Goal: Task Accomplishment & Management: Use online tool/utility

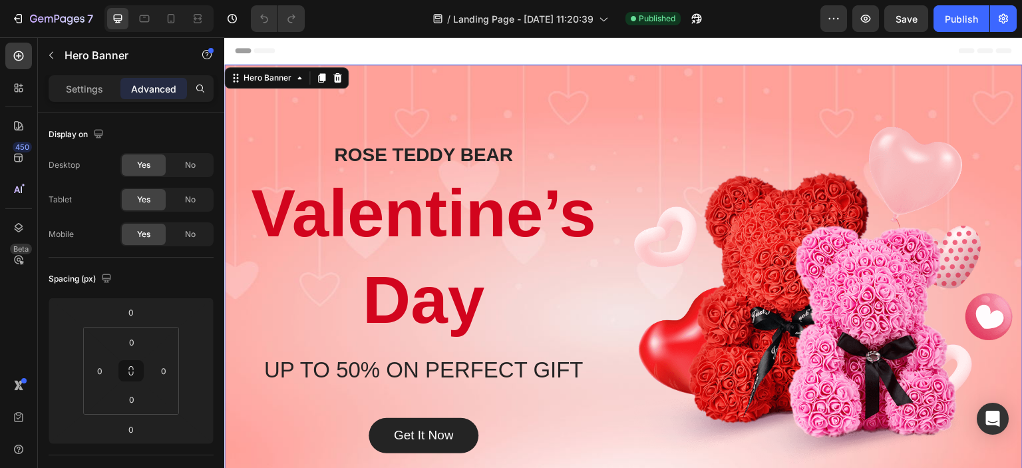
click at [619, 77] on div "Overlay" at bounding box center [623, 298] width 798 height 466
click at [384, 81] on div "Overlay" at bounding box center [623, 298] width 798 height 466
click at [325, 132] on div "[PERSON_NAME] BEAR Heading Valentine’s Day Heading UP TO 50% ON PERFECT GIFT He…" at bounding box center [423, 297] width 379 height 343
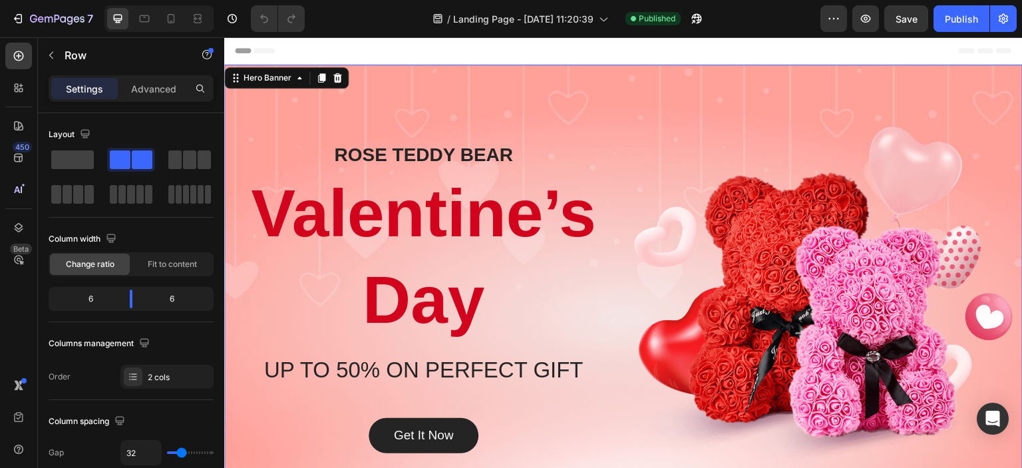
click at [381, 79] on div "Overlay" at bounding box center [623, 298] width 798 height 466
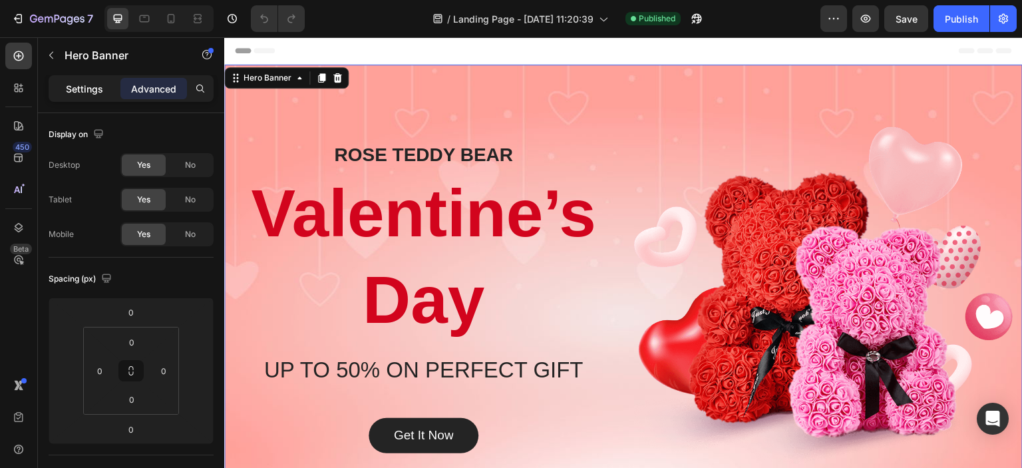
click at [74, 92] on p "Settings" at bounding box center [84, 89] width 37 height 14
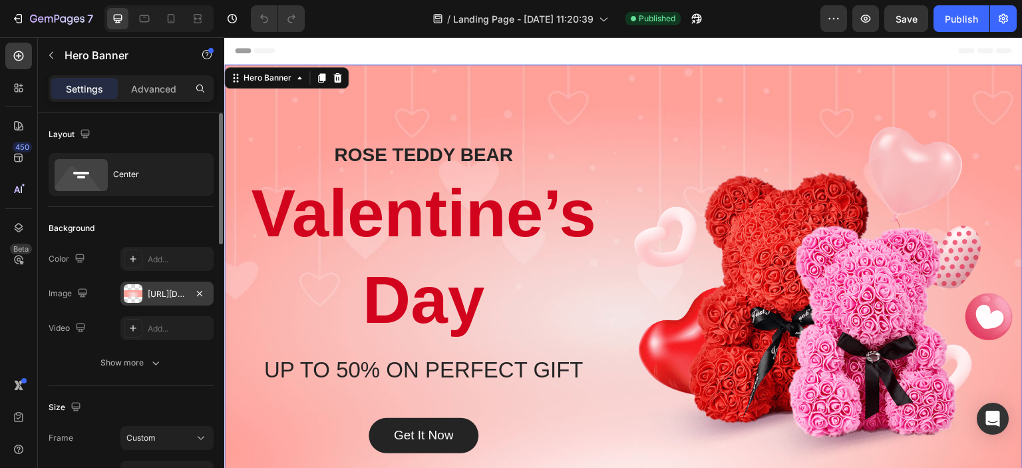
click at [154, 292] on div "[URL][DOMAIN_NAME]" at bounding box center [167, 294] width 39 height 12
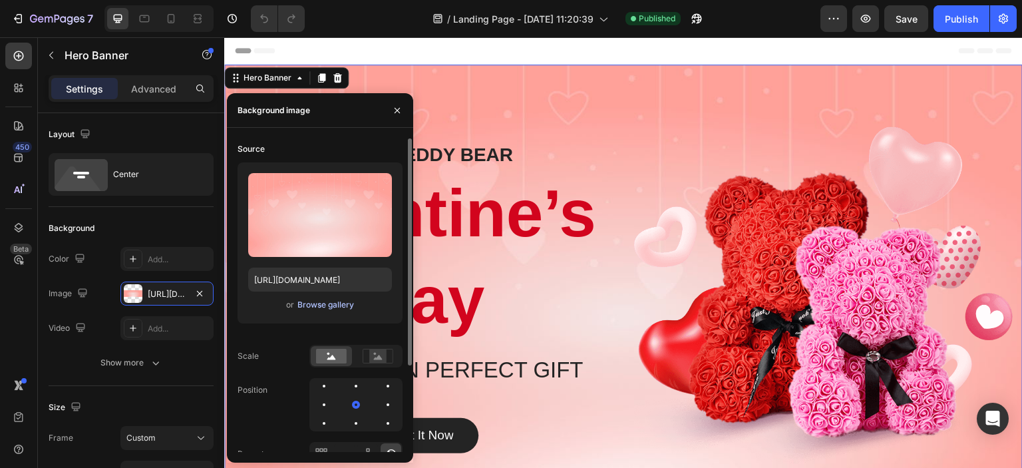
click at [313, 303] on div "Browse gallery" at bounding box center [325, 305] width 57 height 12
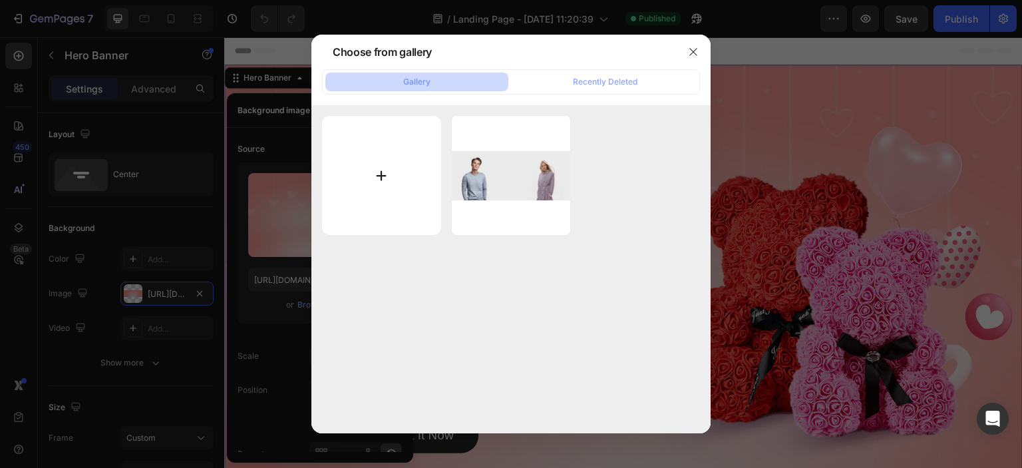
click at [383, 171] on input "file" at bounding box center [381, 175] width 119 height 119
type input "C:\fakepath\Promoción Deluxe.png"
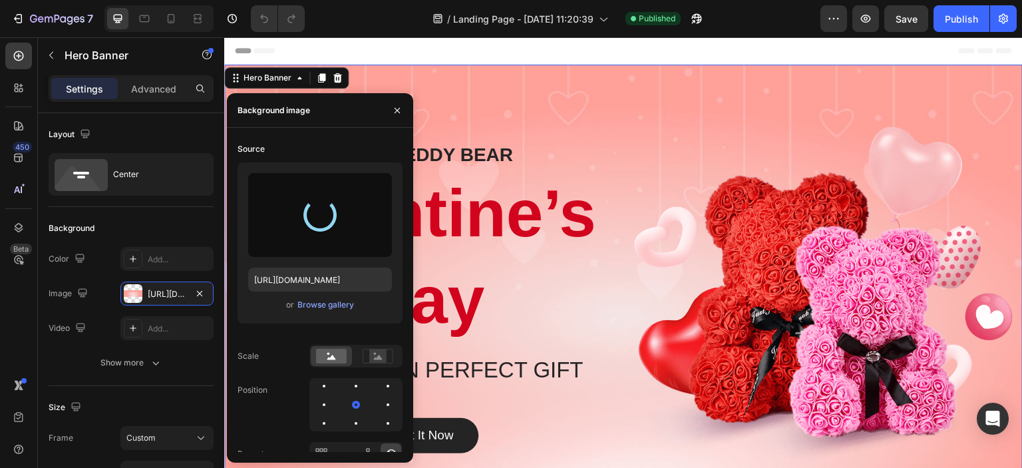
type input "[URL][DOMAIN_NAME]"
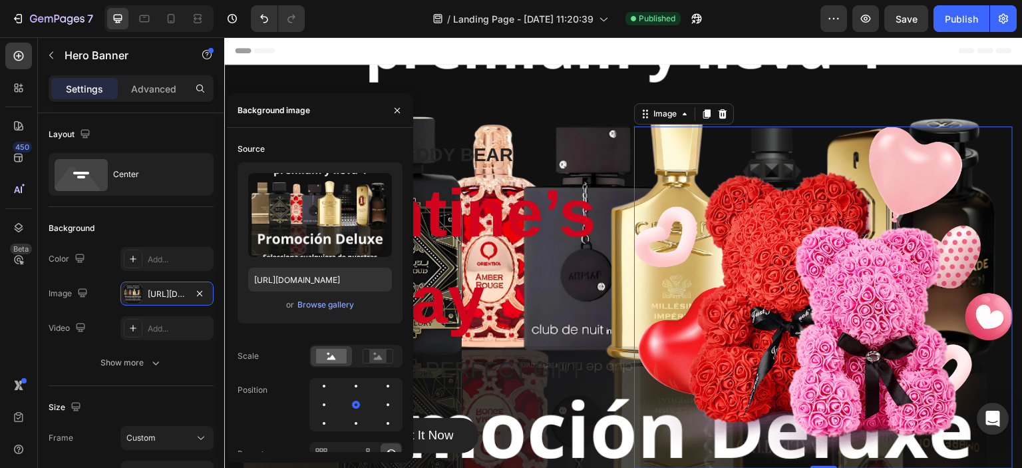
click at [792, 274] on img at bounding box center [823, 297] width 379 height 343
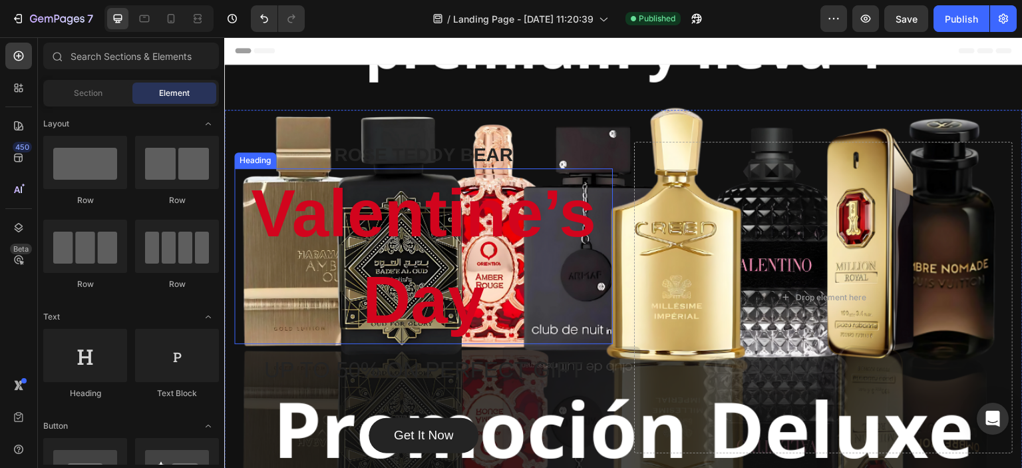
click at [413, 208] on p "Valentine’s Day" at bounding box center [424, 256] width 376 height 173
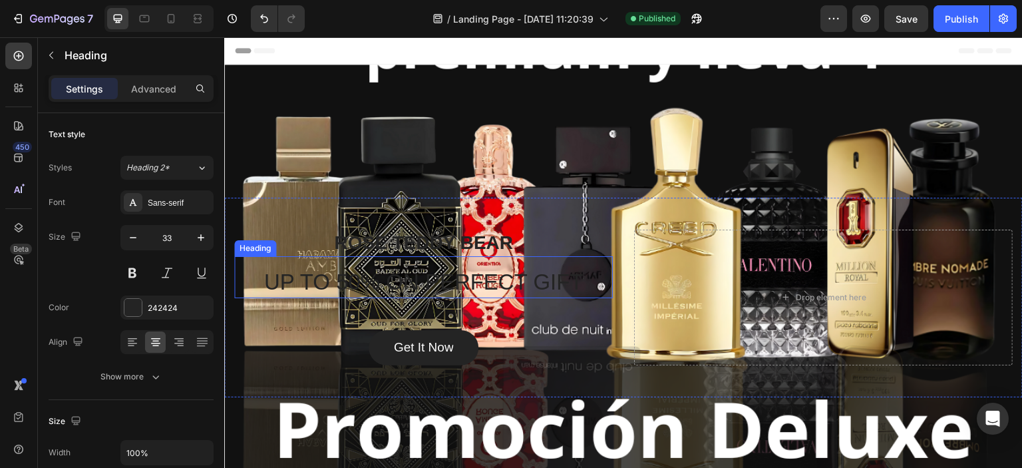
click at [411, 277] on p "UP TO 50% ON PERFECT GIFT" at bounding box center [424, 282] width 376 height 29
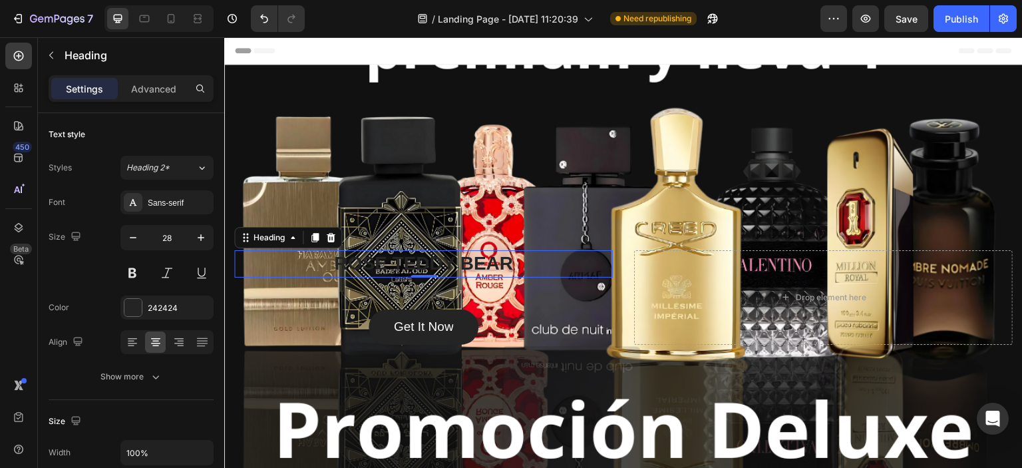
click at [444, 267] on p "ROSE TEDDY BEAR" at bounding box center [424, 263] width 376 height 24
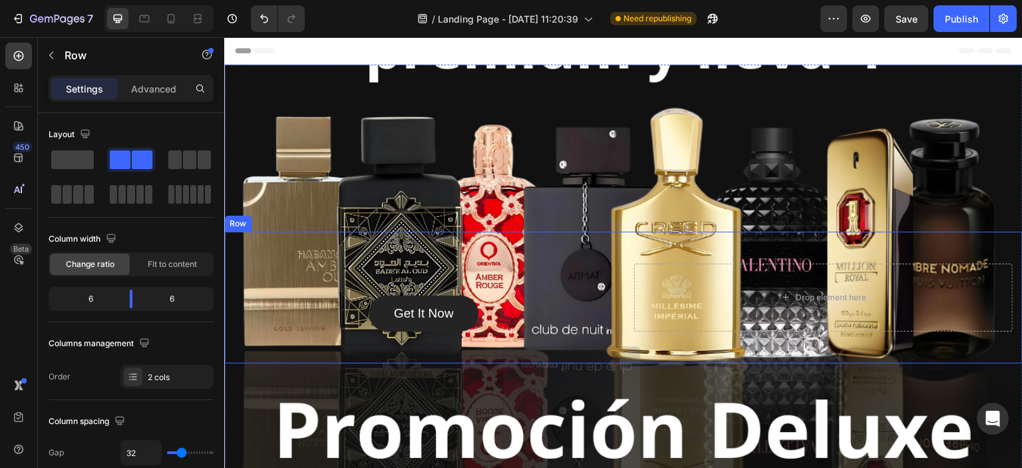
click at [752, 254] on div "Get It Now Button Drop element here Row" at bounding box center [623, 297] width 798 height 131
click at [308, 221] on icon at bounding box center [306, 218] width 9 height 9
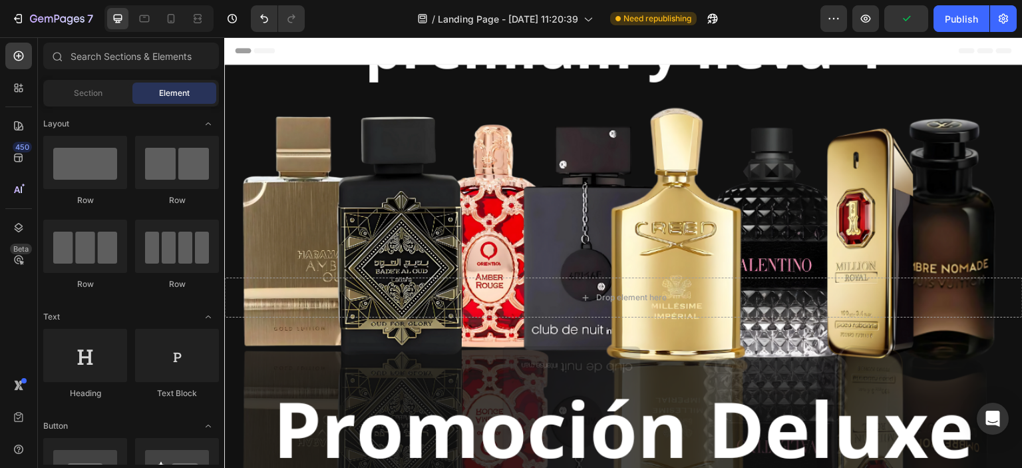
drag, startPoint x: 1022, startPoint y: 73, endPoint x: 1245, endPoint y: 49, distance: 224.7
click at [317, 75] on div "Overlay" at bounding box center [623, 298] width 798 height 466
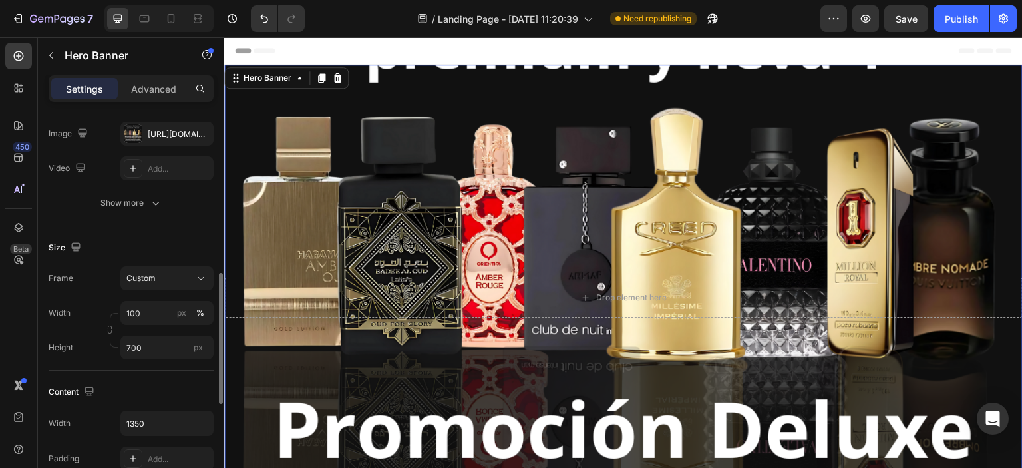
scroll to position [239, 0]
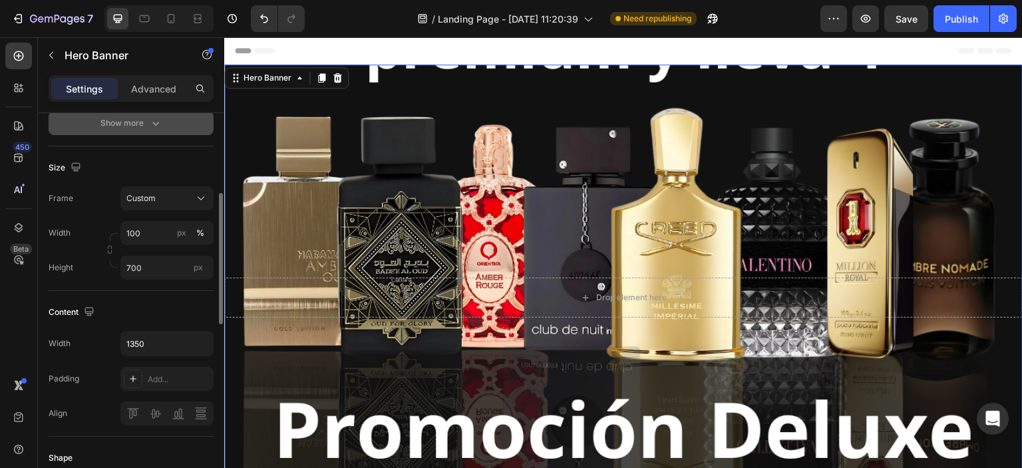
click at [154, 120] on icon "button" at bounding box center [155, 122] width 13 height 13
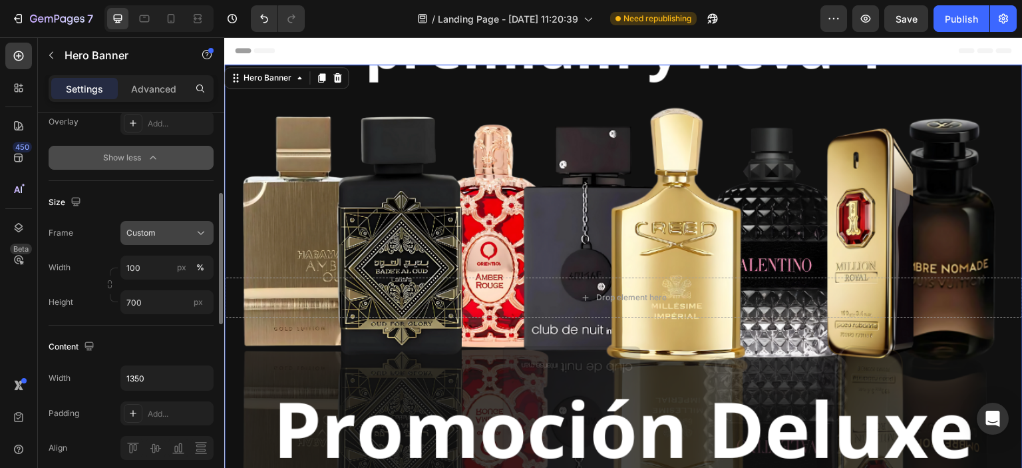
click at [195, 226] on icon at bounding box center [200, 232] width 13 height 13
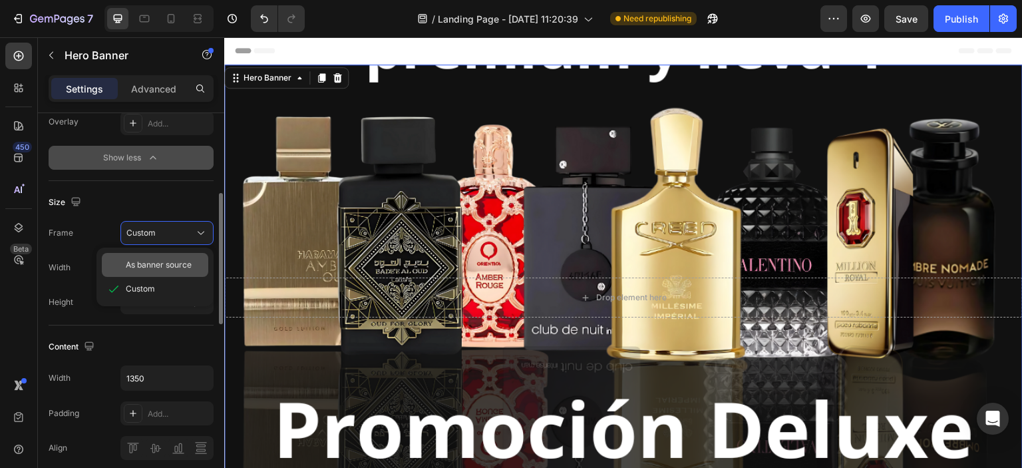
click at [186, 261] on span "As banner source" at bounding box center [159, 265] width 66 height 12
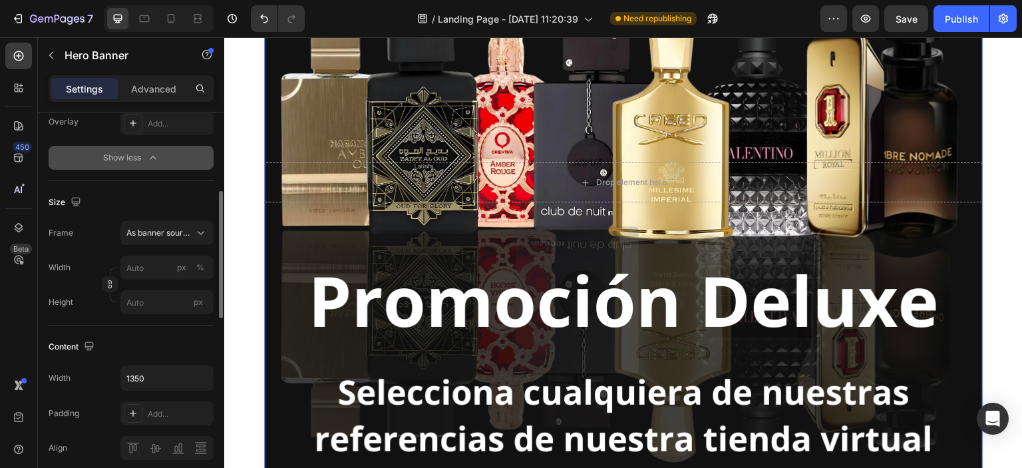
scroll to position [319, 0]
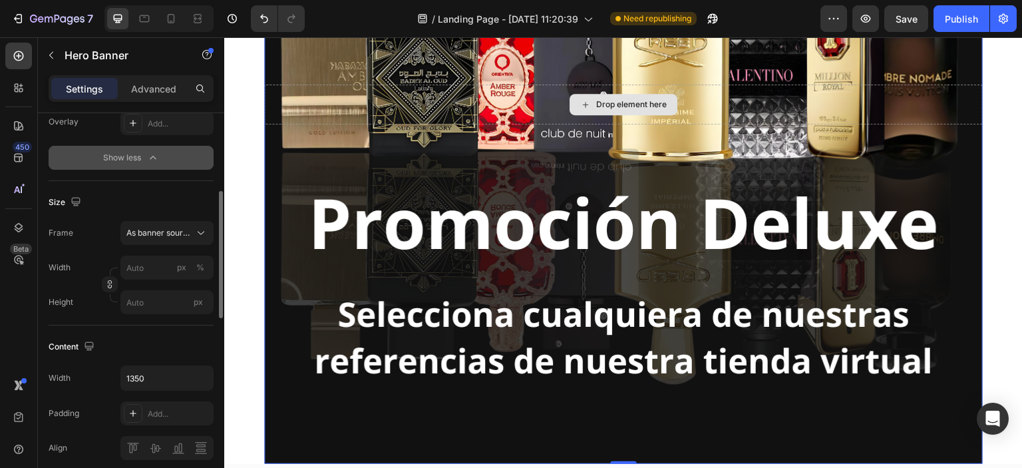
click at [547, 100] on div "Drop element here" at bounding box center [623, 104] width 718 height 40
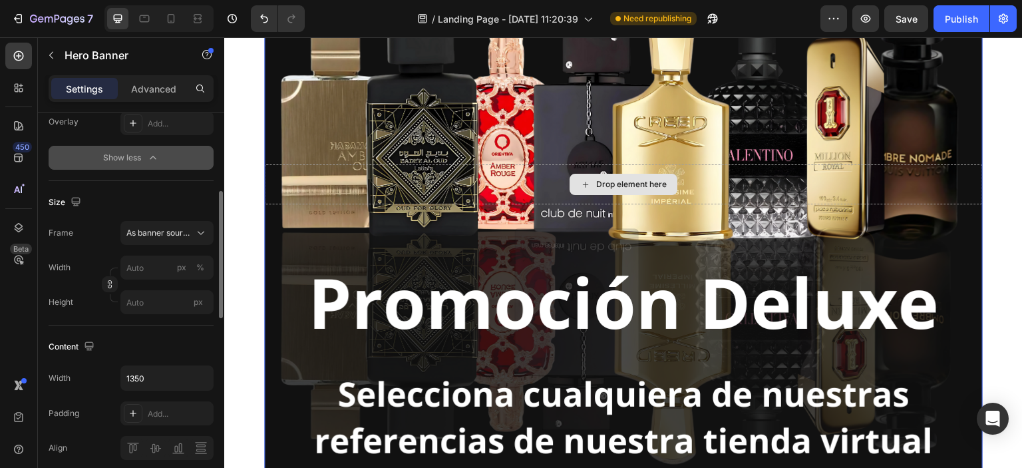
click at [400, 168] on div "Drop element here" at bounding box center [623, 184] width 718 height 40
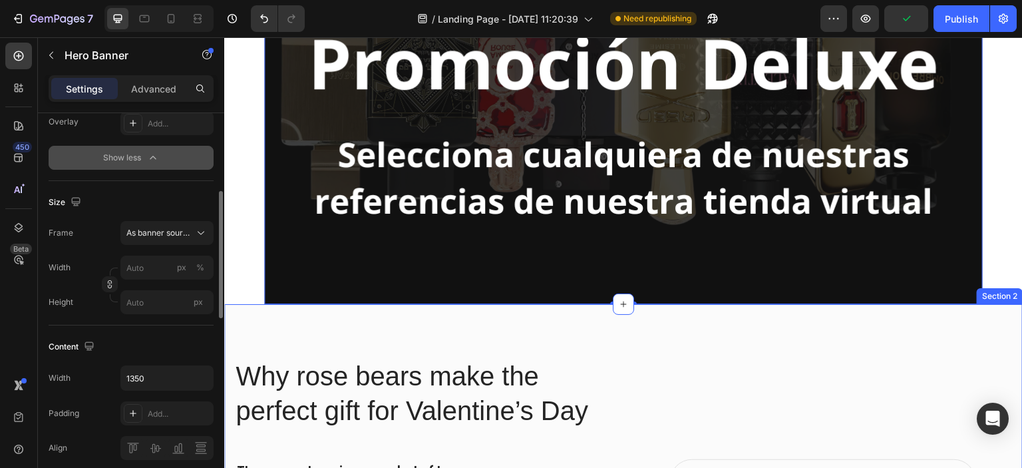
scroll to position [639, 0]
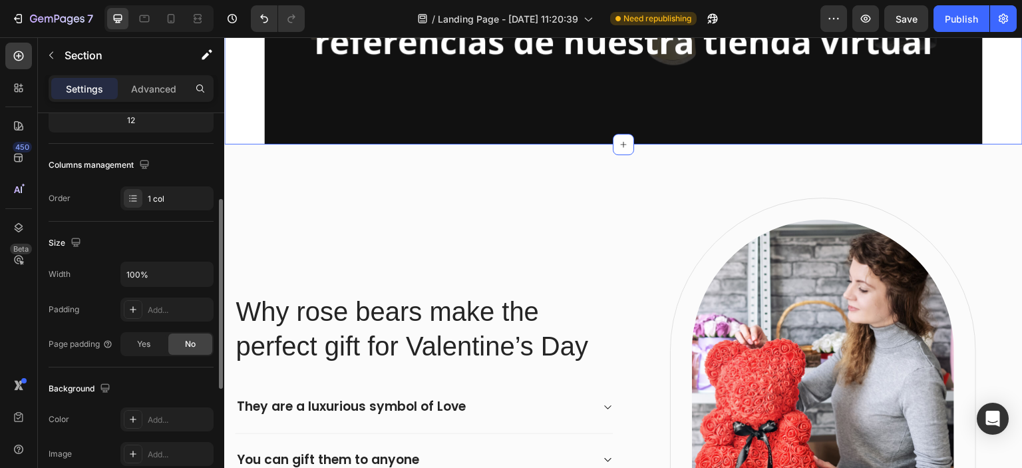
scroll to position [0, 0]
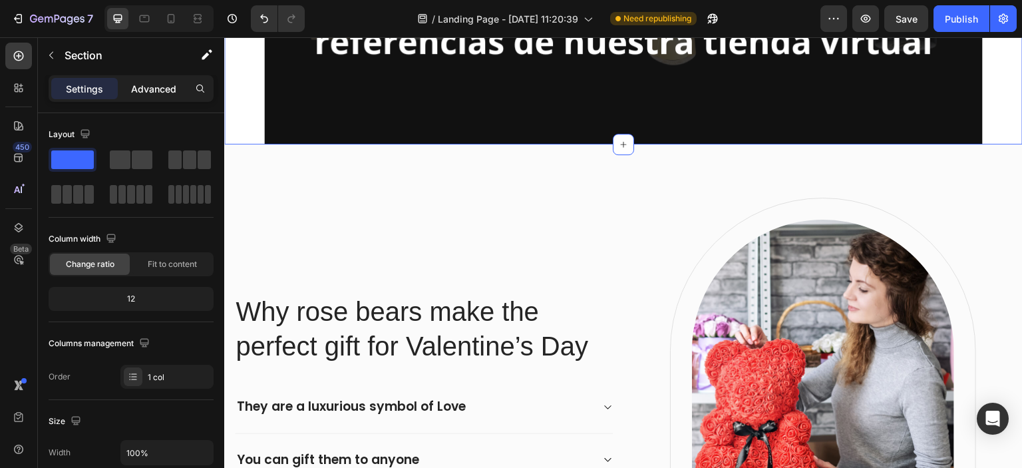
click at [149, 87] on p "Advanced" at bounding box center [153, 89] width 45 height 14
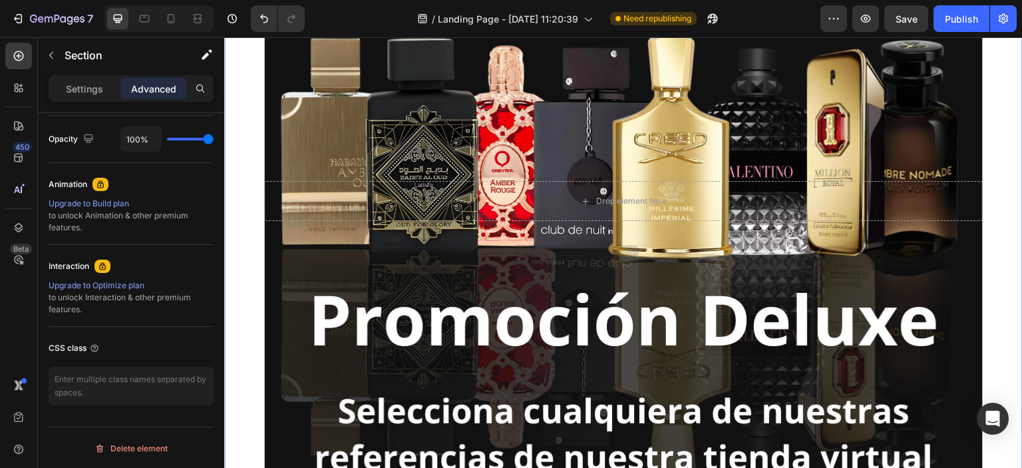
scroll to position [160, 0]
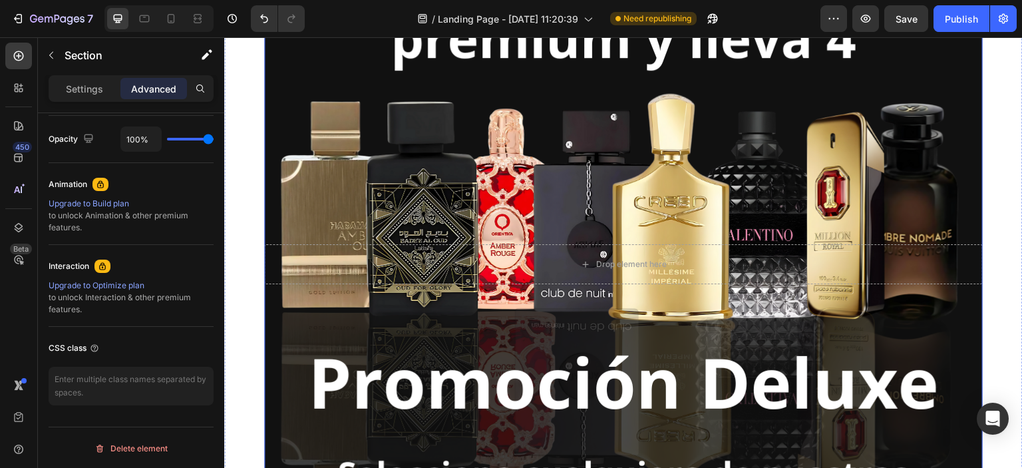
click at [310, 134] on div "Overlay" at bounding box center [623, 264] width 718 height 718
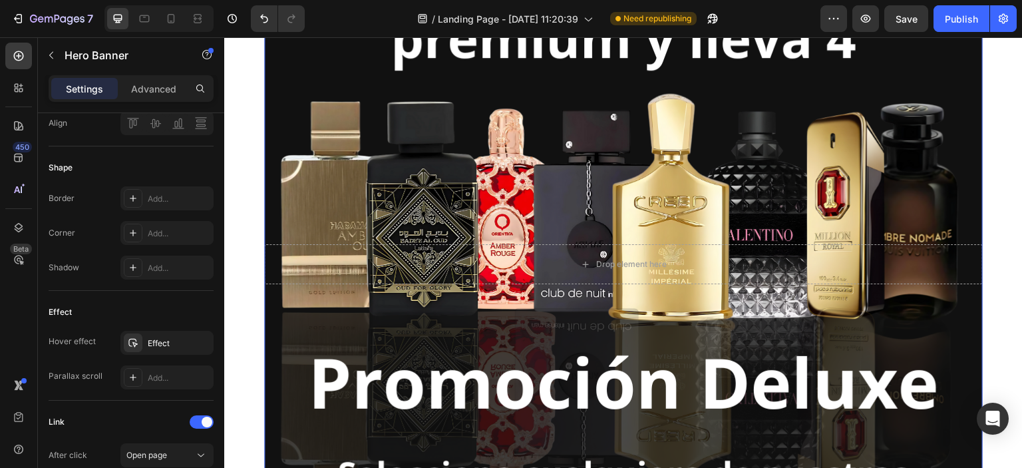
scroll to position [0, 0]
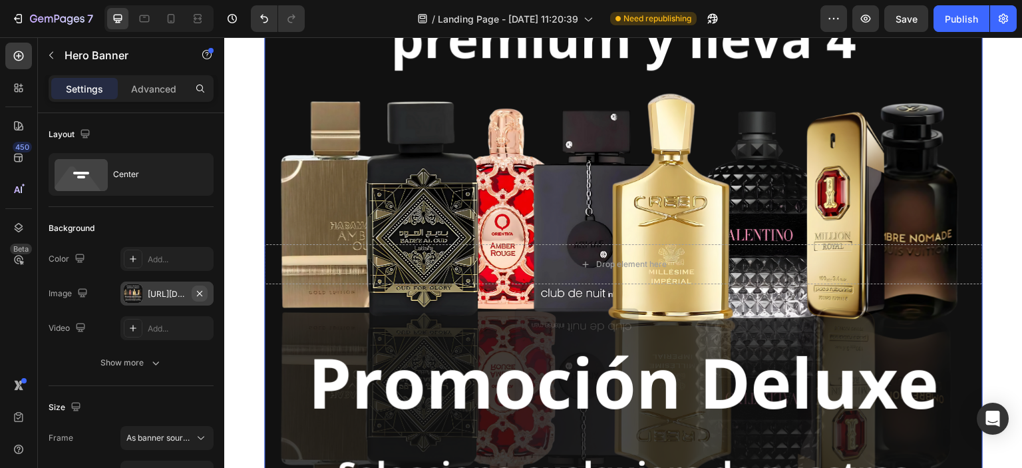
click at [201, 291] on icon "button" at bounding box center [199, 292] width 5 height 5
type input "100"
type input "Auto"
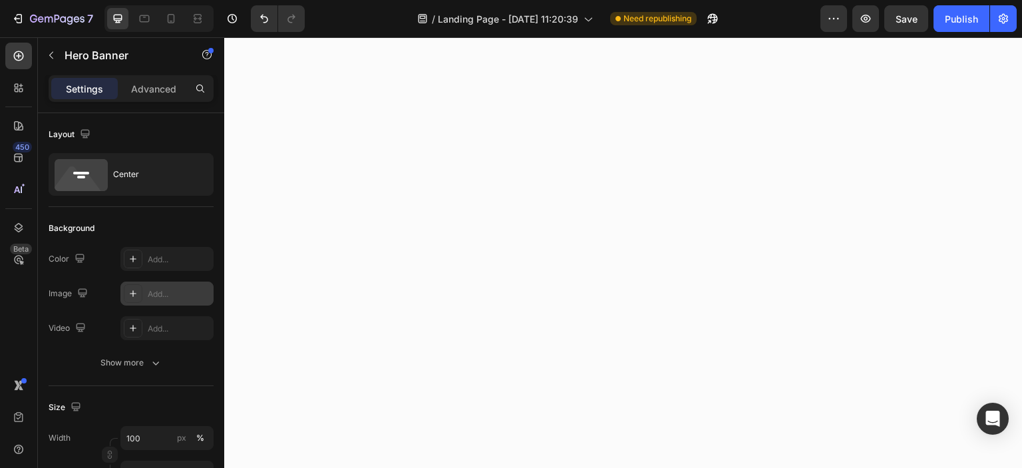
click at [170, 291] on div "Add..." at bounding box center [179, 294] width 63 height 12
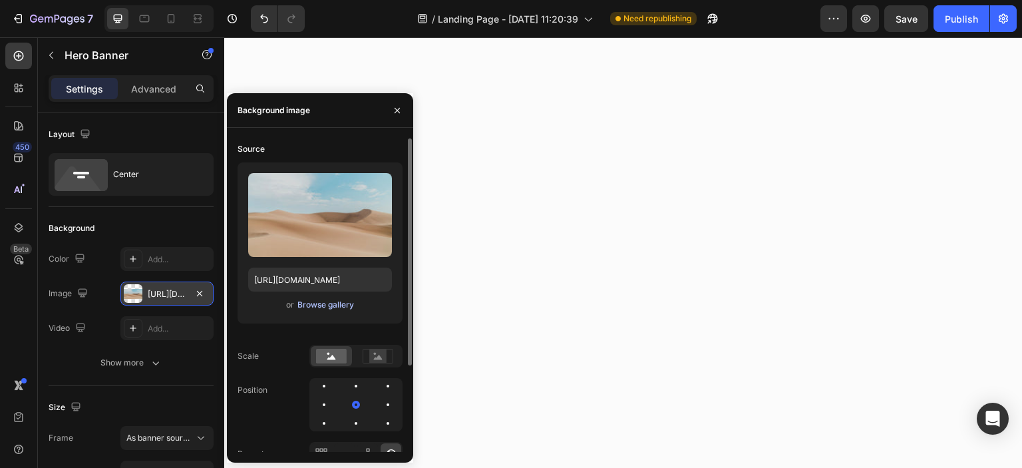
click at [309, 303] on div "Browse gallery" at bounding box center [325, 305] width 57 height 12
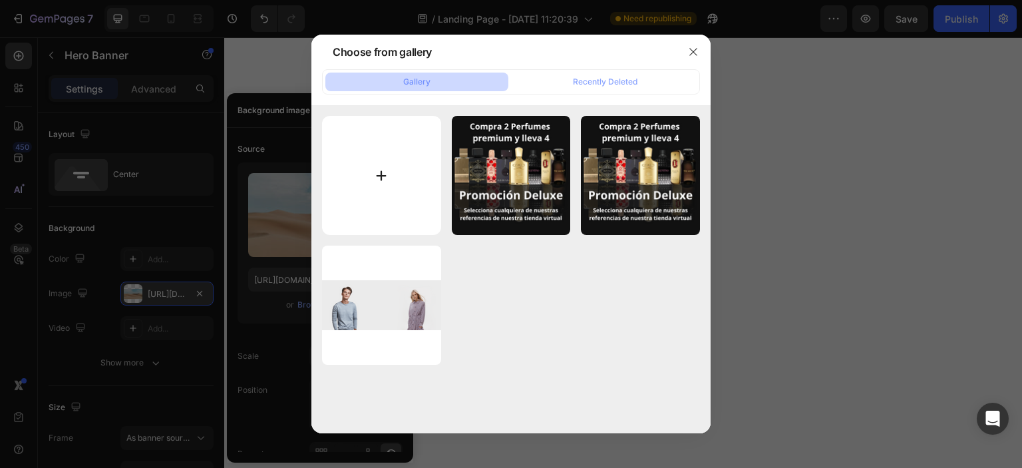
click at [381, 177] on input "file" at bounding box center [381, 175] width 119 height 119
type input "C:\fakepath\Promoción Deluxe.png"
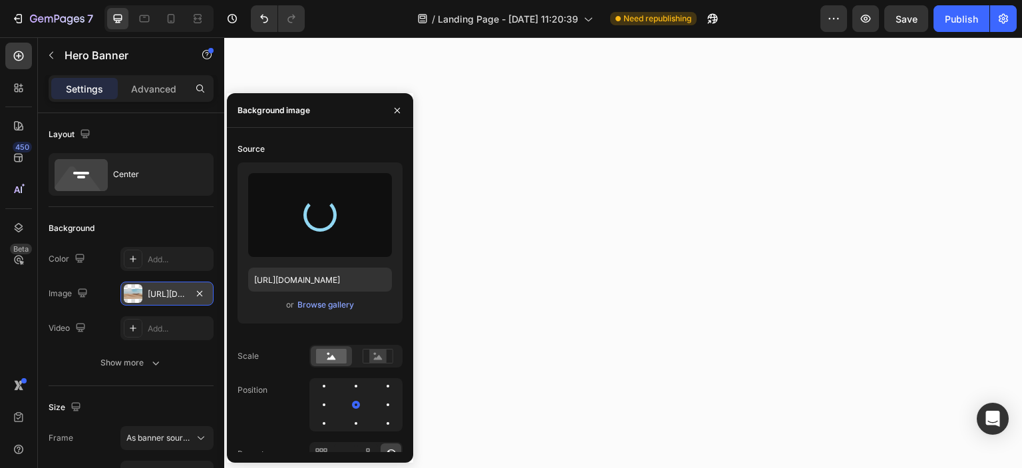
type input "[URL][DOMAIN_NAME]"
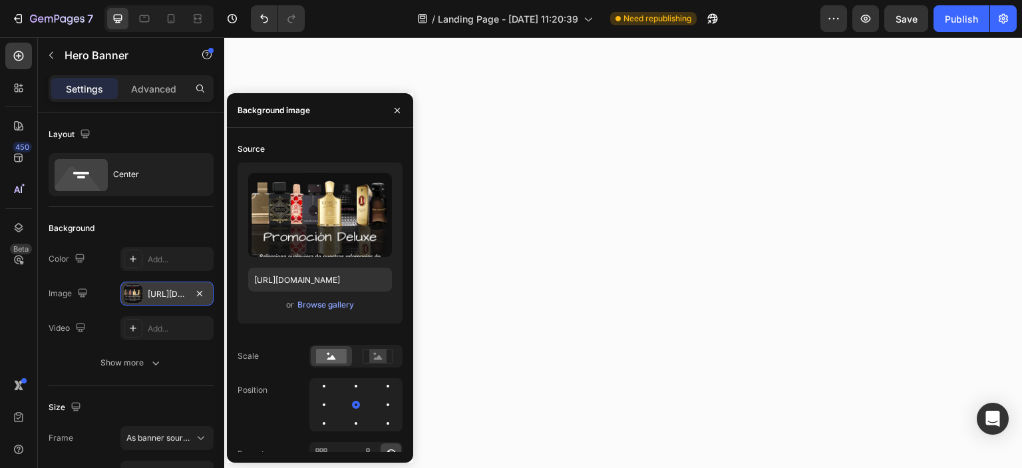
click at [485, 234] on div at bounding box center [623, 217] width 778 height 480
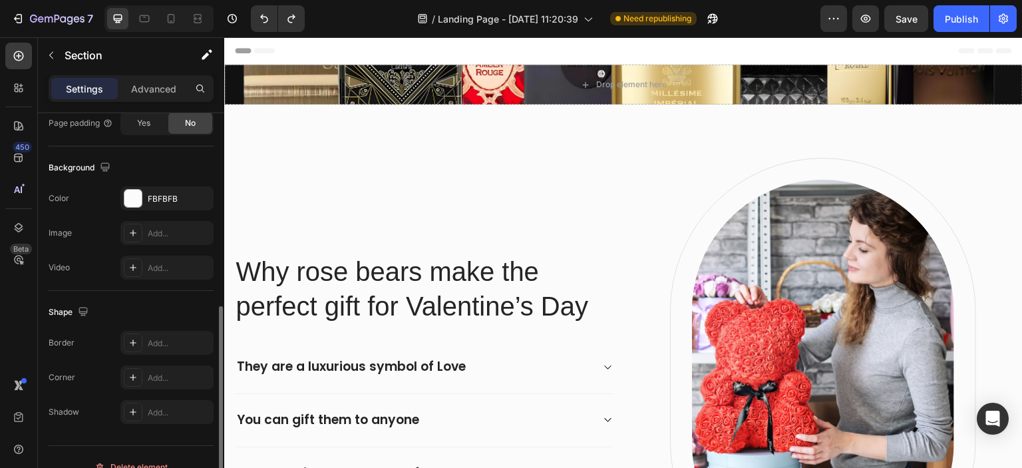
scroll to position [418, 0]
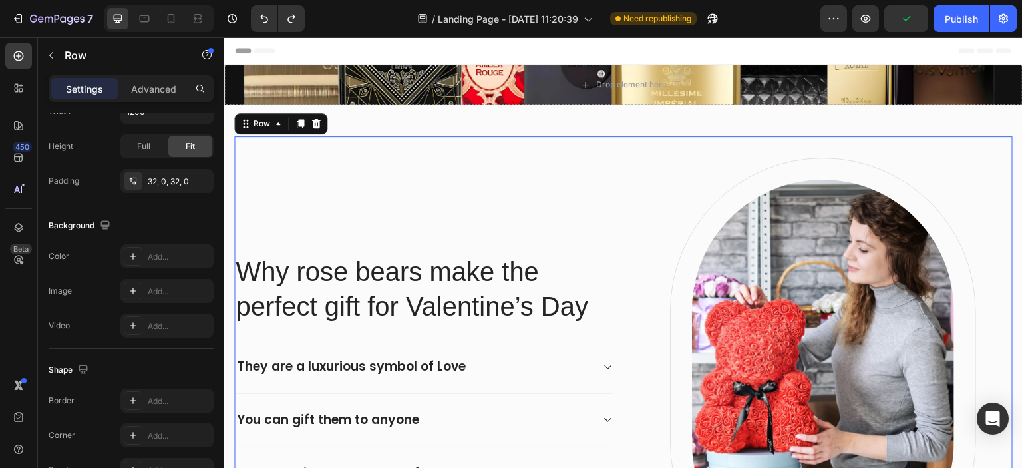
click at [283, 167] on div "Why rose bears make the perfect gift for Valentine’s Day Heading They are a lux…" at bounding box center [423, 377] width 379 height 438
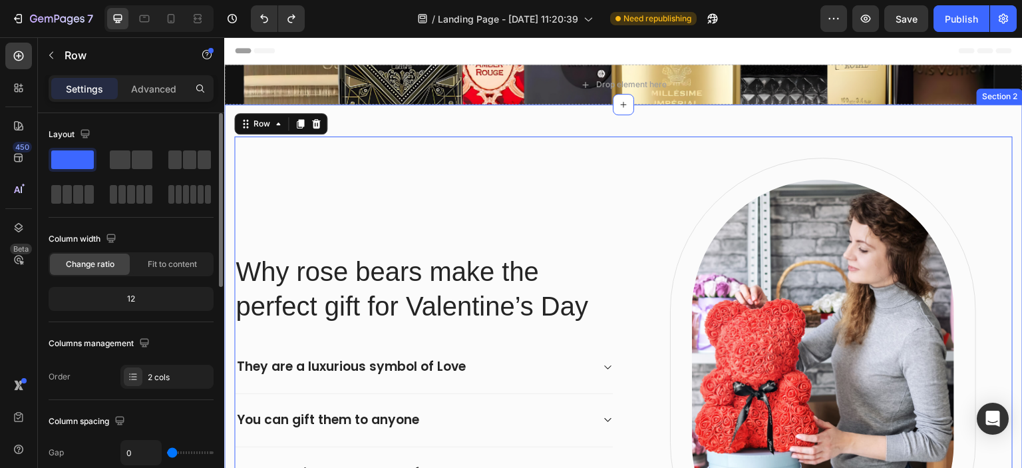
click at [373, 121] on div "Why rose bears make the perfect gift for Valentine’s Day Heading They are a lux…" at bounding box center [623, 376] width 798 height 544
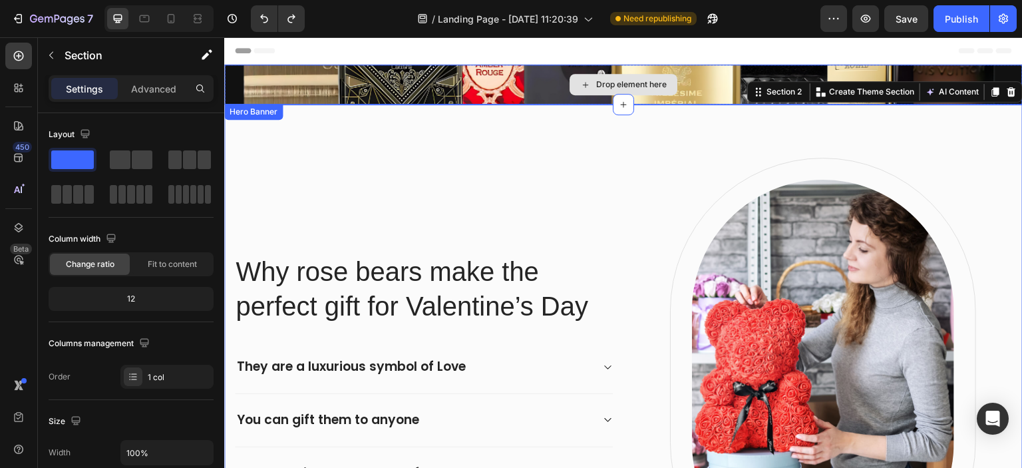
click at [367, 80] on div "Drop element here" at bounding box center [623, 85] width 798 height 40
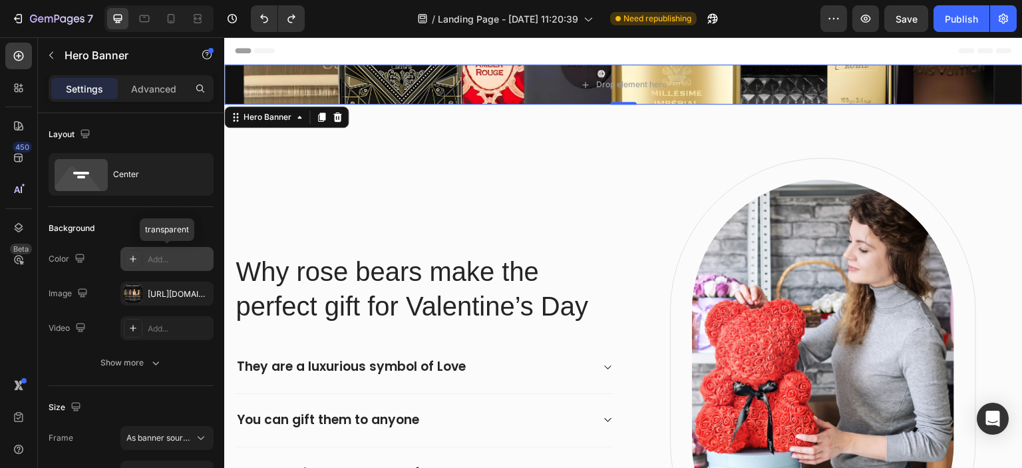
click at [170, 255] on div "Add..." at bounding box center [179, 259] width 63 height 12
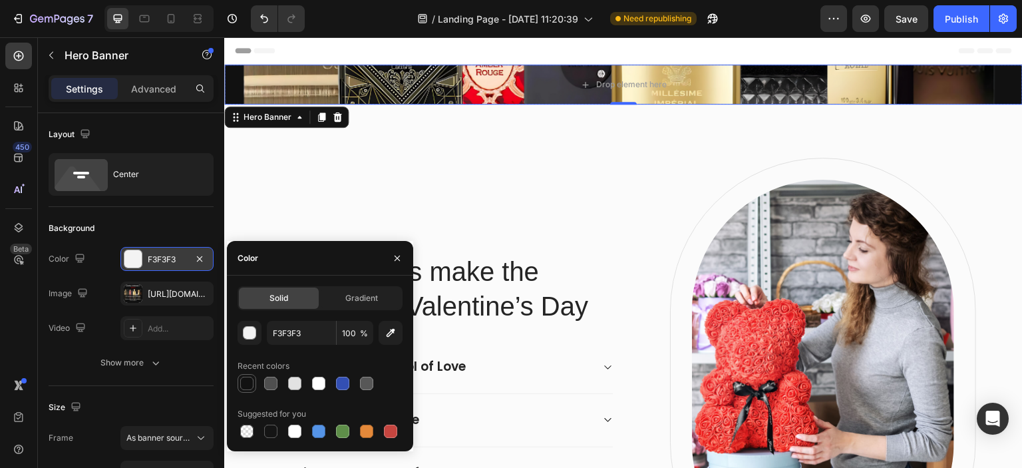
click at [249, 387] on div at bounding box center [246, 383] width 13 height 13
type input "121212"
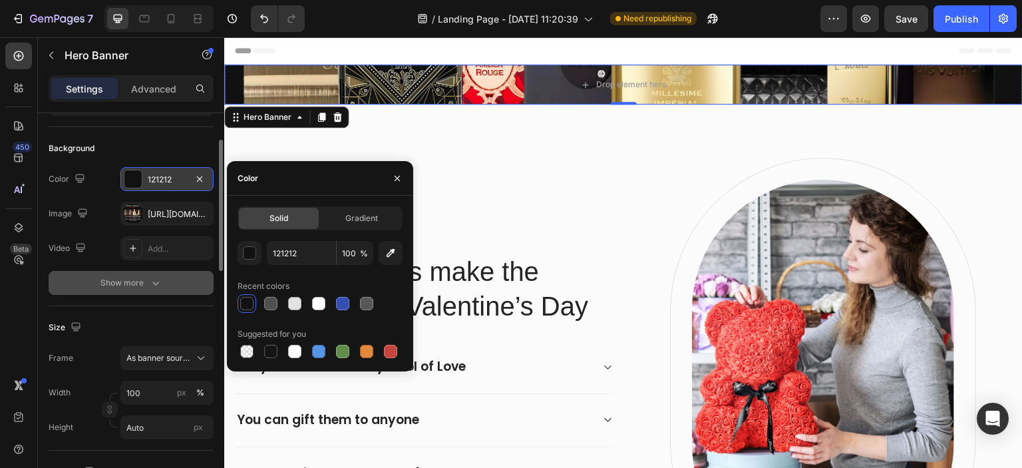
click at [157, 285] on icon "button" at bounding box center [155, 282] width 13 height 13
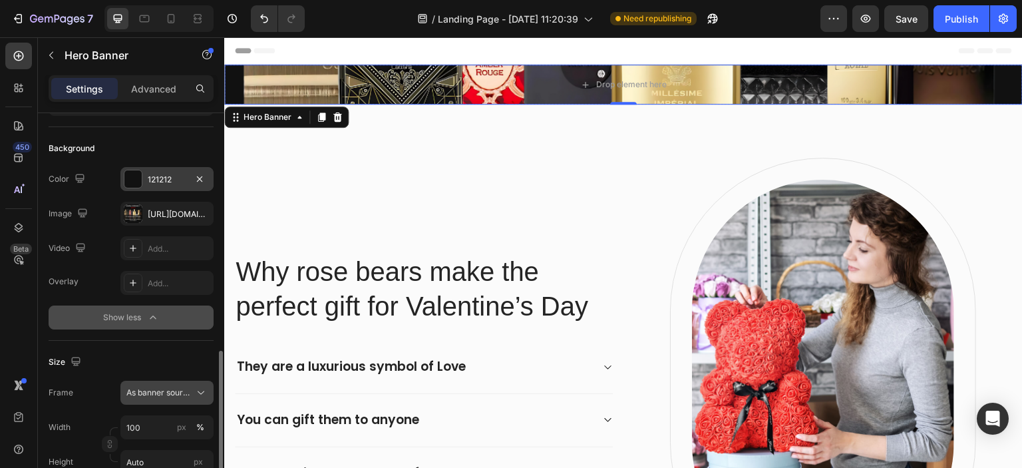
scroll to position [239, 0]
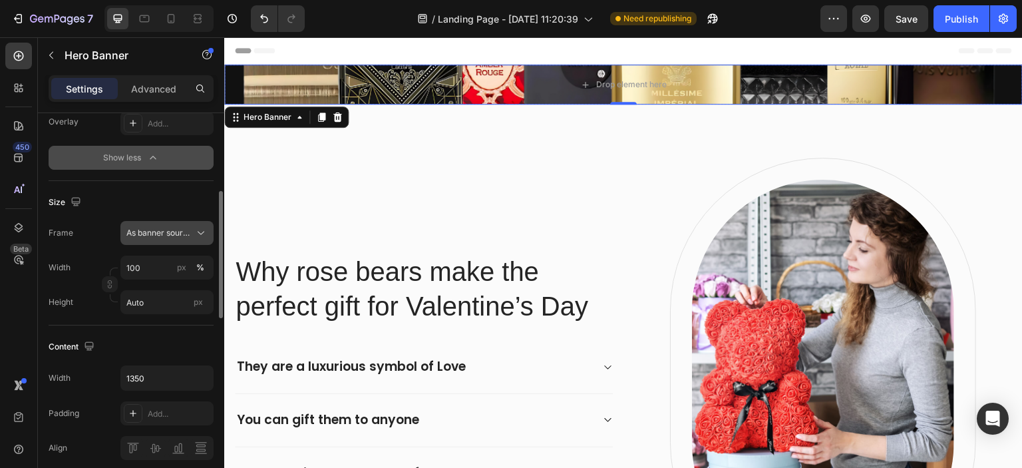
click at [186, 232] on span "As banner source" at bounding box center [158, 233] width 65 height 12
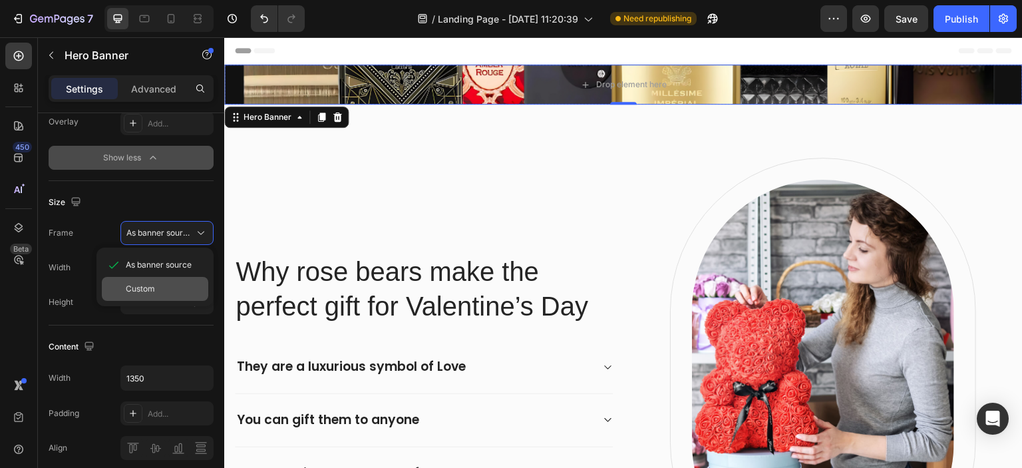
click at [165, 285] on div "Custom" at bounding box center [164, 289] width 77 height 12
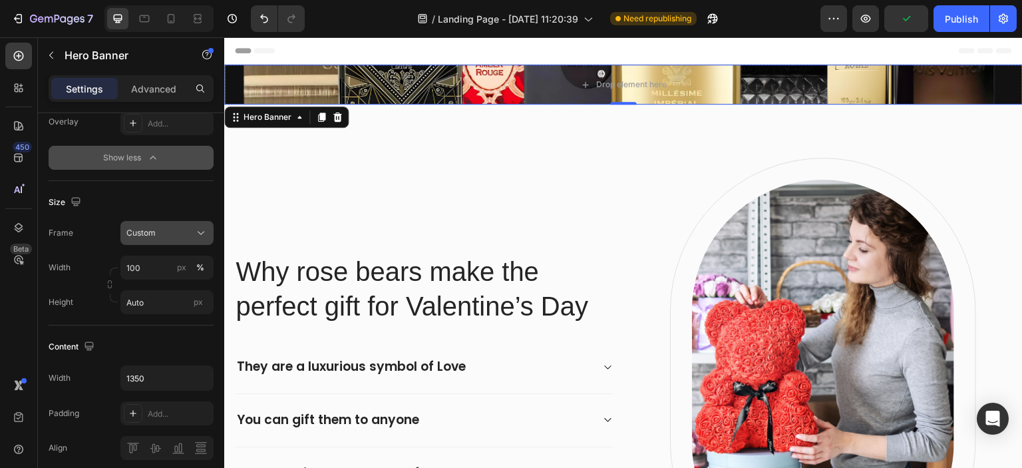
click at [169, 231] on div "Custom" at bounding box center [158, 233] width 65 height 12
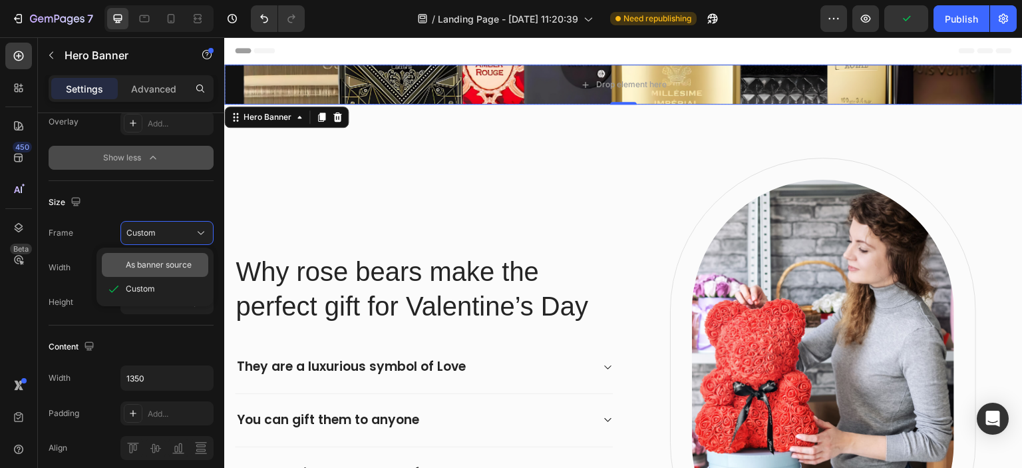
click at [162, 261] on span "As banner source" at bounding box center [159, 265] width 66 height 12
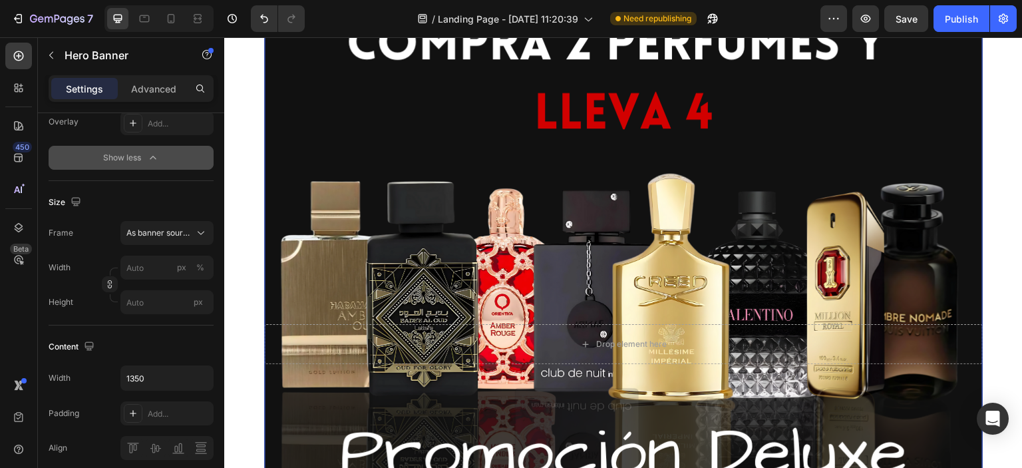
scroll to position [0, 0]
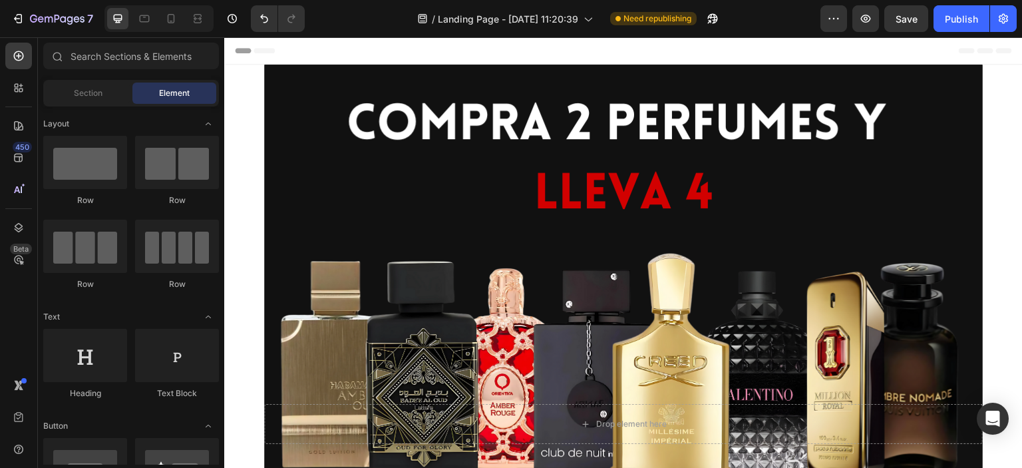
click at [326, 45] on div "Header" at bounding box center [623, 50] width 777 height 27
click at [238, 76] on div "Drop element here Hero Banner" at bounding box center [623, 424] width 798 height 718
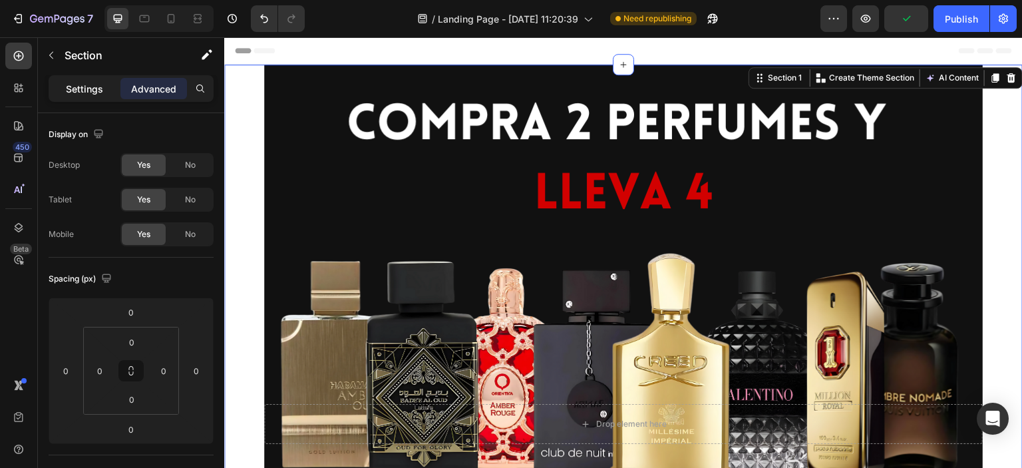
click at [75, 82] on p "Settings" at bounding box center [84, 89] width 37 height 14
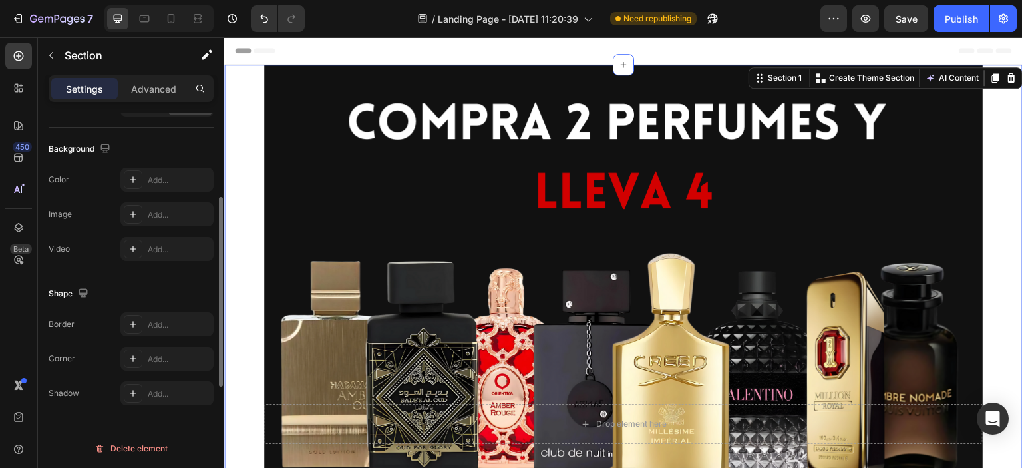
scroll to position [338, 0]
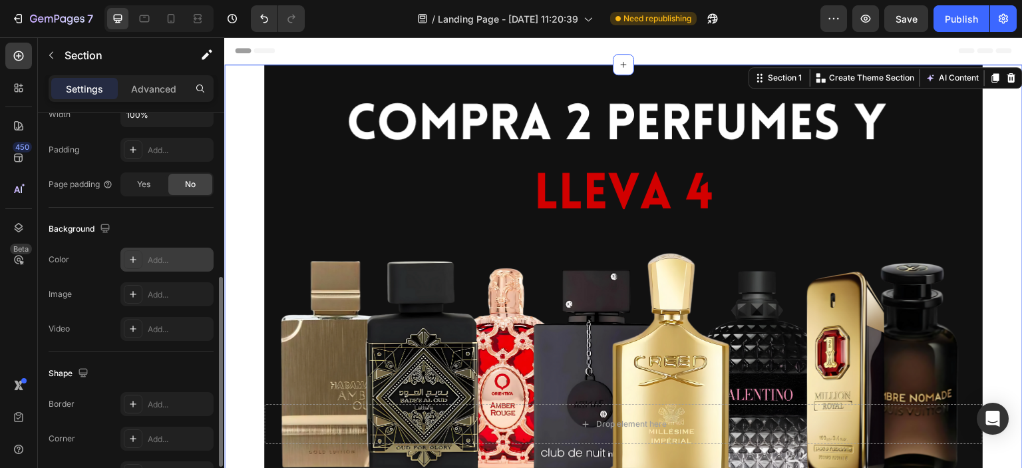
click at [148, 258] on div "Add..." at bounding box center [179, 260] width 63 height 12
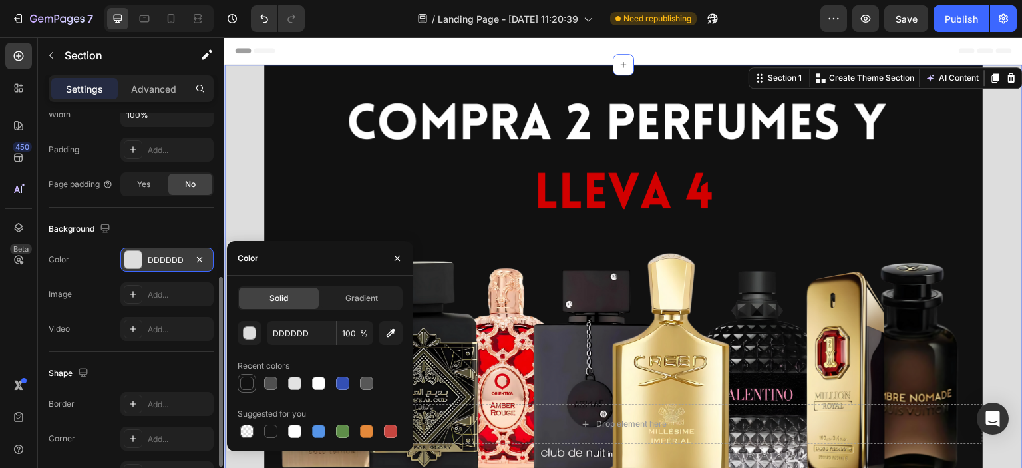
click at [246, 387] on div at bounding box center [246, 383] width 13 height 13
type input "121212"
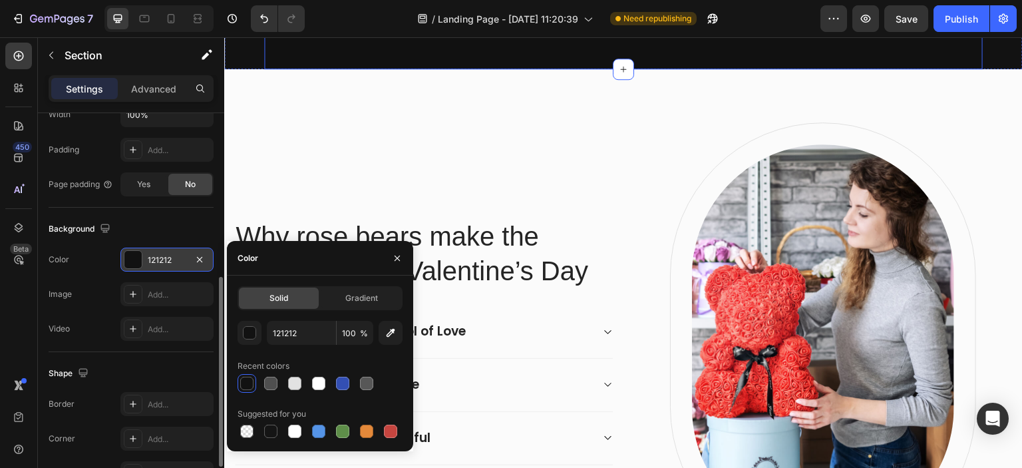
scroll to position [718, 0]
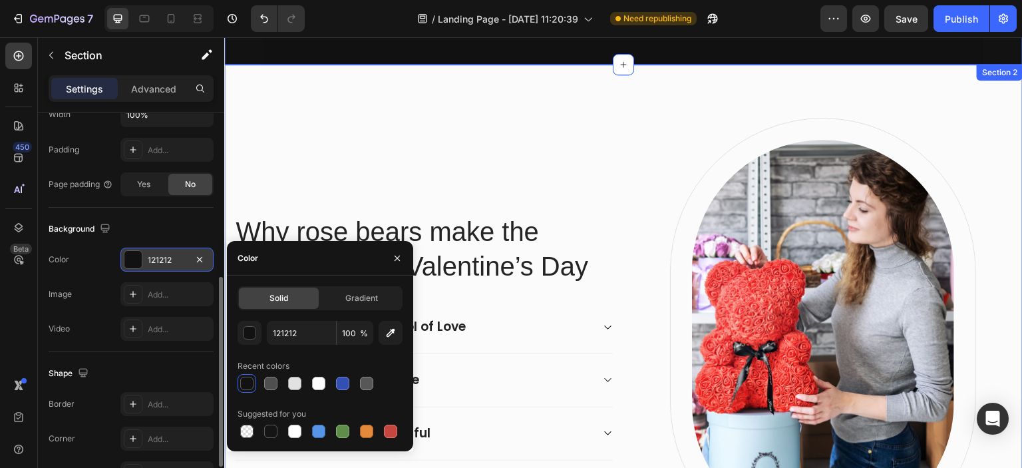
click at [572, 85] on div "Why rose bears make the perfect gift for Valentine’s Day Heading They are a lux…" at bounding box center [623, 337] width 798 height 544
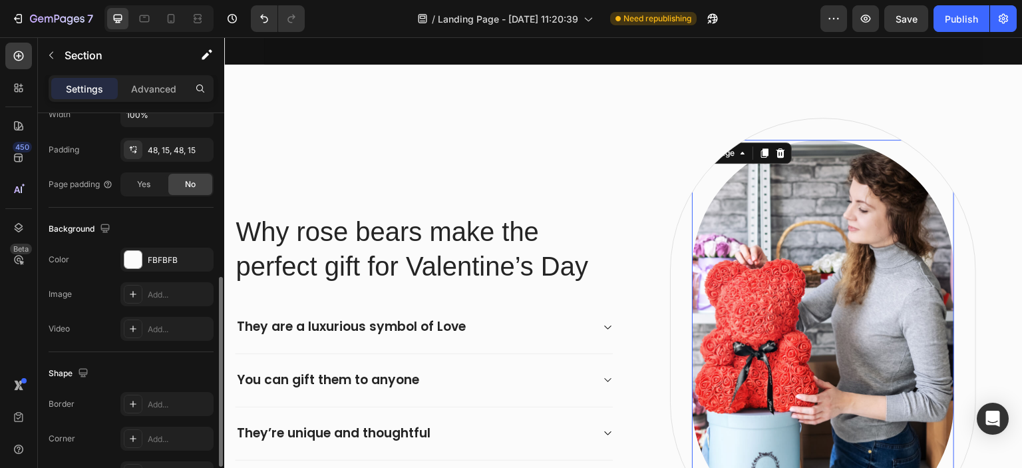
click at [768, 242] on img at bounding box center [823, 337] width 262 height 394
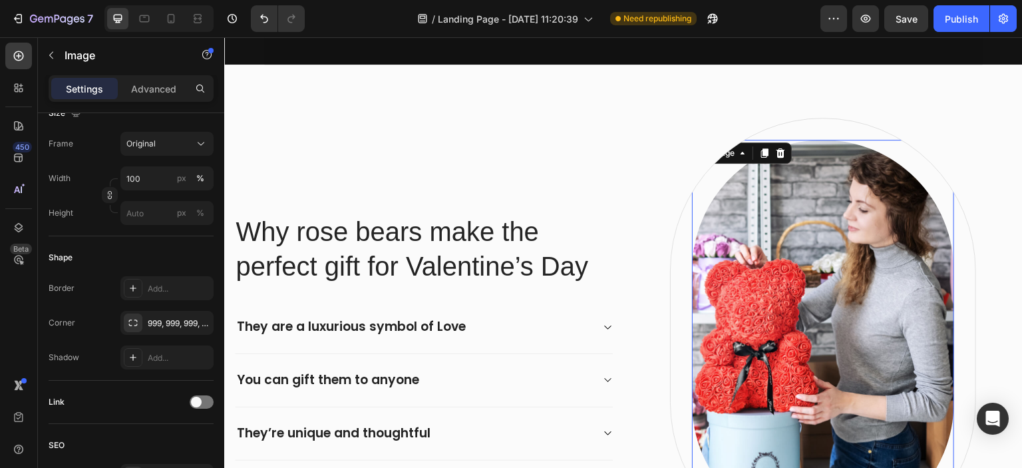
scroll to position [0, 0]
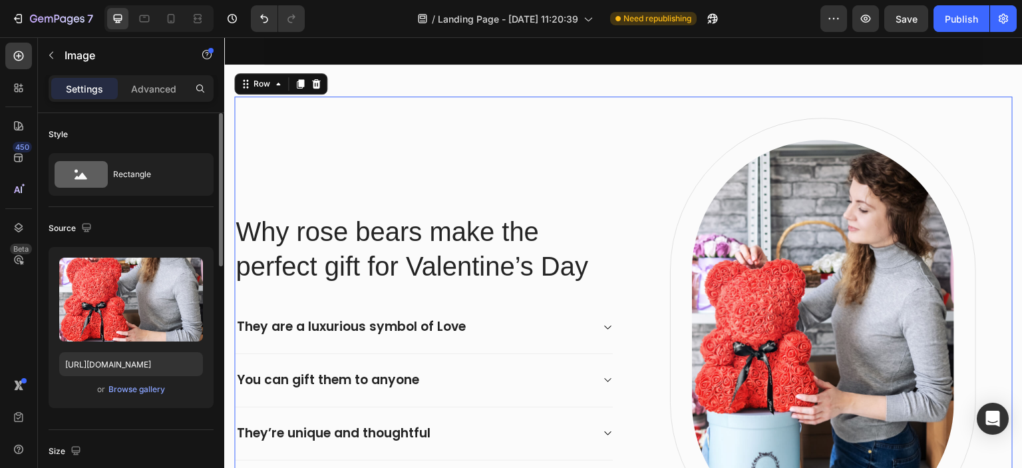
click at [564, 134] on div "Why rose bears make the perfect gift for Valentine’s Day Heading They are a lux…" at bounding box center [423, 337] width 379 height 438
click at [866, 241] on img at bounding box center [823, 337] width 262 height 394
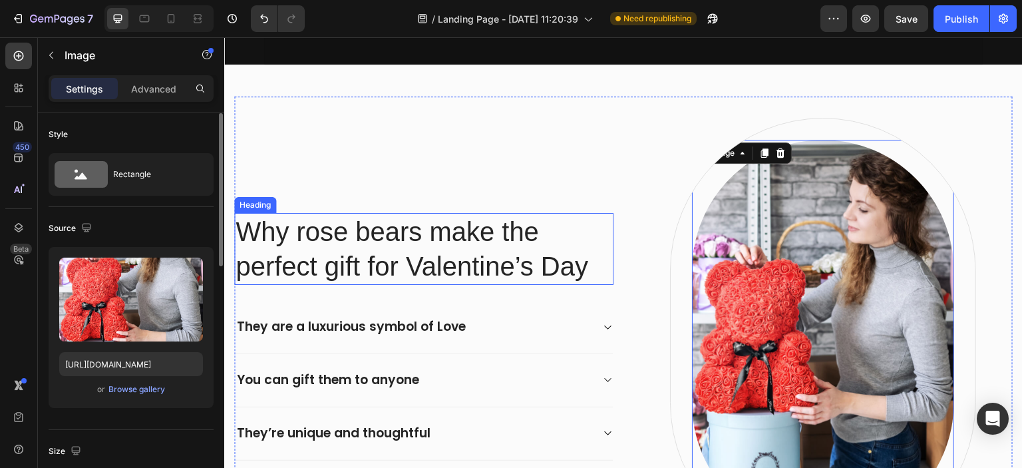
click at [408, 243] on p "Why rose bears make the perfect gift for Valentine’s Day" at bounding box center [424, 248] width 377 height 69
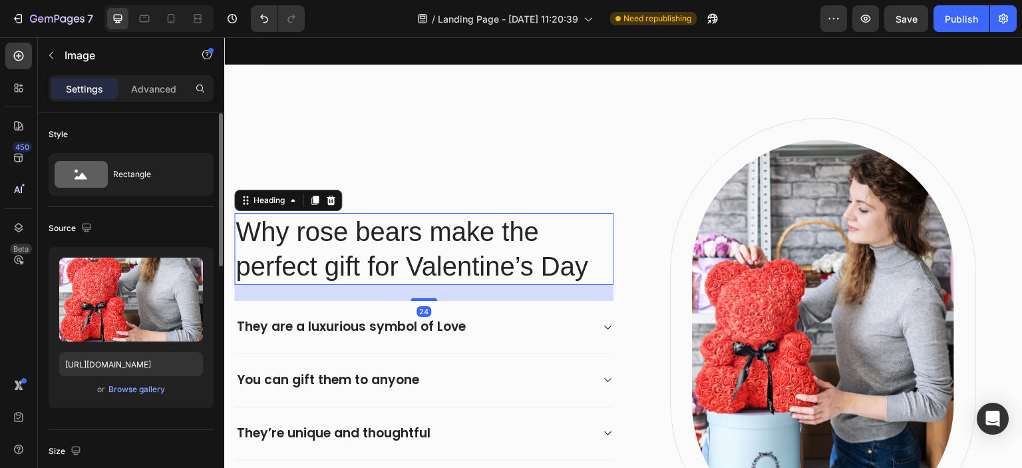
click at [408, 243] on p "Why rose bears make the perfect gift for Valentine’s Day" at bounding box center [424, 248] width 377 height 69
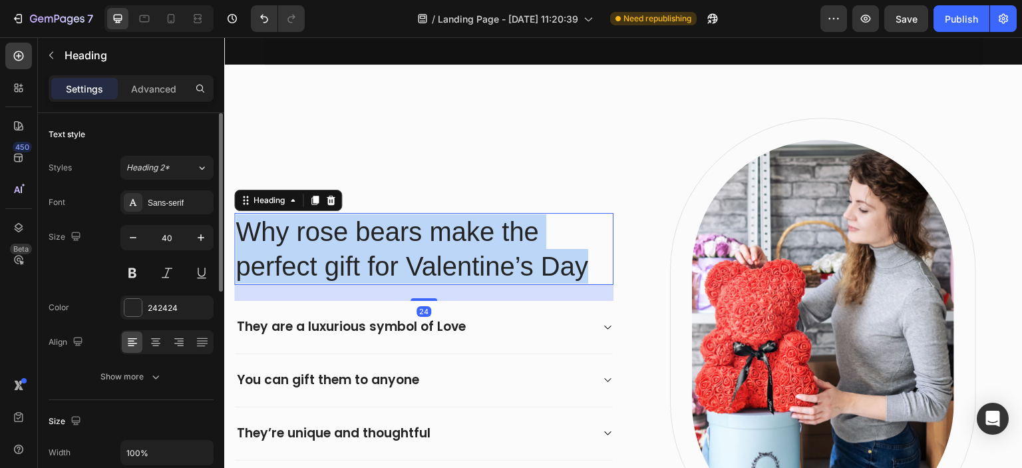
click at [408, 243] on p "Why rose bears make the perfect gift for Valentine’s Day" at bounding box center [424, 248] width 377 height 69
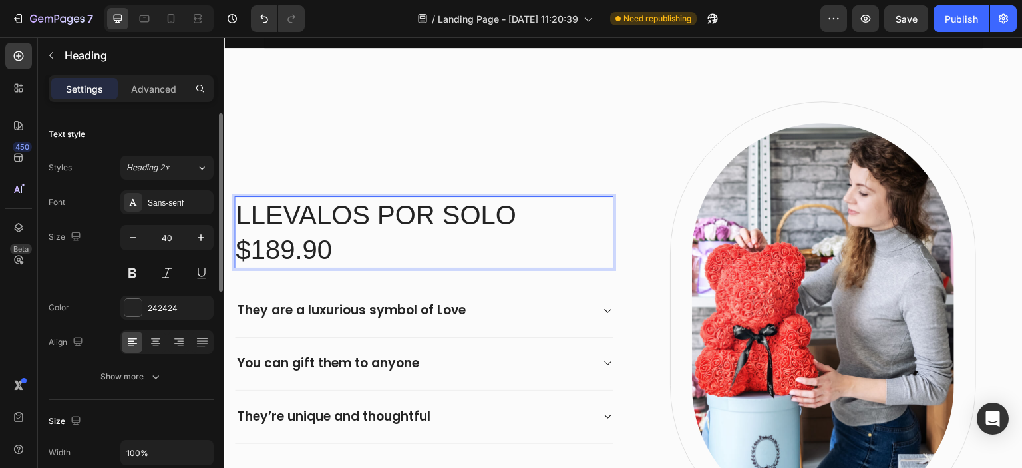
scroll to position [718, 0]
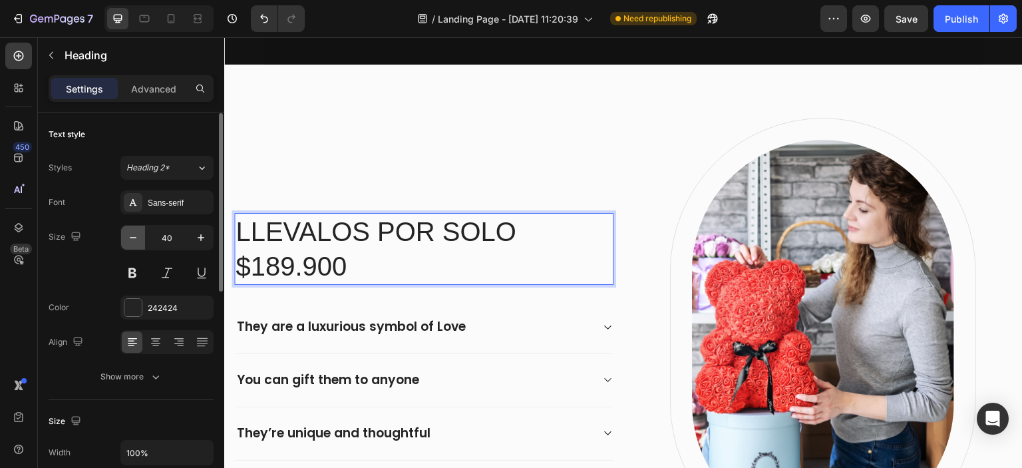
click at [135, 236] on icon "button" at bounding box center [132, 237] width 13 height 13
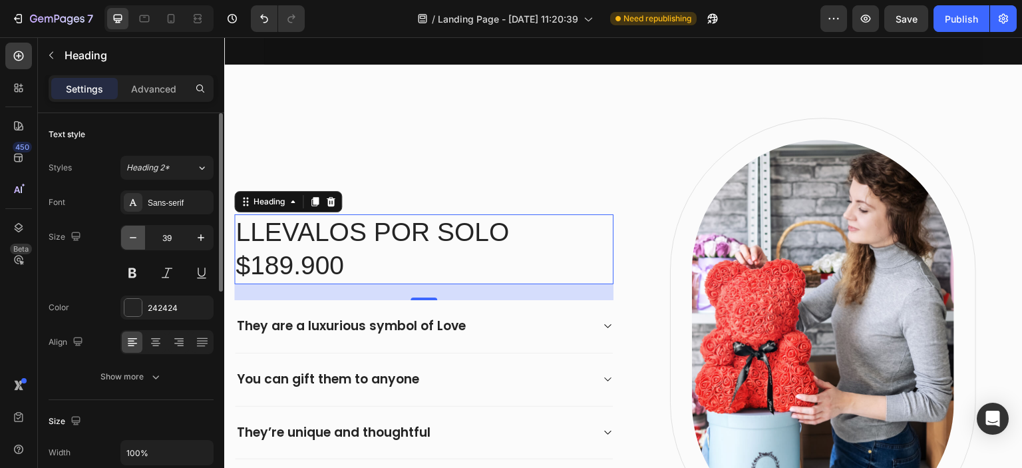
click at [135, 236] on icon "button" at bounding box center [132, 237] width 13 height 13
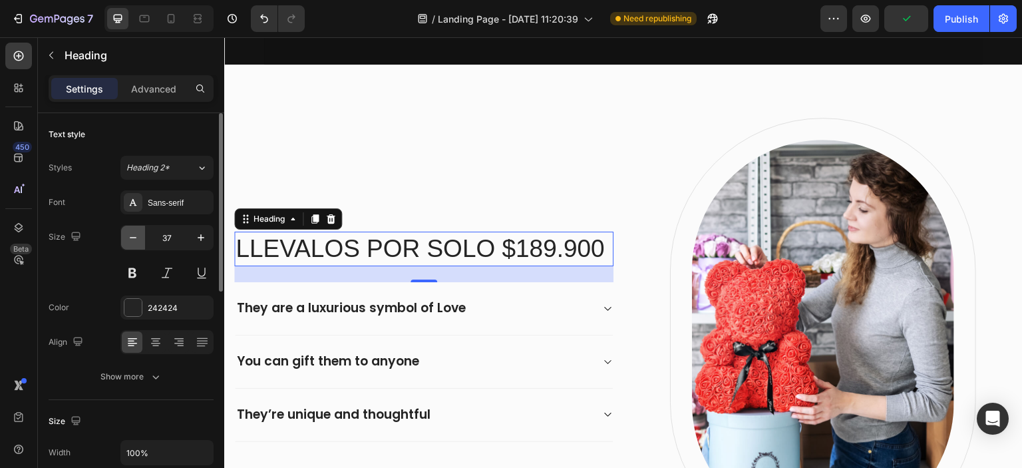
click at [135, 236] on icon "button" at bounding box center [132, 237] width 13 height 13
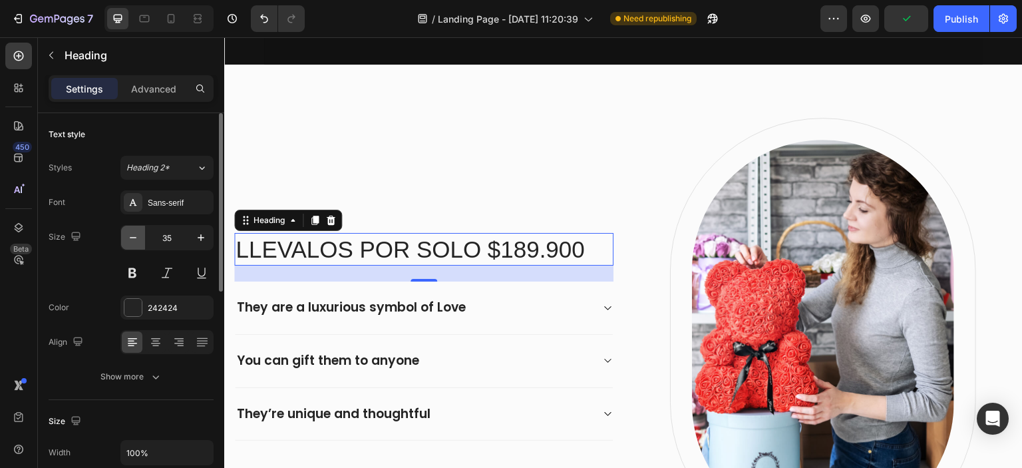
click at [135, 236] on icon "button" at bounding box center [132, 237] width 13 height 13
type input "34"
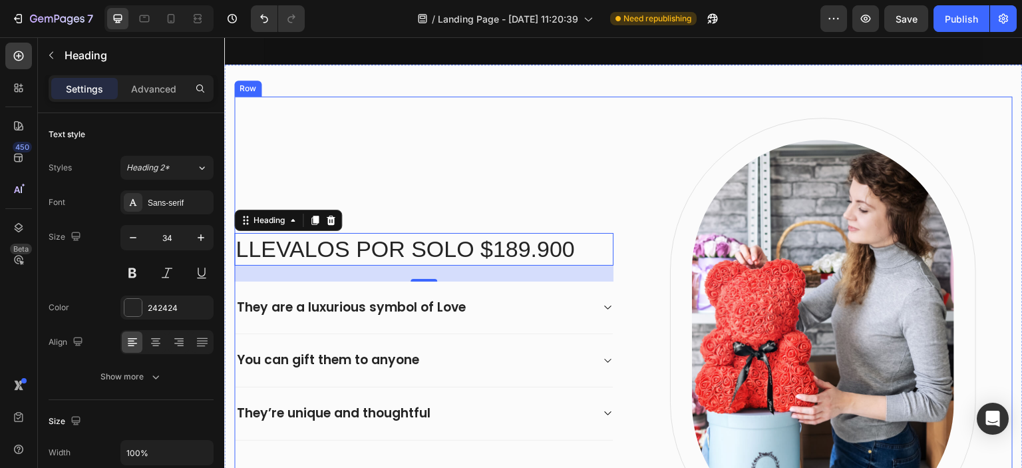
click at [351, 135] on div "LLEVALOS POR SOLO $189.900 Heading 24 They are a luxurious symbol of Love You c…" at bounding box center [423, 337] width 379 height 438
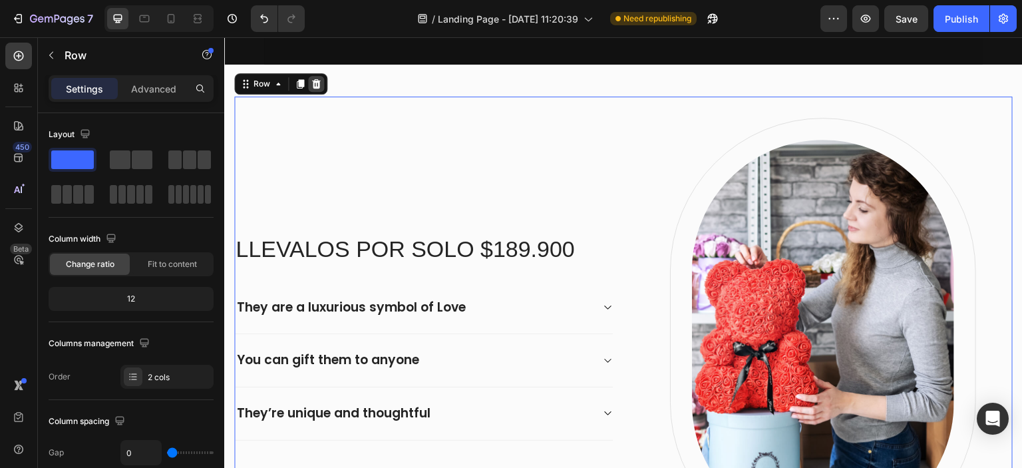
click at [318, 82] on icon at bounding box center [316, 83] width 9 height 9
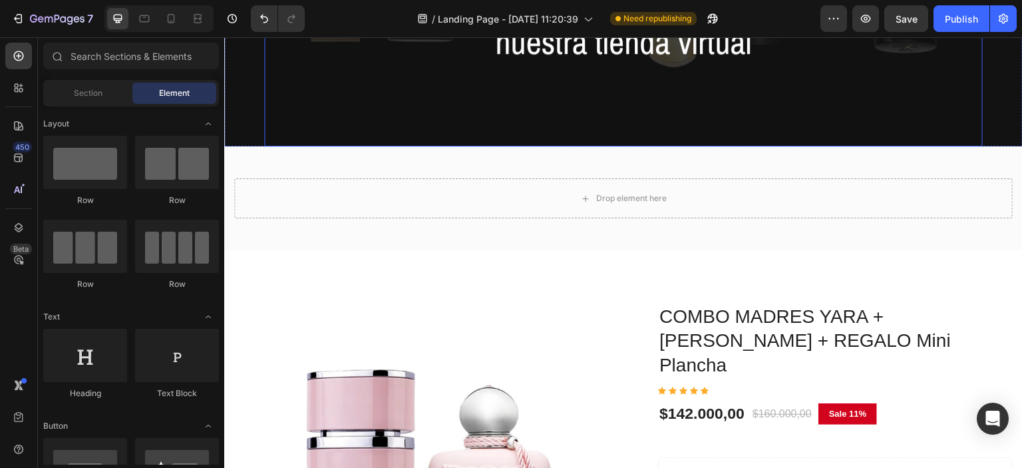
scroll to position [639, 0]
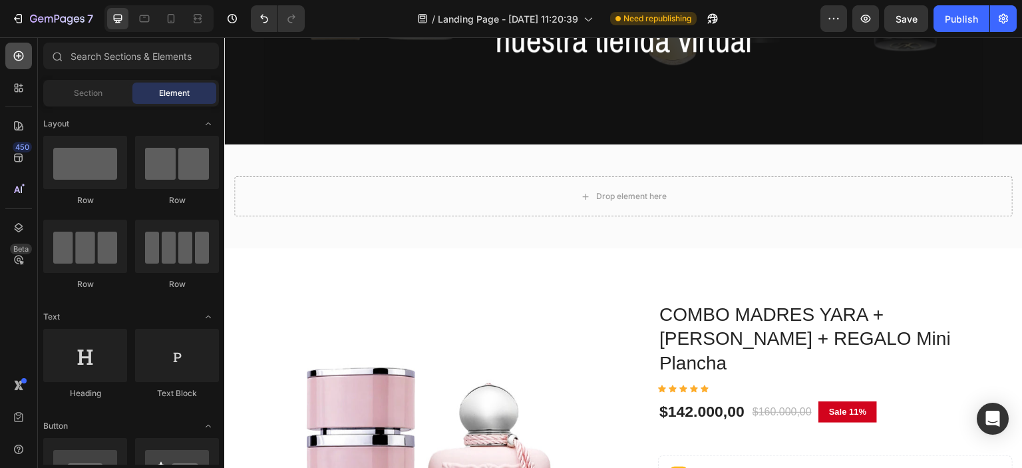
click at [25, 63] on div at bounding box center [18, 56] width 27 height 27
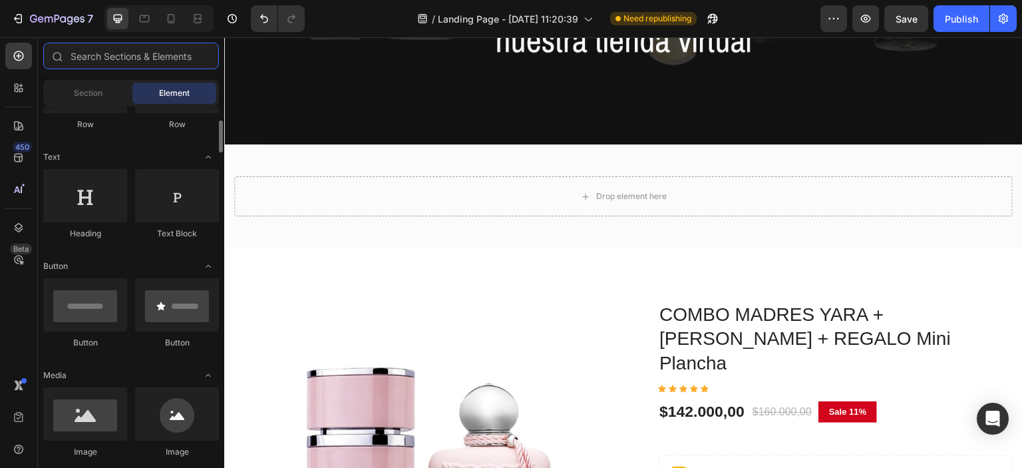
scroll to position [239, 0]
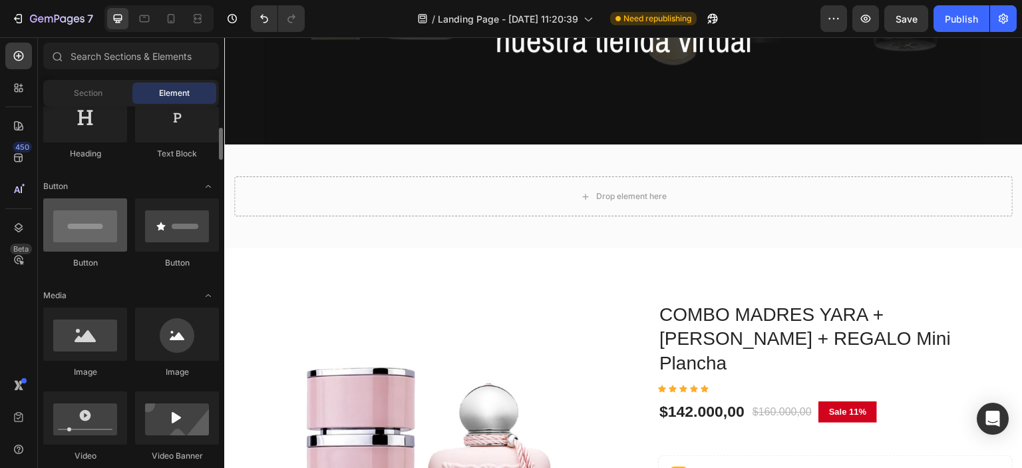
click at [98, 237] on div at bounding box center [85, 224] width 84 height 53
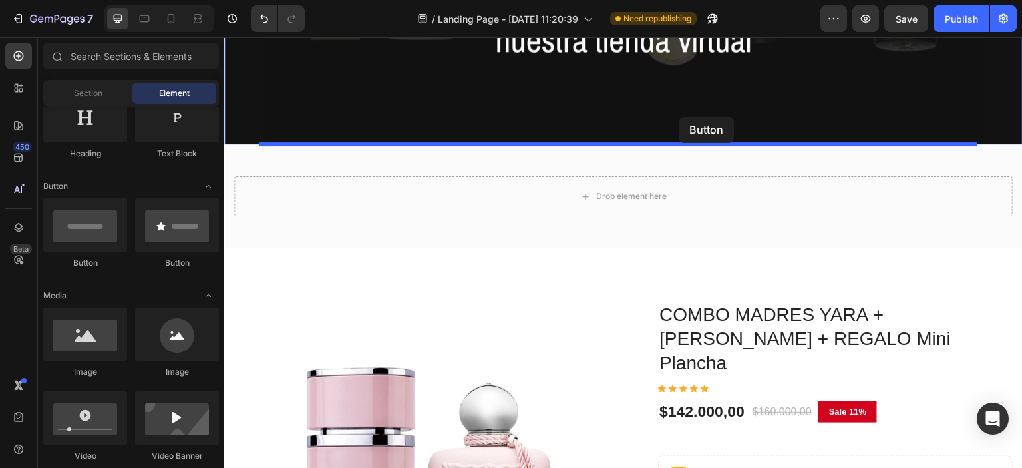
drag, startPoint x: 357, startPoint y: 270, endPoint x: 679, endPoint y: 118, distance: 356.8
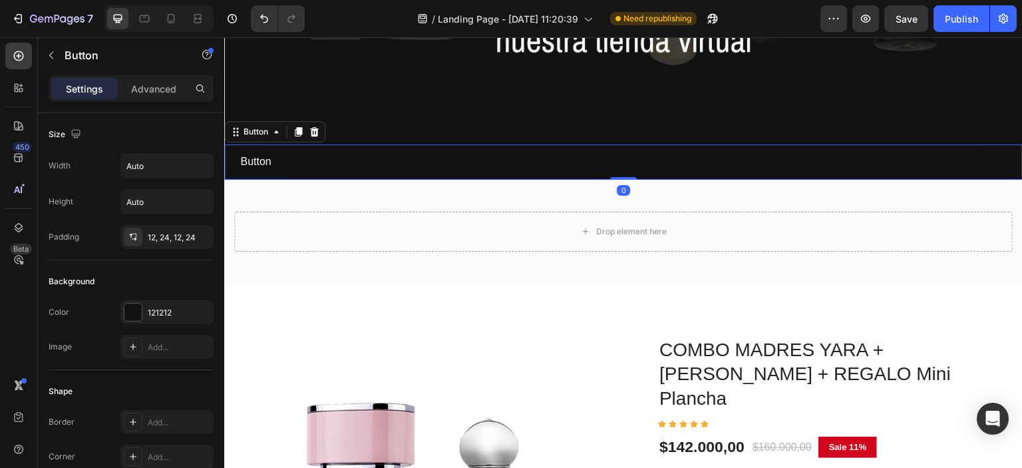
click at [452, 161] on div "Button Button 0" at bounding box center [623, 161] width 798 height 35
click at [132, 305] on div at bounding box center [132, 311] width 17 height 17
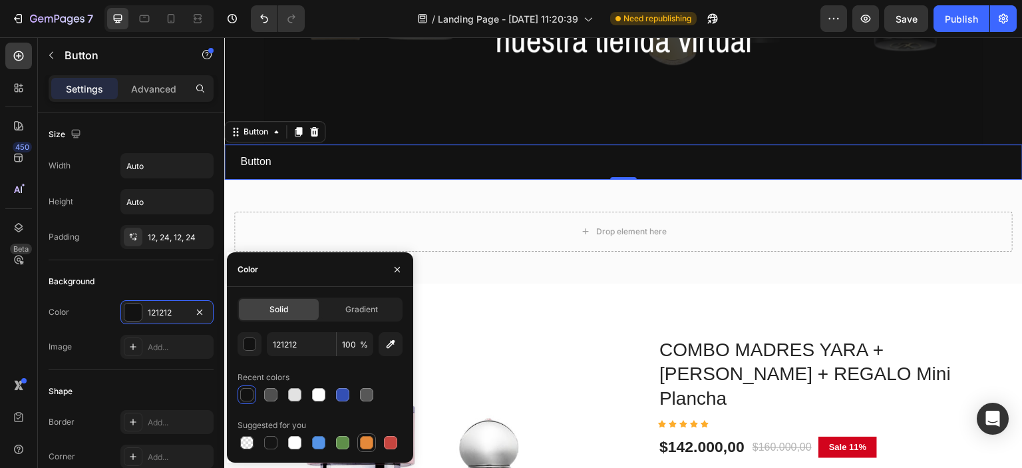
click at [367, 441] on div at bounding box center [366, 442] width 13 height 13
type input "E4893A"
click at [242, 160] on p "Button" at bounding box center [255, 161] width 31 height 19
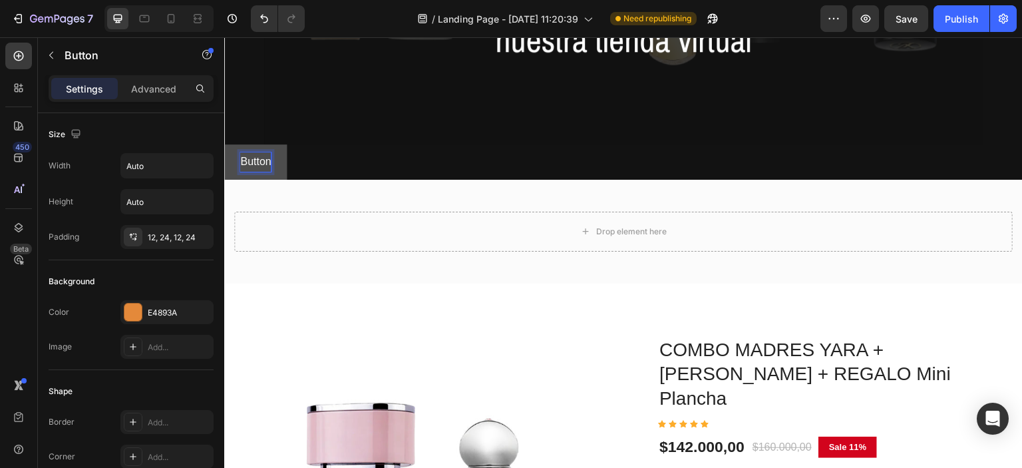
click at [250, 160] on p "Button" at bounding box center [255, 161] width 31 height 19
click at [224, 144] on button "Quiro" at bounding box center [253, 161] width 58 height 35
click at [224, 144] on button "Quiro la" at bounding box center [258, 161] width 69 height 35
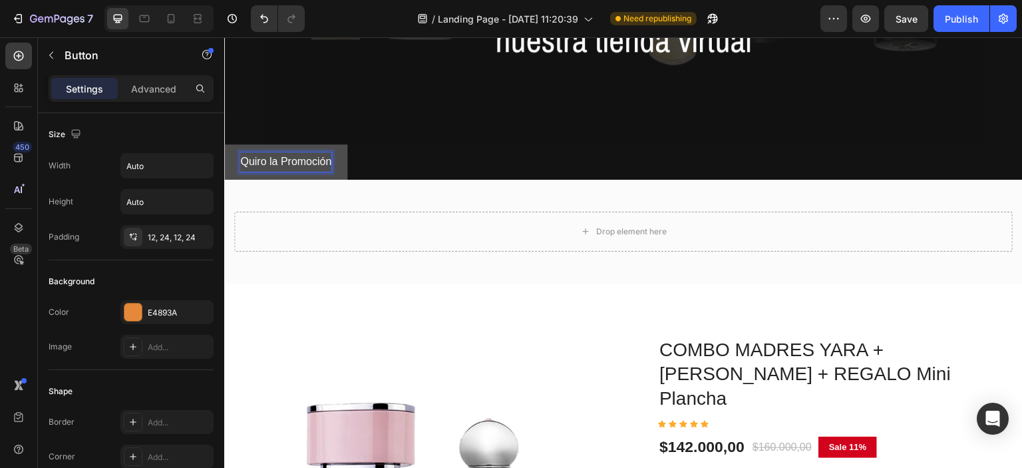
click at [255, 160] on p "Quiro la Promoción" at bounding box center [285, 161] width 91 height 19
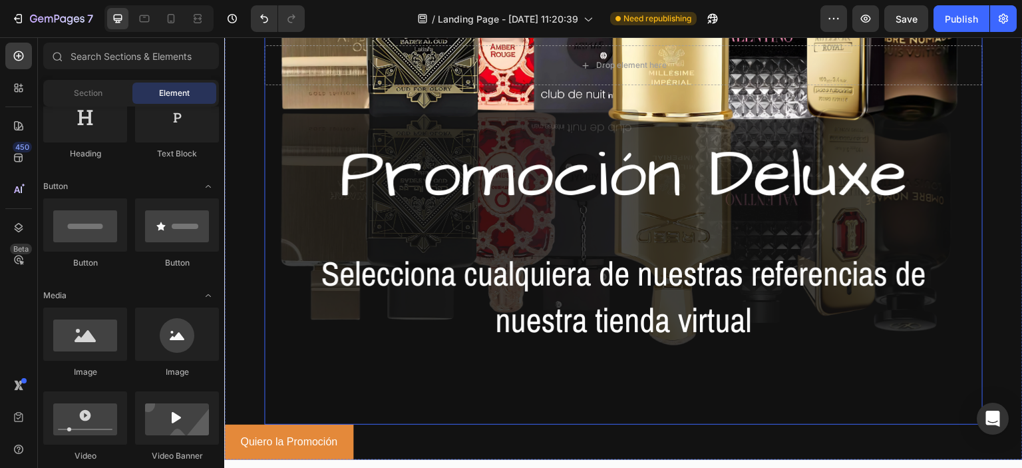
scroll to position [456, 0]
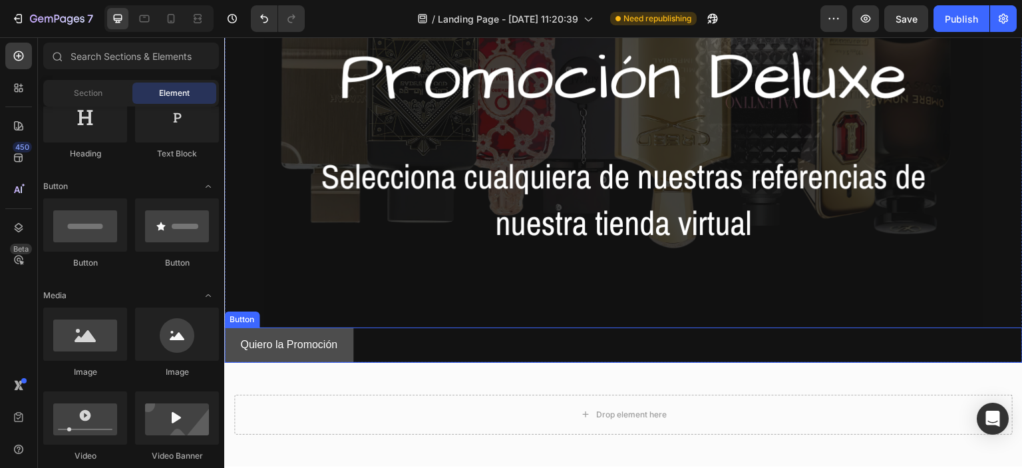
click at [345, 332] on button "Quiero la Promoción" at bounding box center [288, 344] width 129 height 35
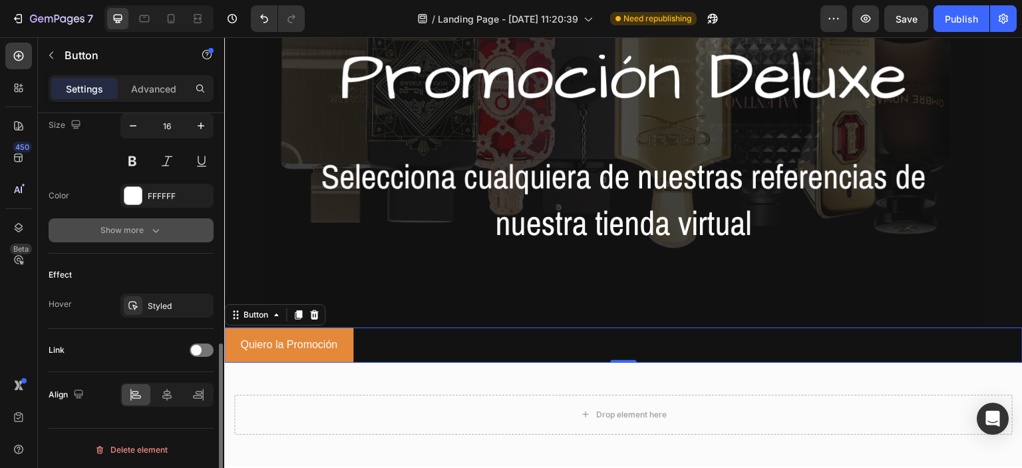
scroll to position [559, 0]
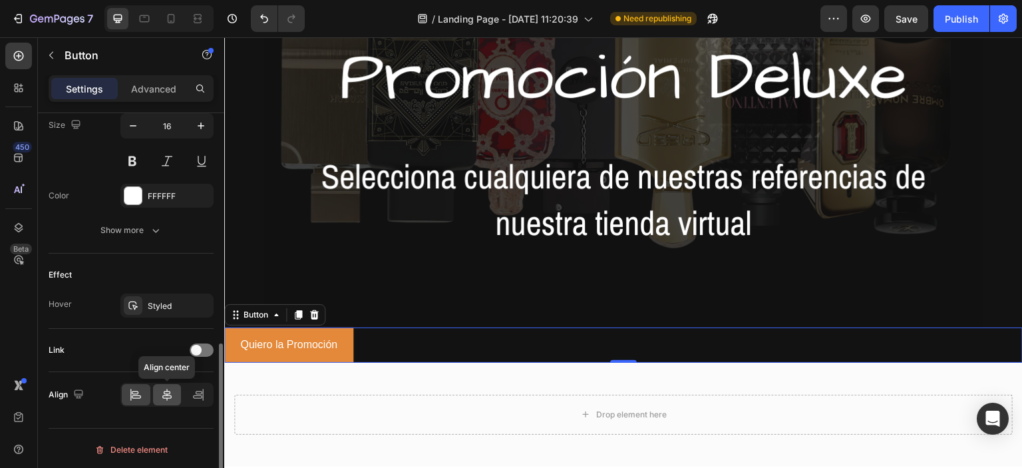
click at [168, 393] on icon at bounding box center [166, 395] width 9 height 12
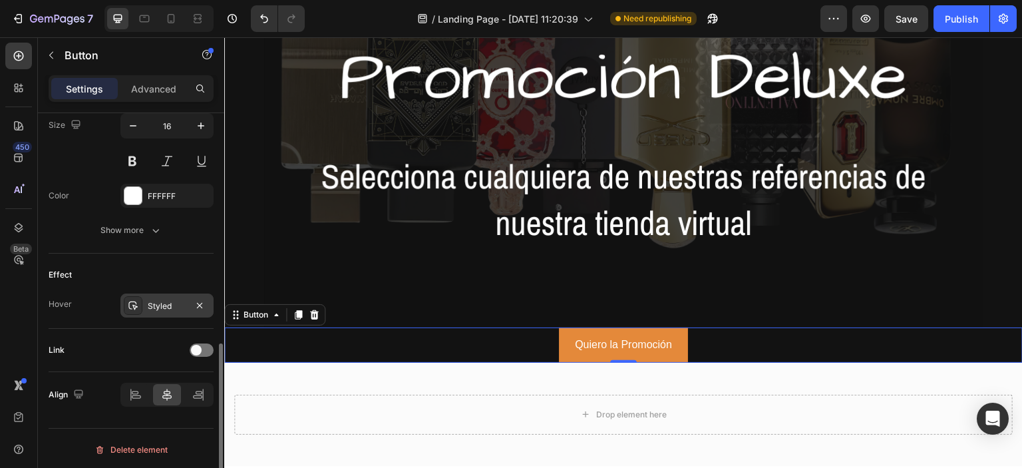
click at [157, 302] on div "Styled" at bounding box center [167, 306] width 39 height 12
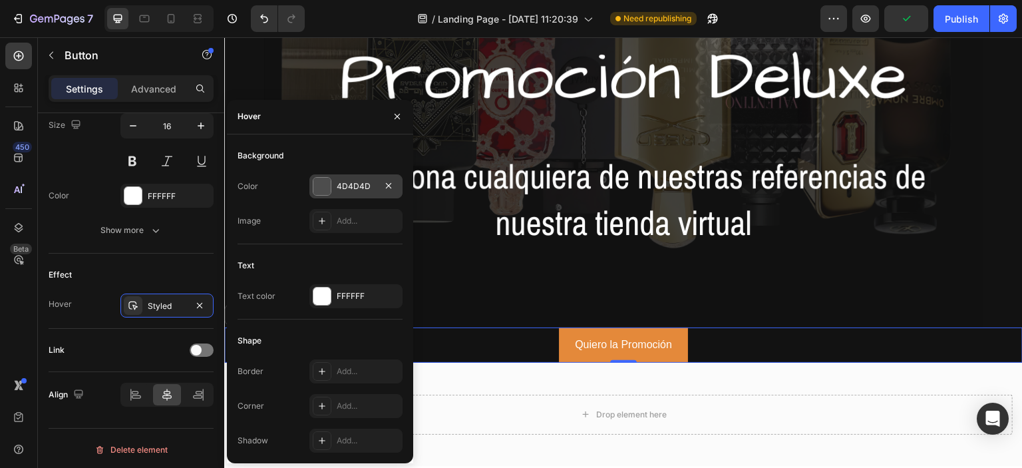
click at [318, 189] on div at bounding box center [321, 186] width 17 height 17
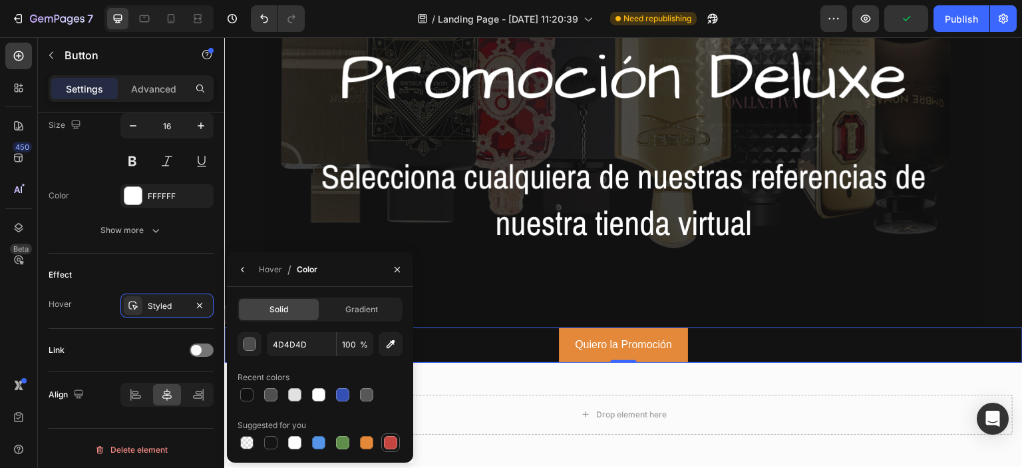
click at [389, 443] on div at bounding box center [390, 442] width 13 height 13
drag, startPoint x: 323, startPoint y: 390, endPoint x: 276, endPoint y: 404, distance: 48.8
click at [293, 412] on div "C5453F 100 % Recent colors Suggested for you" at bounding box center [320, 392] width 165 height 120
click at [247, 395] on div at bounding box center [246, 394] width 13 height 13
type input "121212"
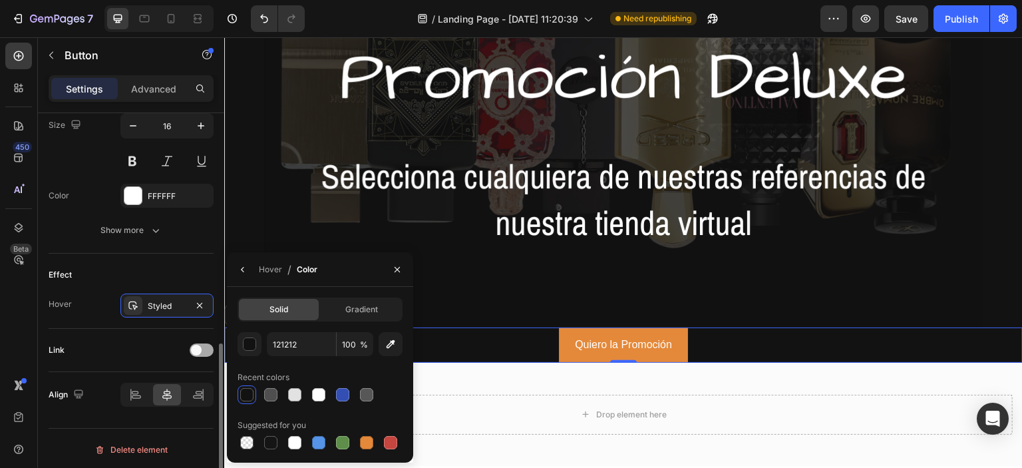
click at [202, 351] on div at bounding box center [202, 349] width 24 height 13
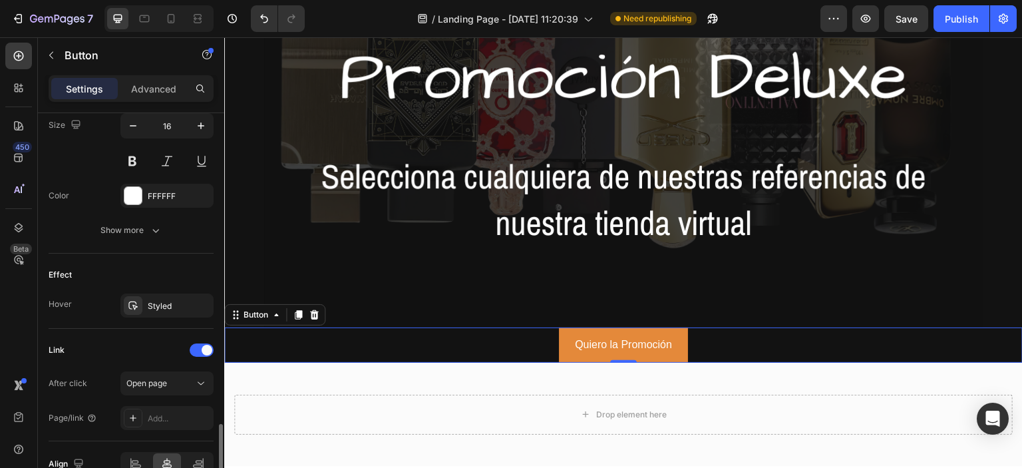
scroll to position [628, 0]
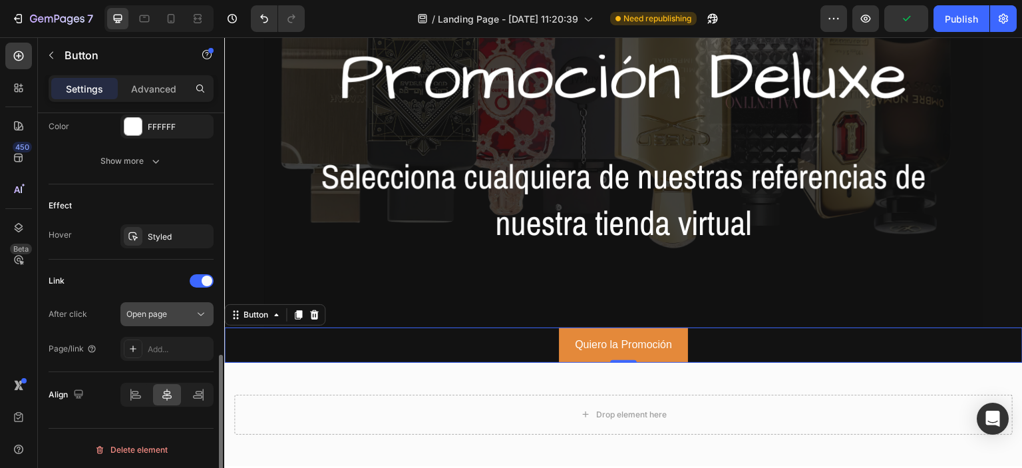
click at [180, 317] on div "Open page" at bounding box center [166, 313] width 81 height 13
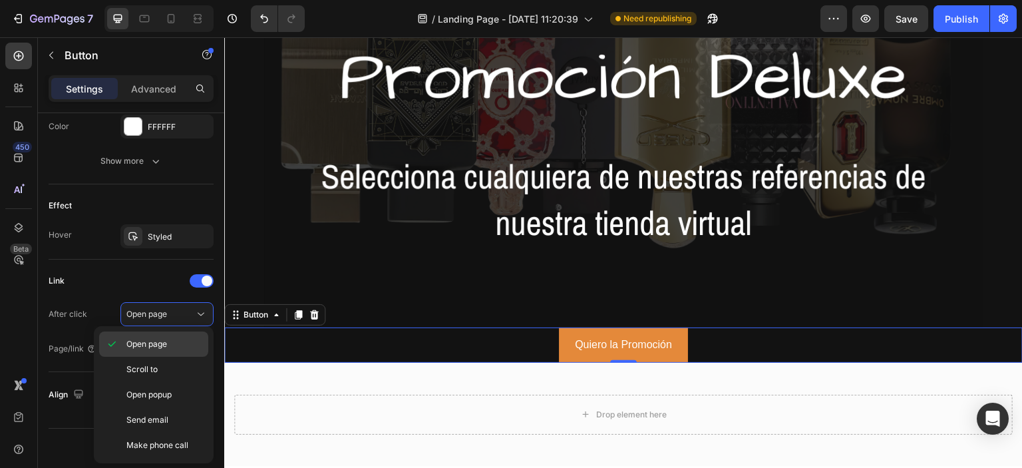
click at [180, 339] on p "Open page" at bounding box center [164, 344] width 76 height 12
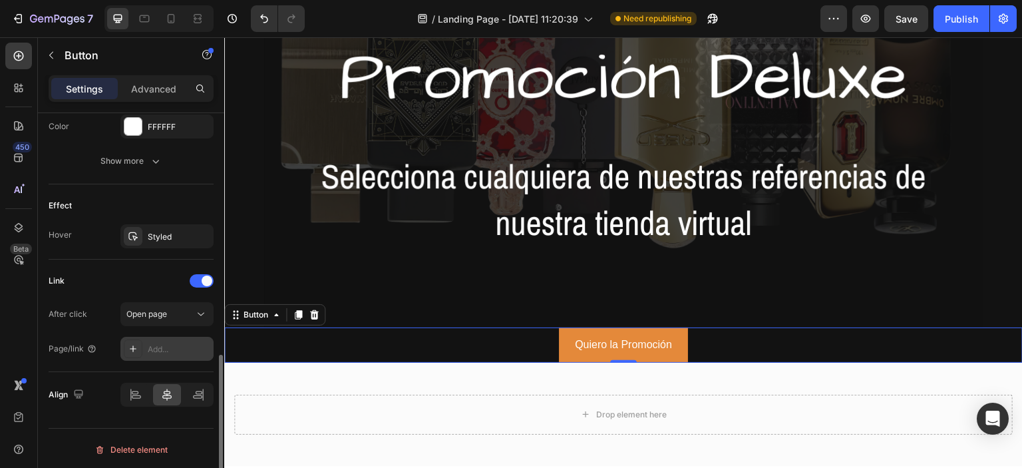
click at [142, 345] on div "Add..." at bounding box center [166, 349] width 93 height 24
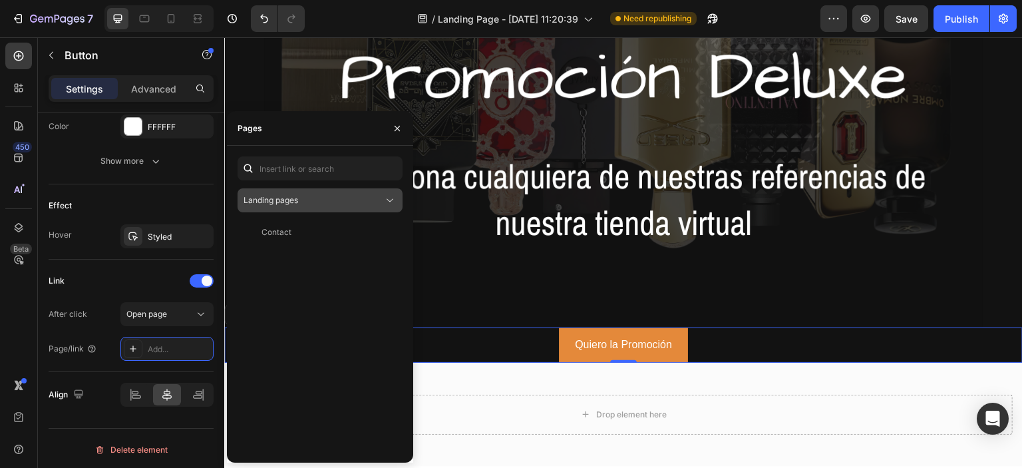
click at [295, 197] on span "Landing pages" at bounding box center [270, 200] width 55 height 10
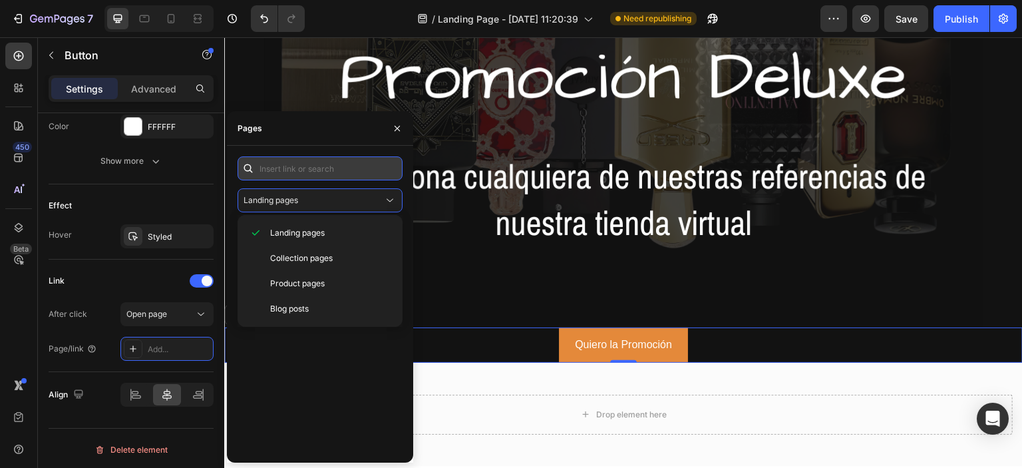
click at [296, 165] on input "text" at bounding box center [320, 168] width 165 height 24
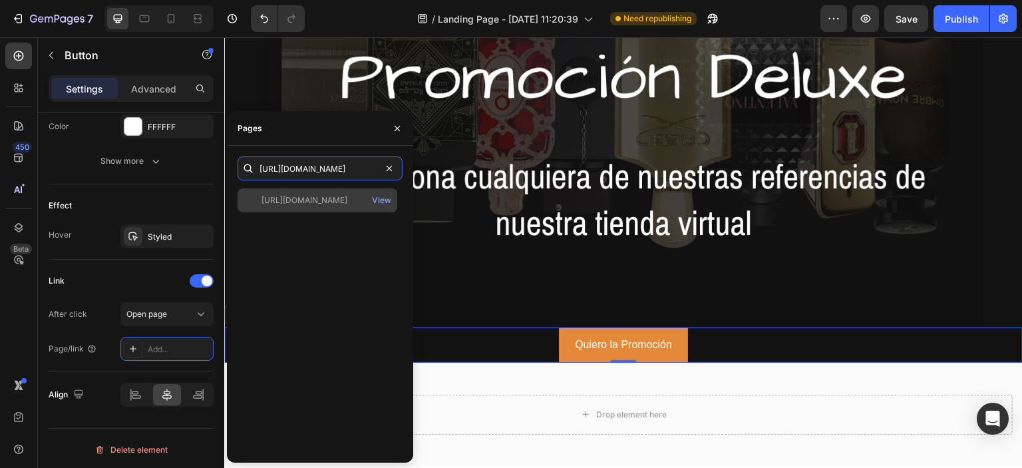
type input "[URL][DOMAIN_NAME]"
click at [316, 200] on div "[URL][DOMAIN_NAME]" at bounding box center [304, 200] width 86 height 12
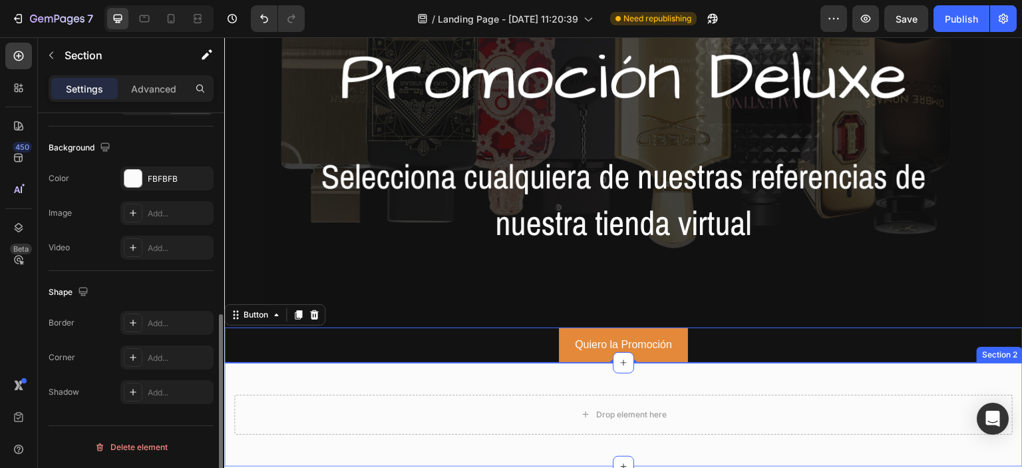
click at [827, 383] on div "Drop element here Section 2" at bounding box center [623, 415] width 798 height 104
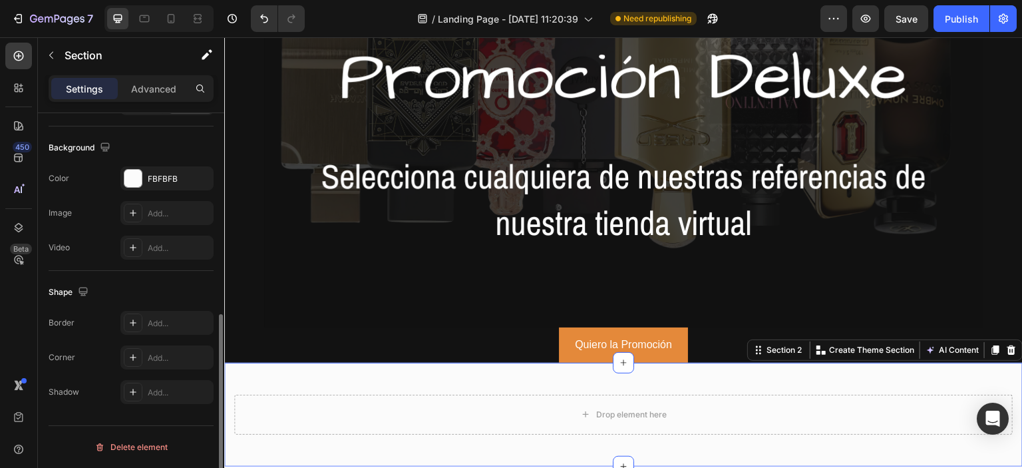
scroll to position [0, 0]
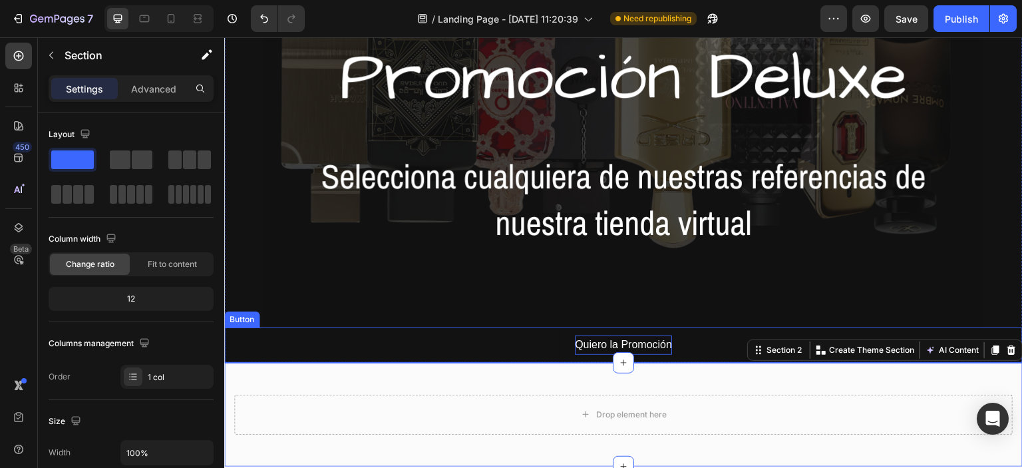
click at [575, 337] on p "Quiero la Promoción" at bounding box center [623, 344] width 97 height 19
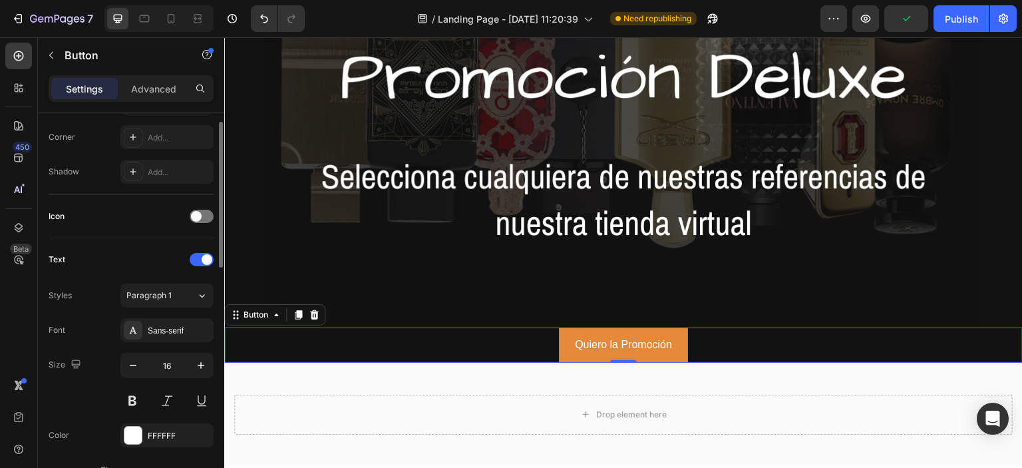
scroll to position [160, 0]
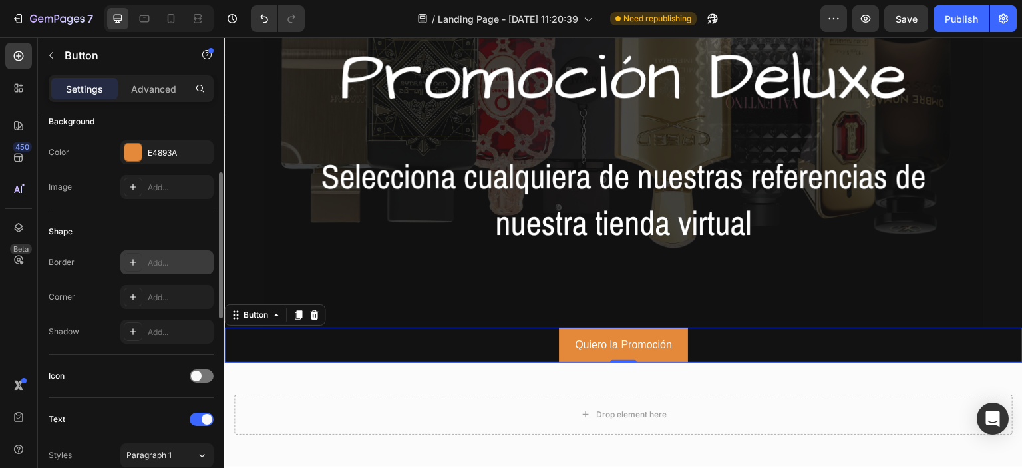
click at [138, 257] on icon at bounding box center [133, 262] width 11 height 11
click at [134, 293] on icon at bounding box center [133, 296] width 11 height 11
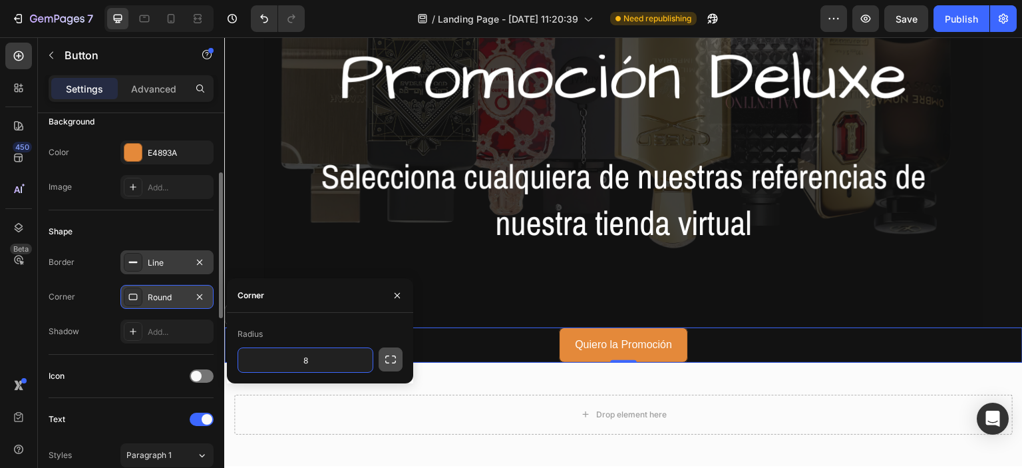
click at [389, 361] on icon "button" at bounding box center [390, 359] width 13 height 13
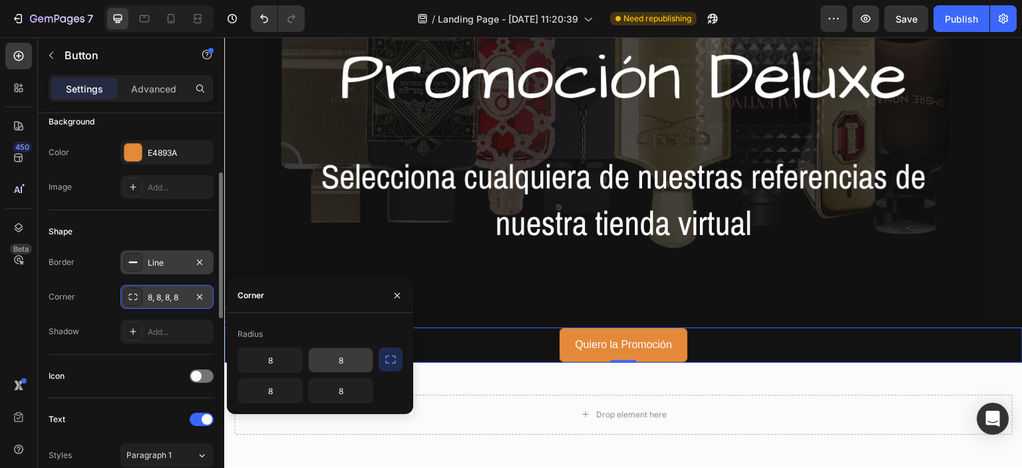
click at [349, 356] on input "8" at bounding box center [341, 360] width 64 height 24
type input "16"
click at [386, 359] on icon "button" at bounding box center [390, 359] width 13 height 13
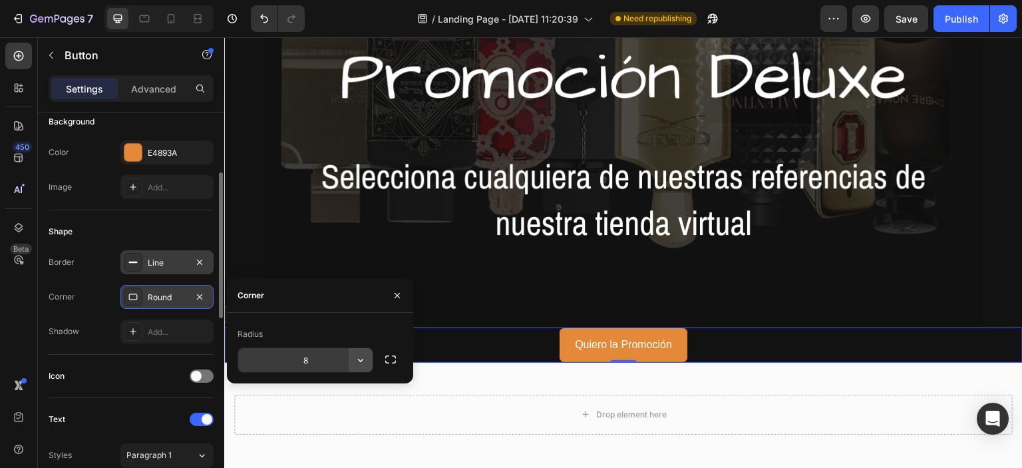
click at [349, 361] on button "button" at bounding box center [361, 360] width 24 height 24
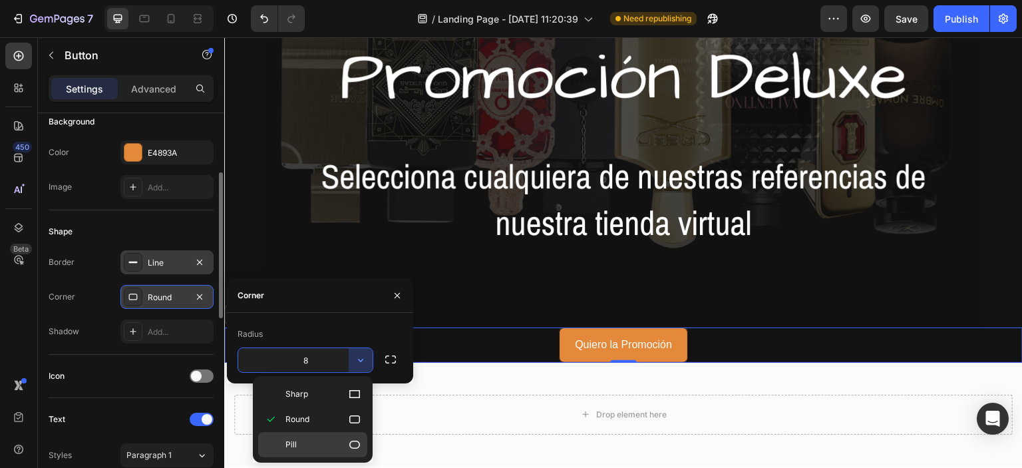
click at [359, 438] on icon at bounding box center [354, 444] width 13 height 13
type input "9999"
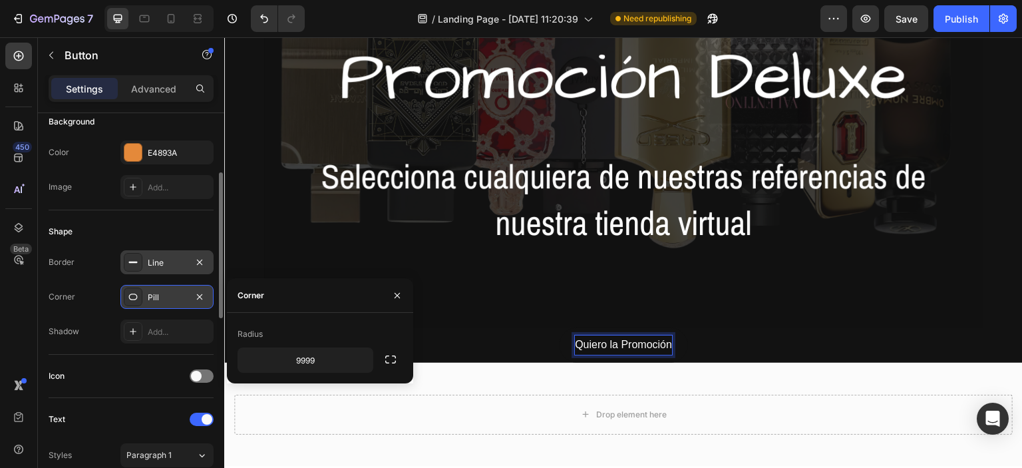
click at [589, 344] on p "Quiero la Promoción" at bounding box center [623, 344] width 97 height 19
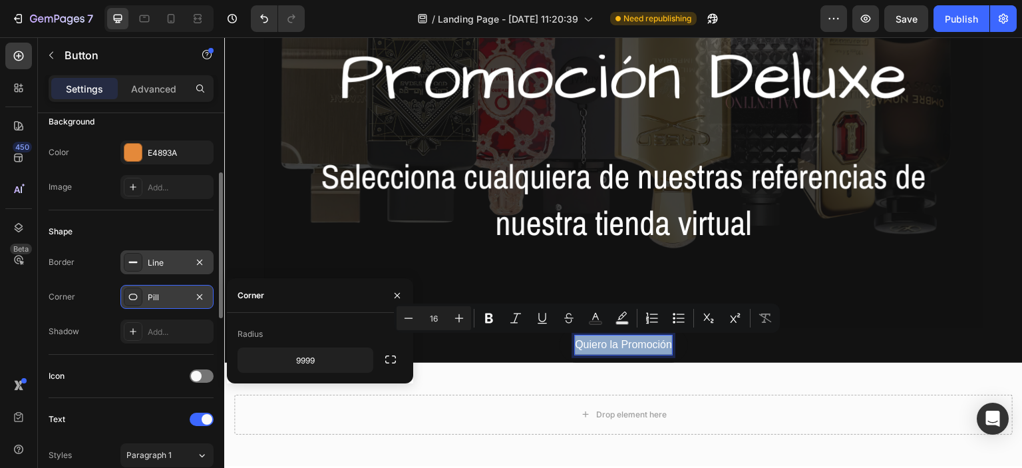
click at [589, 346] on p "Quiero la Promoción" at bounding box center [623, 344] width 97 height 19
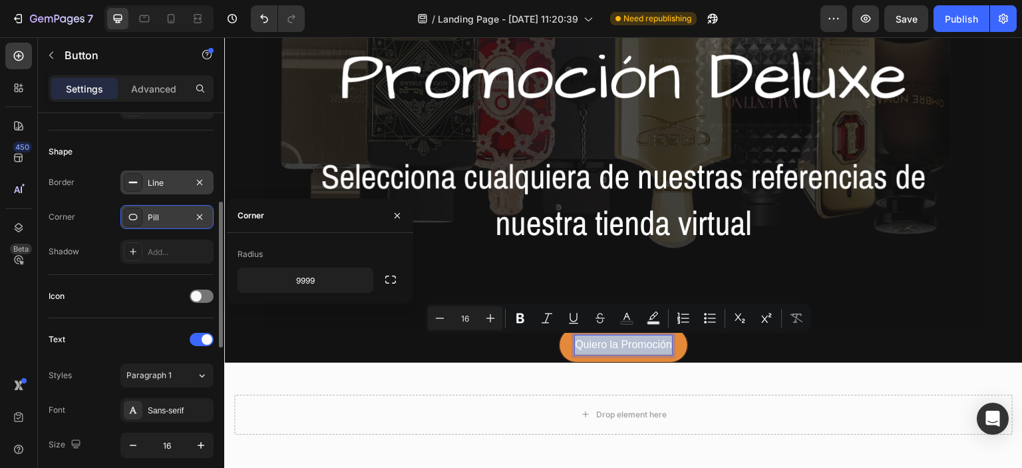
scroll to position [319, 0]
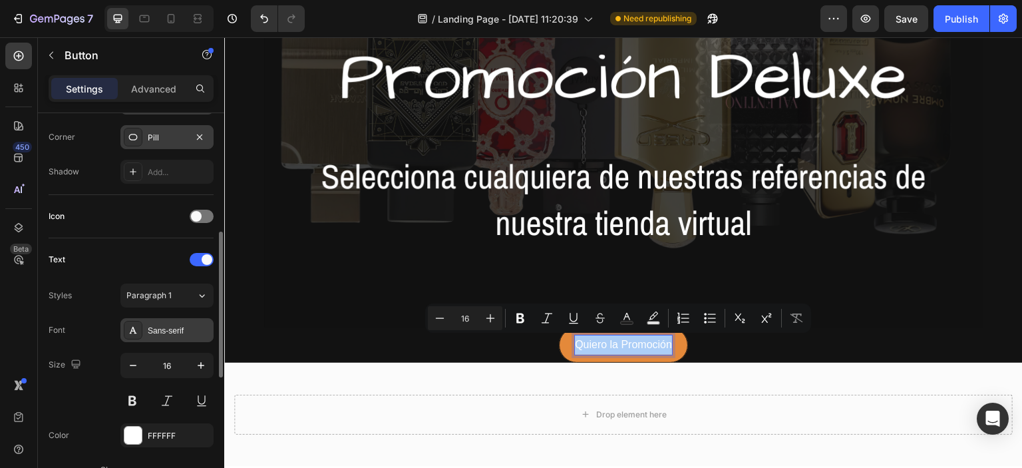
click at [177, 319] on div "Sans-serif" at bounding box center [166, 330] width 93 height 24
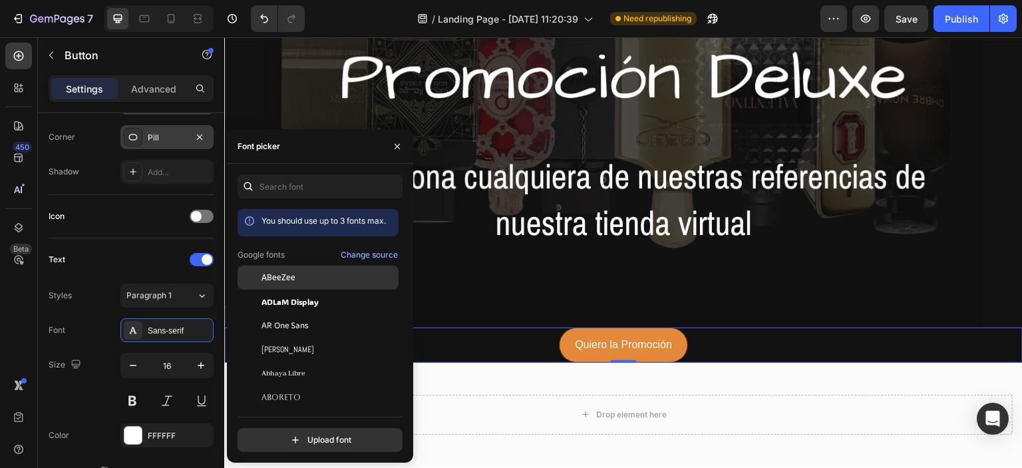
click at [317, 273] on div "ABeeZee" at bounding box center [328, 277] width 134 height 12
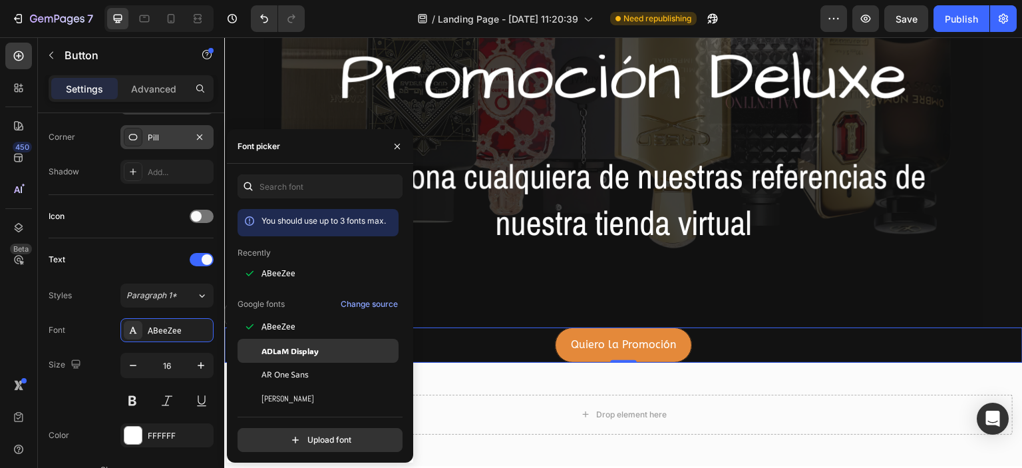
click at [295, 351] on span "ADLaM Display" at bounding box center [289, 351] width 57 height 12
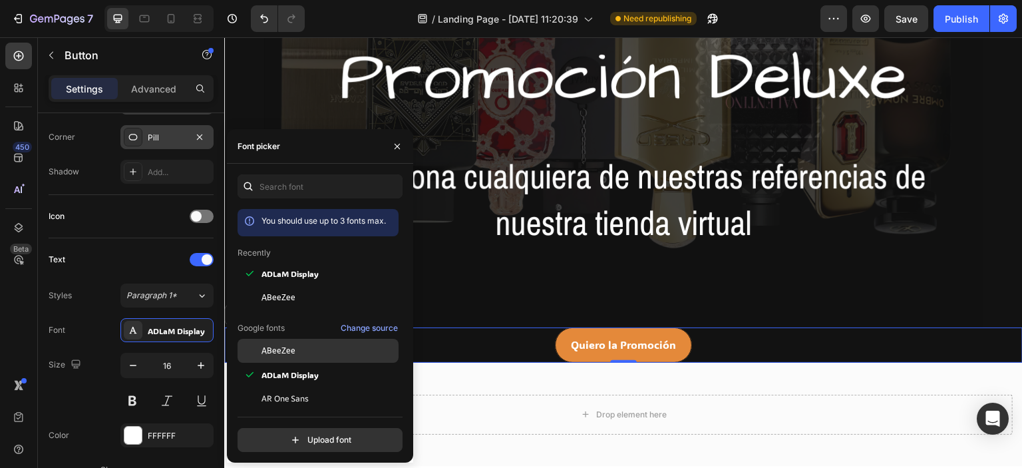
scroll to position [80, 0]
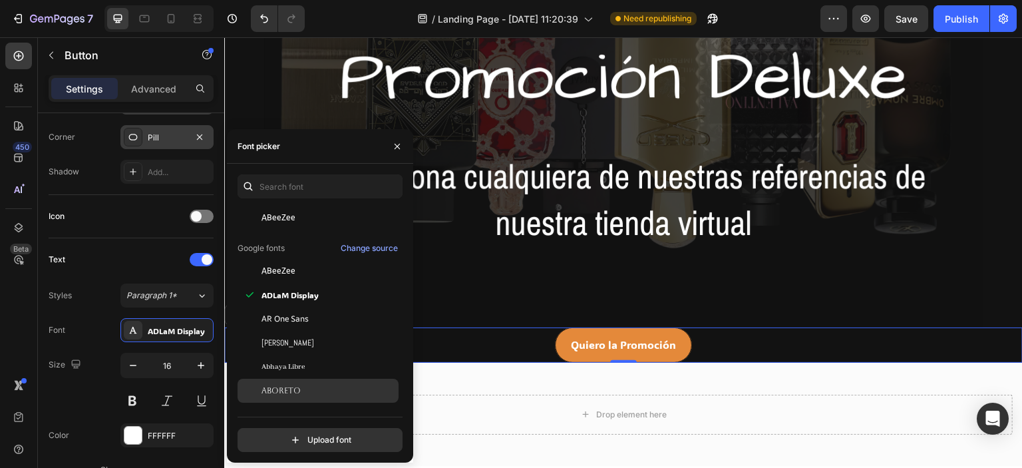
click at [295, 391] on span "Aboreto" at bounding box center [280, 391] width 39 height 12
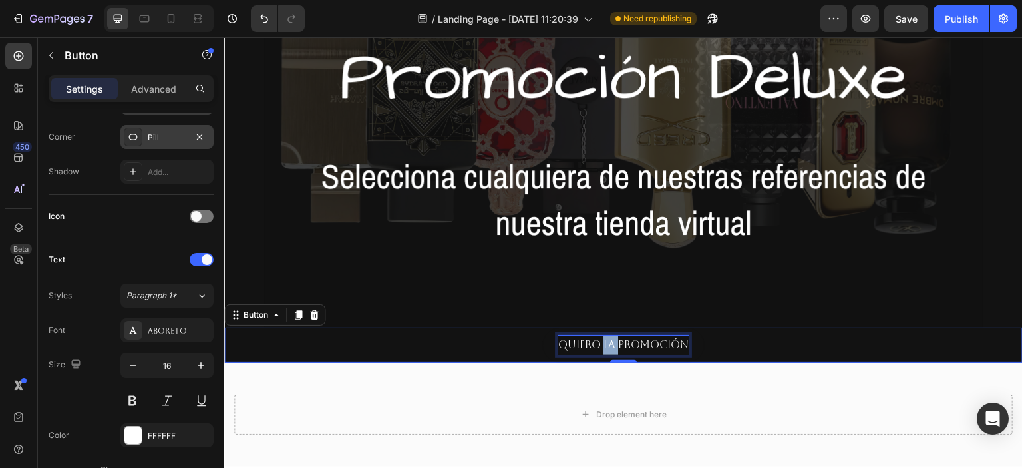
click at [602, 344] on p "Quiero la Promoción" at bounding box center [623, 344] width 130 height 19
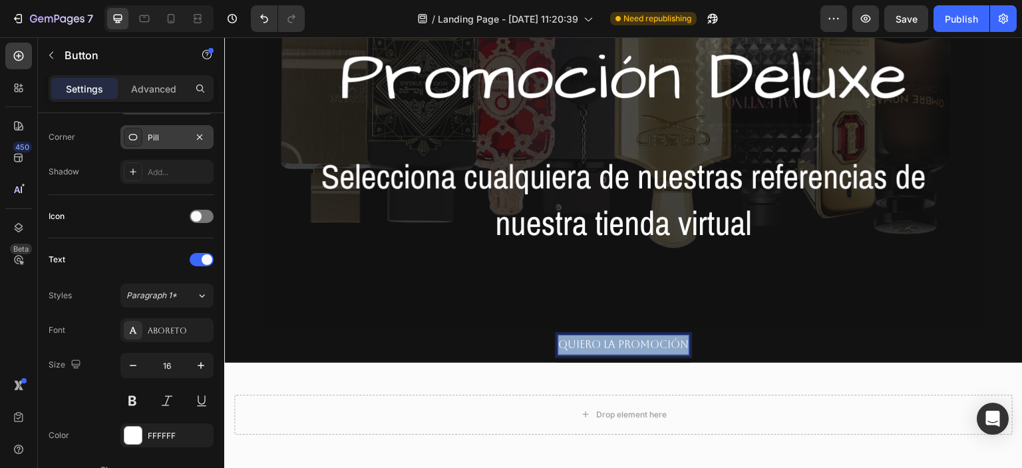
click at [602, 344] on p "Quiero la Promoción" at bounding box center [623, 344] width 130 height 19
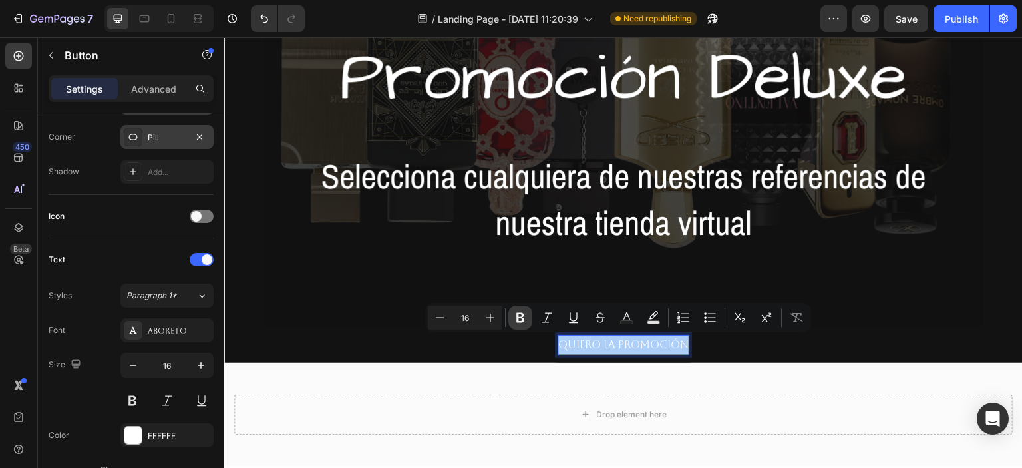
click at [516, 317] on icon "Editor contextual toolbar" at bounding box center [520, 317] width 13 height 13
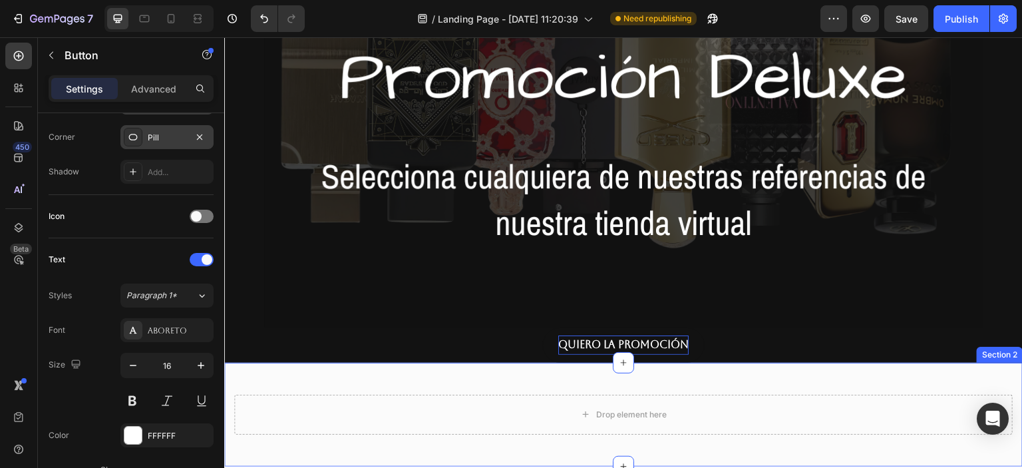
click at [515, 370] on div "Drop element here Section 2" at bounding box center [623, 415] width 798 height 104
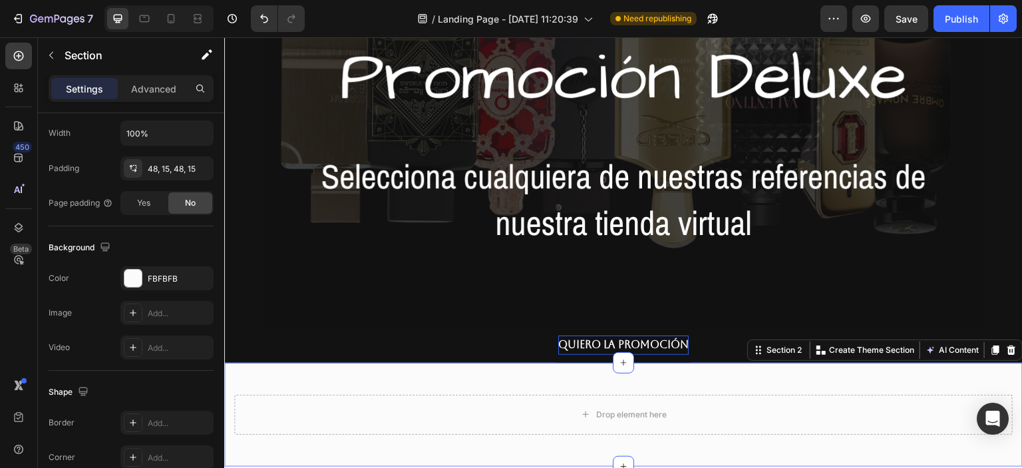
scroll to position [0, 0]
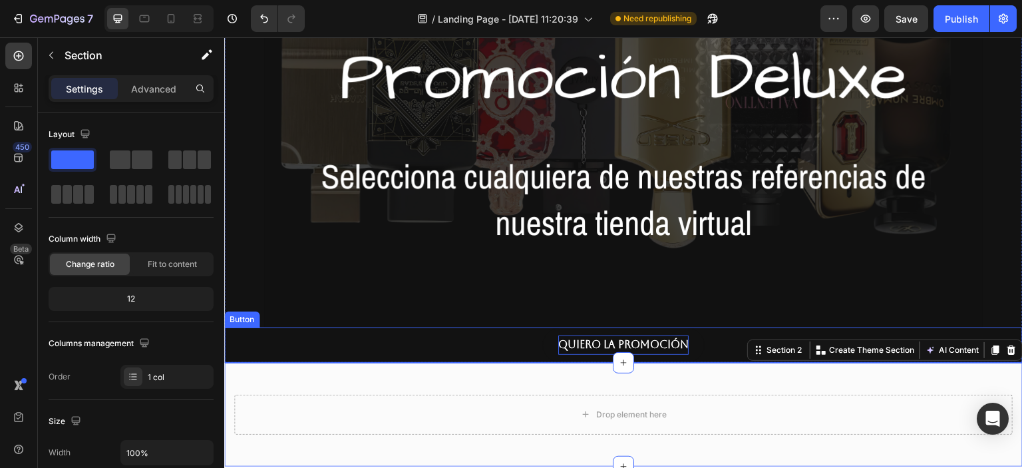
click at [546, 346] on link "Quiero la Promoción" at bounding box center [623, 344] width 162 height 35
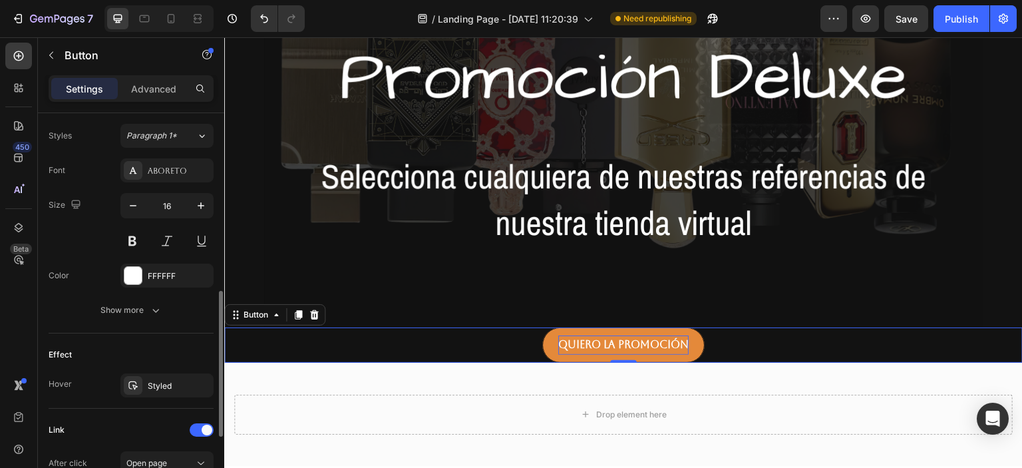
scroll to position [559, 0]
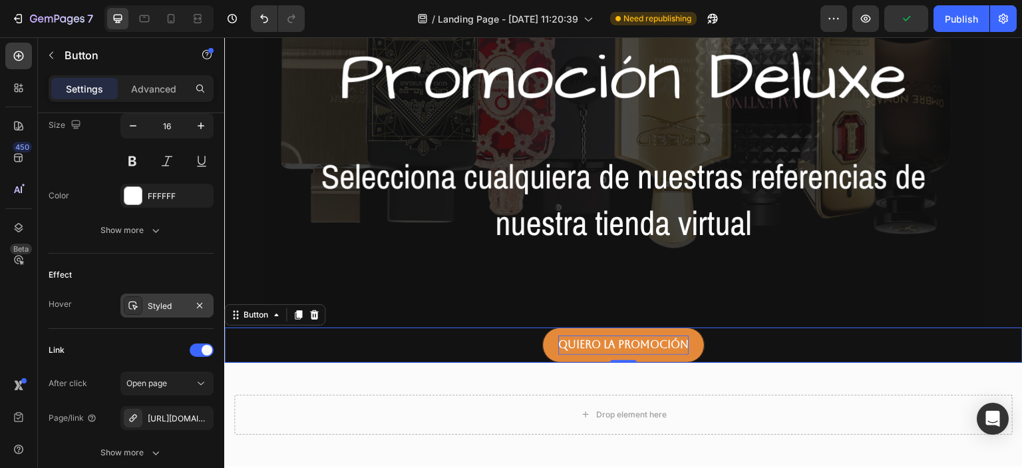
click at [148, 300] on div "Styled" at bounding box center [167, 306] width 39 height 12
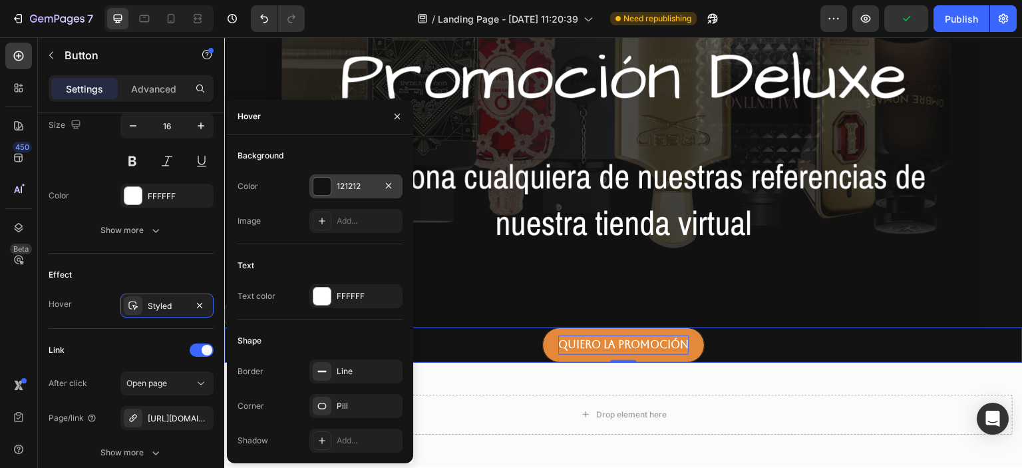
click at [318, 174] on div "121212" at bounding box center [355, 186] width 93 height 24
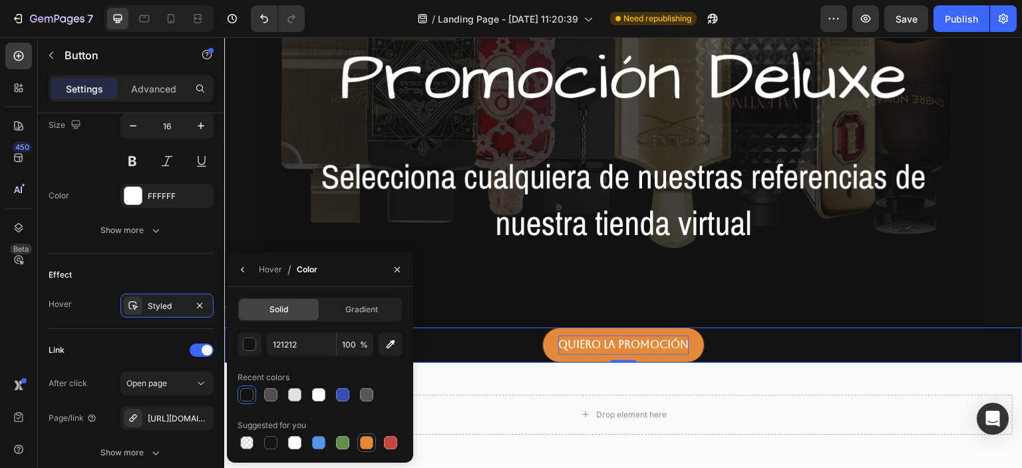
click at [363, 441] on div at bounding box center [366, 442] width 13 height 13
click at [243, 345] on div "button" at bounding box center [249, 344] width 13 height 13
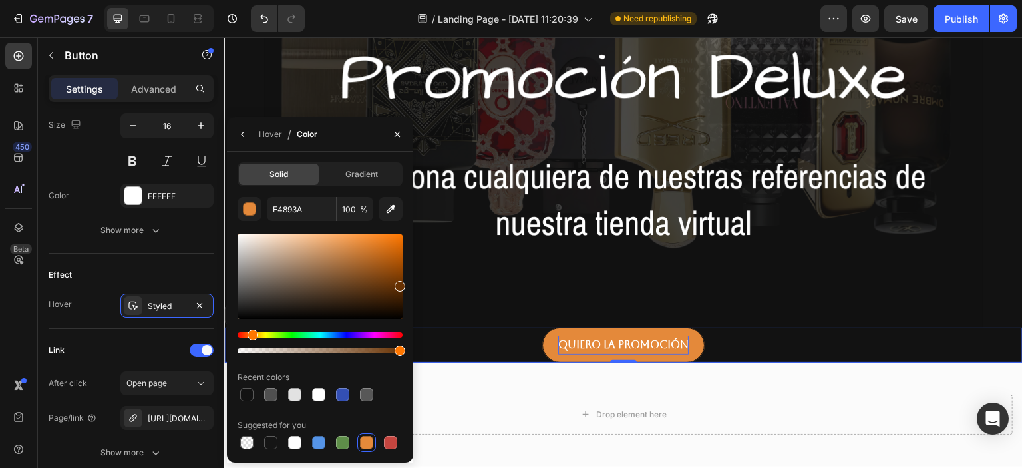
drag, startPoint x: 364, startPoint y: 244, endPoint x: 399, endPoint y: 284, distance: 53.3
click at [399, 284] on div at bounding box center [400, 286] width 11 height 11
type input "683203"
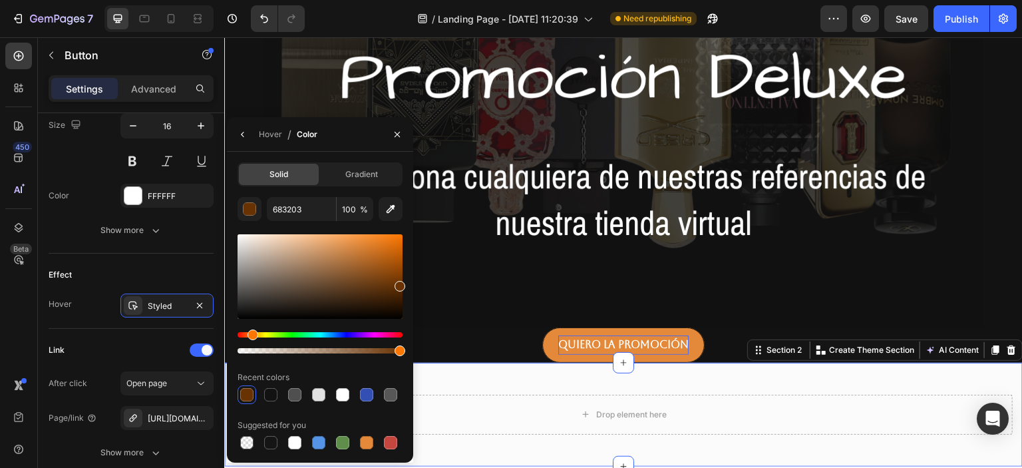
click at [851, 371] on div "Drop element here Section 2 You can create reusable sections Create Theme Secti…" at bounding box center [623, 415] width 798 height 104
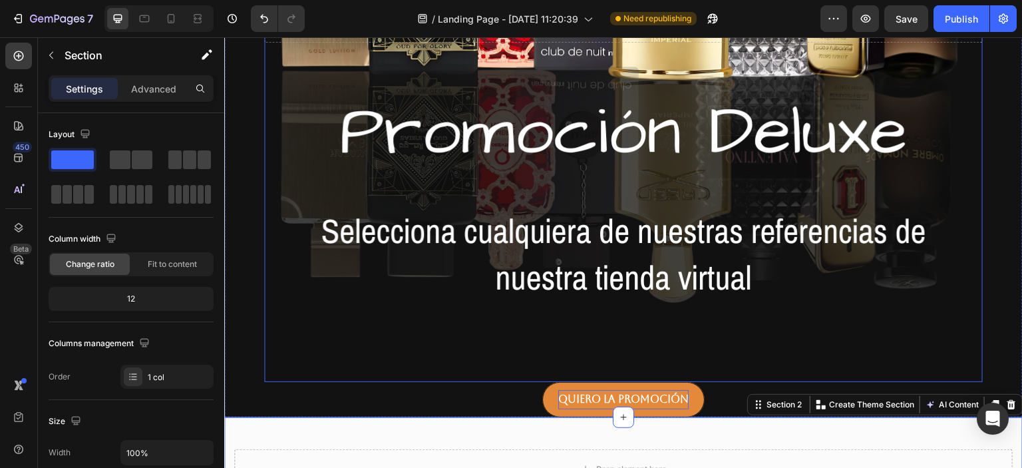
scroll to position [376, 0]
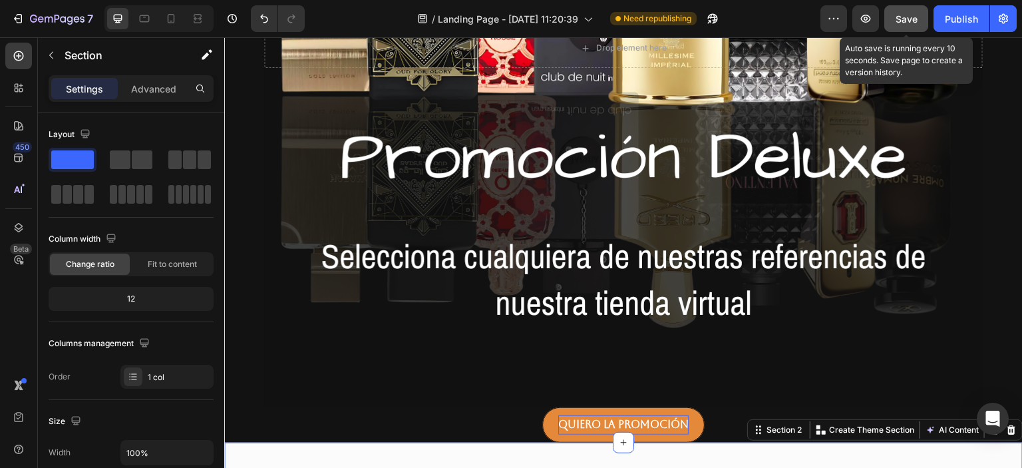
click at [909, 18] on span "Save" at bounding box center [906, 18] width 22 height 11
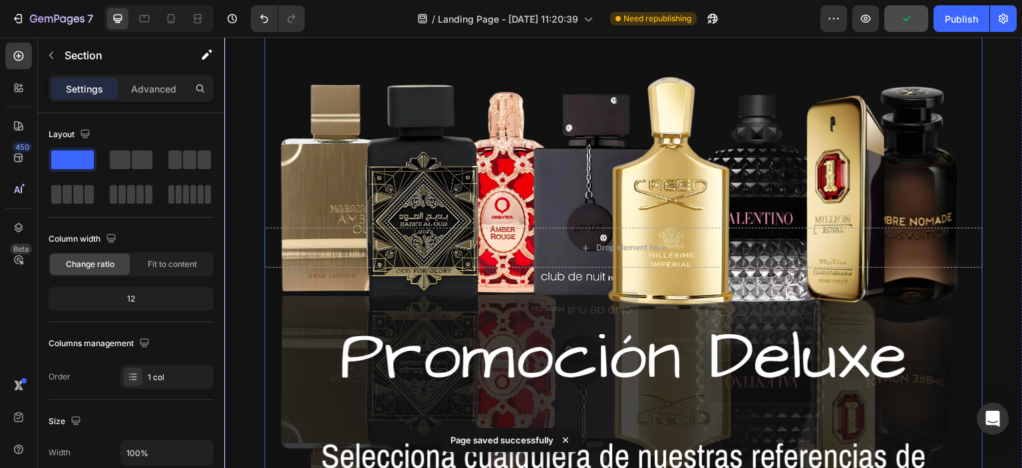
scroll to position [639, 0]
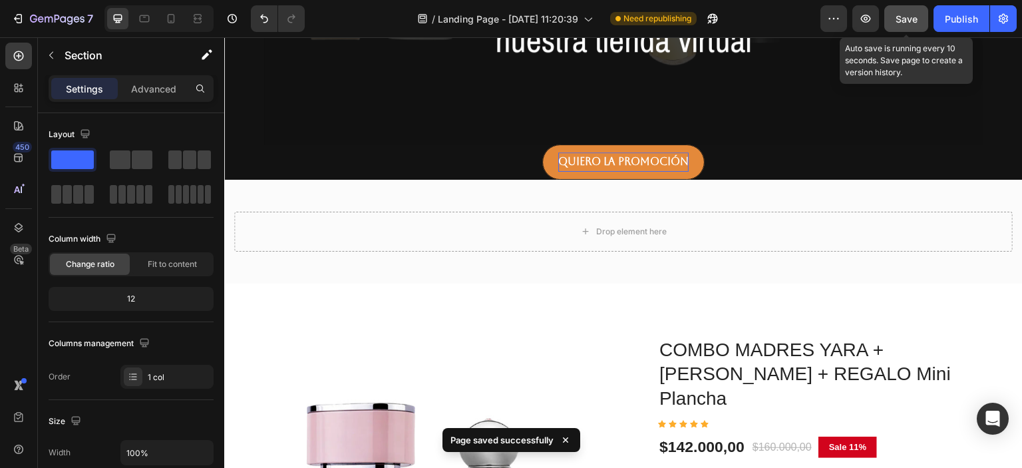
click at [907, 25] on div "Save" at bounding box center [906, 19] width 22 height 14
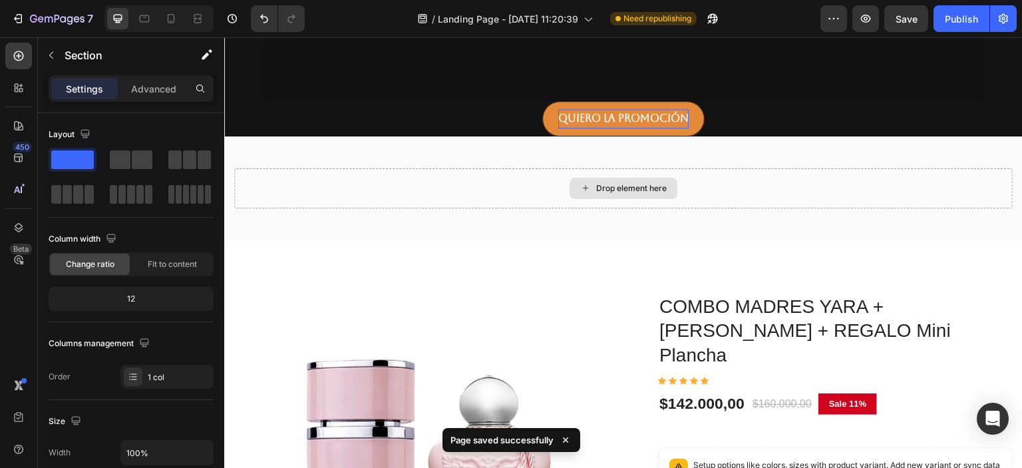
scroll to position [718, 0]
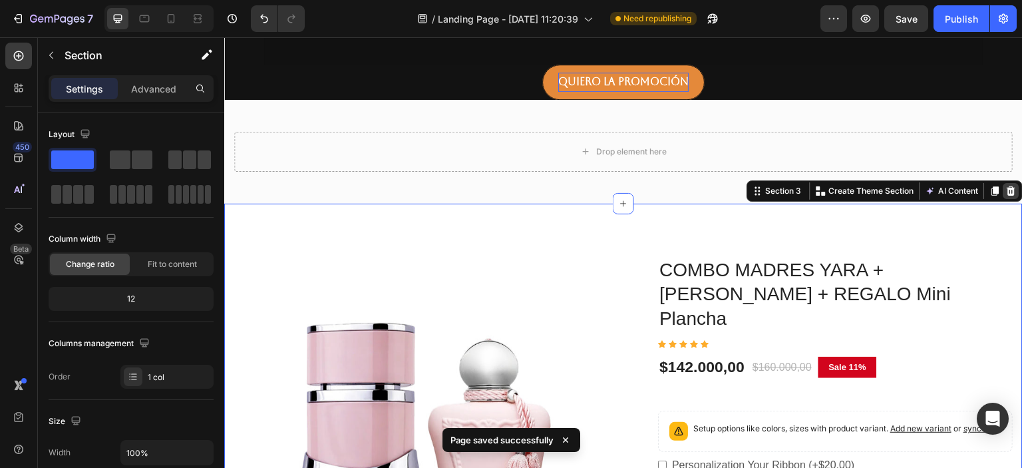
click at [1007, 191] on icon at bounding box center [1011, 190] width 9 height 9
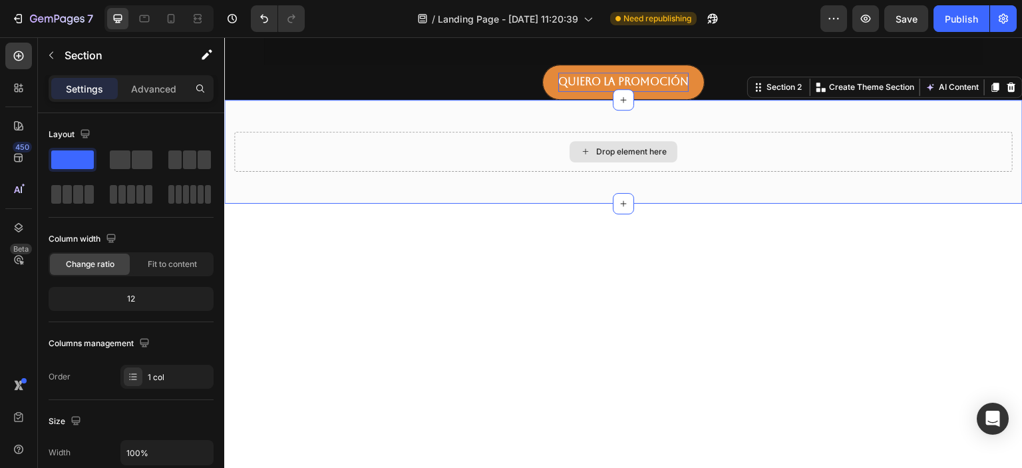
click at [713, 136] on div "Drop element here" at bounding box center [623, 152] width 778 height 40
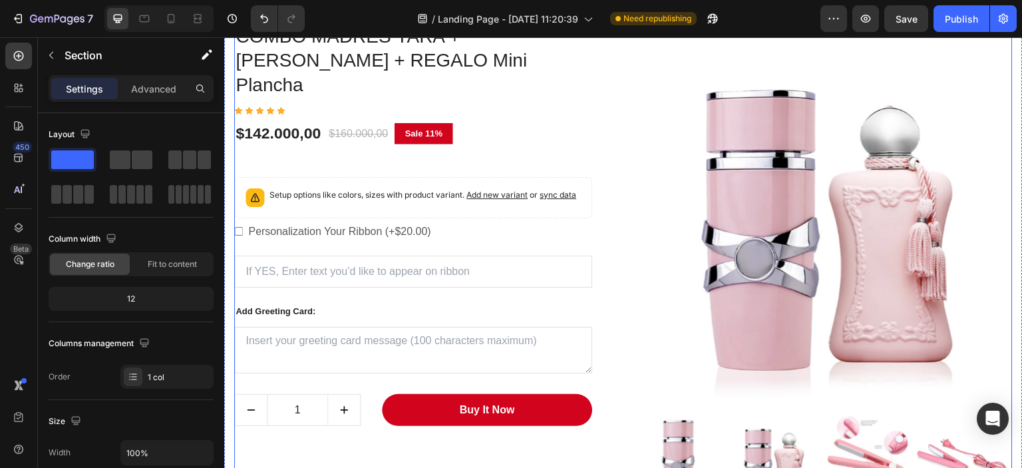
scroll to position [878, 0]
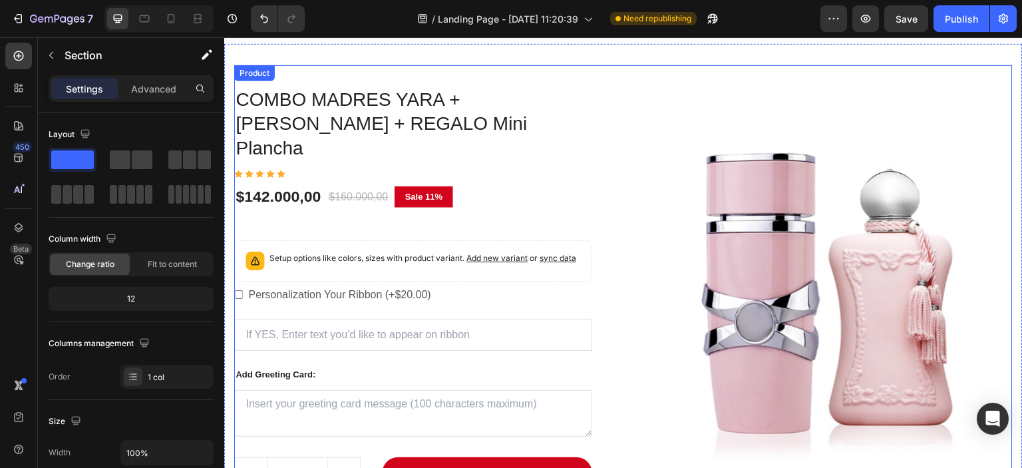
click at [620, 106] on div "COMBO MADRES YARA + [PERSON_NAME] + REGALO Mini Plancha (P) Title Icon Icon Ico…" at bounding box center [623, 327] width 778 height 524
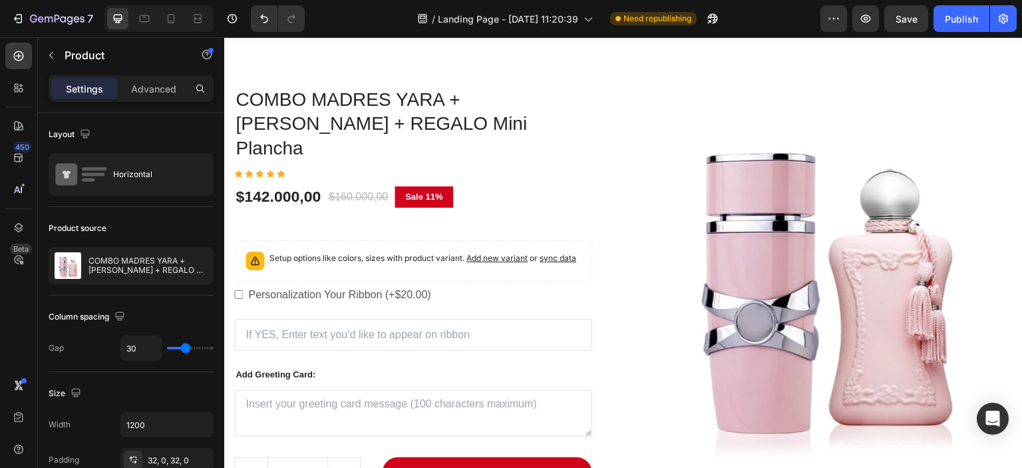
click at [504, 68] on div "COMBO MADRES YARA + [PERSON_NAME] + REGALO Mini Plancha (P) Title Icon Icon Ico…" at bounding box center [623, 327] width 778 height 524
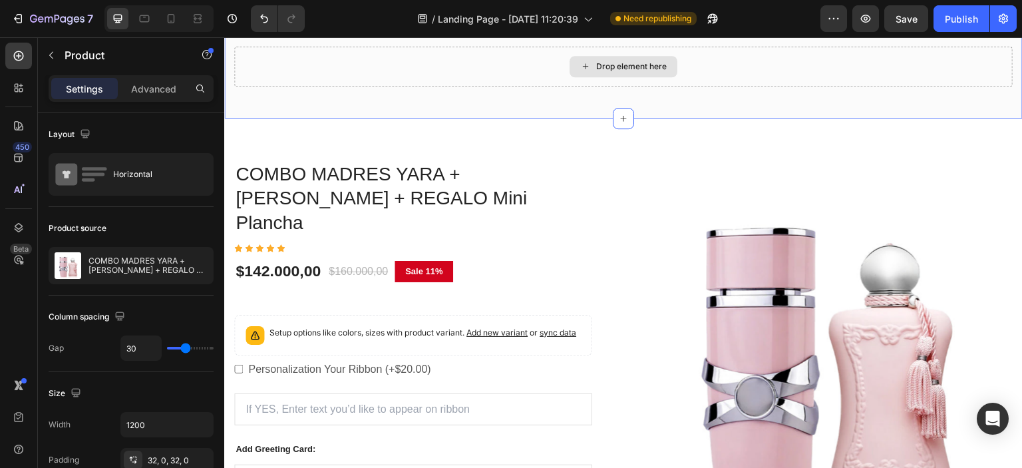
scroll to position [718, 0]
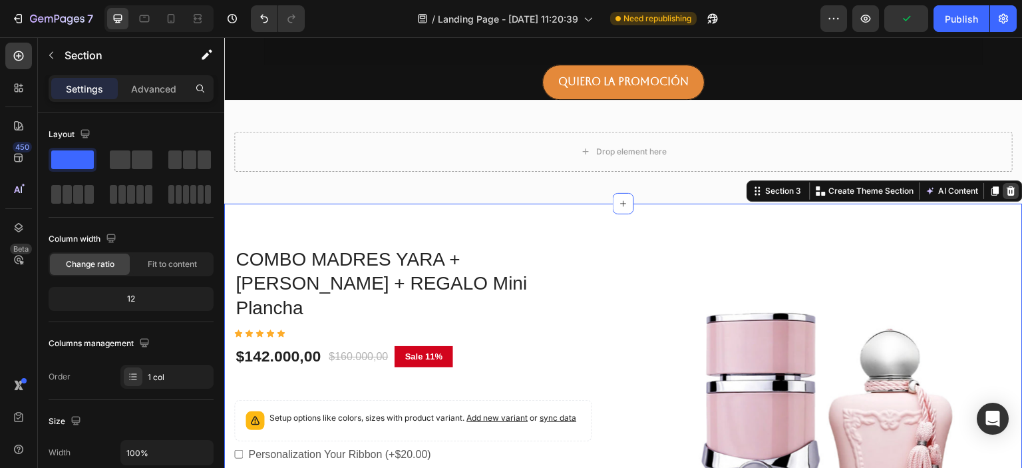
click at [1006, 191] on icon at bounding box center [1011, 191] width 11 height 11
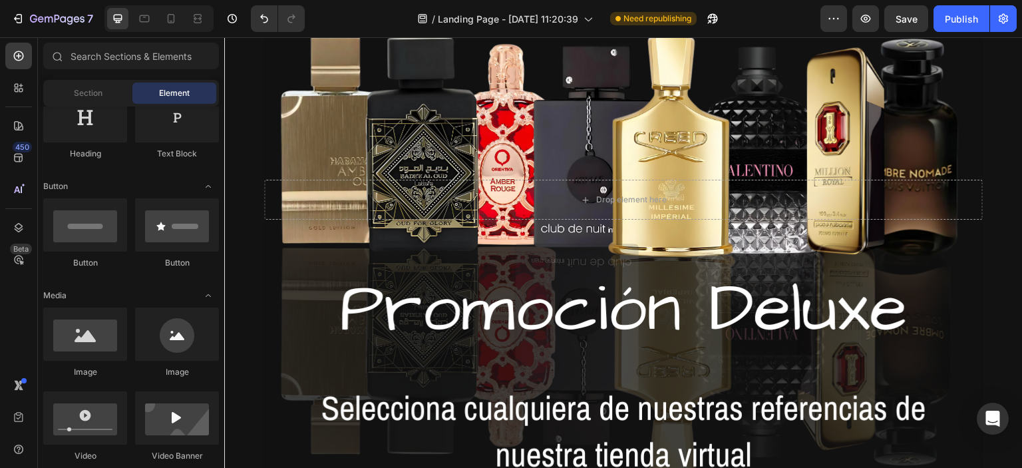
scroll to position [239, 0]
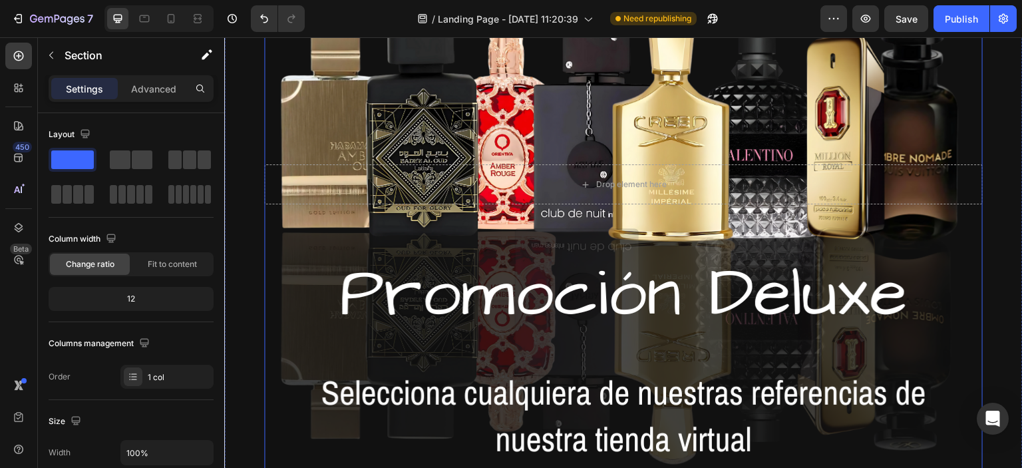
click at [258, 92] on div "Drop element here Hero Banner Quiero la Promoción Button" at bounding box center [623, 202] width 798 height 754
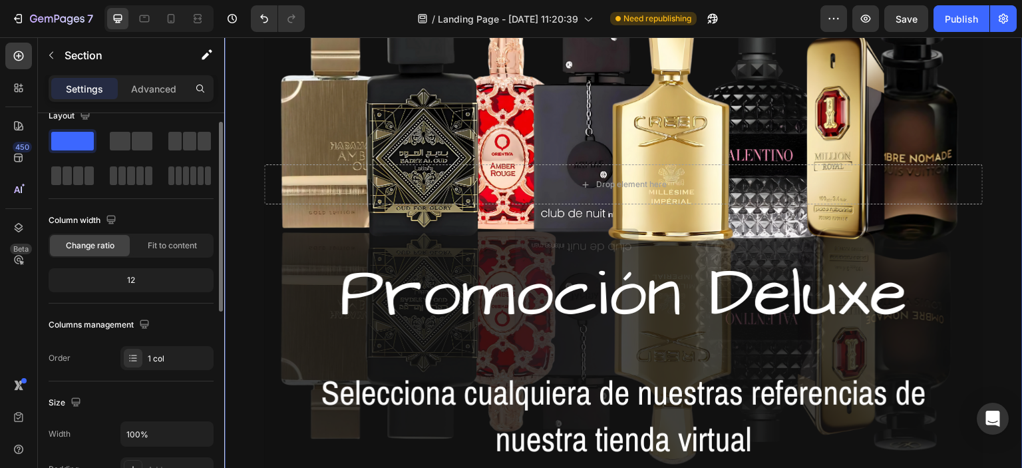
scroll to position [0, 0]
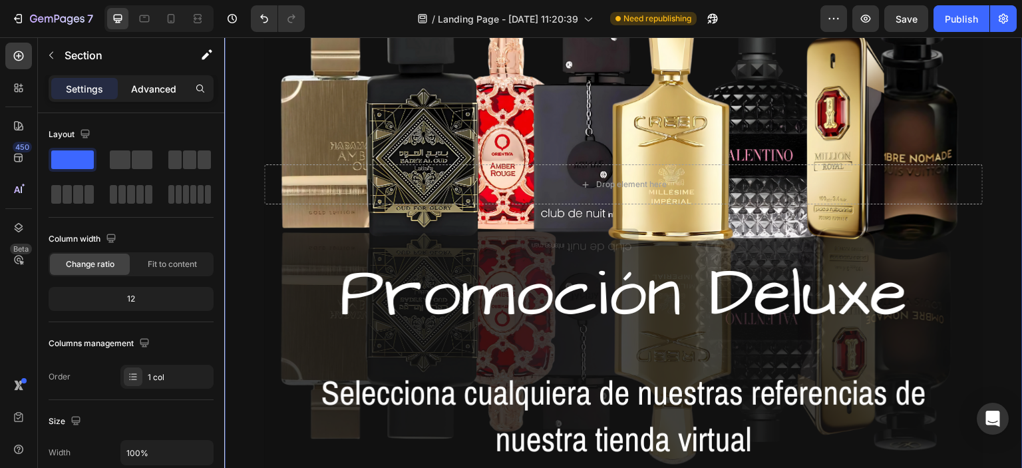
click at [167, 87] on p "Advanced" at bounding box center [153, 89] width 45 height 14
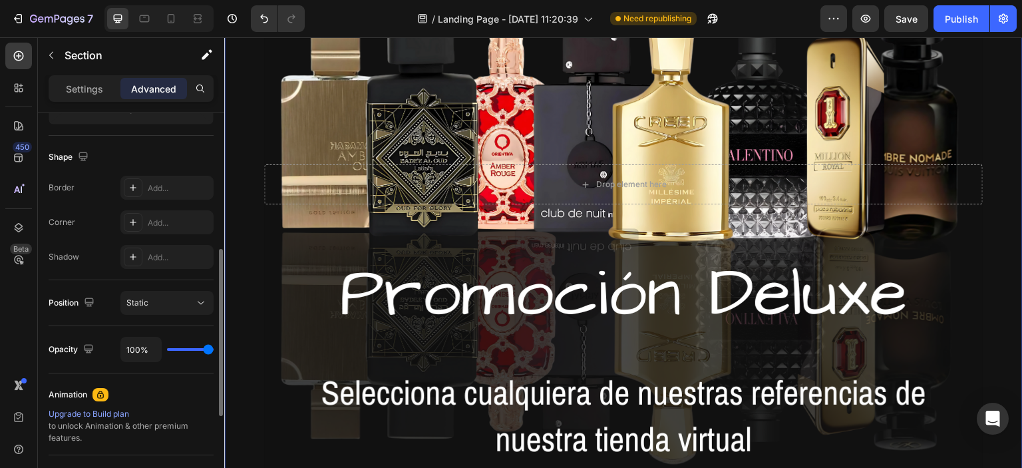
scroll to position [399, 0]
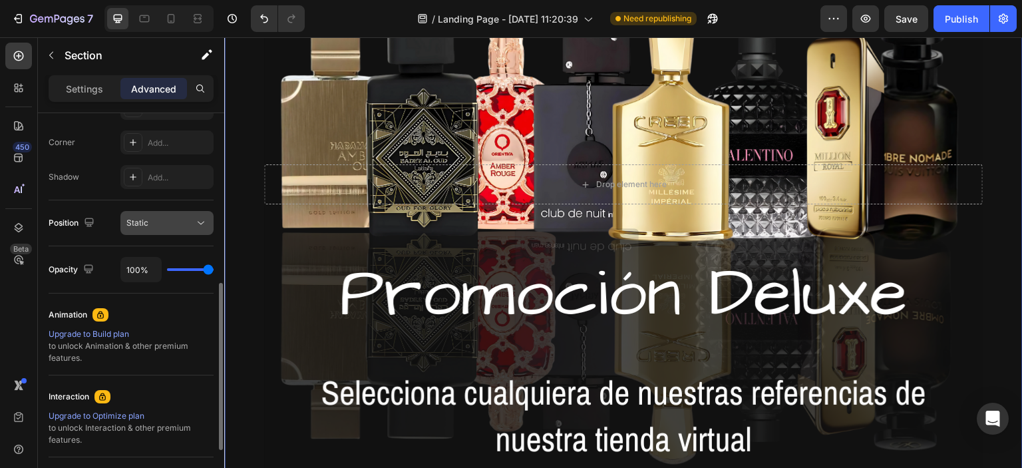
click at [177, 212] on button "Static" at bounding box center [166, 223] width 93 height 24
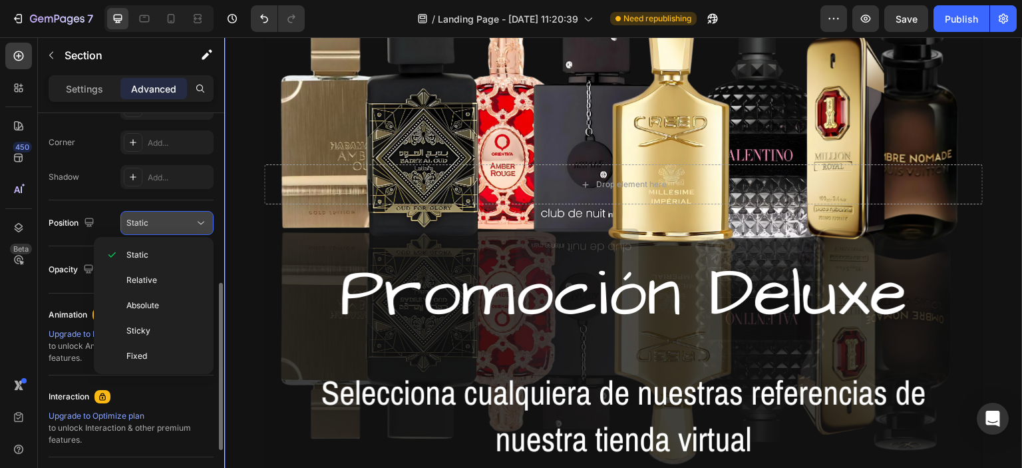
click at [177, 212] on button "Static" at bounding box center [166, 223] width 93 height 24
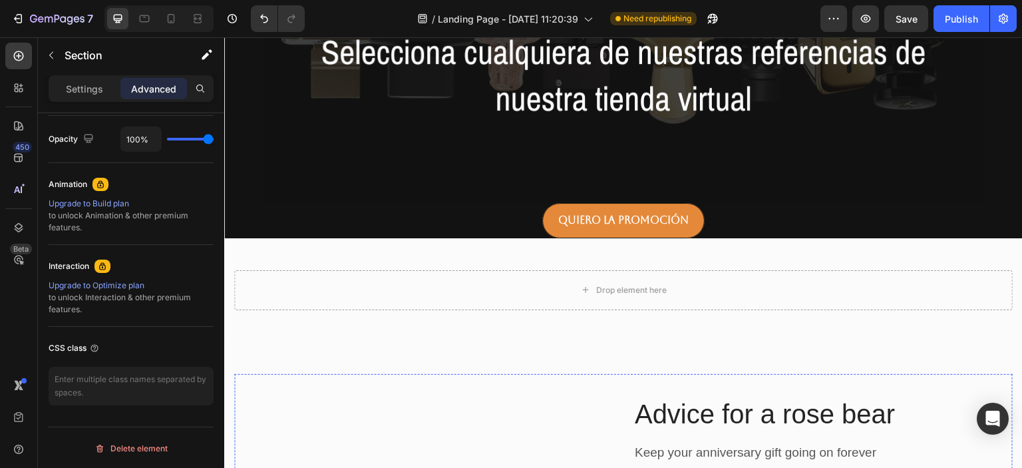
scroll to position [559, 0]
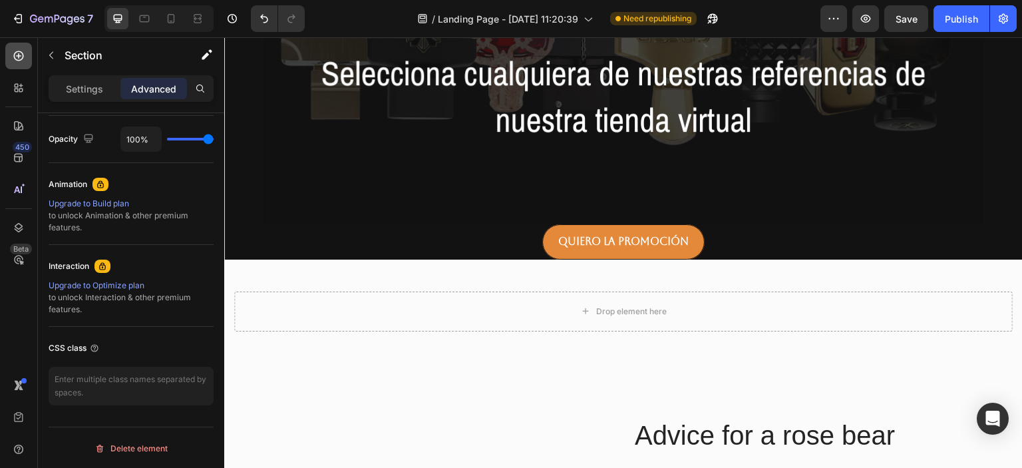
click at [16, 55] on icon at bounding box center [18, 55] width 13 height 13
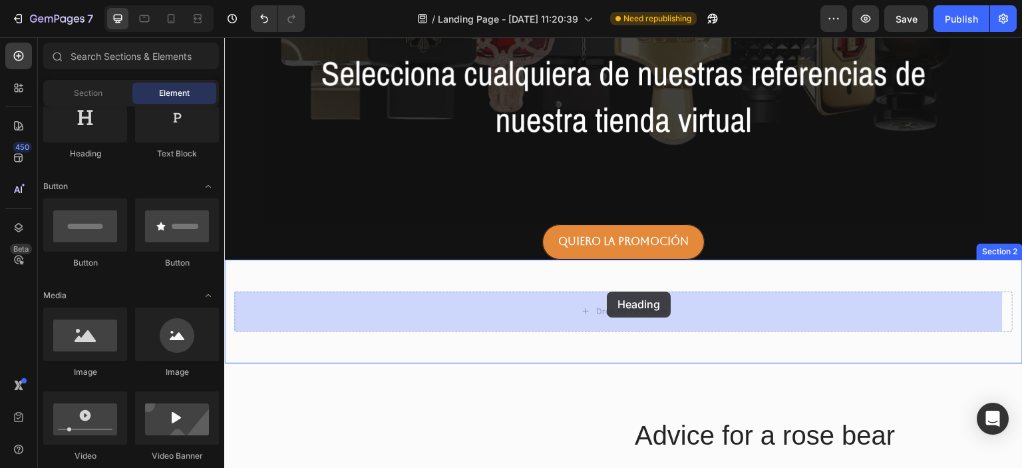
drag, startPoint x: 314, startPoint y: 164, endPoint x: 605, endPoint y: 294, distance: 319.2
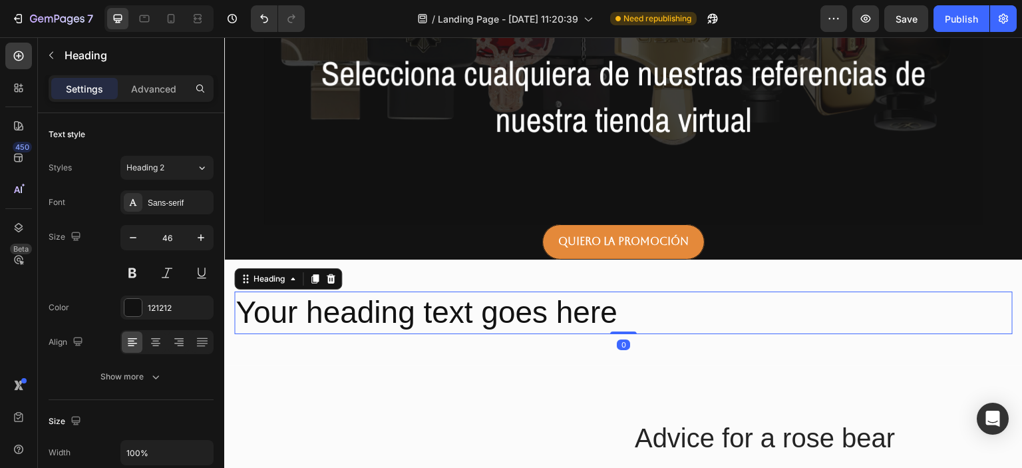
click at [538, 313] on h2 "Your heading text goes here" at bounding box center [623, 312] width 778 height 43
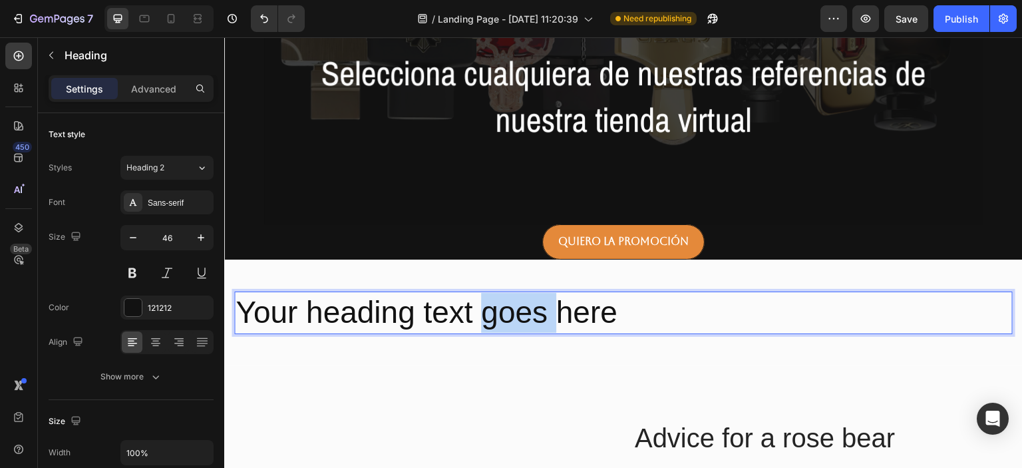
click at [538, 313] on p "Your heading text goes here" at bounding box center [624, 313] width 776 height 40
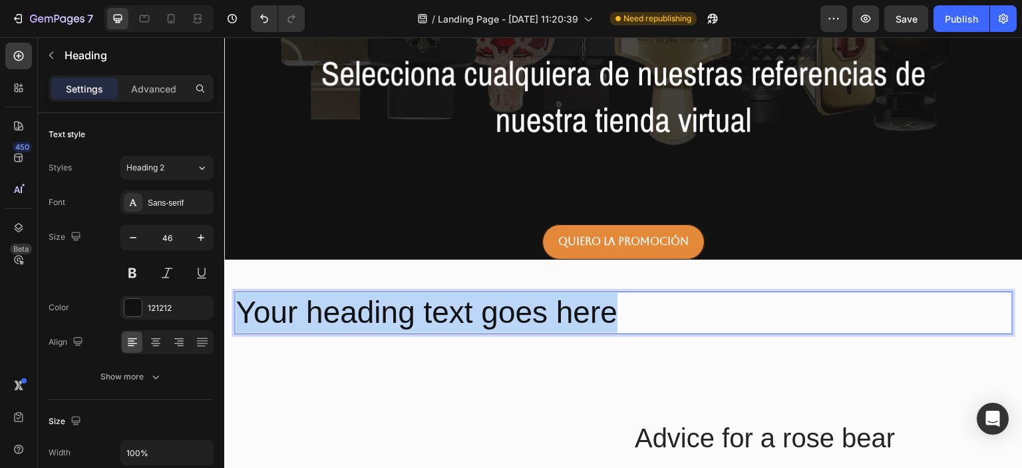
click at [538, 313] on p "Your heading text goes here" at bounding box center [624, 313] width 776 height 40
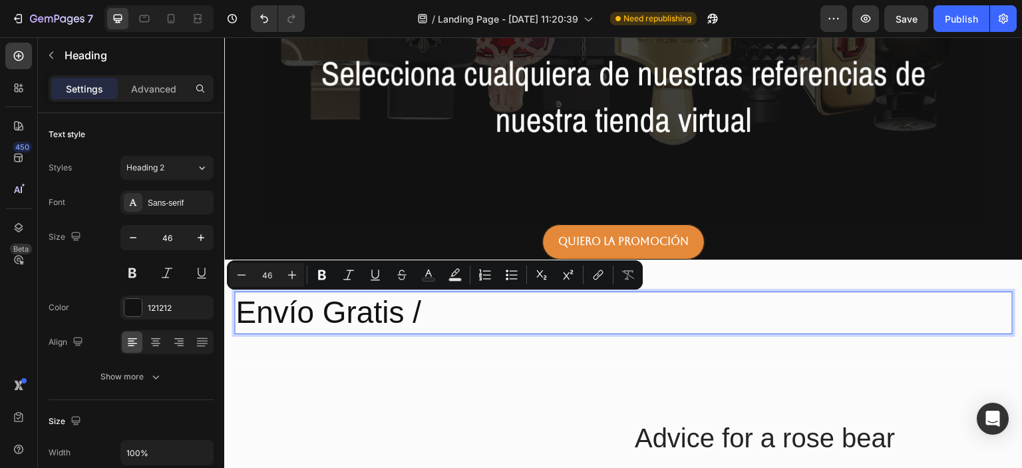
copy p "Envío Gratis /"
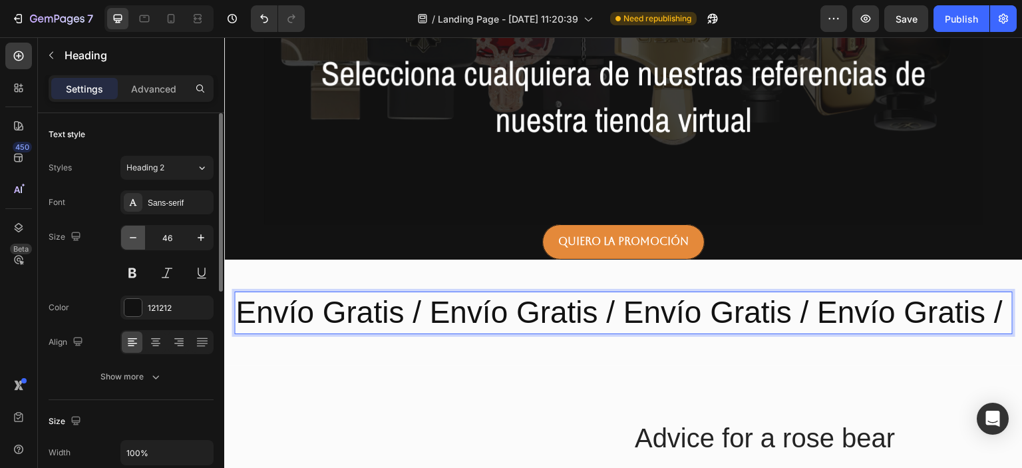
click at [132, 236] on icon "button" at bounding box center [132, 237] width 13 height 13
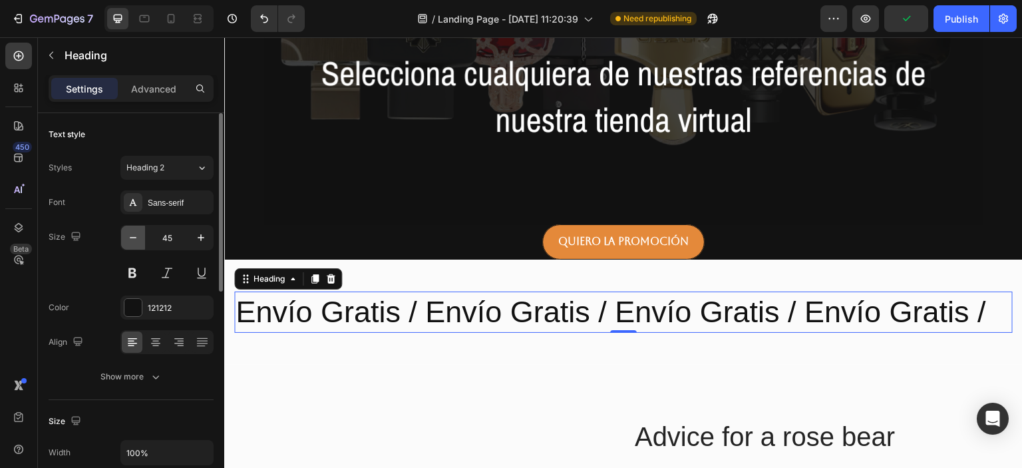
click at [134, 230] on button "button" at bounding box center [133, 238] width 24 height 24
type input "44"
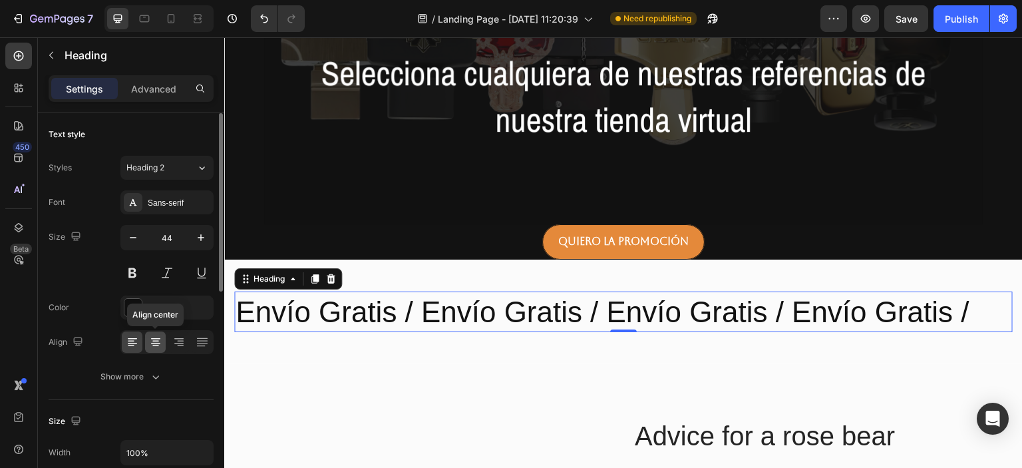
click at [157, 345] on icon at bounding box center [155, 345] width 7 height 1
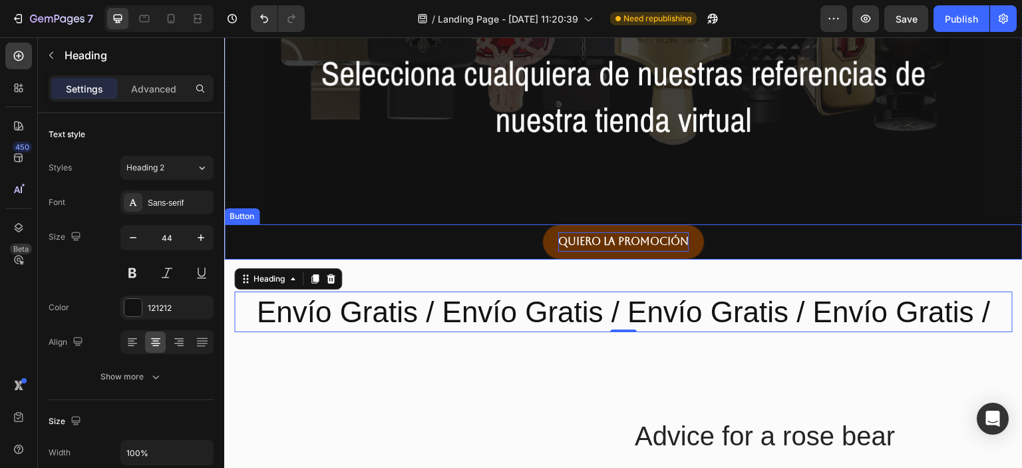
click at [617, 239] on strong "Quiero la Promoción" at bounding box center [623, 241] width 130 height 13
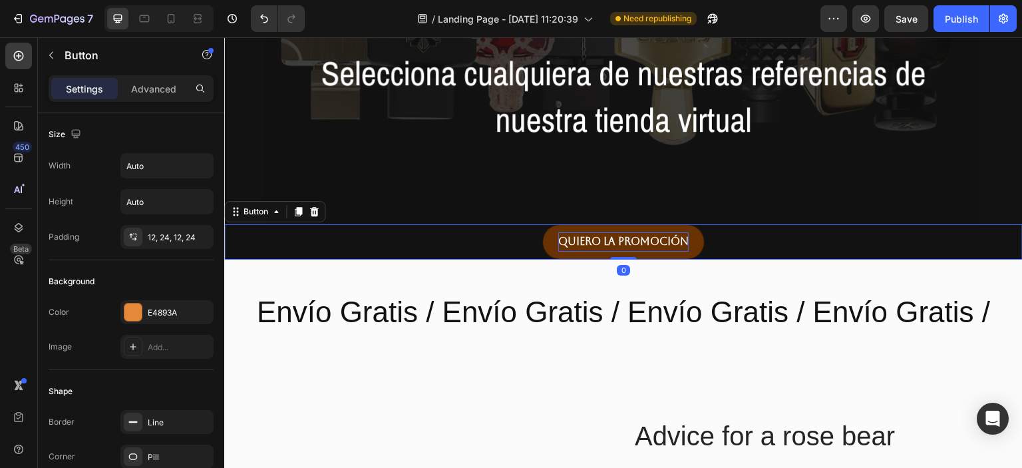
click at [617, 239] on strong "Quiero la Promoción" at bounding box center [623, 241] width 130 height 13
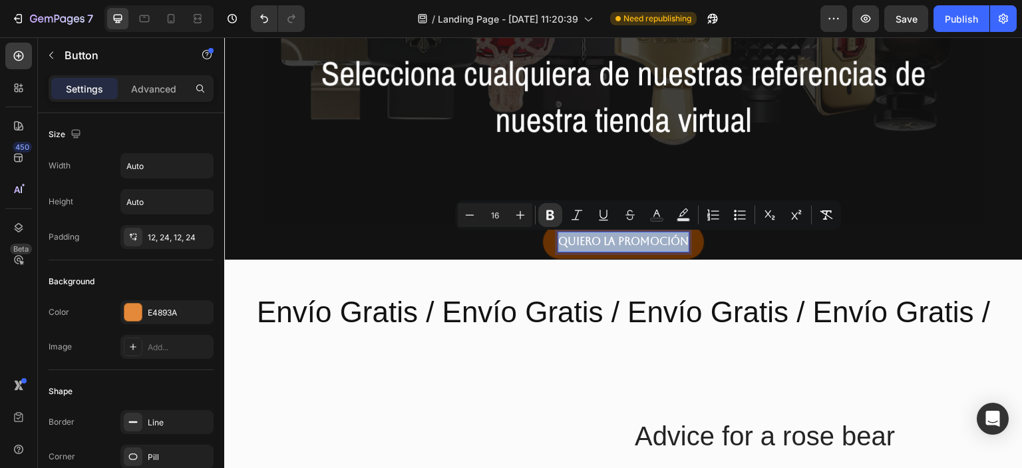
click at [617, 239] on strong "Quiero la Promoción" at bounding box center [623, 241] width 130 height 13
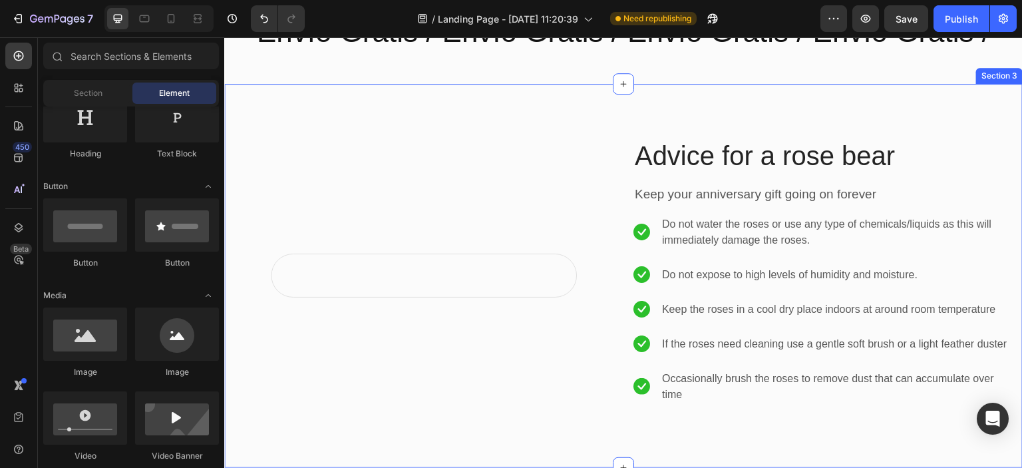
scroll to position [854, 0]
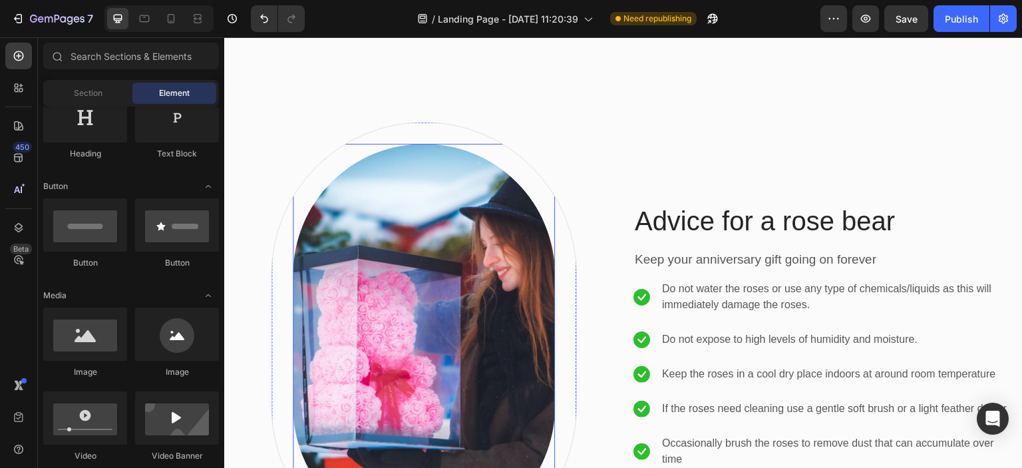
click at [422, 279] on img at bounding box center [424, 341] width 262 height 394
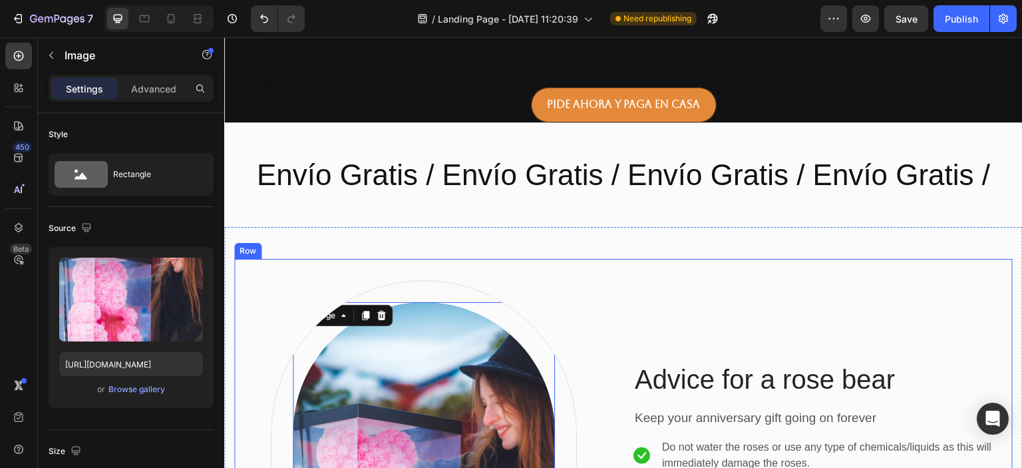
scroll to position [774, 0]
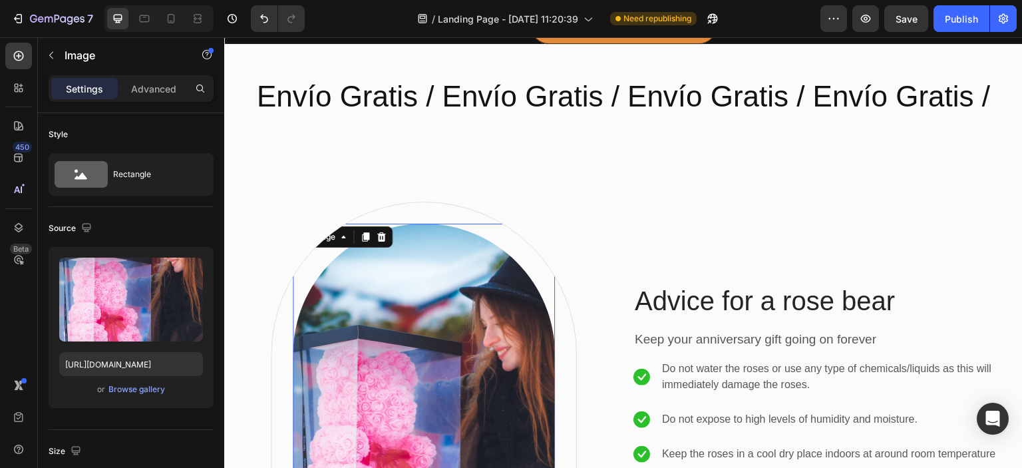
click at [397, 304] on img at bounding box center [424, 421] width 262 height 394
click at [127, 384] on div "Browse gallery" at bounding box center [136, 389] width 57 height 12
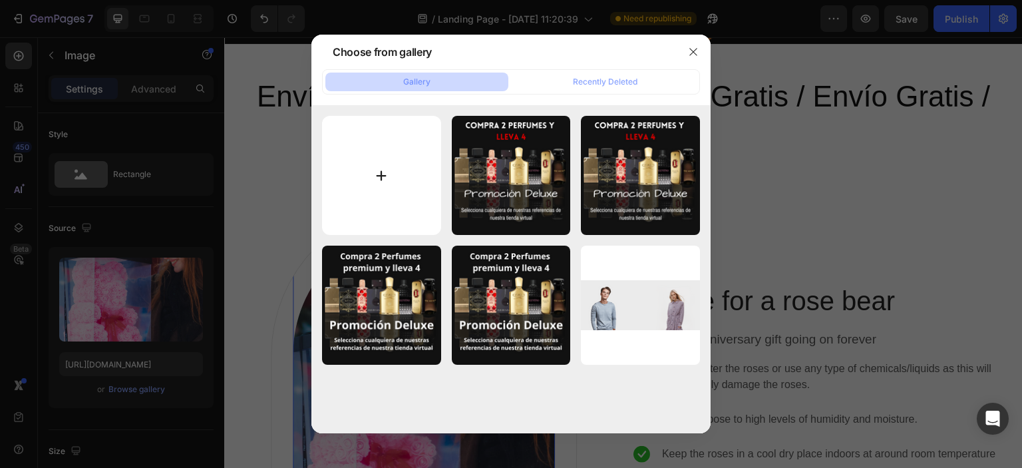
click at [389, 170] on input "file" at bounding box center [381, 175] width 119 height 119
type input "C:\fakepath\doc.jpeg"
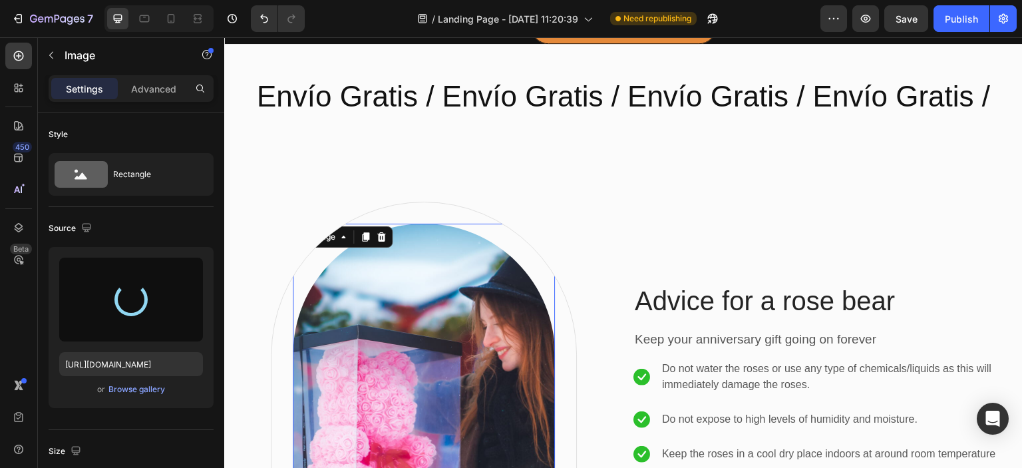
type input "[URL][DOMAIN_NAME]"
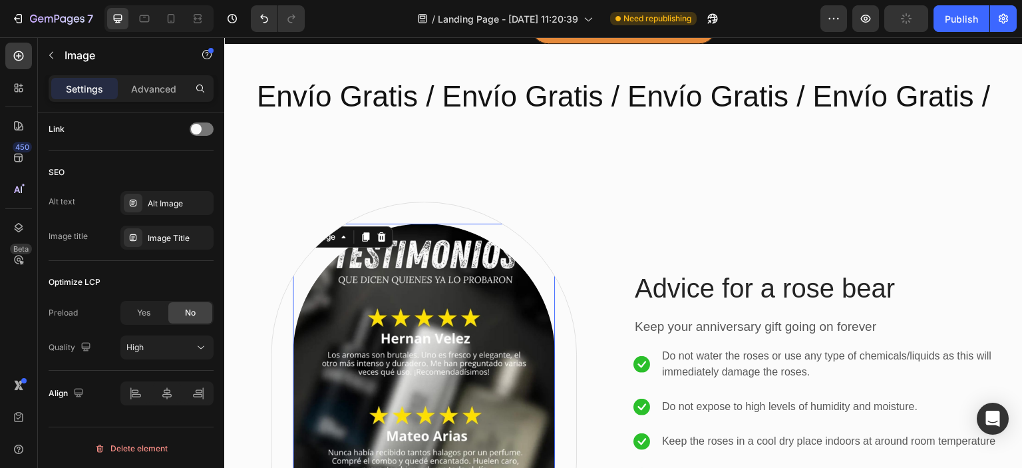
scroll to position [0, 0]
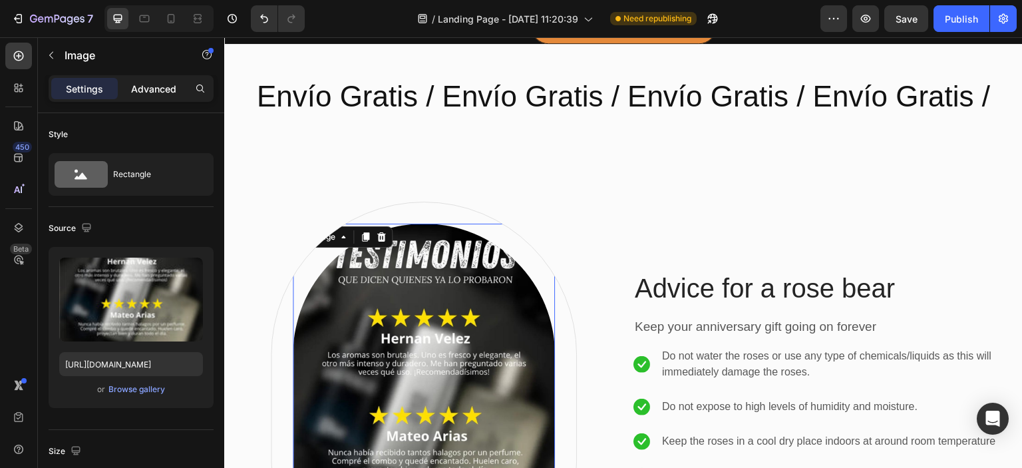
click at [134, 84] on p "Advanced" at bounding box center [153, 89] width 45 height 14
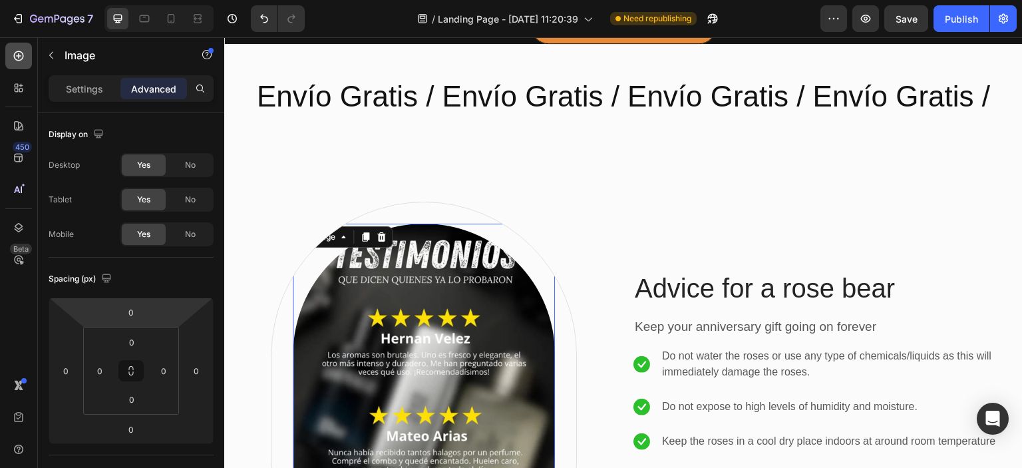
click at [21, 63] on div at bounding box center [18, 56] width 27 height 27
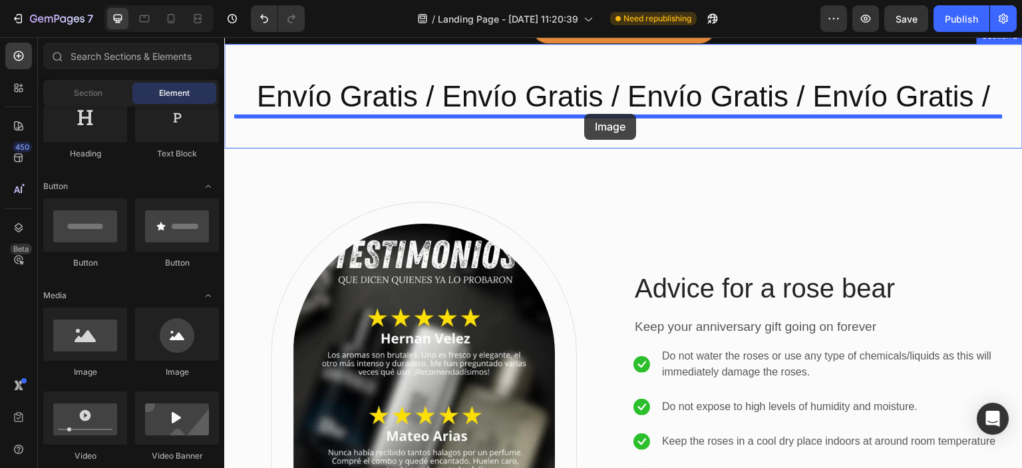
drag, startPoint x: 313, startPoint y: 375, endPoint x: 584, endPoint y: 114, distance: 375.9
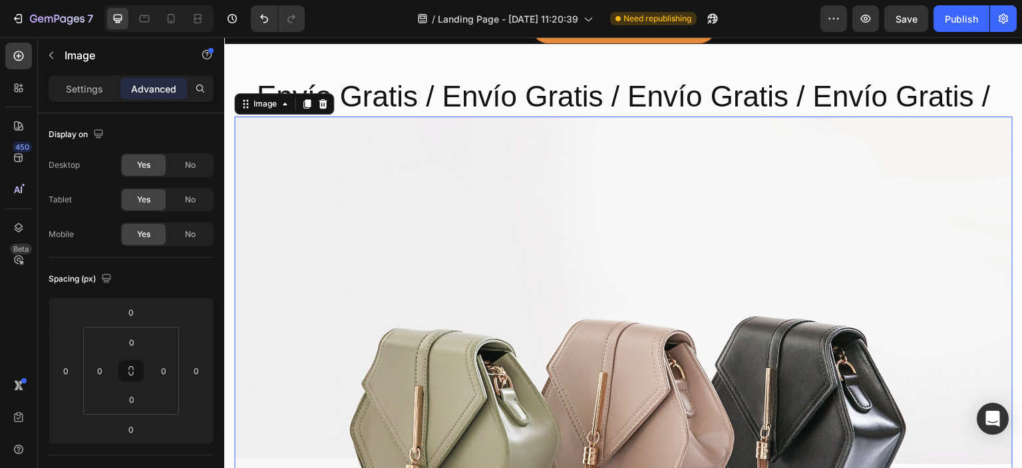
click at [477, 357] on img at bounding box center [623, 408] width 778 height 584
click at [96, 86] on p "Settings" at bounding box center [84, 89] width 37 height 14
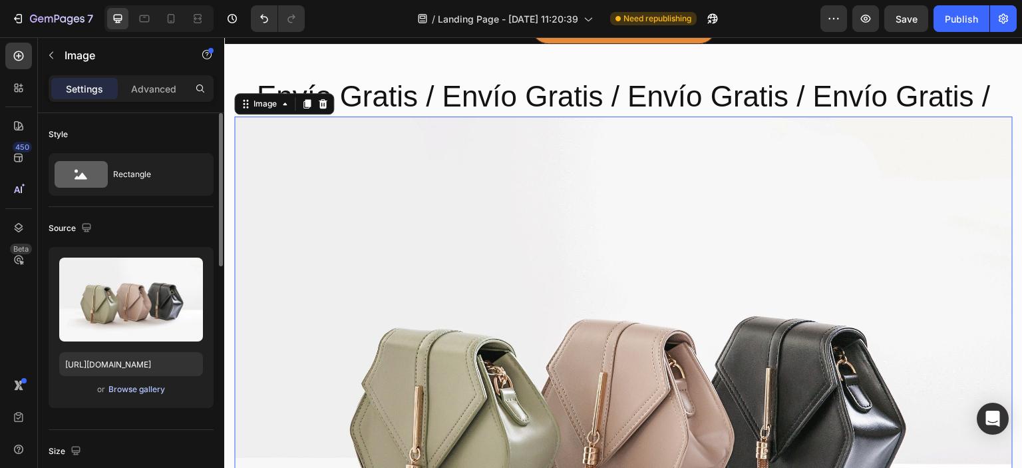
click at [133, 395] on button "Browse gallery" at bounding box center [137, 389] width 58 height 13
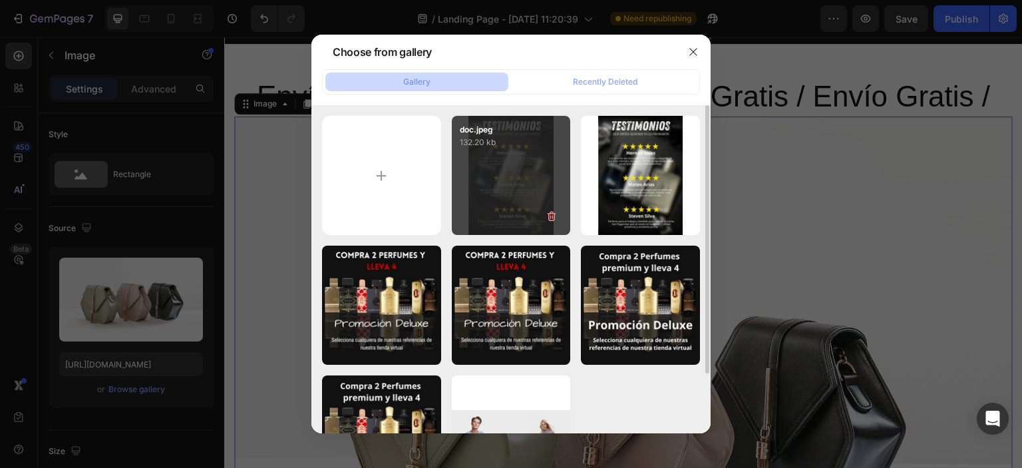
click at [538, 171] on div "doc.jpeg 132.20 kb" at bounding box center [511, 175] width 119 height 119
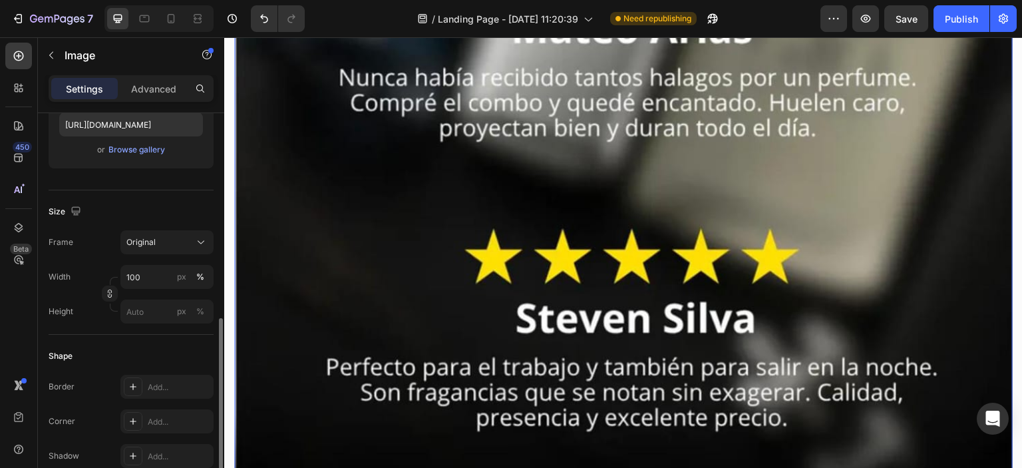
scroll to position [319, 0]
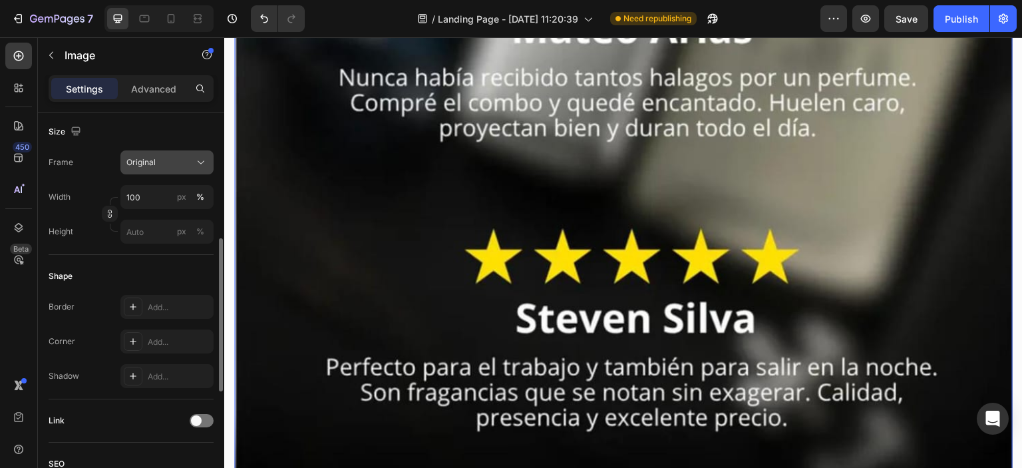
click at [195, 160] on icon at bounding box center [200, 162] width 13 height 13
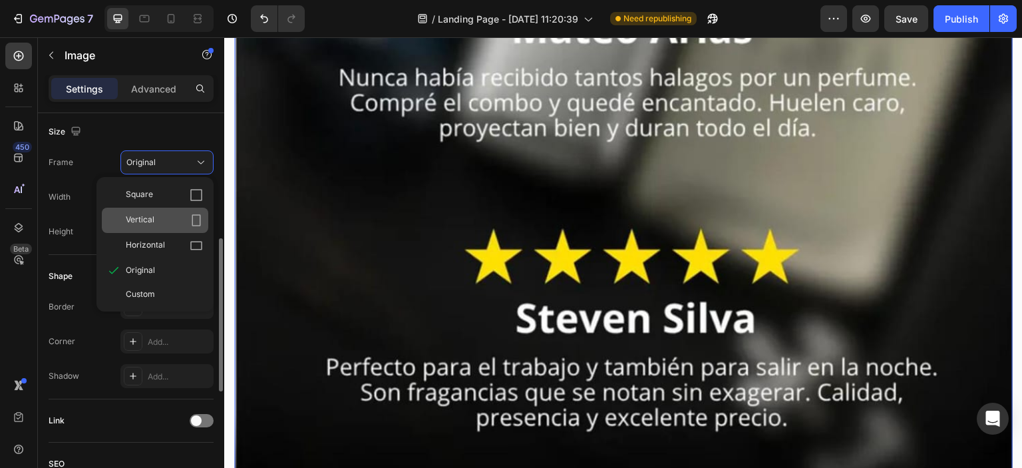
click at [195, 214] on icon at bounding box center [196, 220] width 9 height 12
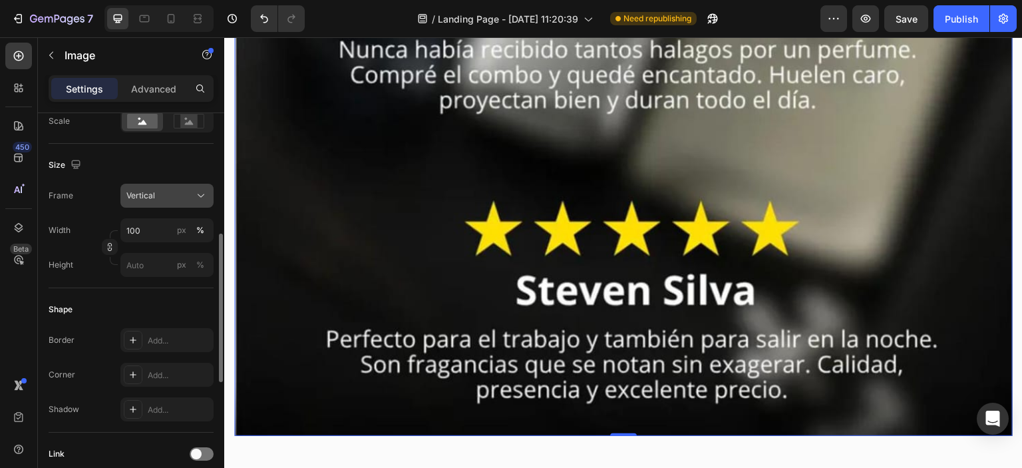
click at [190, 194] on div "Vertical" at bounding box center [158, 196] width 65 height 12
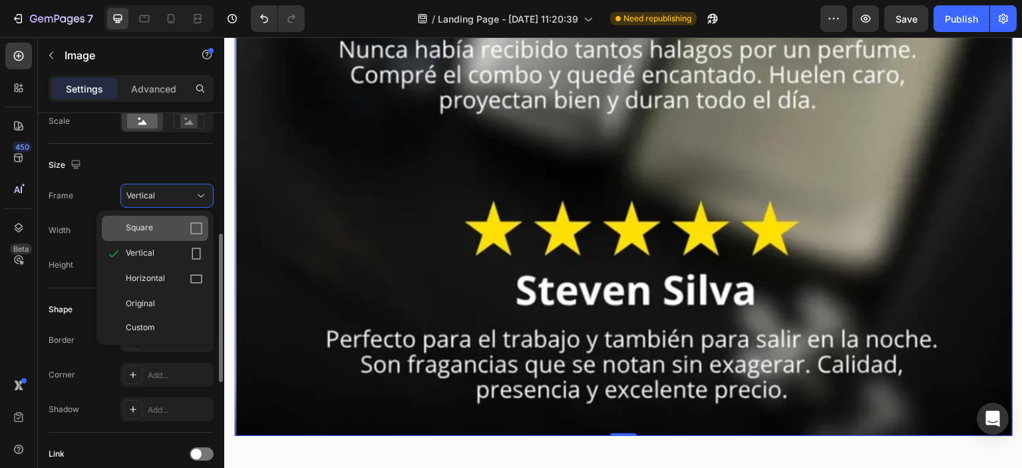
click at [186, 226] on div "Square" at bounding box center [164, 228] width 77 height 13
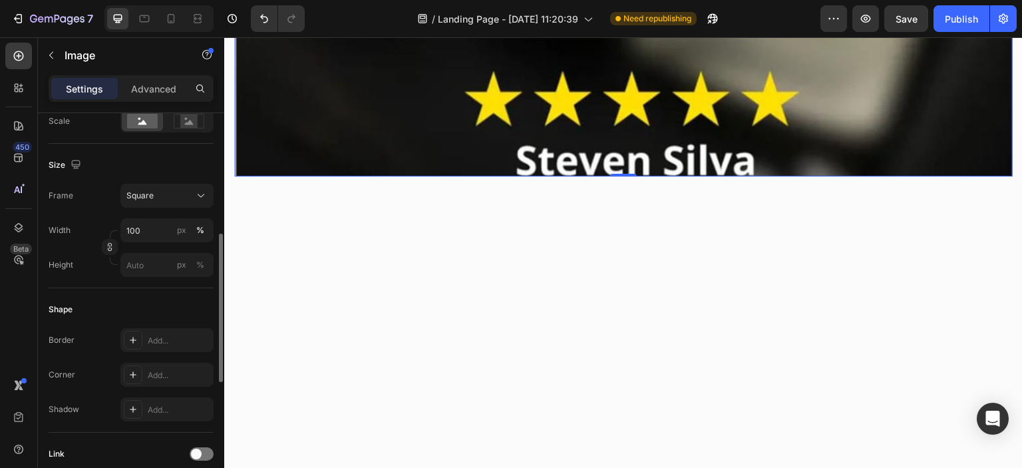
scroll to position [1094, 0]
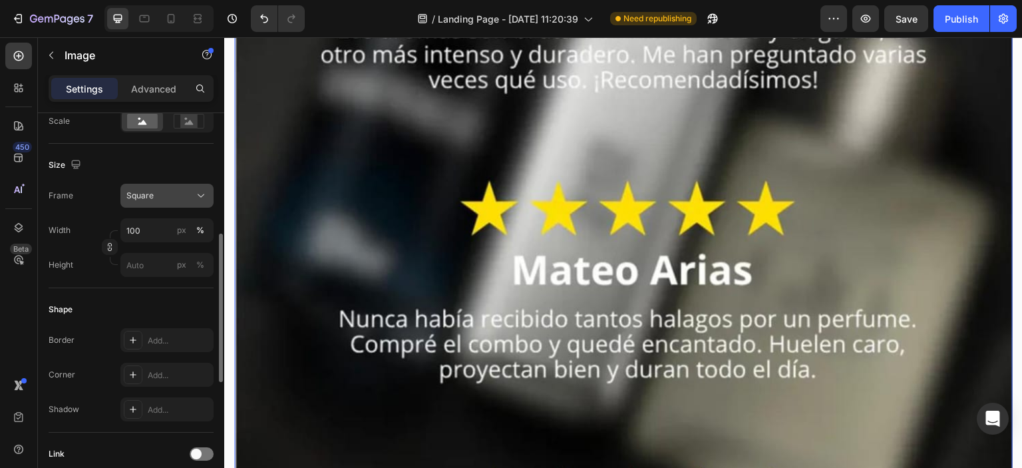
click at [170, 190] on div "Square" at bounding box center [158, 196] width 65 height 12
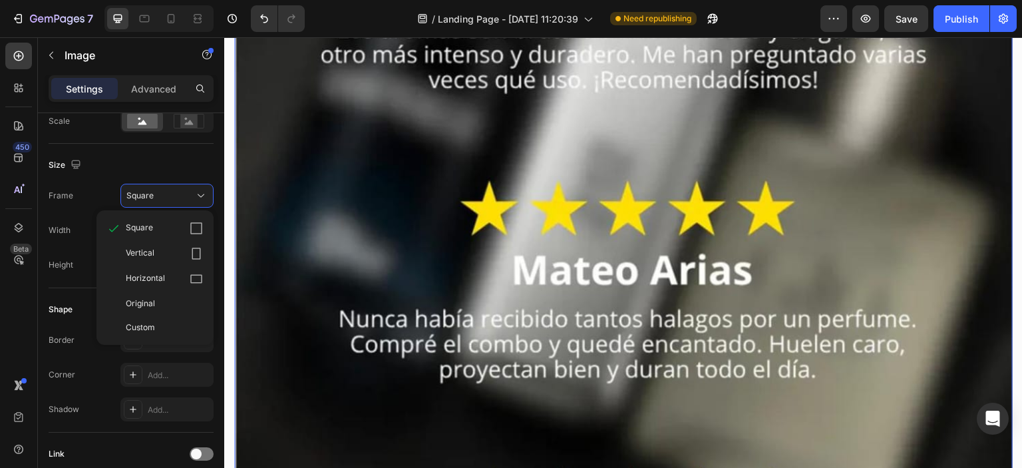
click at [561, 227] on img at bounding box center [623, 186] width 778 height 778
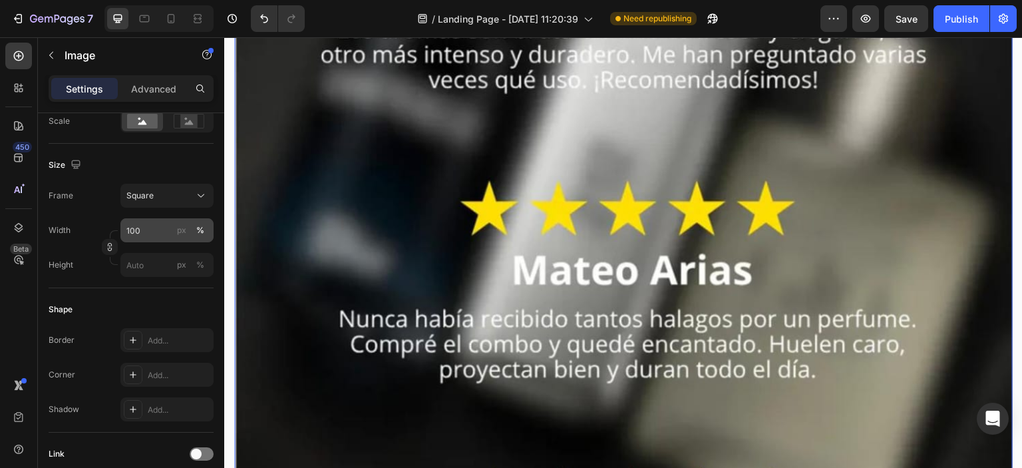
scroll to position [0, 0]
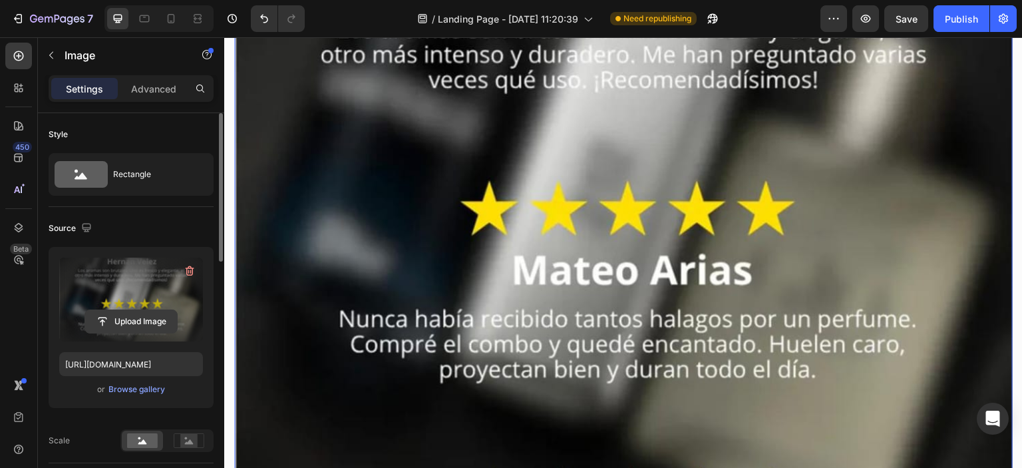
click at [152, 317] on input "file" at bounding box center [131, 321] width 92 height 23
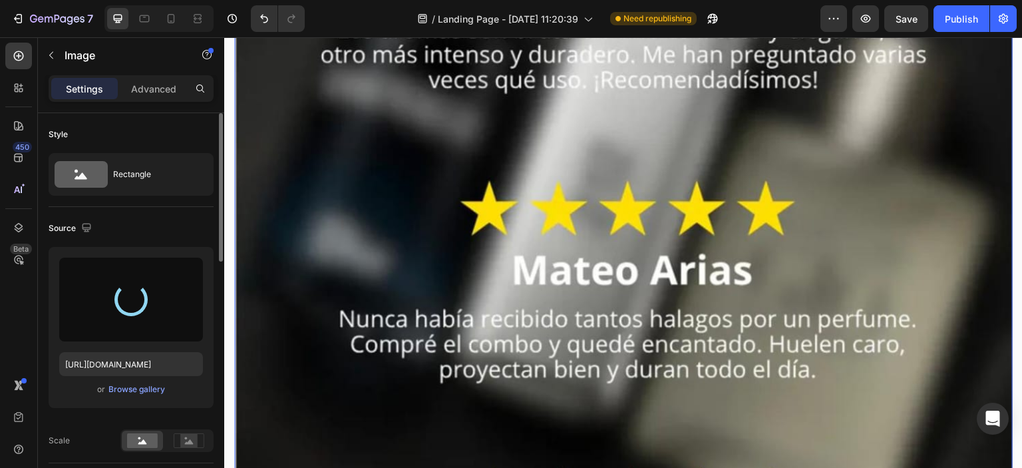
type input "[URL][DOMAIN_NAME]"
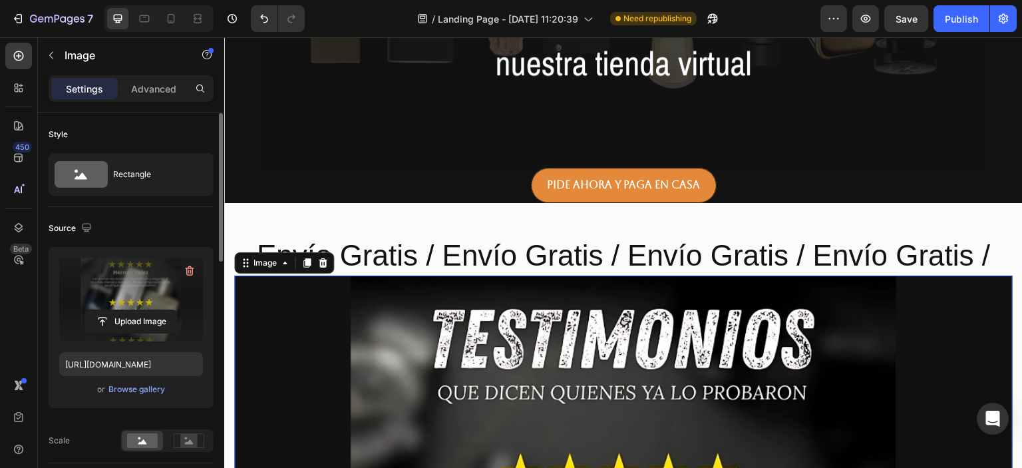
scroll to position [615, 0]
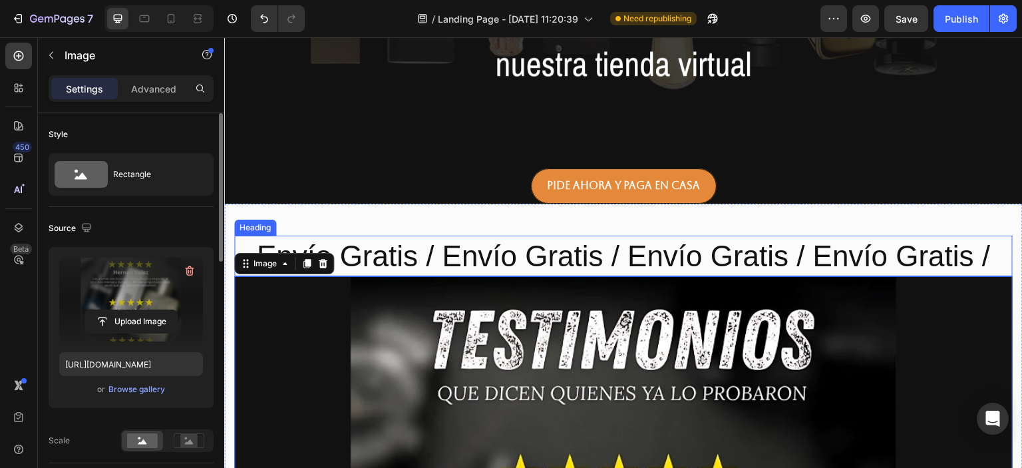
click at [581, 247] on h2 "Envío Gratis / Envío Gratis / Envío Gratis / Envío Gratis /" at bounding box center [623, 256] width 778 height 41
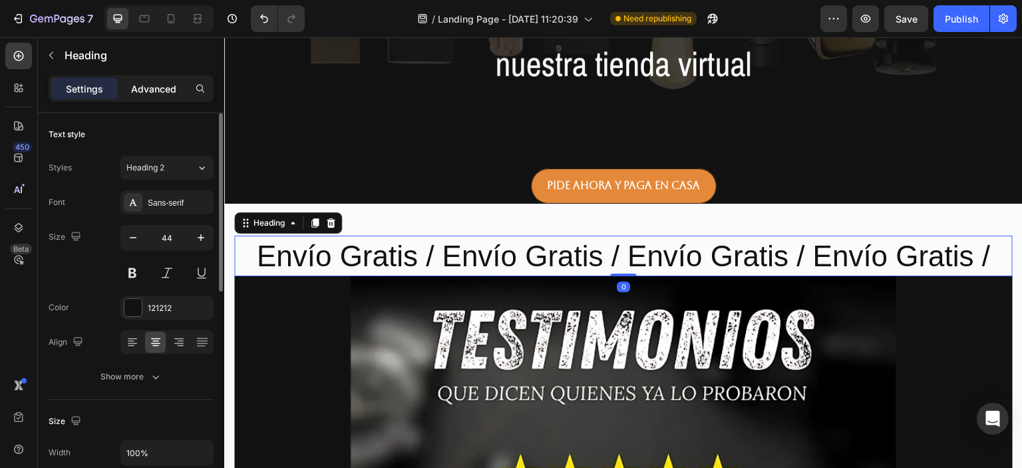
click at [173, 90] on p "Advanced" at bounding box center [153, 89] width 45 height 14
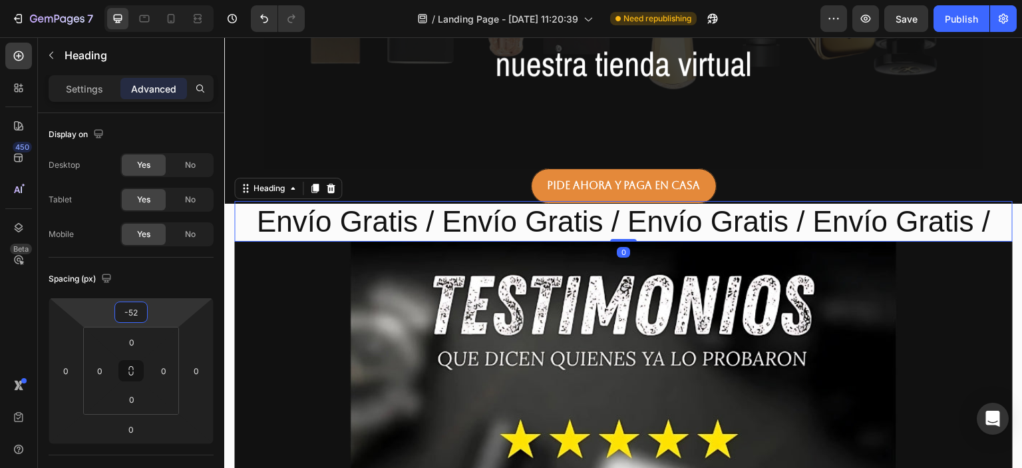
type input "-48"
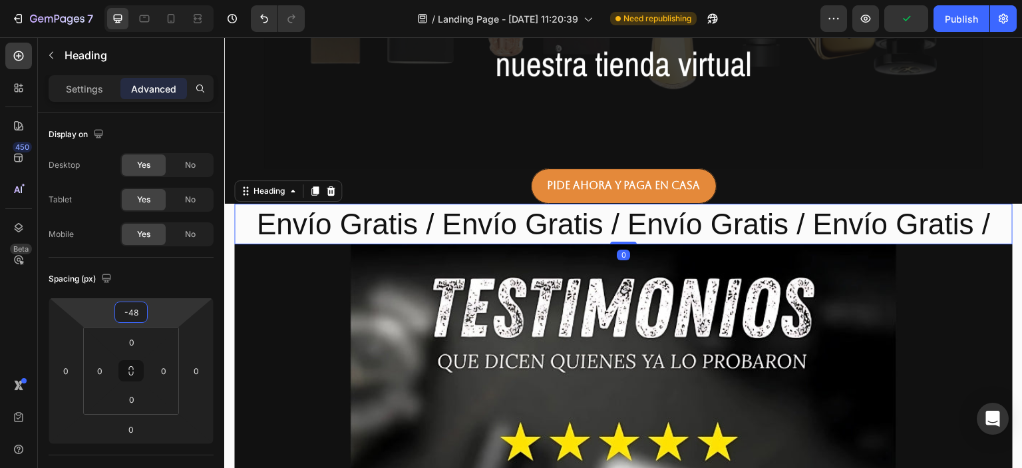
drag, startPoint x: 160, startPoint y: 313, endPoint x: 167, endPoint y: 329, distance: 17.3
click at [167, 0] on html "7 / Landing Page - [DATE] 11:20:39 Need republishing Preview Publish 450 Beta S…" at bounding box center [511, 0] width 1022 height 0
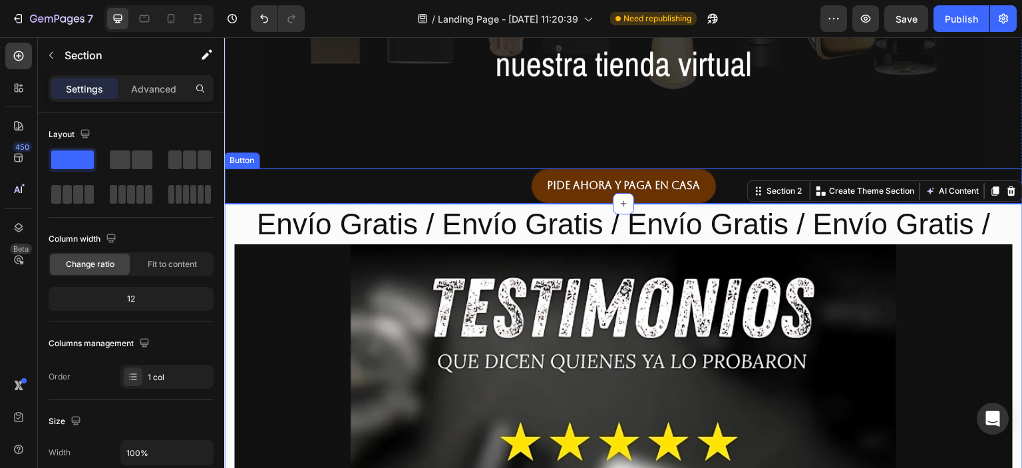
click at [696, 175] on link "Pide ahora y paga en casa" at bounding box center [624, 185] width 186 height 35
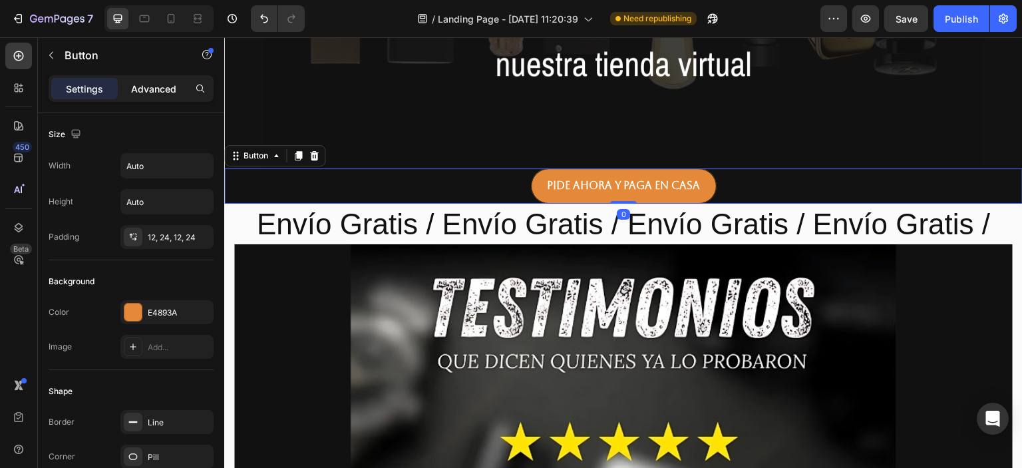
click at [148, 84] on p "Advanced" at bounding box center [153, 89] width 45 height 14
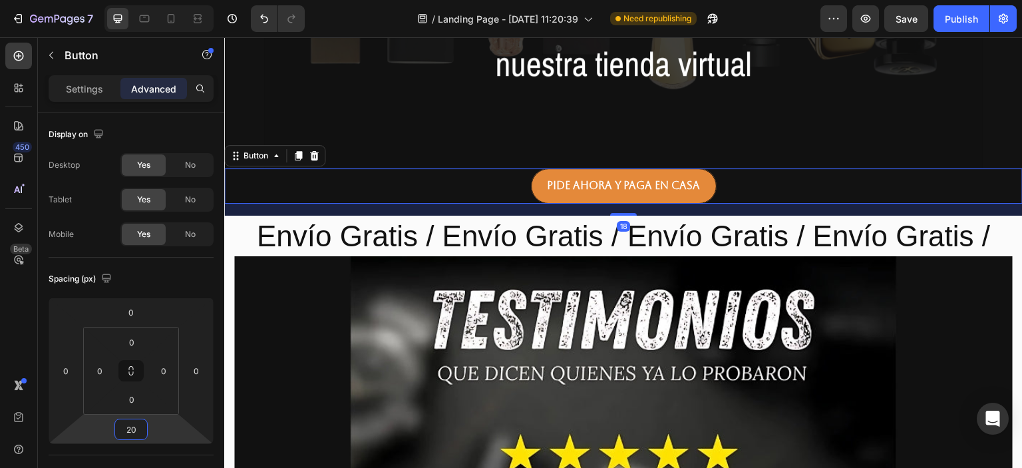
type input "18"
click at [160, 0] on html "7 / Landing Page - [DATE] 11:20:39 Need republishing Preview Save Publish 450 B…" at bounding box center [511, 0] width 1022 height 0
click at [299, 158] on icon at bounding box center [298, 155] width 11 height 11
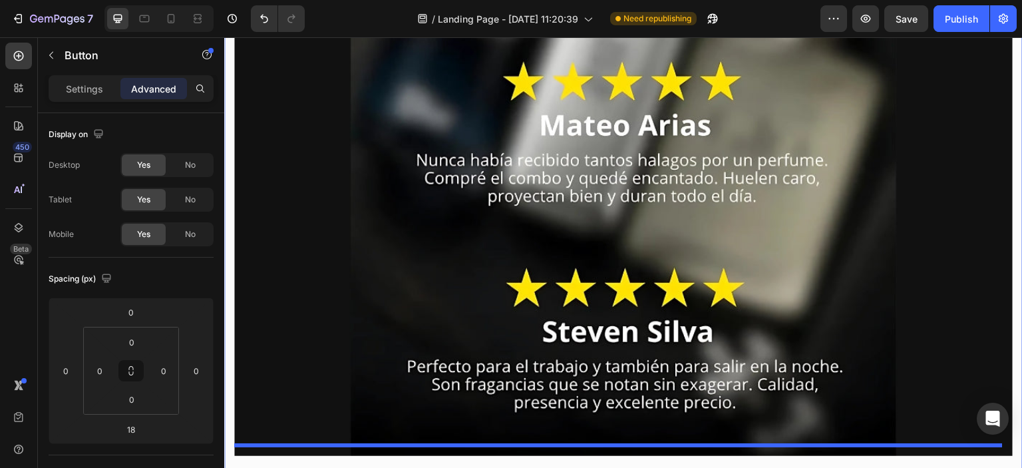
scroll to position [1317, 0]
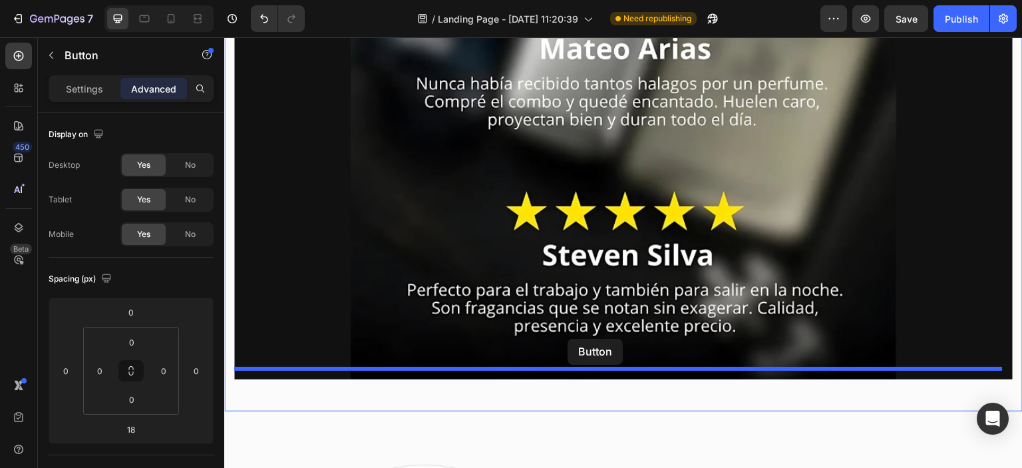
drag, startPoint x: 236, startPoint y: 206, endPoint x: 567, endPoint y: 339, distance: 356.4
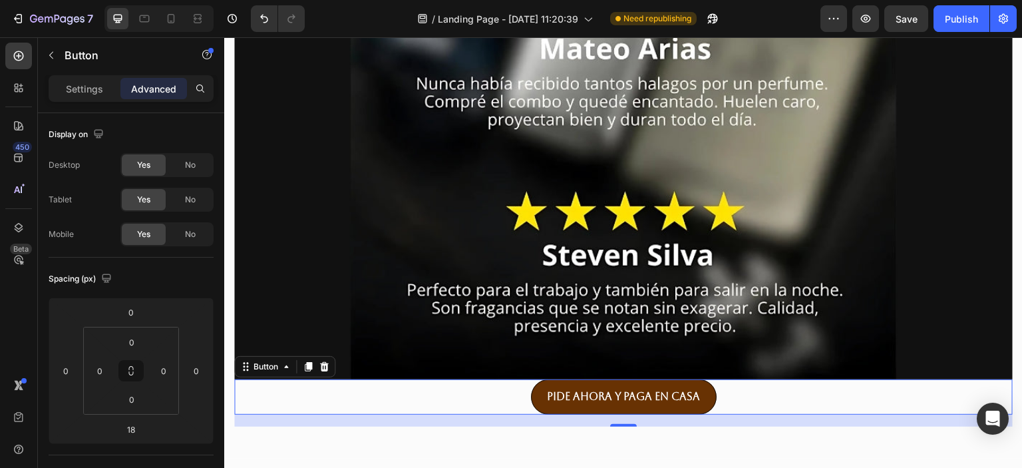
click at [536, 385] on link "Pide ahora y paga en casa" at bounding box center [624, 396] width 186 height 35
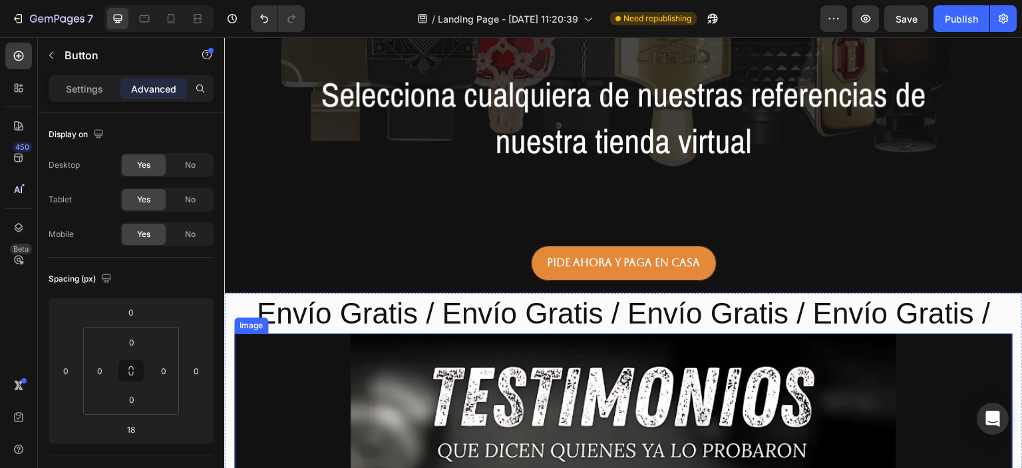
scroll to position [559, 0]
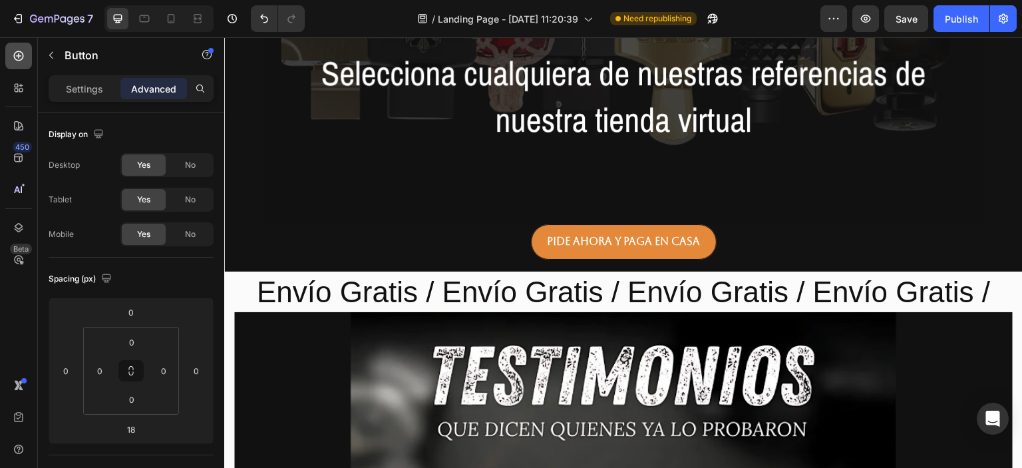
click at [21, 57] on icon at bounding box center [18, 55] width 13 height 13
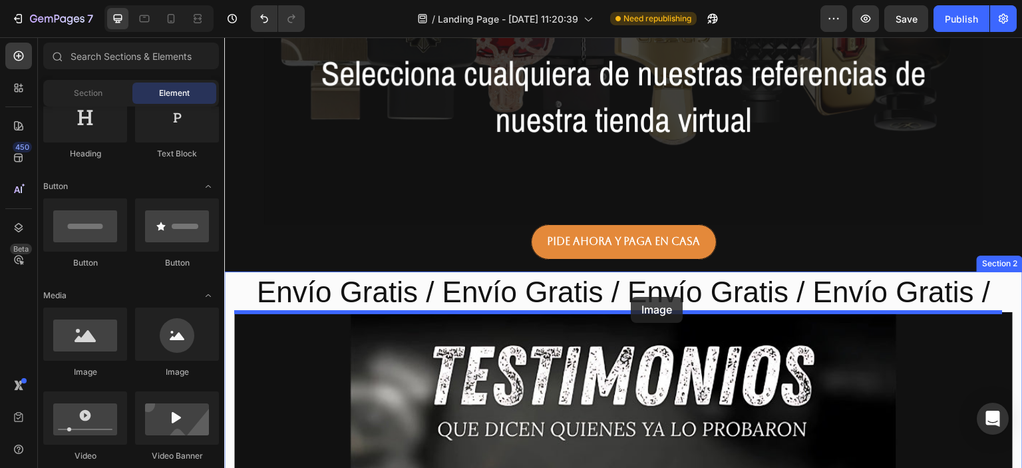
drag, startPoint x: 312, startPoint y: 385, endPoint x: 631, endPoint y: 297, distance: 331.4
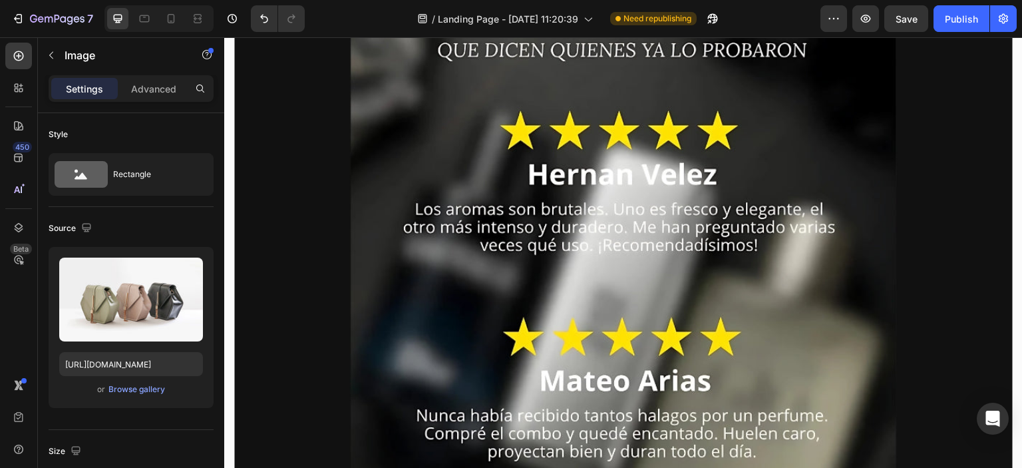
scroll to position [958, 0]
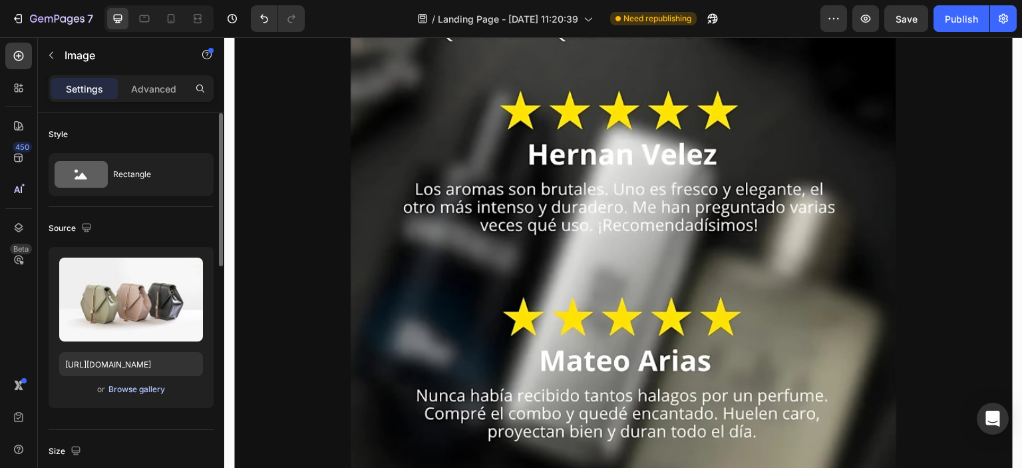
click at [146, 384] on div "Browse gallery" at bounding box center [136, 389] width 57 height 12
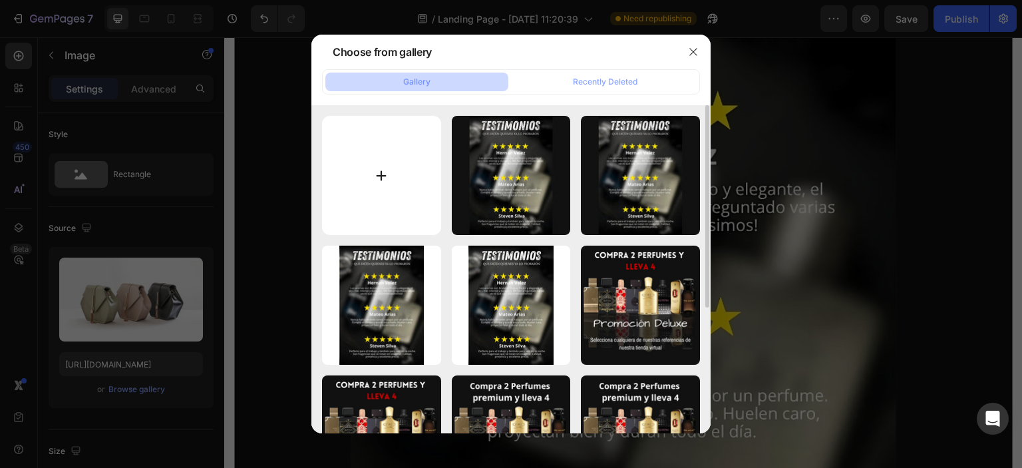
click at [381, 166] on input "file" at bounding box center [381, 175] width 119 height 119
type input "C:\fakepath\re.jpg"
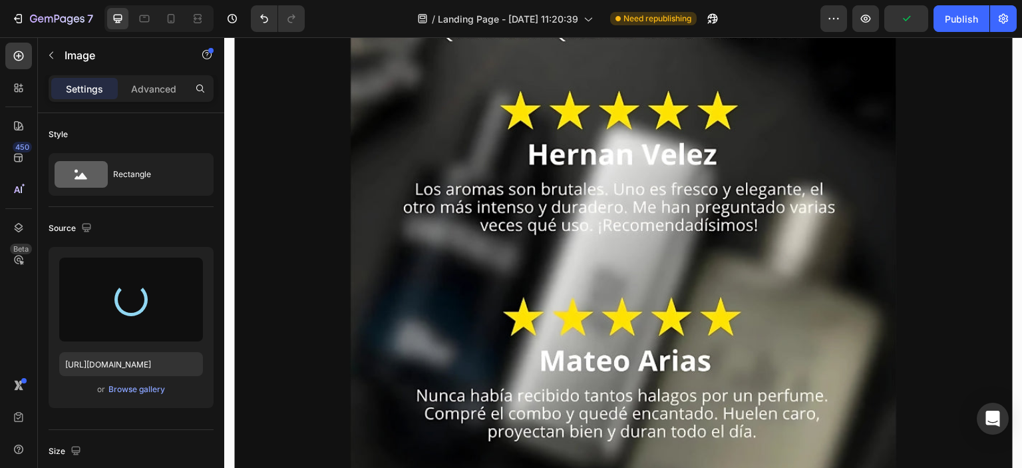
type input "[URL][DOMAIN_NAME]"
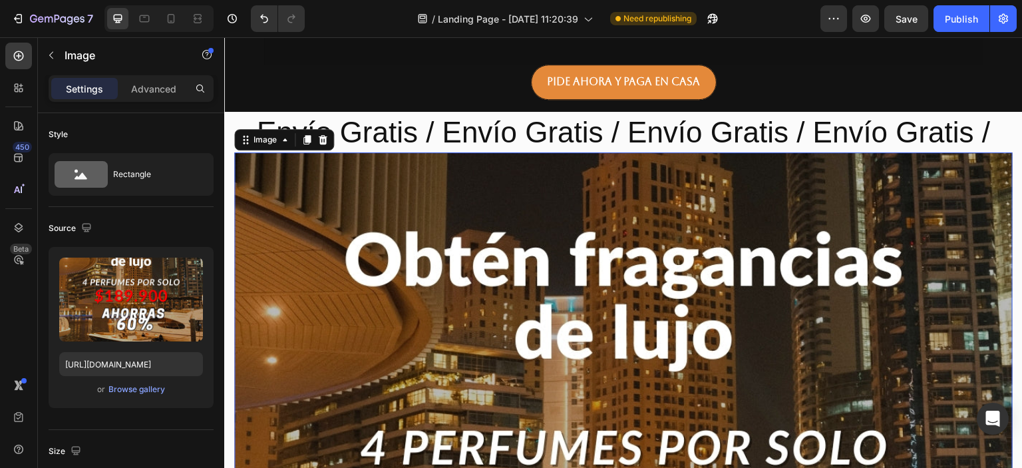
scroll to position [639, 0]
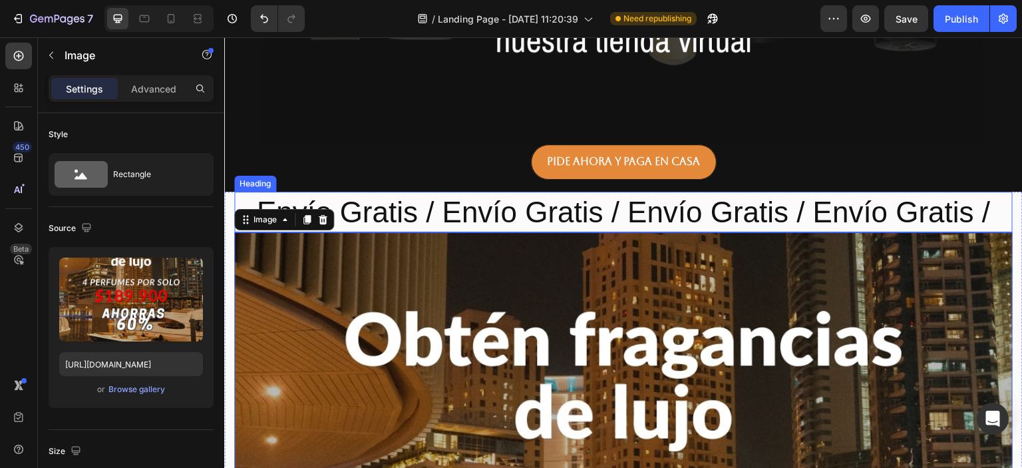
click at [482, 205] on h2 "Envío Gratis / Envío Gratis / Envío Gratis / Envío Gratis /" at bounding box center [623, 212] width 778 height 41
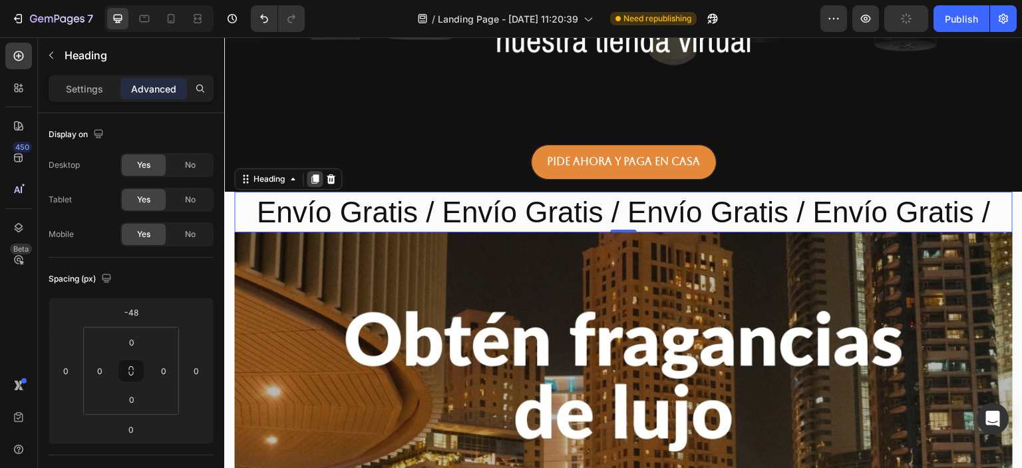
click at [317, 178] on icon at bounding box center [314, 178] width 7 height 9
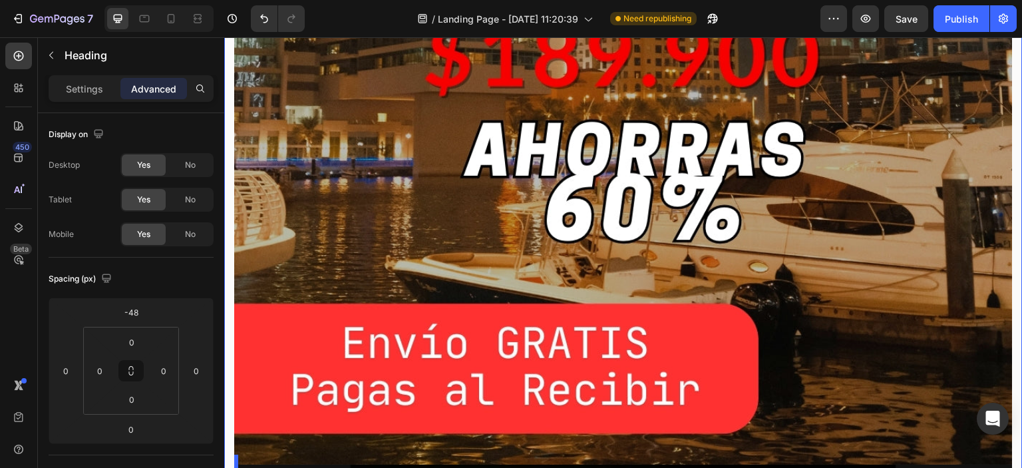
scroll to position [1307, 0]
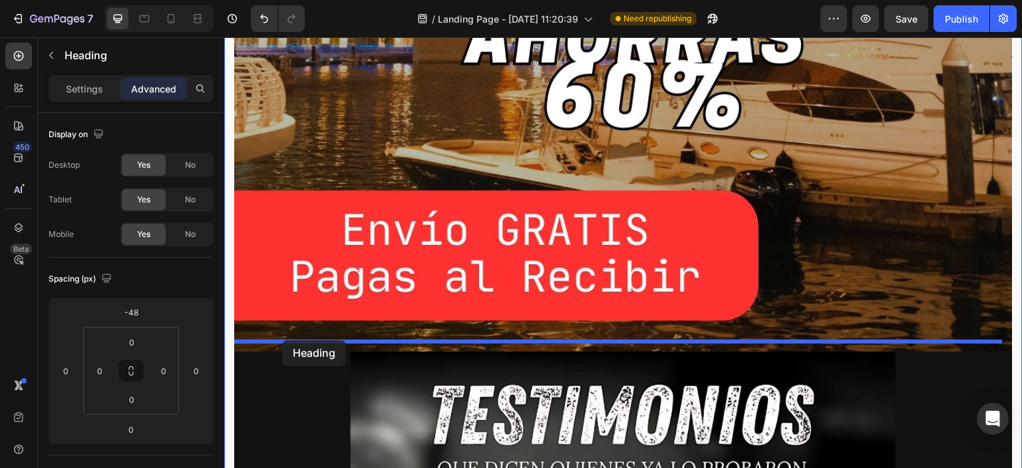
drag, startPoint x: 248, startPoint y: 188, endPoint x: 282, endPoint y: 340, distance: 155.4
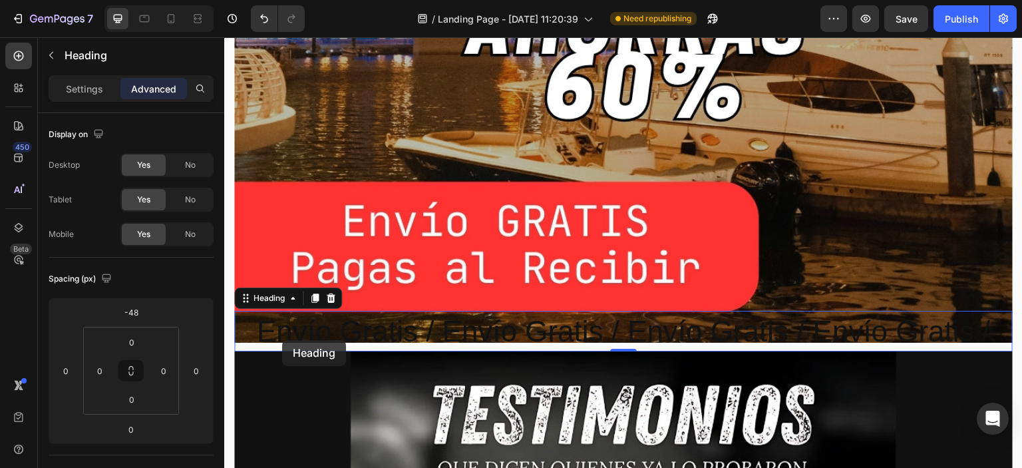
scroll to position [1298, 0]
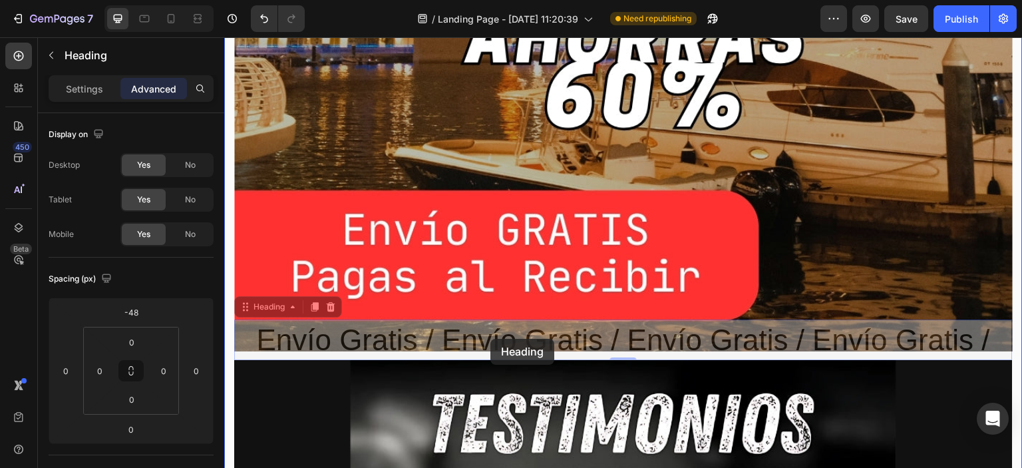
drag, startPoint x: 246, startPoint y: 298, endPoint x: 490, endPoint y: 339, distance: 247.5
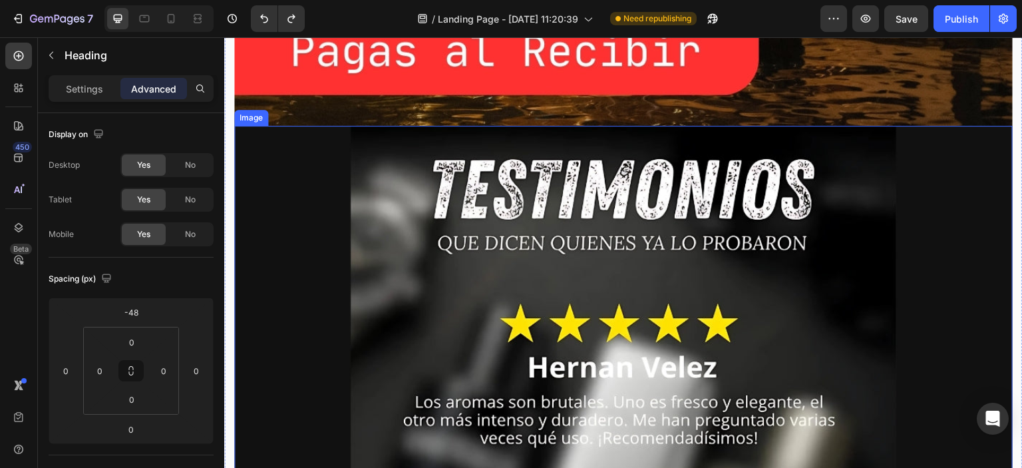
scroll to position [1537, 0]
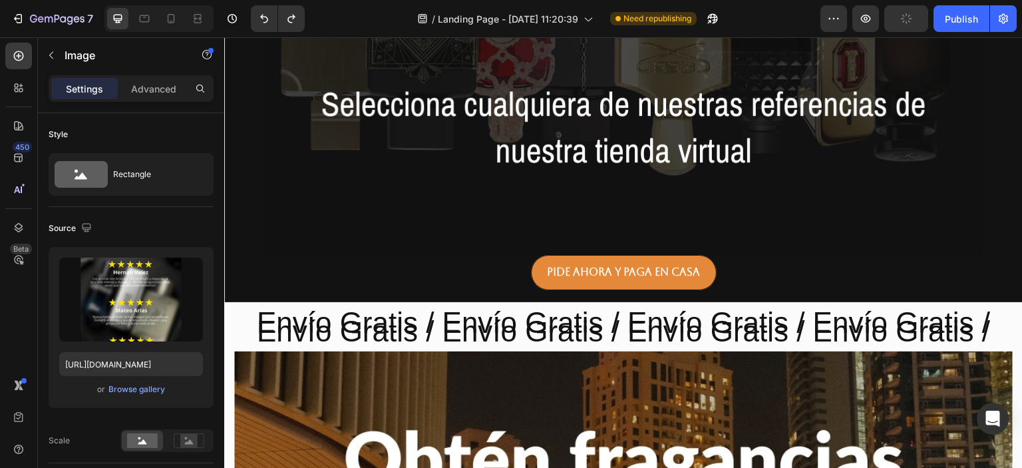
scroll to position [500, 0]
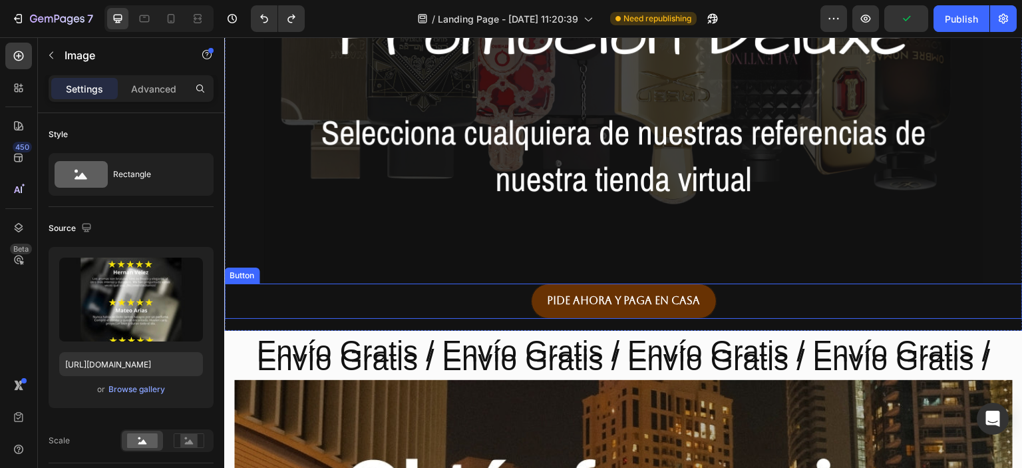
click at [540, 302] on link "Pide ahora y paga en casa" at bounding box center [624, 300] width 186 height 35
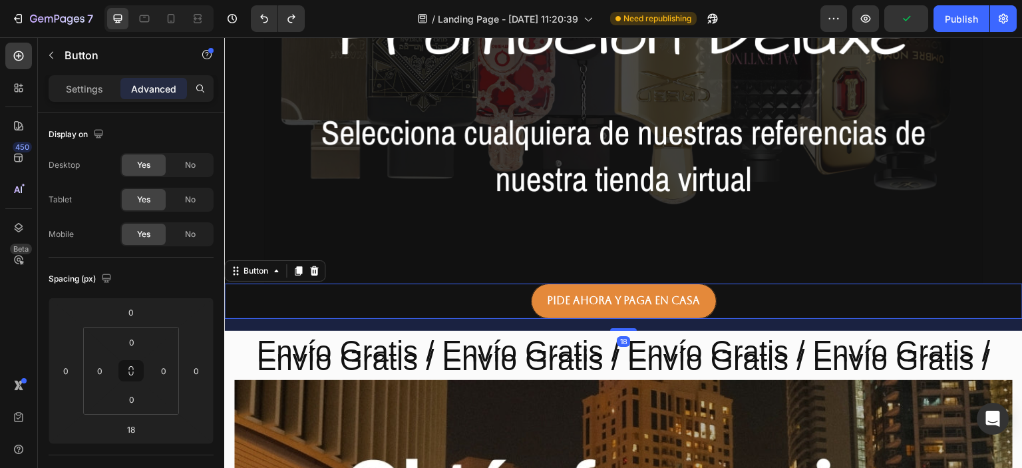
click at [297, 272] on icon at bounding box center [298, 270] width 7 height 9
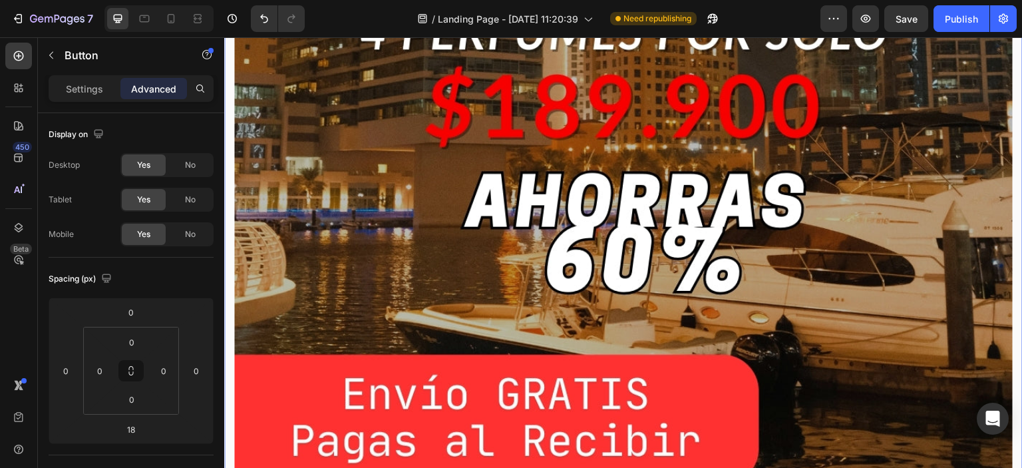
scroll to position [1264, 0]
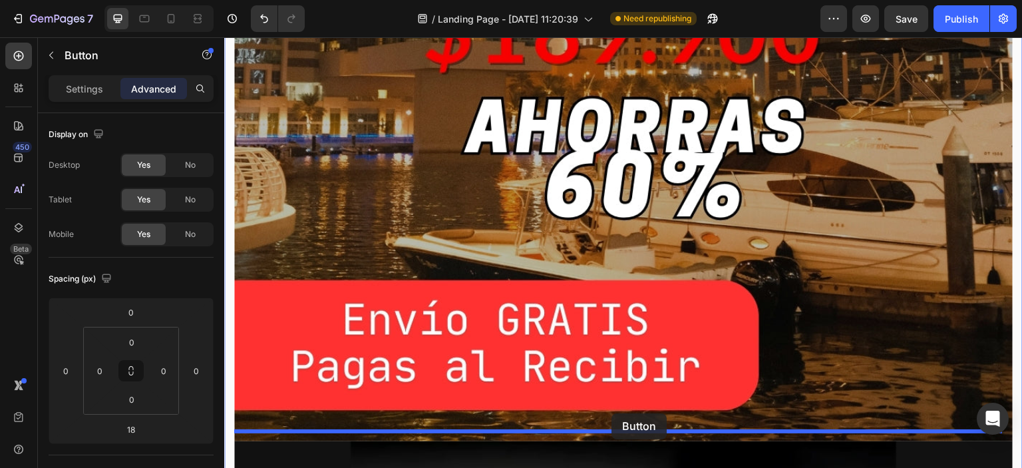
drag, startPoint x: 236, startPoint y: 321, endPoint x: 611, endPoint y: 413, distance: 386.9
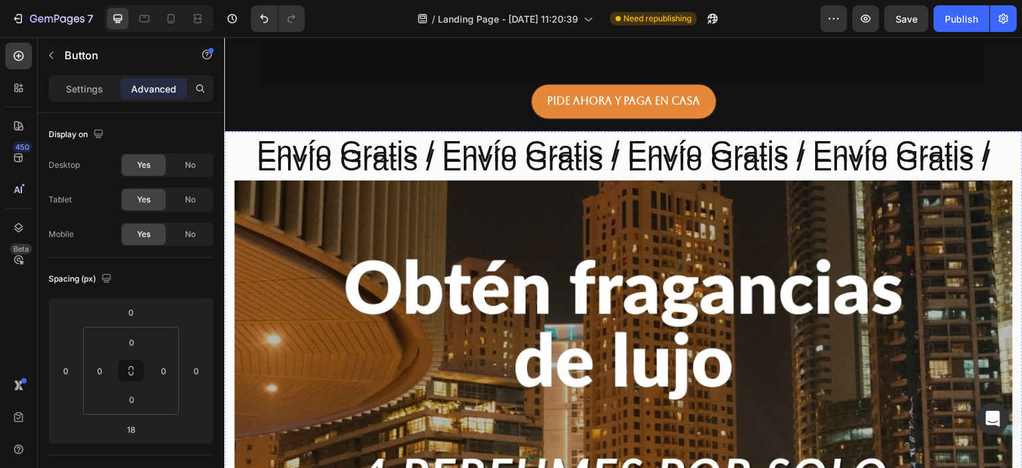
scroll to position [625, 0]
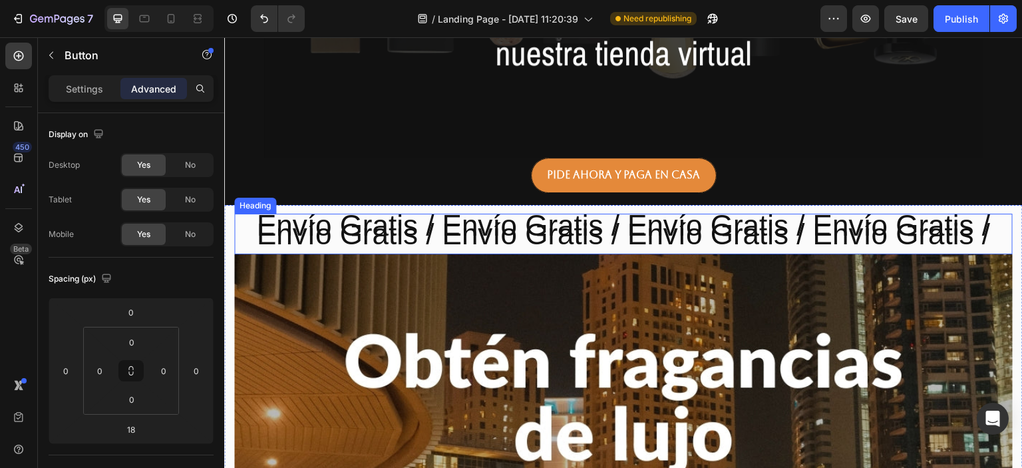
click at [517, 224] on h2 "Envío Gratis / Envío Gratis / Envío Gratis / Envío Gratis /" at bounding box center [623, 234] width 778 height 41
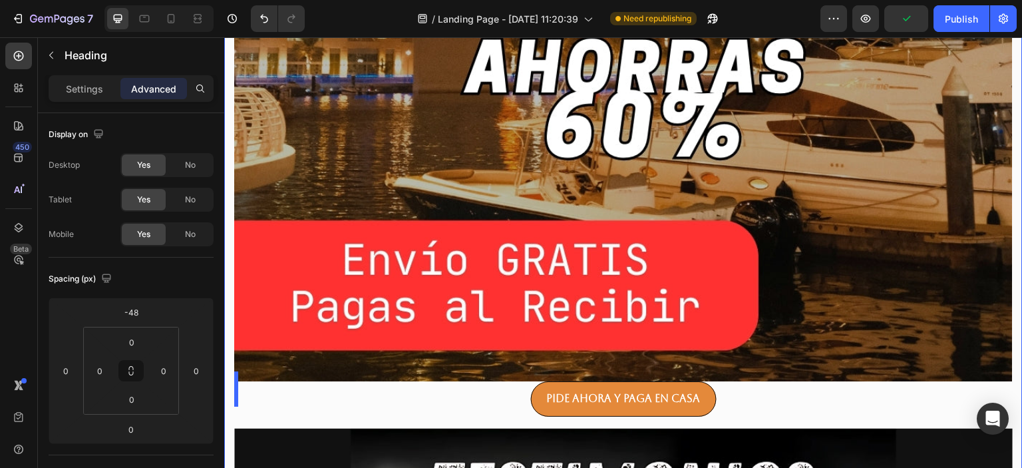
scroll to position [1331, 0]
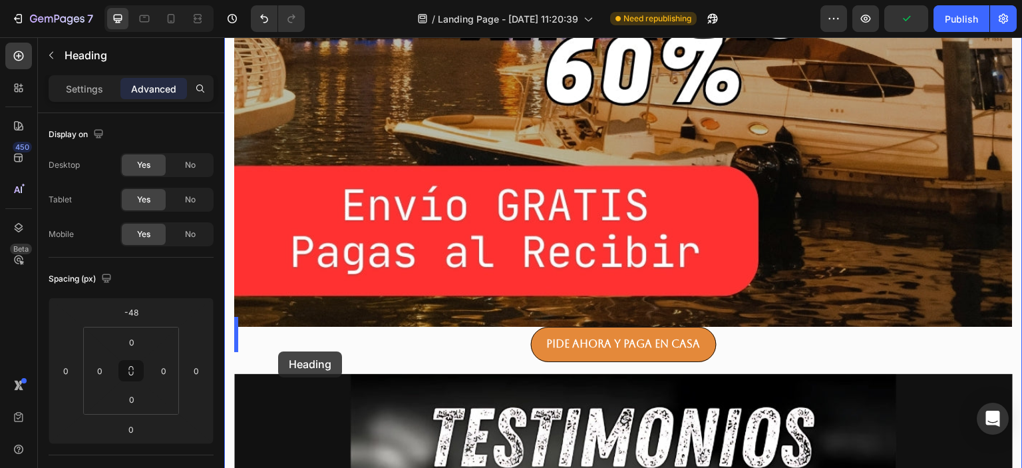
drag, startPoint x: 245, startPoint y: 202, endPoint x: 278, endPoint y: 351, distance: 153.2
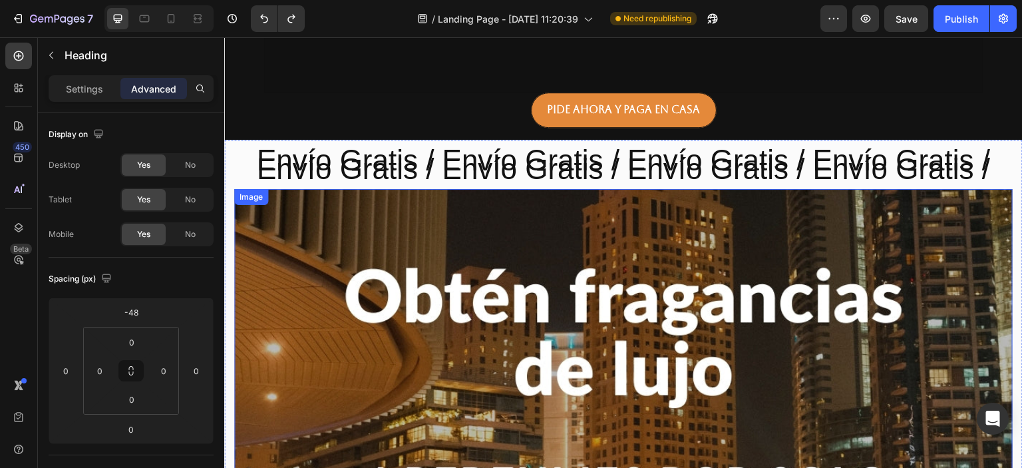
scroll to position [613, 0]
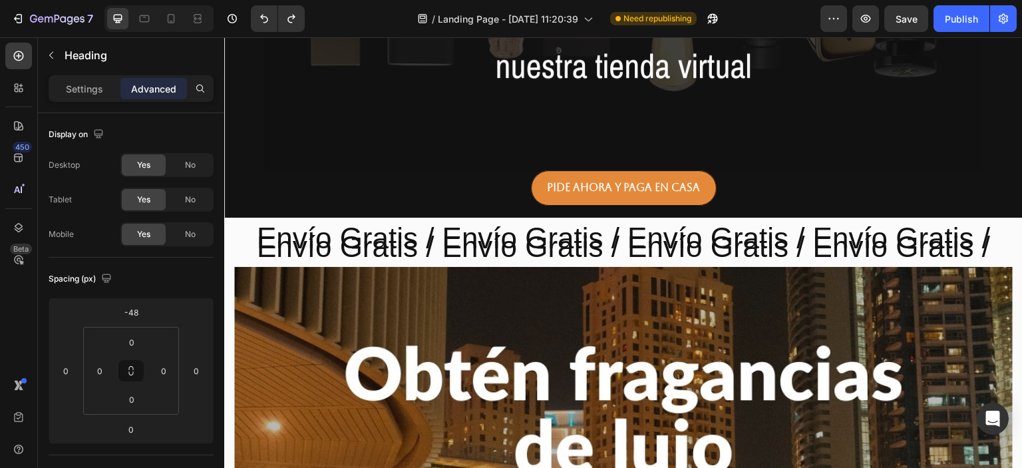
click at [259, 247] on h2 "Envío Gratis / Envío Gratis / Envío Gratis / Envío Gratis /" at bounding box center [623, 246] width 778 height 41
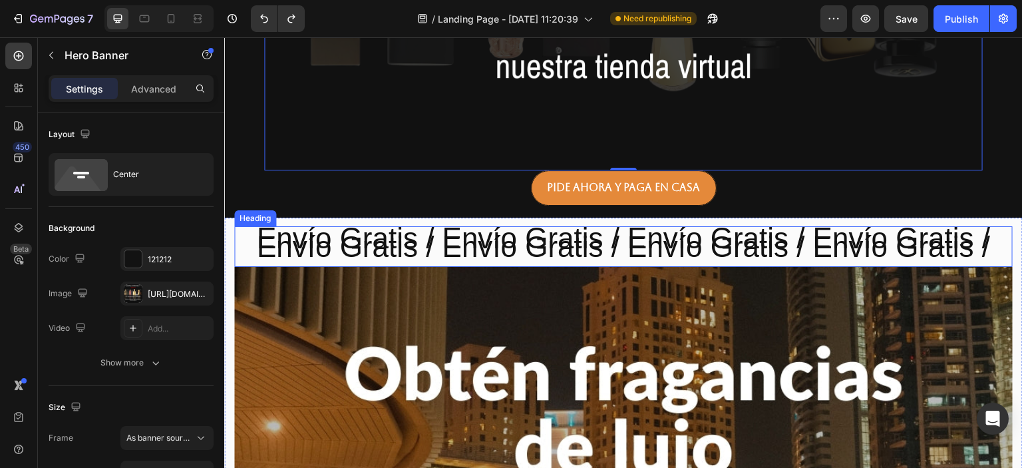
click at [366, 245] on p "Envío Gratis / Envío Gratis / Envío Gratis / Envío Gratis /" at bounding box center [624, 247] width 776 height 38
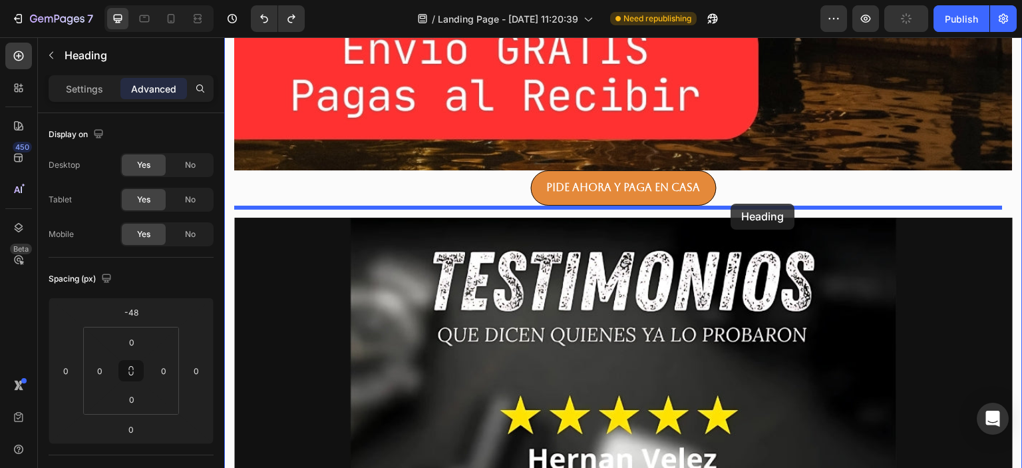
drag, startPoint x: 246, startPoint y: 218, endPoint x: 731, endPoint y: 204, distance: 485.2
type input "18"
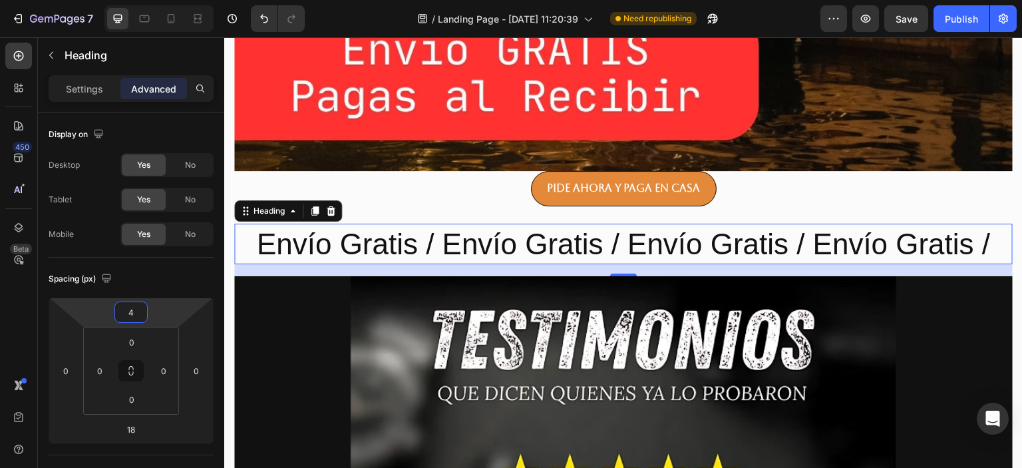
type input "2"
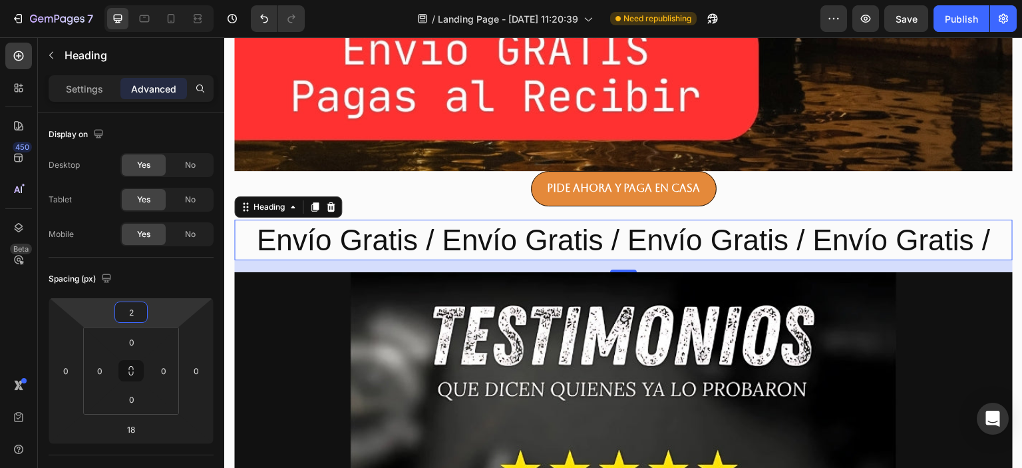
drag, startPoint x: 166, startPoint y: 319, endPoint x: 174, endPoint y: 291, distance: 28.9
click at [174, 0] on html "7 / Landing Page - [DATE] 11:20:39 Need republishing Preview Save Publish 450 B…" at bounding box center [511, 0] width 1022 height 0
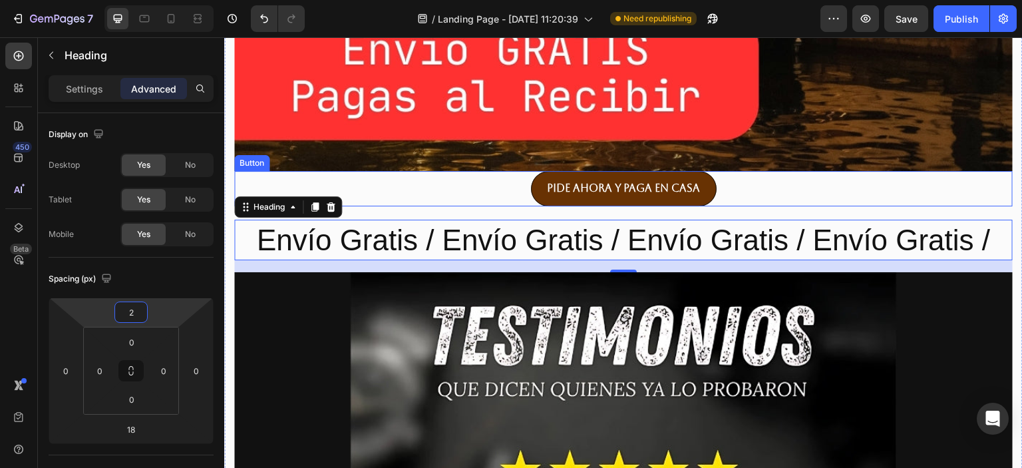
click at [535, 176] on link "Pide ahora y paga en casa" at bounding box center [624, 188] width 186 height 35
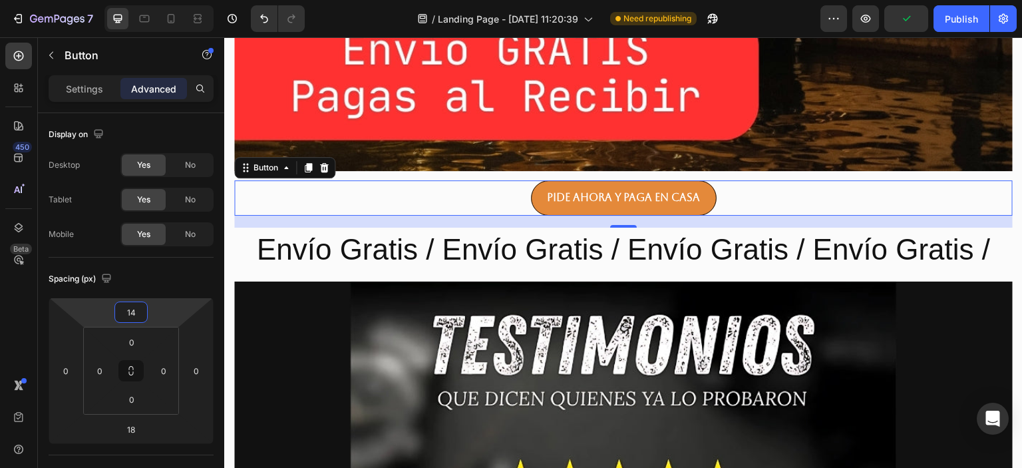
type input "12"
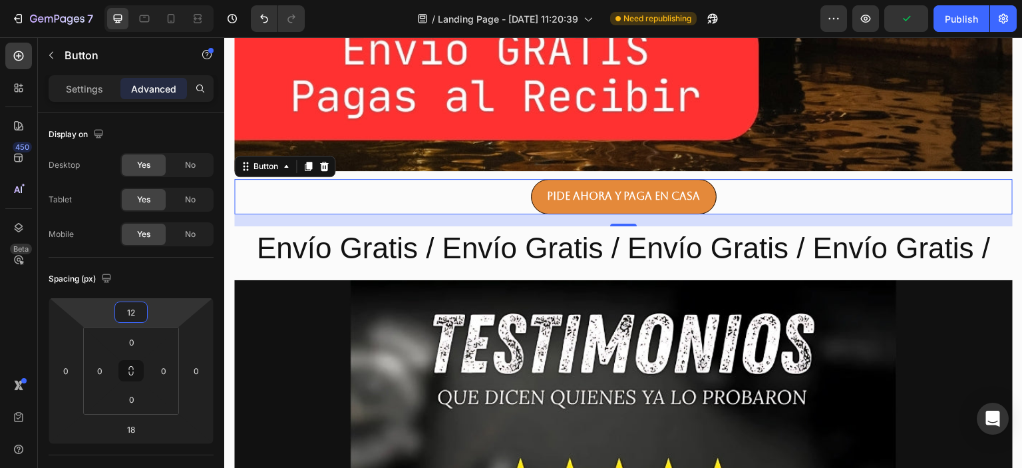
drag, startPoint x: 172, startPoint y: 313, endPoint x: 176, endPoint y: 303, distance: 11.0
click at [176, 0] on html "7 / Landing Page - [DATE] 11:20:39 Need republishing Preview Publish 450 Beta S…" at bounding box center [511, 0] width 1022 height 0
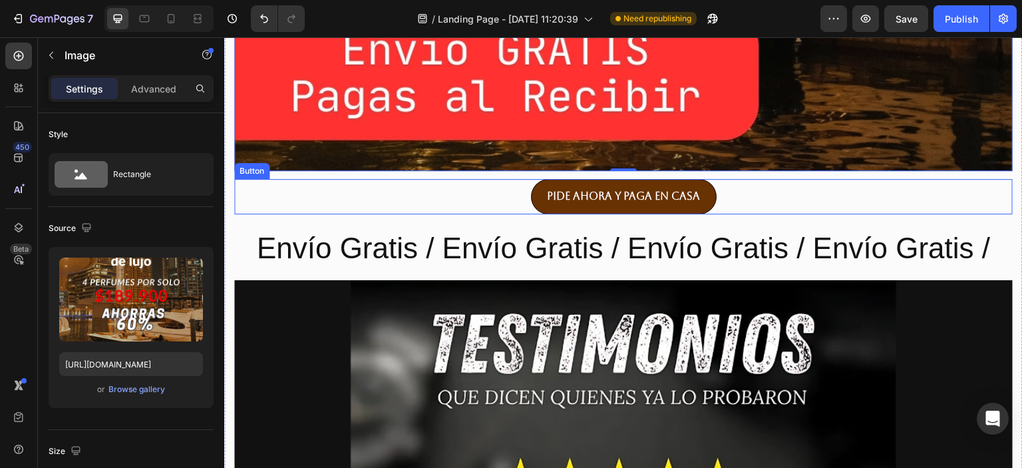
click at [697, 179] on link "Pide ahora y paga en casa" at bounding box center [624, 196] width 186 height 35
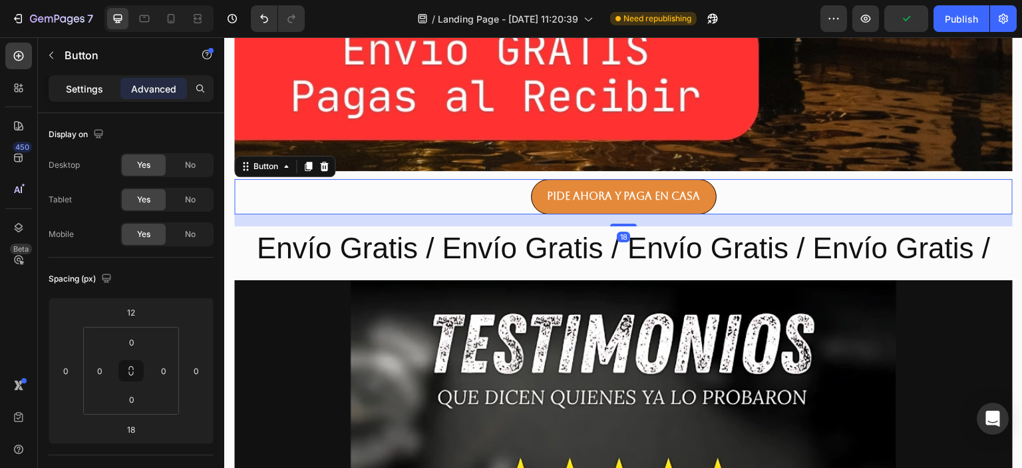
click at [72, 84] on p "Settings" at bounding box center [84, 89] width 37 height 14
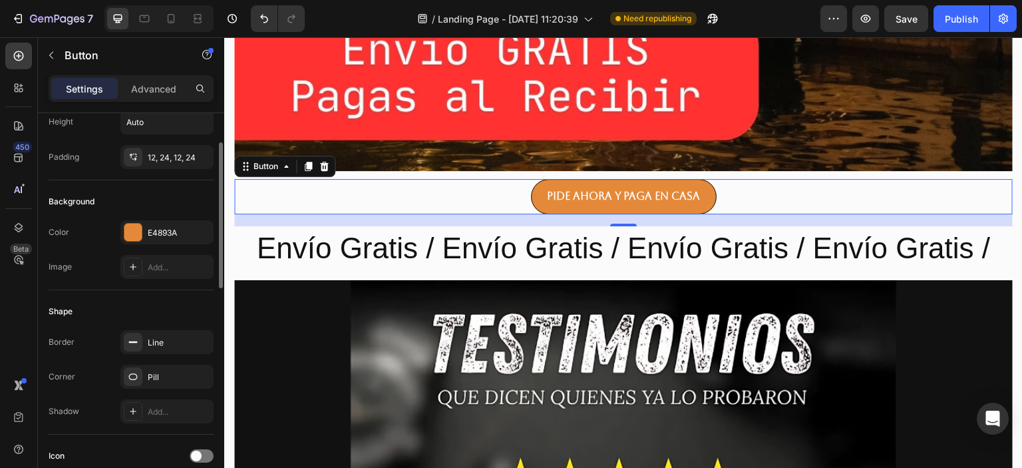
scroll to position [160, 0]
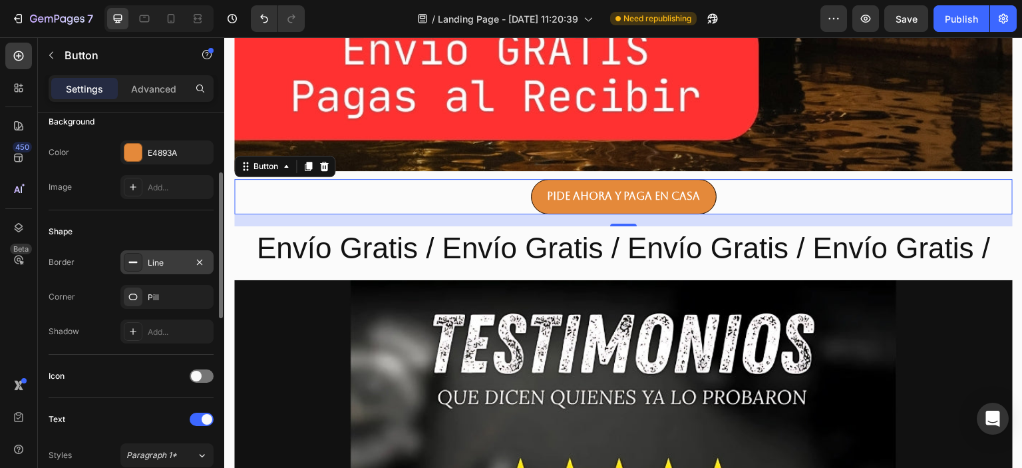
click at [132, 263] on icon at bounding box center [133, 262] width 11 height 11
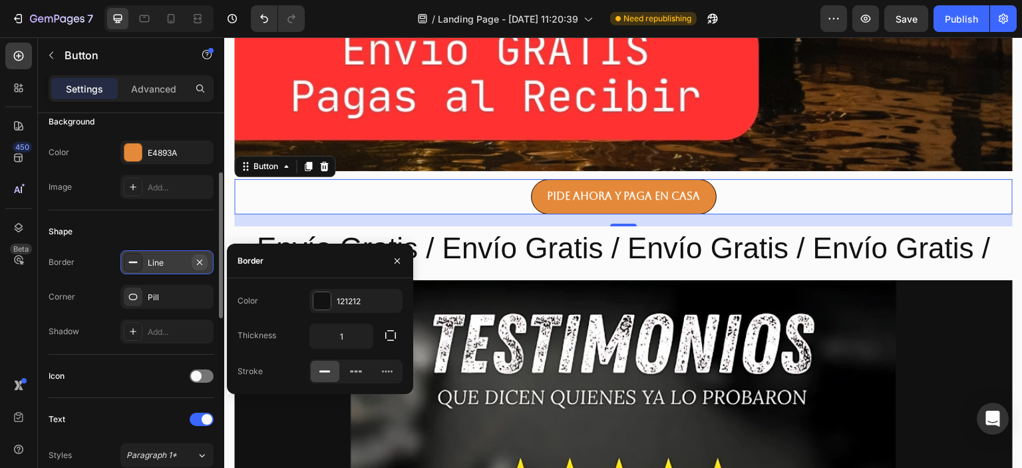
click at [201, 263] on icon "button" at bounding box center [199, 262] width 11 height 11
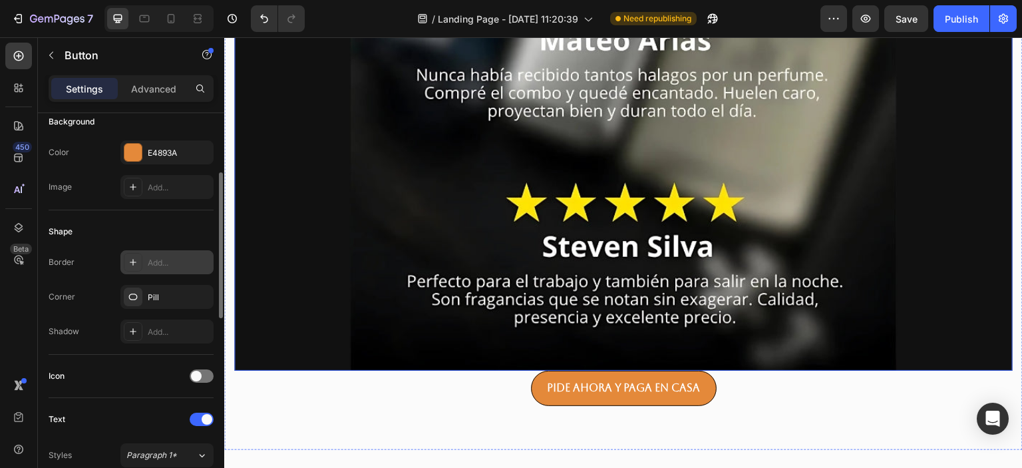
scroll to position [2356, 0]
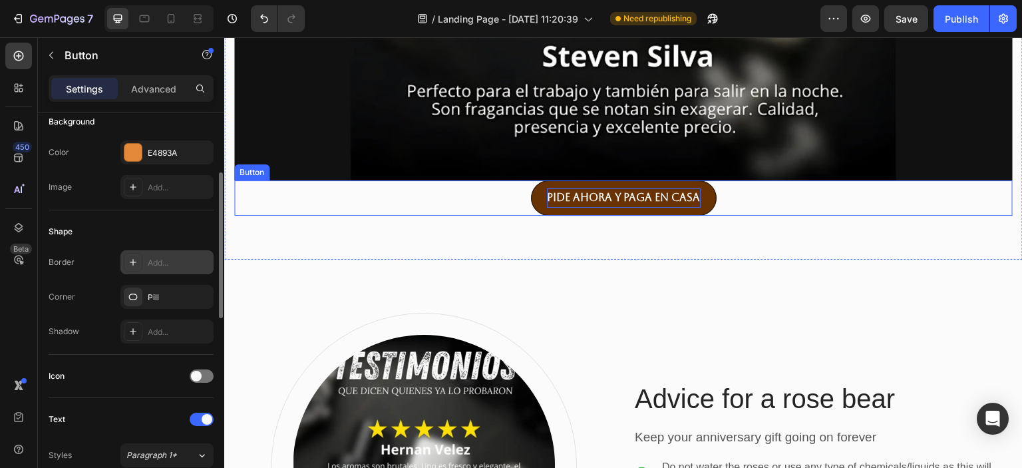
click at [659, 191] on strong "Pide ahora y paga en casa" at bounding box center [624, 197] width 154 height 13
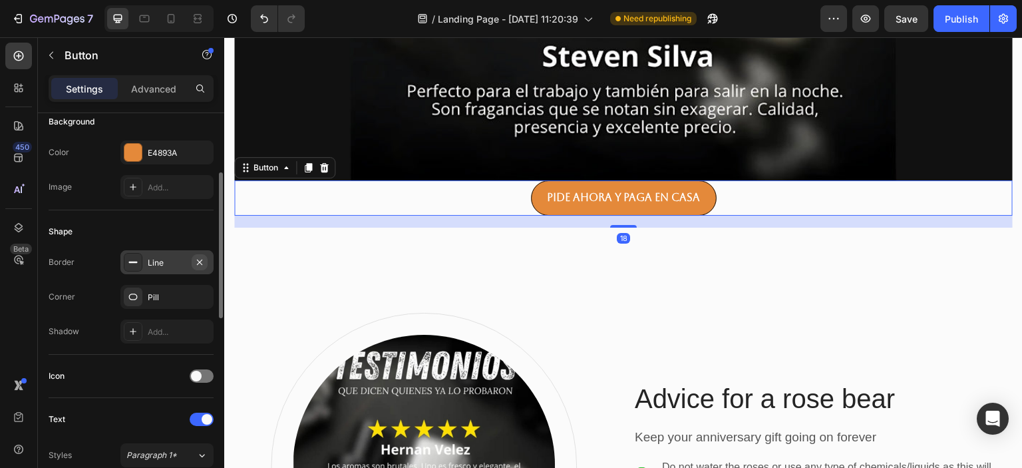
click at [195, 257] on icon "button" at bounding box center [199, 262] width 11 height 11
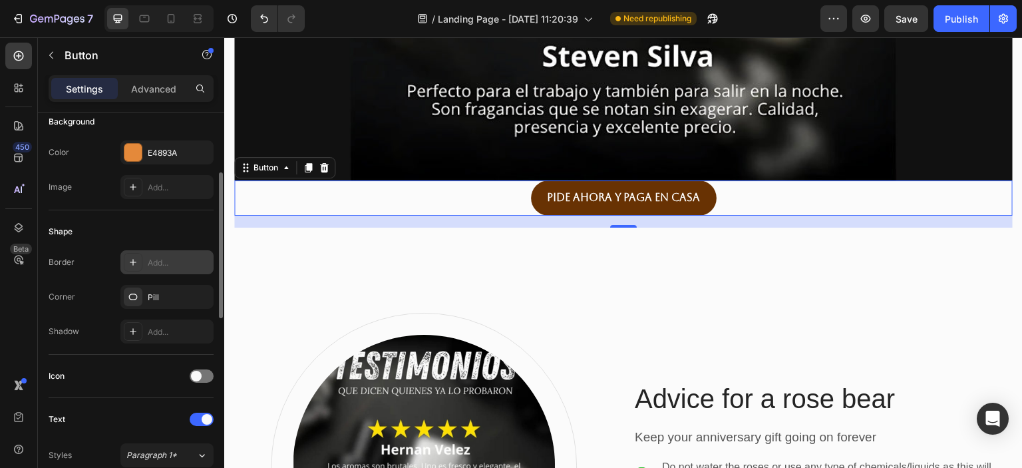
click at [531, 180] on link "Pide ahora y paga en casa" at bounding box center [624, 197] width 186 height 35
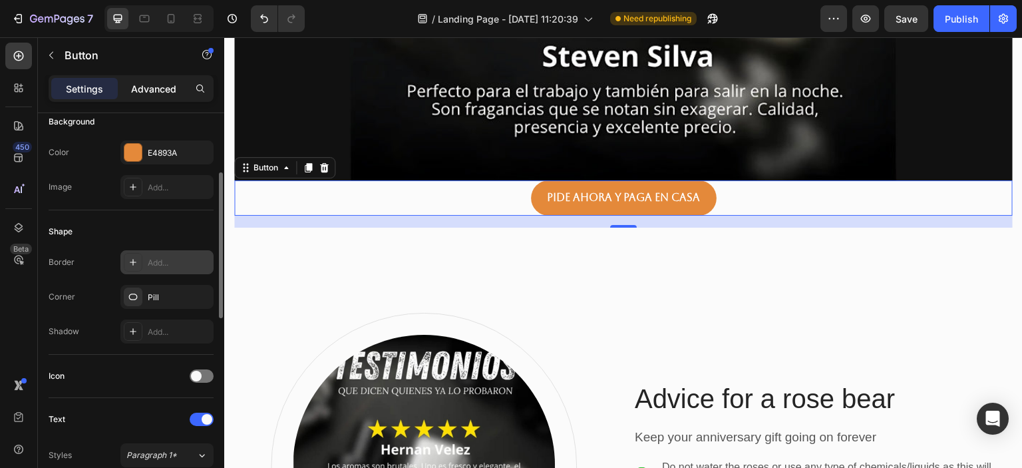
click at [153, 89] on p "Advanced" at bounding box center [153, 89] width 45 height 14
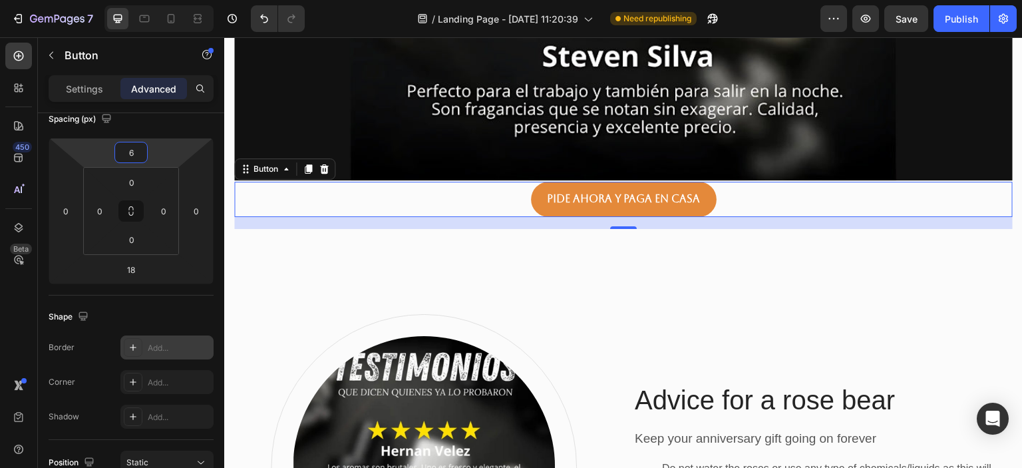
type input "8"
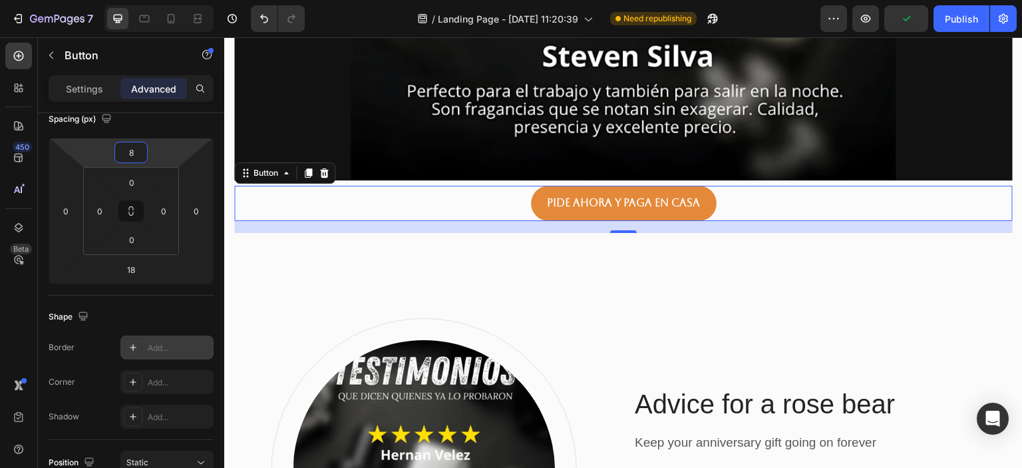
click at [162, 0] on html "7 / Landing Page - [DATE] 11:20:39 Need republishing Preview Publish 450 Beta S…" at bounding box center [511, 0] width 1022 height 0
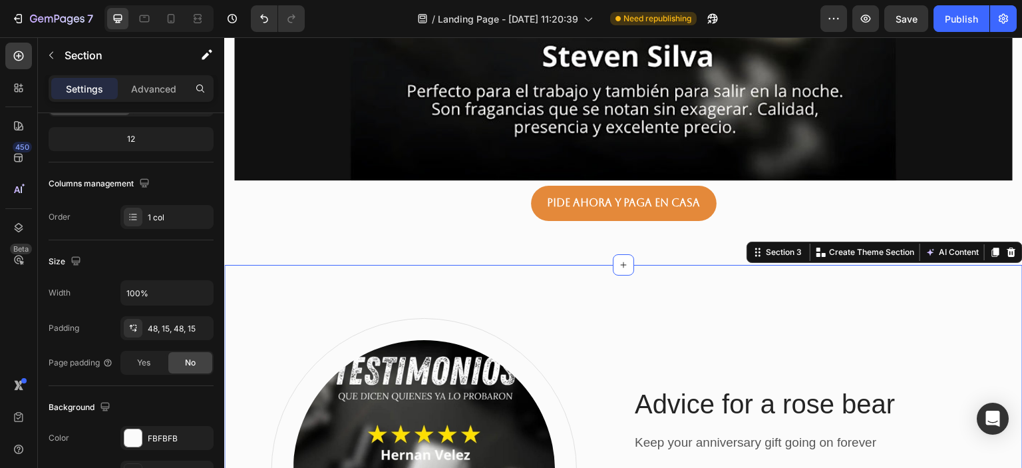
scroll to position [0, 0]
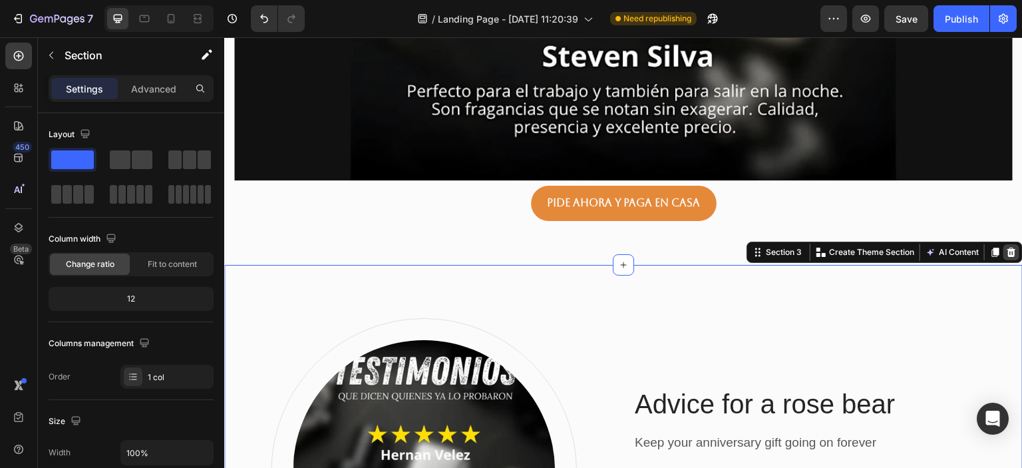
click at [1007, 247] on icon at bounding box center [1011, 251] width 9 height 9
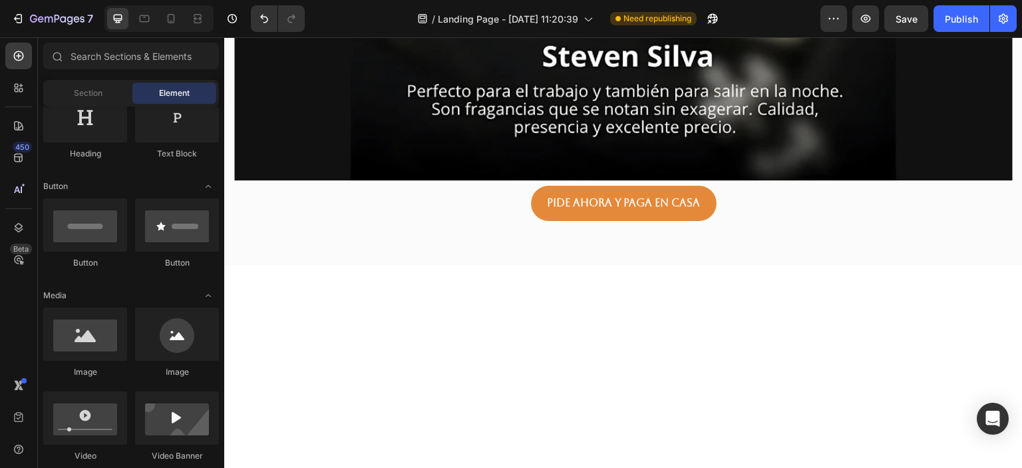
click at [736, 297] on div at bounding box center [623, 463] width 778 height 333
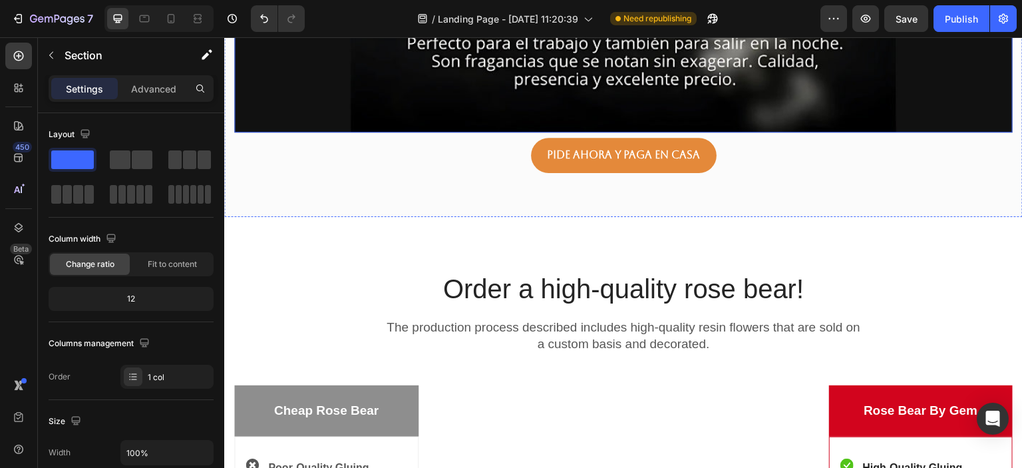
scroll to position [2436, 0]
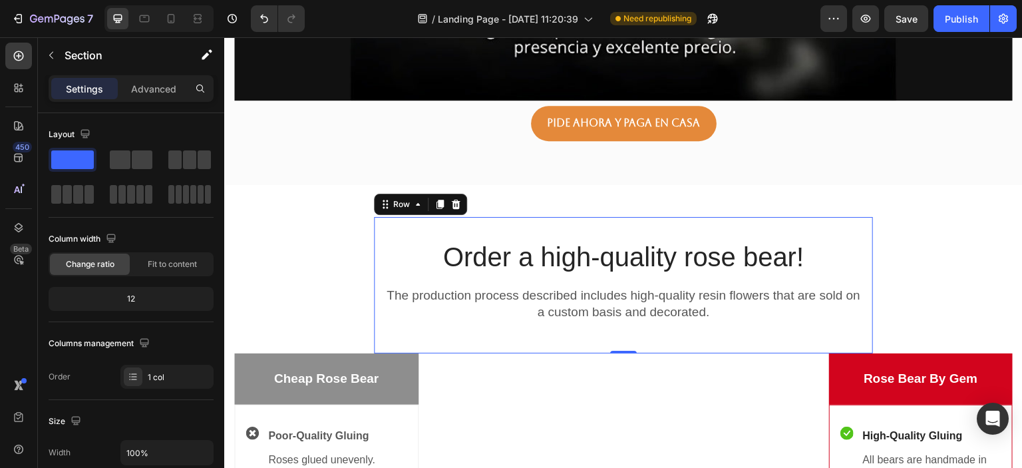
click at [822, 217] on div "Order a high-quality rose bear! Heading The production process described includ…" at bounding box center [623, 285] width 499 height 136
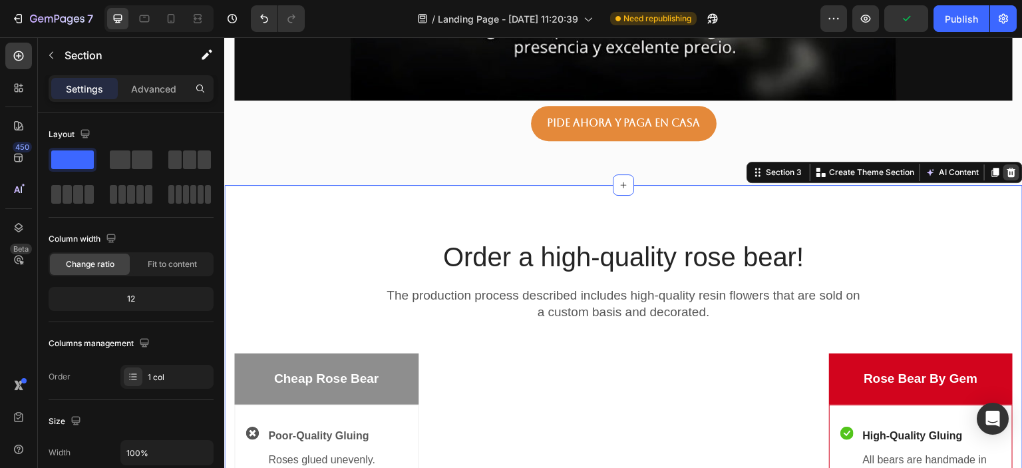
click at [1007, 168] on icon at bounding box center [1011, 172] width 9 height 9
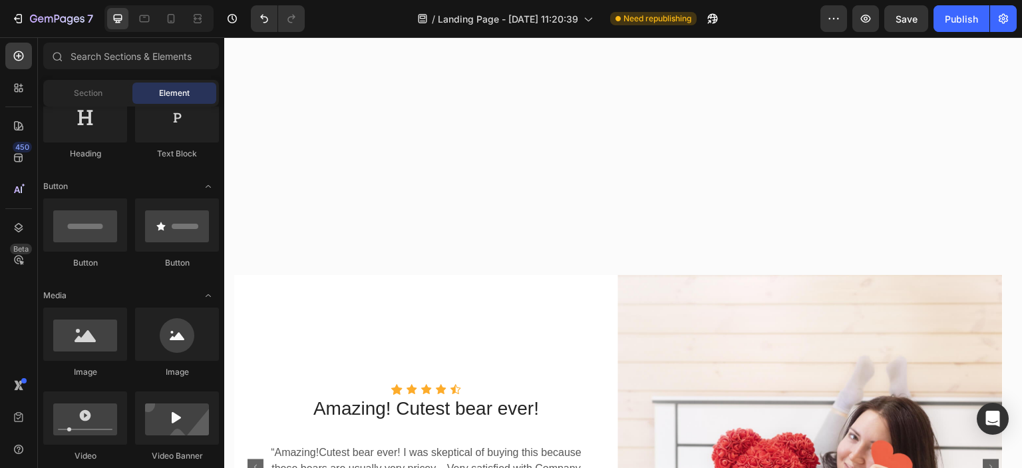
scroll to position [2356, 0]
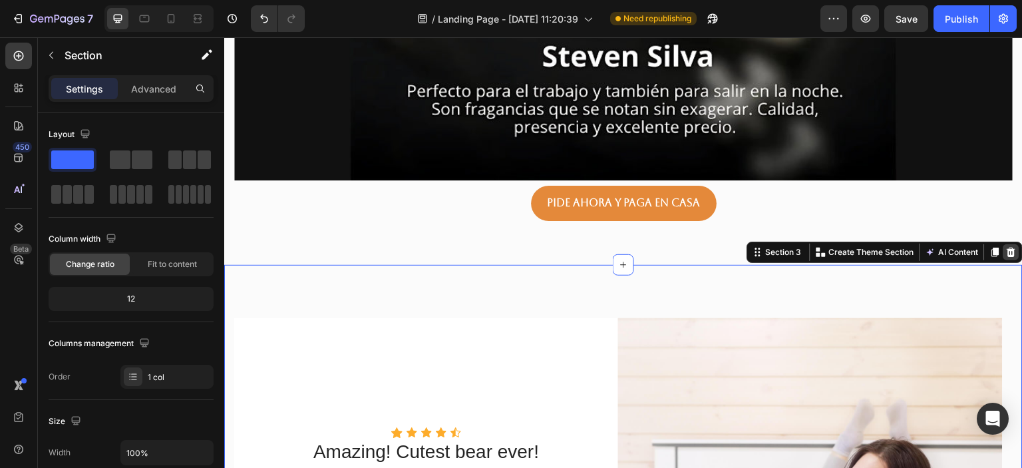
click at [1006, 247] on icon at bounding box center [1011, 252] width 11 height 11
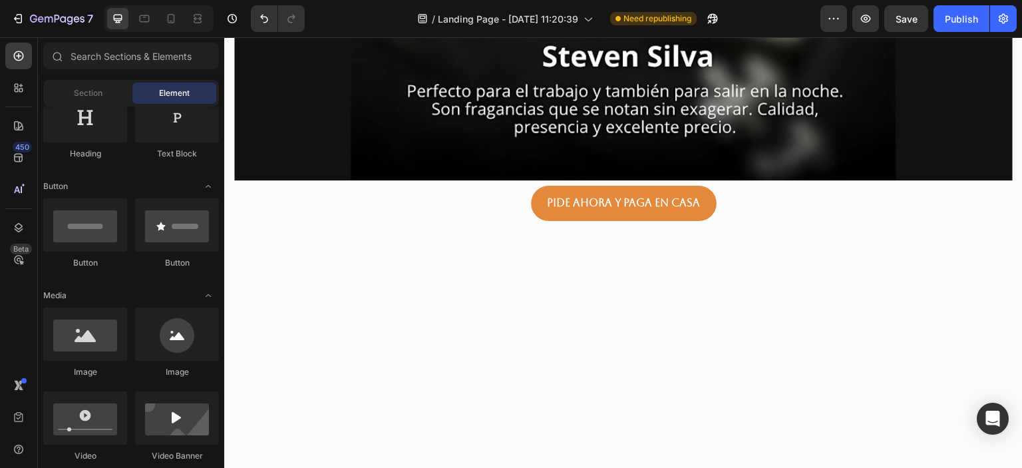
click at [860, 342] on div at bounding box center [623, 462] width 778 height 394
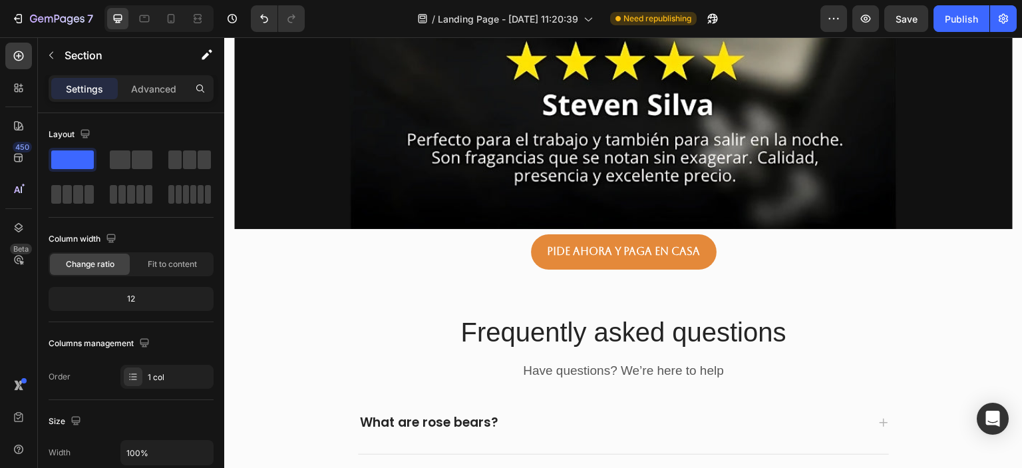
scroll to position [2277, 0]
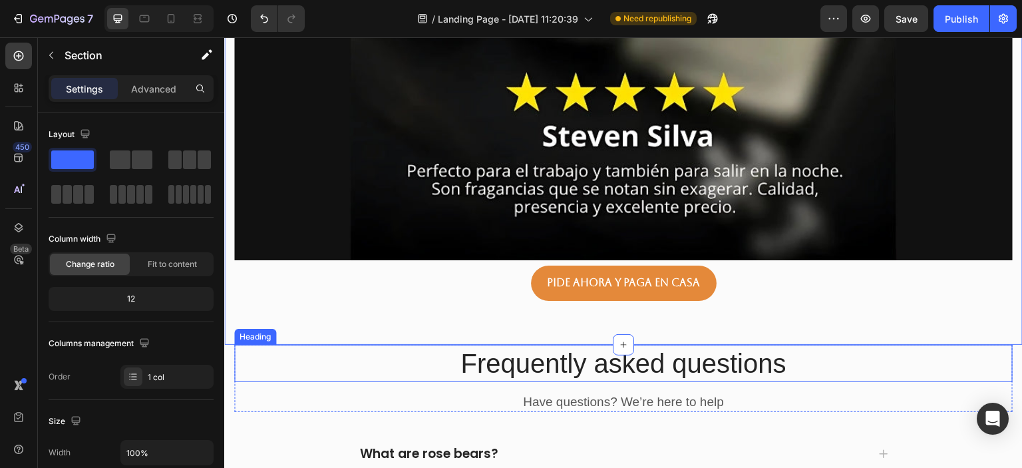
click at [869, 346] on p "Frequently asked questions" at bounding box center [624, 363] width 776 height 35
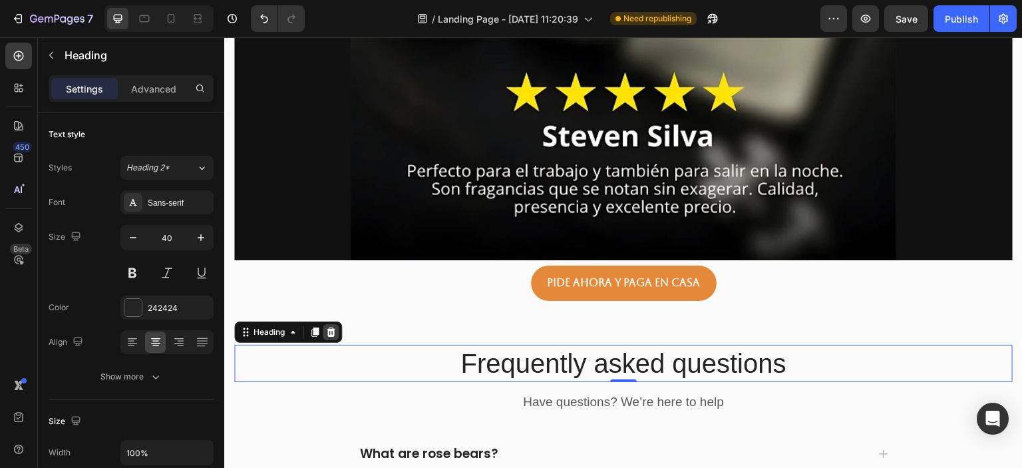
click at [331, 327] on icon at bounding box center [331, 331] width 9 height 9
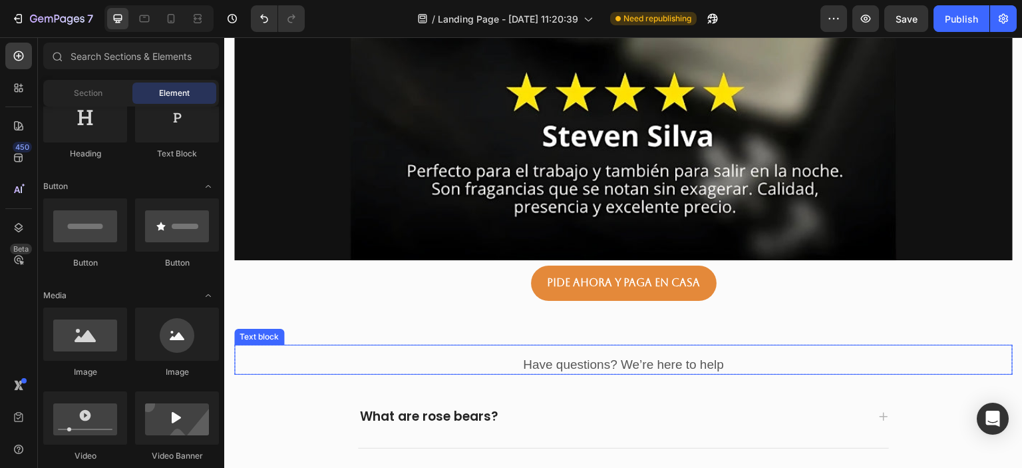
click at [812, 357] on p "Have questions? We’re here to help" at bounding box center [624, 365] width 776 height 17
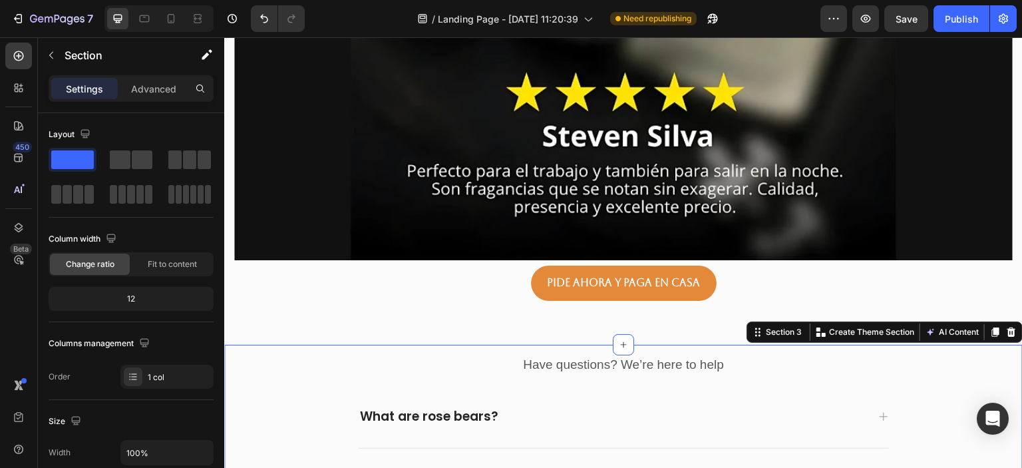
click at [1007, 327] on icon at bounding box center [1011, 331] width 9 height 9
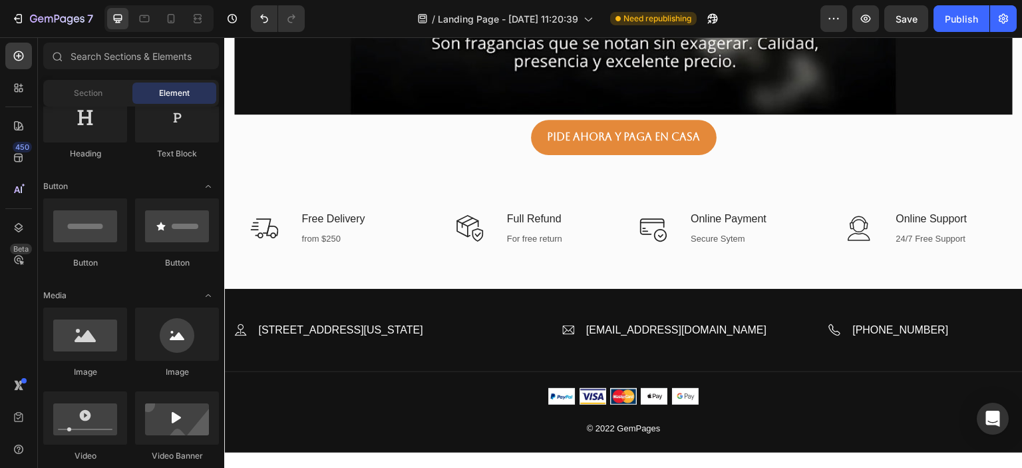
scroll to position [2436, 0]
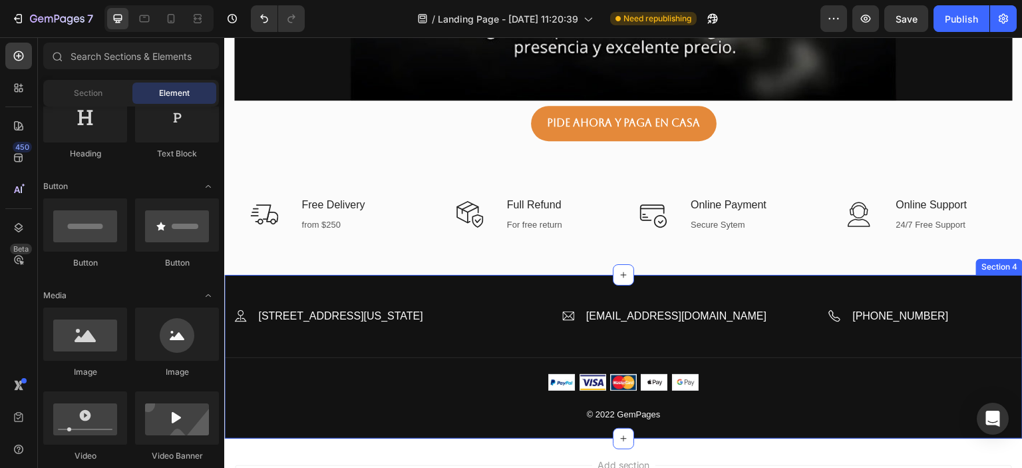
click at [991, 275] on div "Image [STREET_ADDRESS][US_STATE] Text block Row Image [EMAIL_ADDRESS][DOMAIN_NA…" at bounding box center [623, 356] width 798 height 163
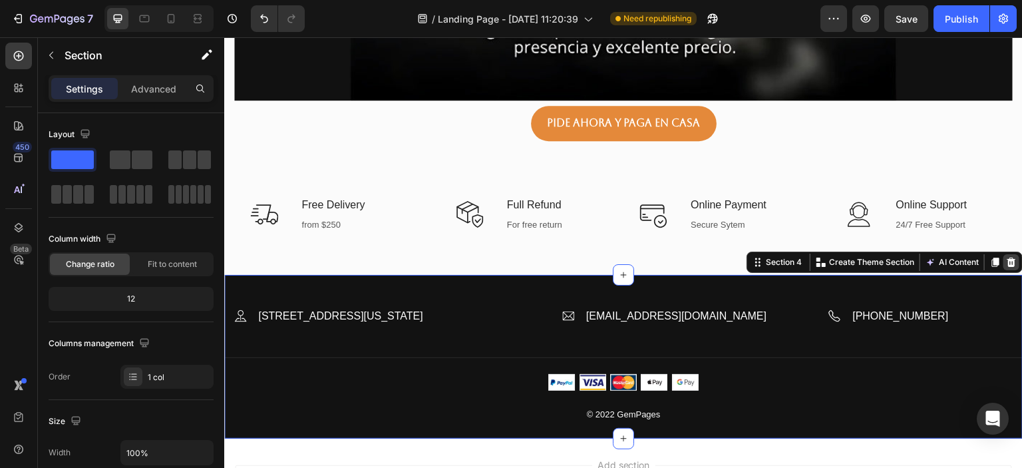
click at [1007, 257] on icon at bounding box center [1011, 261] width 9 height 9
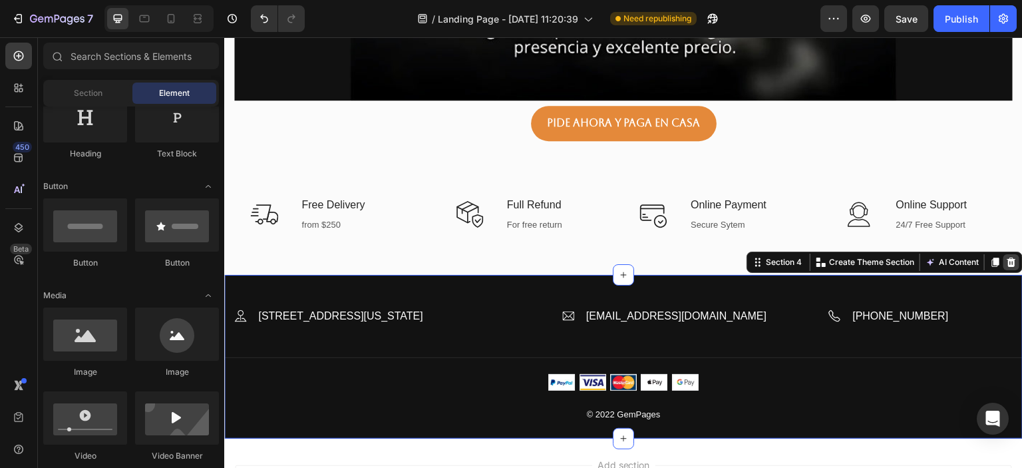
scroll to position [2414, 0]
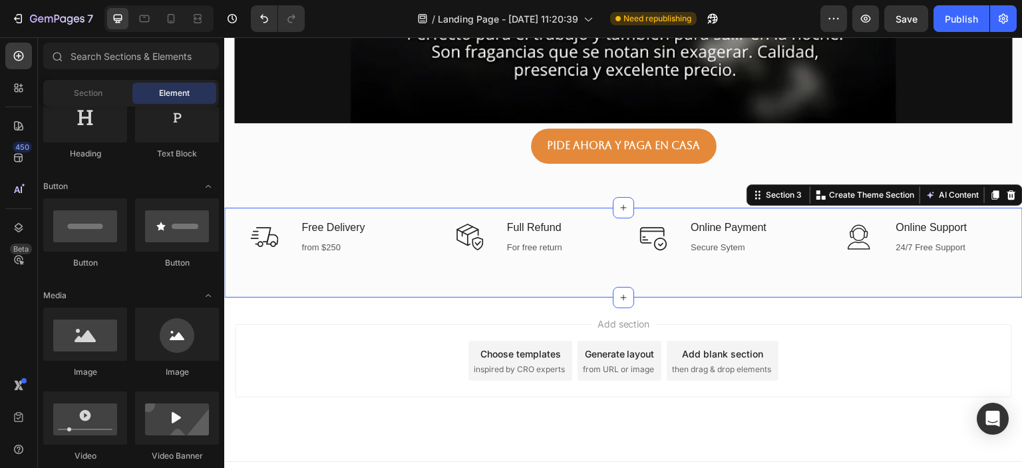
click at [1009, 216] on div "Icon Free Delivery Text block from $250 Text Row Icon Full Refund Text block Fo…" at bounding box center [623, 253] width 798 height 90
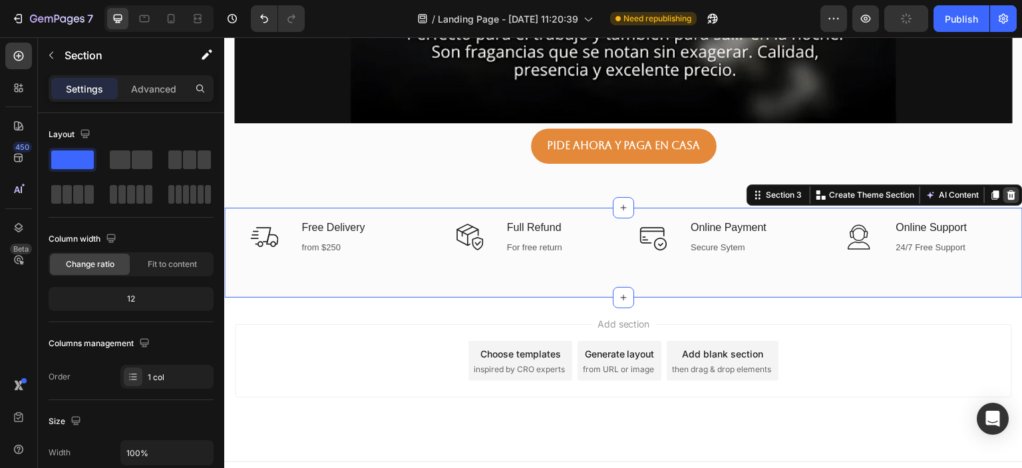
click at [1006, 190] on icon at bounding box center [1011, 195] width 11 height 11
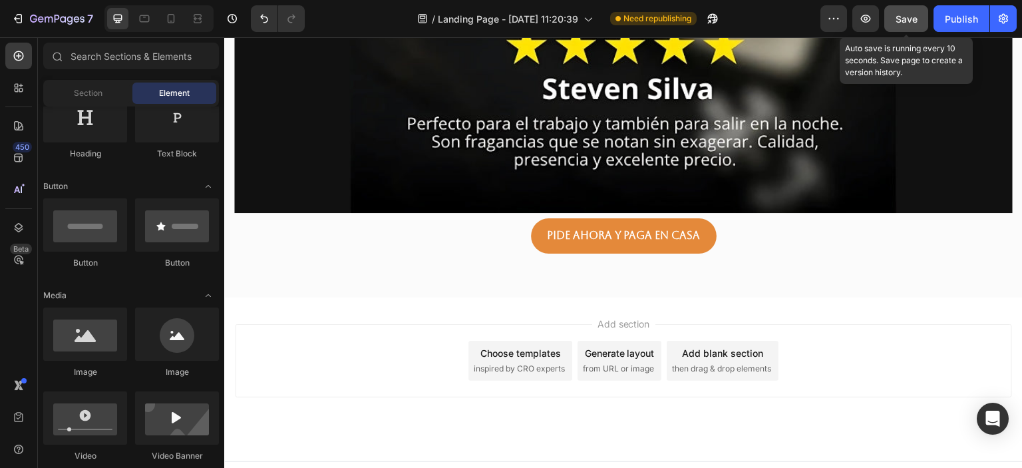
click at [919, 19] on button "Save" at bounding box center [906, 18] width 44 height 27
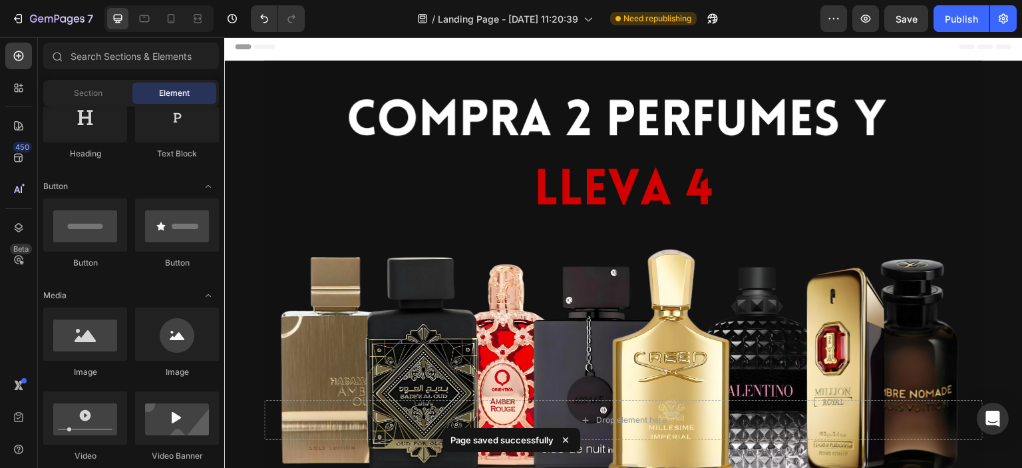
scroll to position [0, 0]
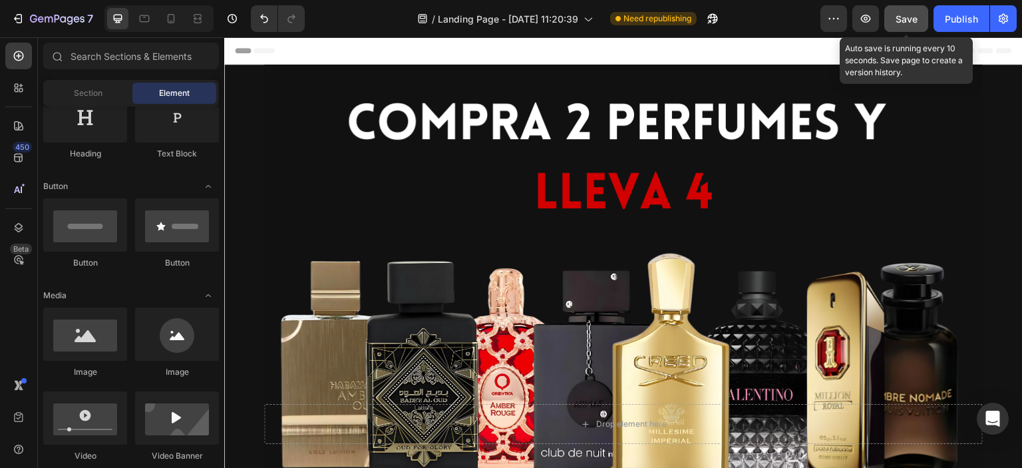
click at [903, 13] on span "Save" at bounding box center [906, 18] width 22 height 11
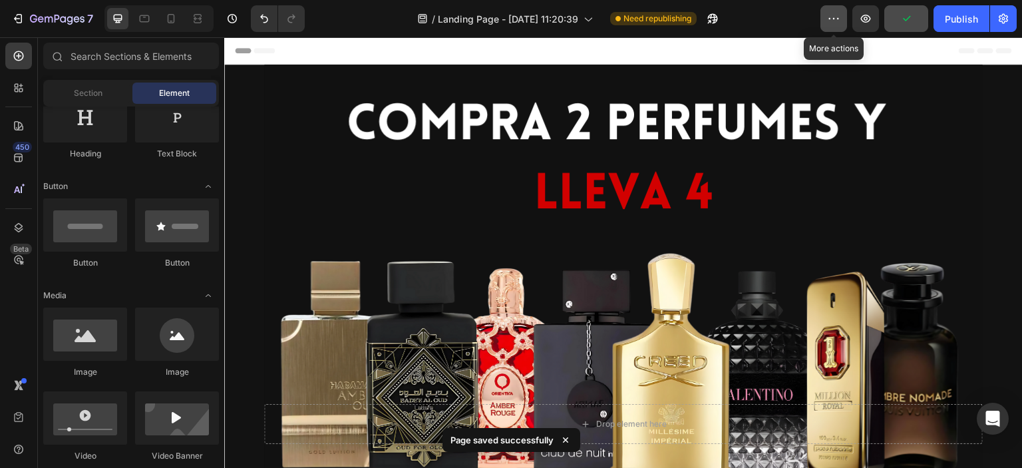
click at [833, 15] on icon "button" at bounding box center [833, 18] width 13 height 13
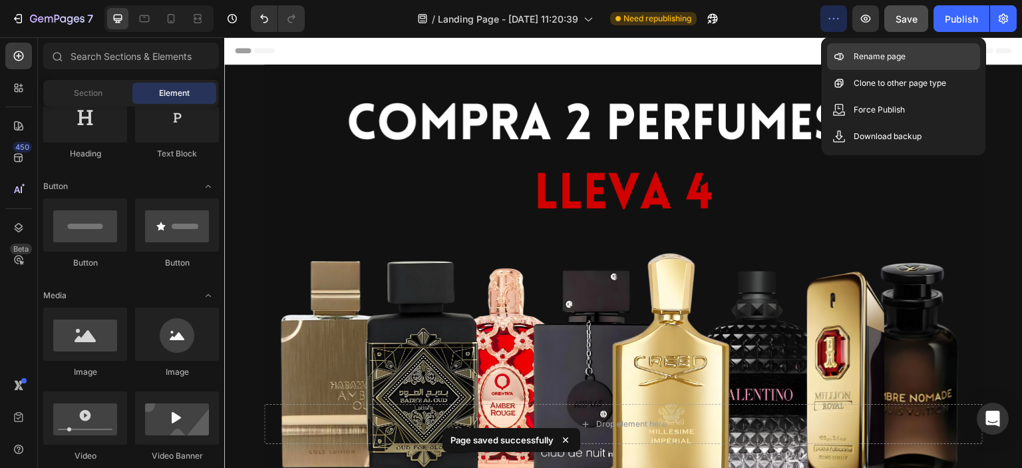
click at [878, 54] on p "Rename page" at bounding box center [880, 56] width 52 height 13
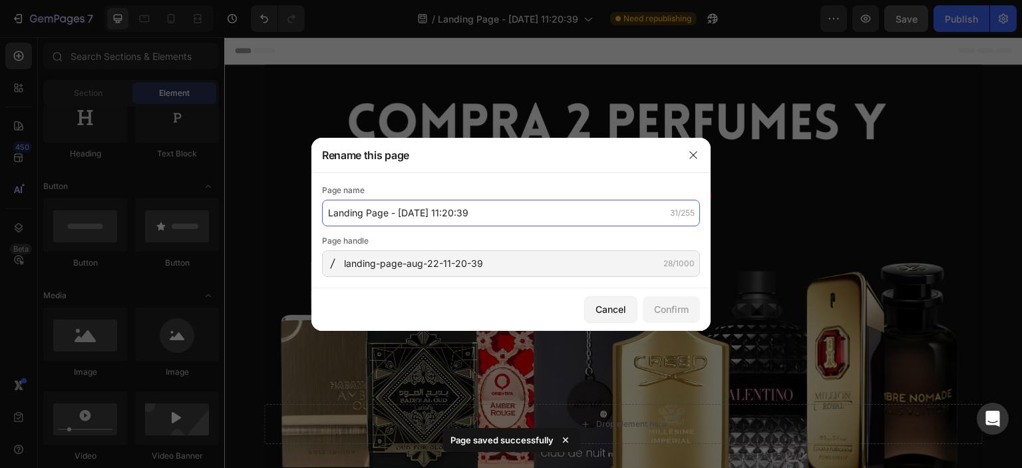
click at [511, 213] on input "Landing Page - [DATE] 11:20:39" at bounding box center [511, 213] width 378 height 27
type input "Combo Aromas x4"
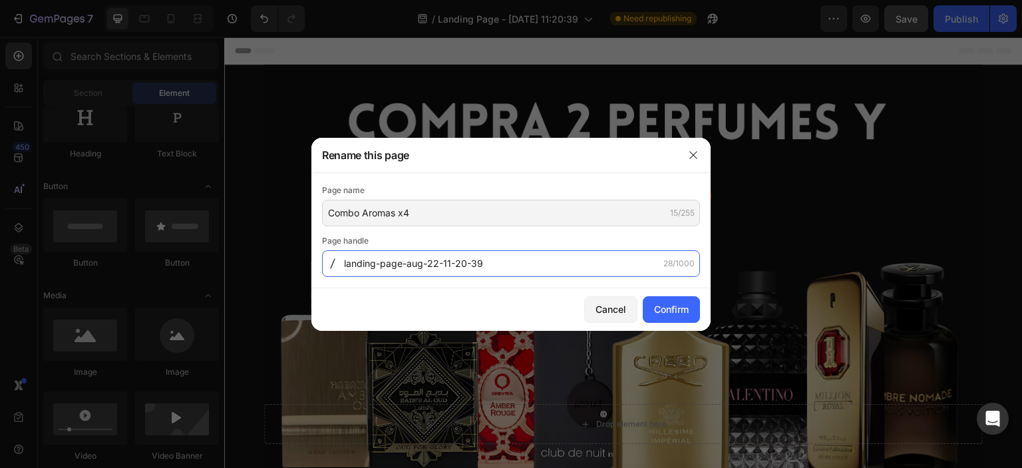
click at [502, 267] on input "landing-page-aug-22-11-20-39" at bounding box center [511, 263] width 378 height 27
type input "C"
type input "combo-x4"
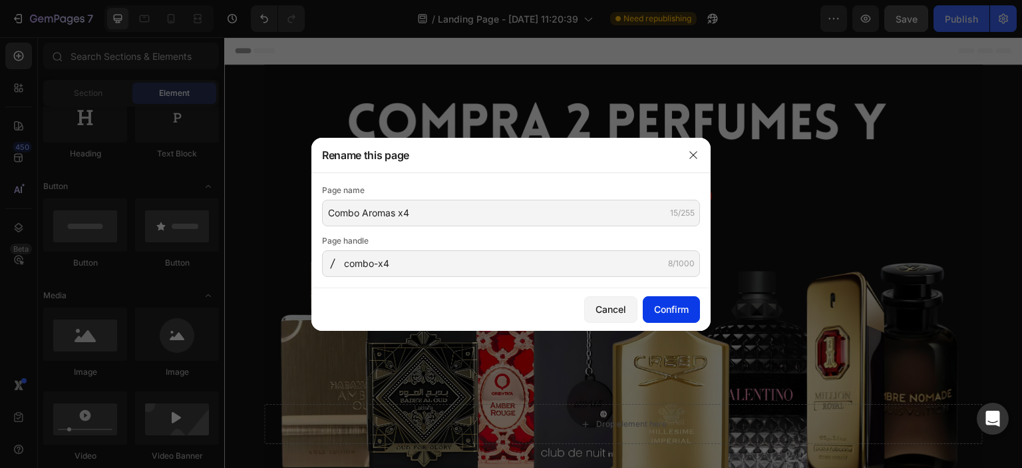
click at [679, 302] on div "Confirm" at bounding box center [671, 309] width 35 height 14
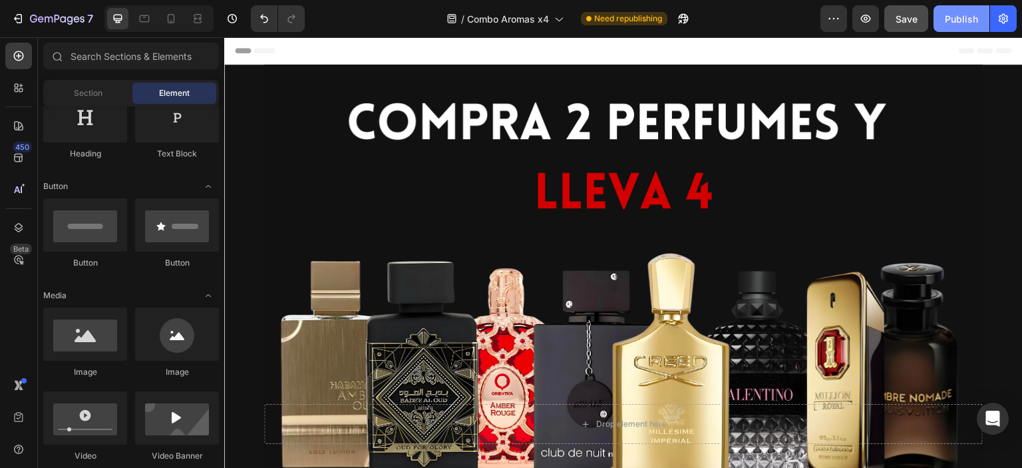
click at [951, 19] on div "Publish" at bounding box center [961, 19] width 33 height 14
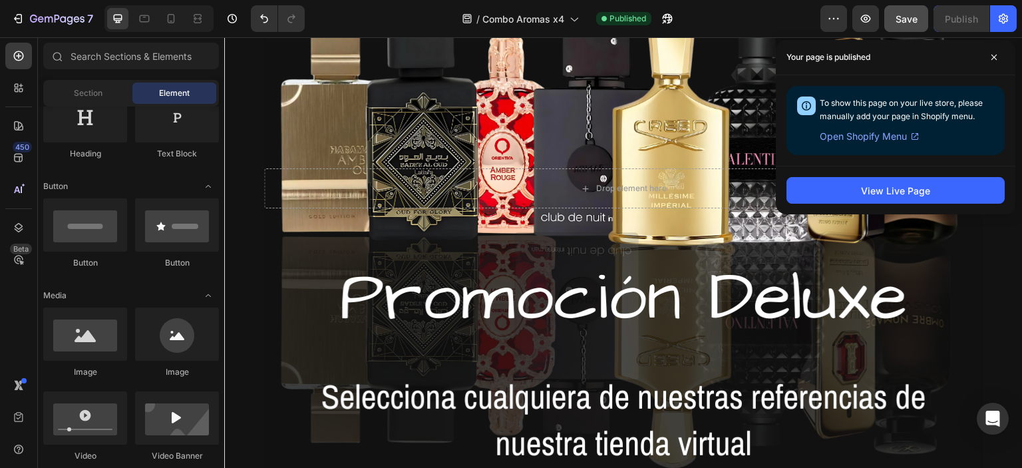
scroll to position [239, 0]
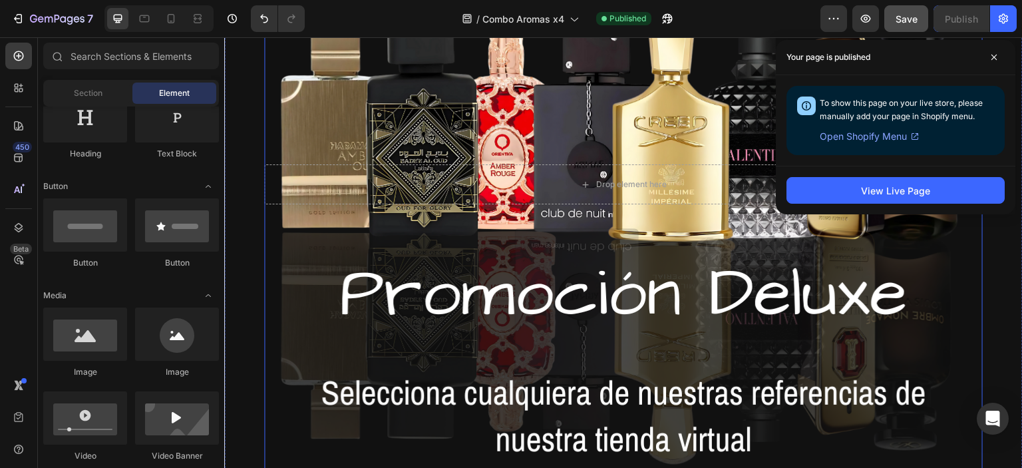
click at [398, 275] on div "Overlay" at bounding box center [623, 184] width 718 height 718
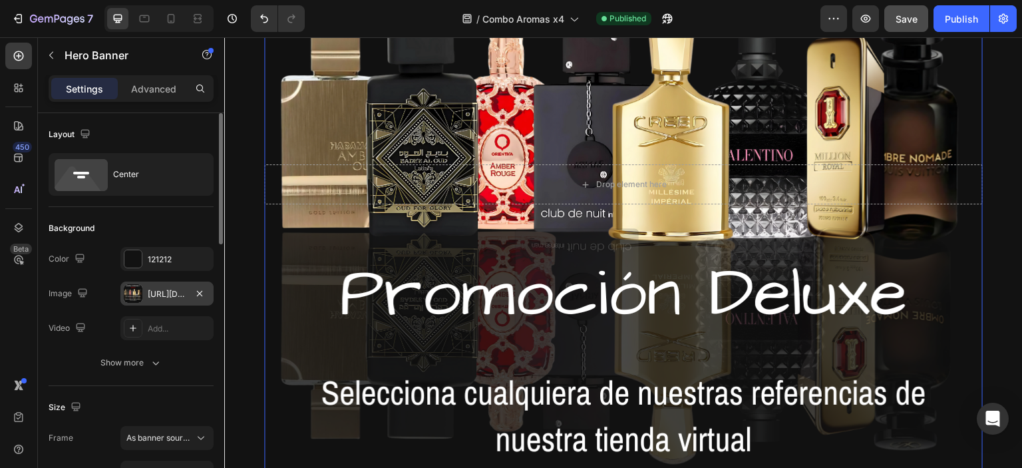
click at [160, 292] on div "[URL][DOMAIN_NAME]" at bounding box center [167, 294] width 39 height 12
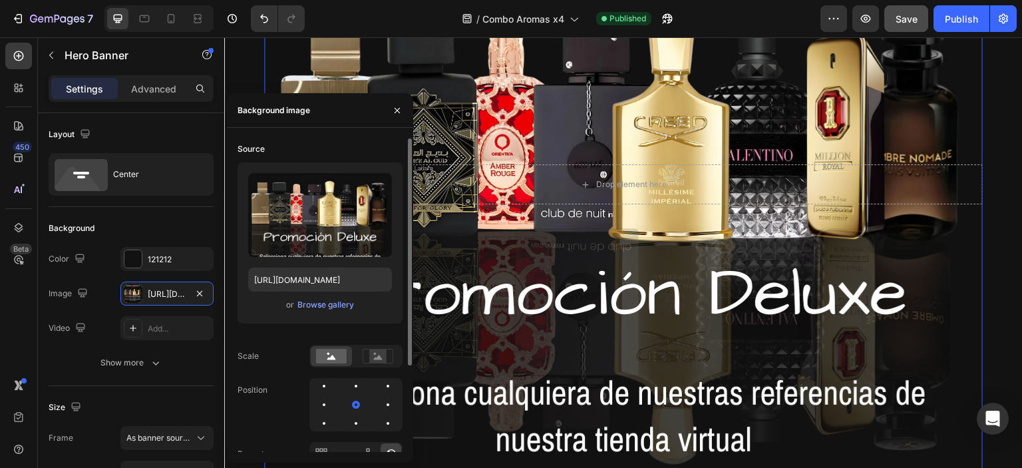
click at [333, 297] on div "or Browse gallery" at bounding box center [320, 305] width 144 height 16
click at [327, 308] on div "Browse gallery" at bounding box center [325, 305] width 57 height 12
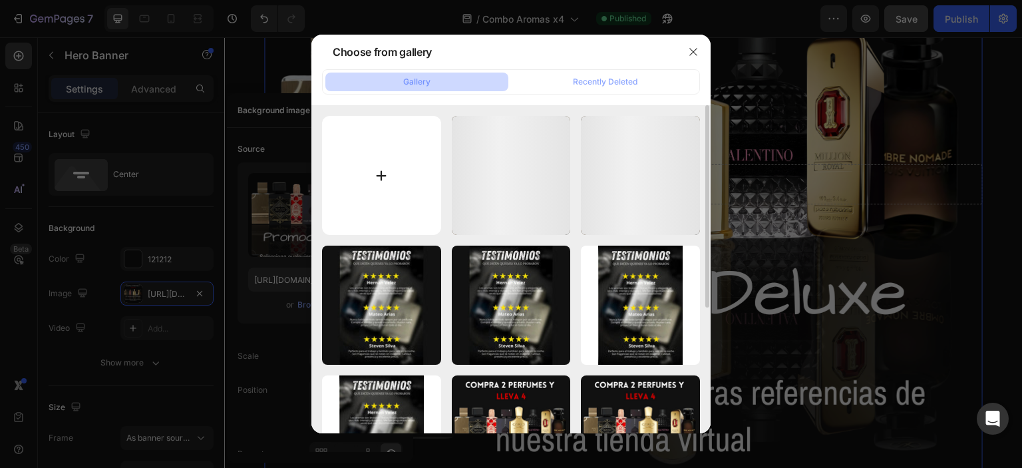
click at [367, 150] on input "file" at bounding box center [381, 175] width 119 height 119
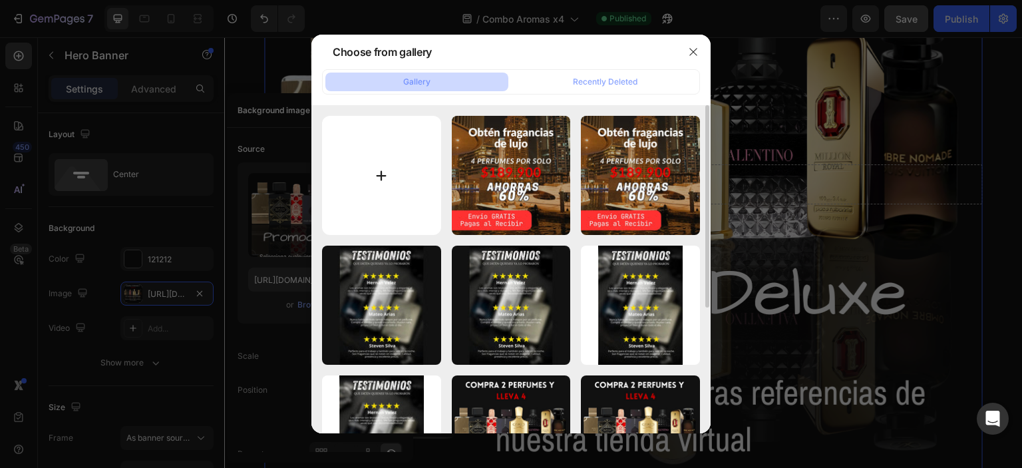
type input "C:\fakepath\Promoción Deluxe.png"
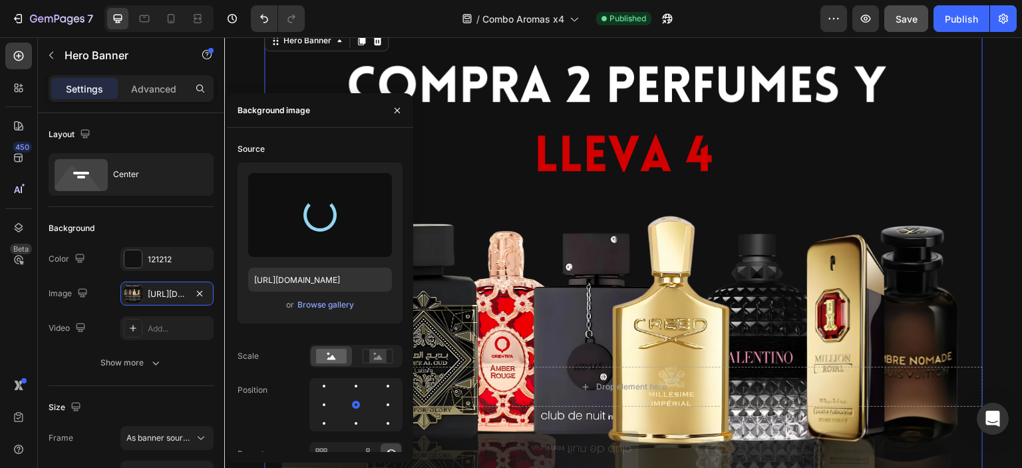
scroll to position [0, 0]
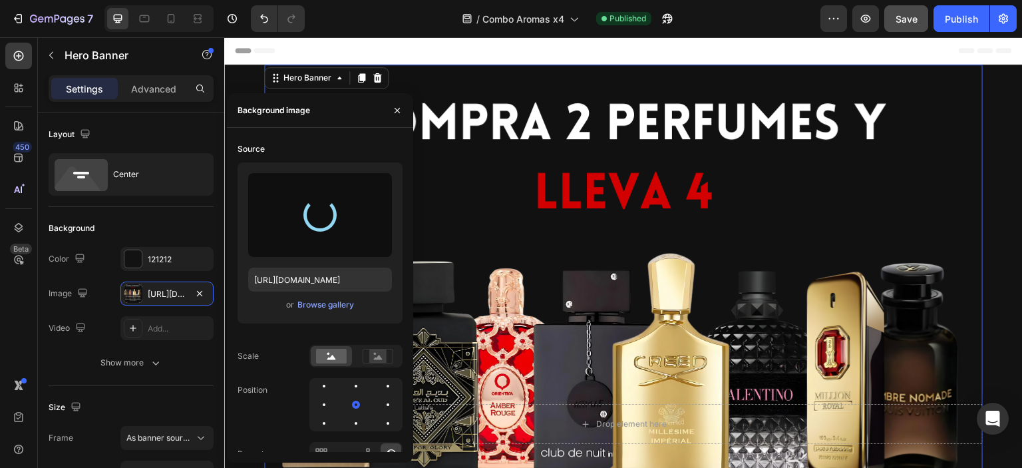
type input "[URL][DOMAIN_NAME]"
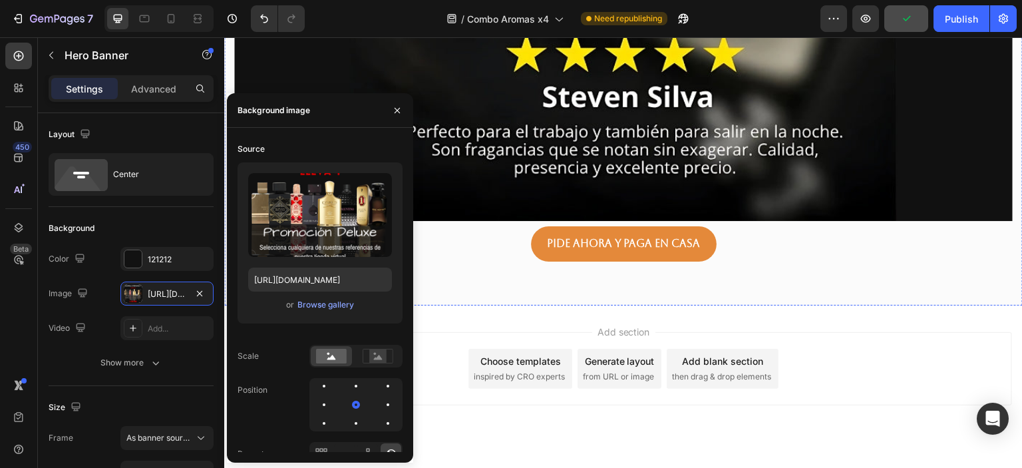
scroll to position [2324, 0]
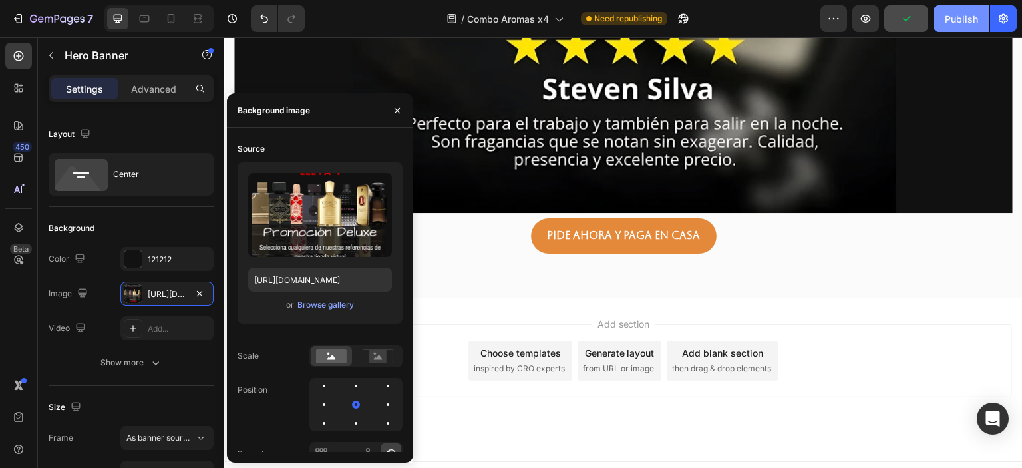
click at [959, 13] on div "Publish" at bounding box center [961, 19] width 33 height 14
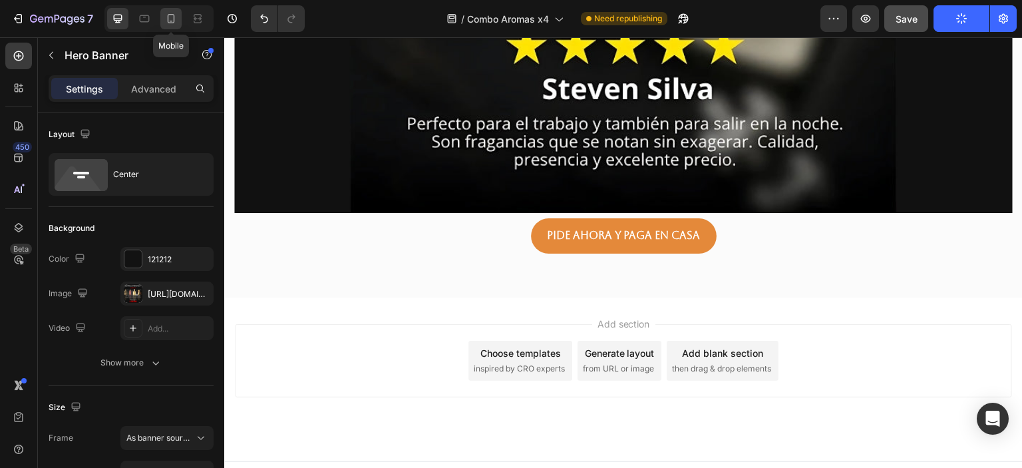
click at [167, 23] on icon at bounding box center [170, 18] width 13 height 13
type input "100"
type input "772"
type input "100%"
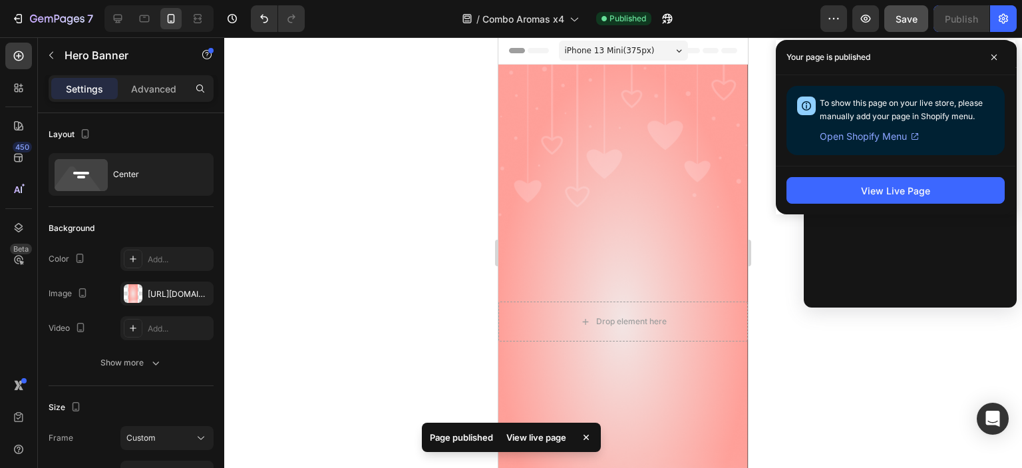
click at [708, 69] on div "Overlay" at bounding box center [622, 322] width 249 height 514
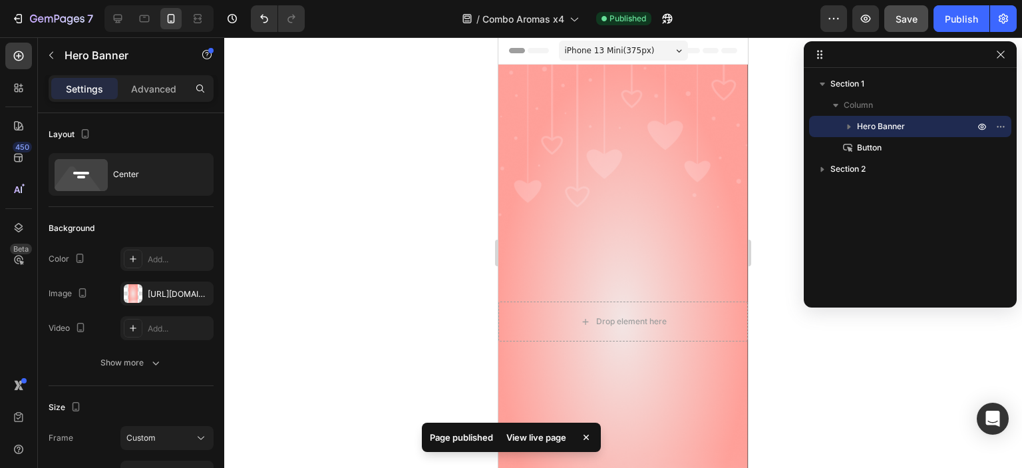
click at [639, 188] on div "Overlay" at bounding box center [622, 322] width 249 height 514
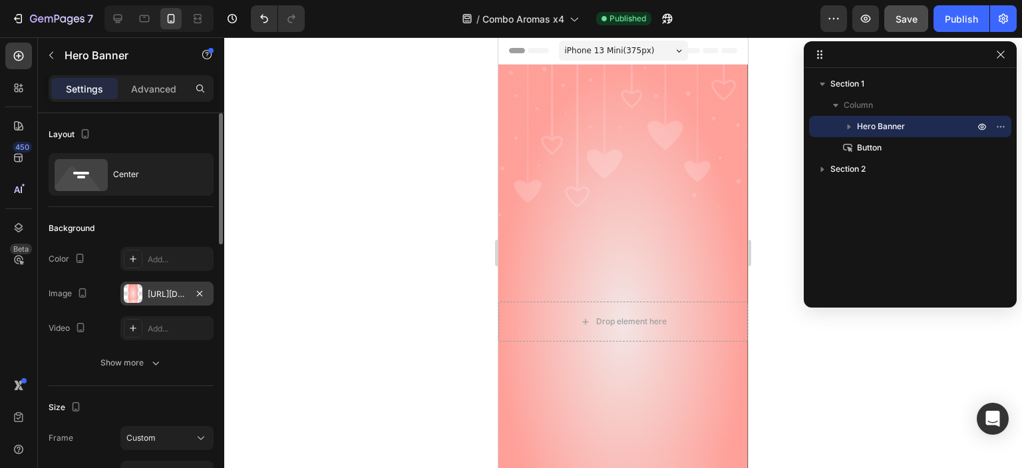
click at [176, 288] on div "[URL][DOMAIN_NAME]" at bounding box center [167, 294] width 39 height 12
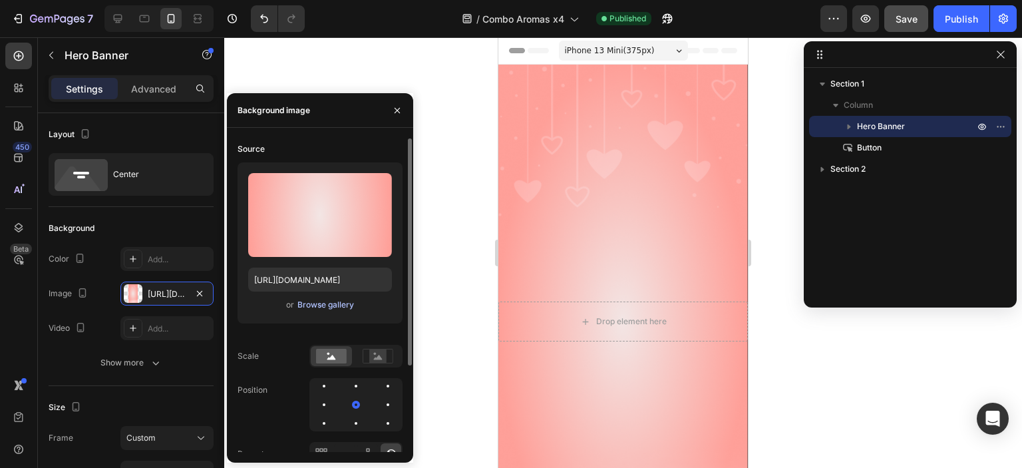
click at [317, 302] on div "Browse gallery" at bounding box center [325, 305] width 57 height 12
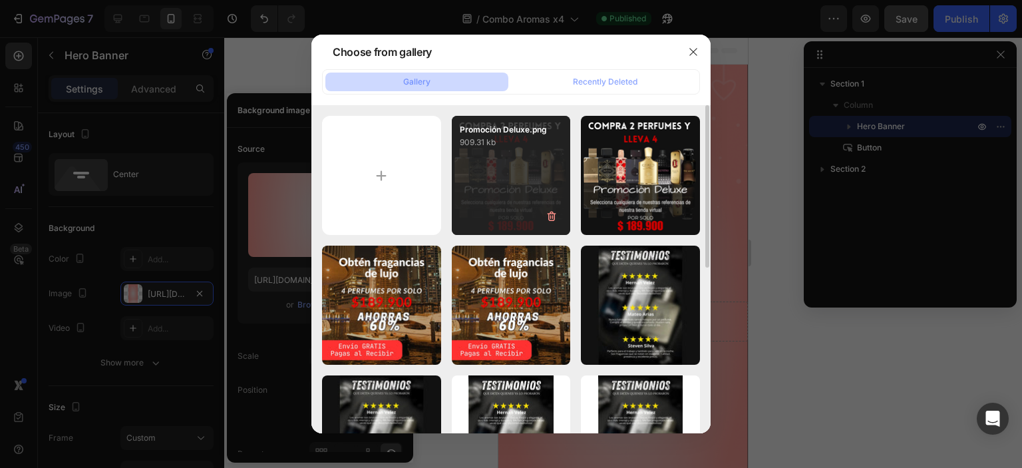
click at [525, 172] on div "Promoción Deluxe.png 909.31 kb" at bounding box center [511, 175] width 119 height 119
type input "[URL][DOMAIN_NAME]"
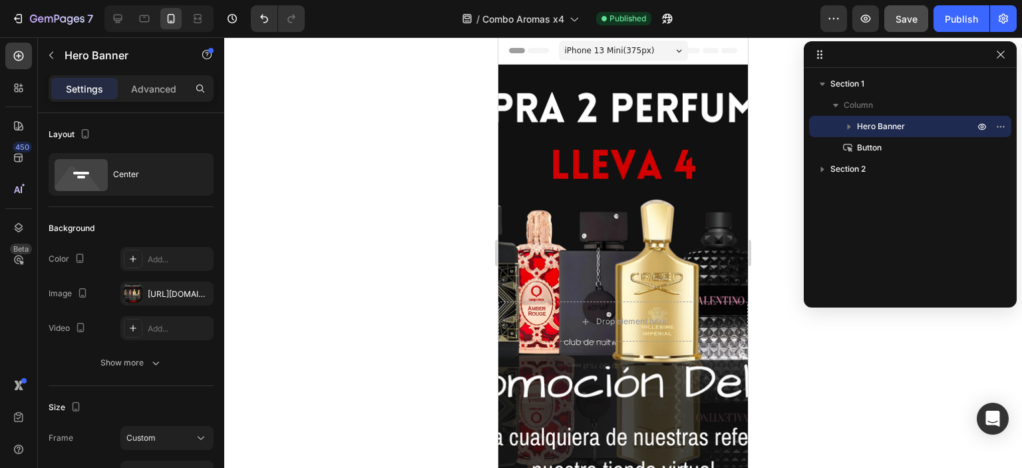
click at [459, 146] on div at bounding box center [623, 252] width 798 height 430
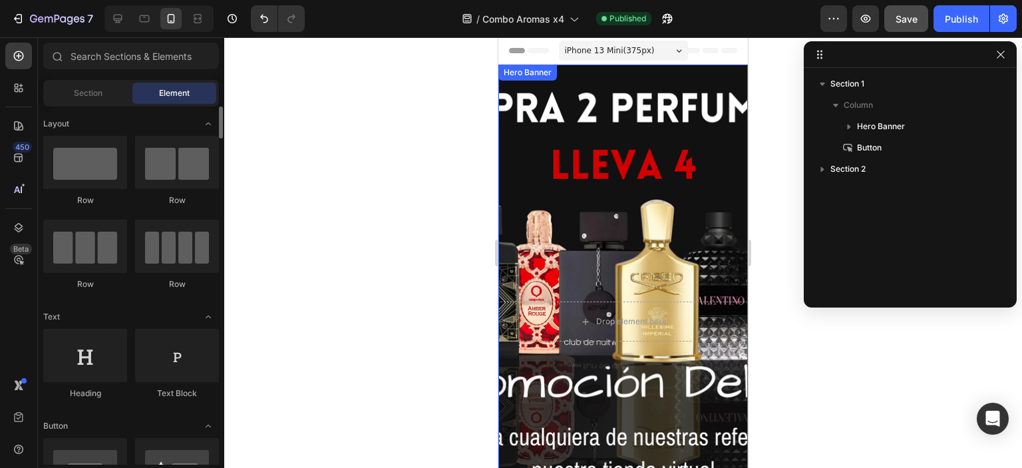
click at [616, 162] on div "Overlay" at bounding box center [622, 322] width 249 height 514
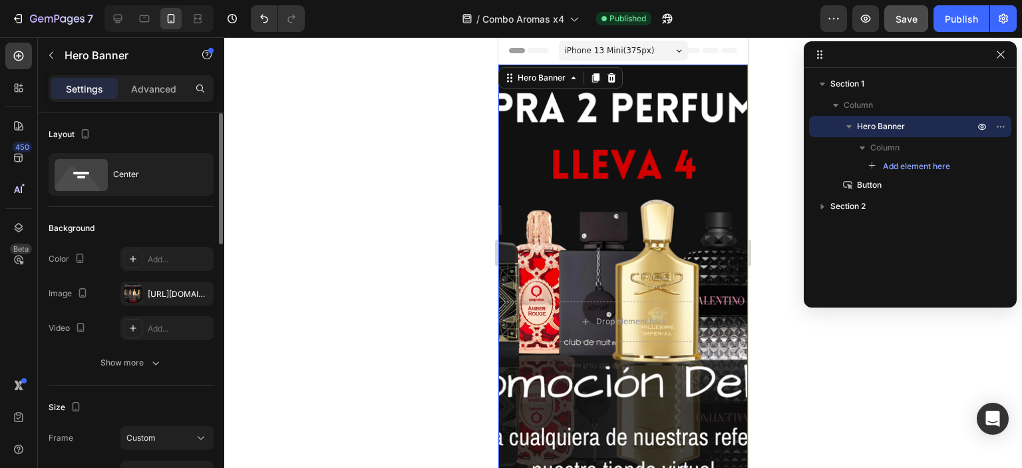
scroll to position [160, 0]
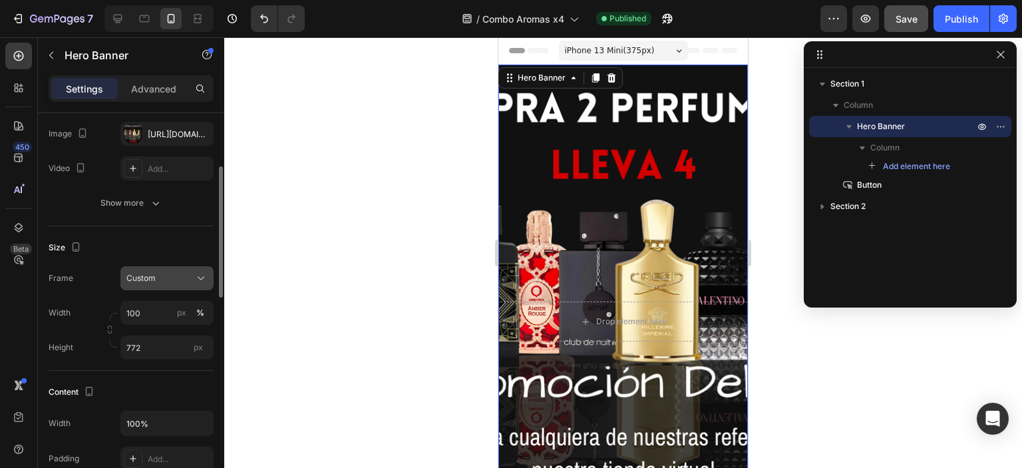
click at [165, 275] on div "Custom" at bounding box center [158, 278] width 65 height 12
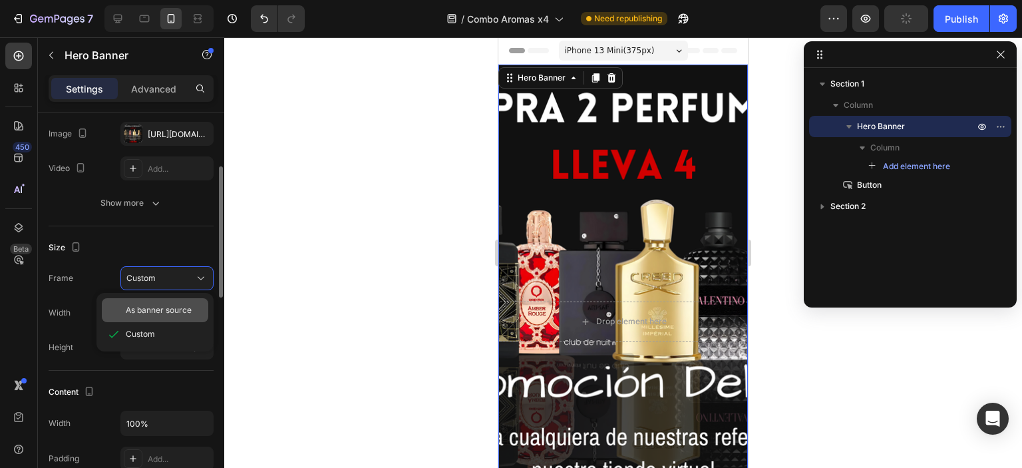
click at [160, 309] on span "As banner source" at bounding box center [159, 310] width 66 height 12
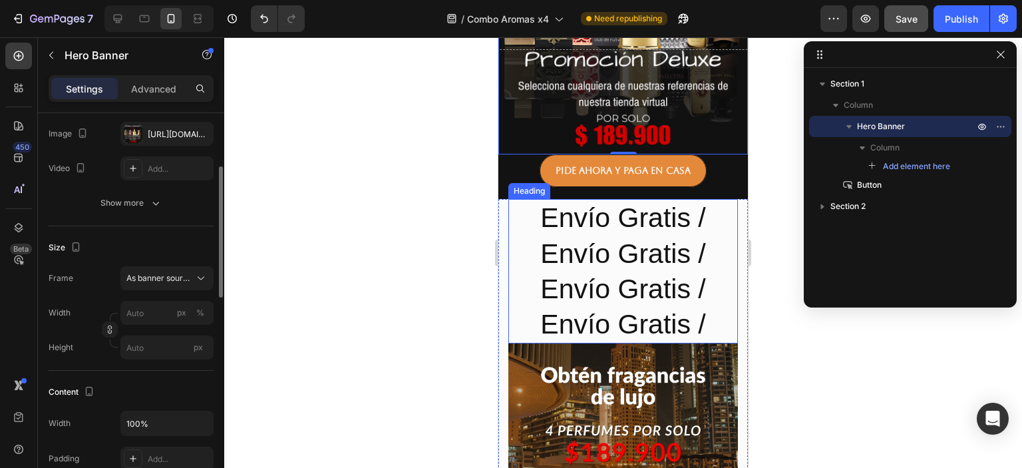
click at [626, 249] on h2 "Envío Gratis / Envío Gratis / Envío Gratis / Envío Gratis /" at bounding box center [623, 271] width 230 height 144
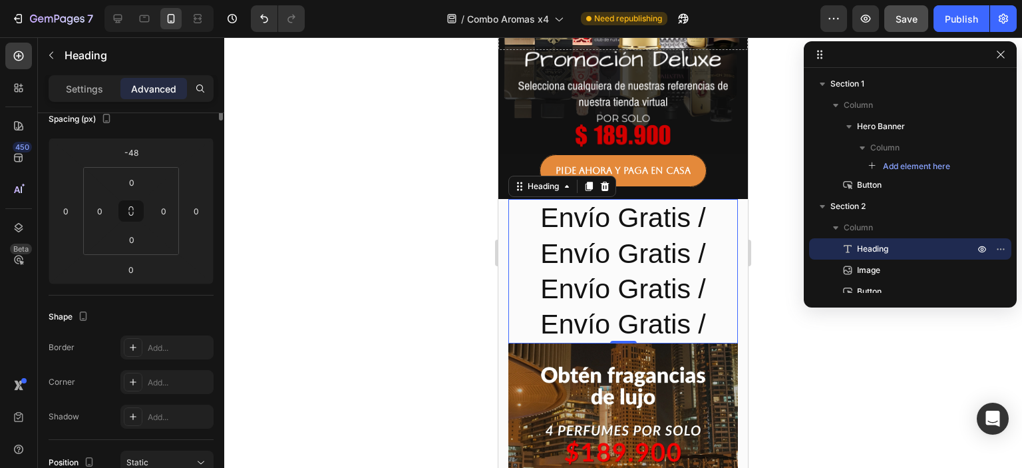
scroll to position [0, 0]
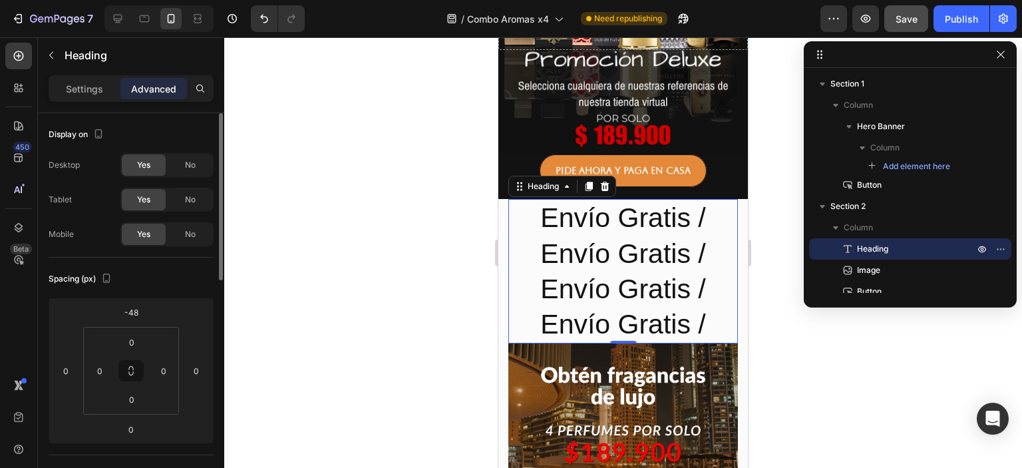
click at [607, 252] on h2 "Envío Gratis / Envío Gratis / Envío Gratis / Envío Gratis /" at bounding box center [623, 271] width 230 height 144
click at [75, 96] on div "Settings" at bounding box center [84, 88] width 67 height 21
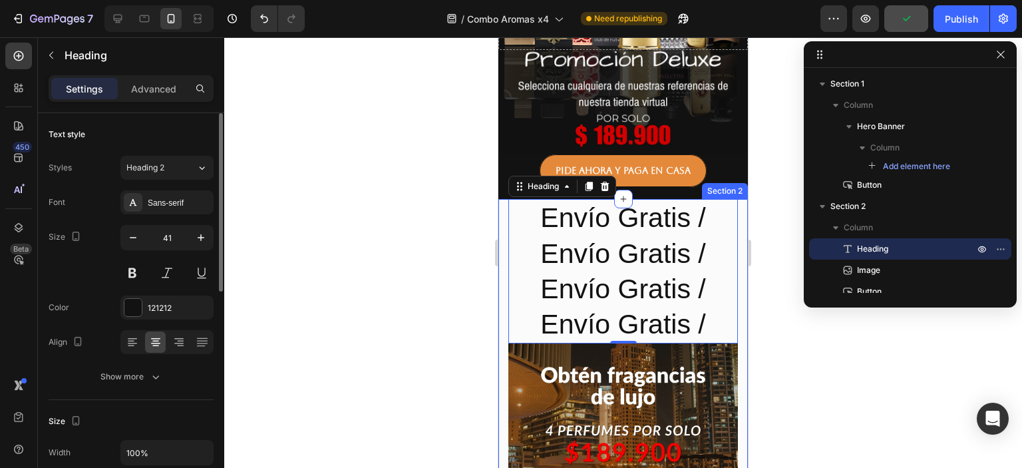
click at [850, 450] on div at bounding box center [623, 252] width 798 height 430
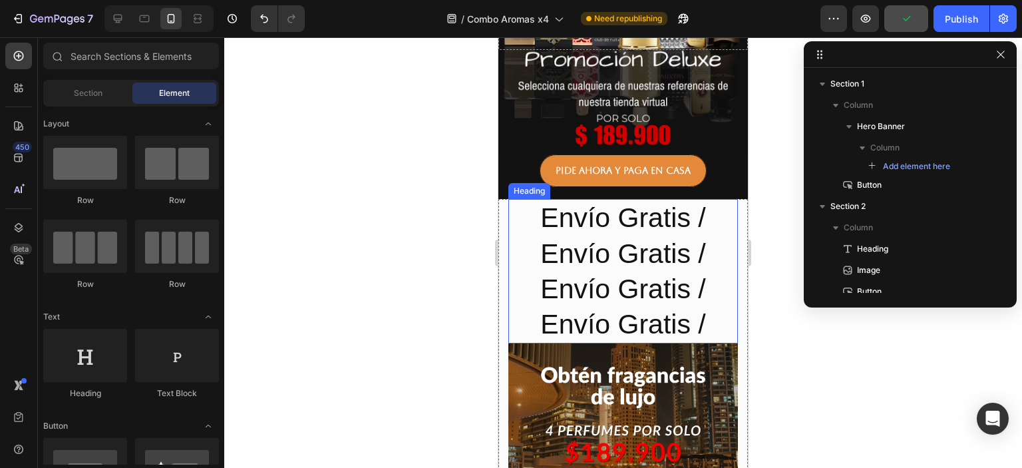
click at [621, 282] on p "Envío Gratis / Envío Gratis / Envío Gratis / Envío Gratis /" at bounding box center [623, 271] width 227 height 142
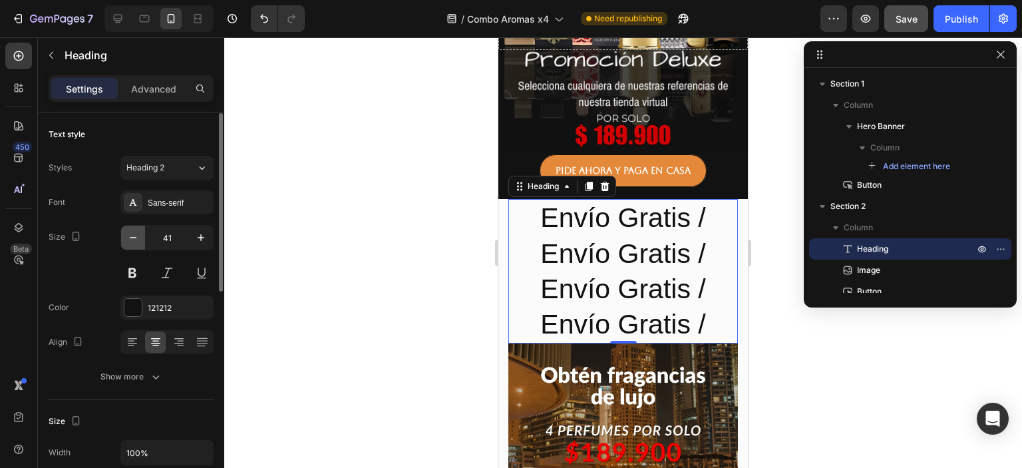
click at [126, 236] on icon "button" at bounding box center [132, 237] width 13 height 13
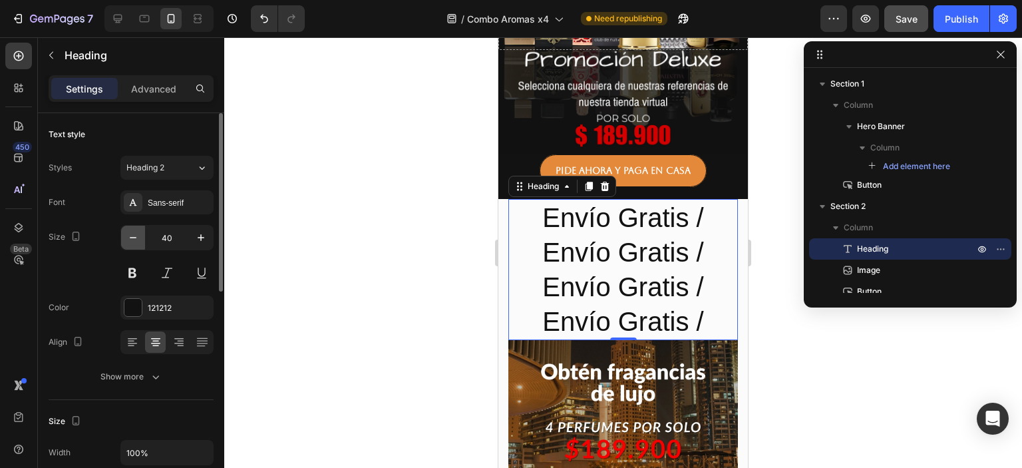
click at [126, 236] on icon "button" at bounding box center [132, 237] width 13 height 13
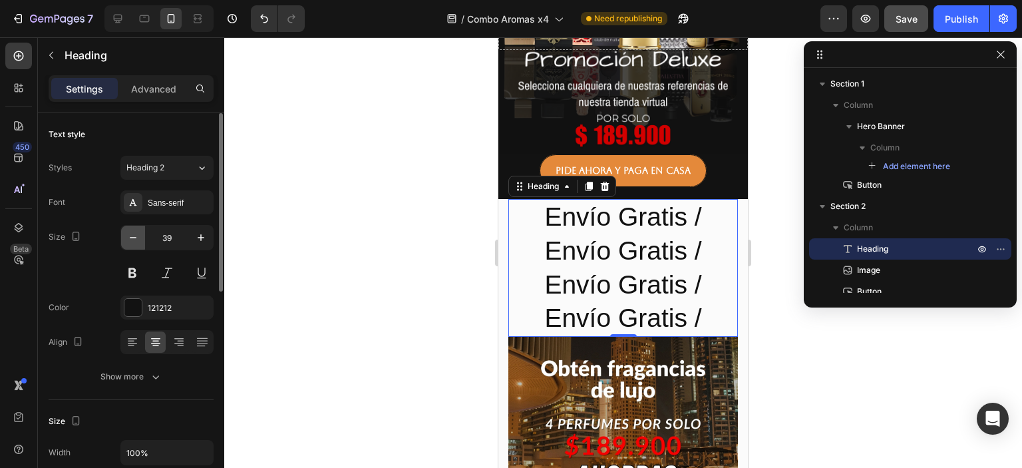
click at [126, 236] on icon "button" at bounding box center [132, 237] width 13 height 13
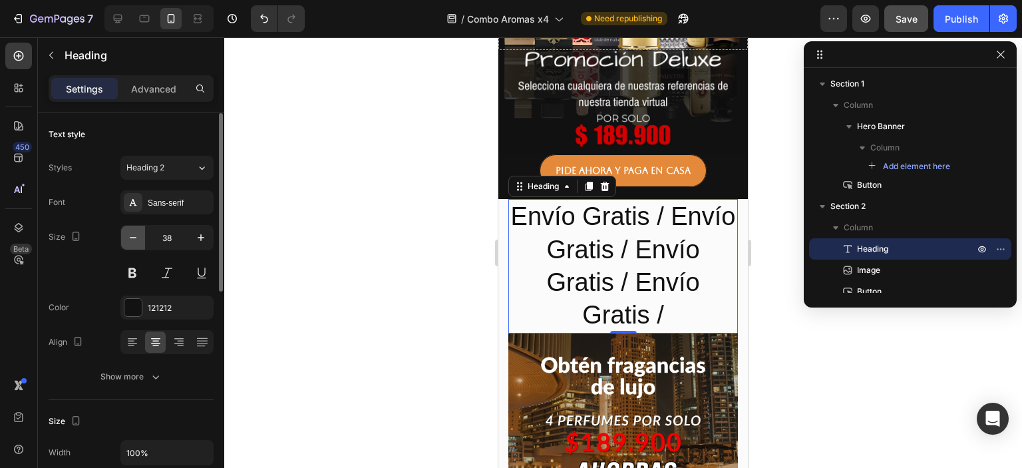
click at [126, 236] on icon "button" at bounding box center [132, 237] width 13 height 13
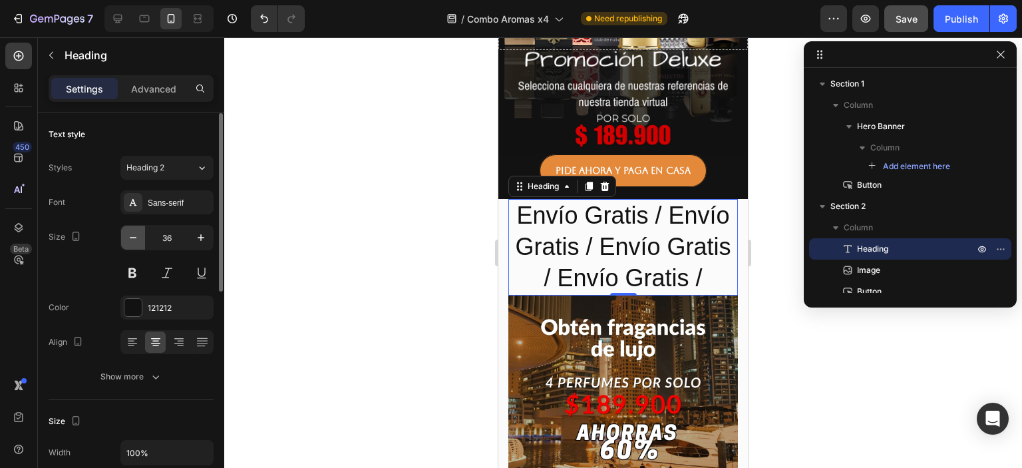
click at [126, 236] on icon "button" at bounding box center [132, 237] width 13 height 13
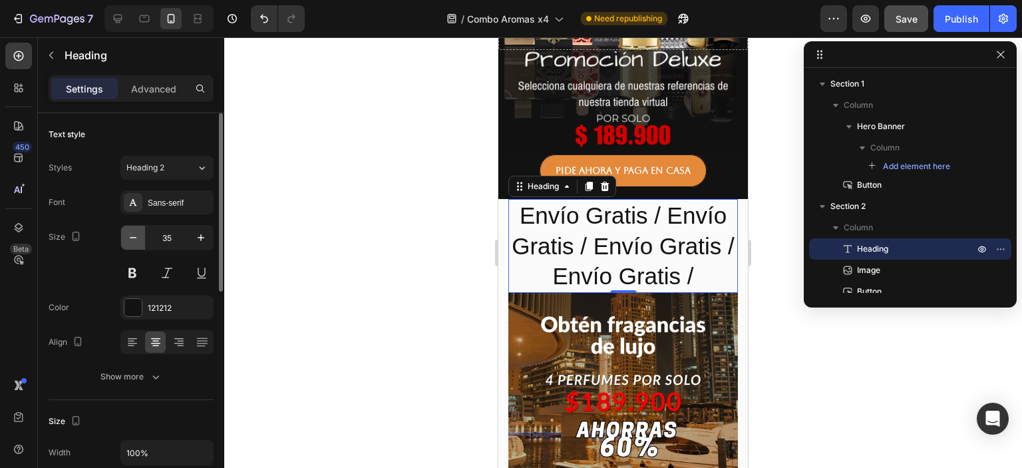
click at [126, 236] on icon "button" at bounding box center [132, 237] width 13 height 13
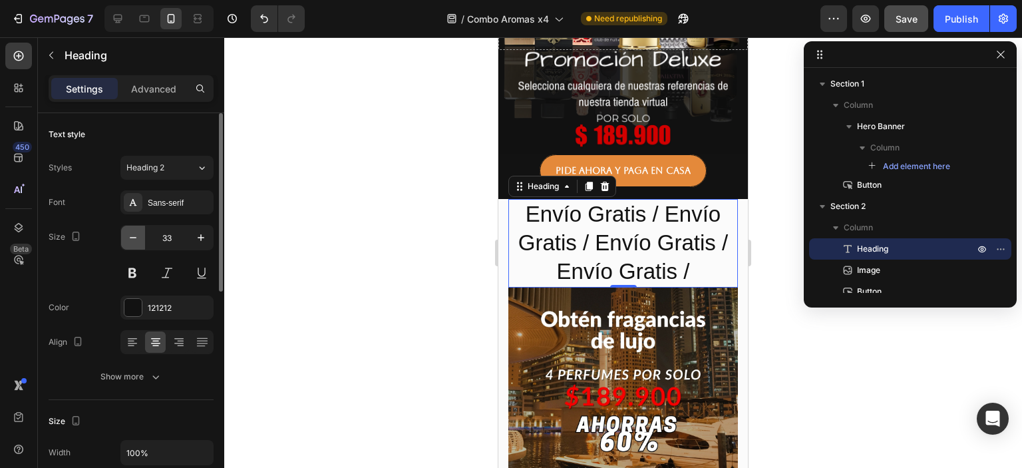
click at [126, 236] on icon "button" at bounding box center [132, 237] width 13 height 13
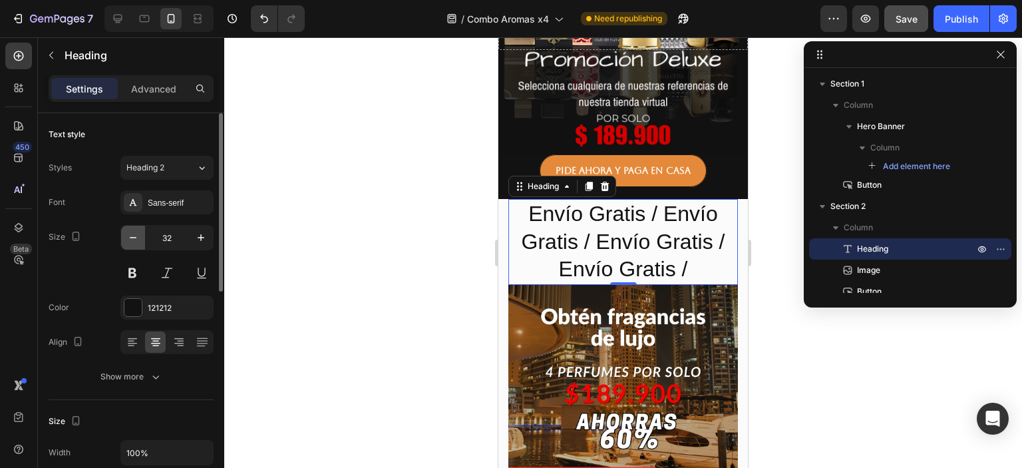
click at [126, 236] on icon "button" at bounding box center [132, 237] width 13 height 13
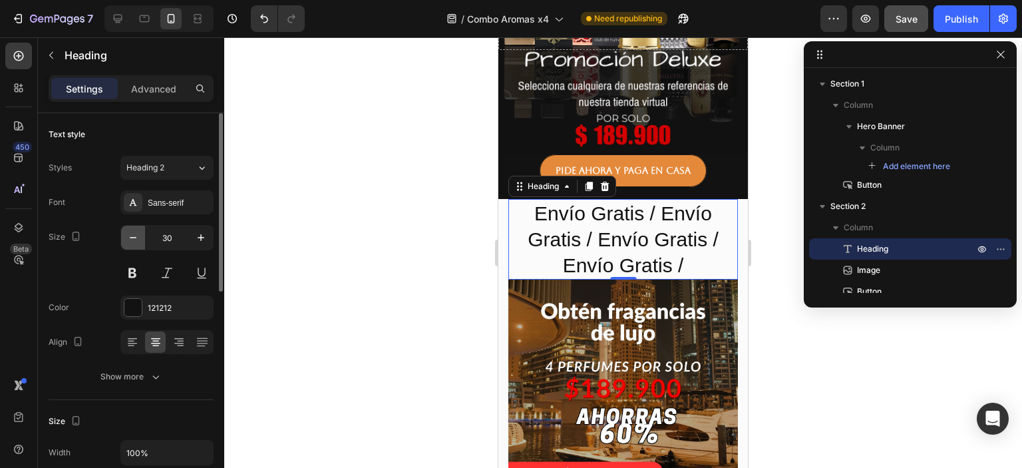
click at [126, 236] on icon "button" at bounding box center [132, 237] width 13 height 13
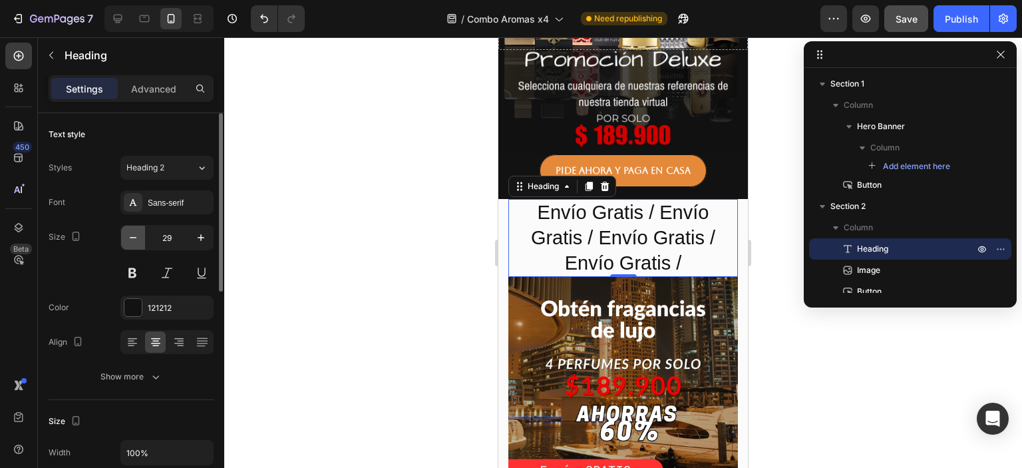
click at [126, 236] on icon "button" at bounding box center [132, 237] width 13 height 13
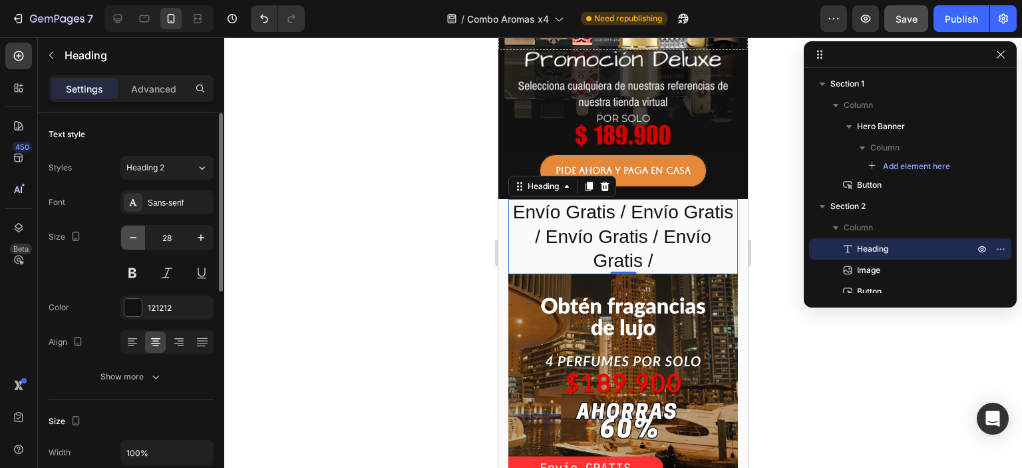
click at [126, 236] on icon "button" at bounding box center [132, 237] width 13 height 13
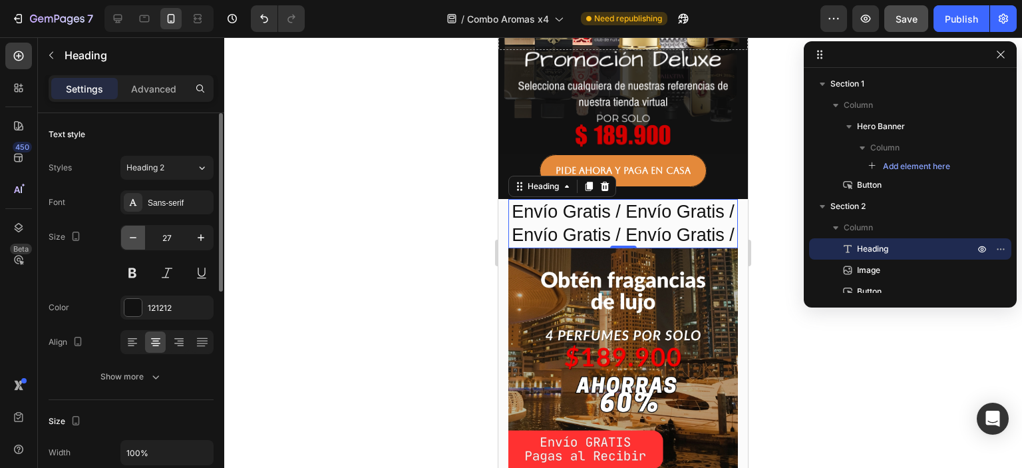
click at [126, 236] on icon "button" at bounding box center [132, 237] width 13 height 13
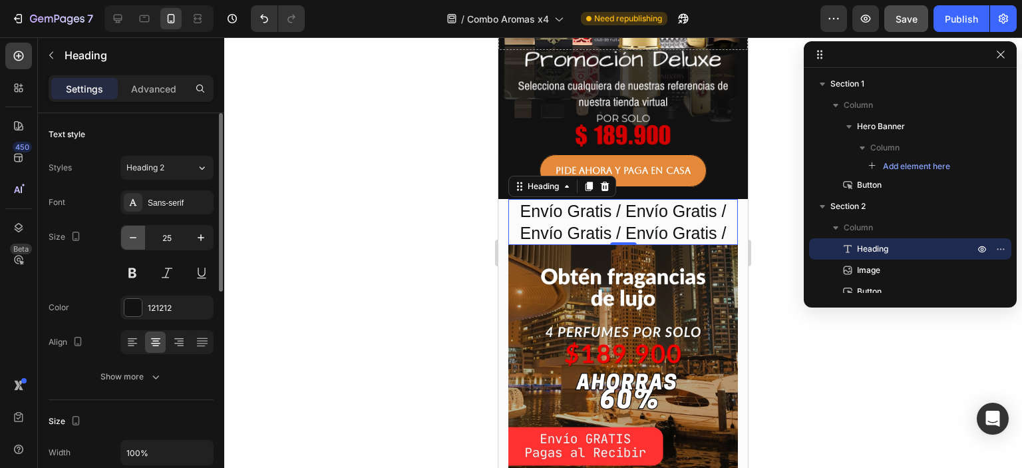
click at [126, 236] on icon "button" at bounding box center [132, 237] width 13 height 13
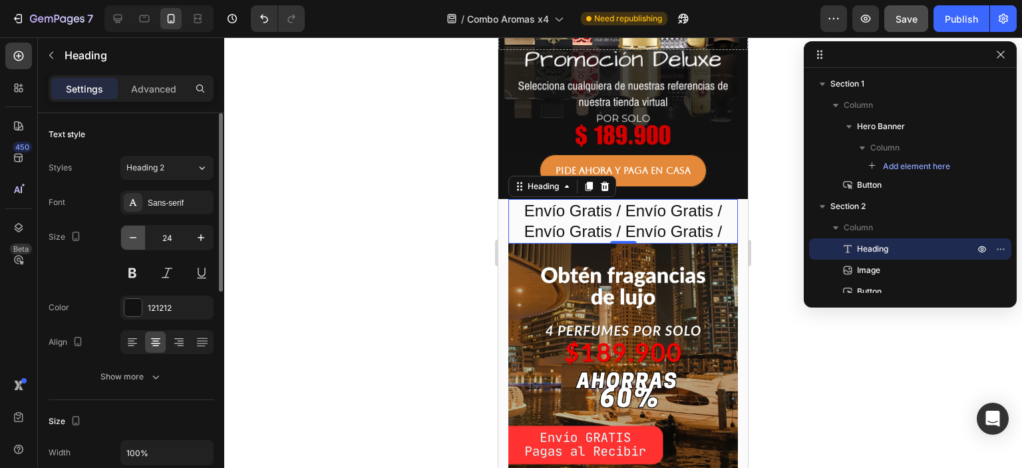
click at [126, 236] on icon "button" at bounding box center [132, 237] width 13 height 13
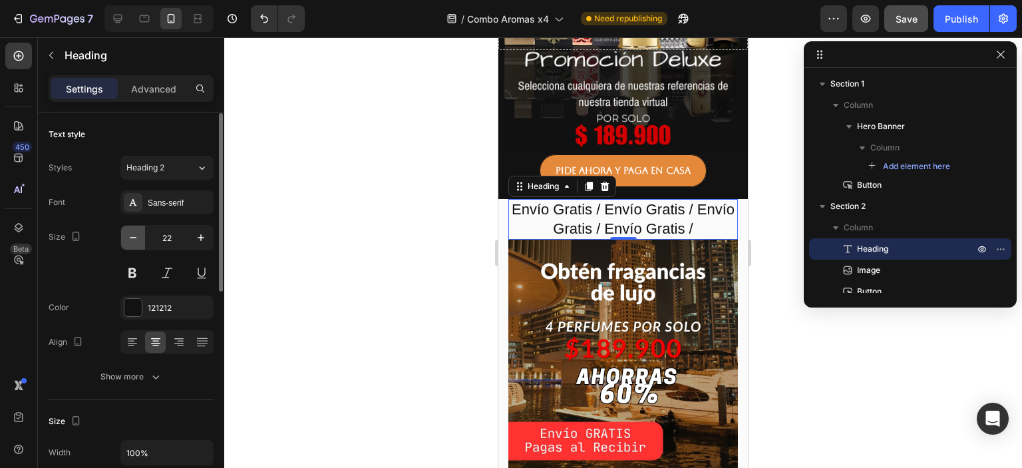
click at [126, 236] on icon "button" at bounding box center [132, 237] width 13 height 13
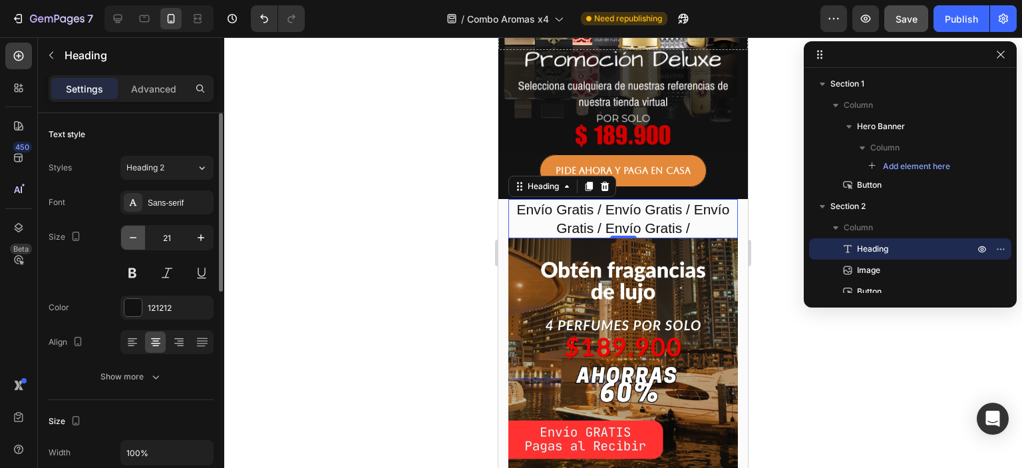
click at [126, 236] on icon "button" at bounding box center [132, 237] width 13 height 13
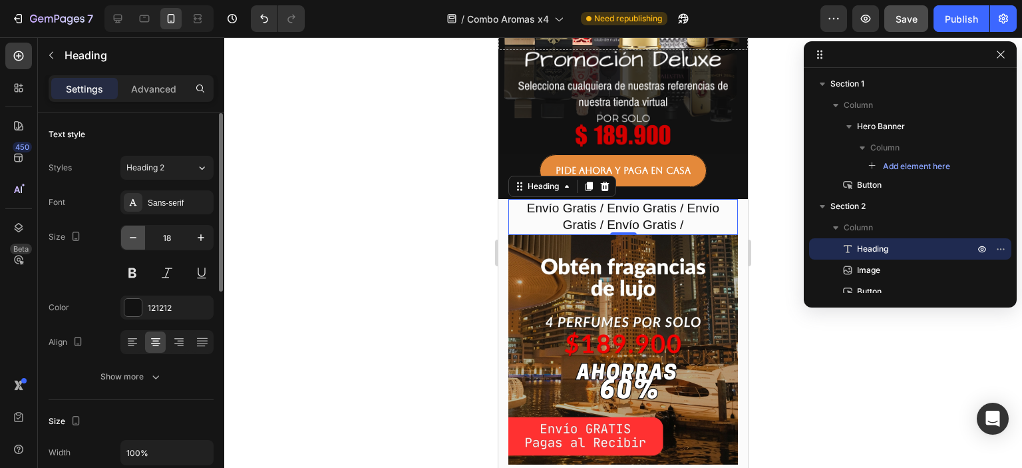
click at [126, 236] on icon "button" at bounding box center [132, 237] width 13 height 13
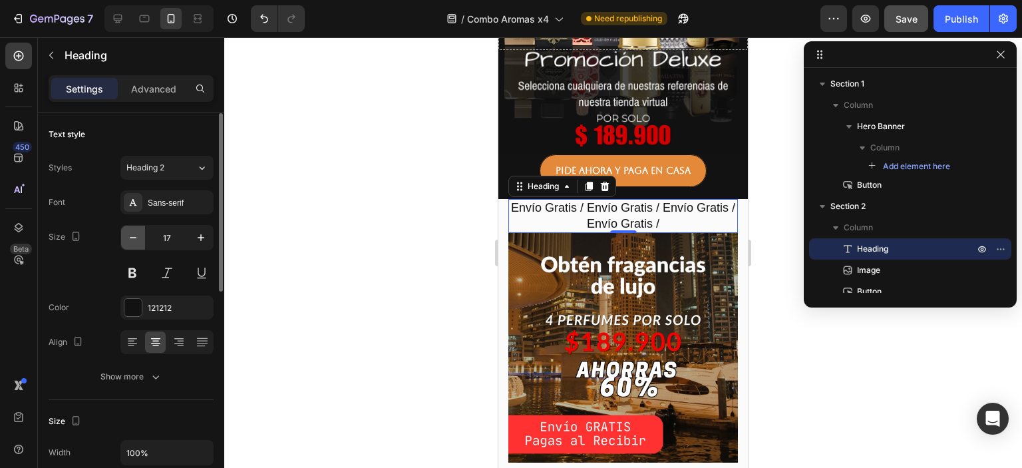
click at [126, 236] on icon "button" at bounding box center [132, 237] width 13 height 13
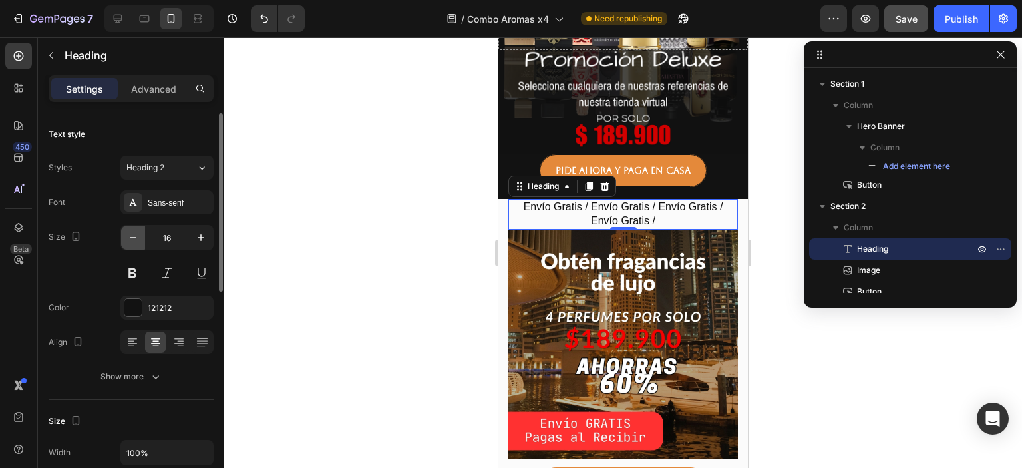
click at [126, 236] on icon "button" at bounding box center [132, 237] width 13 height 13
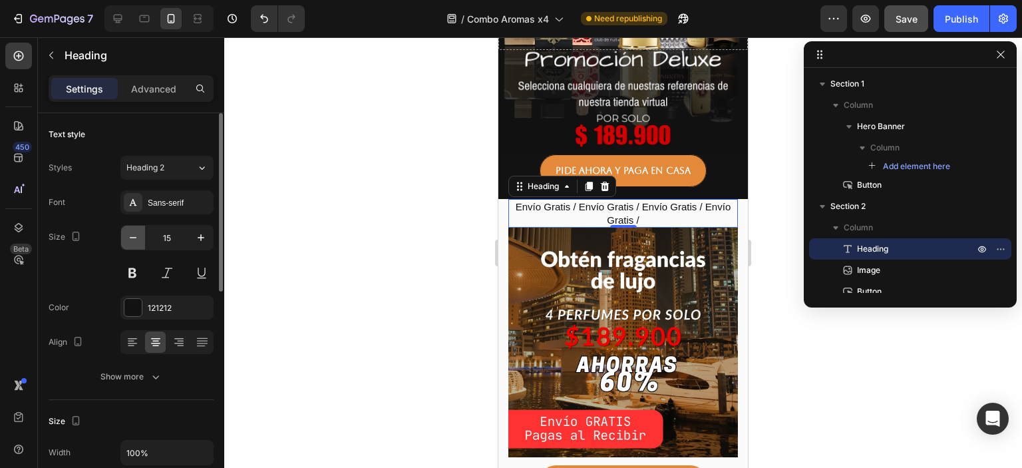
click at [126, 236] on icon "button" at bounding box center [132, 237] width 13 height 13
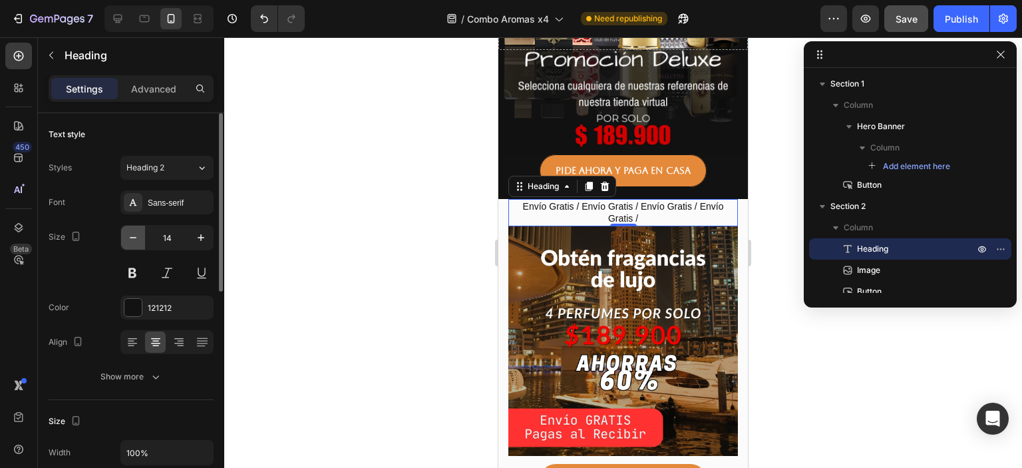
click at [126, 236] on icon "button" at bounding box center [132, 237] width 13 height 13
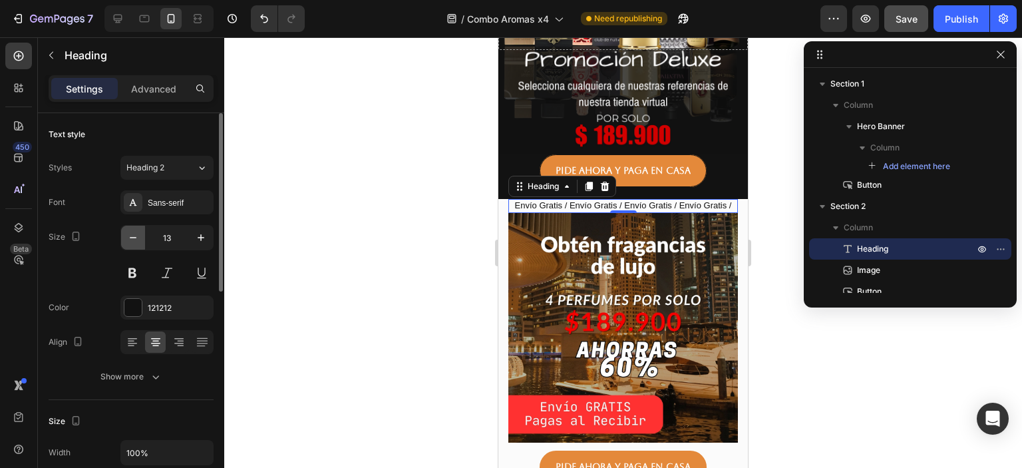
click at [126, 236] on icon "button" at bounding box center [132, 237] width 13 height 13
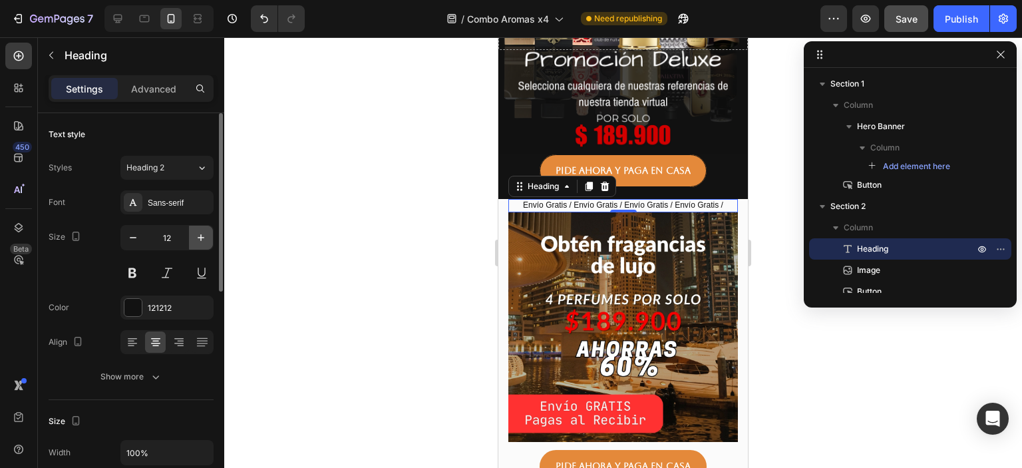
click at [205, 236] on icon "button" at bounding box center [200, 237] width 13 height 13
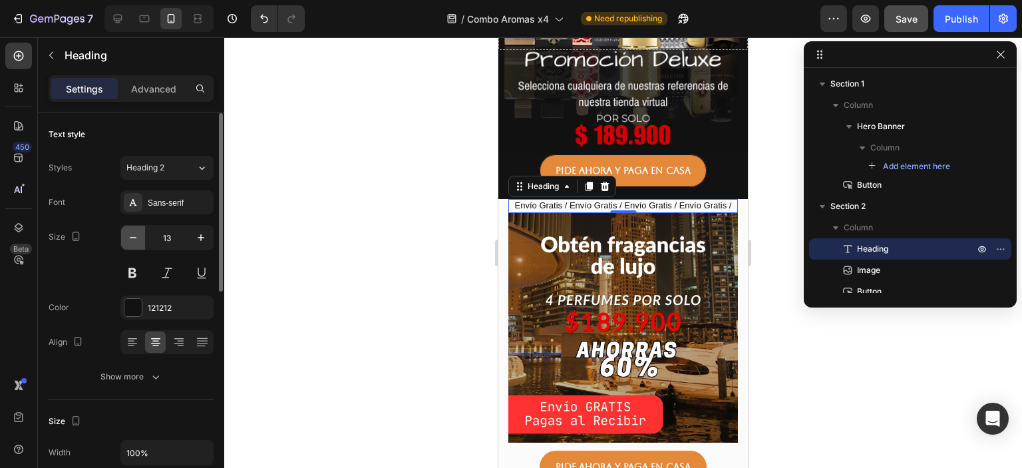
click at [125, 235] on button "button" at bounding box center [133, 238] width 24 height 24
type input "12"
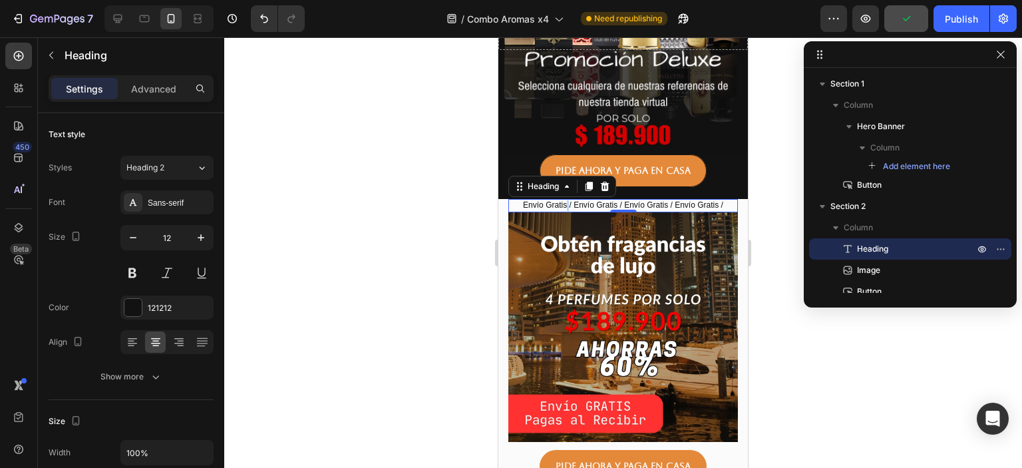
click at [561, 200] on p "Envío Gratis / Envío Gratis / Envío Gratis / Envío Gratis /" at bounding box center [623, 205] width 227 height 11
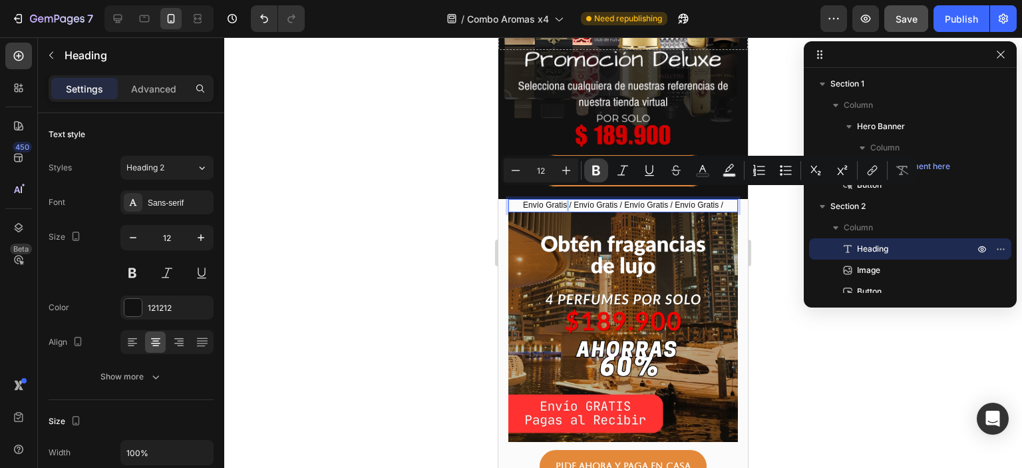
click at [597, 170] on icon "Editor contextual toolbar" at bounding box center [596, 171] width 8 height 10
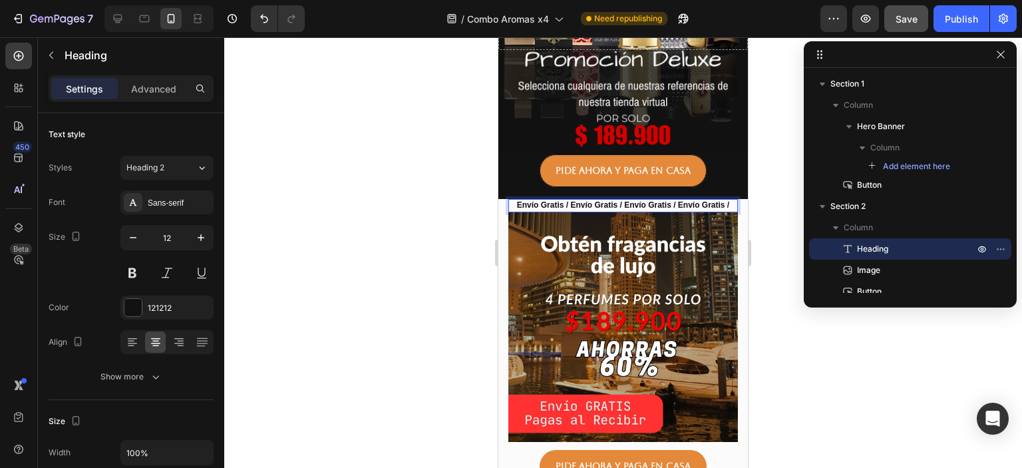
click at [822, 354] on div at bounding box center [623, 252] width 798 height 430
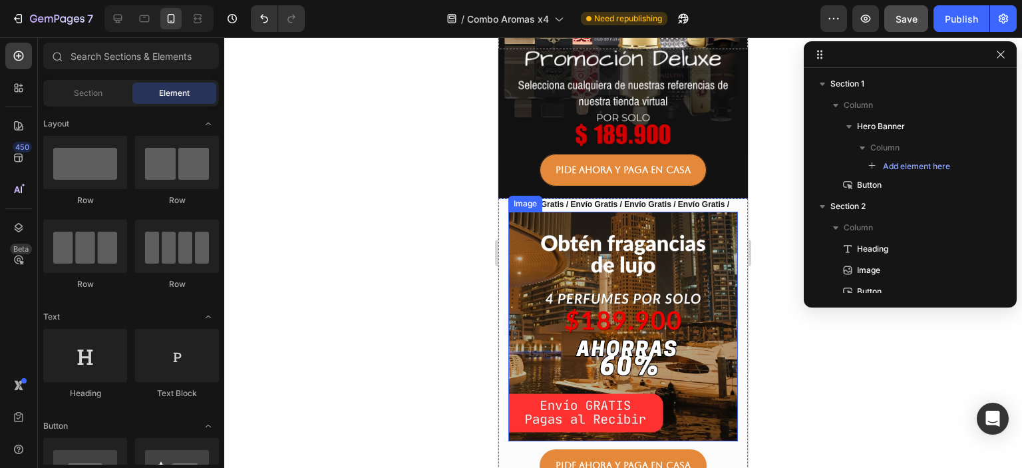
scroll to position [160, 0]
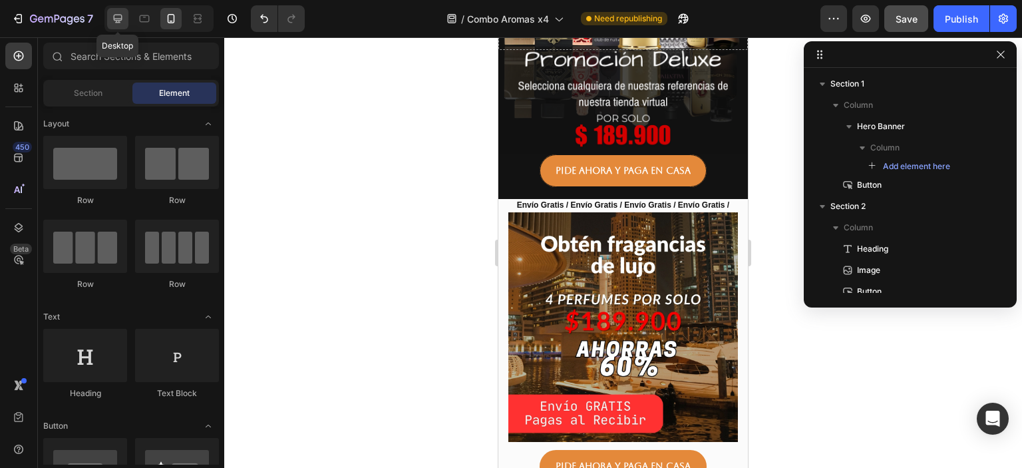
click at [124, 15] on div at bounding box center [117, 18] width 21 height 21
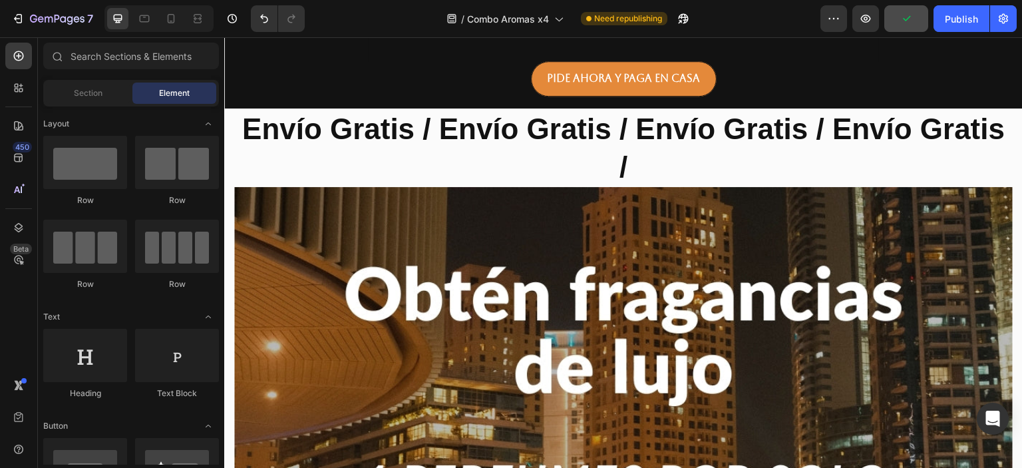
scroll to position [559, 0]
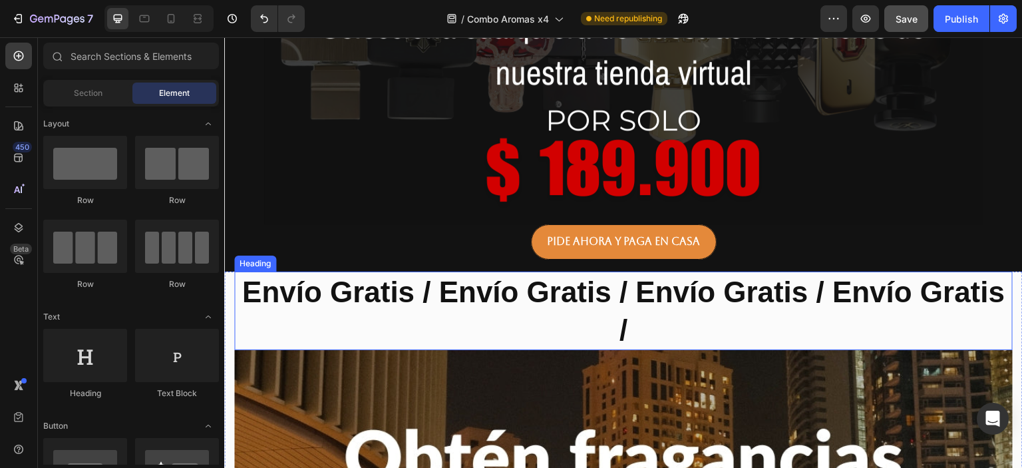
click at [512, 303] on strong "Envío Gratis / Envío Gratis / Envío Gratis / Envío Gratis /" at bounding box center [623, 310] width 763 height 71
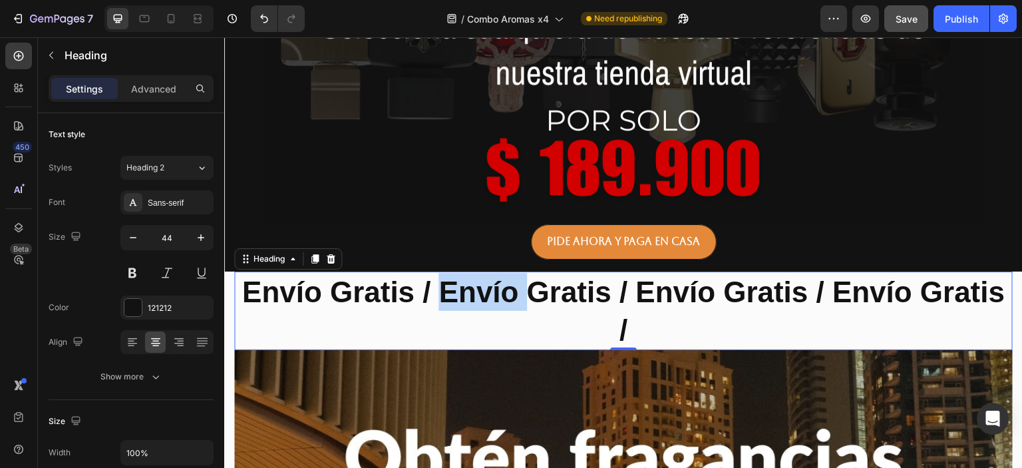
click at [504, 295] on strong "Envío Gratis / Envío Gratis / Envío Gratis / Envío Gratis /" at bounding box center [623, 310] width 763 height 71
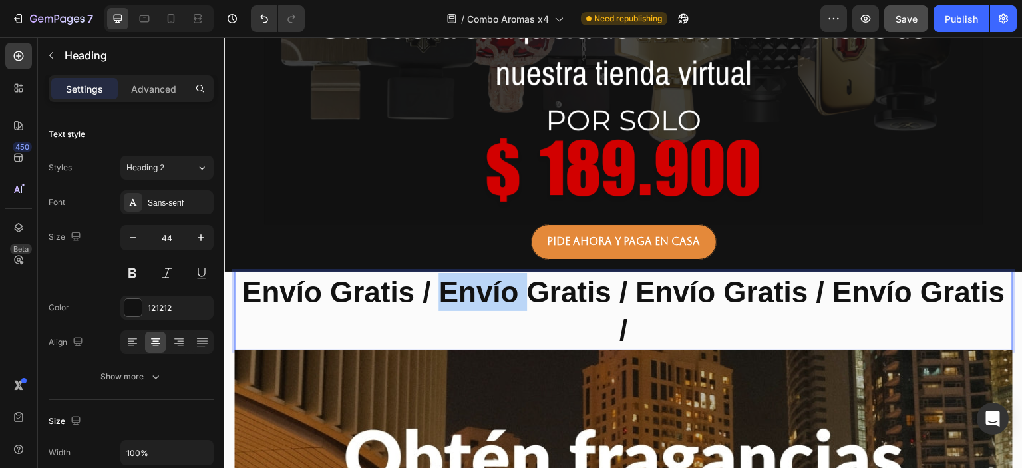
click at [504, 295] on strong "Envío Gratis / Envío Gratis / Envío Gratis / Envío Gratis /" at bounding box center [623, 310] width 763 height 71
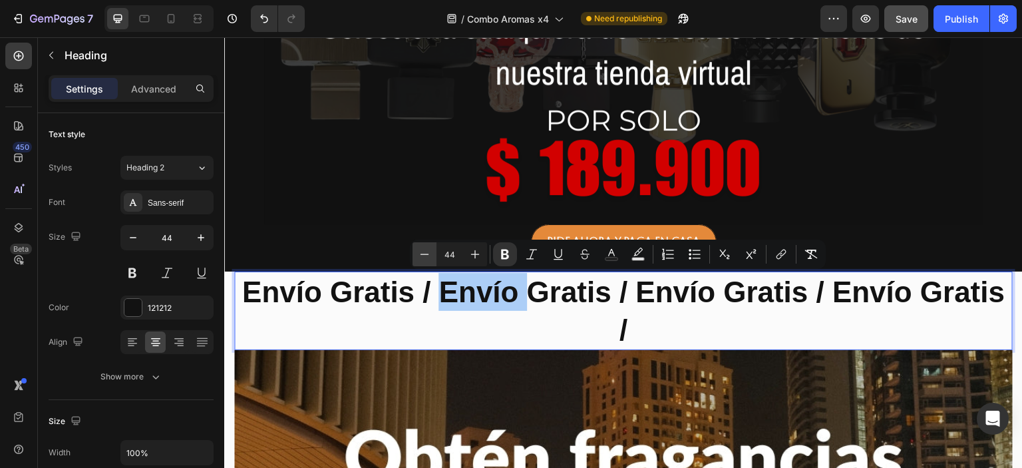
click at [424, 253] on icon "Editor contextual toolbar" at bounding box center [424, 253] width 9 height 1
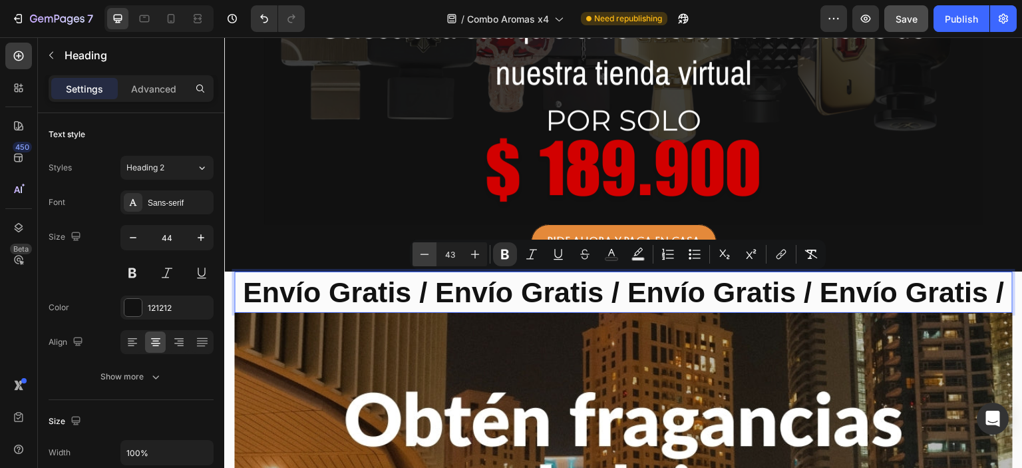
click at [424, 253] on icon "Editor contextual toolbar" at bounding box center [424, 253] width 9 height 1
type input "42"
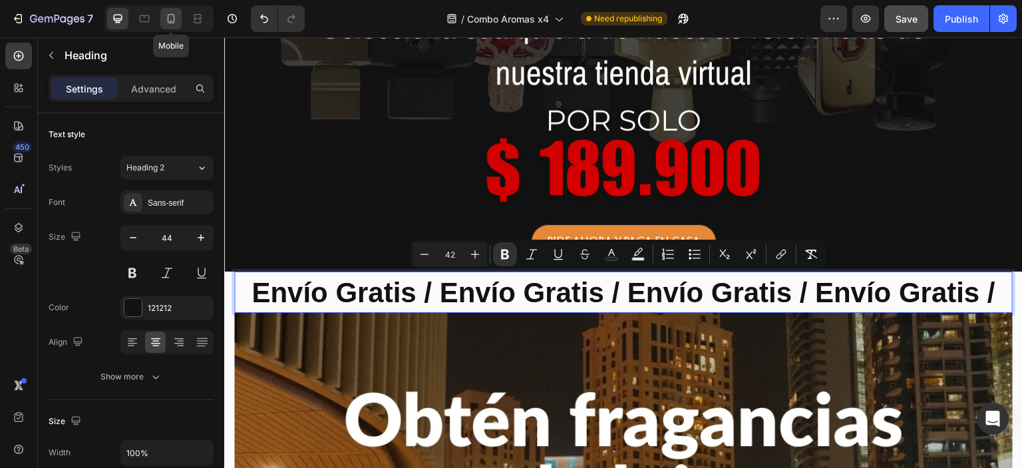
click at [172, 19] on icon at bounding box center [170, 18] width 13 height 13
type input "12"
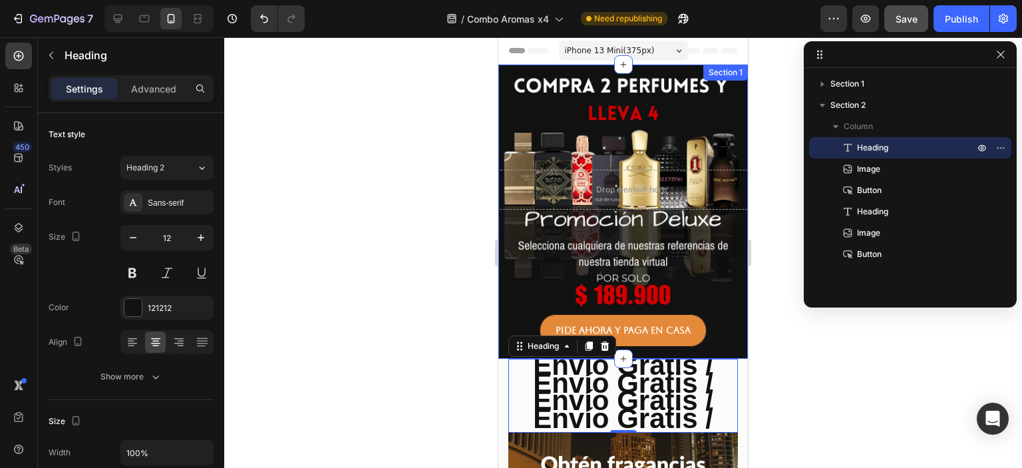
scroll to position [160, 0]
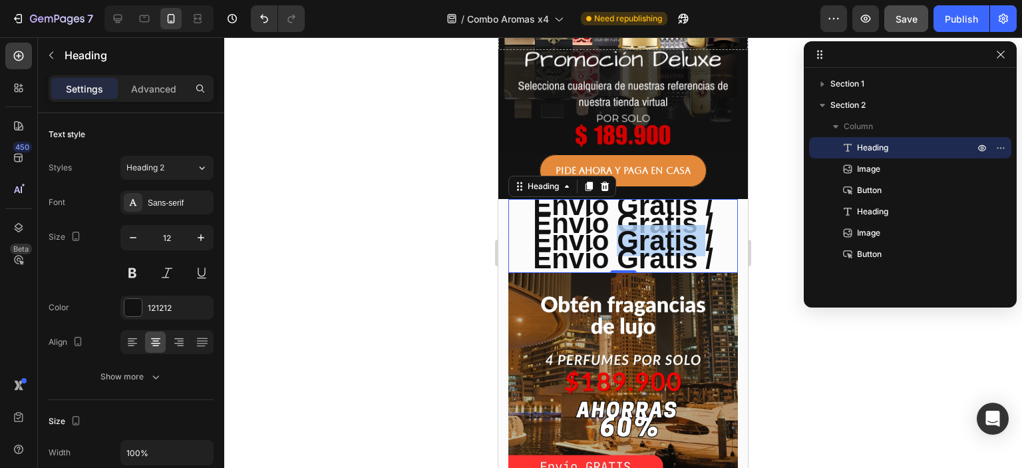
click at [615, 232] on strong "Envío Gratis / Envío Gratis / Envío Gratis / Envío Gratis /" at bounding box center [623, 232] width 180 height 84
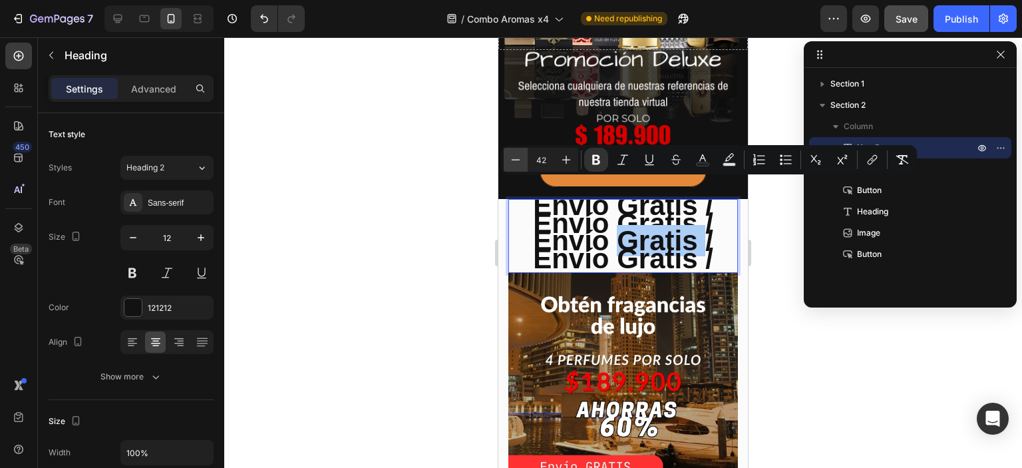
click at [514, 158] on icon "Editor contextual toolbar" at bounding box center [515, 159] width 13 height 13
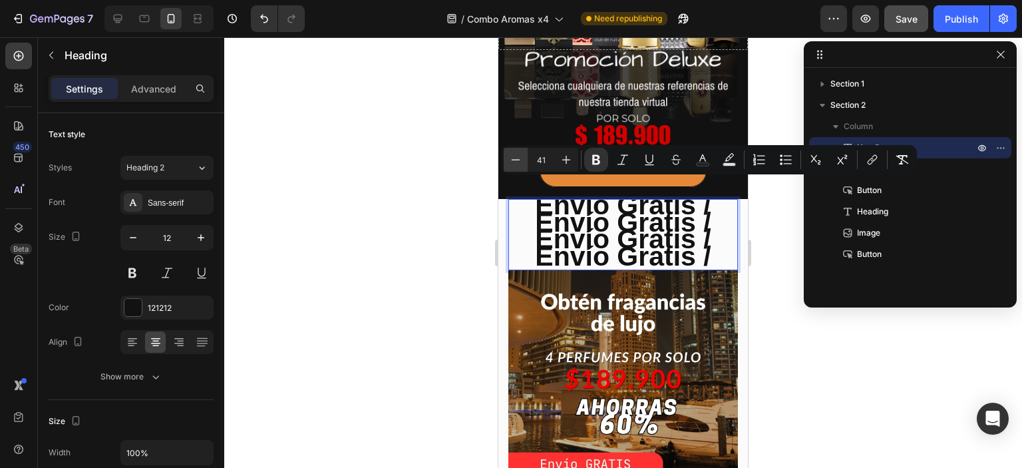
click at [514, 158] on icon "Editor contextual toolbar" at bounding box center [515, 159] width 13 height 13
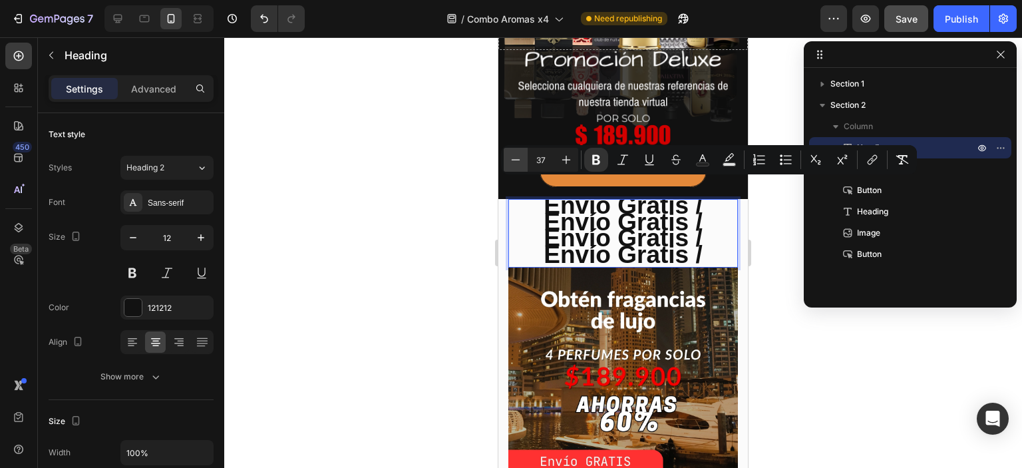
click at [514, 158] on icon "Editor contextual toolbar" at bounding box center [515, 159] width 13 height 13
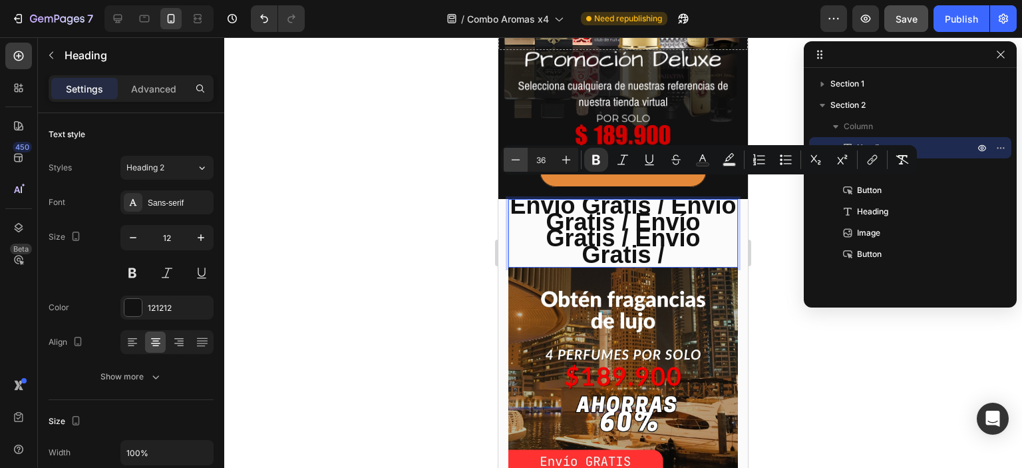
click at [514, 158] on icon "Editor contextual toolbar" at bounding box center [515, 159] width 13 height 13
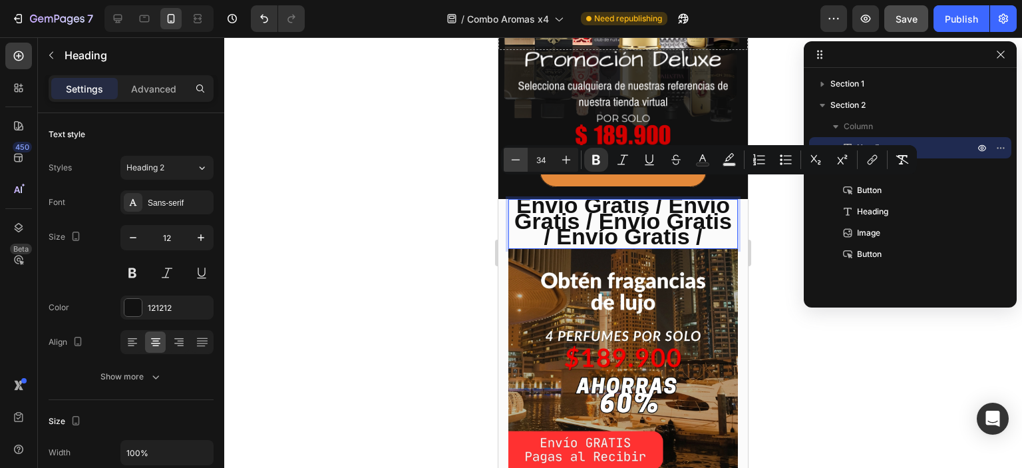
click at [514, 158] on icon "Editor contextual toolbar" at bounding box center [515, 159] width 13 height 13
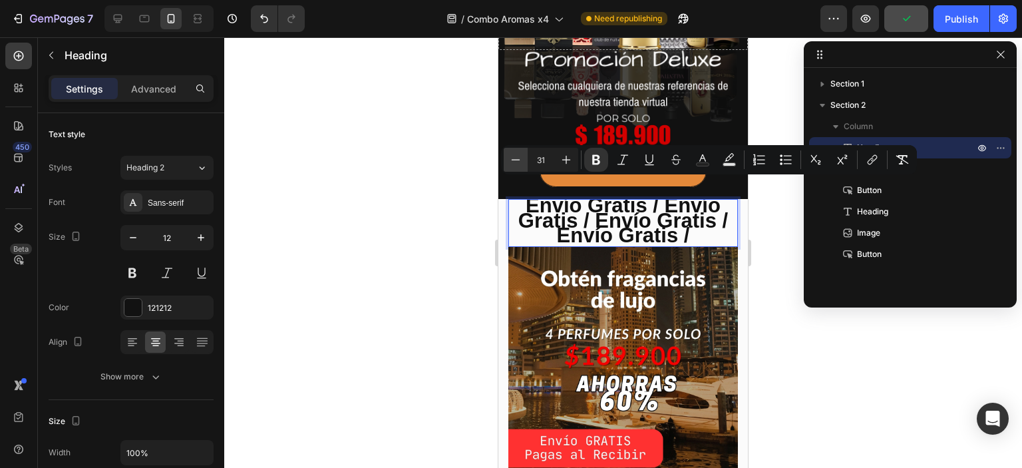
click at [514, 158] on icon "Editor contextual toolbar" at bounding box center [515, 159] width 13 height 13
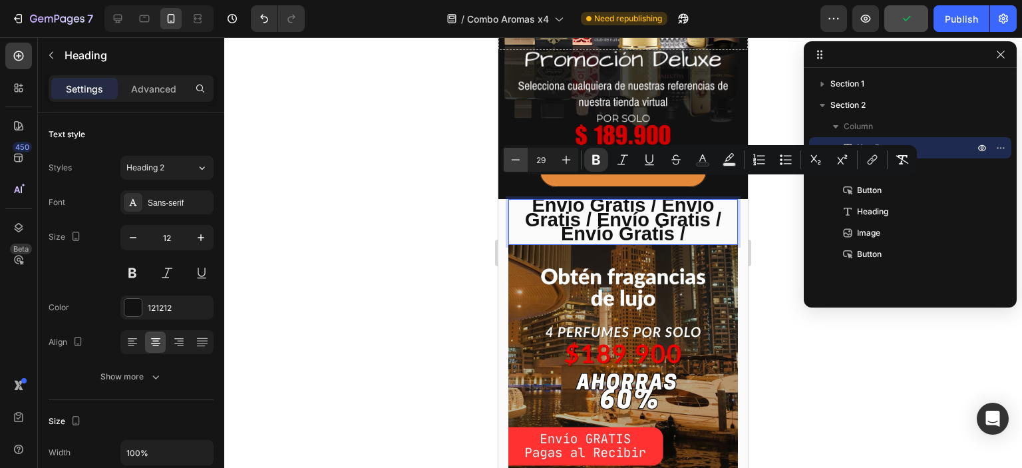
click at [514, 158] on icon "Editor contextual toolbar" at bounding box center [515, 159] width 13 height 13
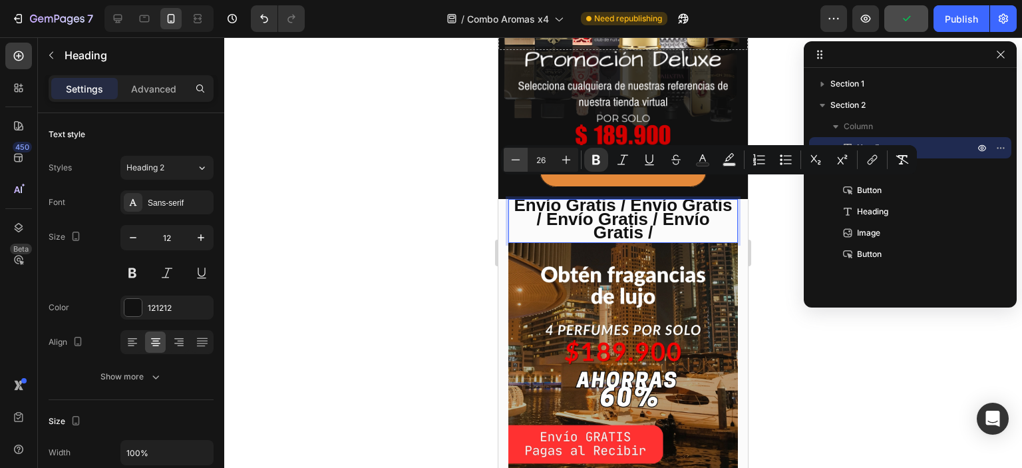
click at [514, 158] on icon "Editor contextual toolbar" at bounding box center [515, 159] width 13 height 13
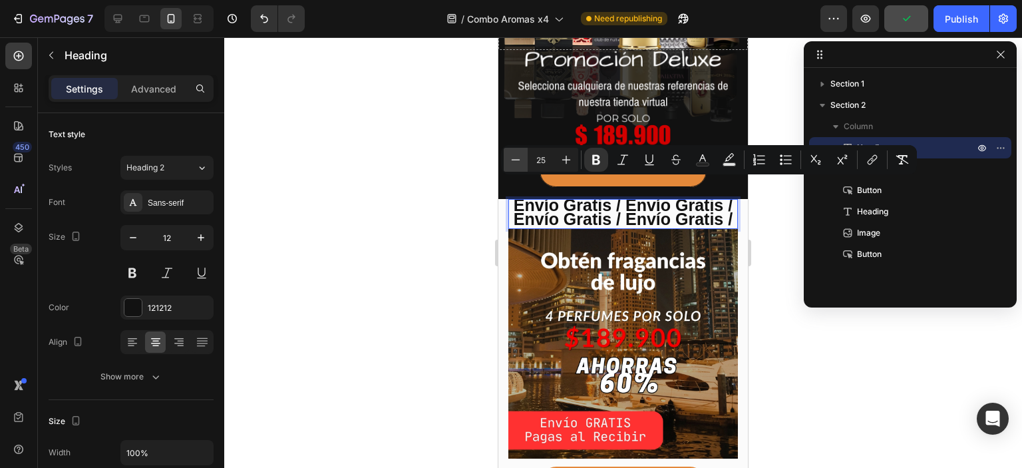
click at [514, 158] on icon "Editor contextual toolbar" at bounding box center [515, 159] width 13 height 13
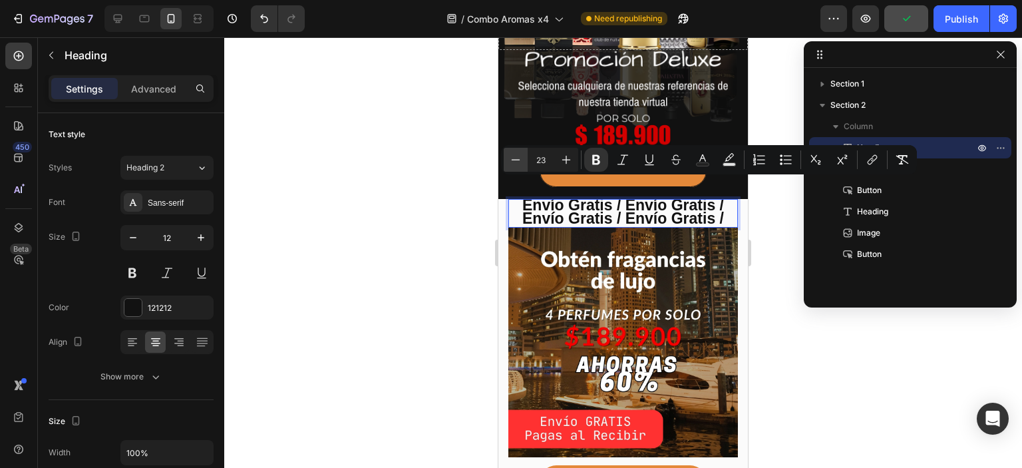
click at [514, 158] on icon "Editor contextual toolbar" at bounding box center [515, 159] width 13 height 13
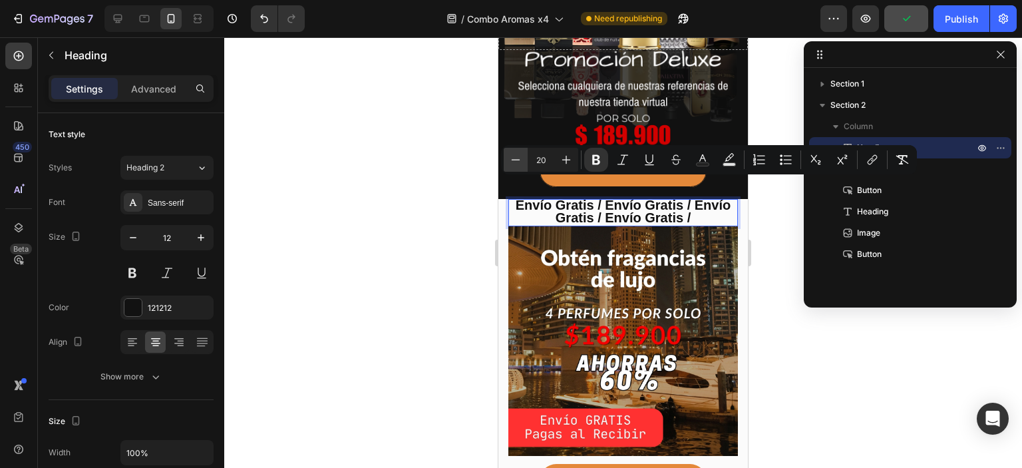
click at [514, 158] on icon "Editor contextual toolbar" at bounding box center [515, 159] width 13 height 13
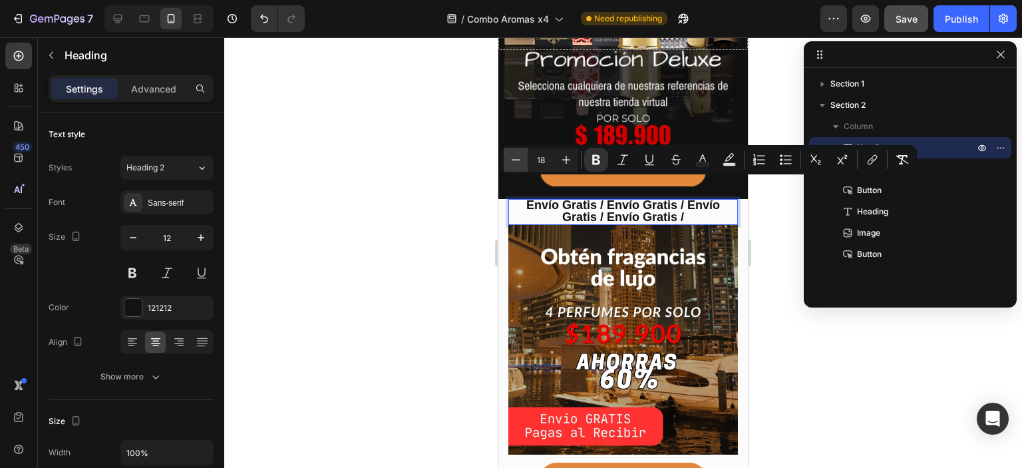
click at [514, 158] on icon "Editor contextual toolbar" at bounding box center [515, 159] width 13 height 13
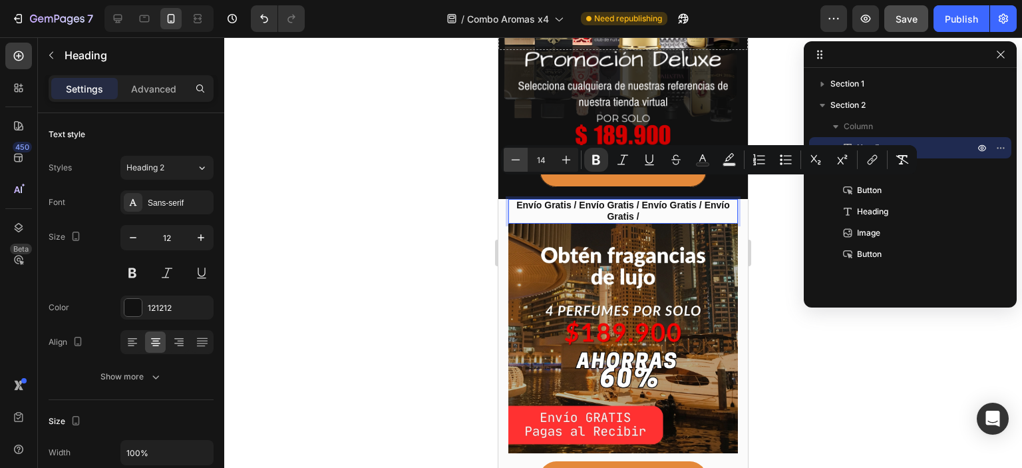
click at [514, 158] on icon "Editor contextual toolbar" at bounding box center [515, 159] width 13 height 13
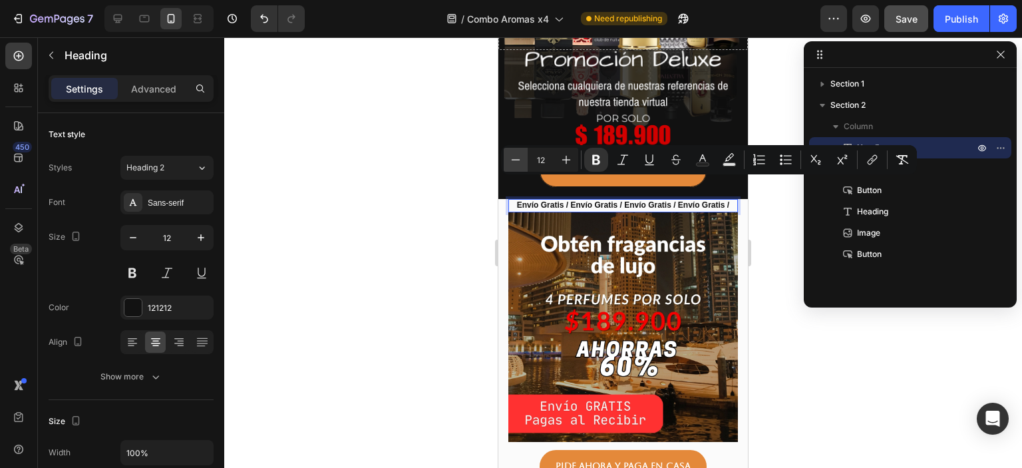
click at [514, 158] on icon "Editor contextual toolbar" at bounding box center [515, 159] width 13 height 13
type input "11"
click at [118, 25] on icon at bounding box center [117, 18] width 13 height 13
type input "44"
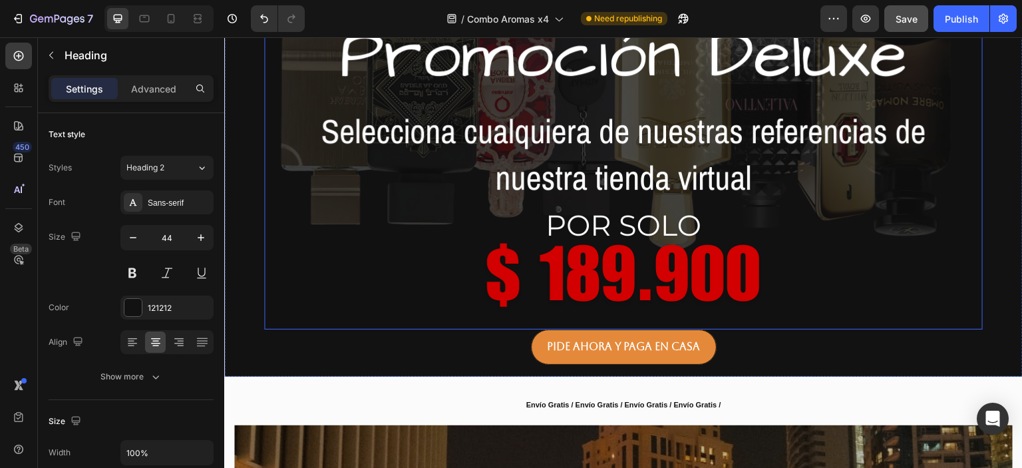
scroll to position [479, 0]
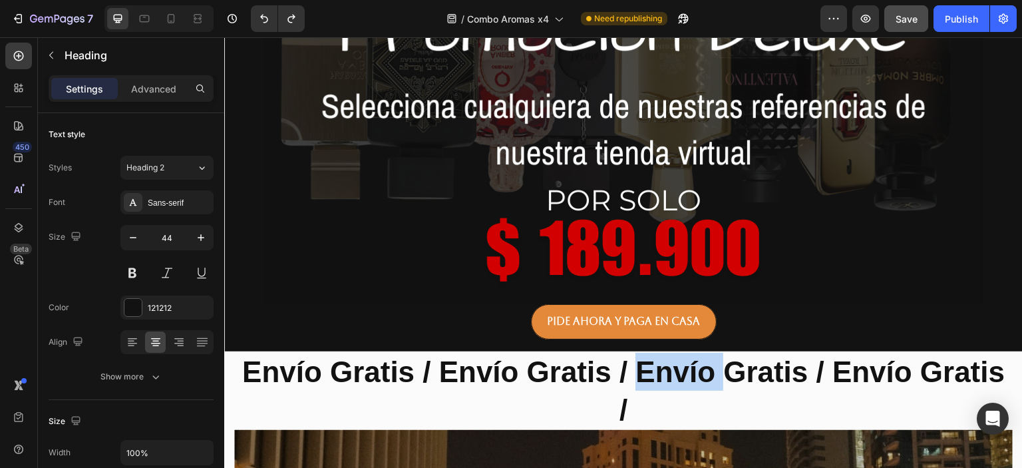
click at [635, 379] on strong "Envío Gratis / Envío Gratis / Envío Gratis / Envío Gratis /" at bounding box center [623, 390] width 763 height 71
click at [635, 378] on strong "Envío Gratis / Envío Gratis / Envío Gratis / Envío Gratis /" at bounding box center [623, 390] width 763 height 71
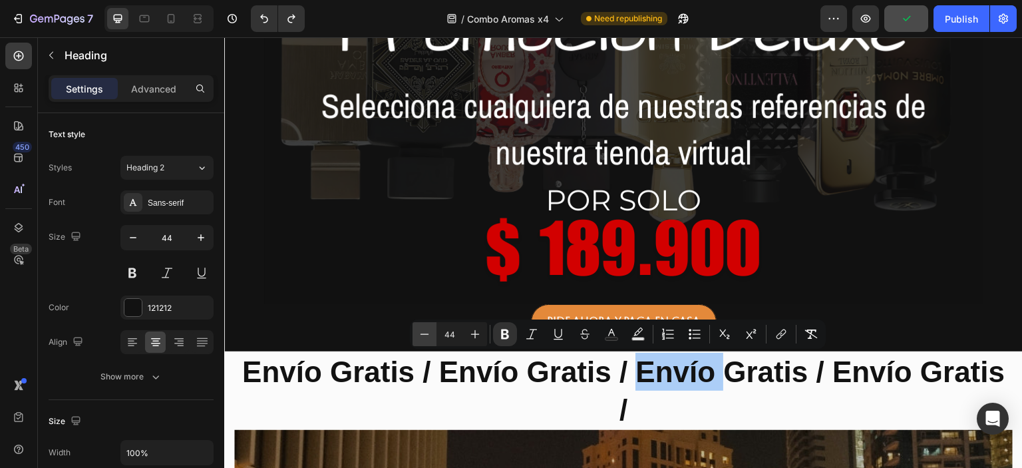
click at [432, 335] on button "Minus" at bounding box center [424, 334] width 24 height 24
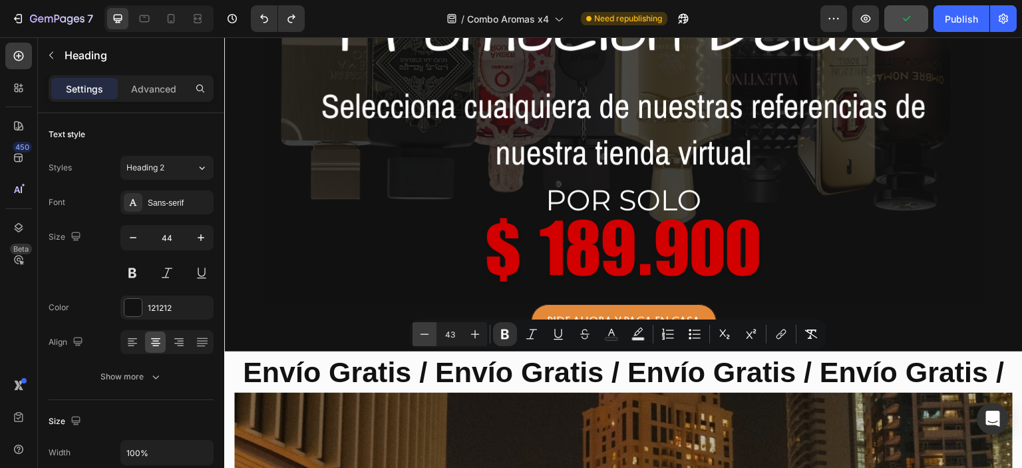
click at [432, 335] on button "Minus" at bounding box center [424, 334] width 24 height 24
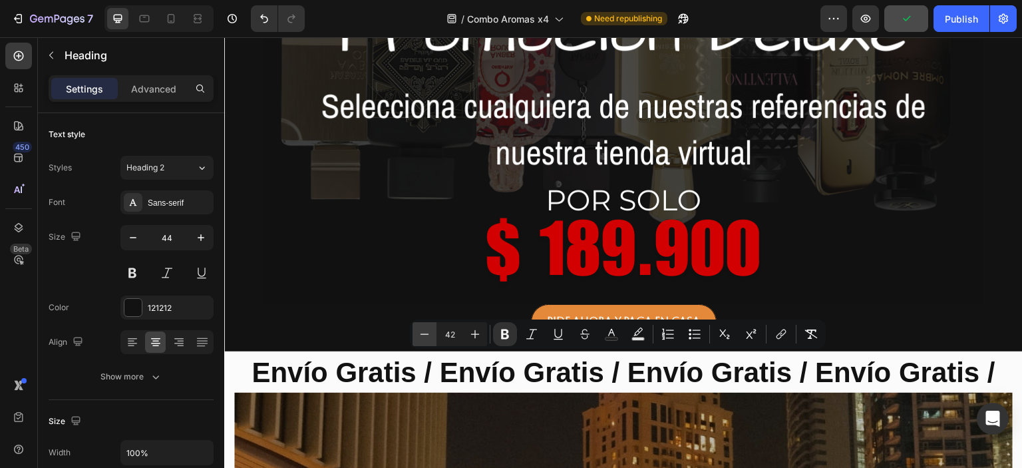
click at [432, 335] on button "Minus" at bounding box center [424, 334] width 24 height 24
type input "41"
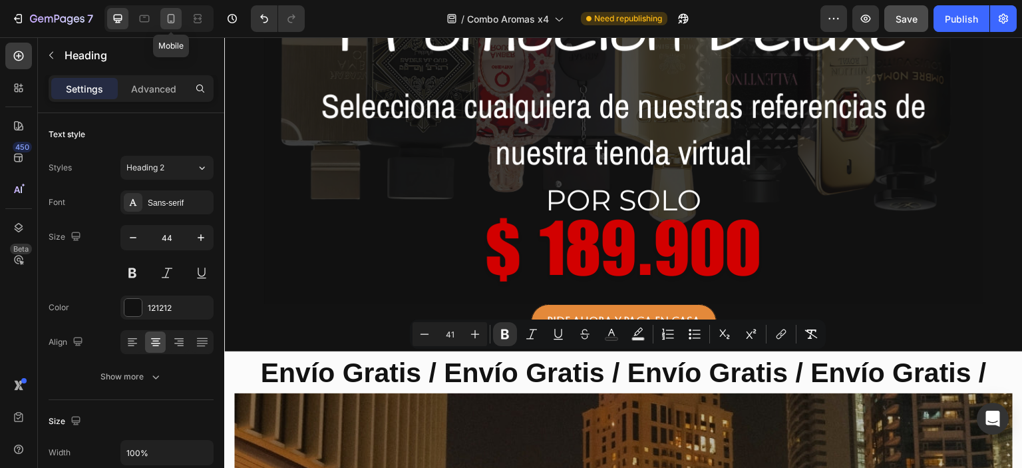
click at [180, 19] on div at bounding box center [170, 18] width 21 height 21
type input "12"
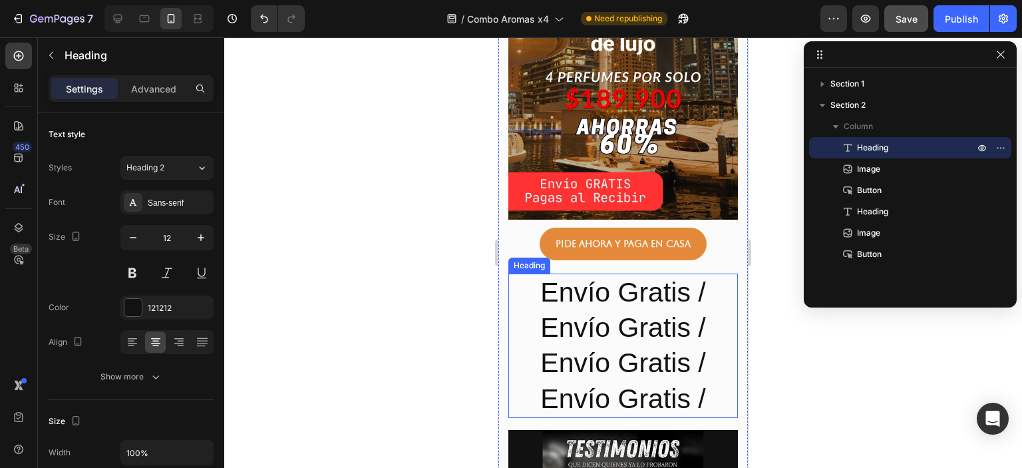
scroll to position [453, 0]
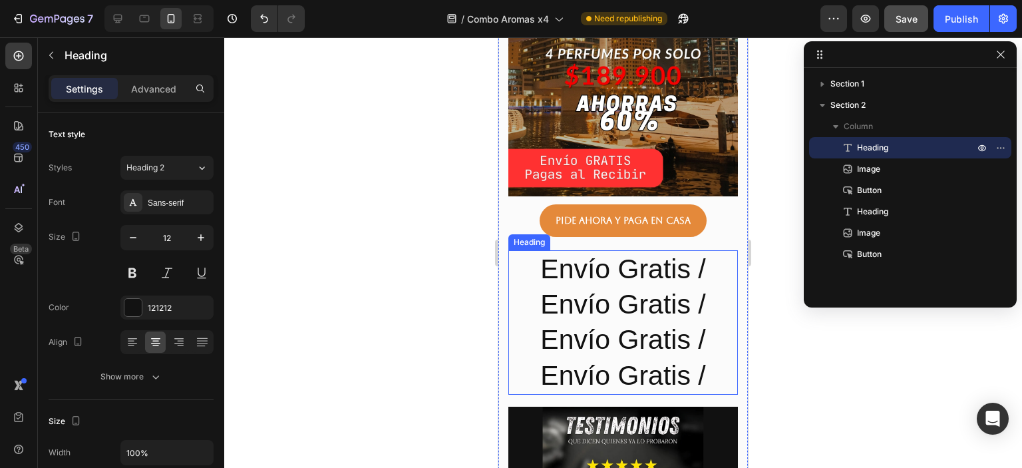
click at [620, 313] on h2 "Envío Gratis / Envío Gratis / Envío Gratis / Envío Gratis /" at bounding box center [623, 322] width 230 height 144
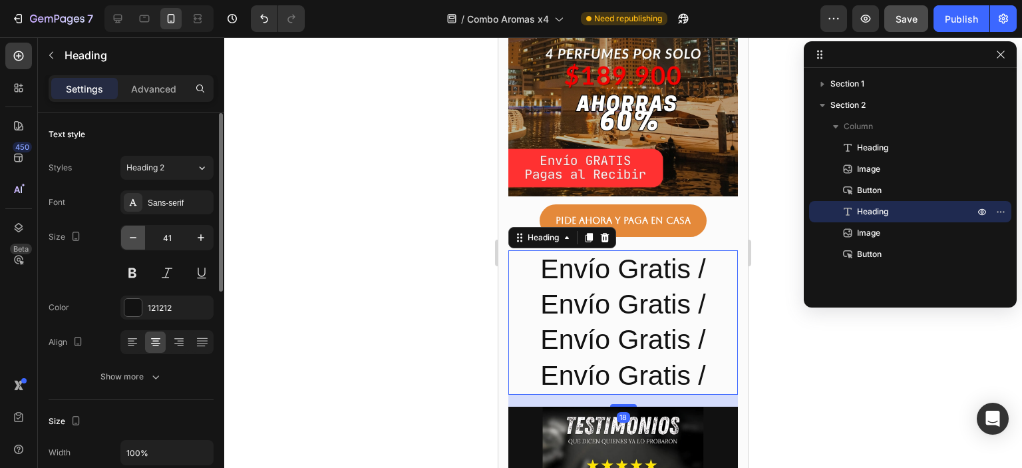
click at [126, 239] on icon "button" at bounding box center [132, 237] width 13 height 13
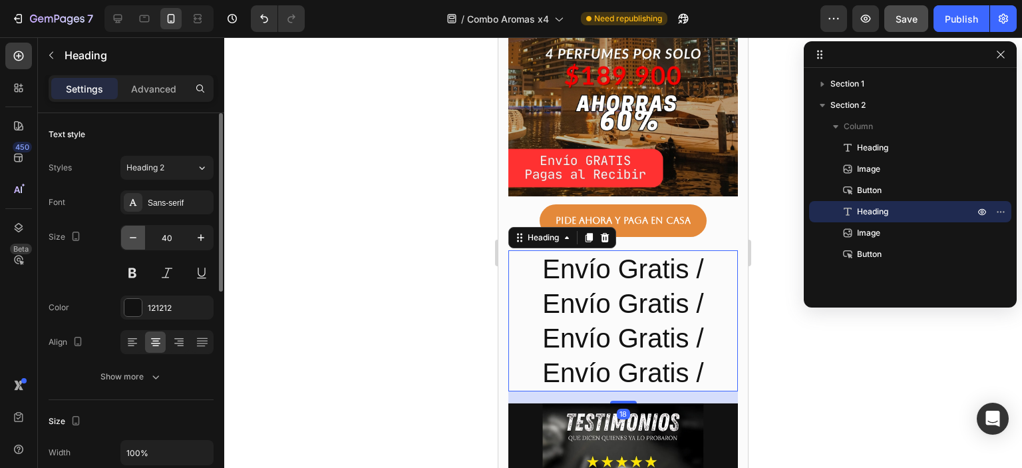
click at [126, 239] on icon "button" at bounding box center [132, 237] width 13 height 13
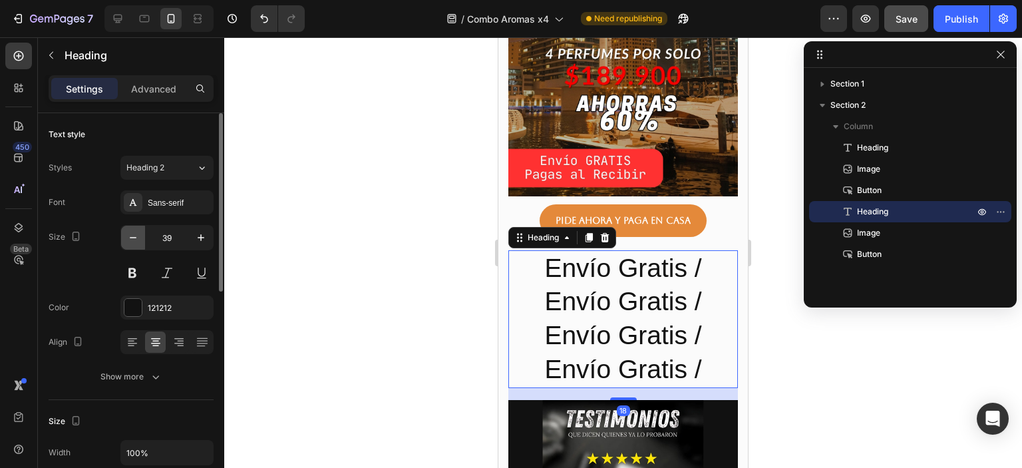
click at [126, 239] on icon "button" at bounding box center [132, 237] width 13 height 13
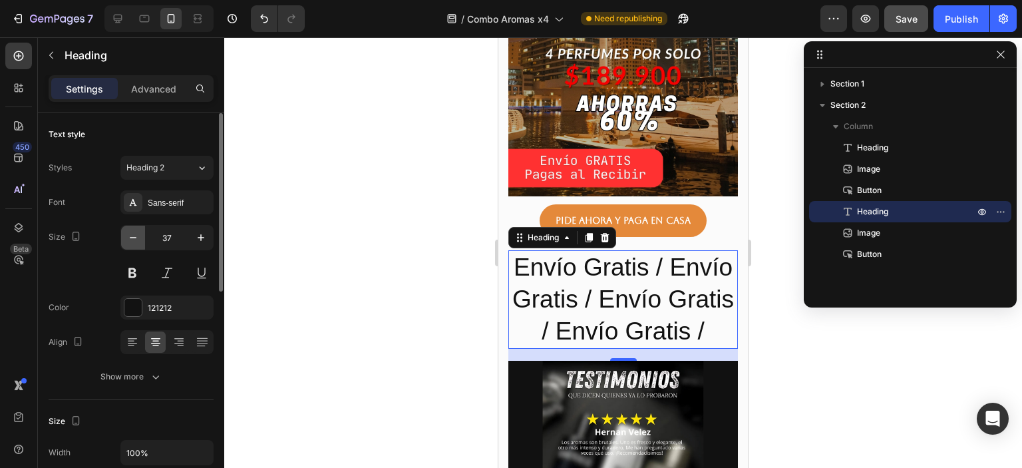
click at [126, 239] on icon "button" at bounding box center [132, 237] width 13 height 13
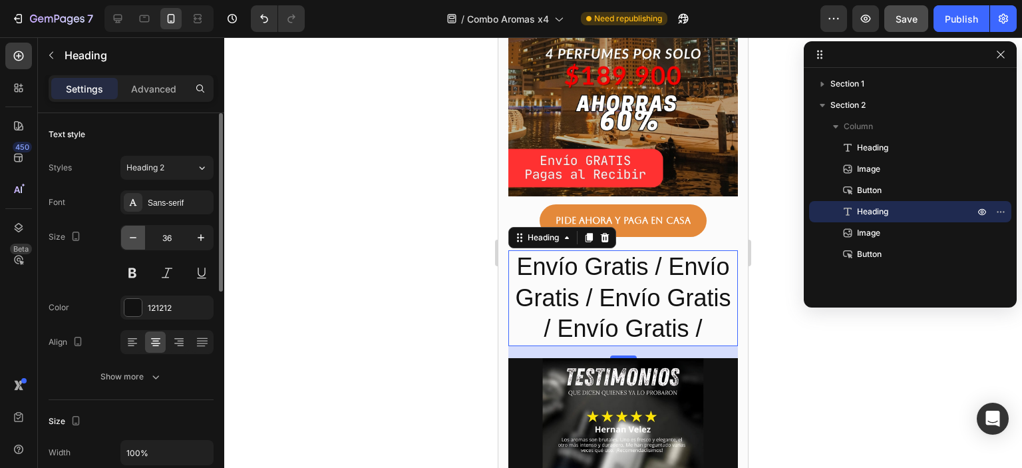
click at [126, 239] on icon "button" at bounding box center [132, 237] width 13 height 13
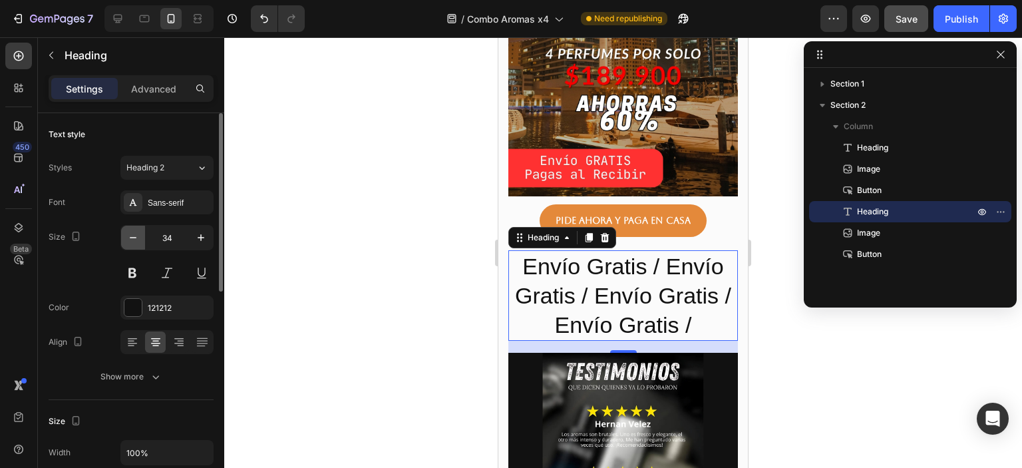
click at [126, 239] on icon "button" at bounding box center [132, 237] width 13 height 13
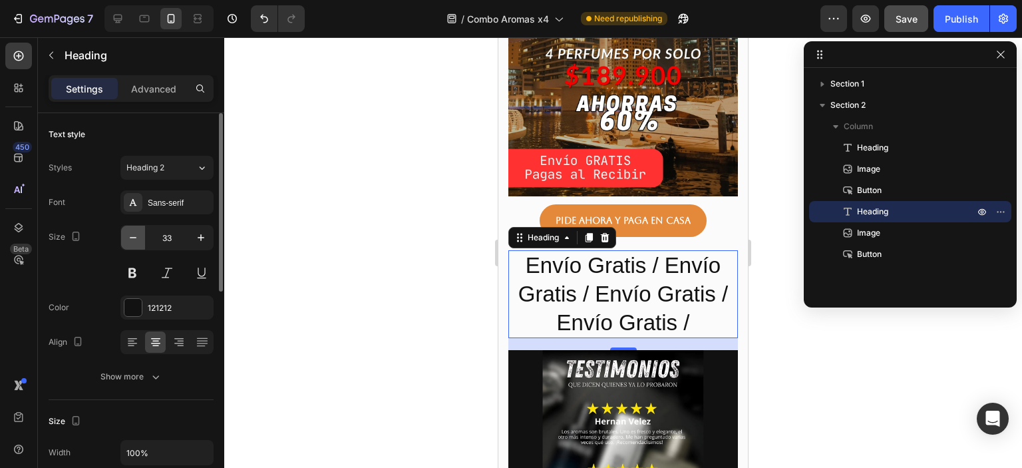
click at [126, 239] on icon "button" at bounding box center [132, 237] width 13 height 13
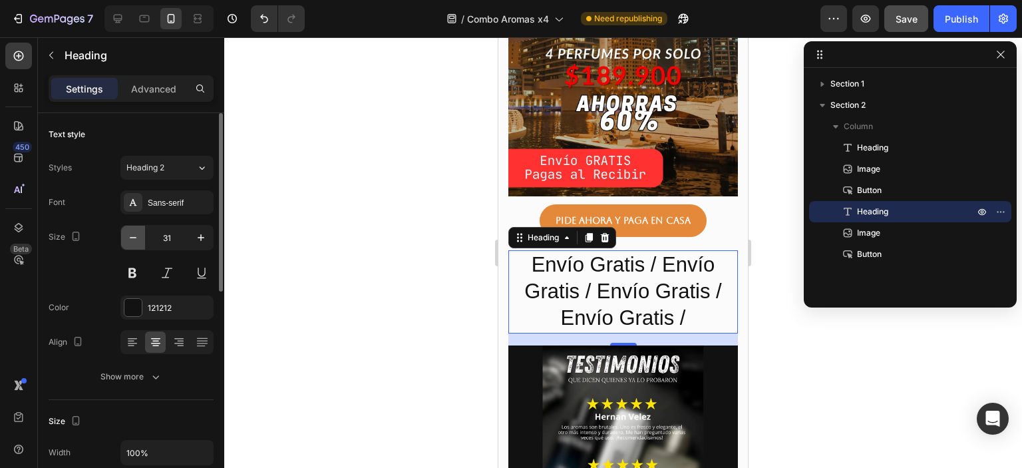
click at [126, 239] on icon "button" at bounding box center [132, 237] width 13 height 13
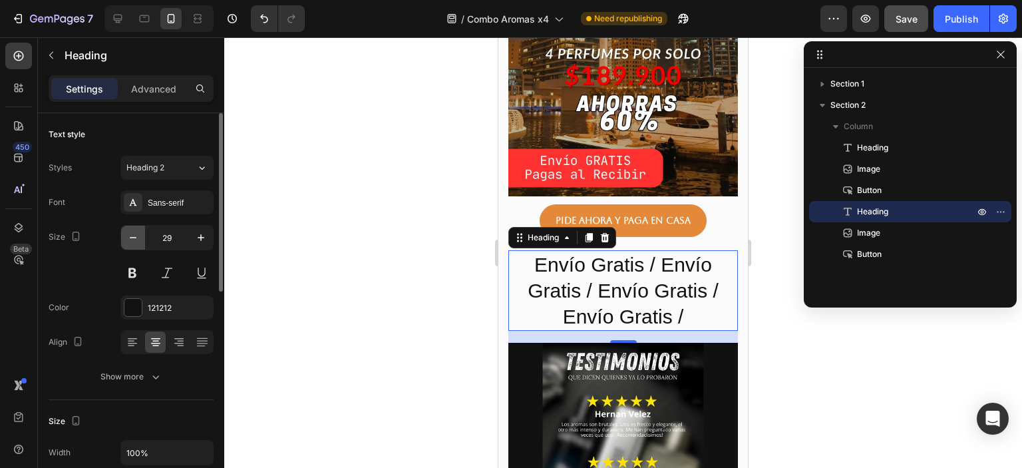
click at [126, 239] on icon "button" at bounding box center [132, 237] width 13 height 13
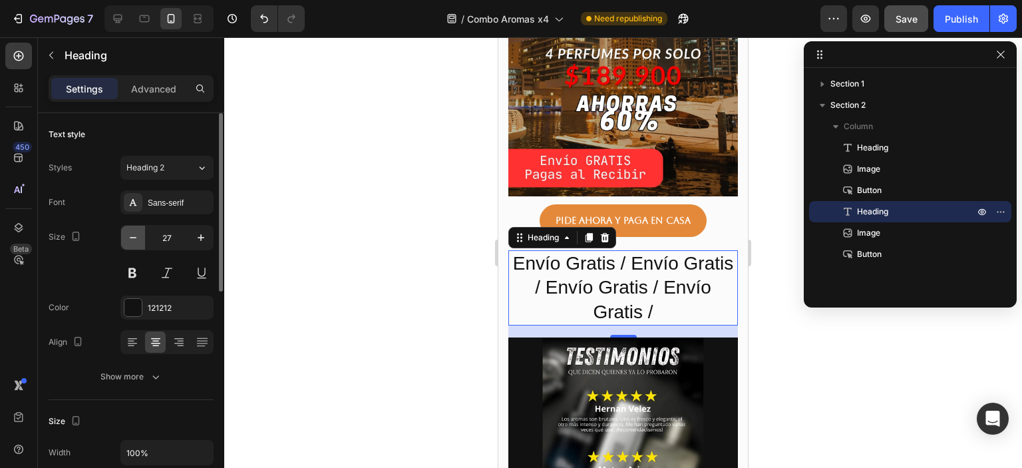
click at [126, 239] on icon "button" at bounding box center [132, 237] width 13 height 13
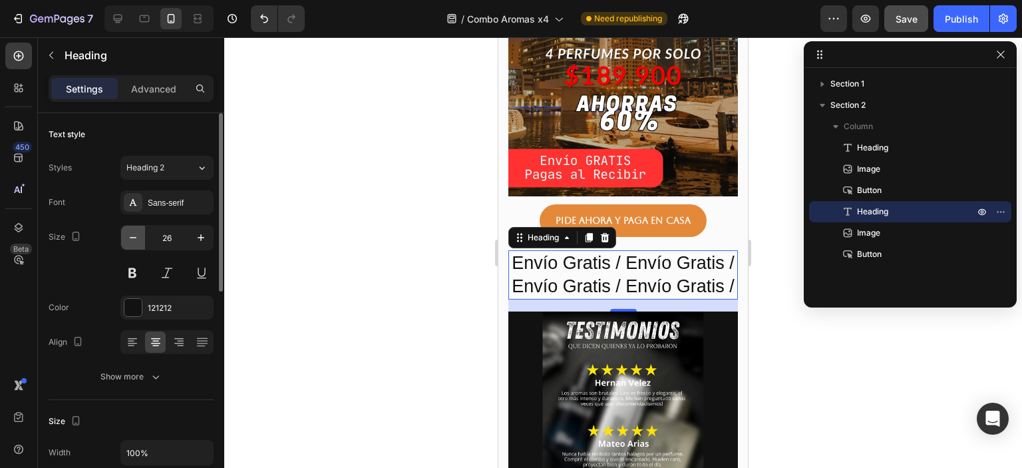
click at [126, 239] on icon "button" at bounding box center [132, 237] width 13 height 13
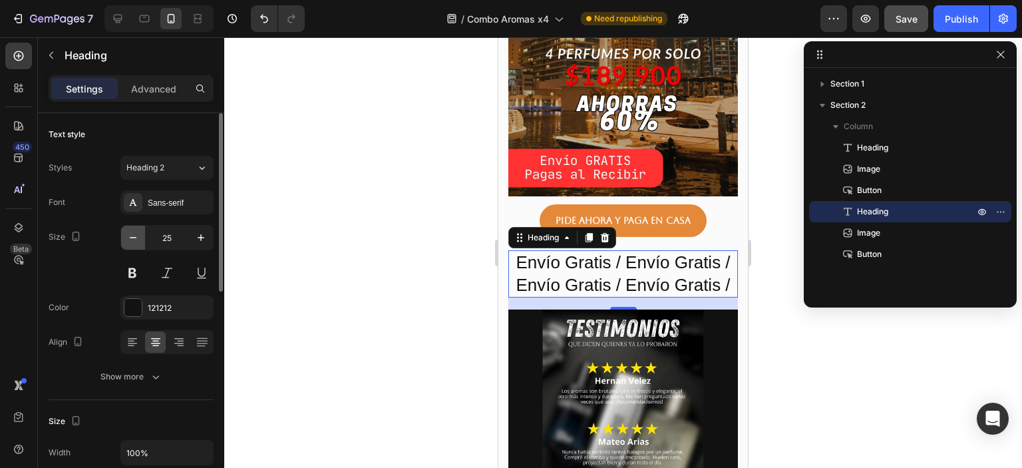
click at [126, 239] on icon "button" at bounding box center [132, 237] width 13 height 13
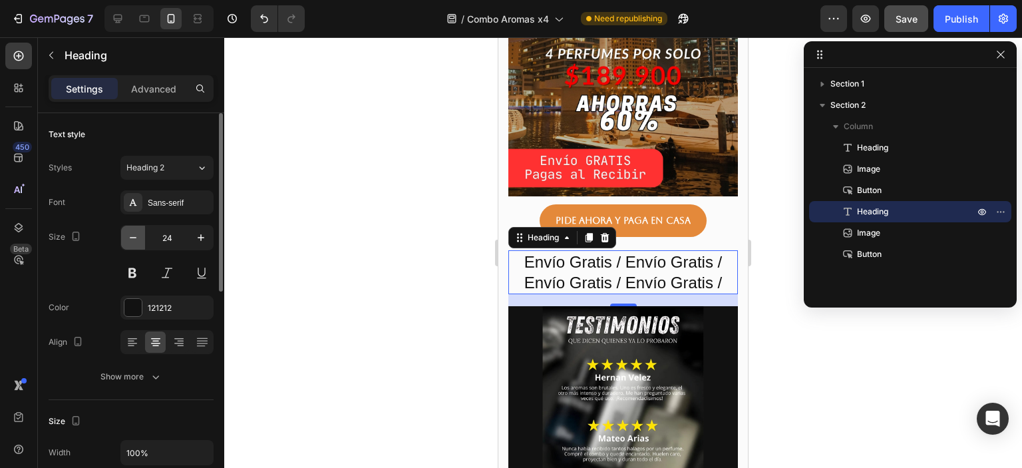
click at [126, 239] on icon "button" at bounding box center [132, 237] width 13 height 13
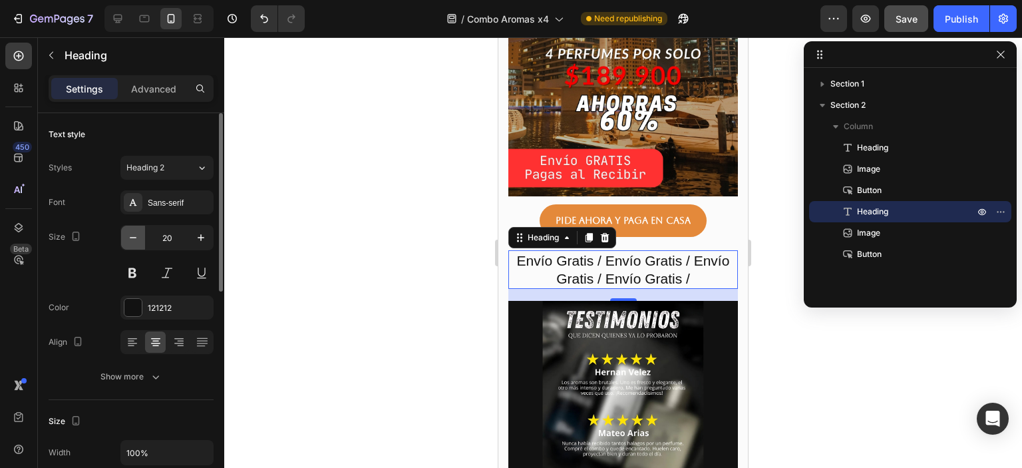
click at [126, 239] on icon "button" at bounding box center [132, 237] width 13 height 13
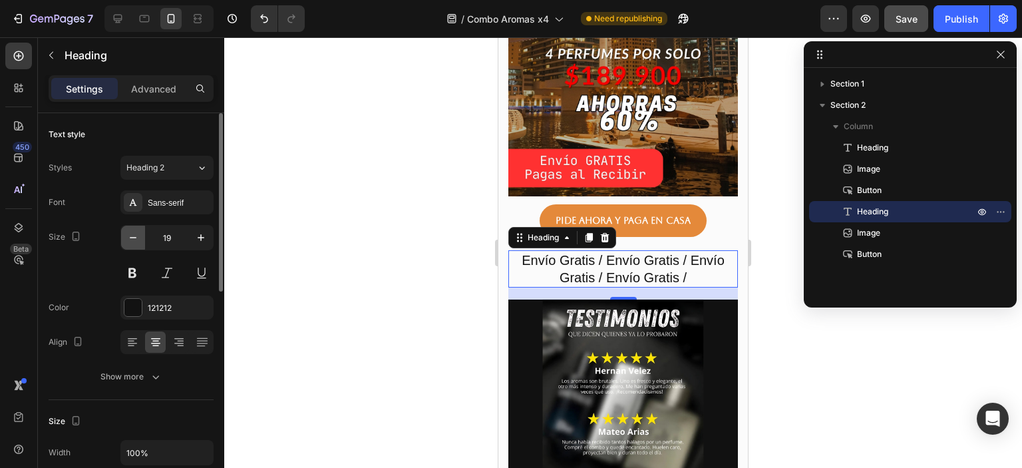
click at [126, 239] on icon "button" at bounding box center [132, 237] width 13 height 13
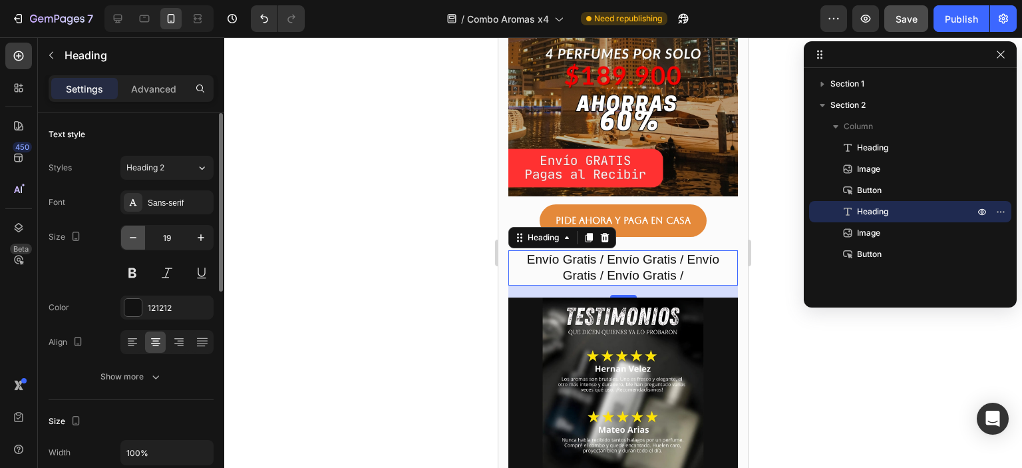
click at [126, 239] on icon "button" at bounding box center [132, 237] width 13 height 13
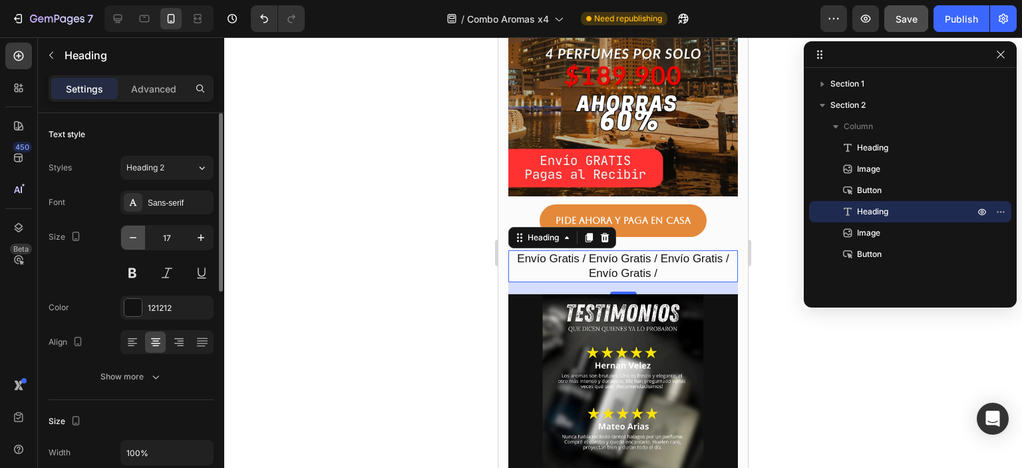
click at [126, 239] on icon "button" at bounding box center [132, 237] width 13 height 13
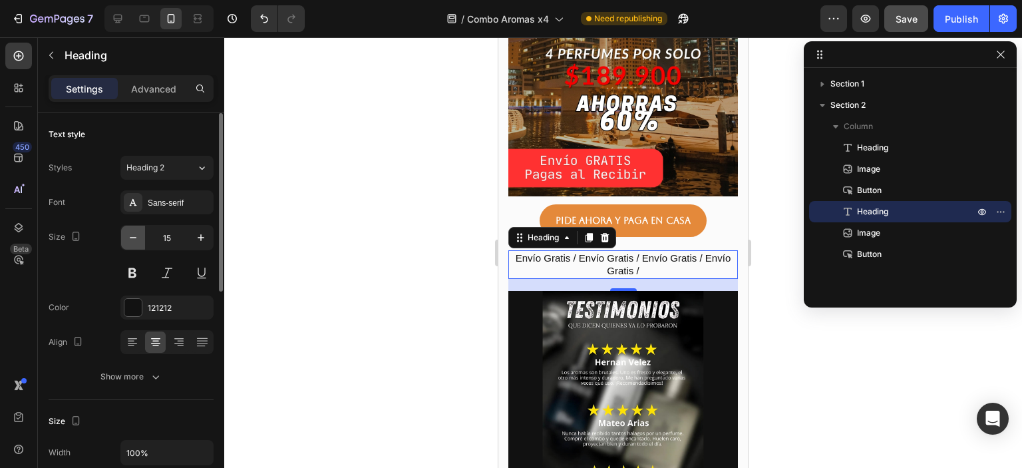
click at [126, 239] on icon "button" at bounding box center [132, 237] width 13 height 13
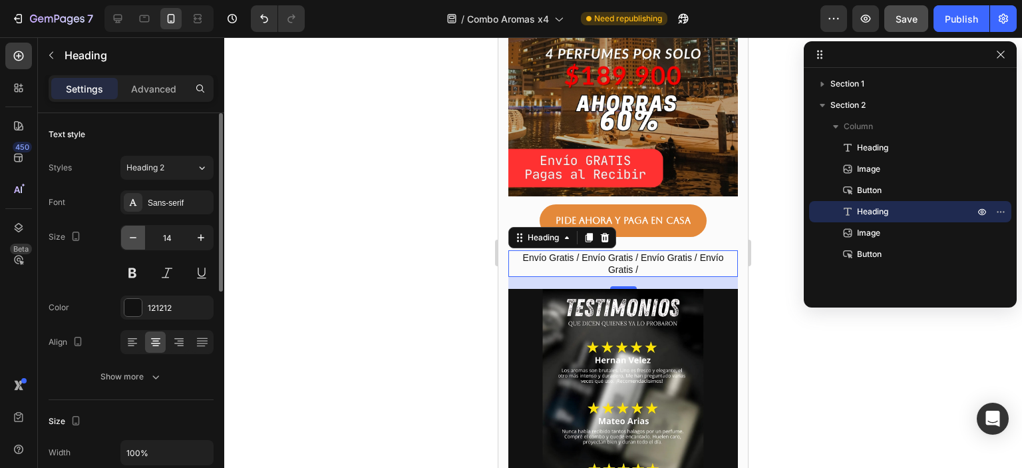
click at [126, 239] on icon "button" at bounding box center [132, 237] width 13 height 13
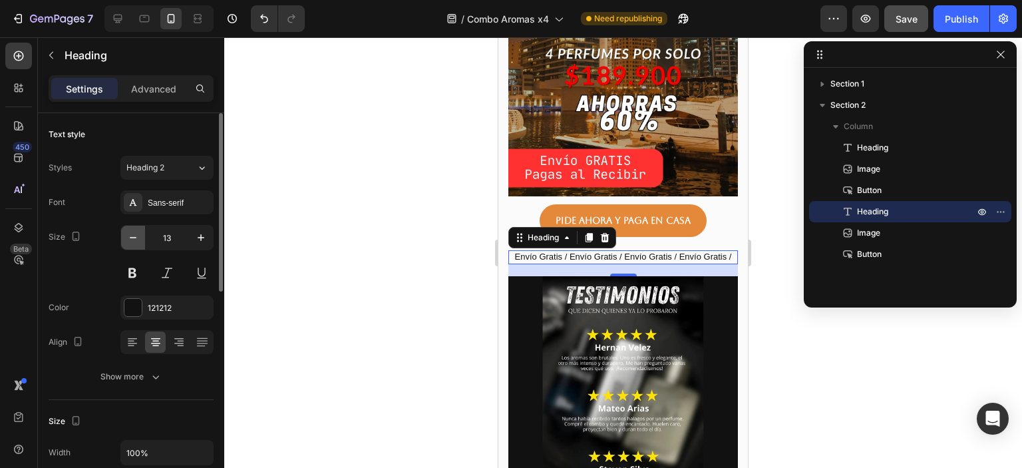
click at [126, 239] on icon "button" at bounding box center [132, 237] width 13 height 13
type input "12"
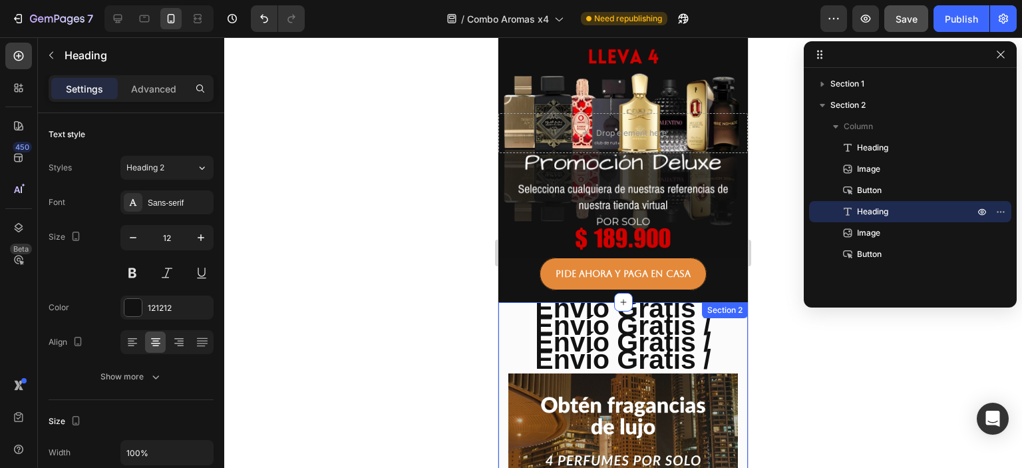
scroll to position [0, 0]
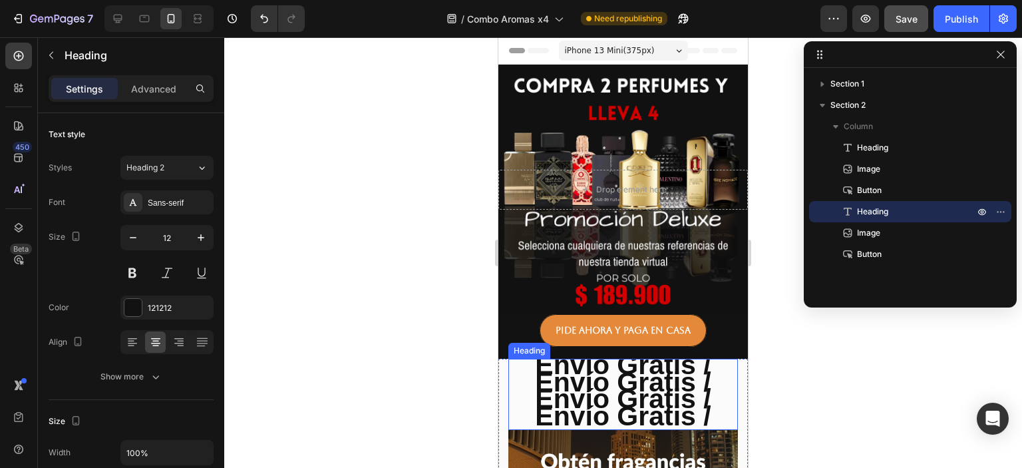
click at [615, 379] on strong "Envío Gratis / Envío Gratis / Envío Gratis / Envío Gratis /" at bounding box center [623, 390] width 176 height 82
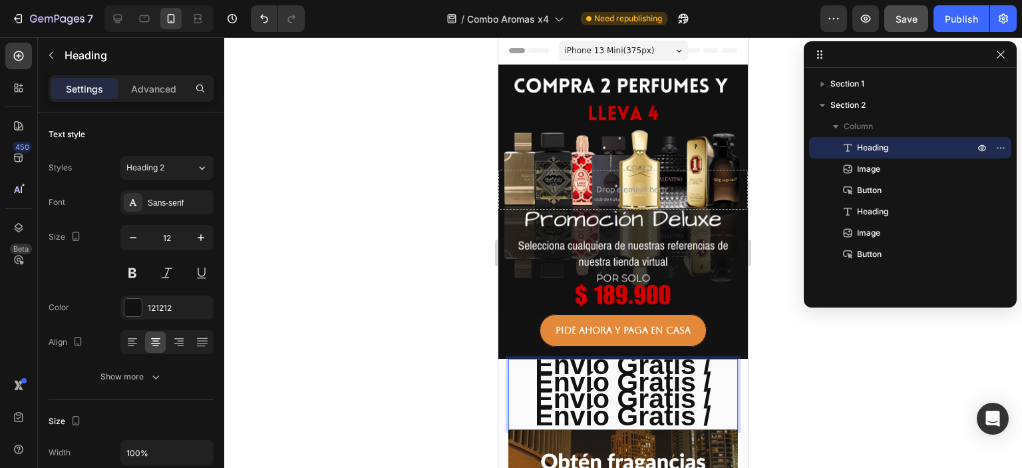
click at [615, 379] on strong "Envío Gratis / Envío Gratis / Envío Gratis / Envío Gratis /" at bounding box center [623, 390] width 176 height 82
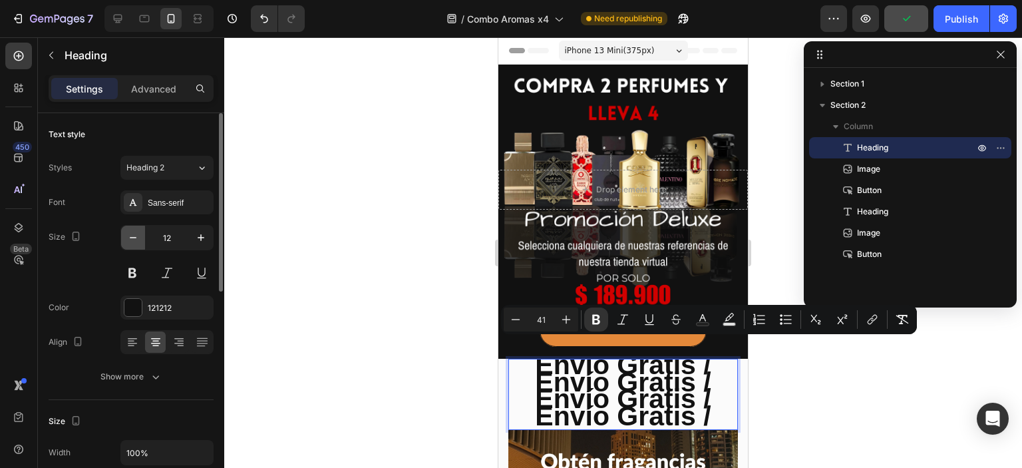
click at [136, 236] on icon "button" at bounding box center [132, 237] width 13 height 13
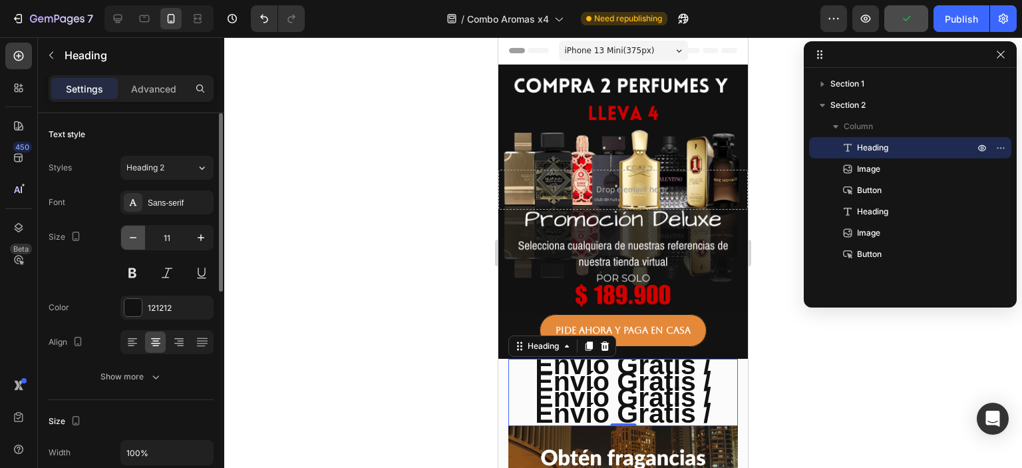
click at [136, 236] on icon "button" at bounding box center [132, 237] width 13 height 13
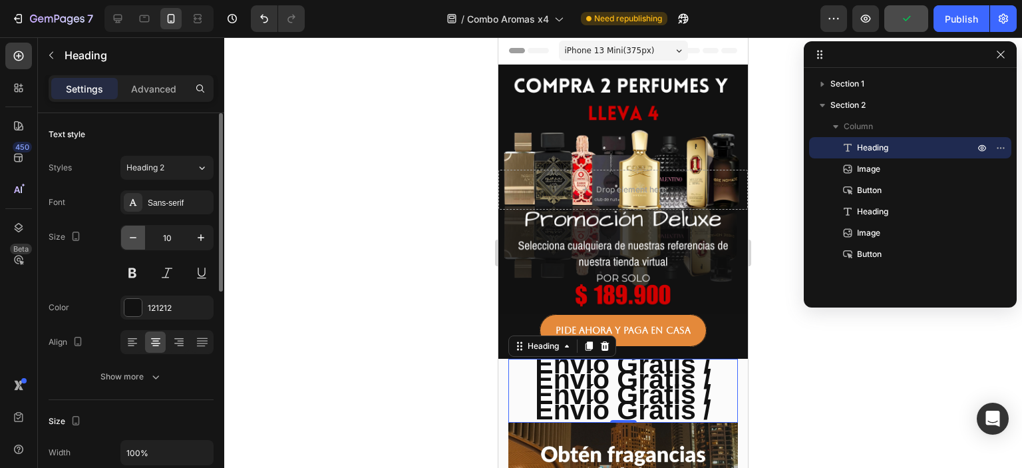
click at [136, 236] on icon "button" at bounding box center [132, 237] width 13 height 13
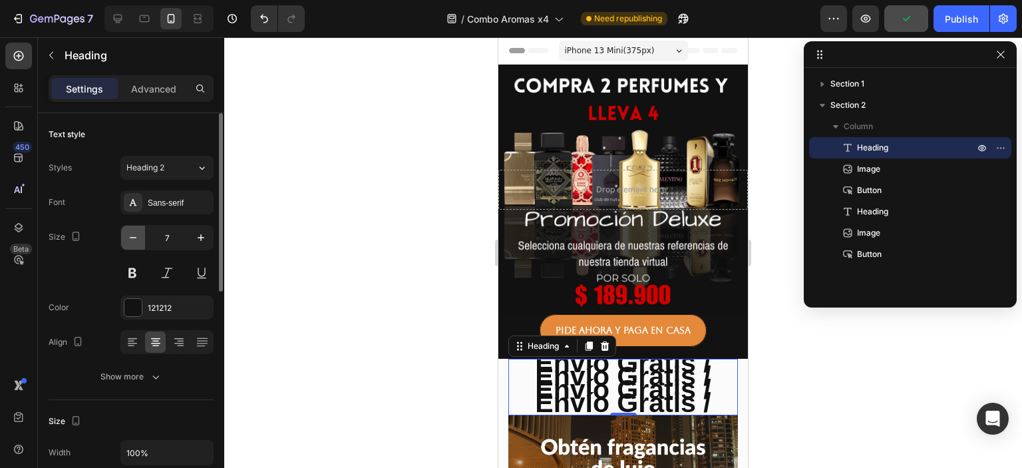
click at [136, 236] on icon "button" at bounding box center [132, 237] width 13 height 13
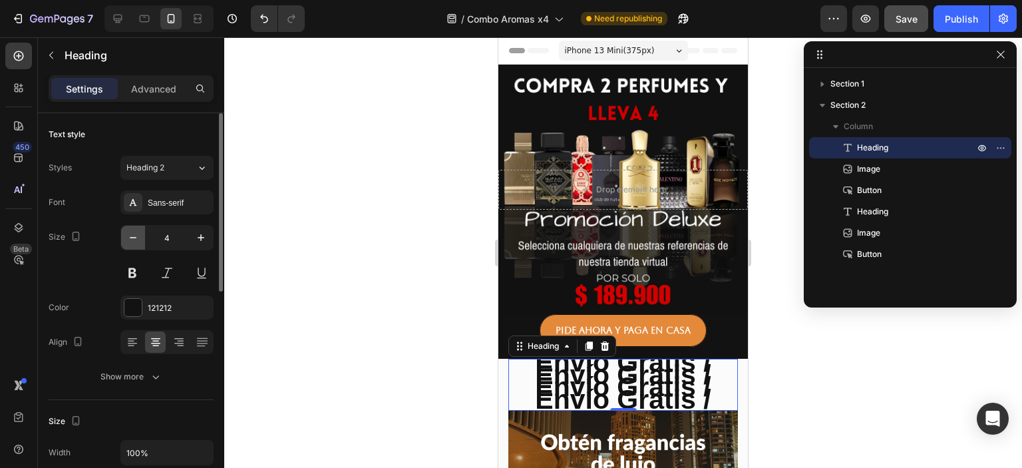
click at [136, 236] on icon "button" at bounding box center [132, 237] width 13 height 13
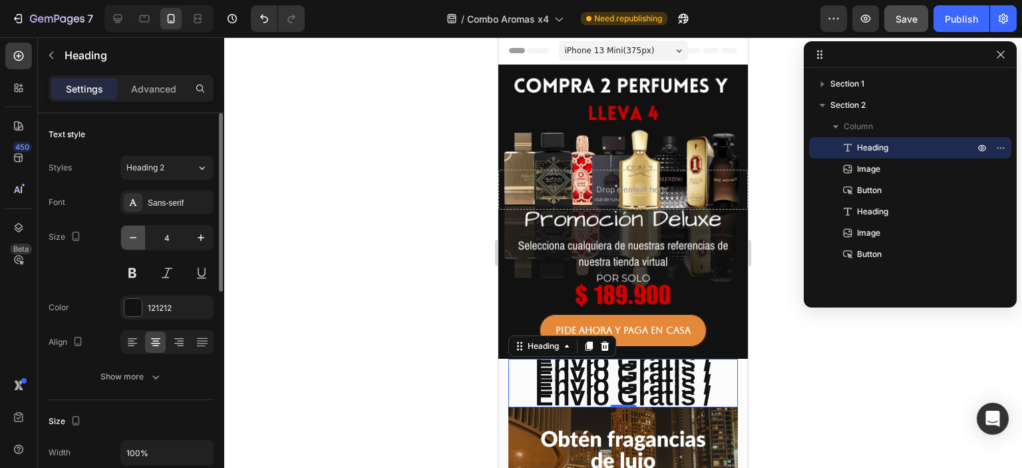
click at [136, 236] on icon "button" at bounding box center [132, 237] width 13 height 13
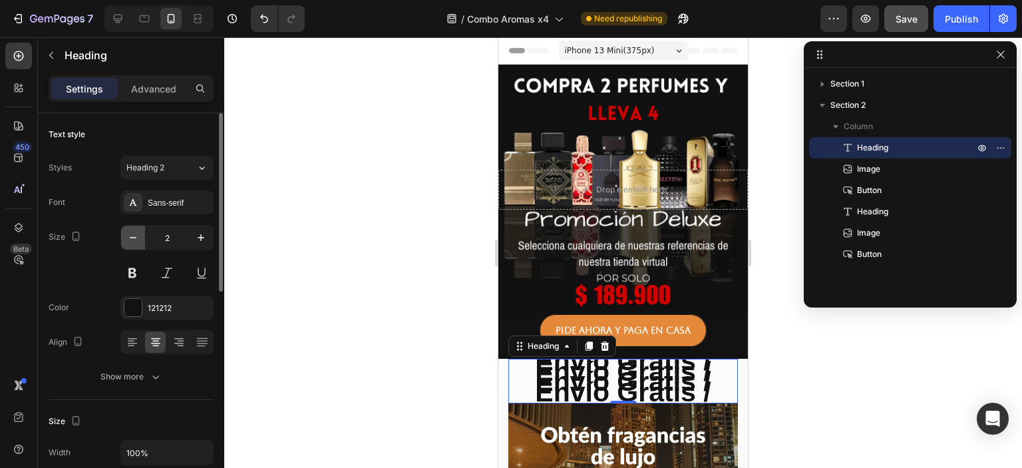
type input "1"
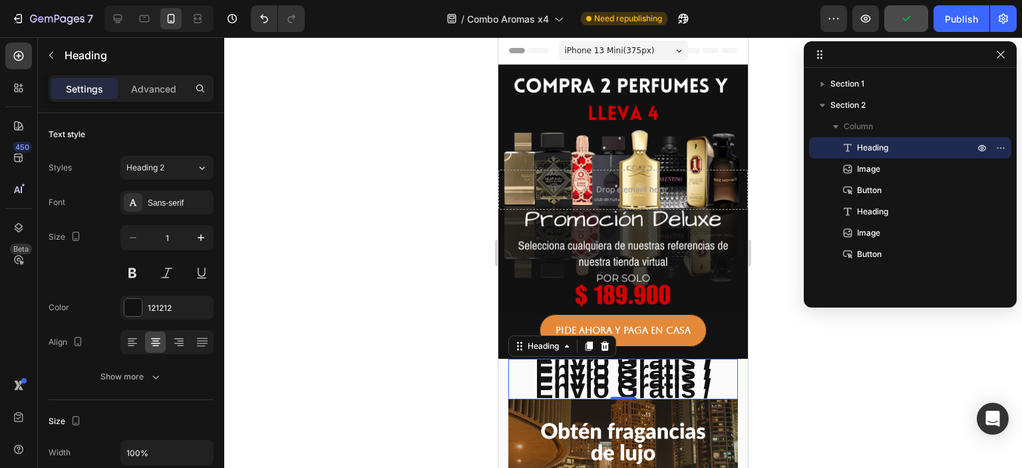
click at [817, 367] on div at bounding box center [623, 252] width 798 height 430
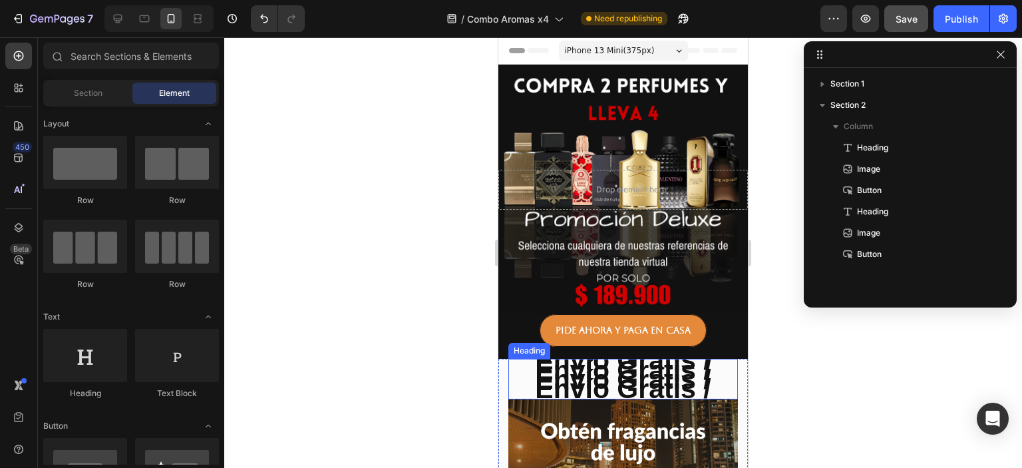
click at [649, 379] on strong "Envío Gratis / Envío Gratis / Envío Gratis / Envío Gratis /" at bounding box center [623, 374] width 176 height 59
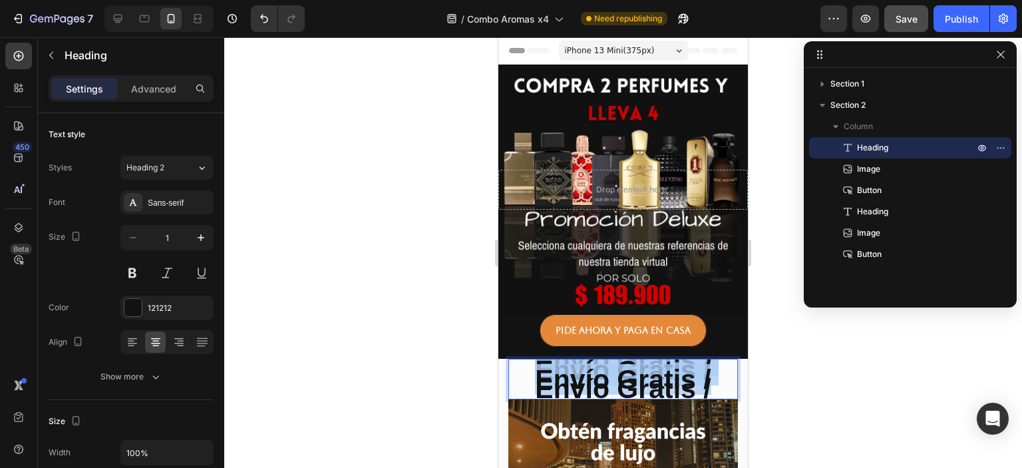
drag, startPoint x: 713, startPoint y: 377, endPoint x: 496, endPoint y: 356, distance: 217.9
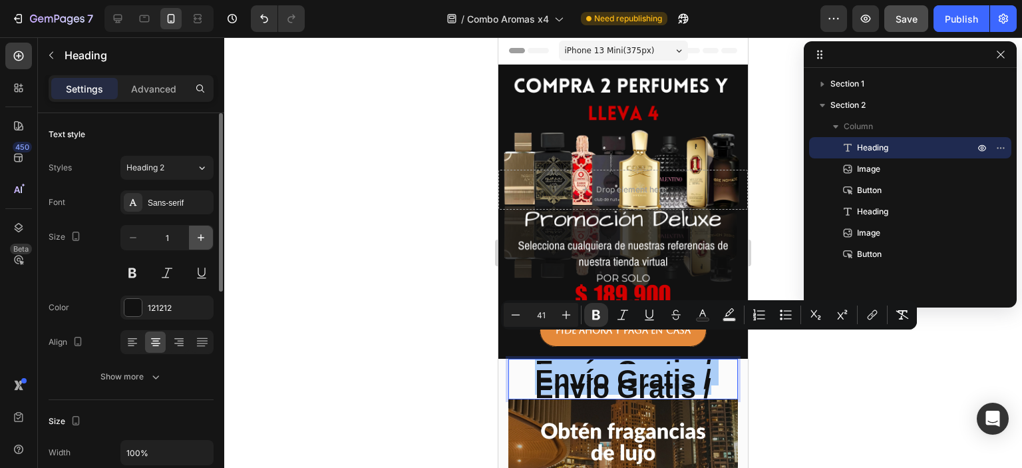
click at [203, 232] on icon "button" at bounding box center [200, 237] width 13 height 13
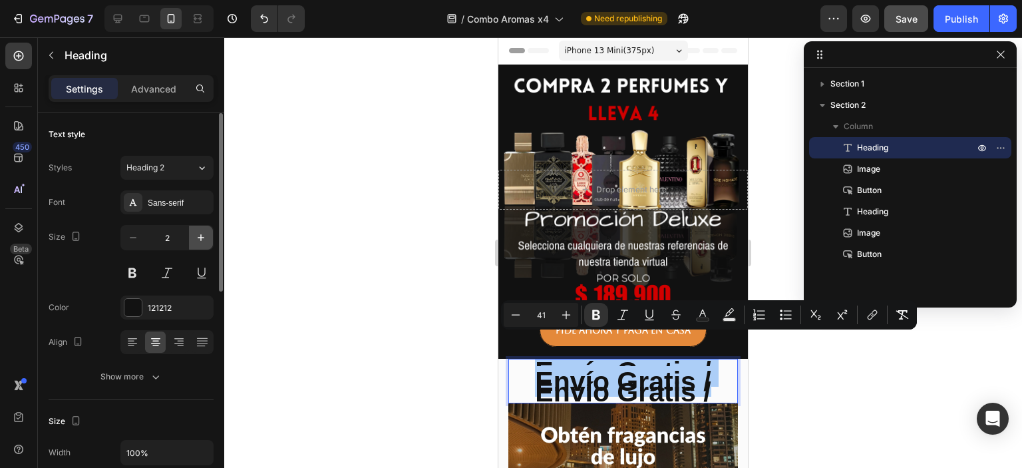
click at [203, 232] on icon "button" at bounding box center [200, 237] width 13 height 13
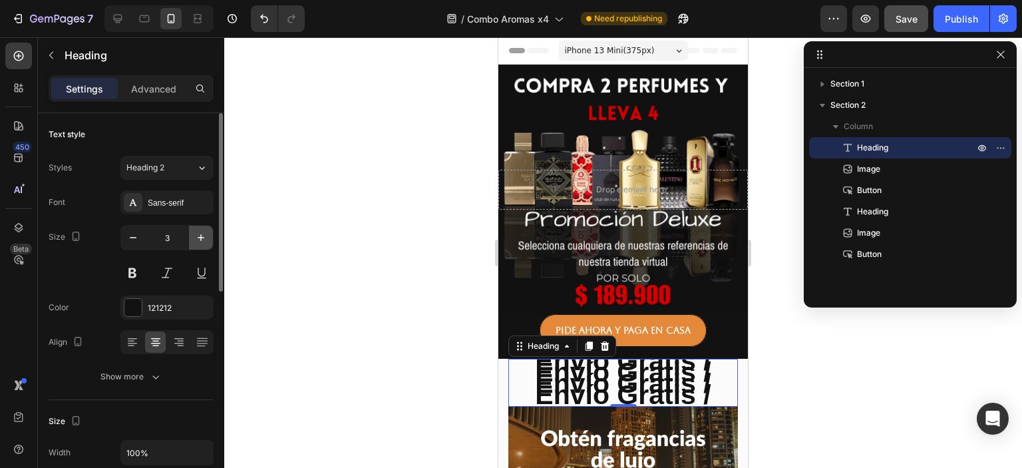
click at [203, 232] on icon "button" at bounding box center [200, 237] width 13 height 13
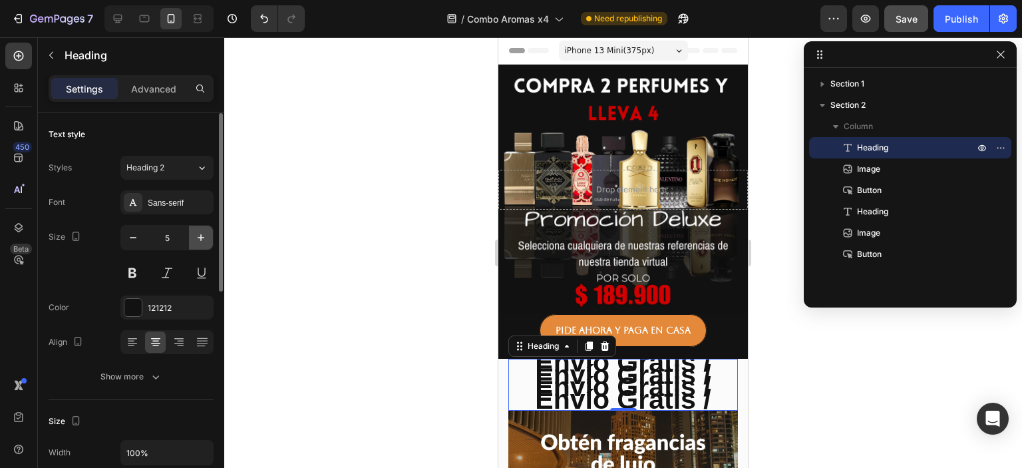
click at [203, 232] on icon "button" at bounding box center [200, 237] width 13 height 13
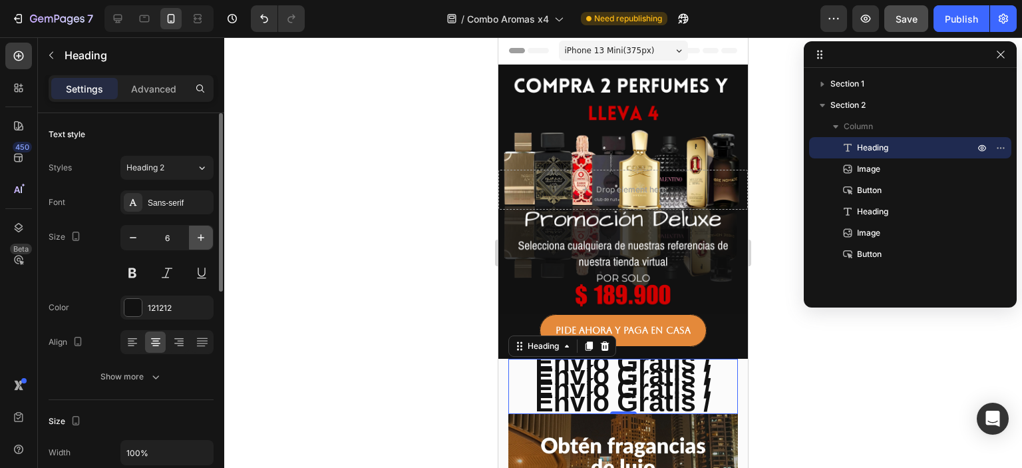
click at [203, 232] on icon "button" at bounding box center [200, 237] width 13 height 13
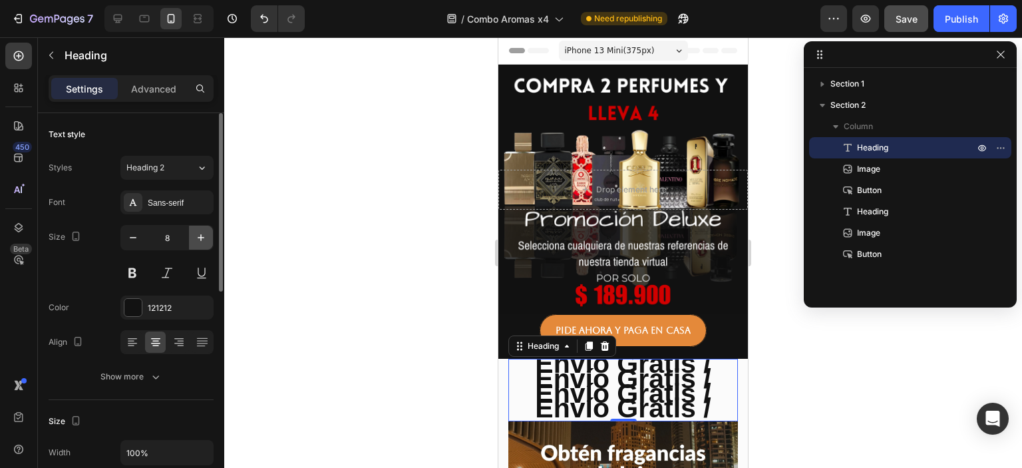
click at [203, 232] on icon "button" at bounding box center [200, 237] width 13 height 13
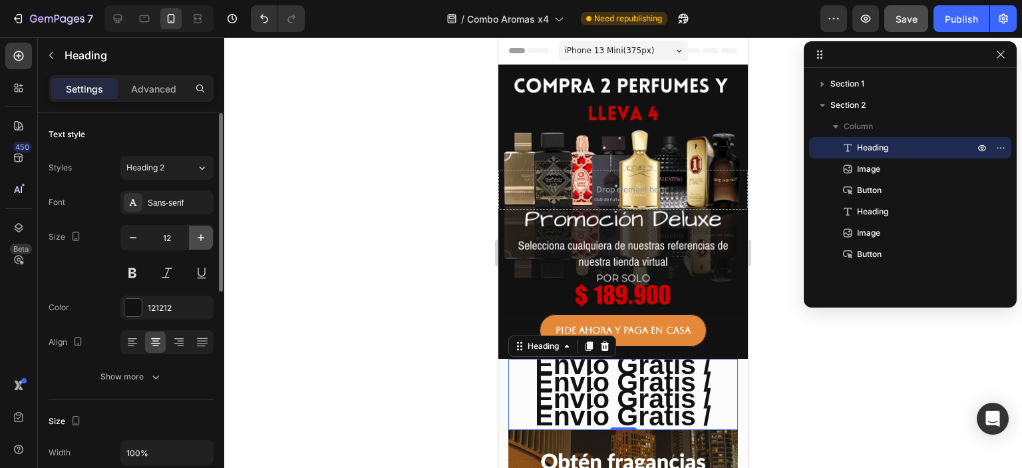
click at [203, 232] on icon "button" at bounding box center [200, 237] width 13 height 13
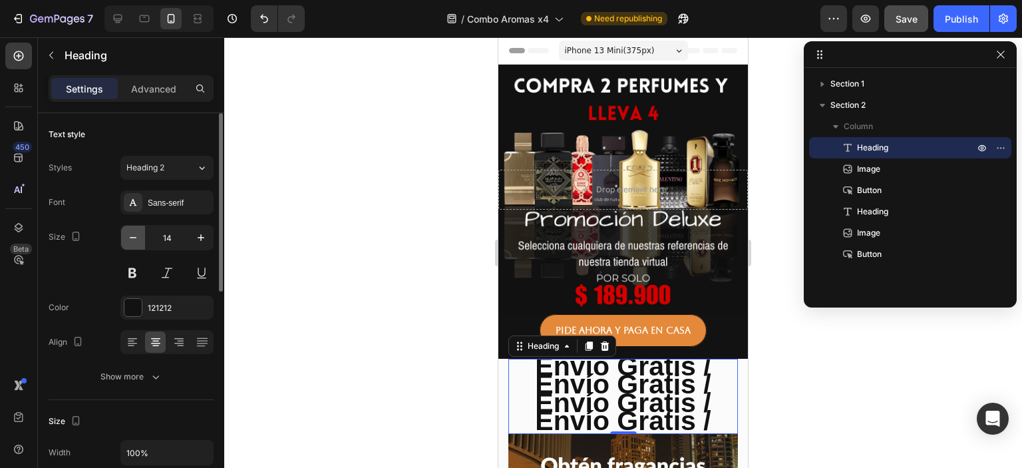
click at [137, 238] on icon "button" at bounding box center [132, 237] width 13 height 13
click at [713, 406] on p "Envío Gratis / Envío Gratis / Envío Gratis / Envío Gratis /" at bounding box center [623, 396] width 227 height 72
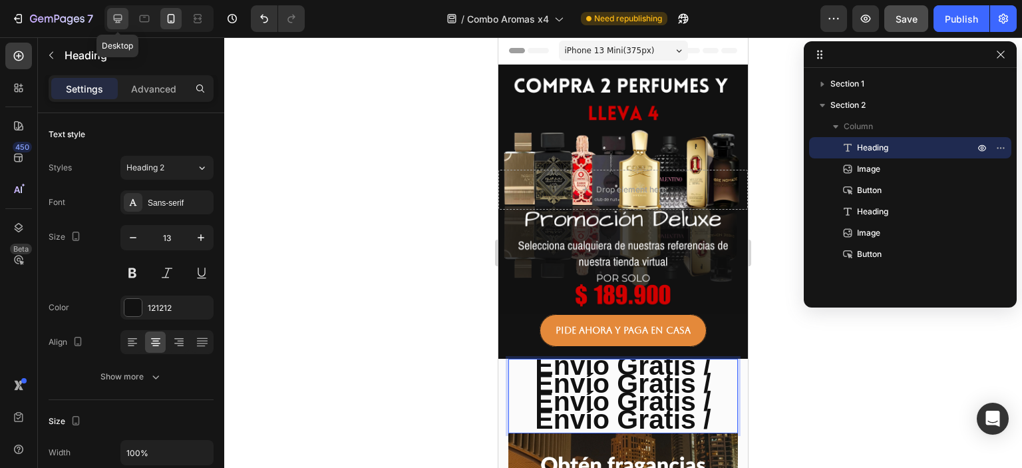
click at [120, 17] on icon at bounding box center [117, 18] width 13 height 13
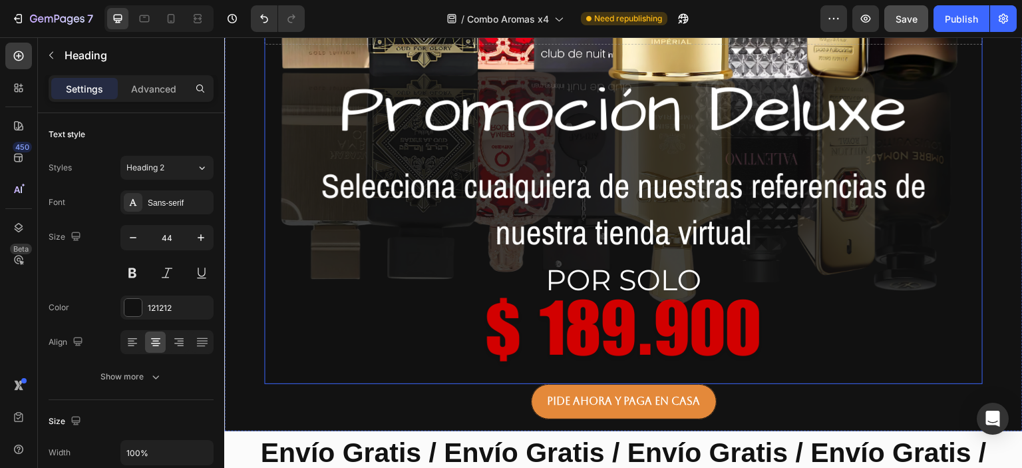
scroll to position [559, 0]
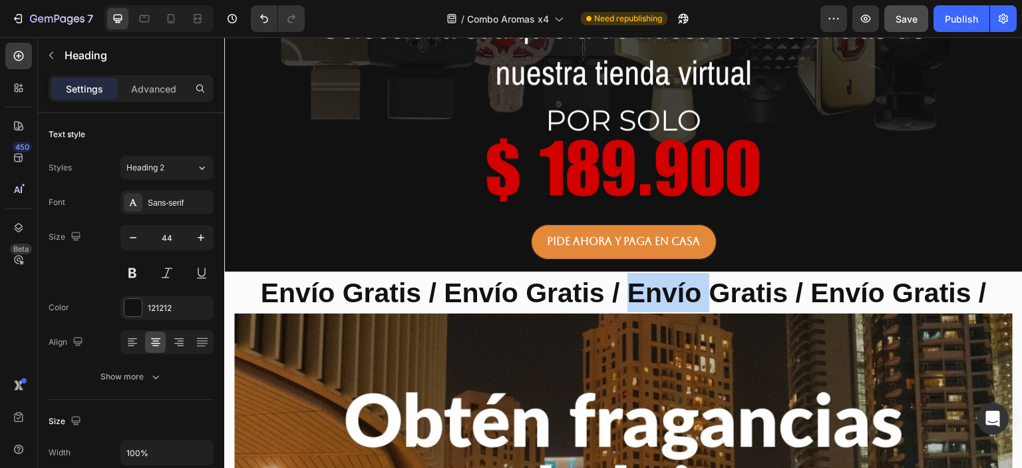
click at [665, 289] on strong "Envío Gratis / Envío Gratis / Envío Gratis / Envío Gratis /" at bounding box center [623, 292] width 726 height 31
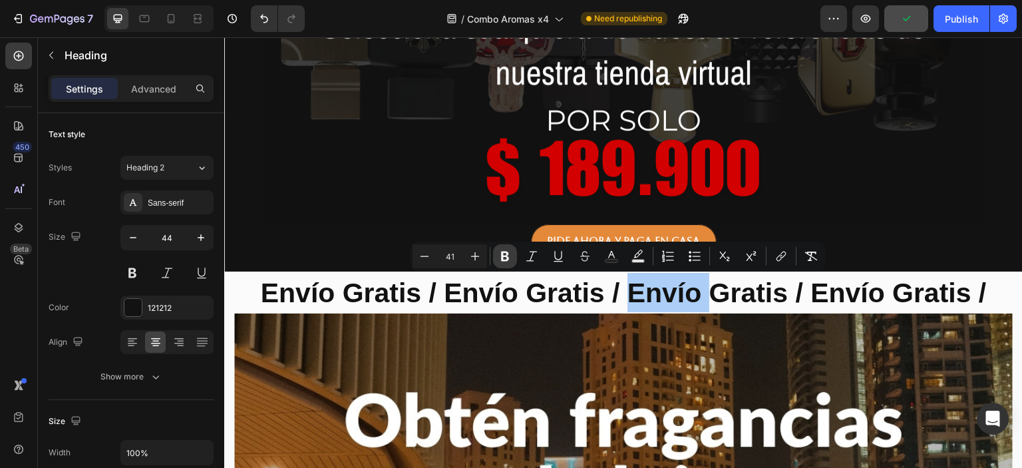
click at [507, 255] on icon "Editor contextual toolbar" at bounding box center [505, 256] width 8 height 10
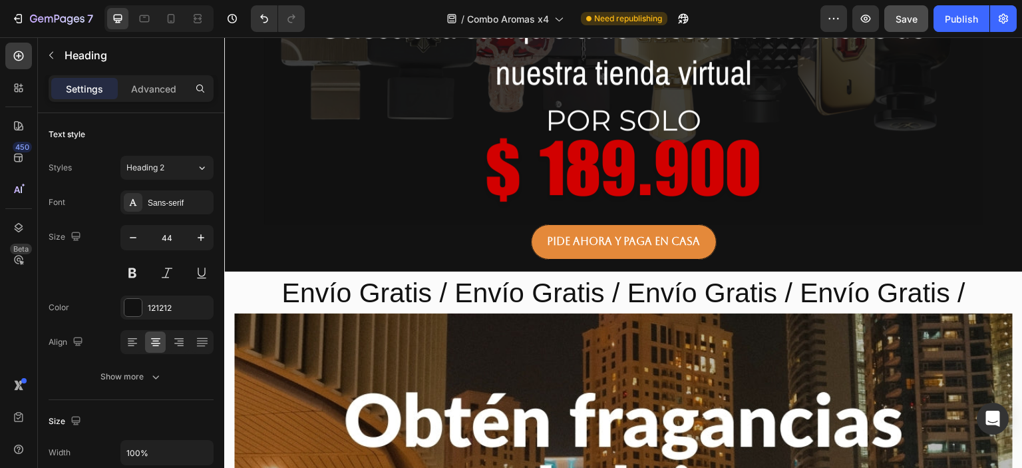
click at [182, 13] on div at bounding box center [158, 18] width 109 height 27
click at [170, 22] on icon at bounding box center [170, 18] width 13 height 13
type input "13"
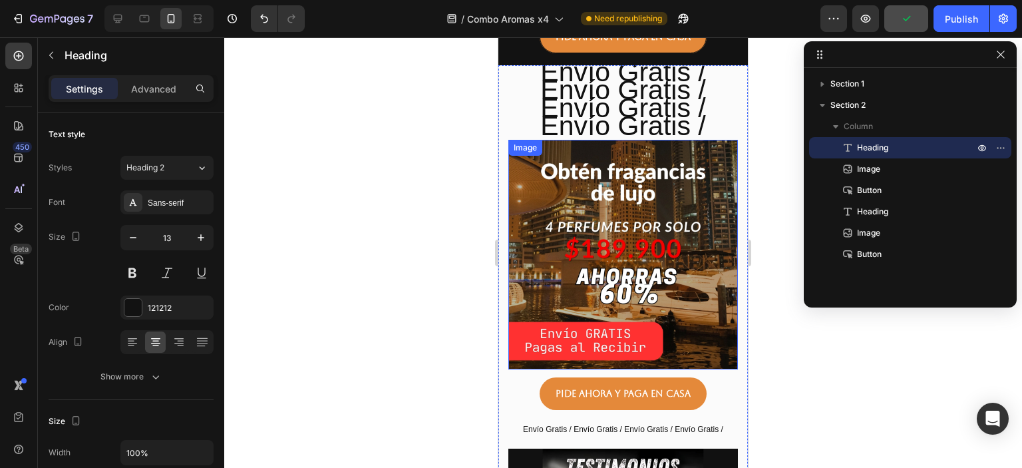
scroll to position [214, 0]
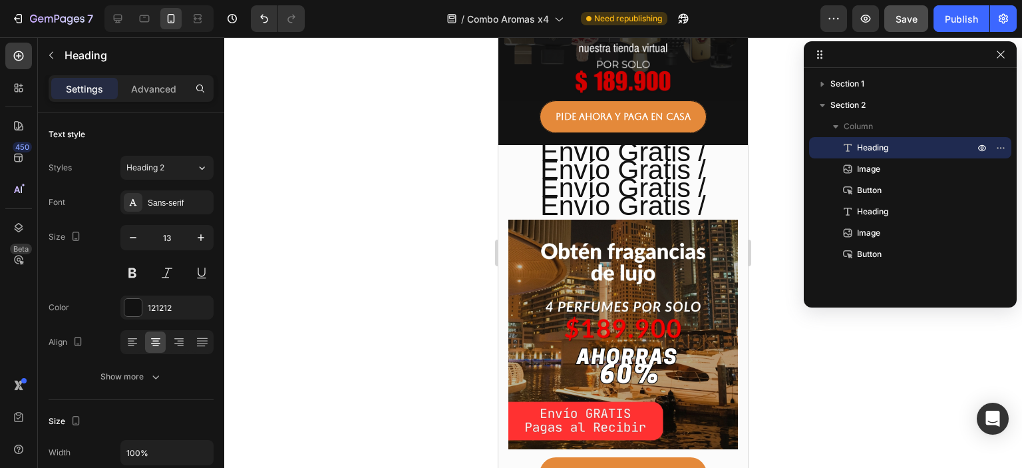
click at [641, 162] on span "Envío Gratis / Envío Gratis / Envío Gratis / Envío Gratis /" at bounding box center [622, 178] width 165 height 84
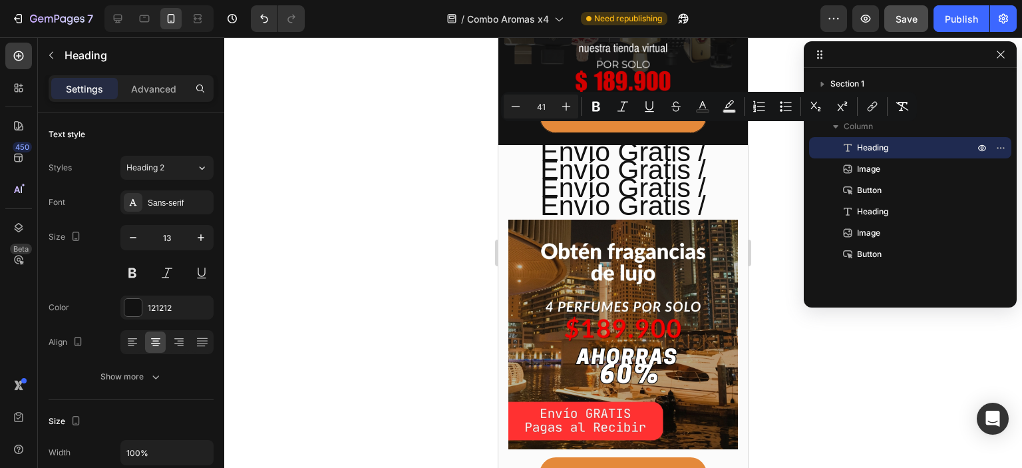
drag, startPoint x: 709, startPoint y: 194, endPoint x: 516, endPoint y: 146, distance: 198.8
click at [516, 146] on p "Envío Gratis / Envío Gratis / Envío Gratis / Envío Gratis /" at bounding box center [623, 182] width 227 height 72
click at [518, 104] on icon "Editor contextual toolbar" at bounding box center [515, 106] width 13 height 13
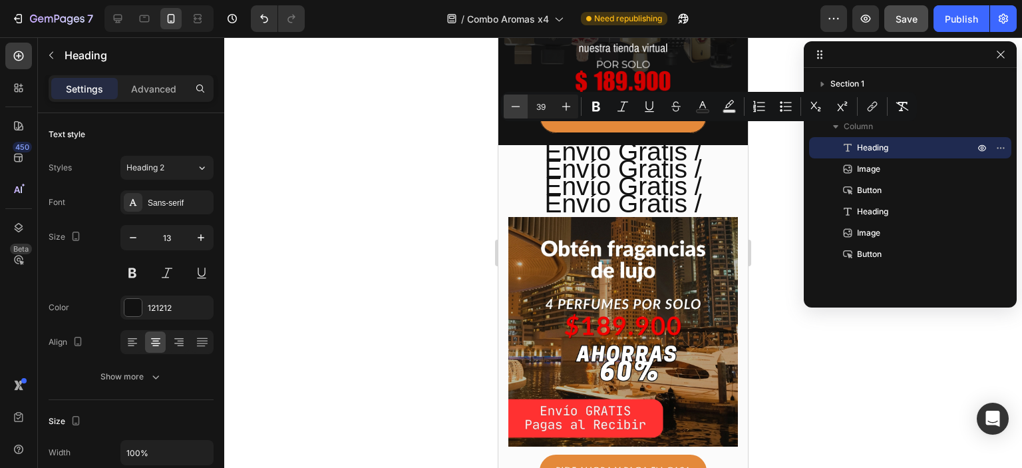
click at [518, 104] on icon "Editor contextual toolbar" at bounding box center [515, 106] width 13 height 13
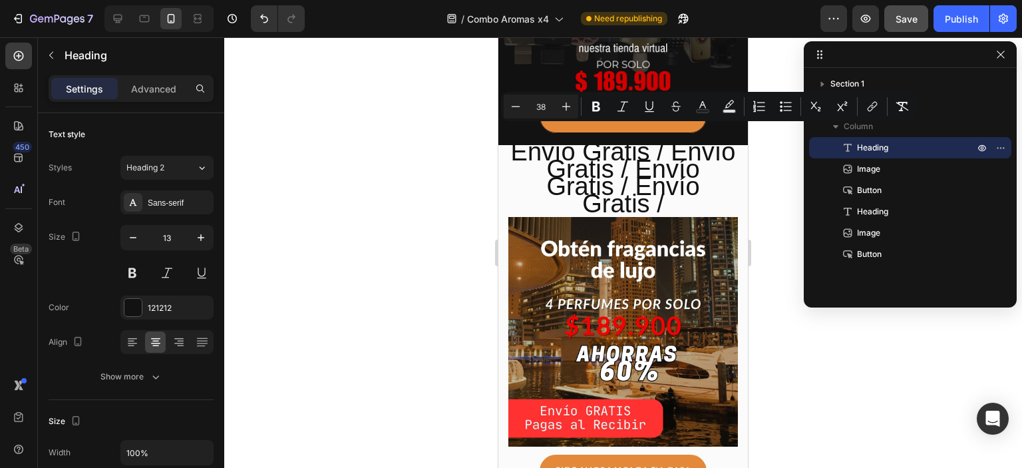
click at [538, 106] on input "38" at bounding box center [541, 106] width 27 height 16
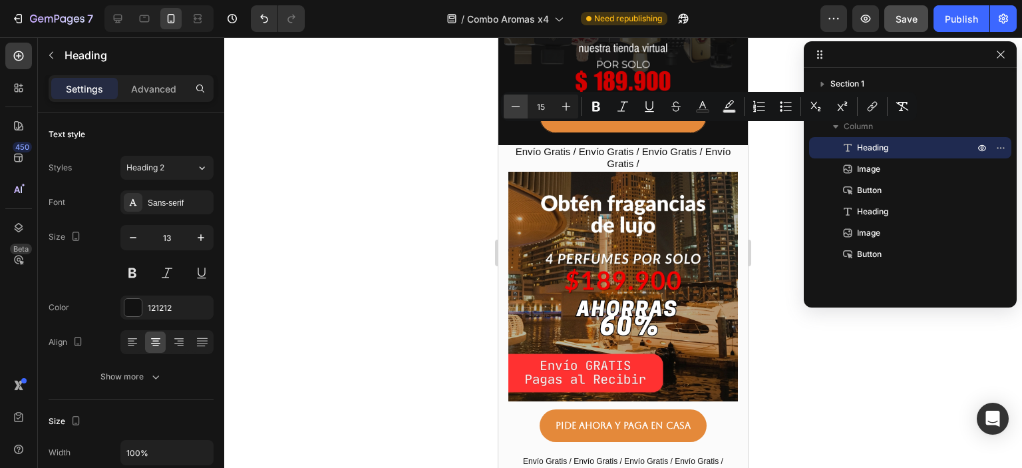
click at [516, 101] on icon "Editor contextual toolbar" at bounding box center [515, 106] width 13 height 13
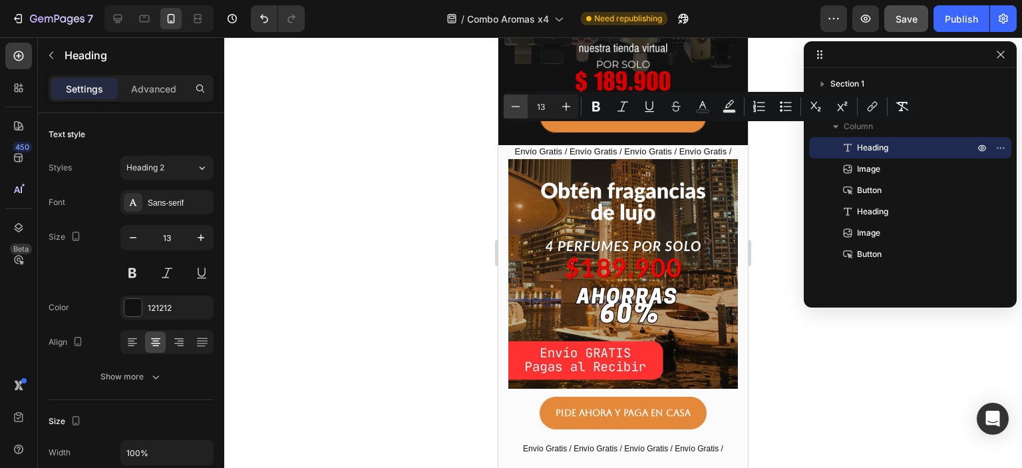
click at [516, 101] on icon "Editor contextual toolbar" at bounding box center [515, 106] width 13 height 13
type input "12"
click at [602, 106] on icon "Editor contextual toolbar" at bounding box center [595, 106] width 13 height 13
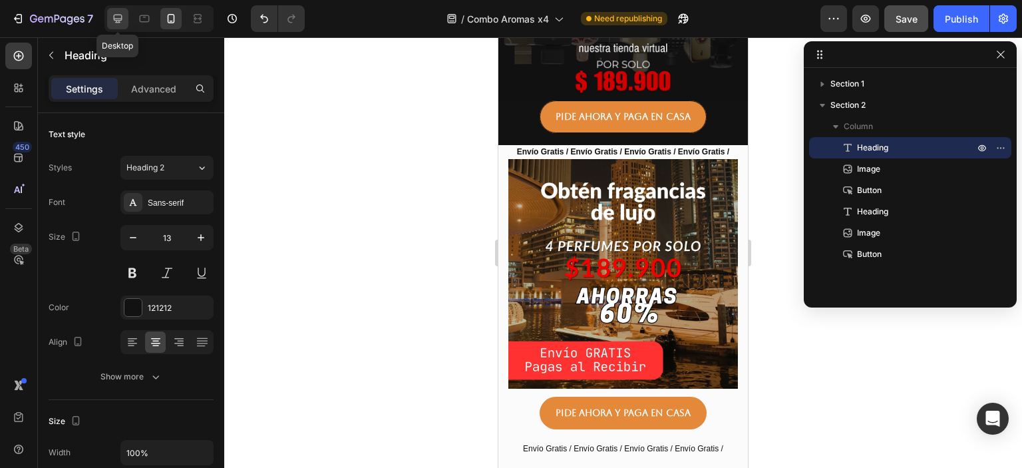
click at [124, 20] on icon at bounding box center [117, 18] width 13 height 13
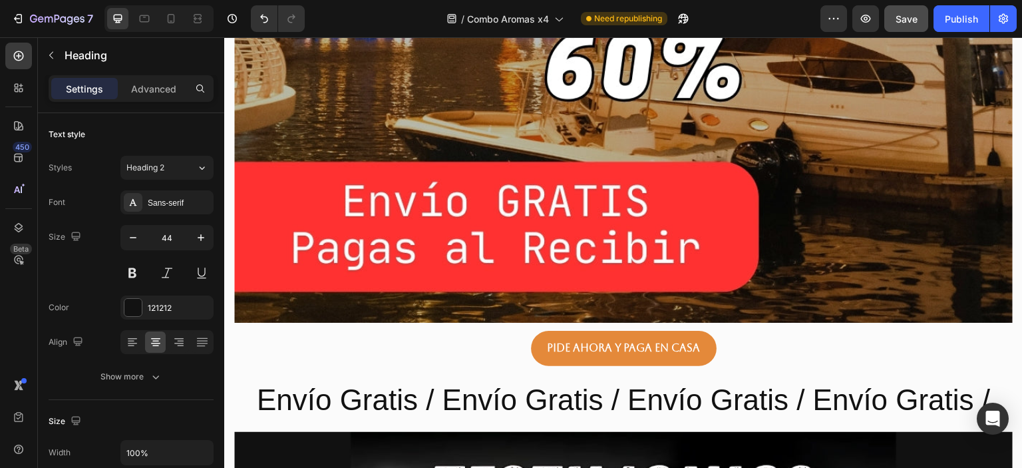
scroll to position [1437, 0]
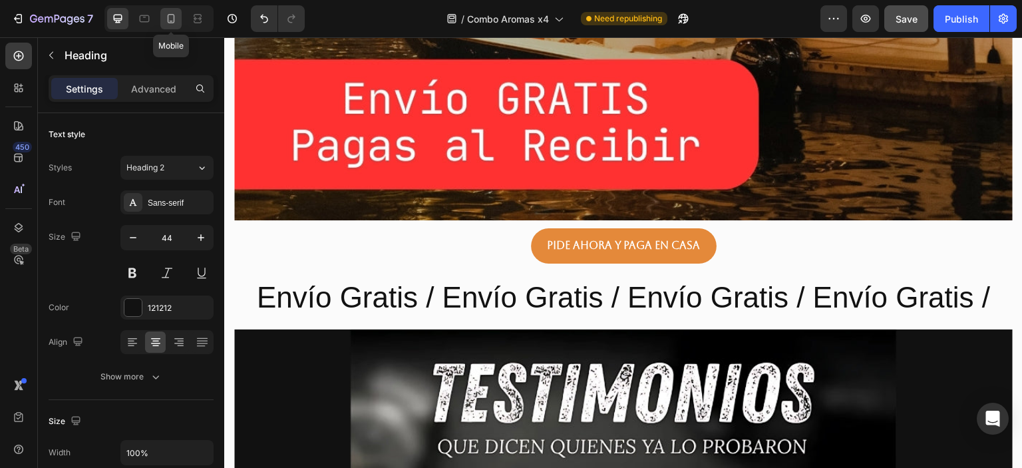
click at [168, 15] on icon at bounding box center [171, 18] width 7 height 9
type input "13"
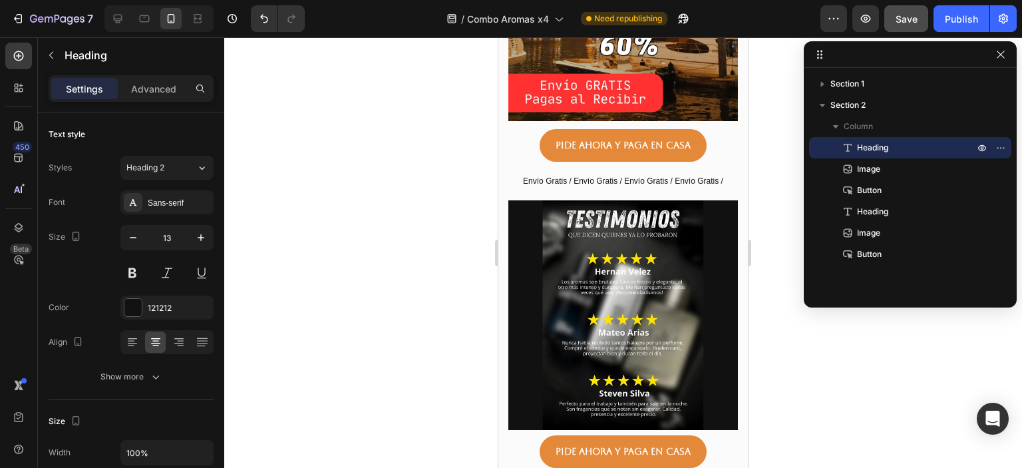
scroll to position [152, 0]
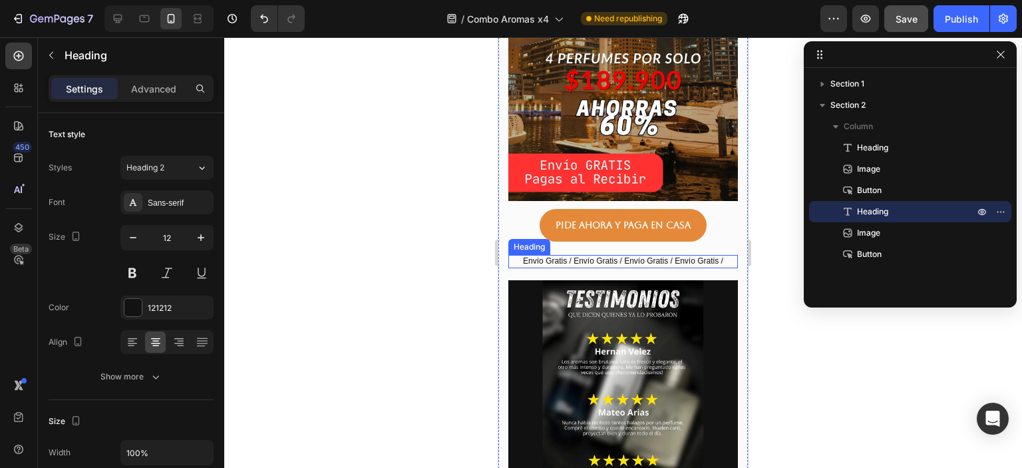
click at [631, 255] on h2 "Envío Gratis / Envío Gratis / Envío Gratis / Envío Gratis /" at bounding box center [623, 261] width 230 height 13
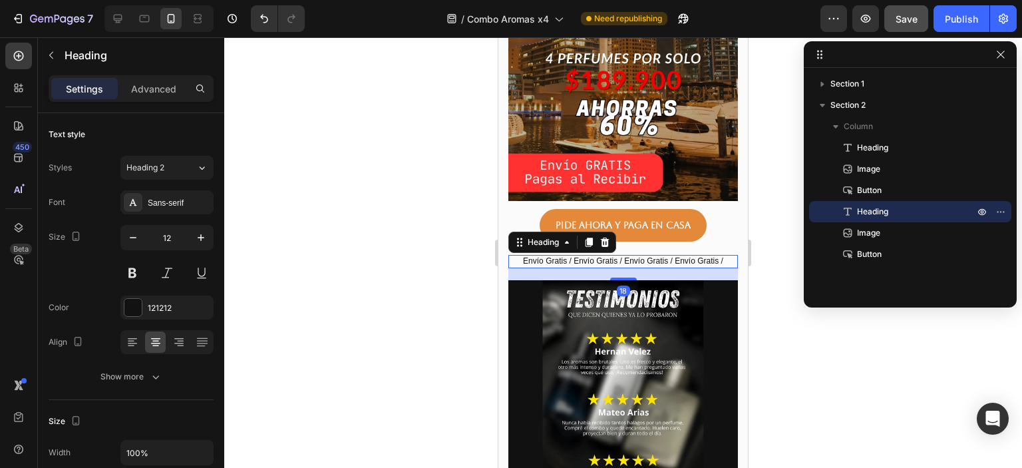
click at [631, 255] on h2 "Envío Gratis / Envío Gratis / Envío Gratis / Envío Gratis /" at bounding box center [623, 261] width 230 height 13
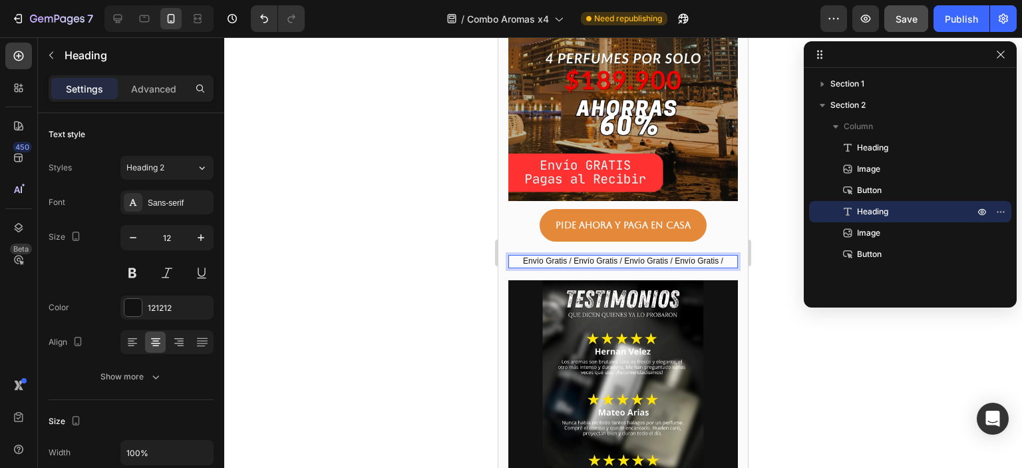
click at [631, 256] on p "Envío Gratis / Envío Gratis / Envío Gratis / Envío Gratis /" at bounding box center [623, 261] width 227 height 11
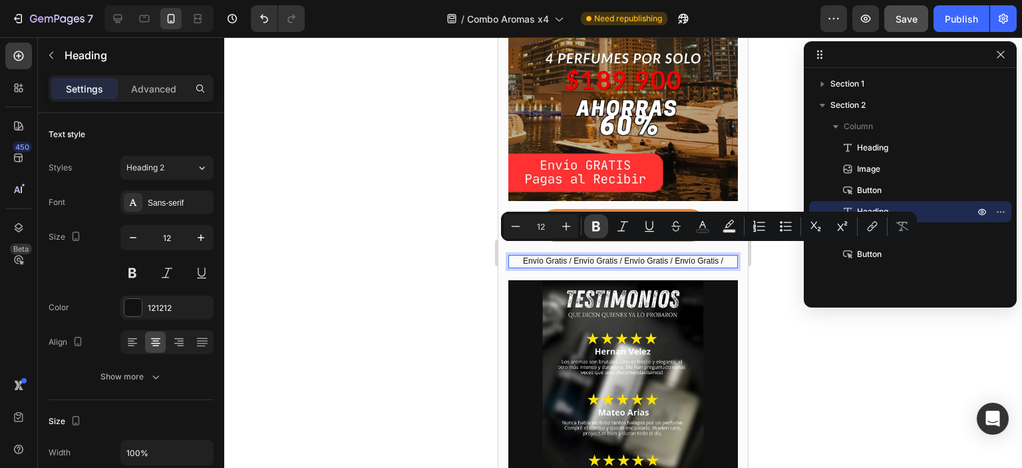
click at [594, 226] on icon "Editor contextual toolbar" at bounding box center [596, 227] width 8 height 10
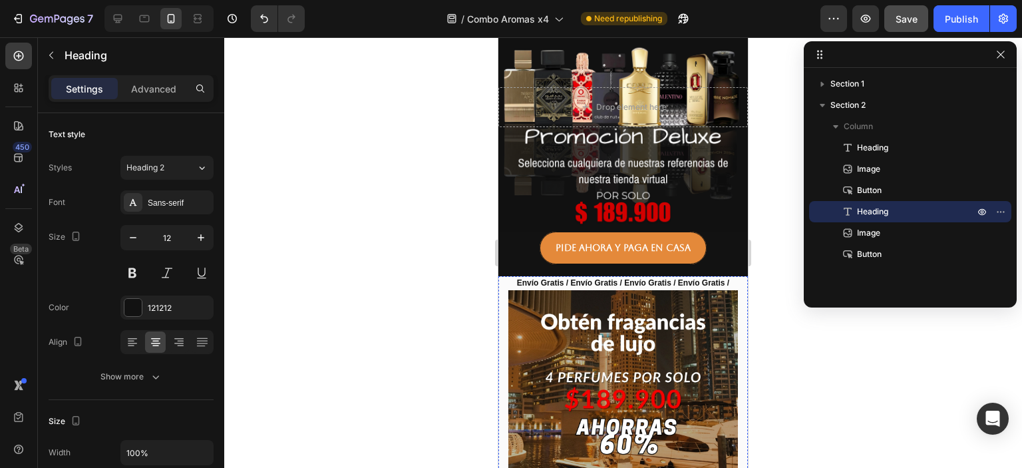
scroll to position [80, 0]
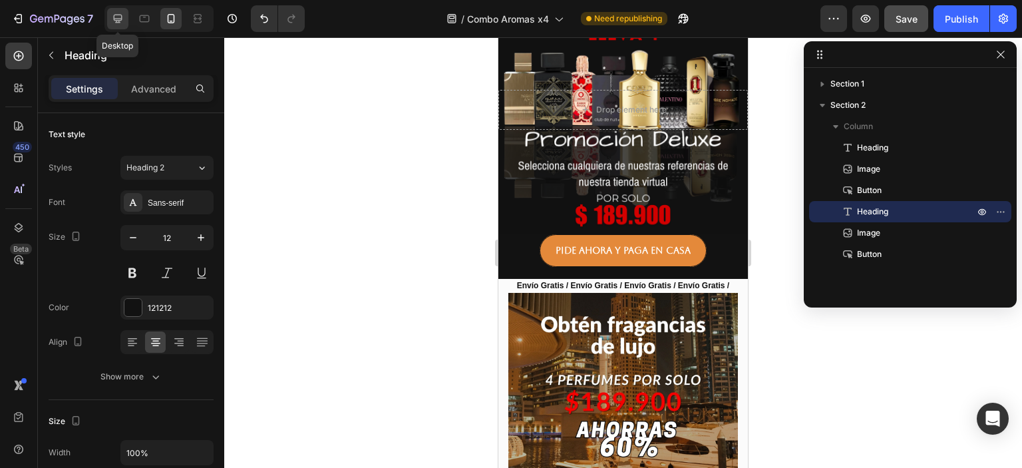
click at [114, 17] on icon at bounding box center [117, 18] width 13 height 13
type input "44"
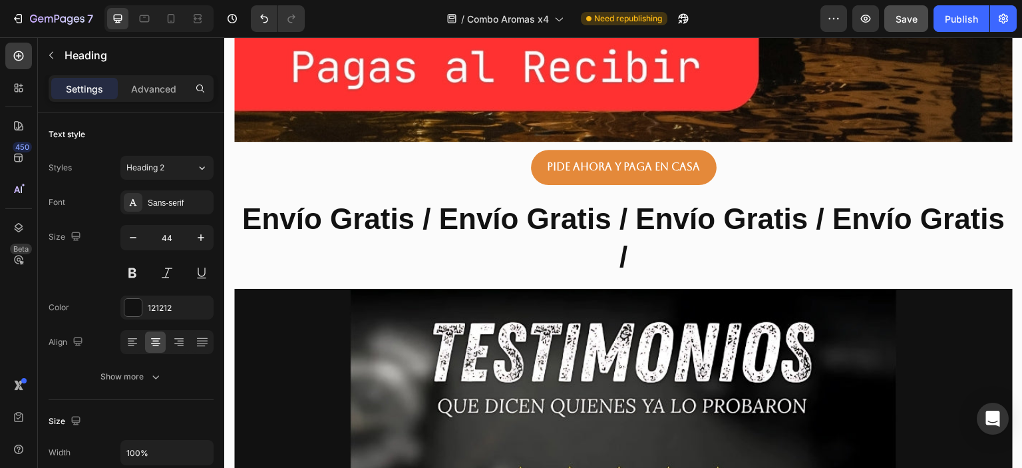
scroll to position [1517, 0]
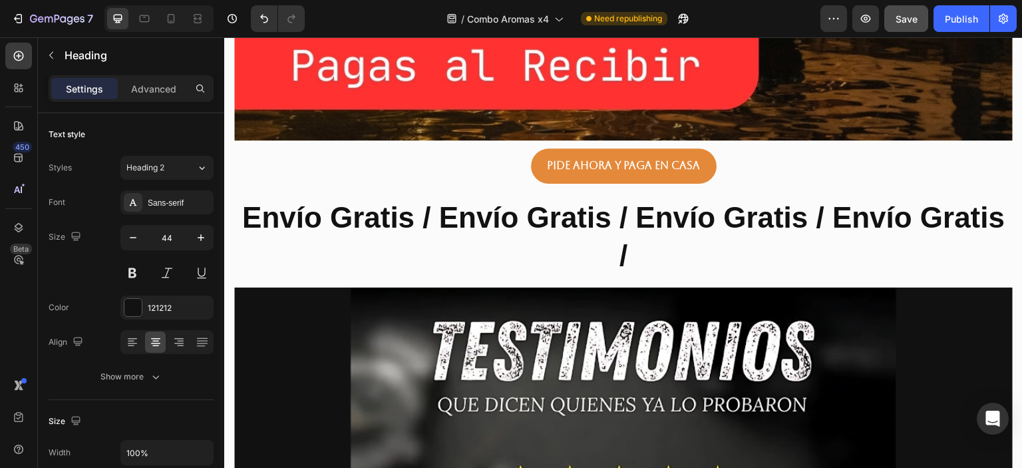
click at [547, 227] on p "Envío Gratis / Envío Gratis / Envío Gratis / Envío Gratis /" at bounding box center [624, 236] width 776 height 76
click at [626, 239] on strong "Envío Gratis / Envío Gratis / Envío Gratis / Envío Gratis /" at bounding box center [623, 236] width 763 height 71
click at [627, 239] on p "Envío Gratis / Envío Gratis / Envío Gratis / Envío Gratis /" at bounding box center [624, 236] width 776 height 76
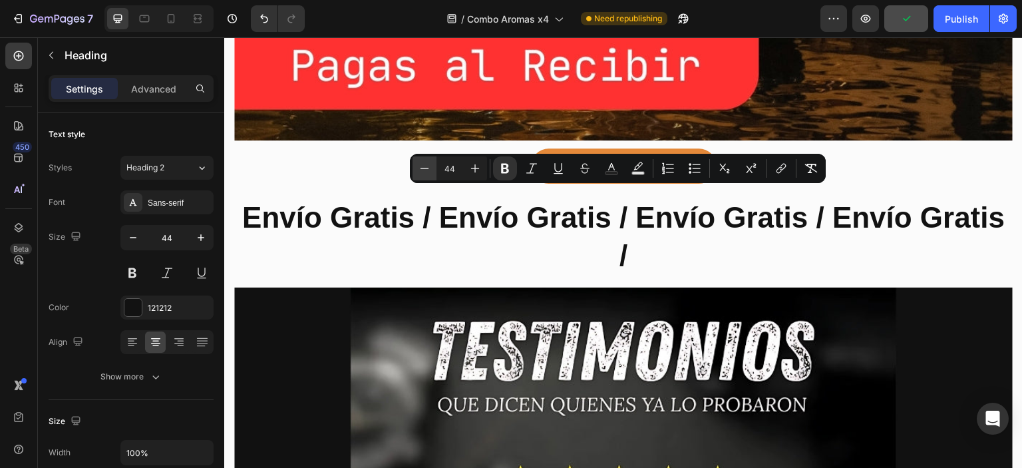
click at [418, 169] on icon "Editor contextual toolbar" at bounding box center [424, 168] width 13 height 13
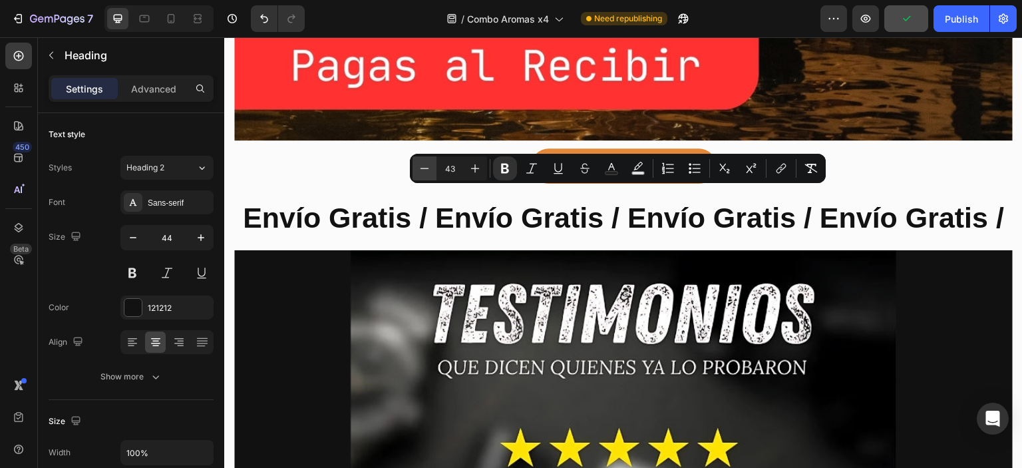
click at [418, 169] on icon "Editor contextual toolbar" at bounding box center [424, 168] width 13 height 13
type input "42"
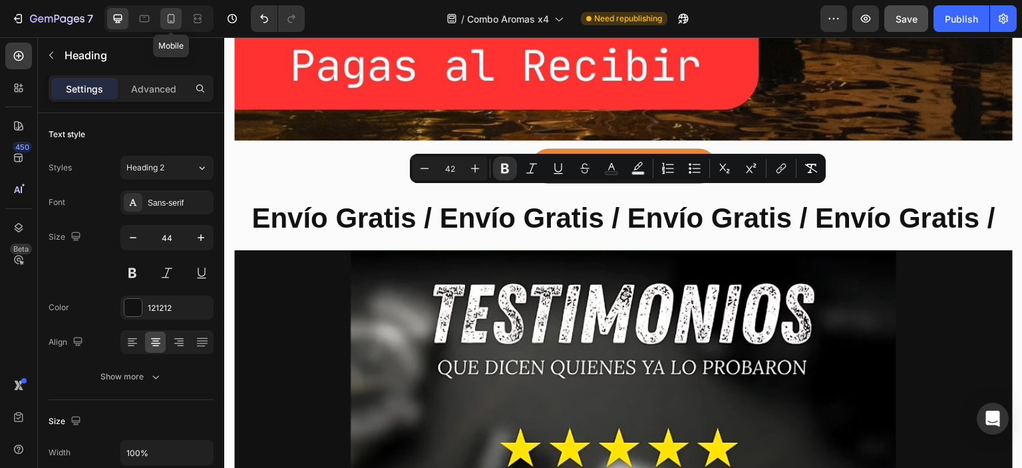
click at [176, 18] on icon at bounding box center [170, 18] width 13 height 13
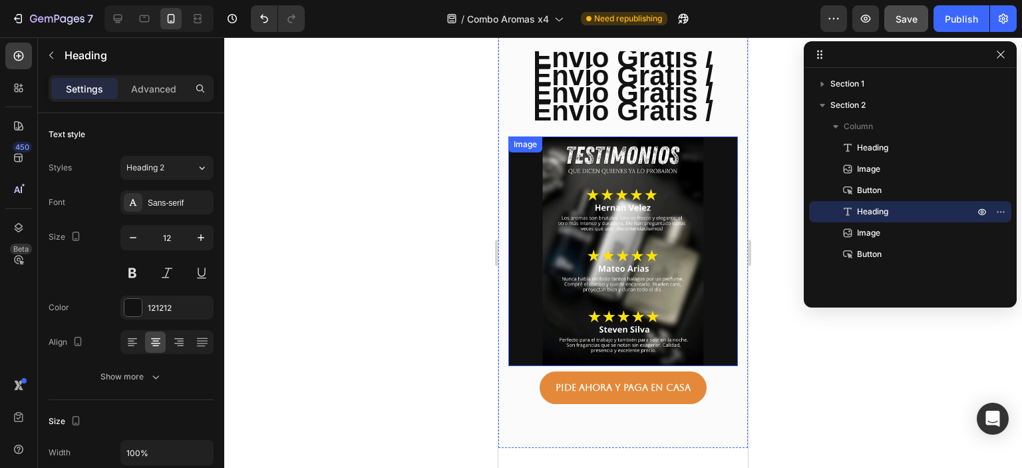
scroll to position [1033, 0]
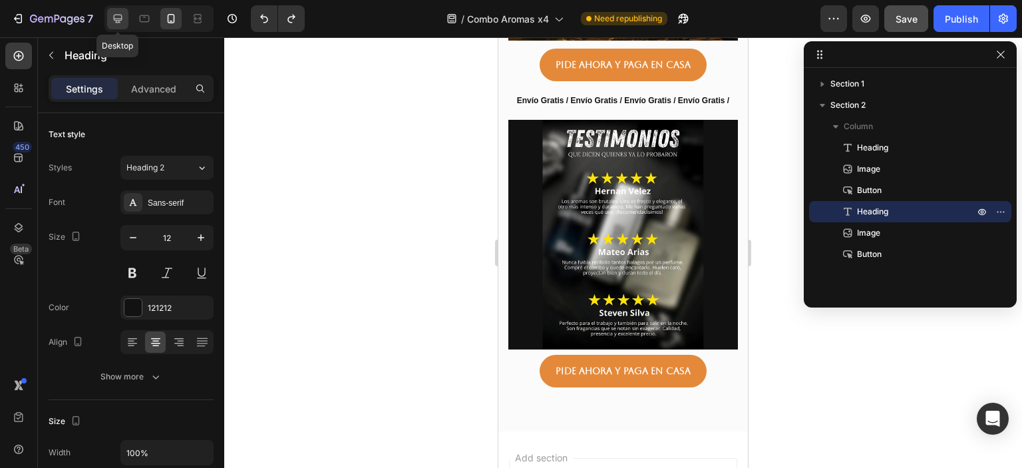
click at [120, 18] on icon at bounding box center [117, 18] width 13 height 13
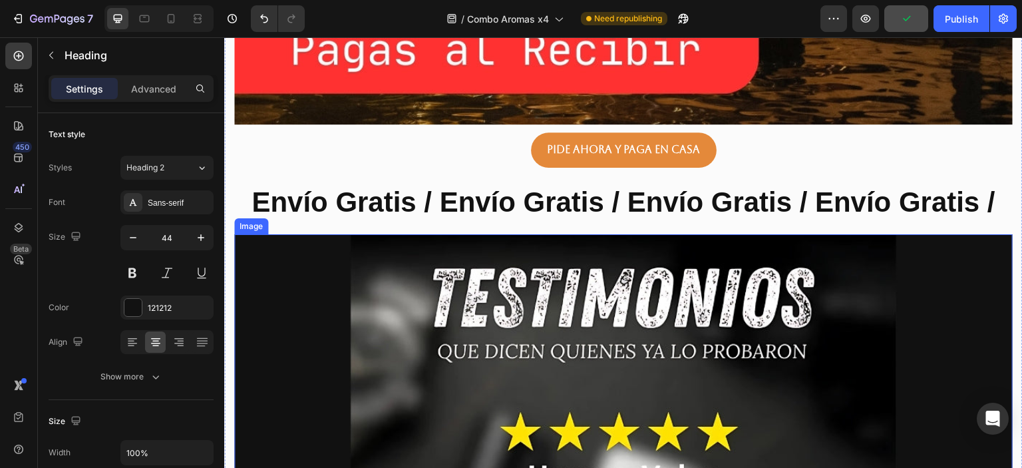
scroll to position [1533, 0]
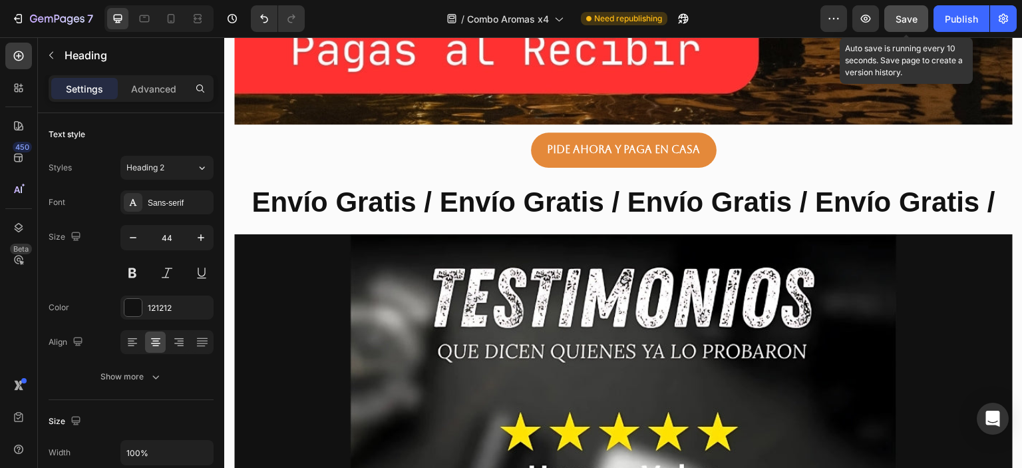
click at [909, 20] on span "Save" at bounding box center [906, 18] width 22 height 11
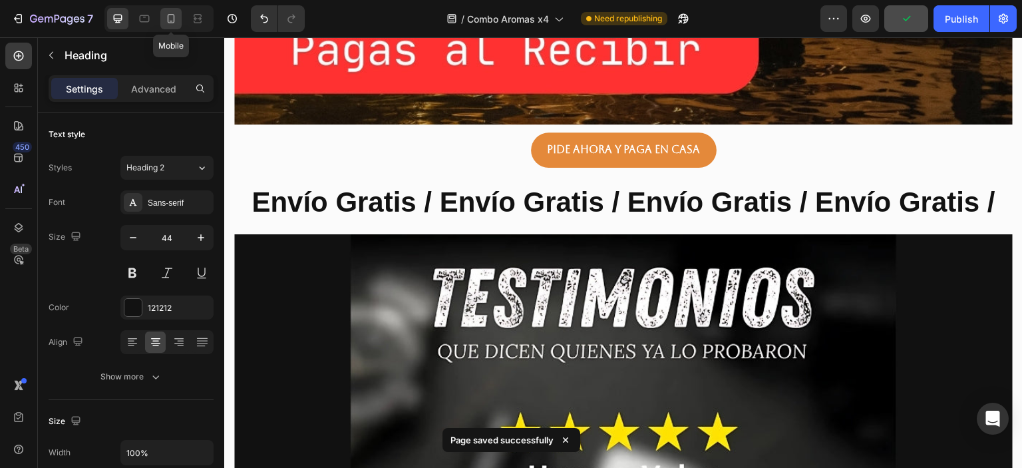
click at [170, 14] on icon at bounding box center [171, 18] width 7 height 9
type input "12"
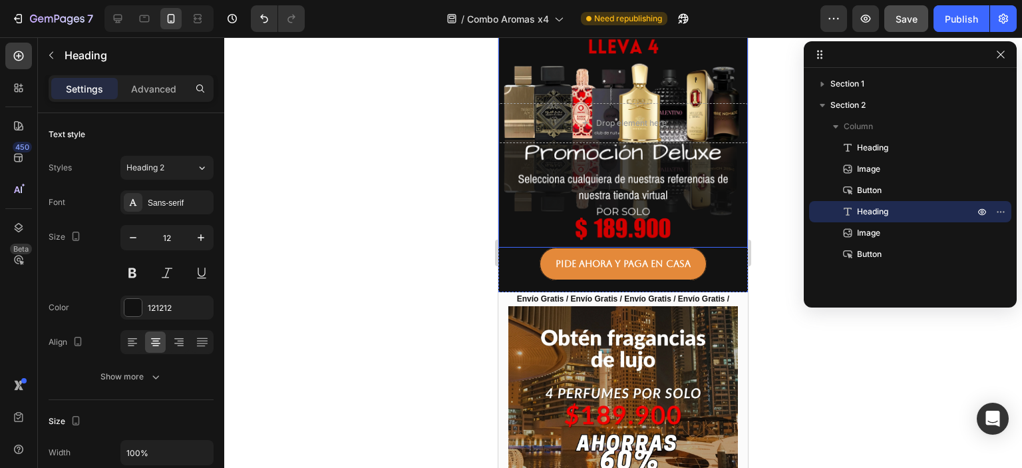
scroll to position [160, 0]
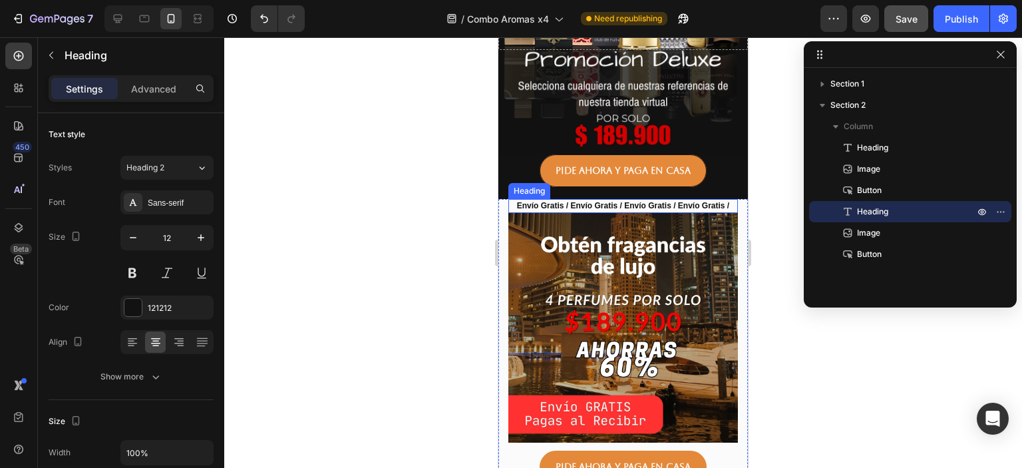
click at [619, 201] on strong "Envío Gratis / Envío Gratis / Envío Gratis / Envío Gratis /" at bounding box center [623, 205] width 212 height 9
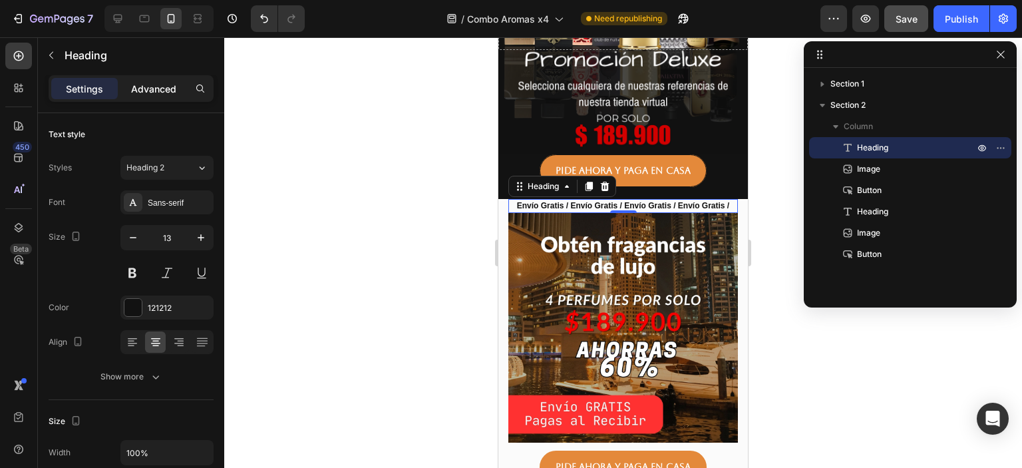
click at [146, 90] on p "Advanced" at bounding box center [153, 89] width 45 height 14
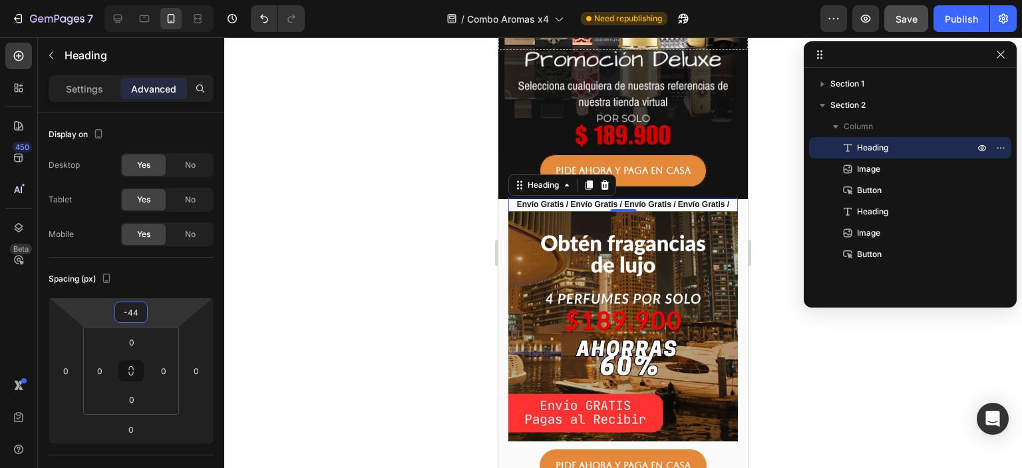
type input "-42"
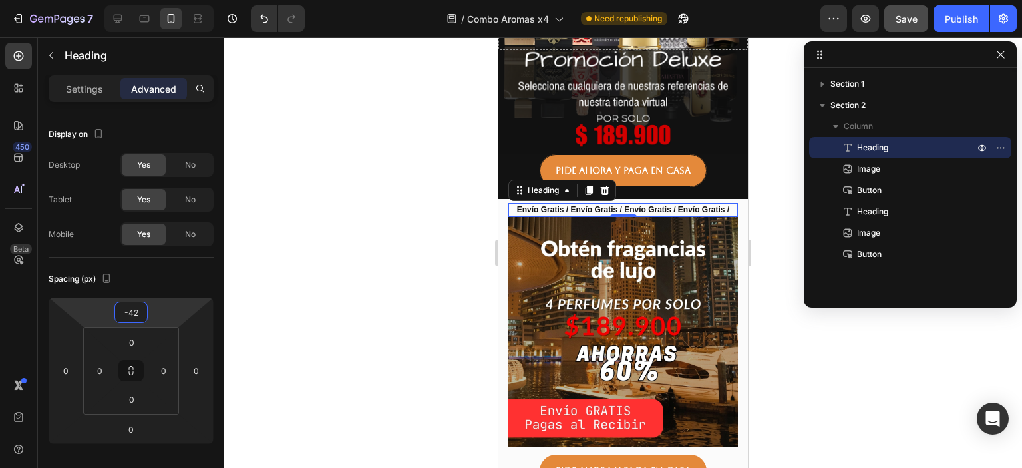
click at [165, 0] on html "7 / Combo Aromas x4 Need republishing Preview Save Publish 450 Beta Sections(18…" at bounding box center [511, 0] width 1022 height 0
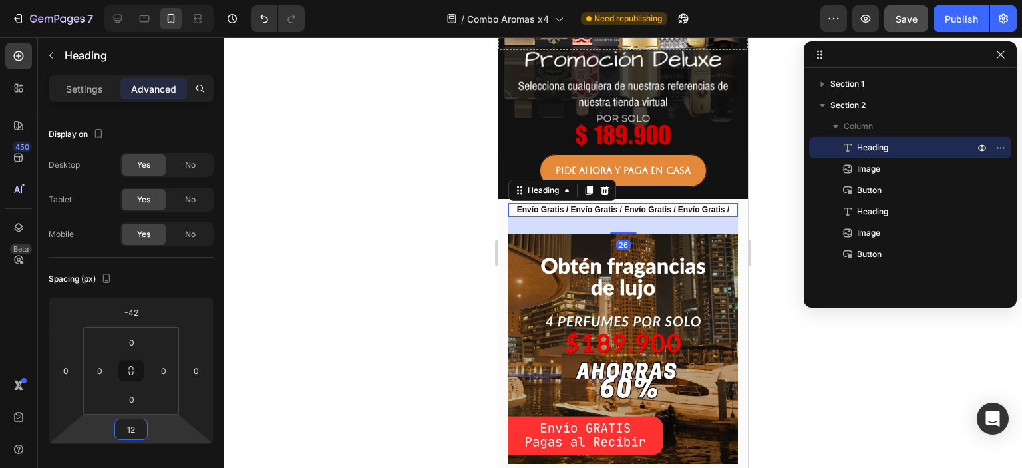
type input "10"
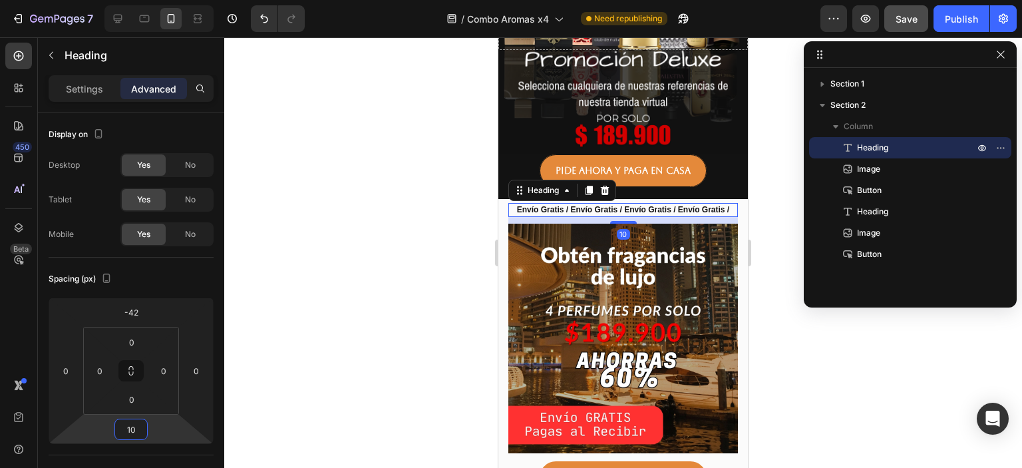
click at [165, 0] on html "7 / Combo Aromas x4 Need republishing Preview Save Publish 450 Beta Sections(18…" at bounding box center [511, 0] width 1022 height 0
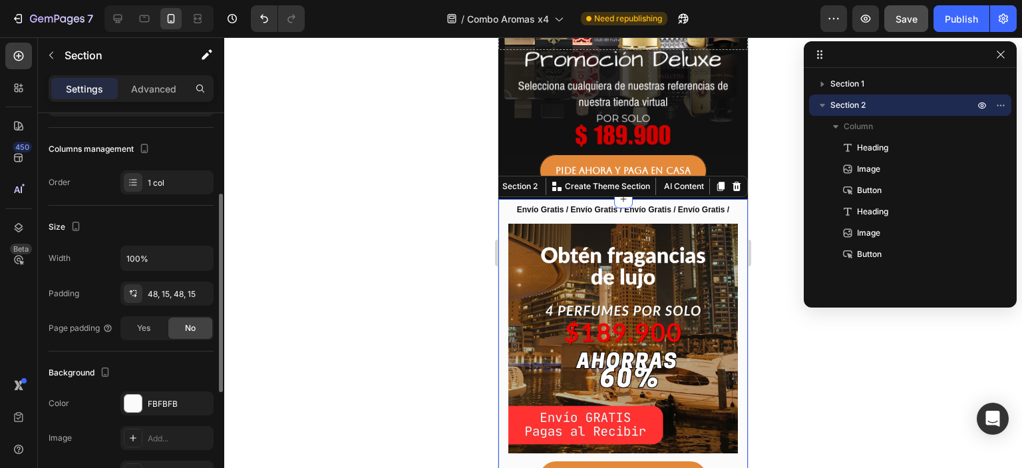
scroll to position [239, 0]
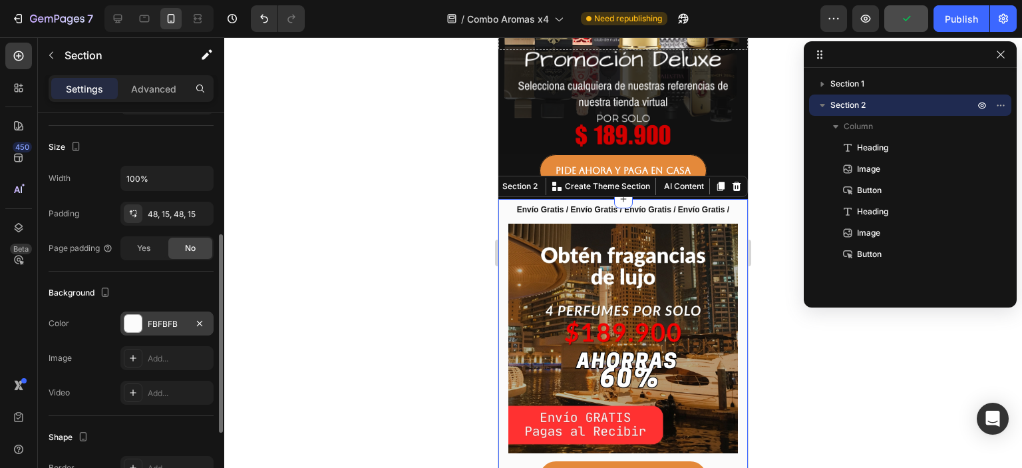
click at [141, 319] on div at bounding box center [132, 323] width 17 height 17
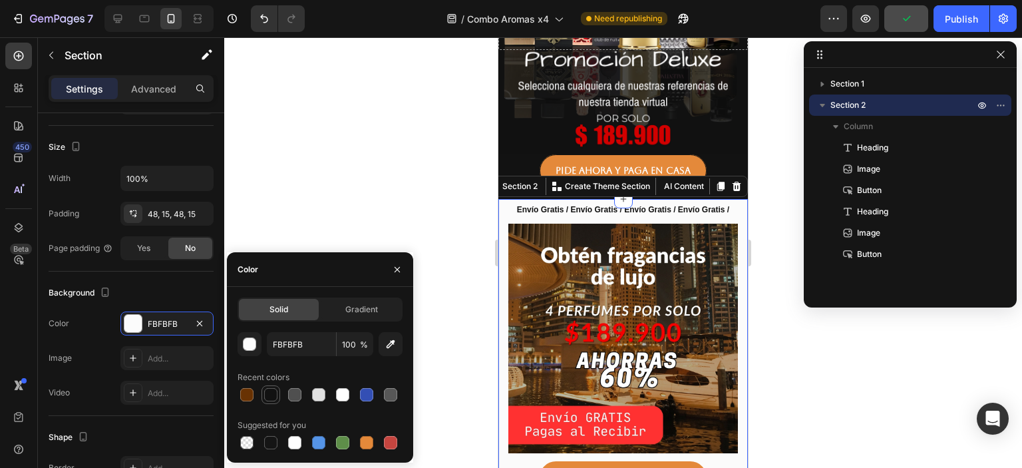
click at [269, 397] on div at bounding box center [270, 394] width 13 height 13
type input "121212"
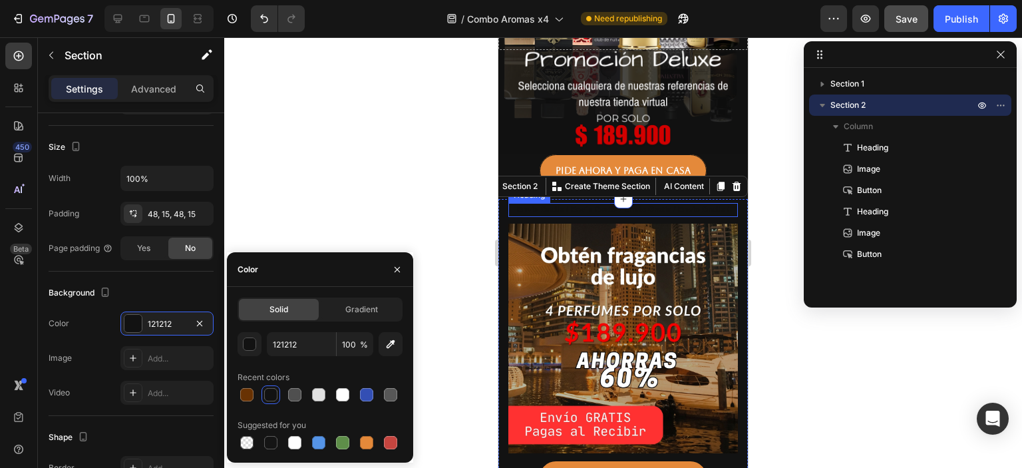
click at [580, 205] on strong "Envío Gratis / Envío Gratis / Envío Gratis / Envío Gratis /" at bounding box center [623, 209] width 212 height 9
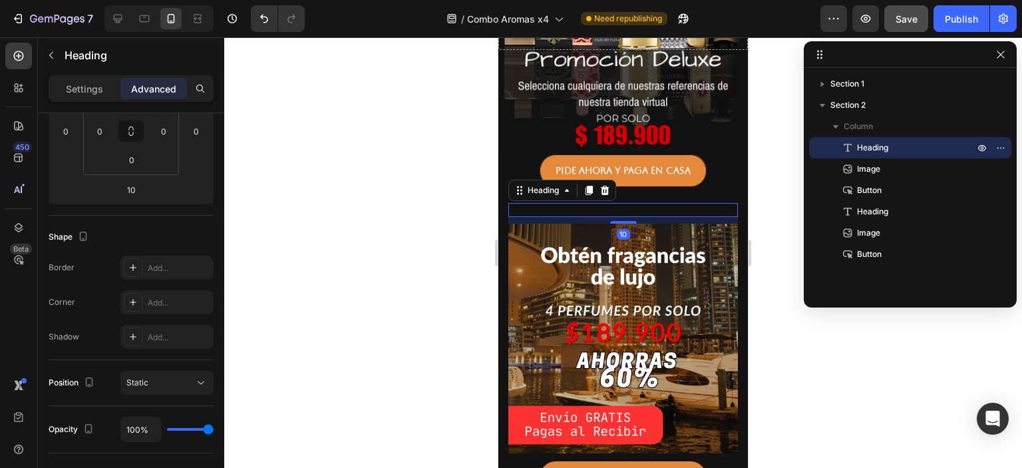
scroll to position [0, 0]
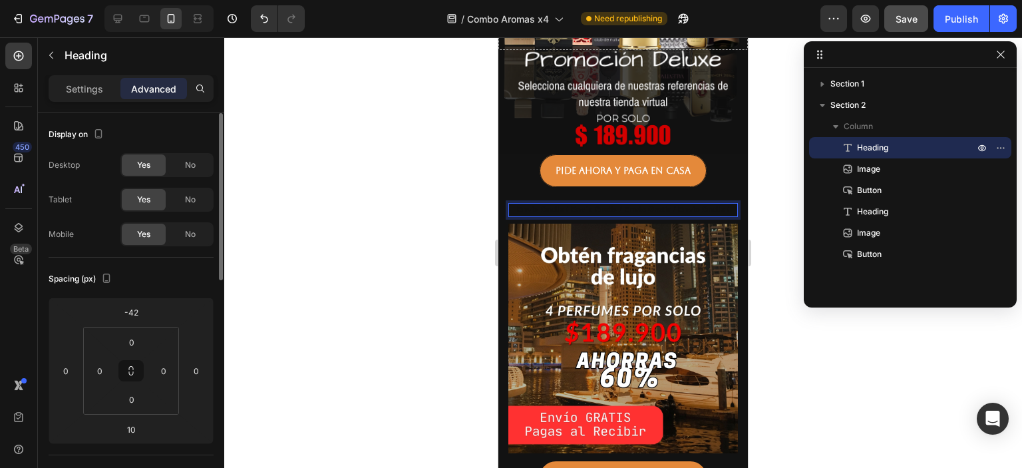
click at [580, 205] on strong "Envío Gratis / Envío Gratis / Envío Gratis / Envío Gratis /" at bounding box center [623, 209] width 212 height 9
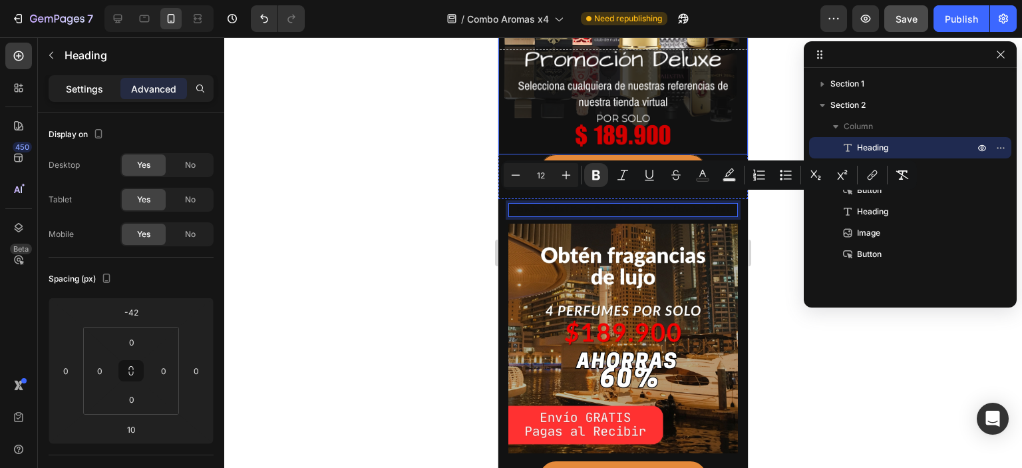
click at [75, 92] on p "Settings" at bounding box center [84, 89] width 37 height 14
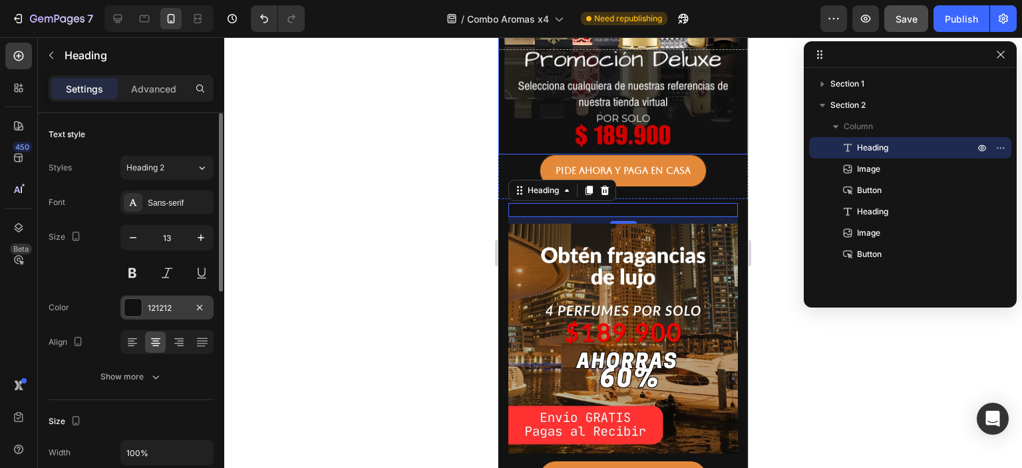
click at [130, 307] on div at bounding box center [132, 307] width 17 height 17
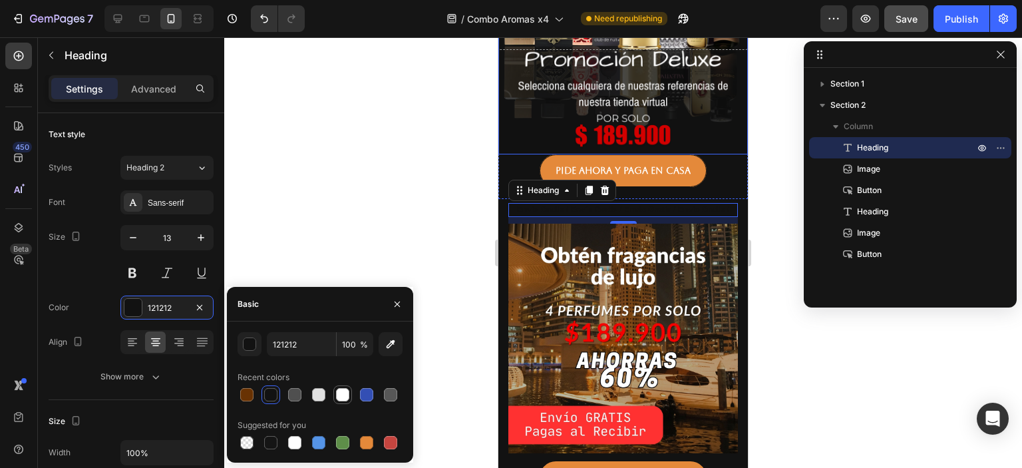
click at [341, 392] on div at bounding box center [342, 394] width 13 height 13
type input "FFFFFF"
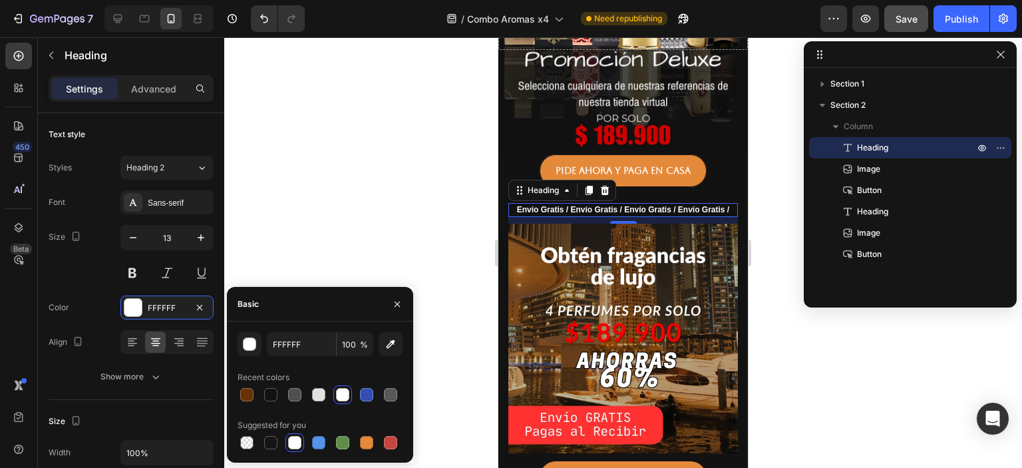
click at [809, 364] on div at bounding box center [623, 252] width 798 height 430
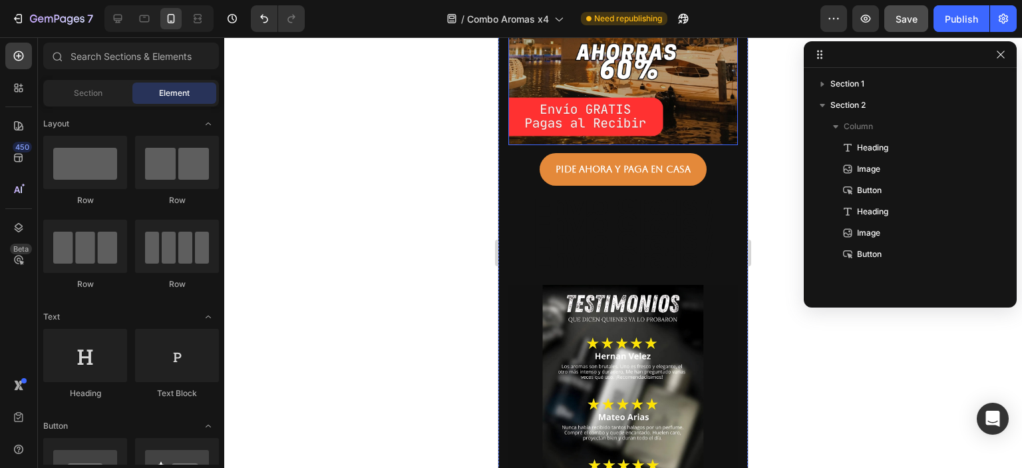
scroll to position [479, 0]
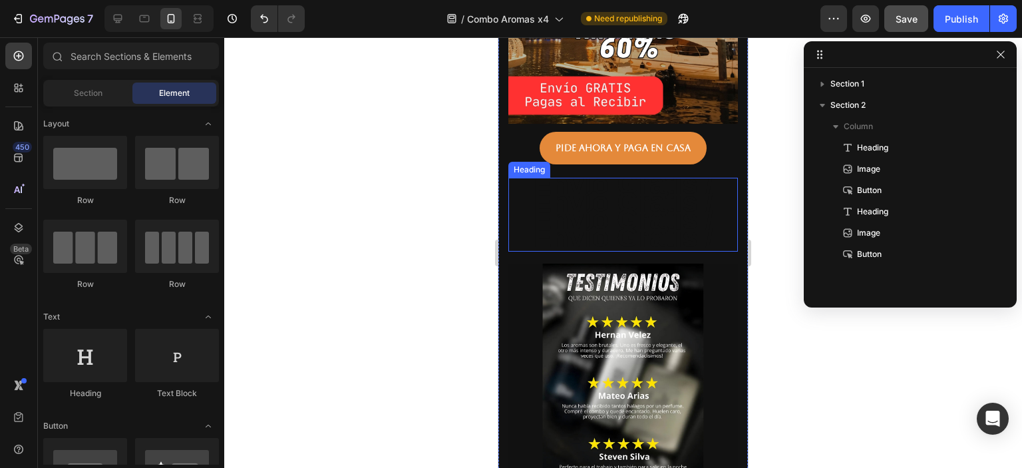
click at [615, 207] on strong "Envío Gratis / Envío Gratis / Envío Gratis / Envío Gratis /" at bounding box center [623, 210] width 180 height 84
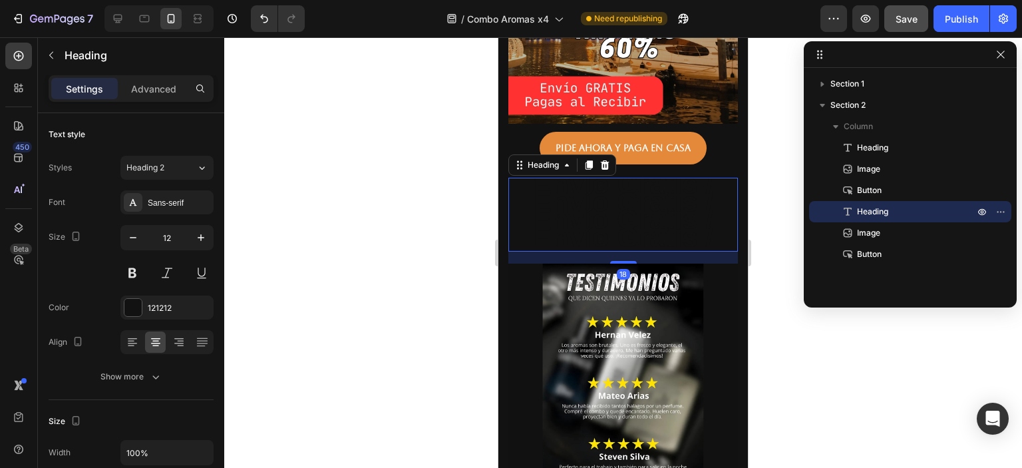
click at [615, 207] on strong "Envío Gratis / Envío Gratis / Envío Gratis / Envío Gratis /" at bounding box center [623, 210] width 180 height 84
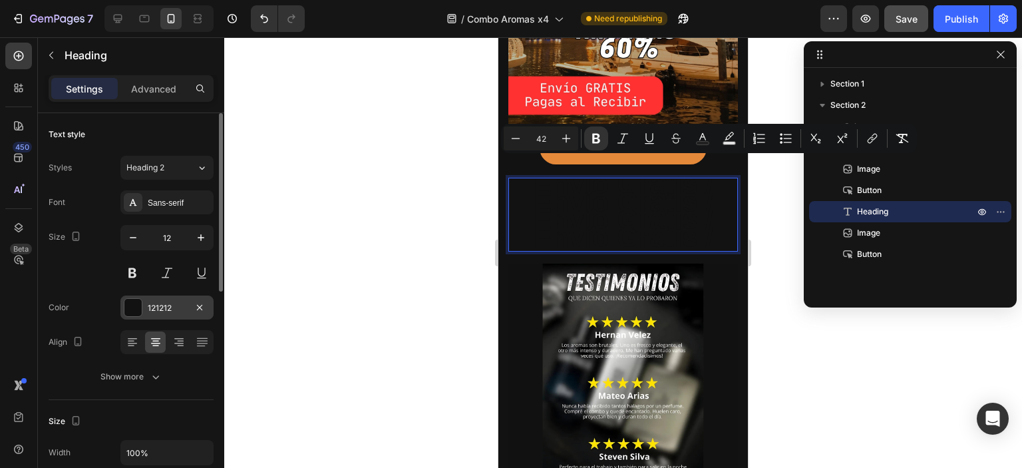
click at [132, 308] on div at bounding box center [132, 307] width 17 height 17
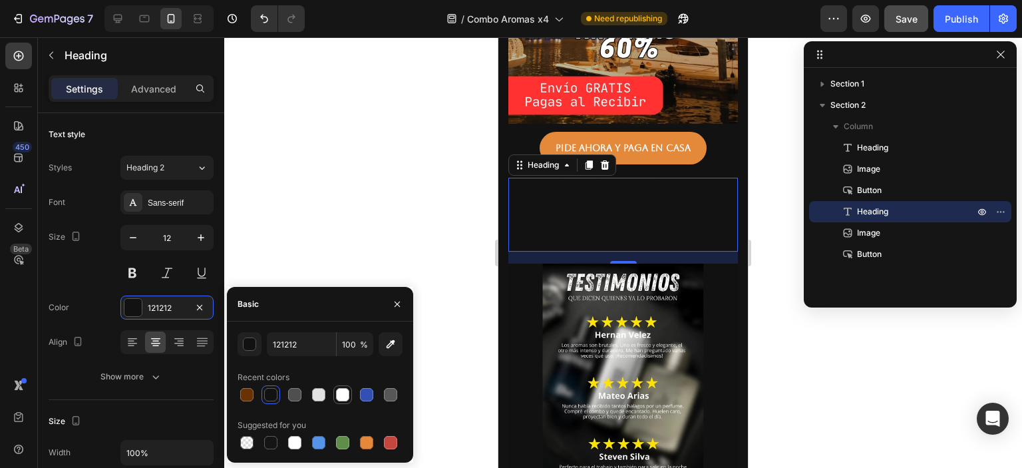
click at [343, 397] on div at bounding box center [342, 394] width 13 height 13
type input "FFFFFF"
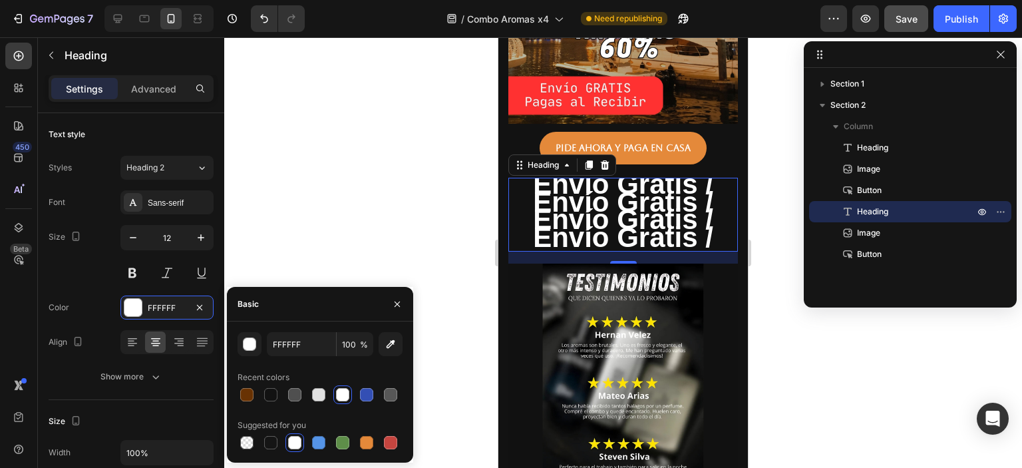
click at [420, 223] on div at bounding box center [623, 252] width 798 height 430
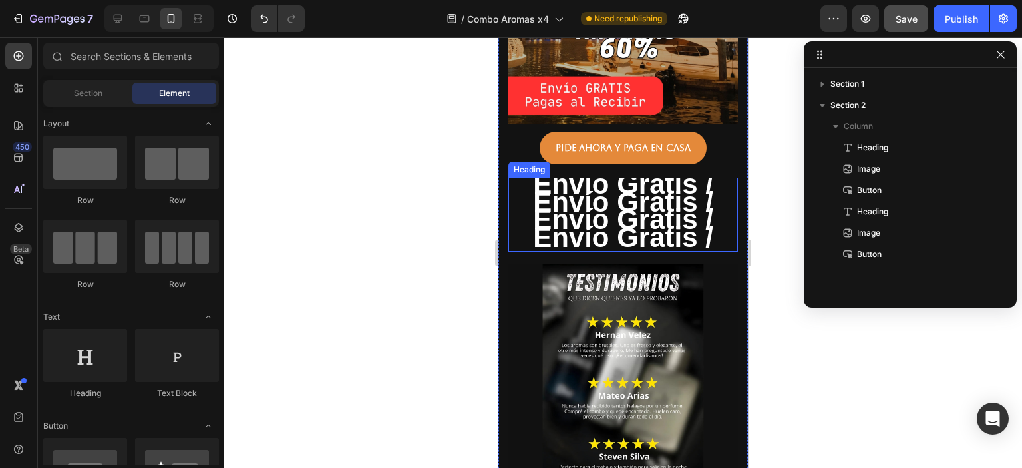
click at [604, 196] on strong "Envío Gratis / Envío Gratis / Envío Gratis / Envío Gratis /" at bounding box center [623, 210] width 180 height 84
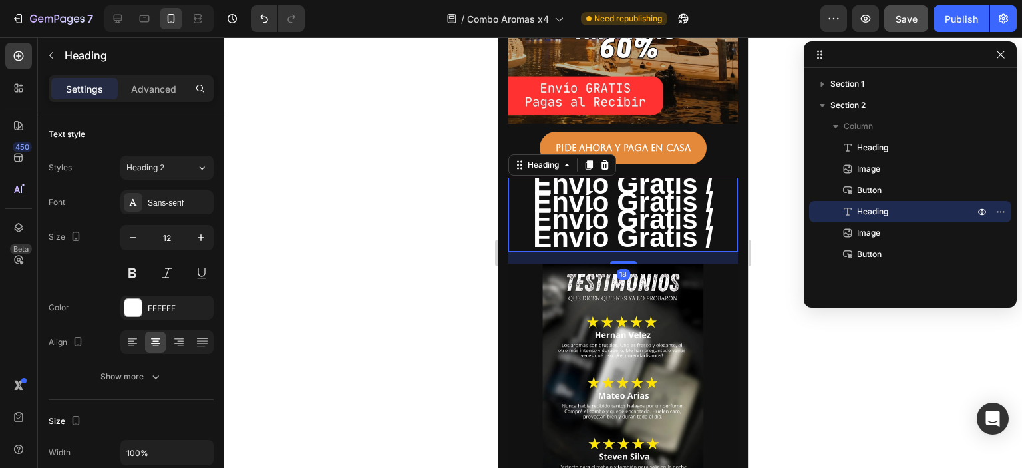
click at [604, 196] on strong "Envío Gratis / Envío Gratis / Envío Gratis / Envío Gratis /" at bounding box center [623, 210] width 180 height 84
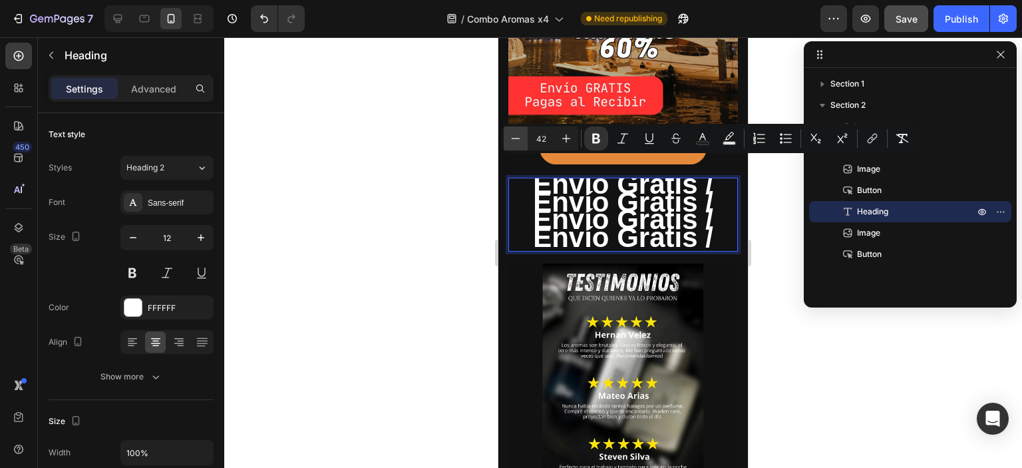
click at [514, 138] on icon "Editor contextual toolbar" at bounding box center [515, 138] width 13 height 13
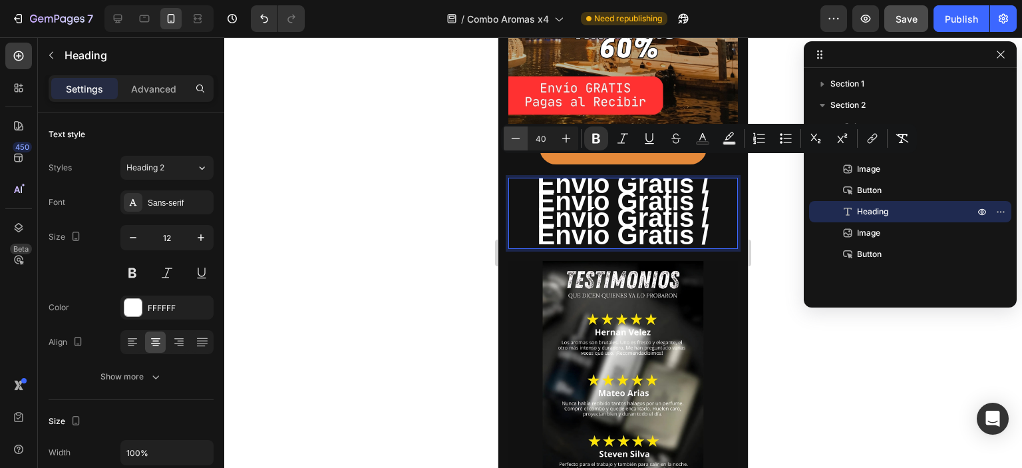
click at [514, 138] on icon "Editor contextual toolbar" at bounding box center [515, 138] width 13 height 13
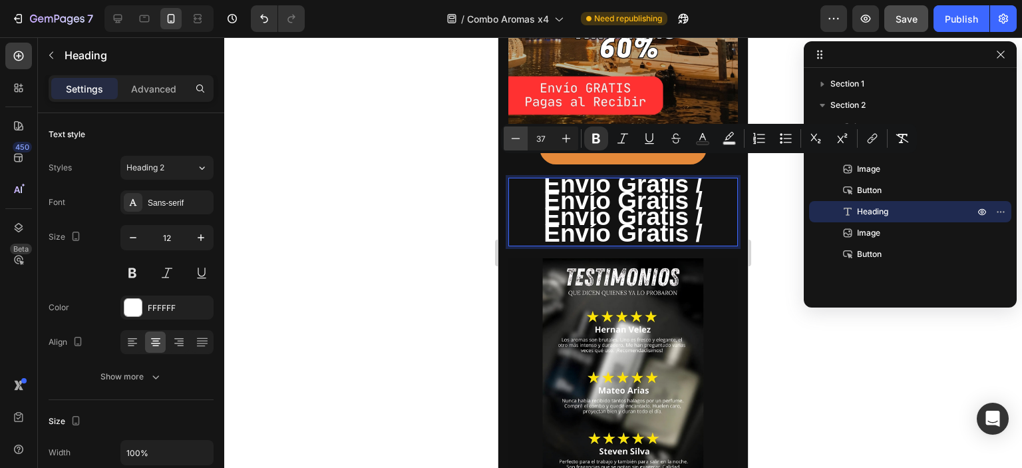
click at [514, 138] on icon "Editor contextual toolbar" at bounding box center [515, 138] width 13 height 13
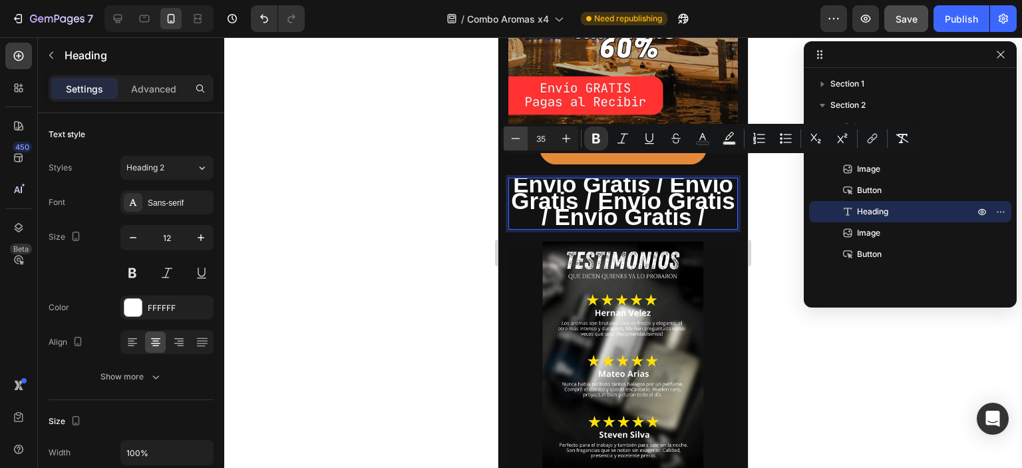
click at [514, 138] on icon "Editor contextual toolbar" at bounding box center [515, 138] width 13 height 13
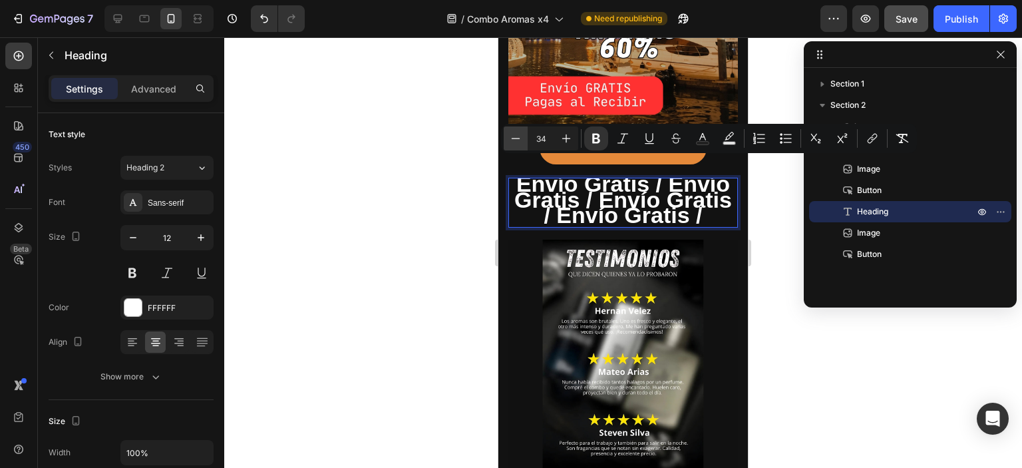
click at [514, 138] on icon "Editor contextual toolbar" at bounding box center [515, 138] width 13 height 13
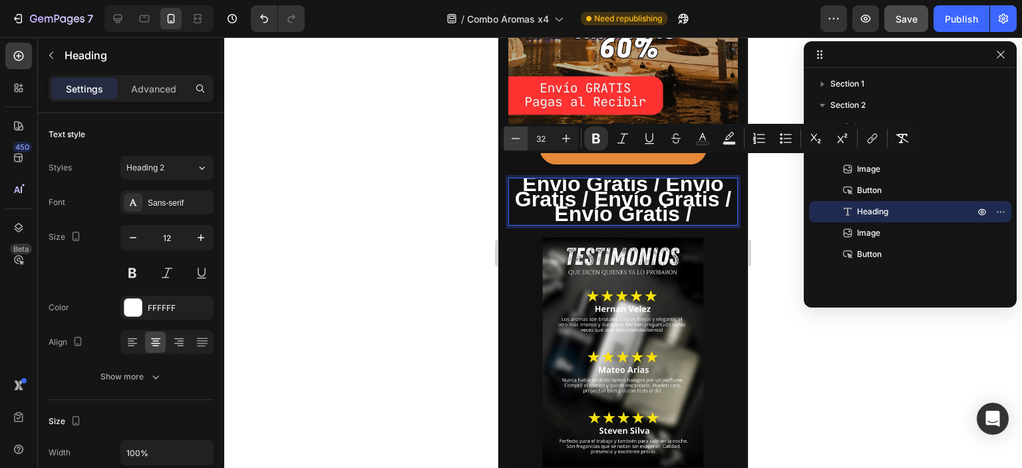
click at [514, 138] on icon "Editor contextual toolbar" at bounding box center [515, 138] width 13 height 13
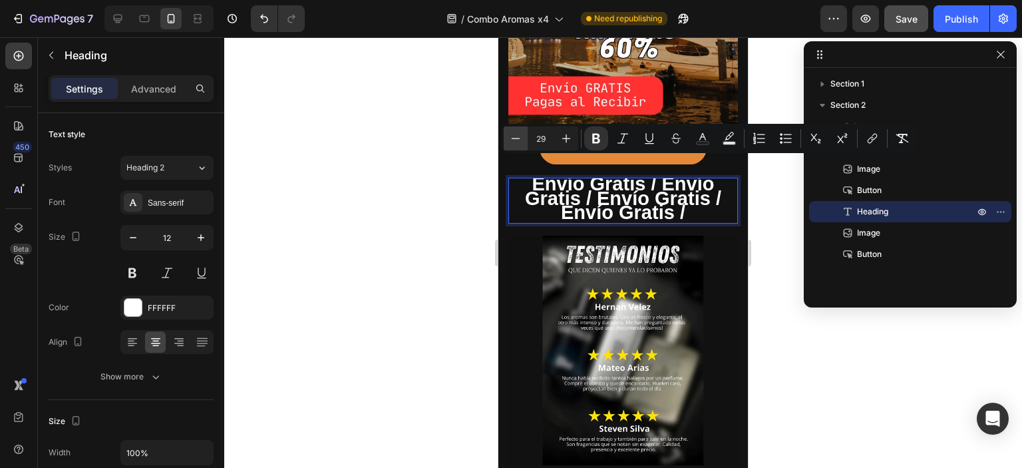
click at [514, 138] on icon "Editor contextual toolbar" at bounding box center [515, 138] width 13 height 13
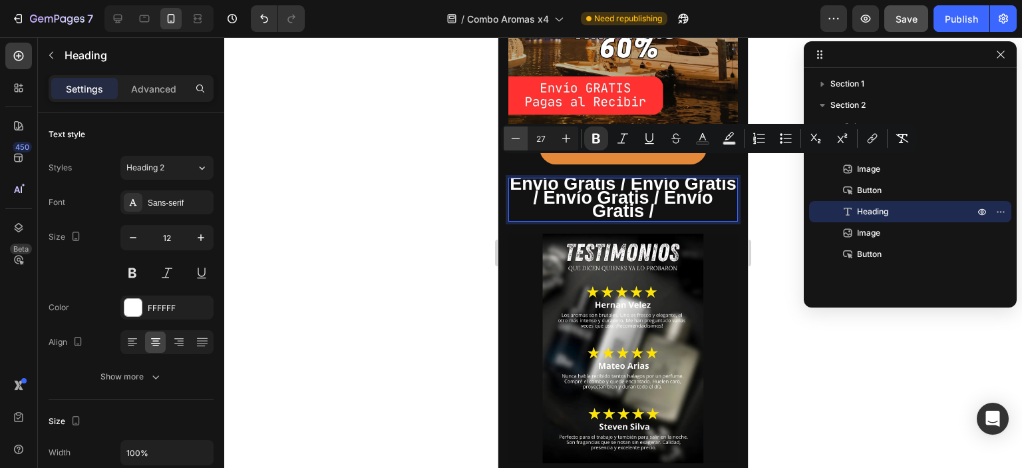
click at [514, 138] on icon "Editor contextual toolbar" at bounding box center [515, 138] width 13 height 13
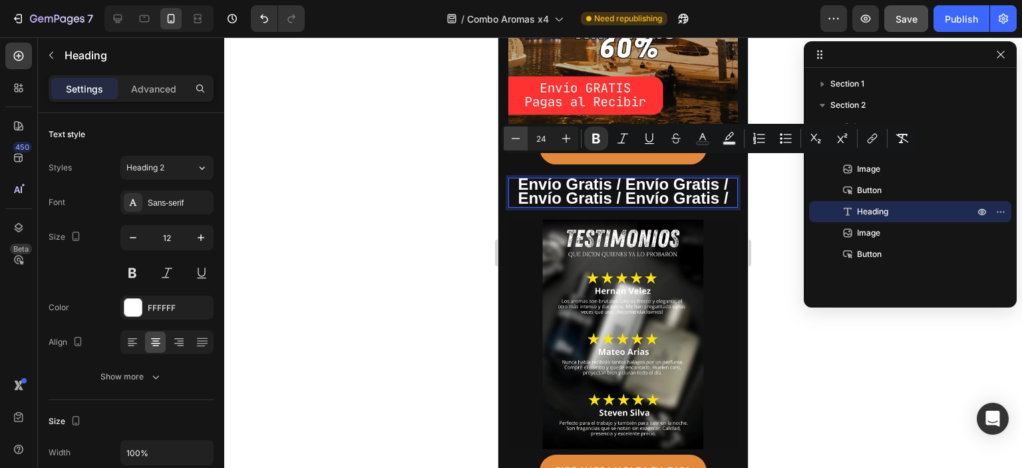
click at [514, 138] on icon "Editor contextual toolbar" at bounding box center [515, 138] width 13 height 13
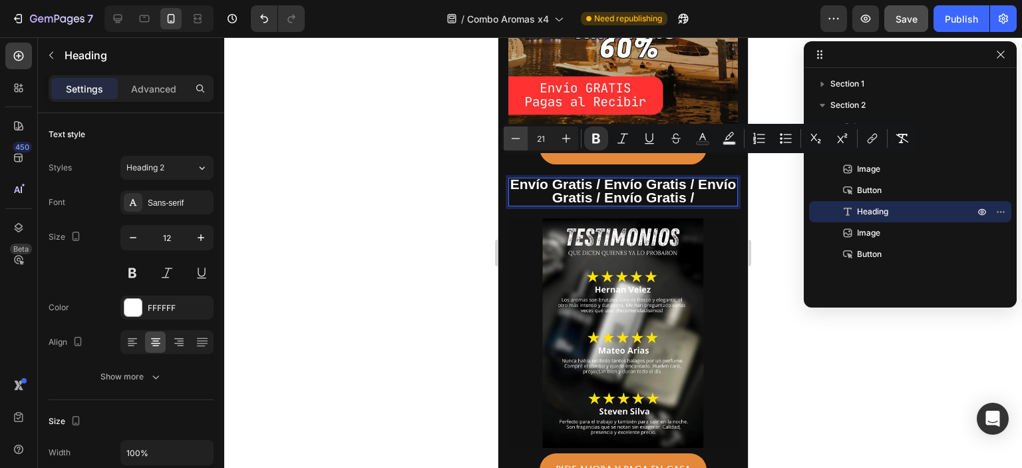
click at [514, 138] on icon "Editor contextual toolbar" at bounding box center [515, 138] width 13 height 13
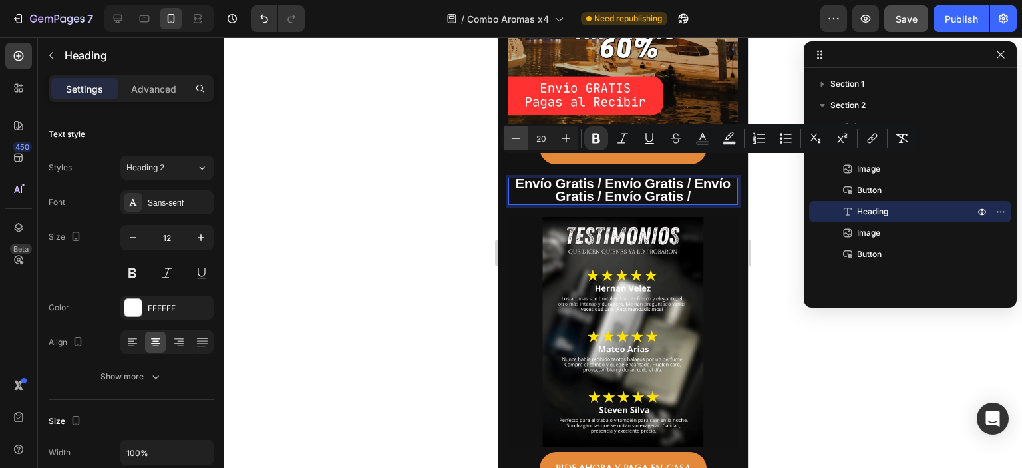
click at [514, 138] on icon "Editor contextual toolbar" at bounding box center [515, 138] width 13 height 13
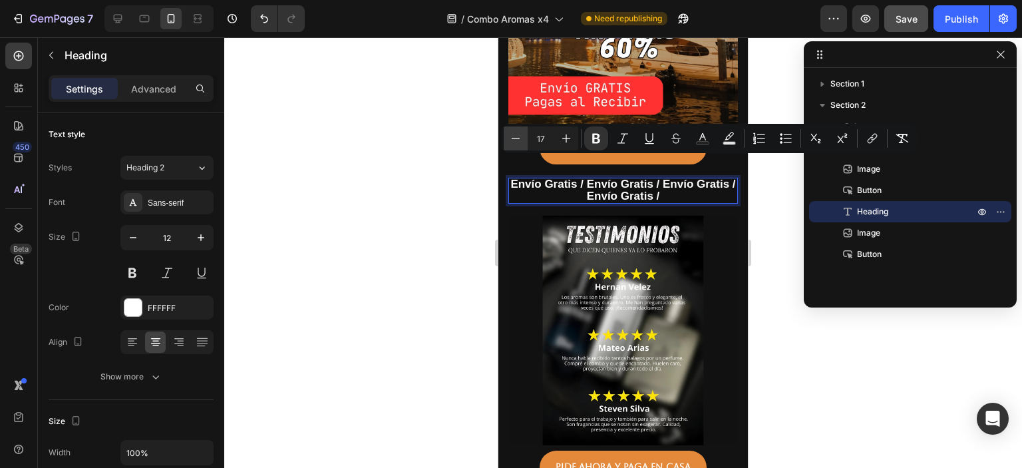
click at [514, 138] on icon "Editor contextual toolbar" at bounding box center [515, 138] width 13 height 13
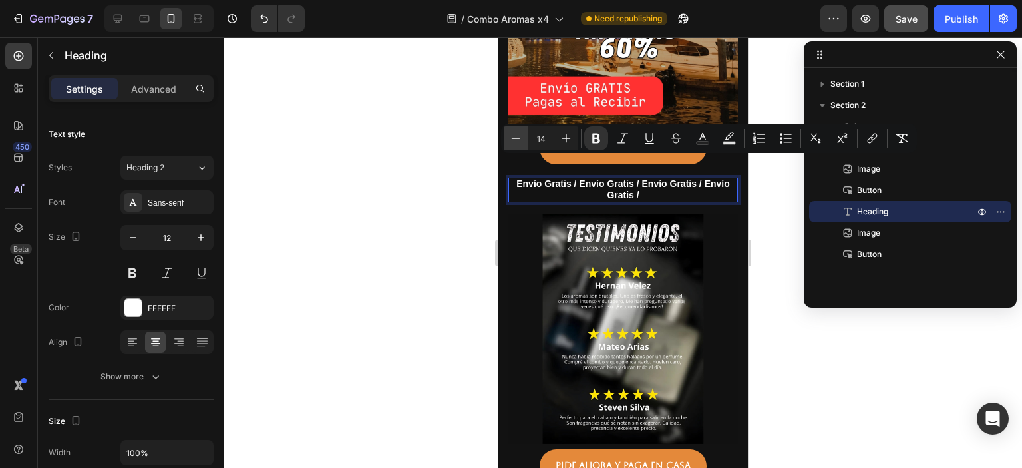
click at [514, 138] on icon "Editor contextual toolbar" at bounding box center [515, 138] width 13 height 13
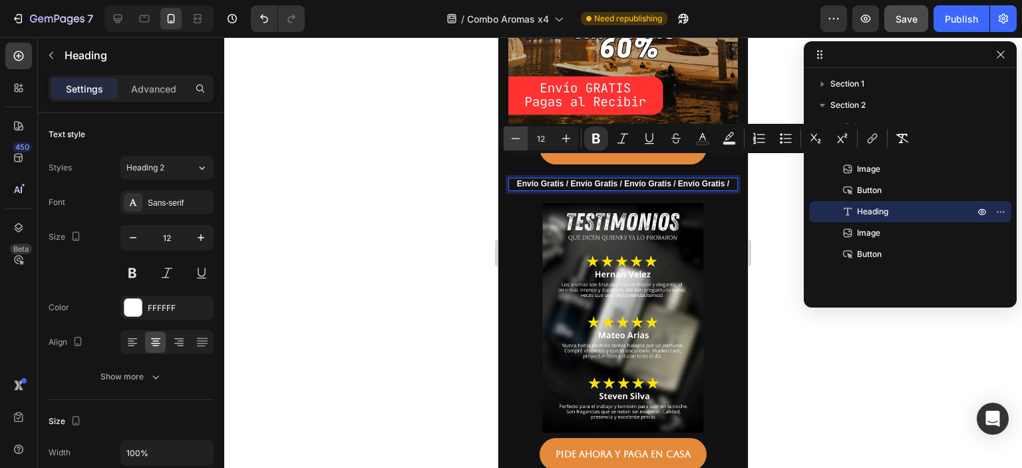
click at [514, 138] on icon "Editor contextual toolbar" at bounding box center [515, 138] width 13 height 13
type input "11"
click at [857, 357] on div at bounding box center [623, 252] width 798 height 430
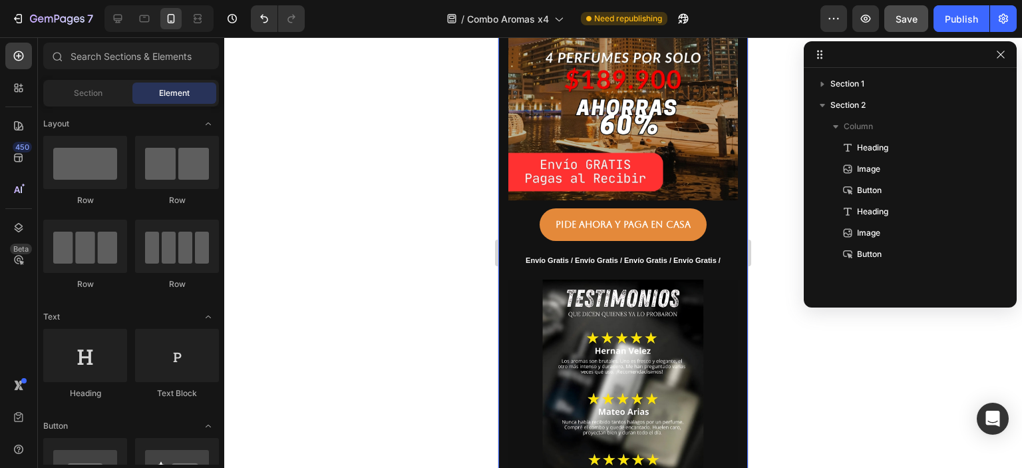
scroll to position [399, 0]
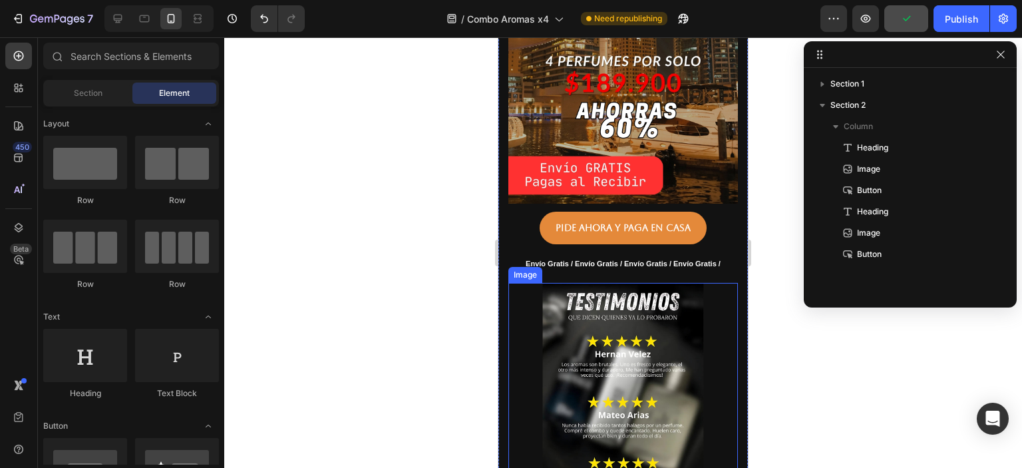
click at [634, 363] on img at bounding box center [623, 398] width 230 height 230
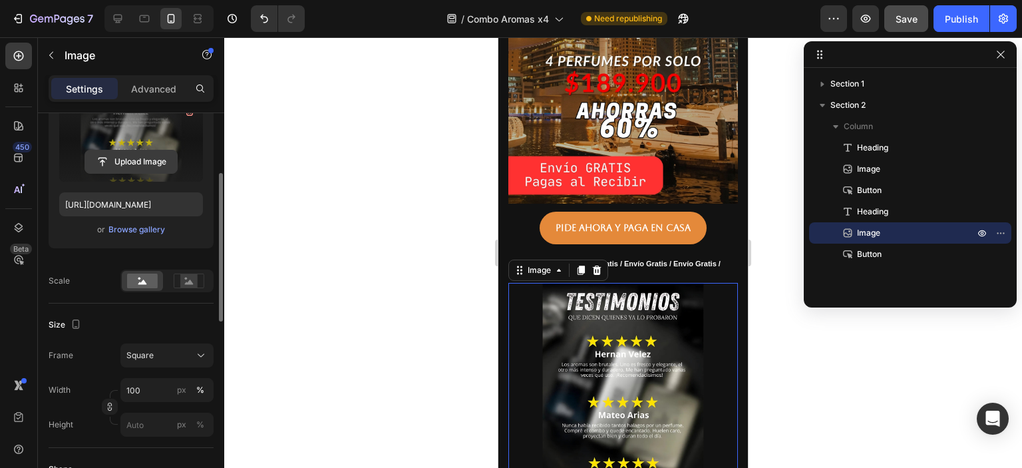
scroll to position [239, 0]
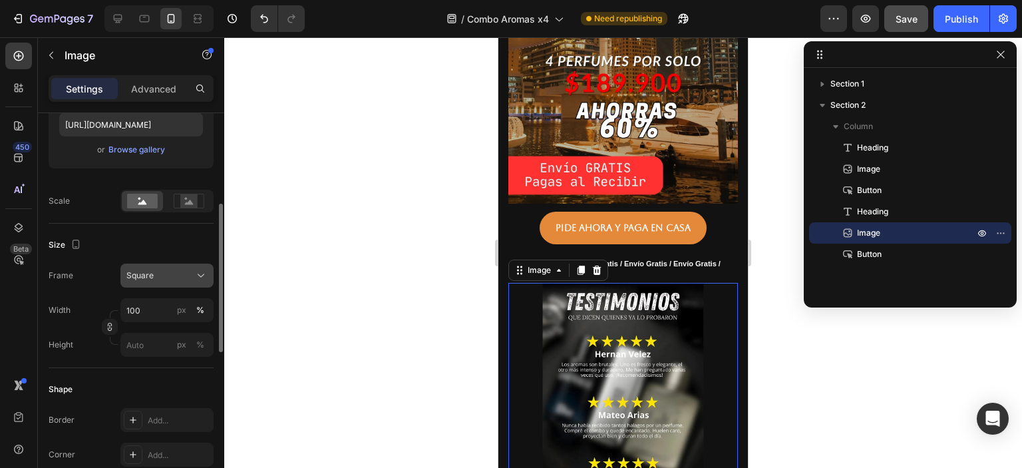
click at [200, 273] on icon at bounding box center [200, 275] width 13 height 13
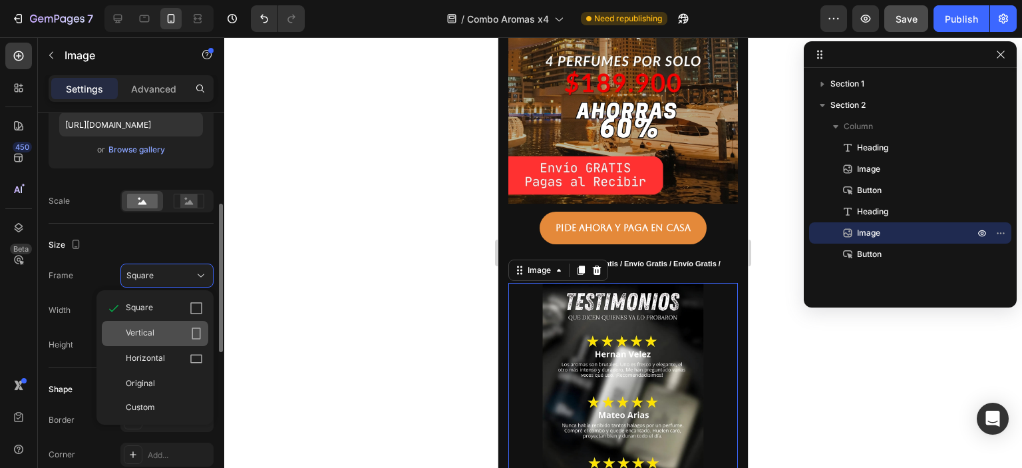
click at [200, 329] on icon at bounding box center [196, 333] width 13 height 13
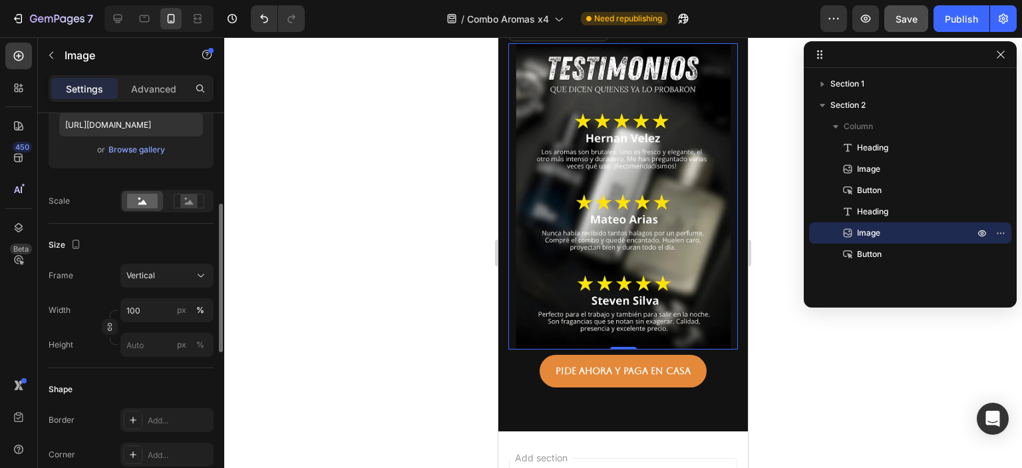
scroll to position [479, 0]
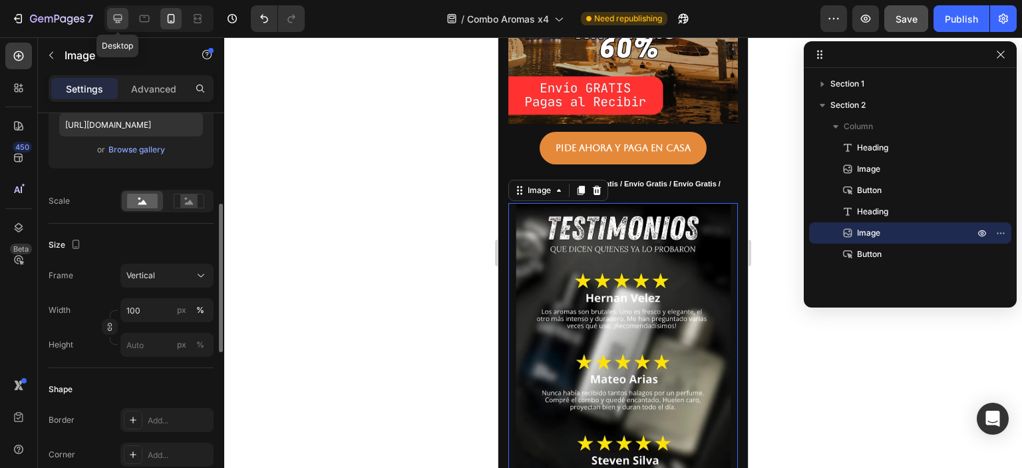
click at [121, 18] on icon at bounding box center [118, 19] width 9 height 9
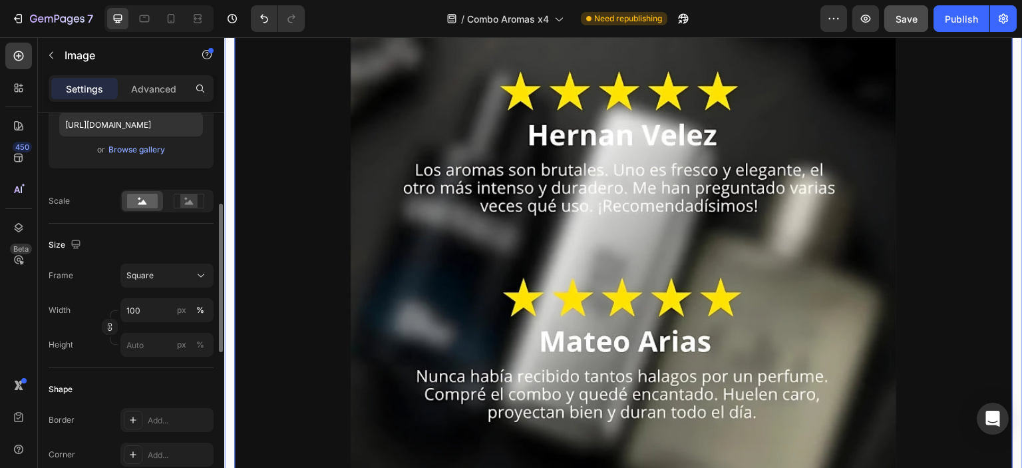
scroll to position [1424, 0]
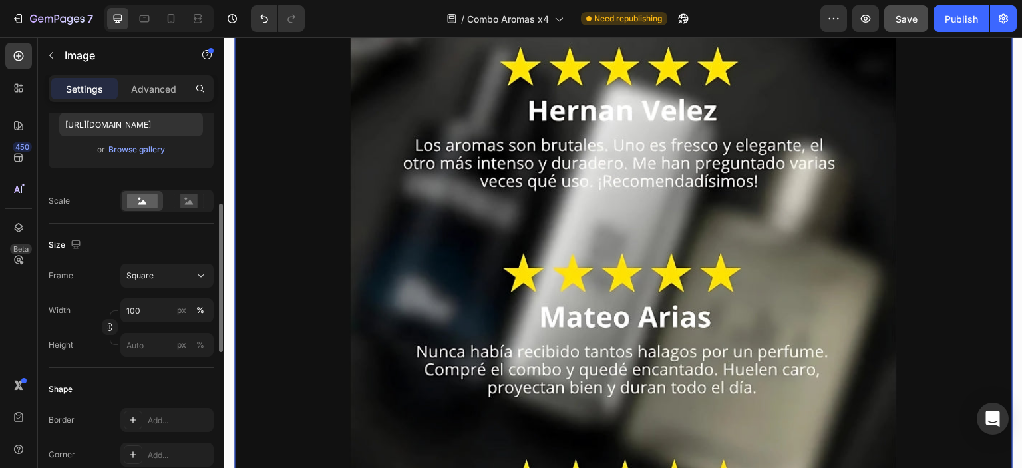
click at [591, 251] on img at bounding box center [623, 258] width 778 height 778
click at [199, 273] on icon at bounding box center [200, 275] width 13 height 13
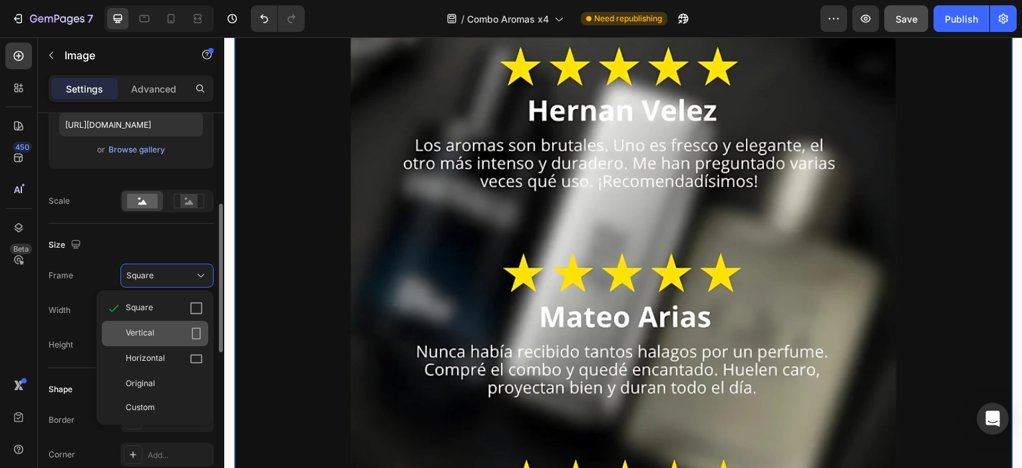
click at [192, 333] on icon at bounding box center [196, 333] width 9 height 12
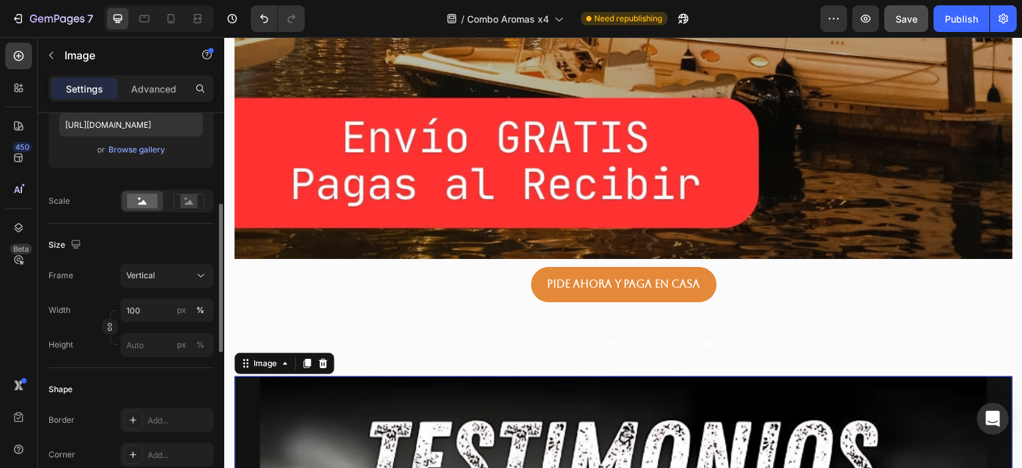
scroll to position [915, 0]
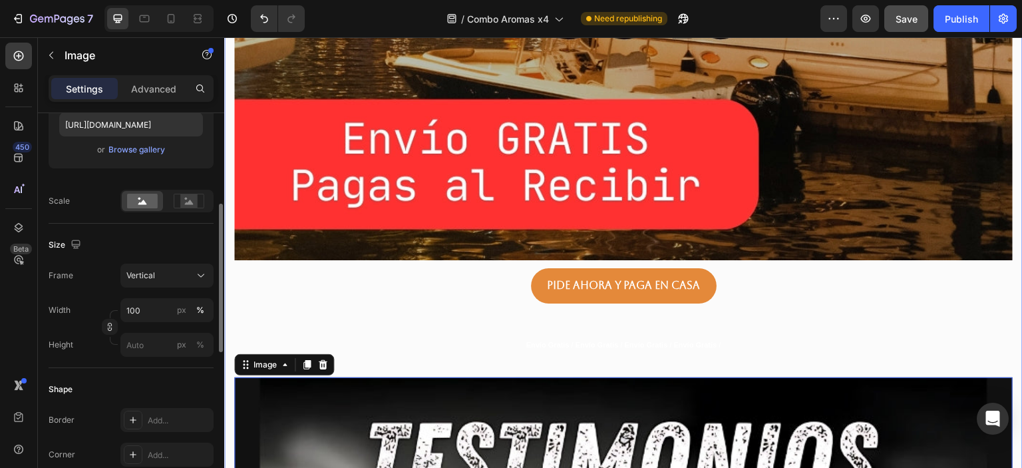
click at [229, 223] on div "⁠⁠⁠⁠⁠⁠⁠ Envío Gratis / Envío Gratis / Envío Gratis / Envío Gratis / Heading Ima…" at bounding box center [623, 466] width 798 height 2066
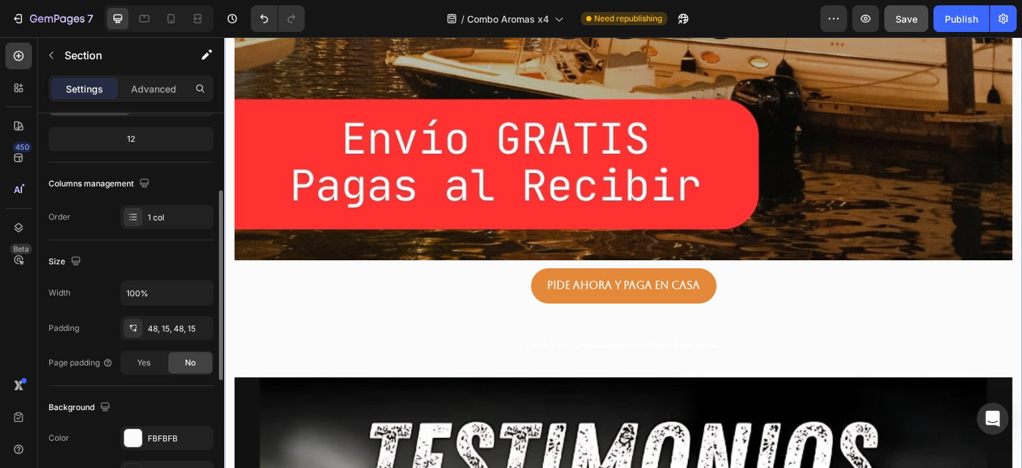
scroll to position [239, 0]
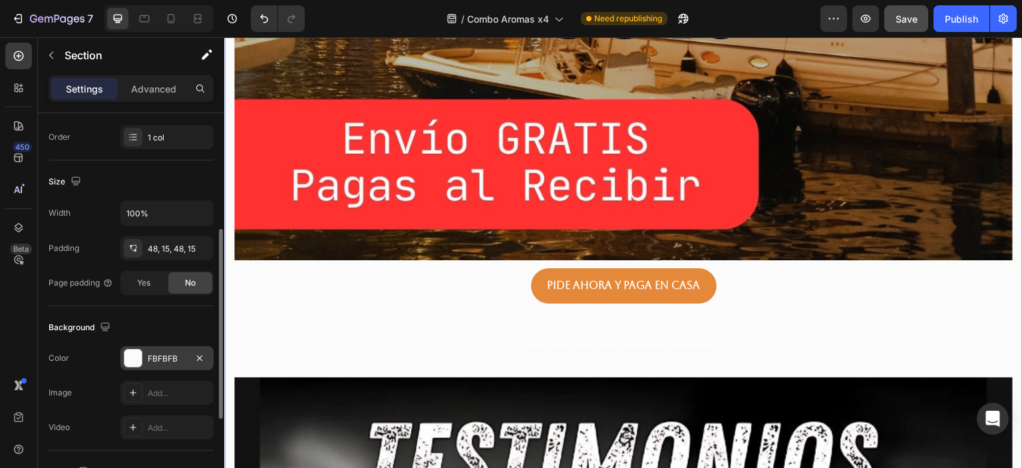
click at [138, 355] on div at bounding box center [132, 357] width 17 height 17
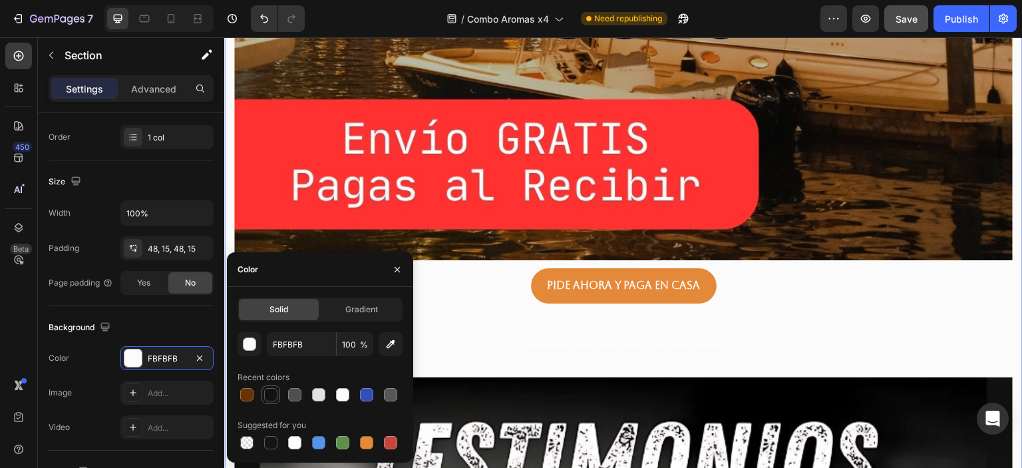
click at [270, 397] on div at bounding box center [270, 394] width 13 height 13
type input "121212"
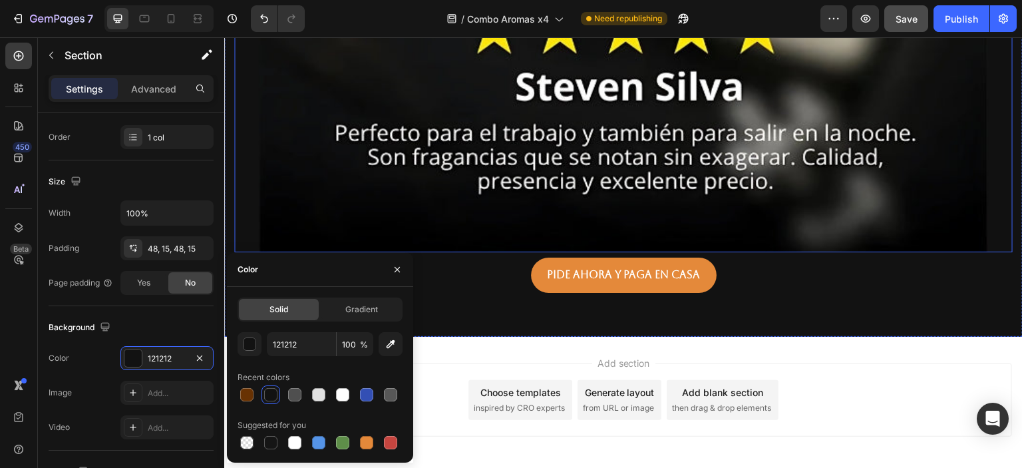
scroll to position [2595, 0]
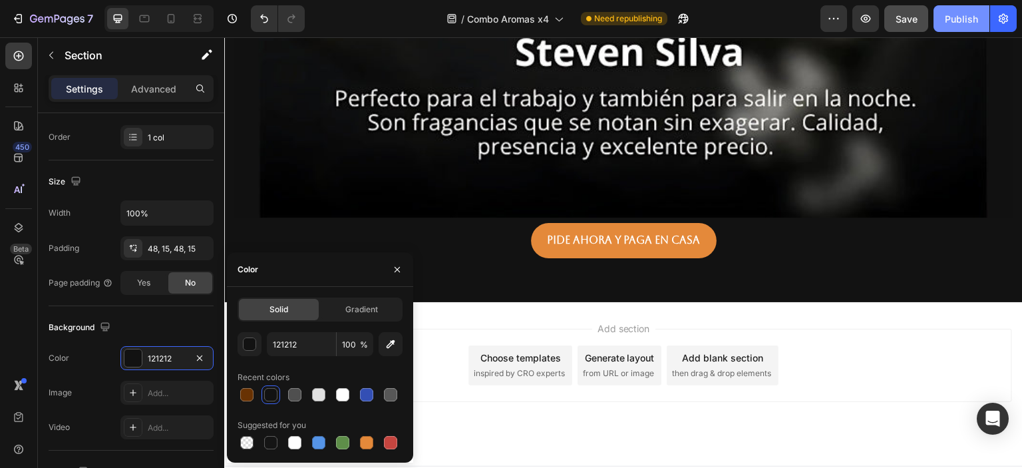
click at [953, 23] on div "Publish" at bounding box center [961, 19] width 33 height 14
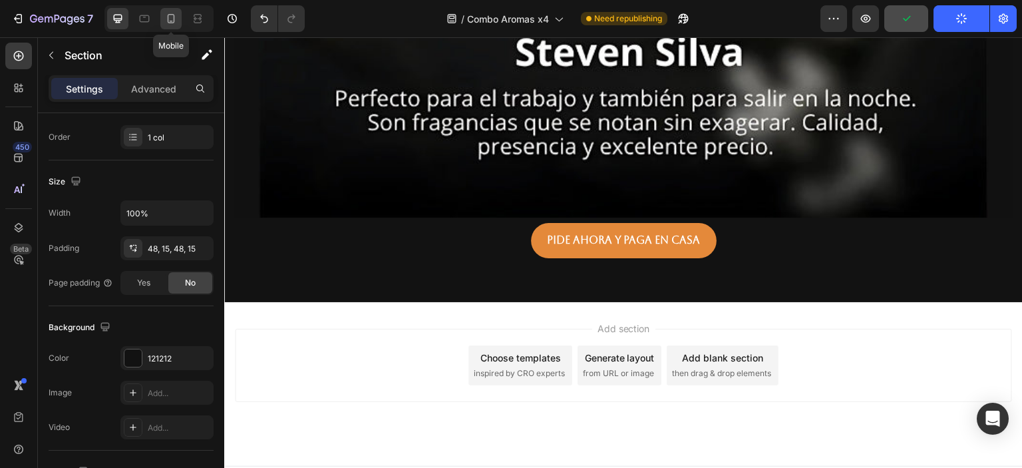
click at [169, 21] on icon at bounding box center [170, 18] width 13 height 13
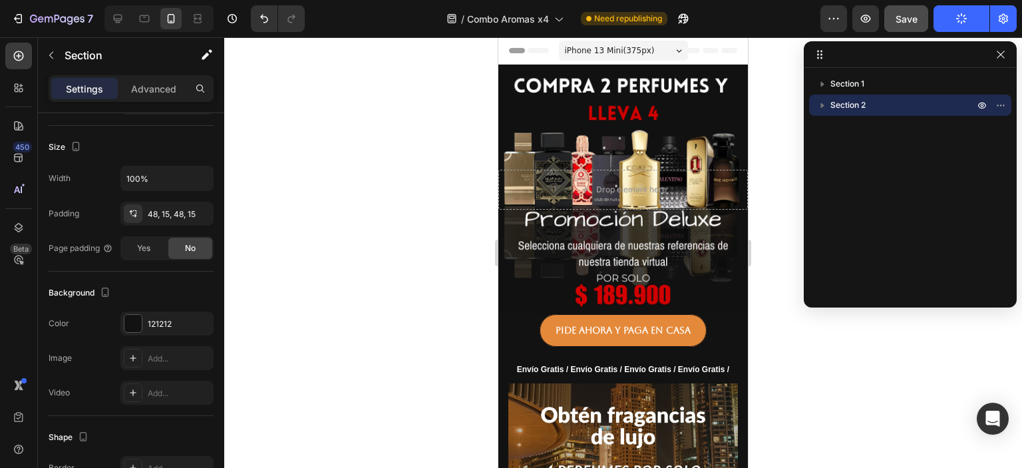
click at [963, 380] on div at bounding box center [623, 252] width 798 height 430
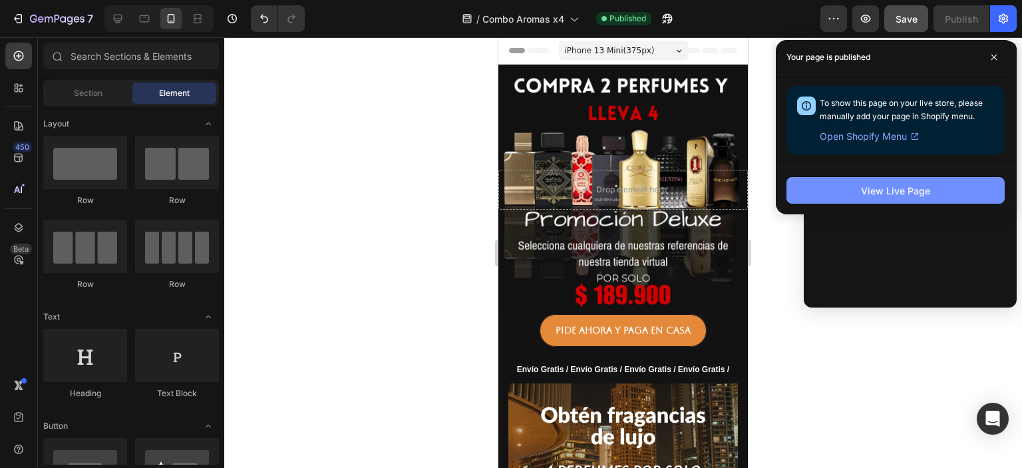
click at [905, 180] on button "View Live Page" at bounding box center [895, 190] width 218 height 27
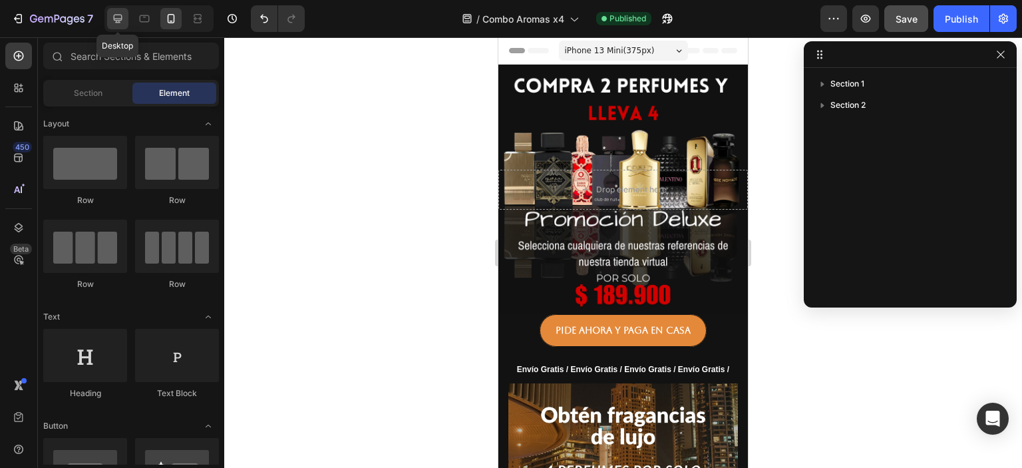
click at [117, 18] on icon at bounding box center [118, 19] width 9 height 9
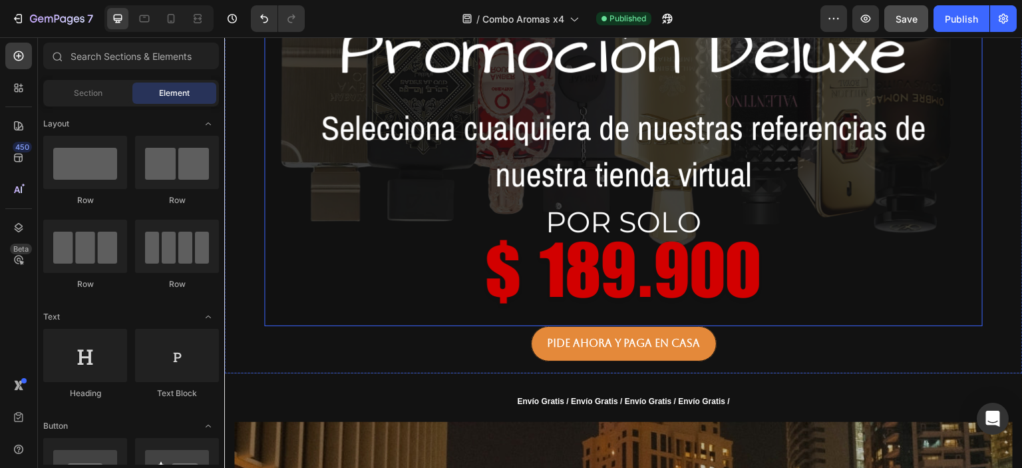
scroll to position [559, 0]
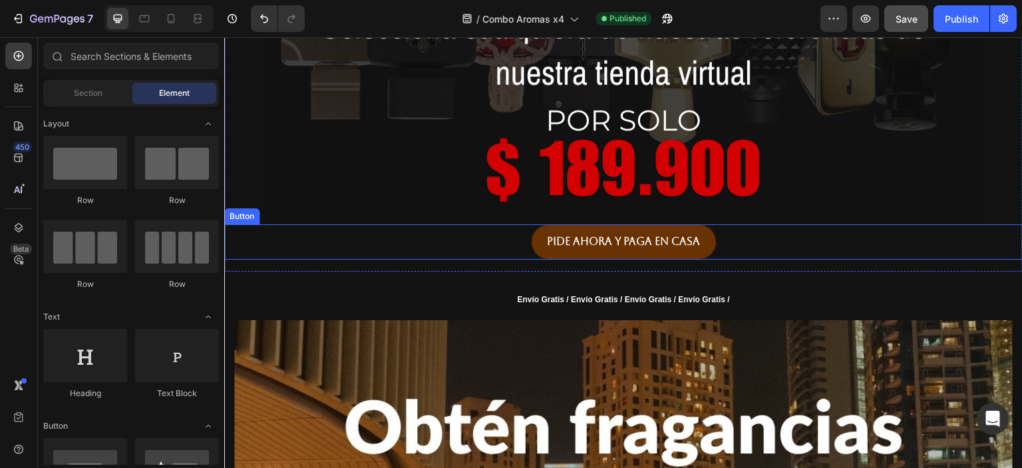
click at [707, 243] on link "Pide ahora y paga en casa" at bounding box center [624, 241] width 186 height 35
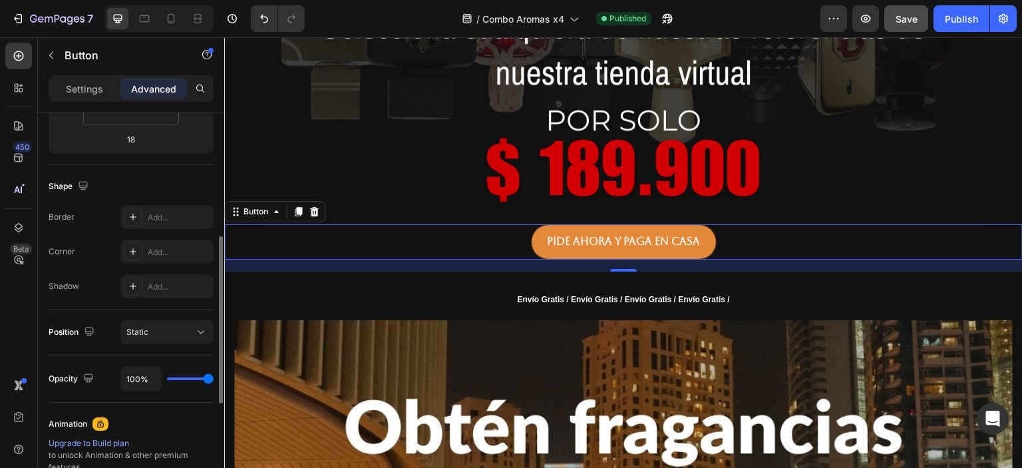
scroll to position [0, 0]
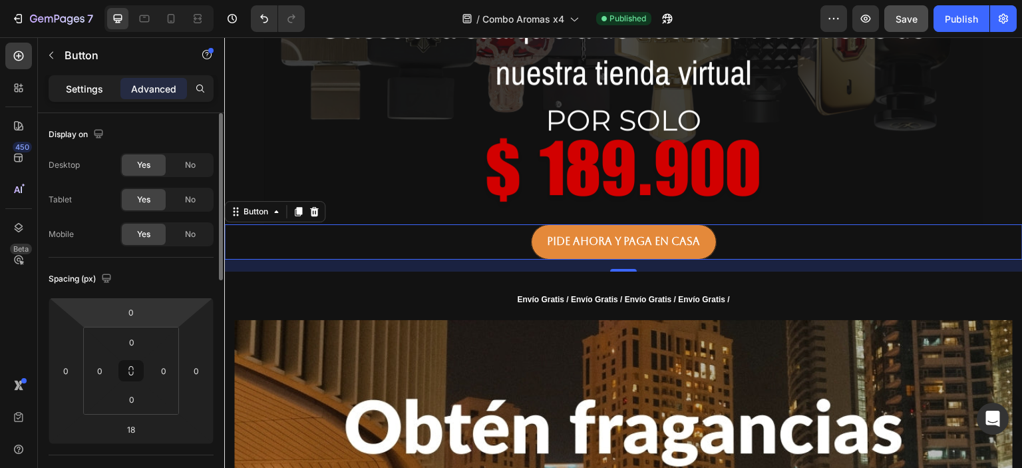
click at [72, 92] on p "Settings" at bounding box center [84, 89] width 37 height 14
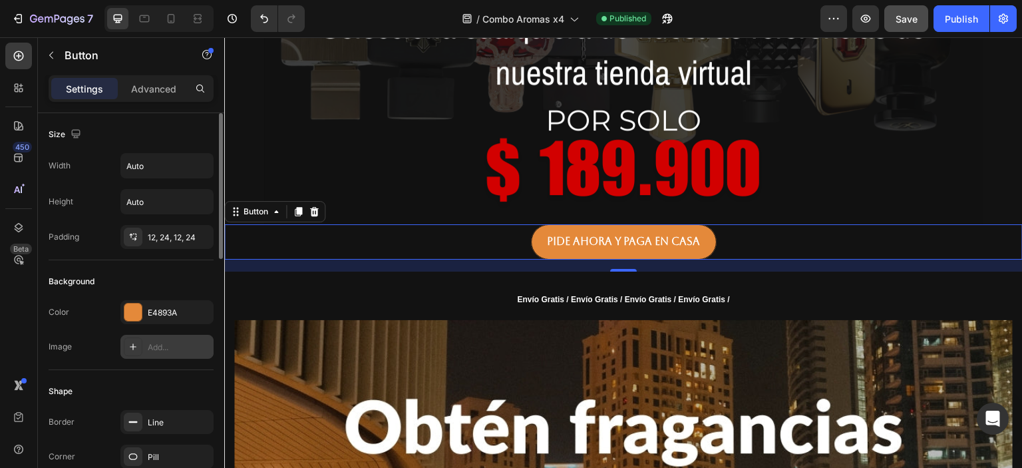
scroll to position [80, 0]
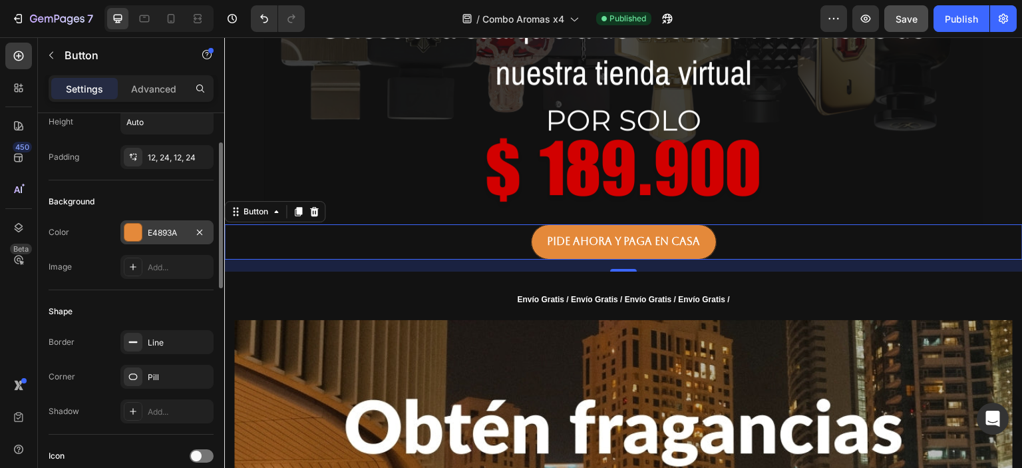
click at [135, 231] on div at bounding box center [132, 232] width 17 height 17
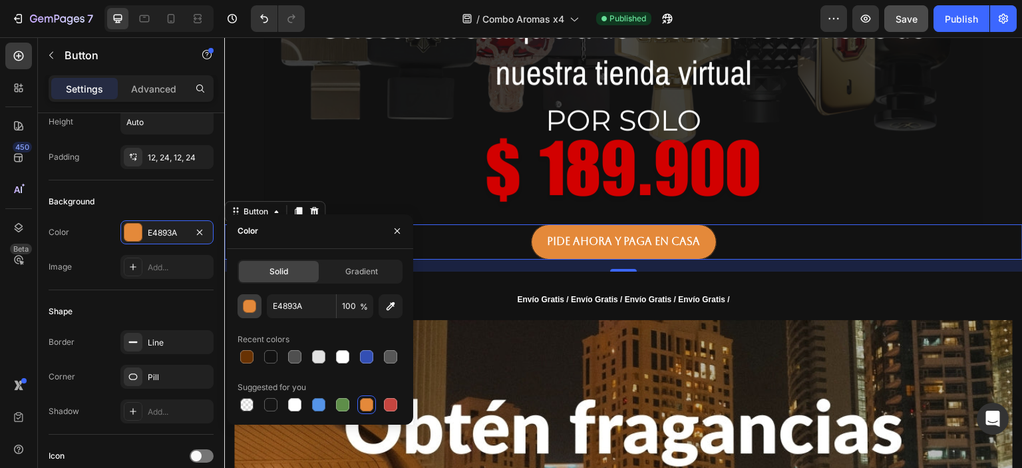
click at [244, 305] on div "button" at bounding box center [249, 306] width 13 height 13
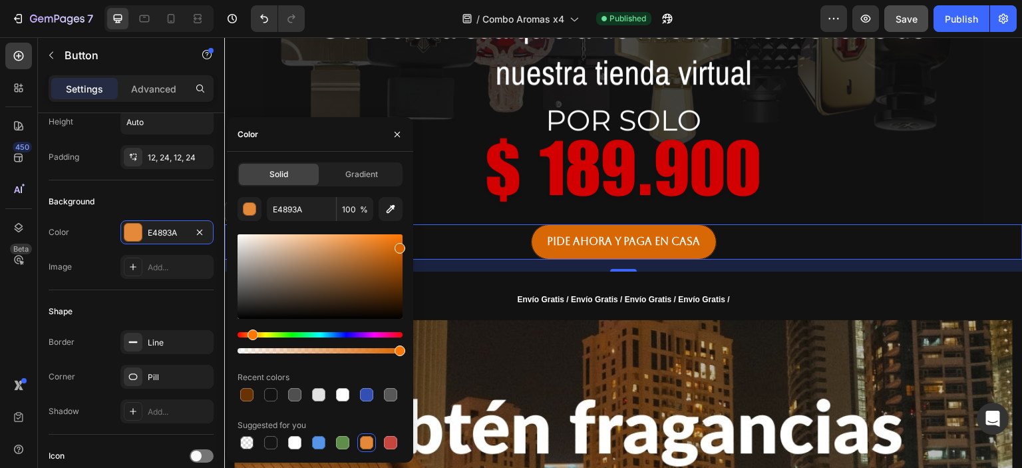
drag, startPoint x: 361, startPoint y: 247, endPoint x: 408, endPoint y: 245, distance: 47.3
click at [408, 245] on div "Solid Gradient E4893A 100 % Recent colors Suggested for you" at bounding box center [320, 306] width 186 height 289
click at [299, 211] on input "DB6600" at bounding box center [301, 209] width 69 height 24
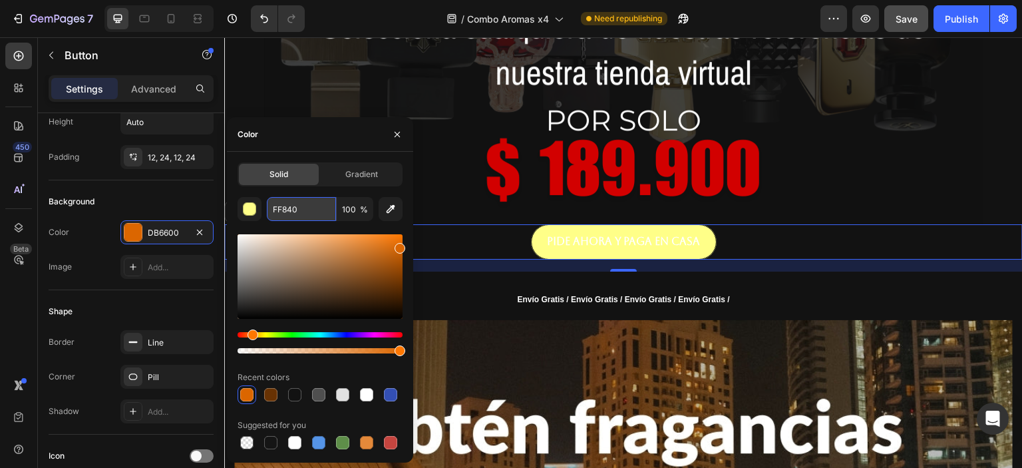
type input "FF8400"
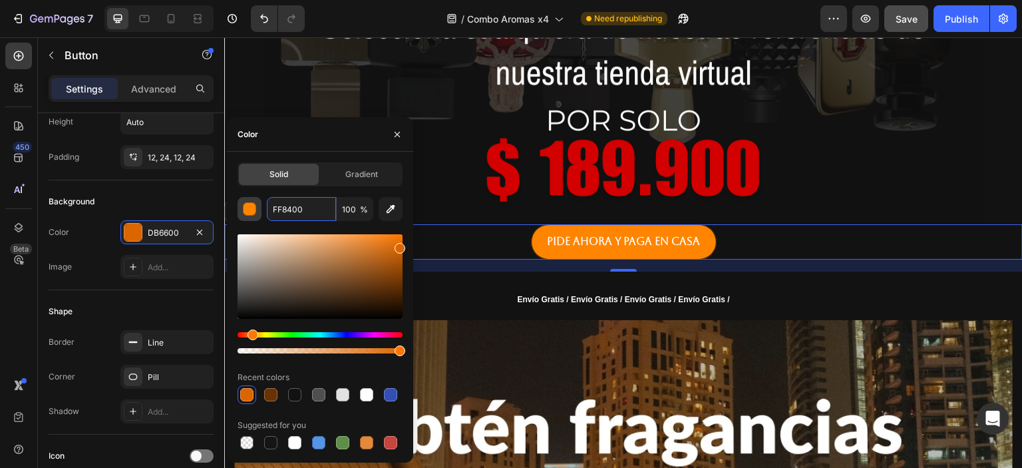
drag, startPoint x: 303, startPoint y: 209, endPoint x: 243, endPoint y: 212, distance: 59.3
click at [243, 212] on div "FF8400 100 %" at bounding box center [320, 209] width 165 height 24
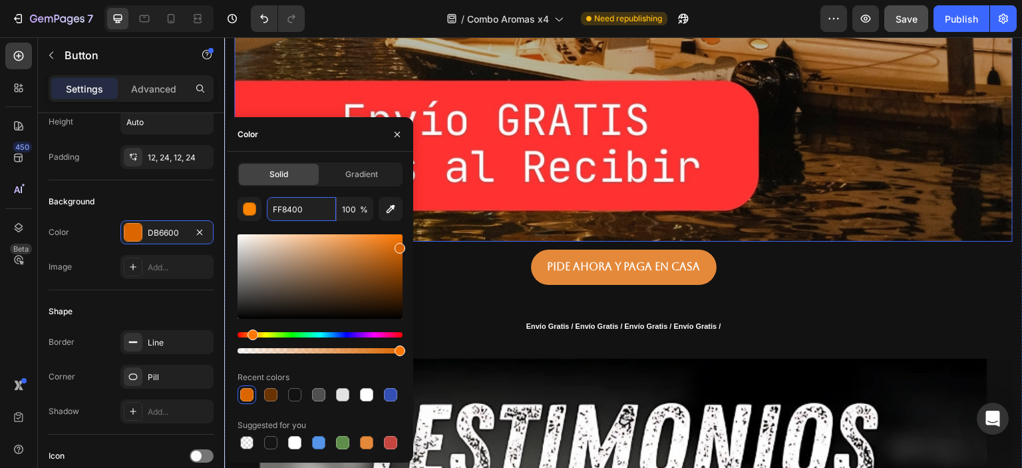
scroll to position [1517, 0]
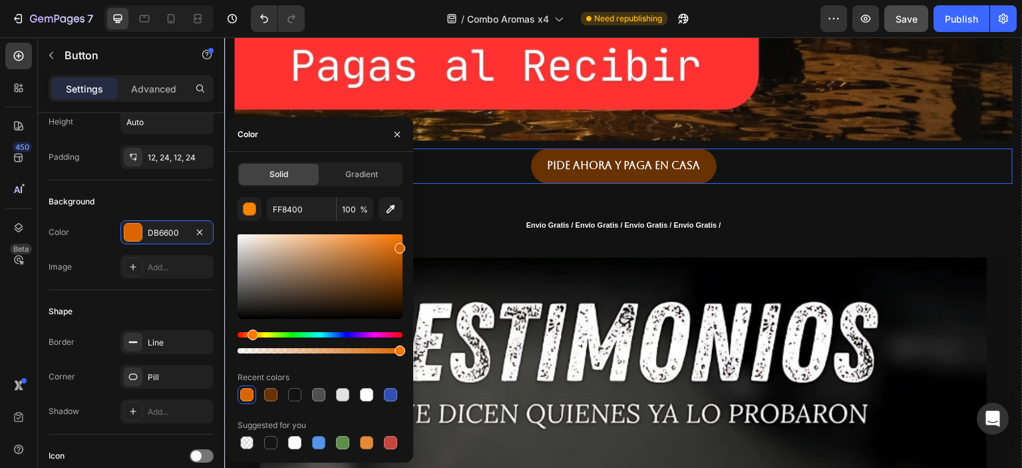
click at [531, 152] on link "Pide ahora y paga en casa" at bounding box center [624, 165] width 186 height 35
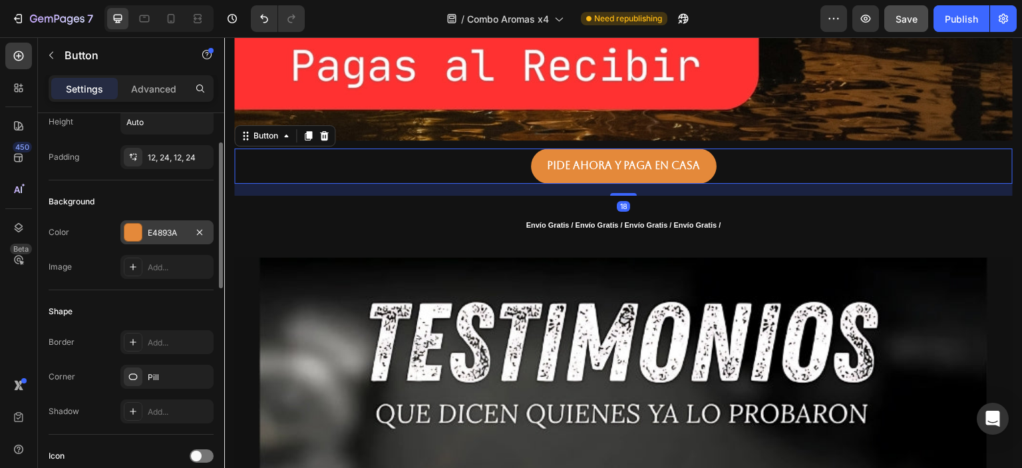
click at [140, 234] on div at bounding box center [132, 232] width 17 height 17
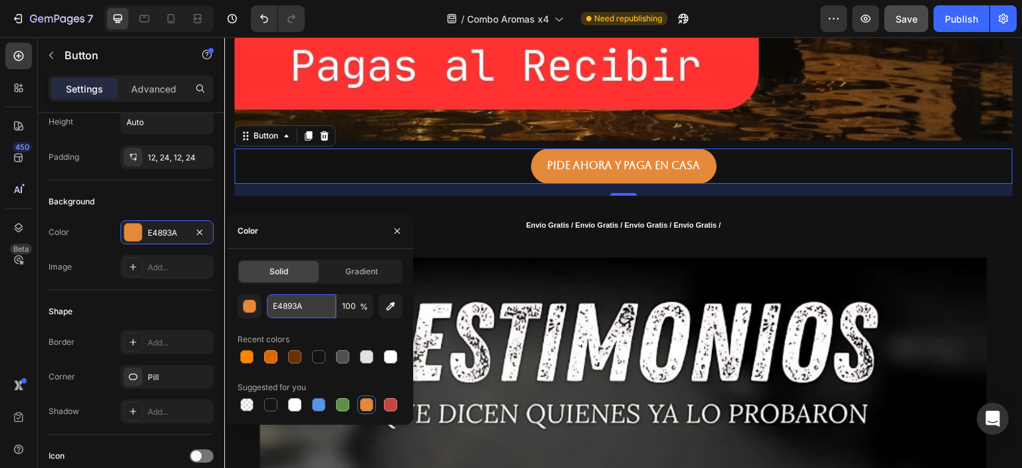
click at [290, 303] on input "E4893A" at bounding box center [301, 306] width 69 height 24
paste input "FF8400"
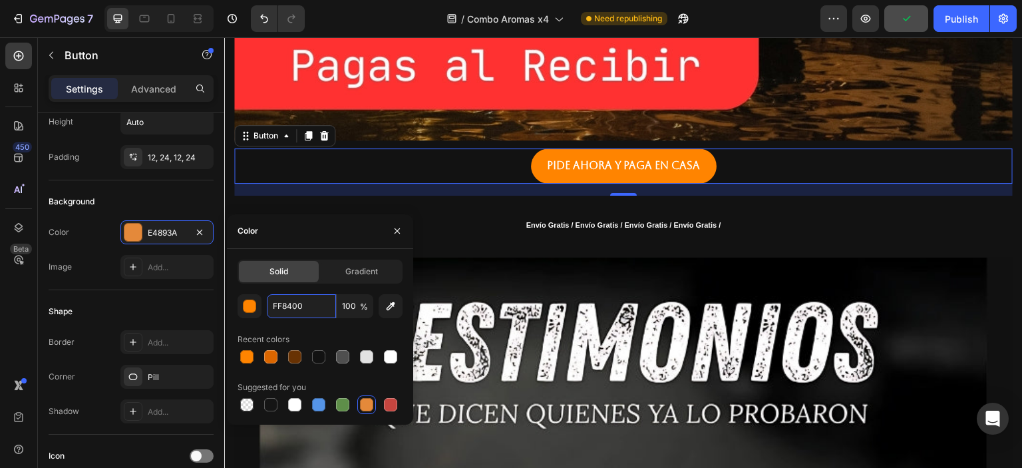
type input "FF8400"
click at [331, 327] on div "FF8400 100 % Recent colors Suggested for you" at bounding box center [320, 354] width 165 height 120
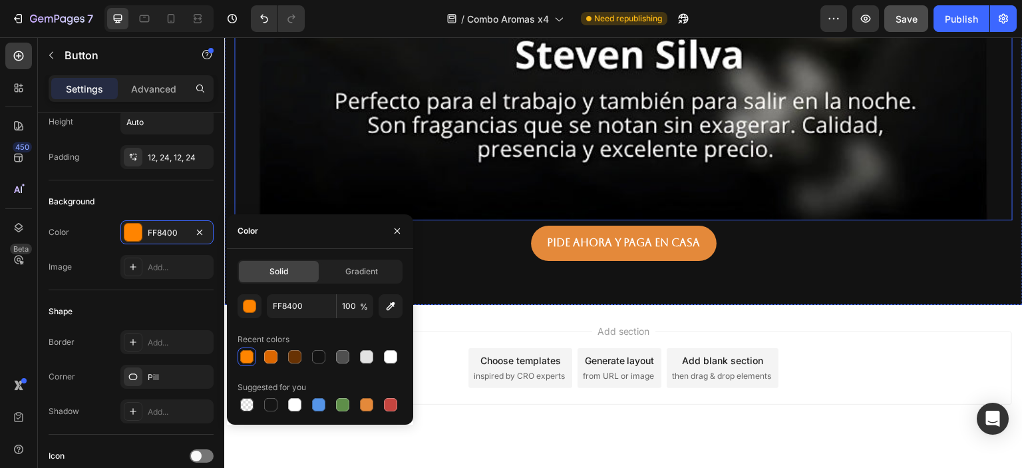
scroll to position [2595, 0]
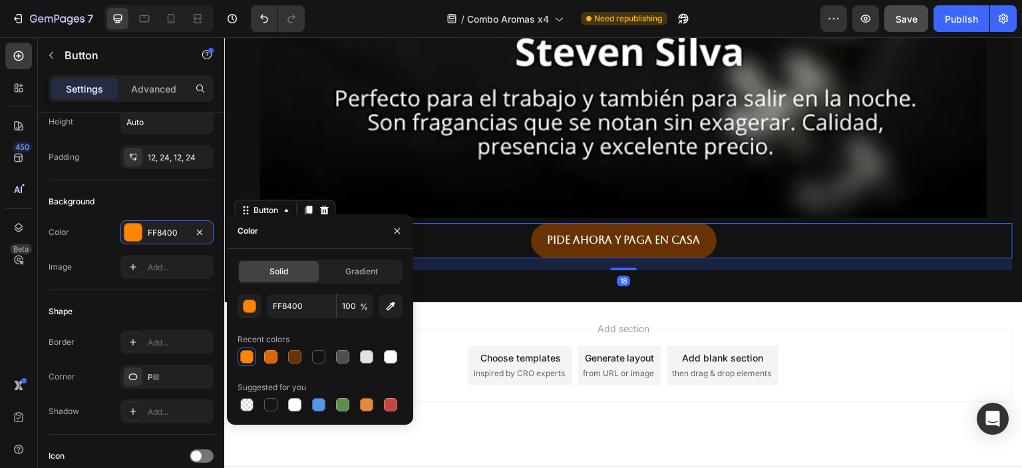
click at [536, 223] on link "Pide ahora y paga en casa" at bounding box center [624, 240] width 186 height 35
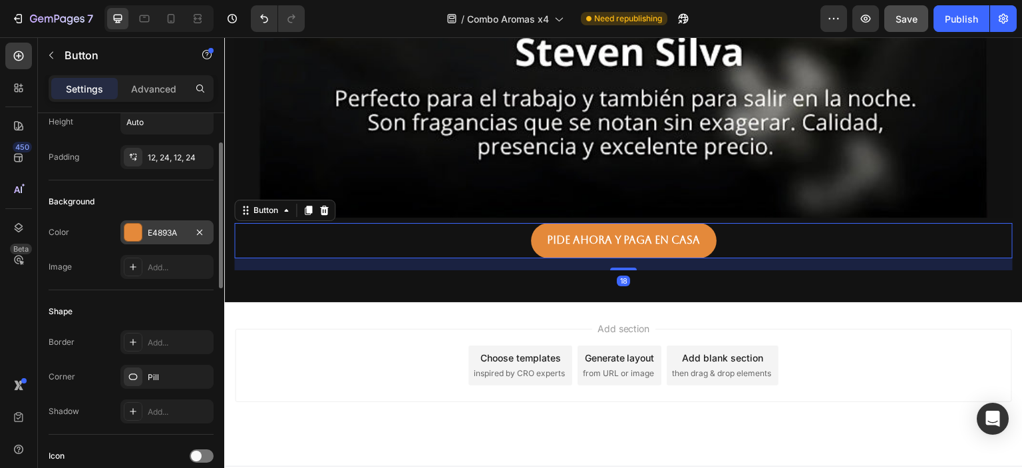
click at [160, 232] on div "E4893A" at bounding box center [167, 233] width 39 height 12
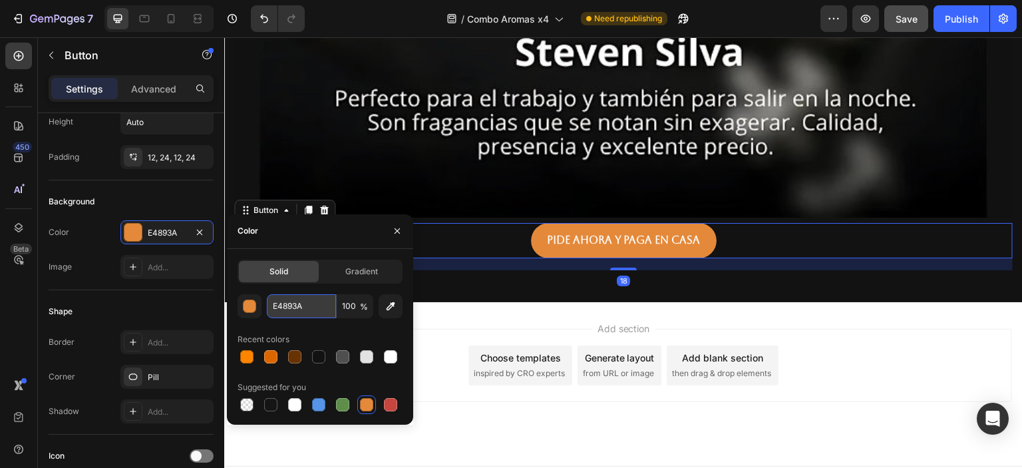
click at [290, 305] on input "E4893A" at bounding box center [301, 306] width 69 height 24
paste input "FF8400"
type input "FF8400"
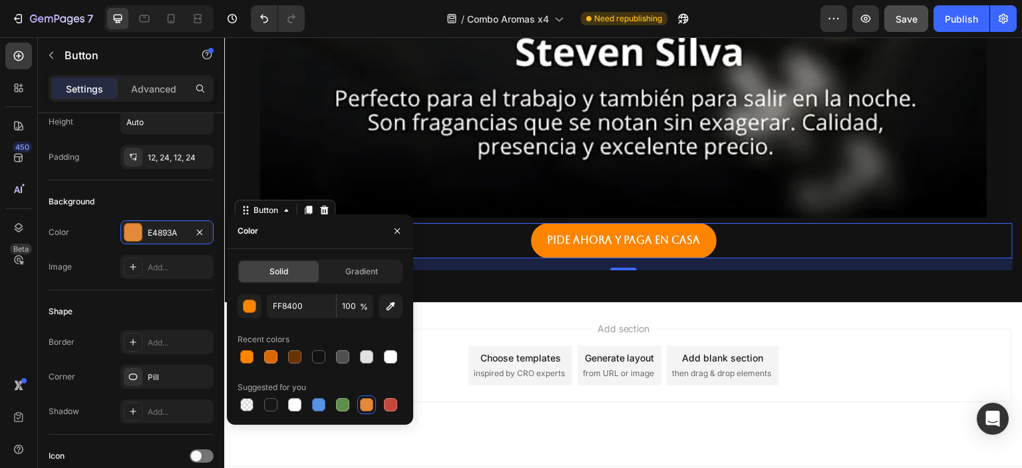
click at [454, 302] on div "Add section Choose templates inspired by CRO experts Generate layout from URL o…" at bounding box center [623, 384] width 798 height 164
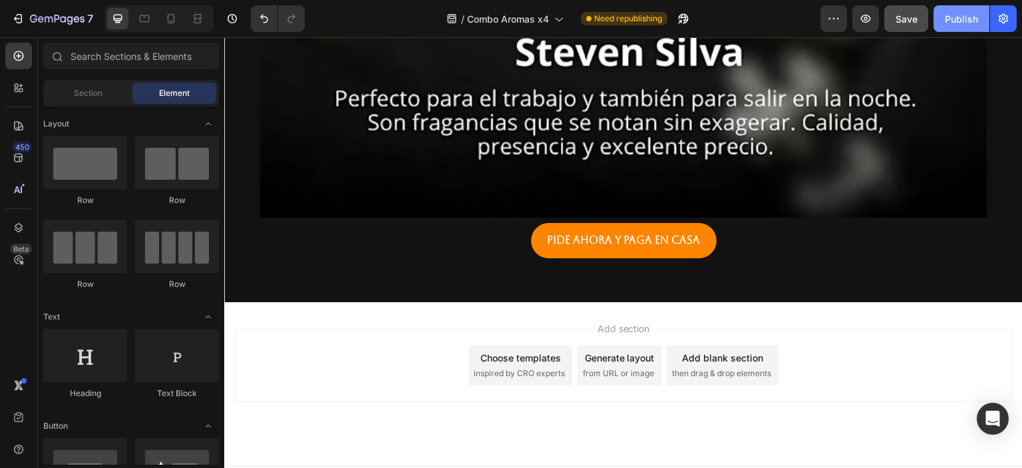
click at [958, 21] on div "Publish" at bounding box center [961, 19] width 33 height 14
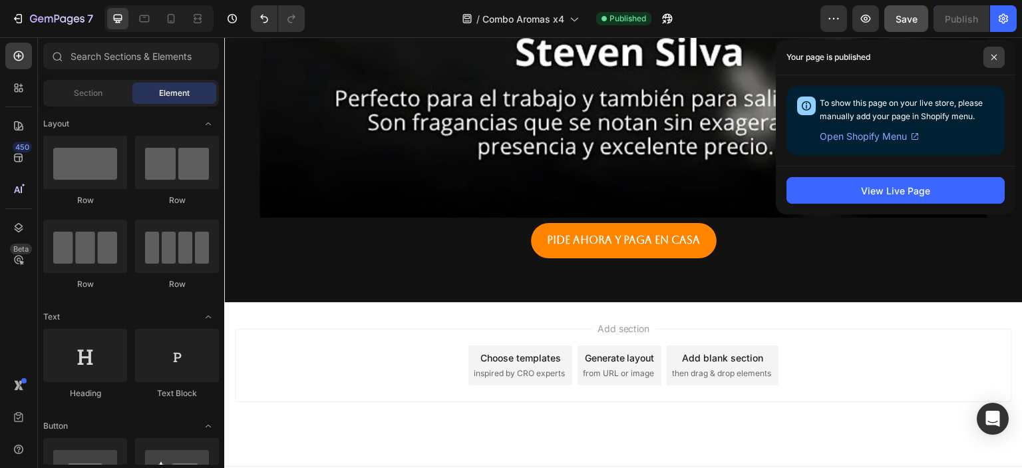
click at [995, 60] on icon at bounding box center [994, 57] width 7 height 7
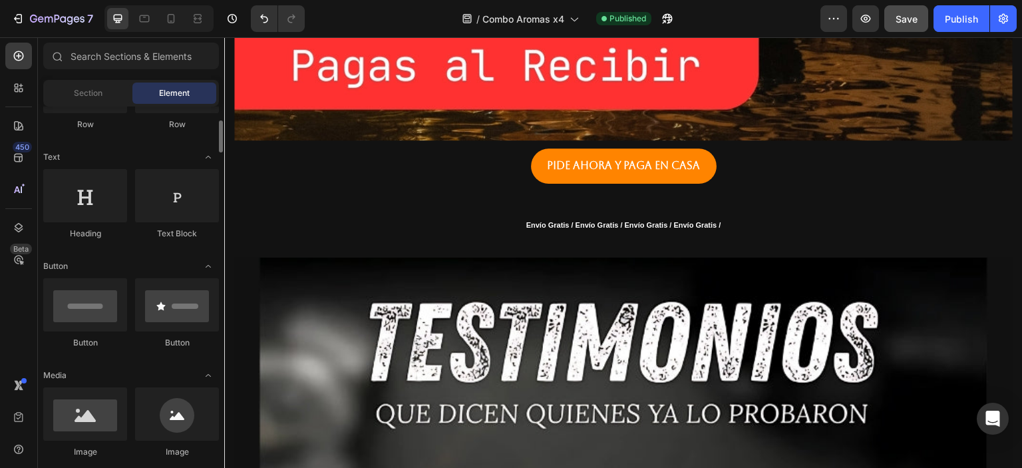
scroll to position [239, 0]
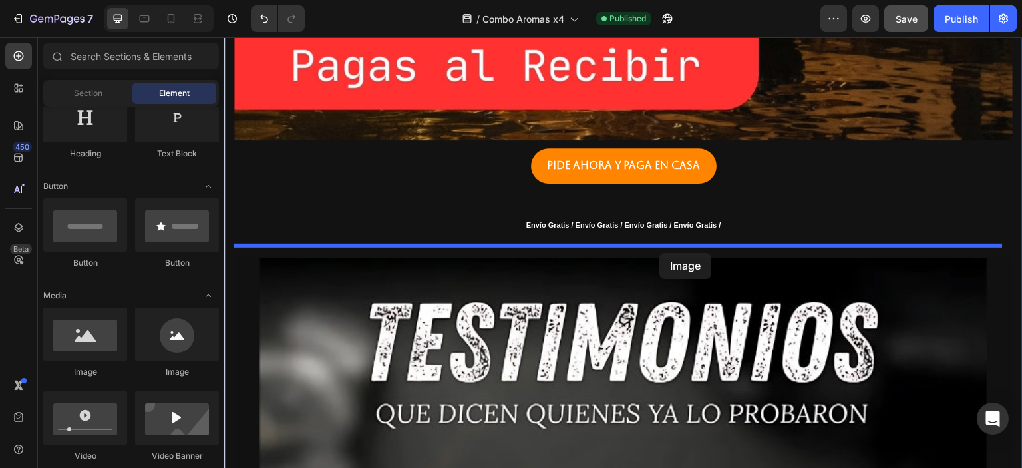
drag, startPoint x: 335, startPoint y: 375, endPoint x: 660, endPoint y: 252, distance: 347.0
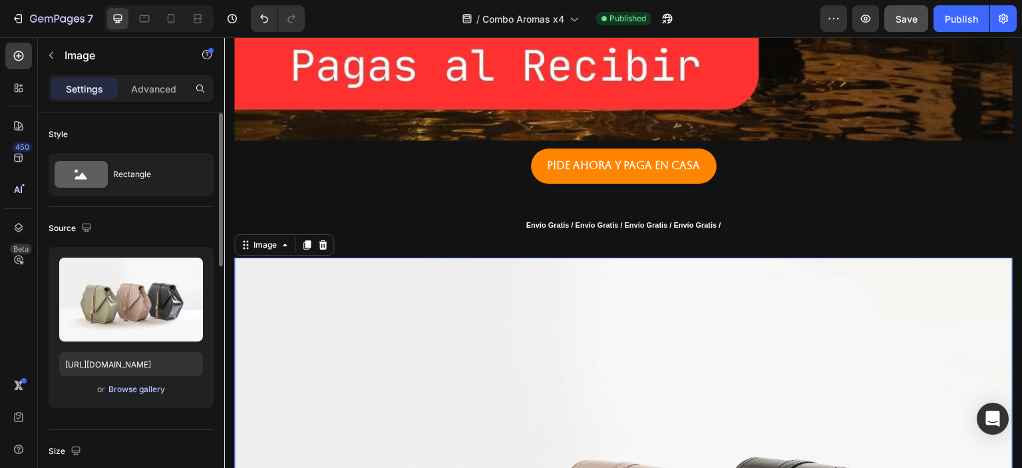
click at [135, 385] on div "Browse gallery" at bounding box center [136, 389] width 57 height 12
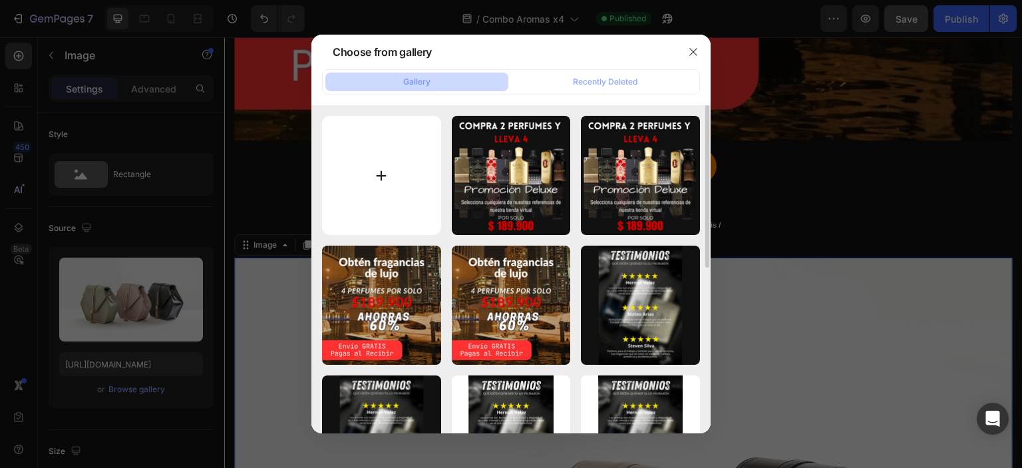
click at [349, 173] on input "file" at bounding box center [381, 175] width 119 height 119
type input "C:\fakepath\r.PNG"
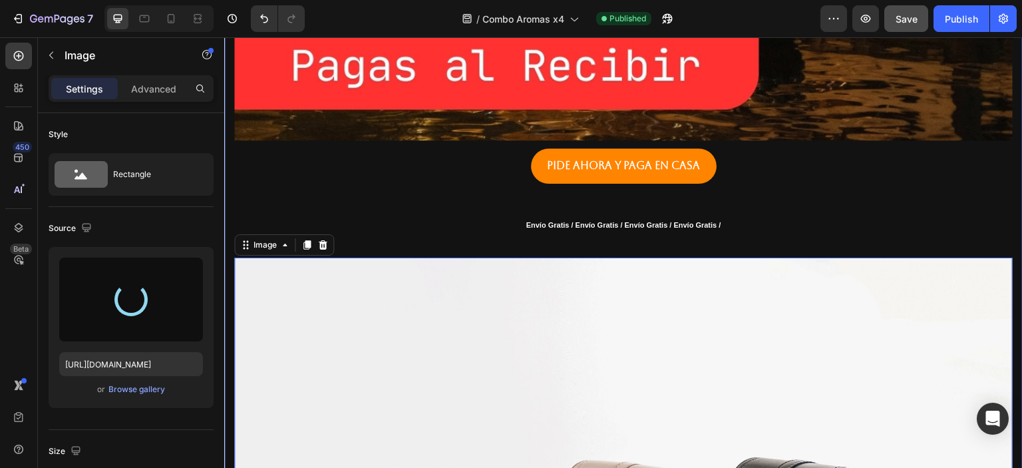
type input "[URL][DOMAIN_NAME]"
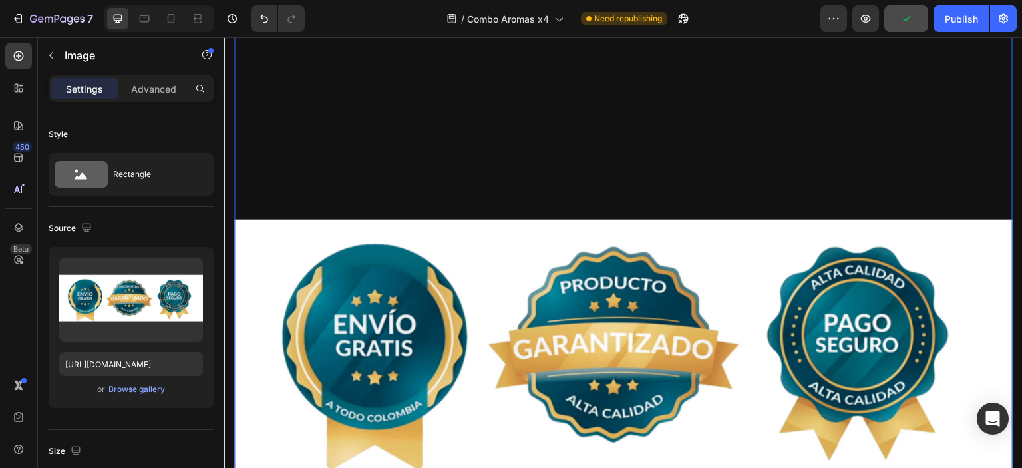
scroll to position [1916, 0]
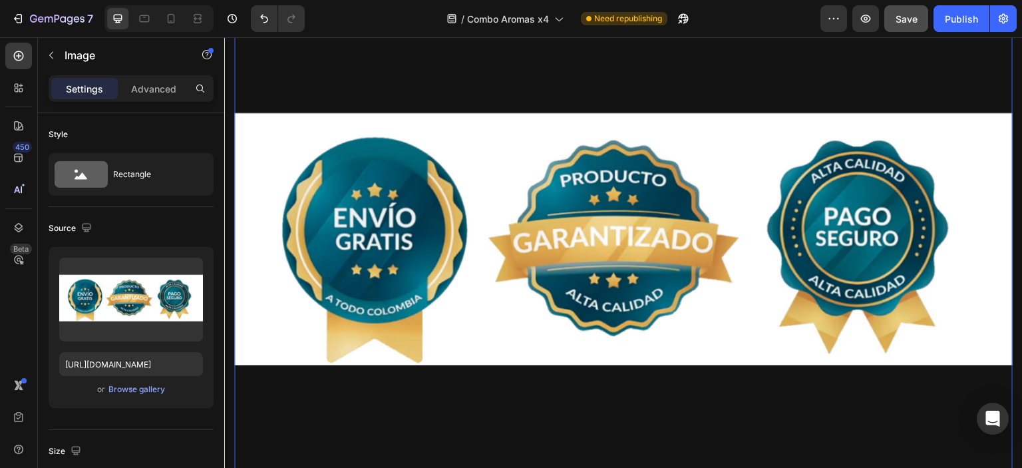
click at [485, 211] on img at bounding box center [623, 247] width 778 height 778
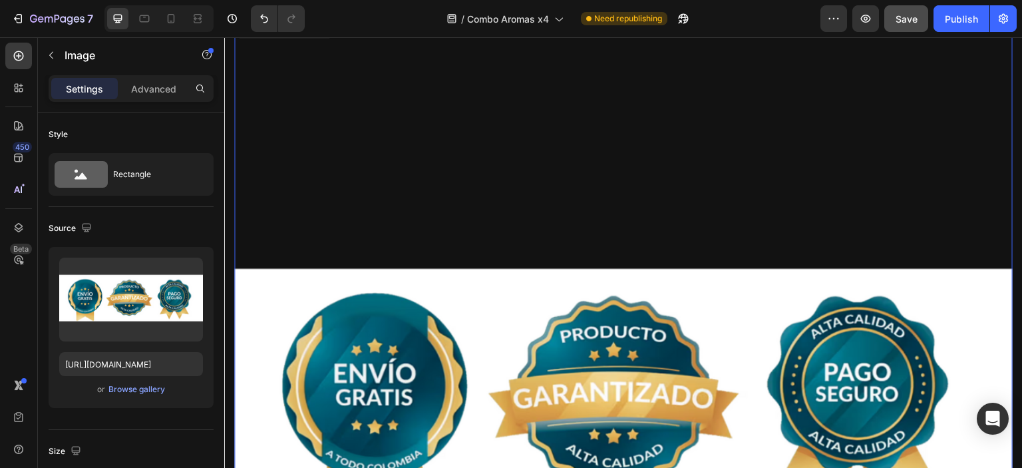
scroll to position [1756, 0]
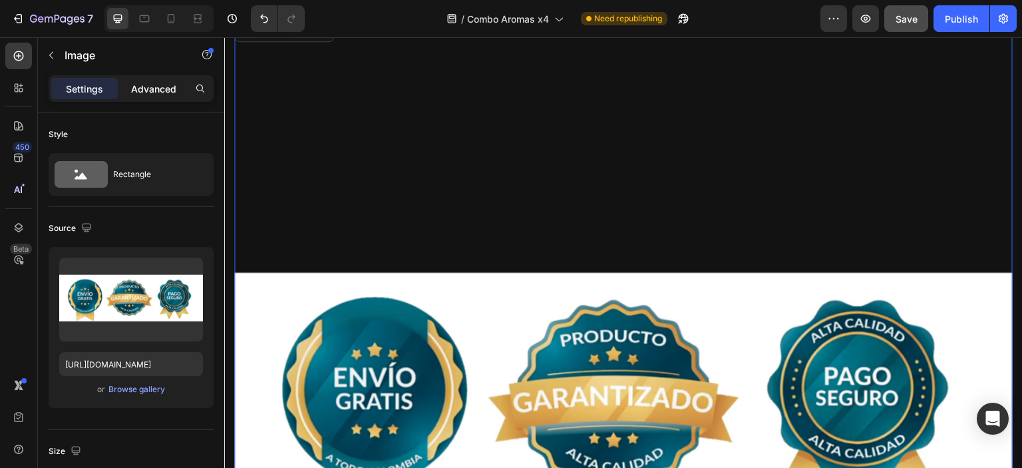
click at [156, 88] on p "Advanced" at bounding box center [153, 89] width 45 height 14
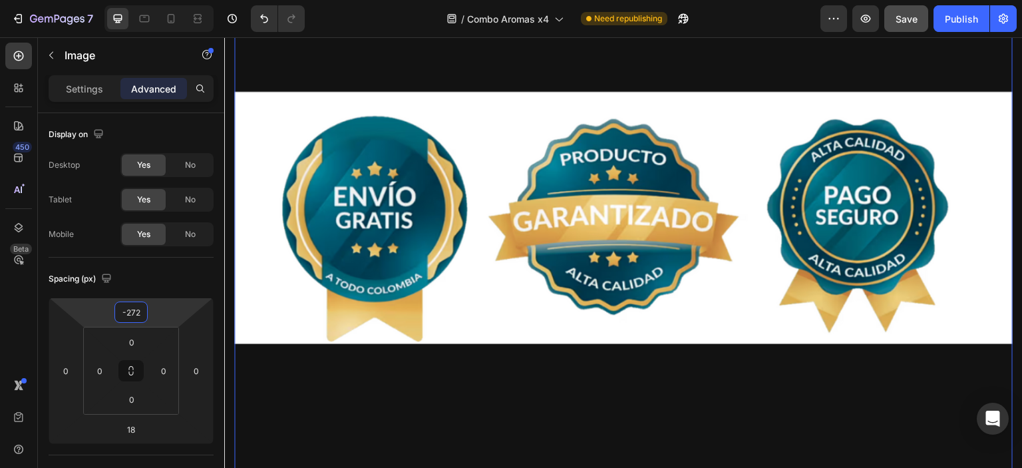
drag, startPoint x: 165, startPoint y: 325, endPoint x: 165, endPoint y: 398, distance: 73.8
click at [165, 0] on html "7 / Combo Aromas x4 Need republishing Preview Save Publish 450 Beta Sections(18…" at bounding box center [511, 0] width 1022 height 0
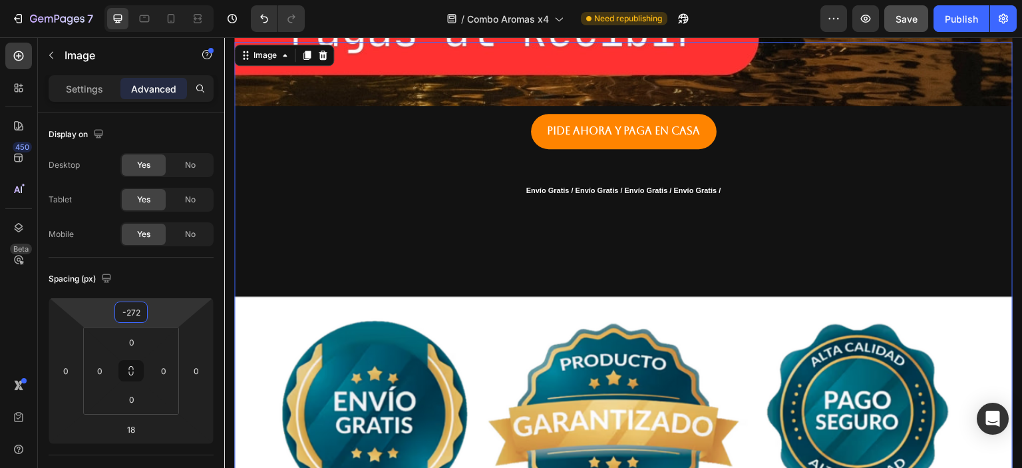
scroll to position [1517, 0]
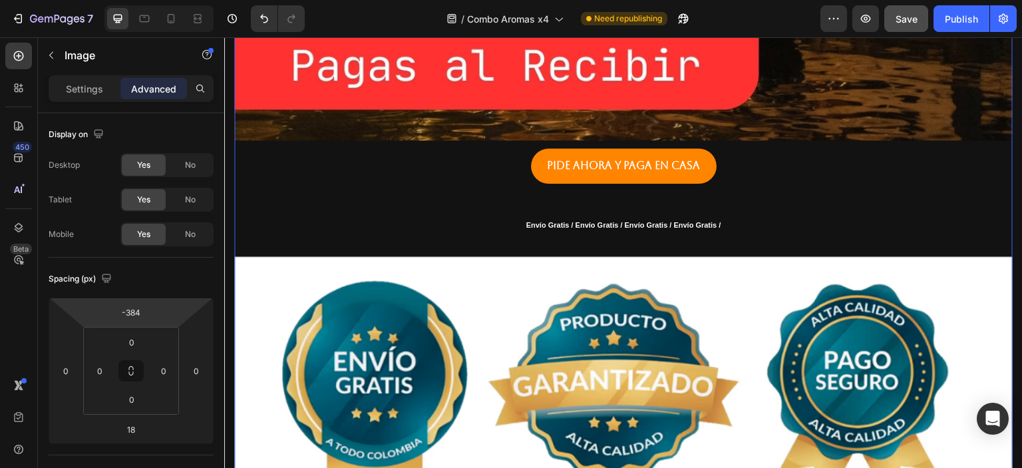
type input "-386"
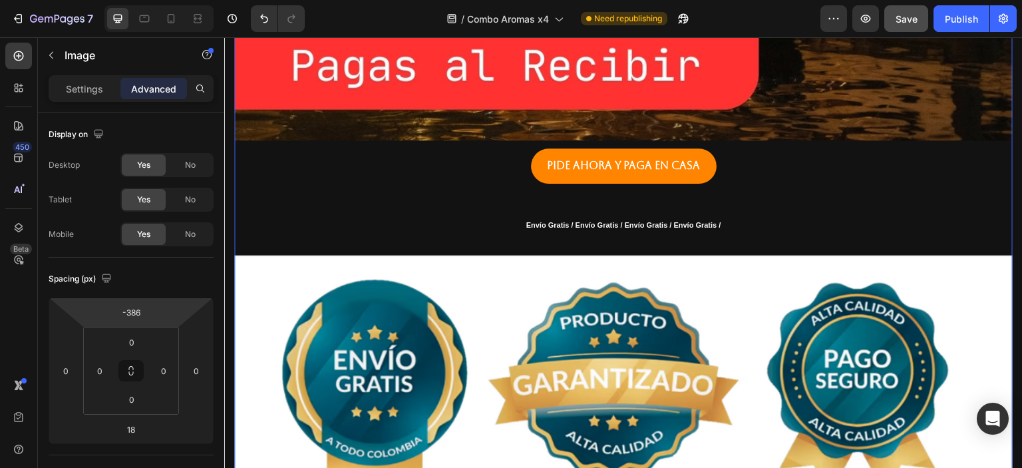
drag, startPoint x: 172, startPoint y: 309, endPoint x: 167, endPoint y: 347, distance: 38.3
click at [167, 0] on html "7 / Combo Aromas x4 Need republishing Preview Save Publish 450 Beta Sections(18…" at bounding box center [511, 0] width 1022 height 0
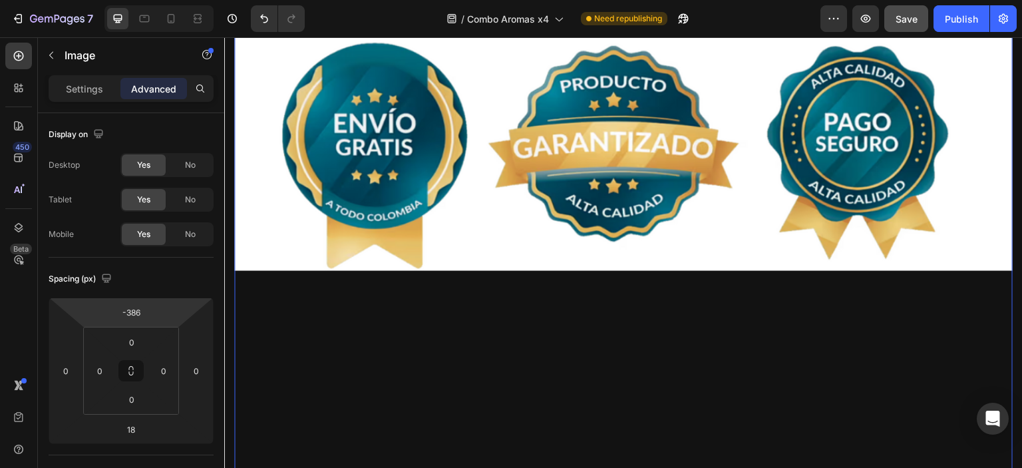
scroll to position [1756, 0]
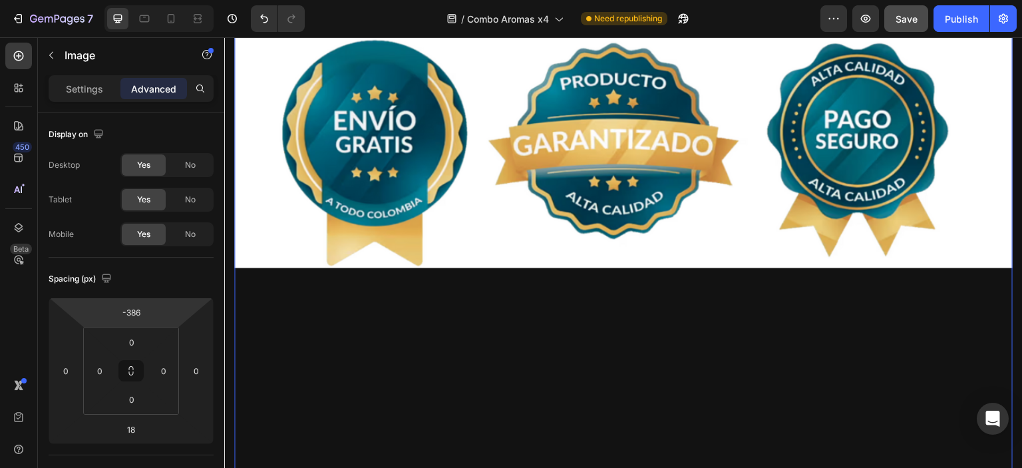
click at [435, 167] on img at bounding box center [623, 150] width 778 height 778
click at [88, 85] on p "Settings" at bounding box center [84, 89] width 37 height 14
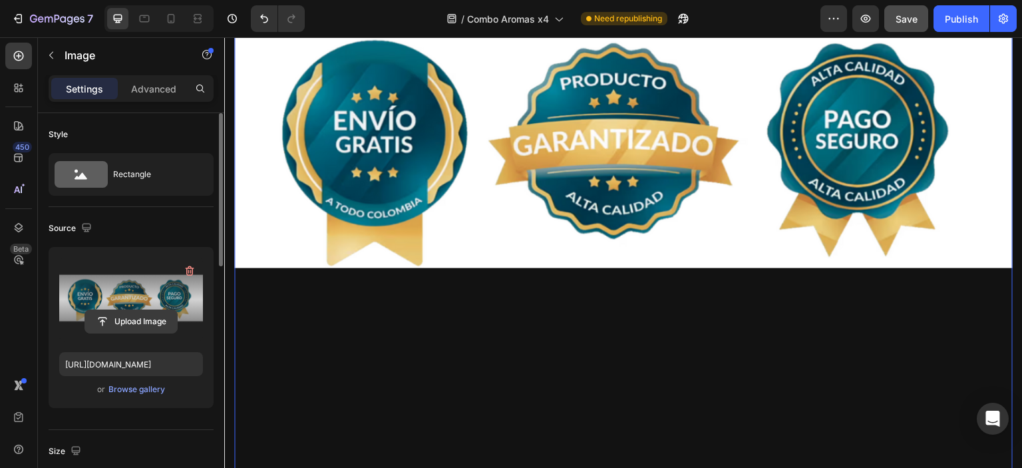
click at [125, 321] on input "file" at bounding box center [131, 321] width 92 height 23
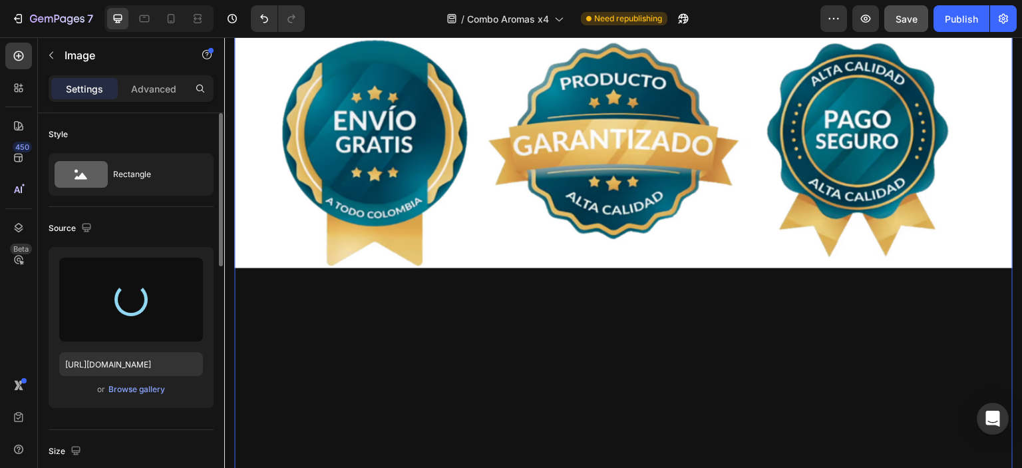
type input "[URL][DOMAIN_NAME]"
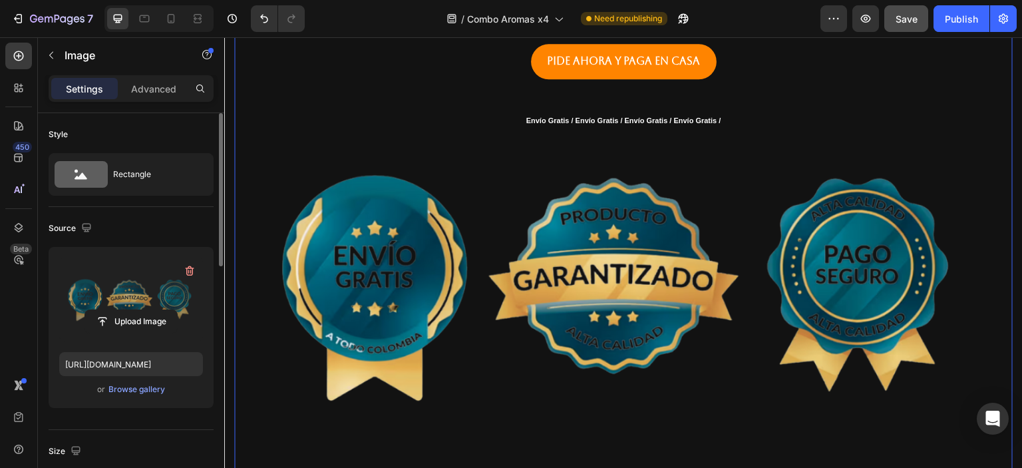
scroll to position [1597, 0]
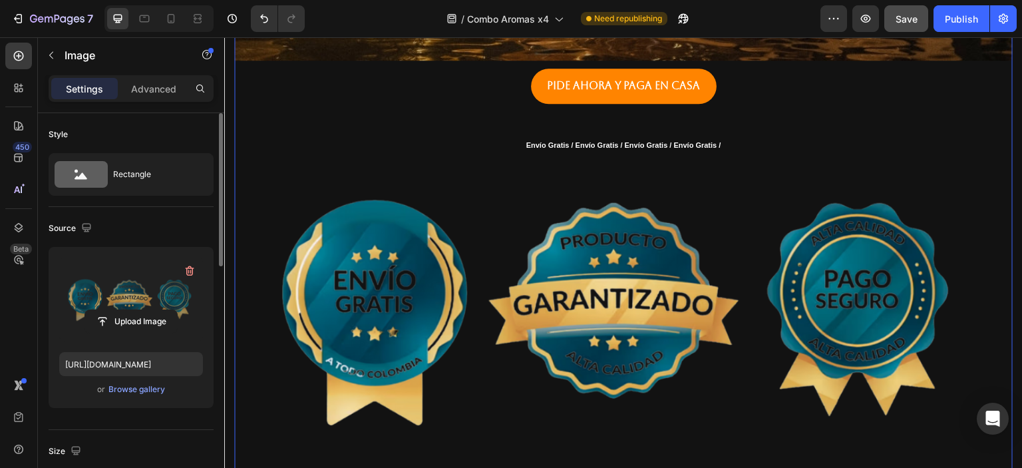
click at [627, 250] on img at bounding box center [623, 310] width 778 height 778
click at [162, 89] on p "Advanced" at bounding box center [153, 89] width 45 height 14
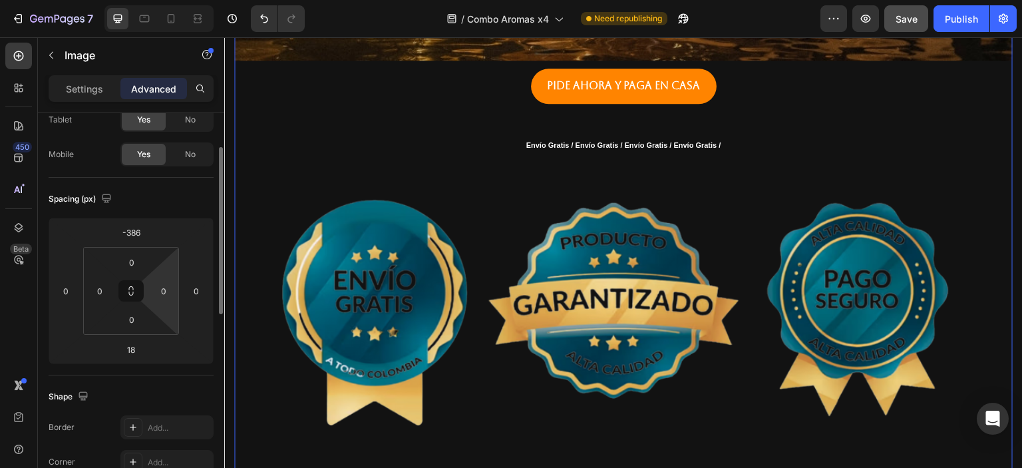
scroll to position [160, 0]
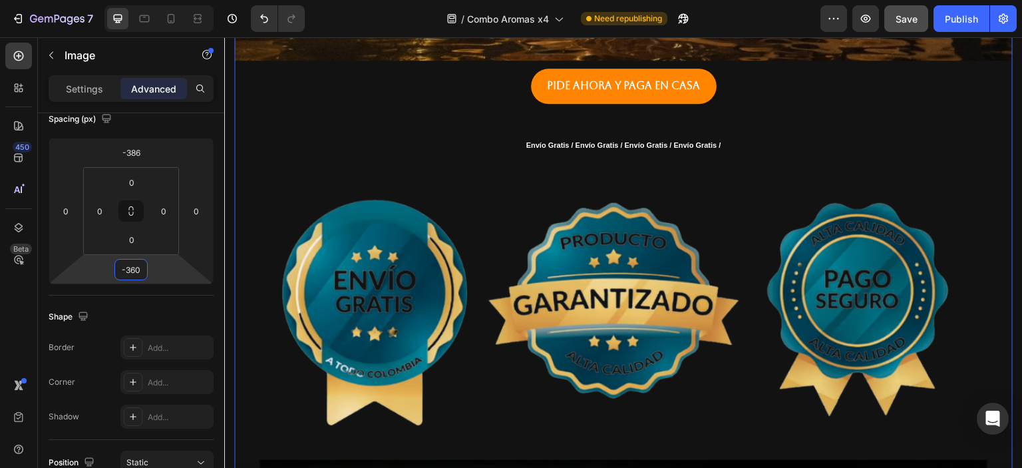
type input "-354"
drag, startPoint x: 166, startPoint y: 264, endPoint x: 166, endPoint y: 388, distance: 123.7
click at [166, 0] on html "7 / Combo Aromas x4 Need republishing Preview Publish 450 Beta Sections(18) Ele…" at bounding box center [511, 0] width 1022 height 0
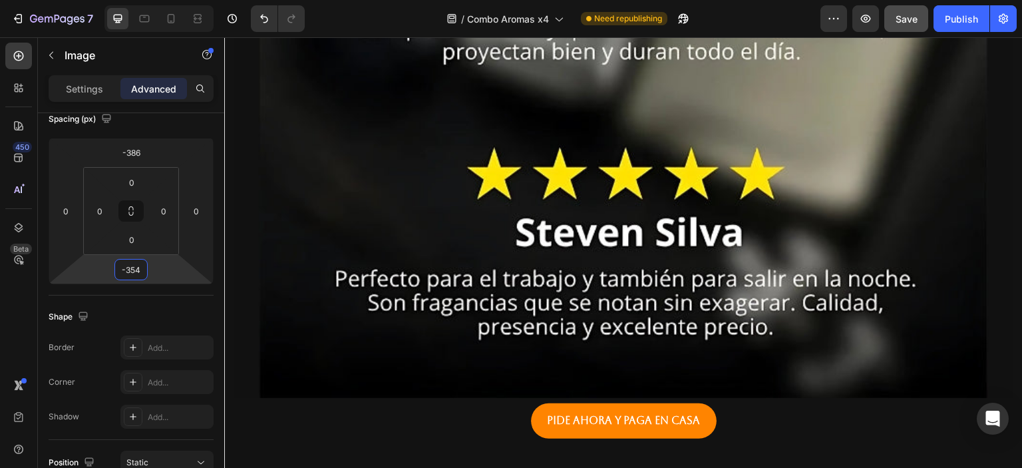
scroll to position [2870, 0]
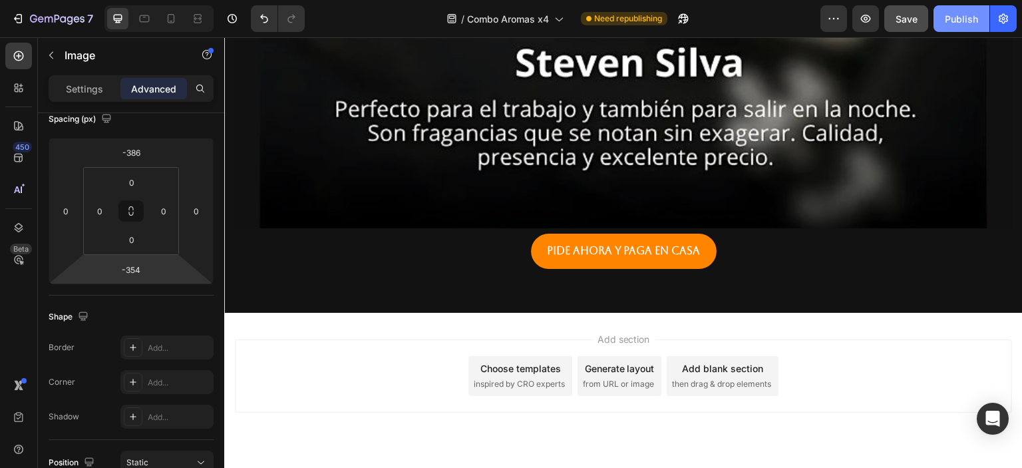
click at [956, 16] on div "Publish" at bounding box center [961, 19] width 33 height 14
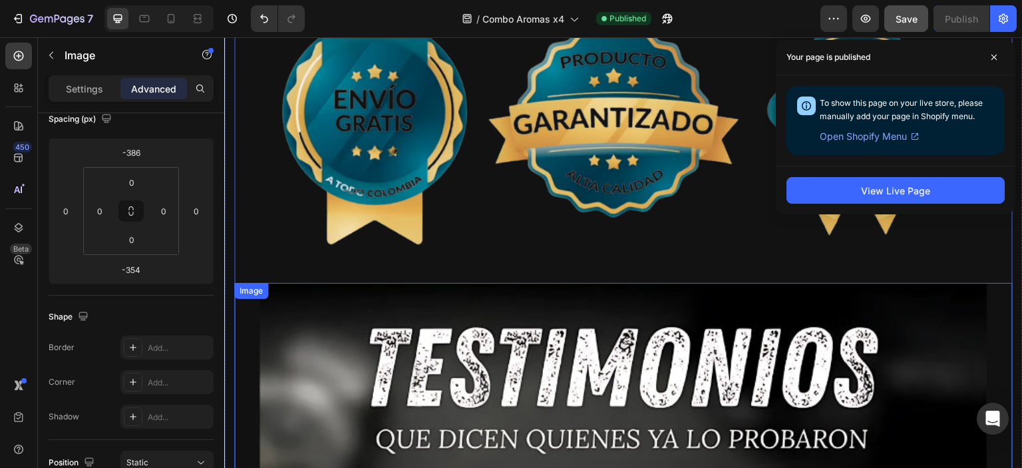
scroll to position [1752, 0]
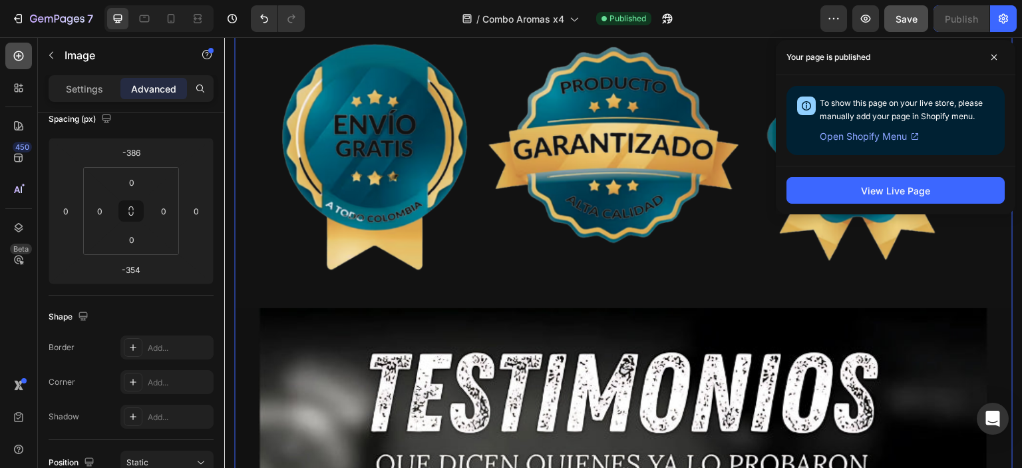
click at [21, 59] on icon at bounding box center [19, 56] width 10 height 10
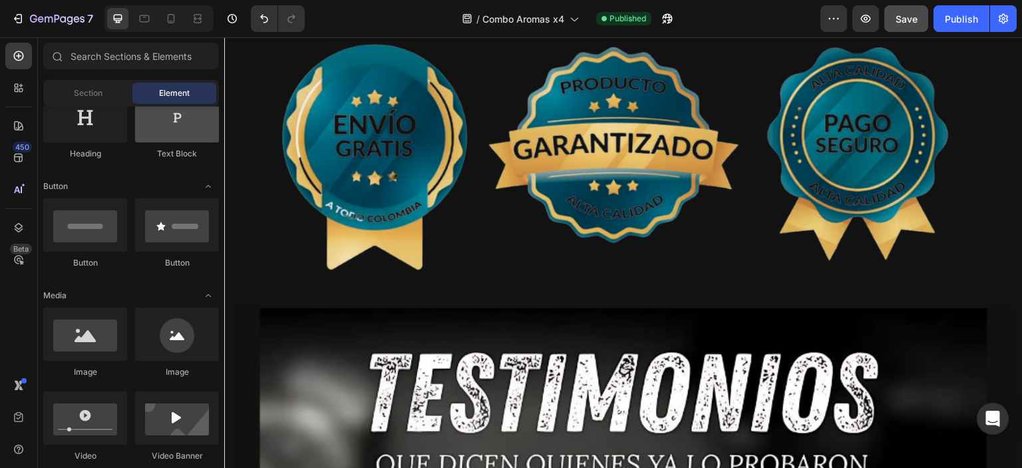
click at [170, 127] on div at bounding box center [177, 115] width 84 height 53
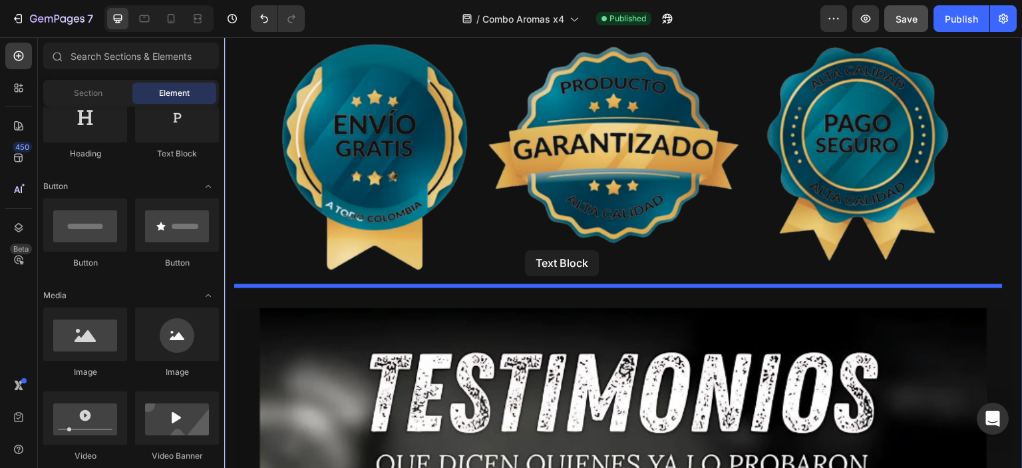
drag, startPoint x: 395, startPoint y: 165, endPoint x: 525, endPoint y: 250, distance: 155.7
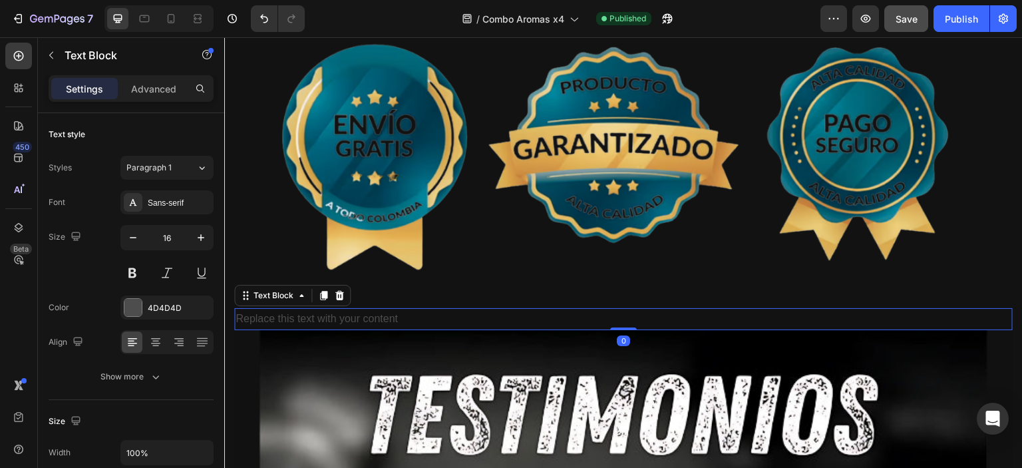
click at [524, 308] on div "Replace this text with your content" at bounding box center [623, 319] width 778 height 22
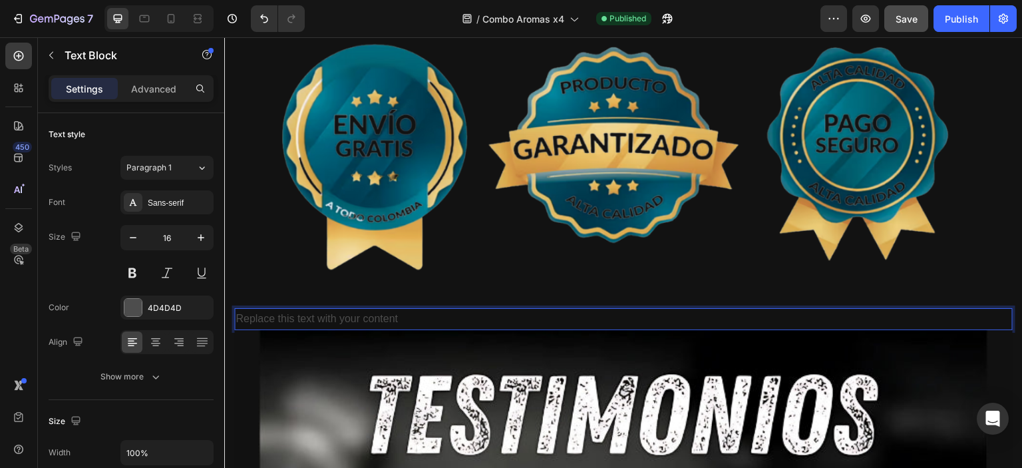
click at [524, 309] on p "Replace this text with your content" at bounding box center [624, 318] width 776 height 19
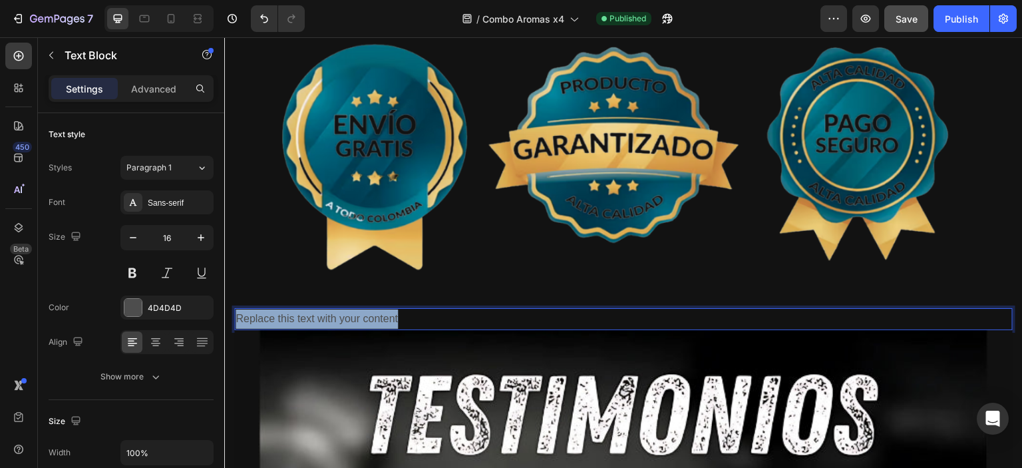
click at [524, 309] on p "Replace this text with your content" at bounding box center [624, 318] width 776 height 19
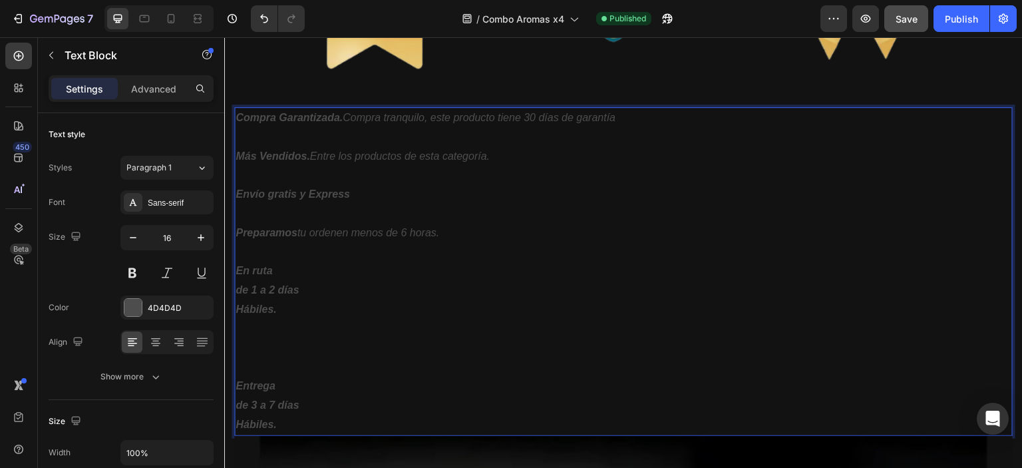
scroll to position [1987, 0]
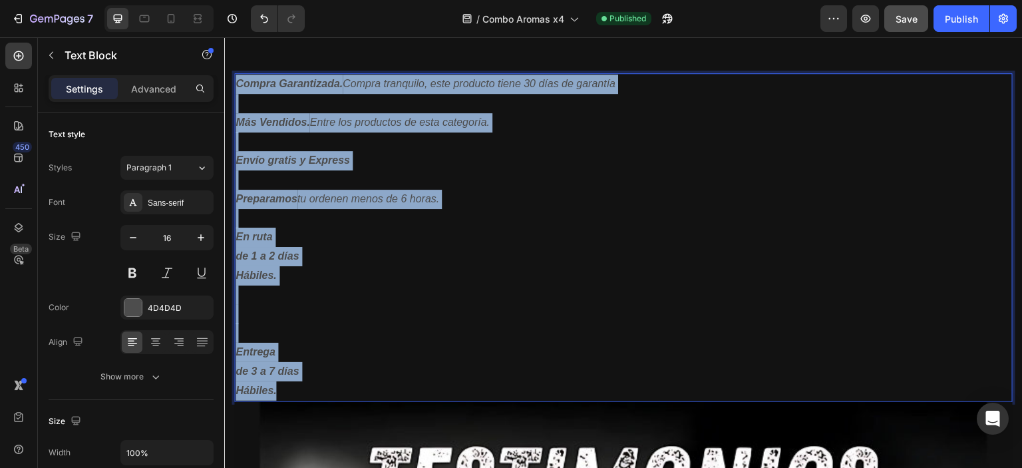
drag, startPoint x: 312, startPoint y: 368, endPoint x: 444, endPoint y: 90, distance: 308.0
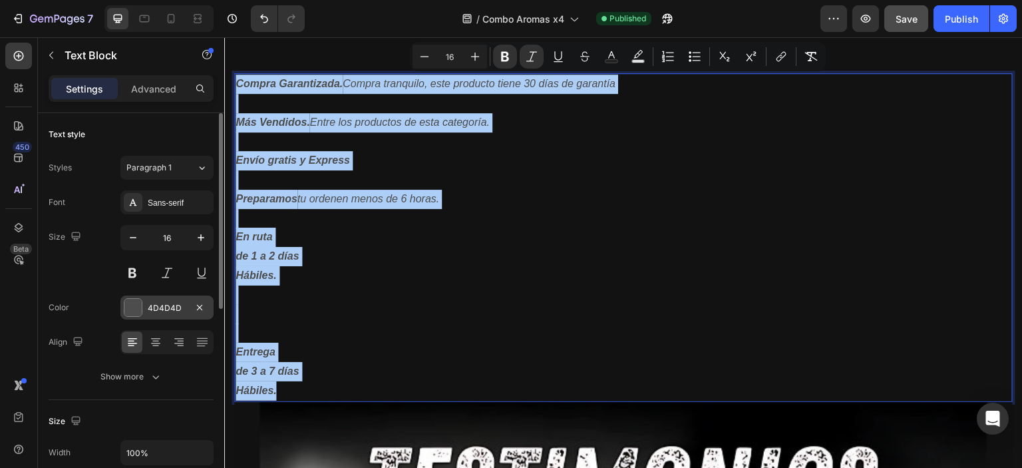
click at [132, 309] on div at bounding box center [132, 307] width 17 height 17
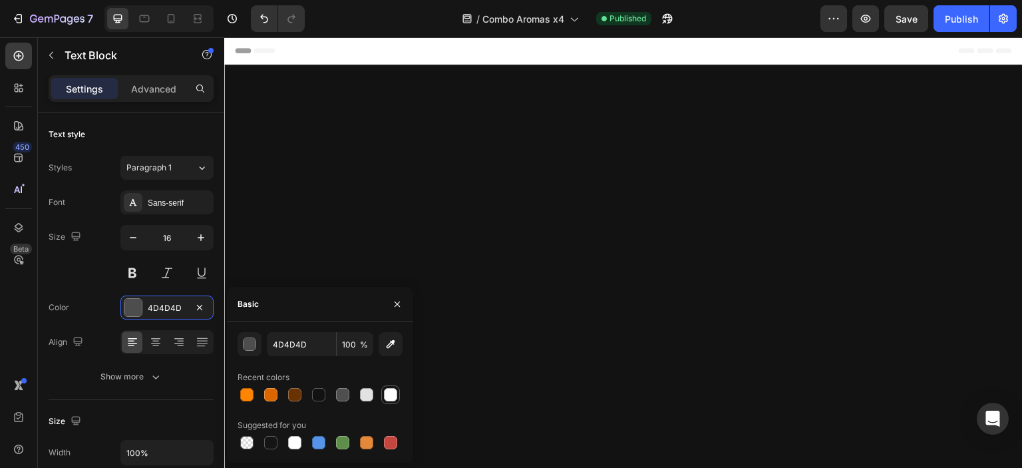
scroll to position [1987, 0]
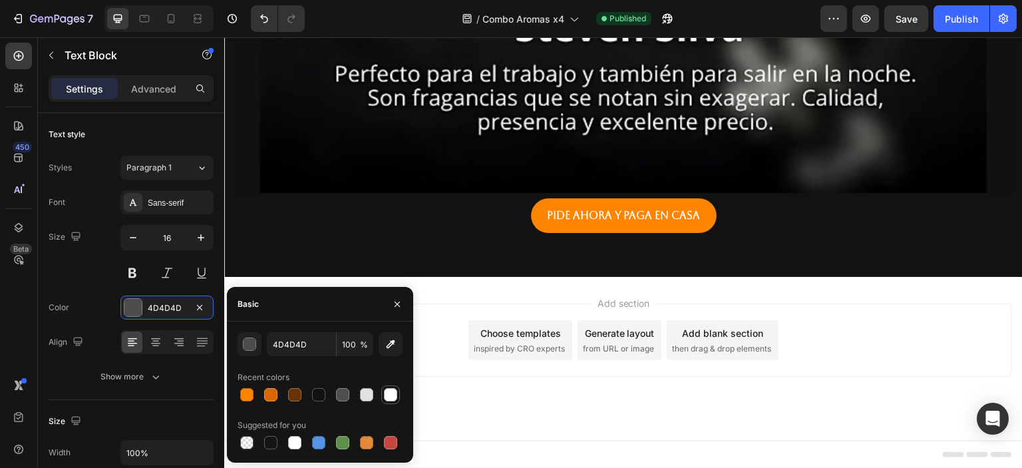
click at [387, 391] on div at bounding box center [390, 394] width 13 height 13
type input "FFFFFF"
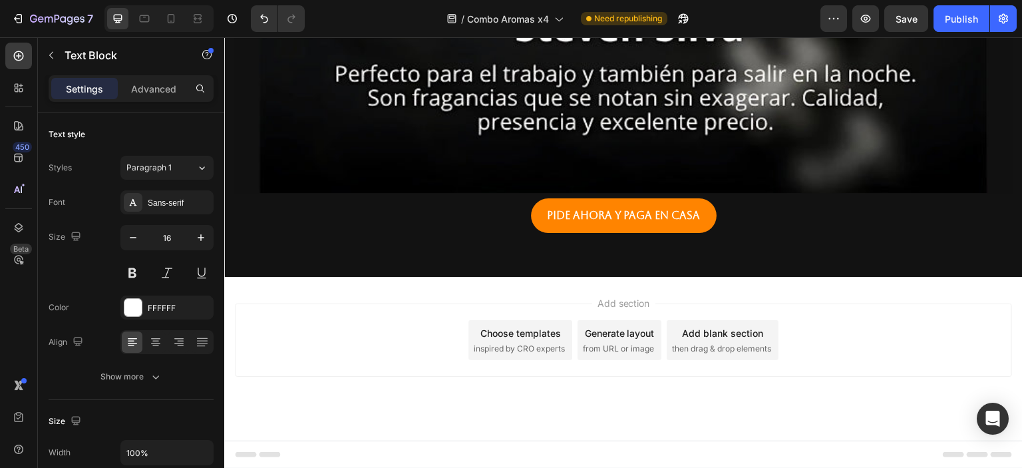
click at [961, 18] on div "Publish" at bounding box center [961, 19] width 33 height 14
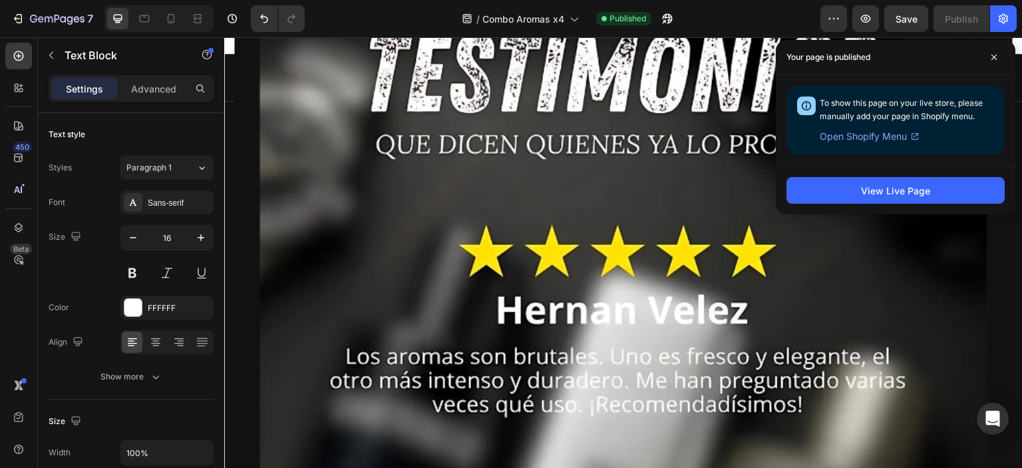
scroll to position [0, 0]
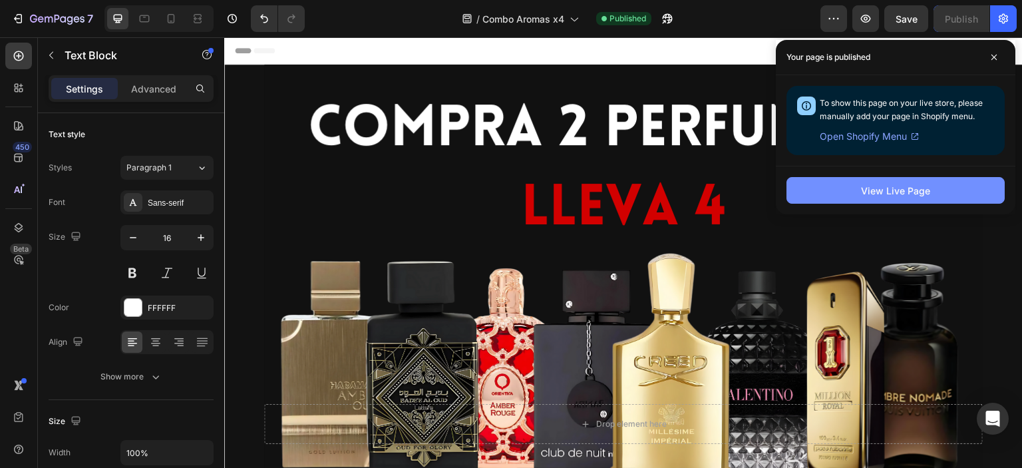
click at [885, 192] on div "View Live Page" at bounding box center [895, 191] width 69 height 14
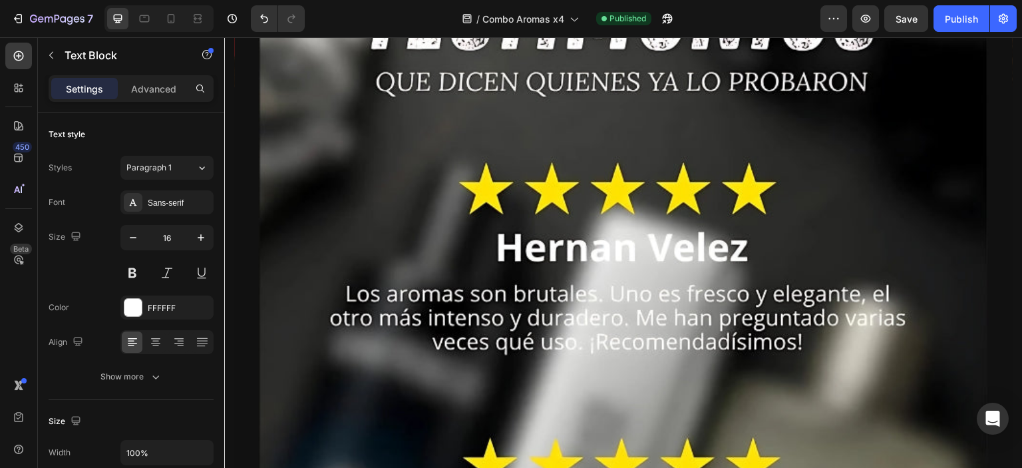
scroll to position [1597, 0]
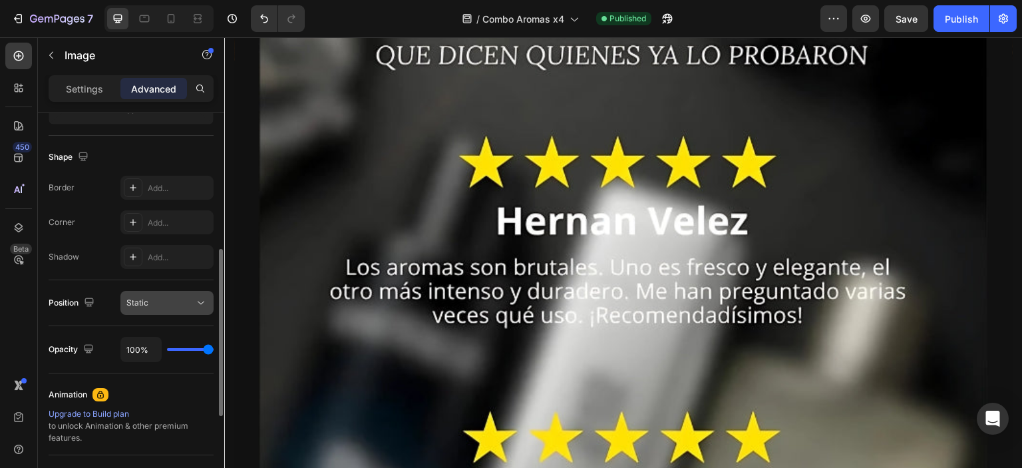
scroll to position [399, 0]
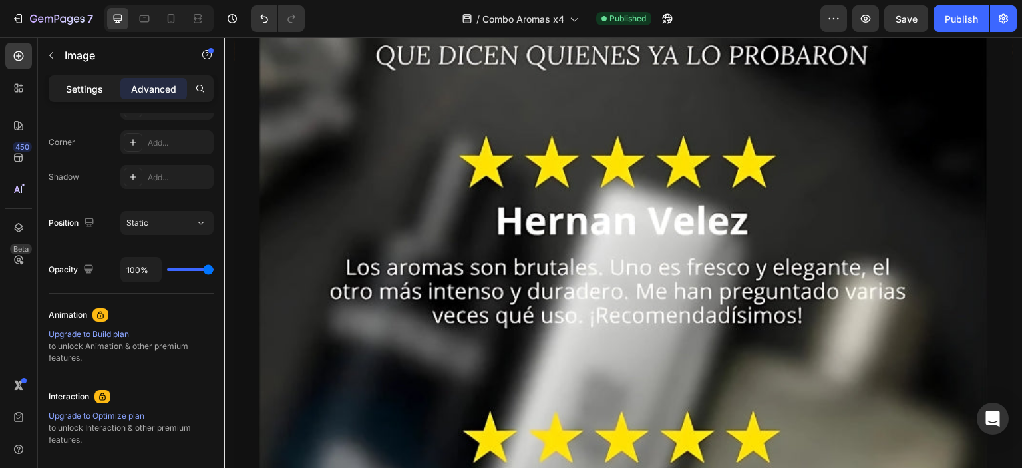
click at [77, 87] on p "Settings" at bounding box center [84, 89] width 37 height 14
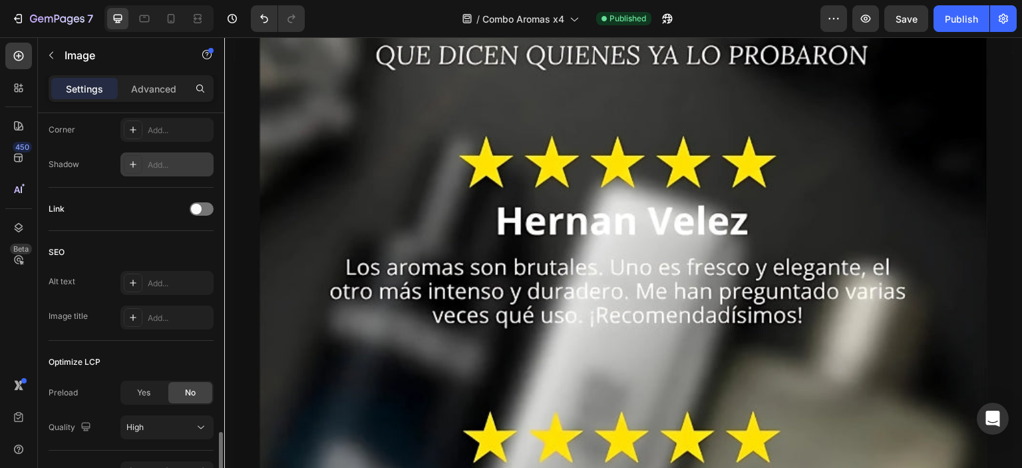
scroll to position [611, 0]
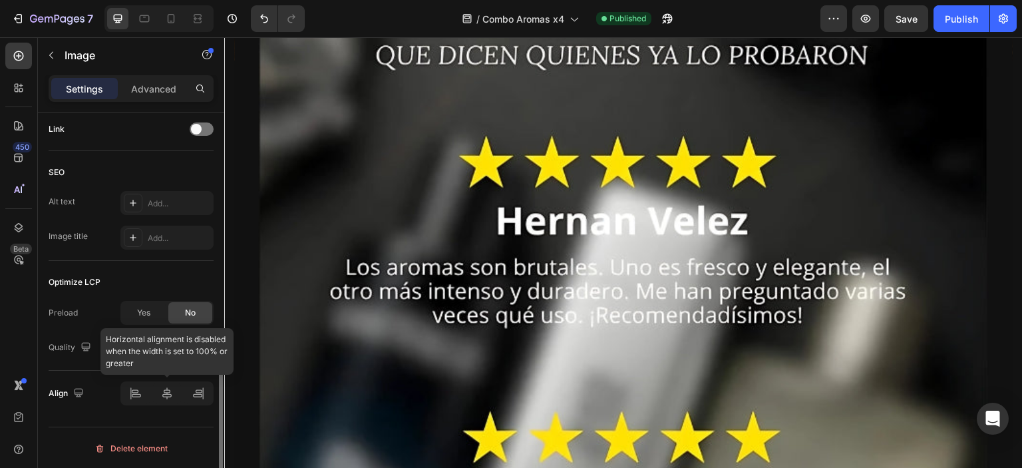
click at [168, 400] on div at bounding box center [166, 393] width 93 height 24
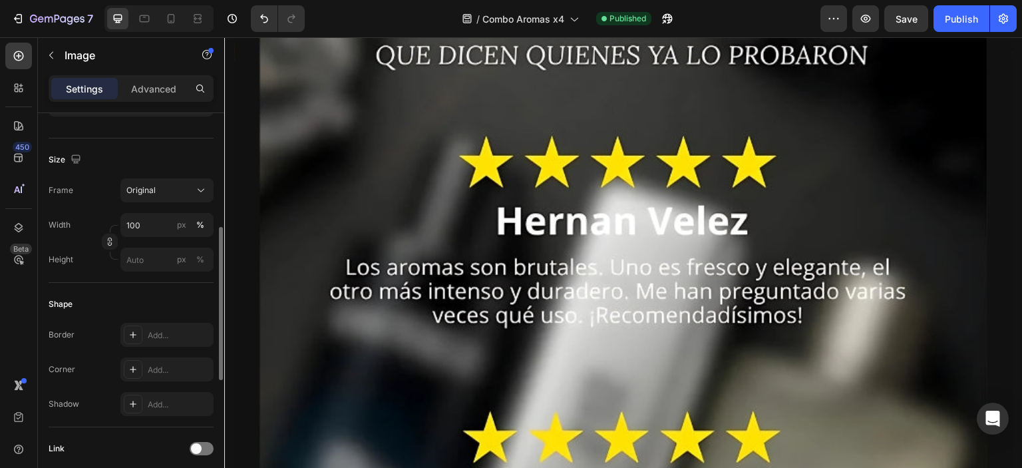
scroll to position [212, 0]
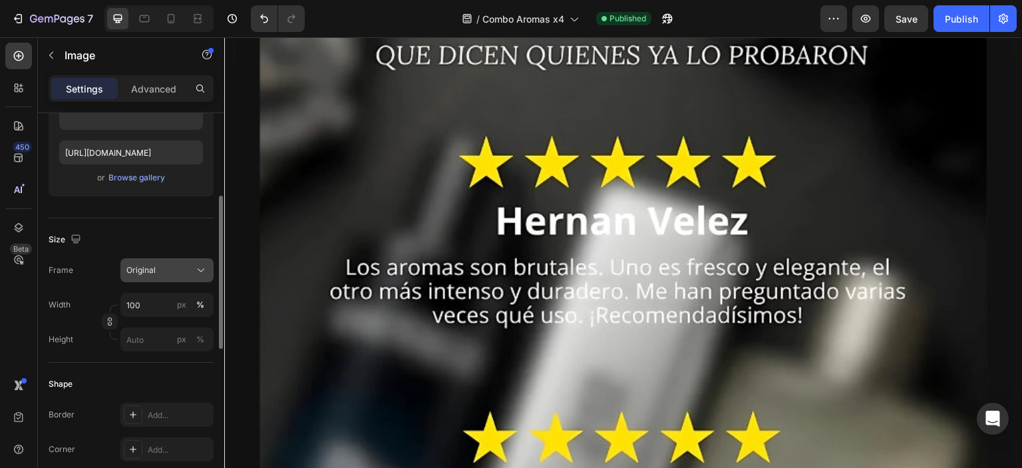
click at [168, 273] on div "Original" at bounding box center [158, 270] width 65 height 12
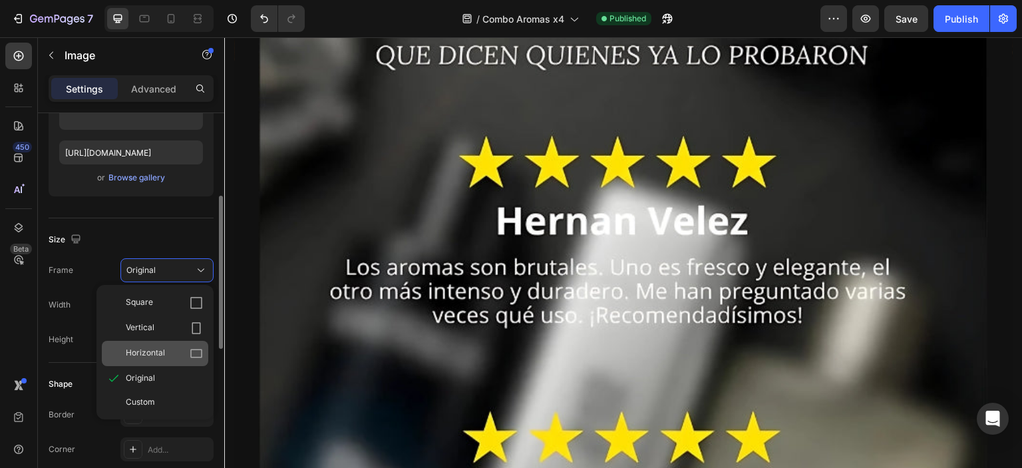
click at [162, 351] on span "Horizontal" at bounding box center [145, 353] width 39 height 13
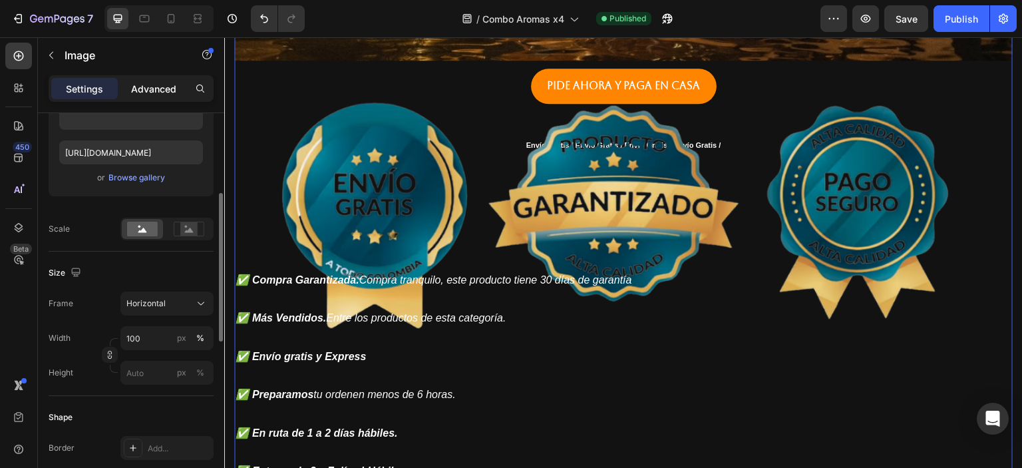
click at [152, 90] on p "Advanced" at bounding box center [153, 89] width 45 height 14
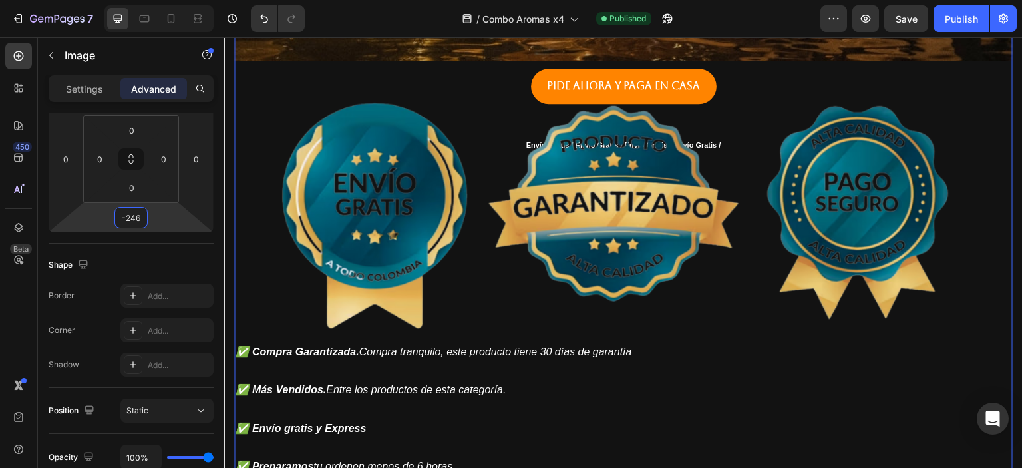
type input "-242"
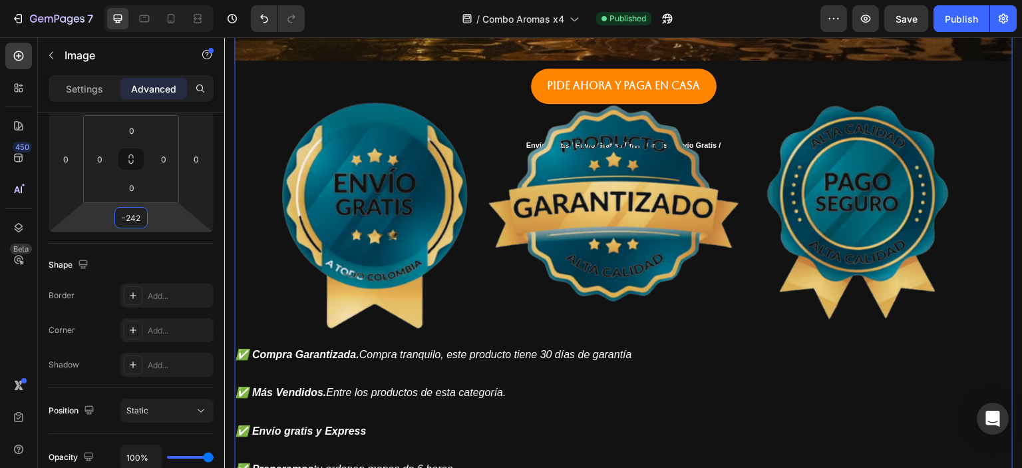
drag, startPoint x: 154, startPoint y: 218, endPoint x: 154, endPoint y: 180, distance: 37.3
click at [154, 0] on html "7 / Combo Aromas x4 Published Preview Save Publish 450 Beta Sections(18) Elemen…" at bounding box center [511, 0] width 1022 height 0
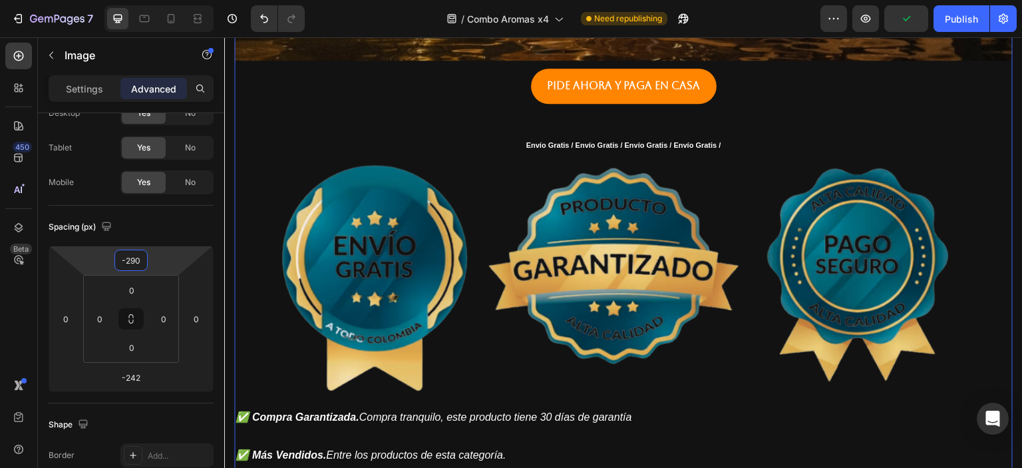
type input "-288"
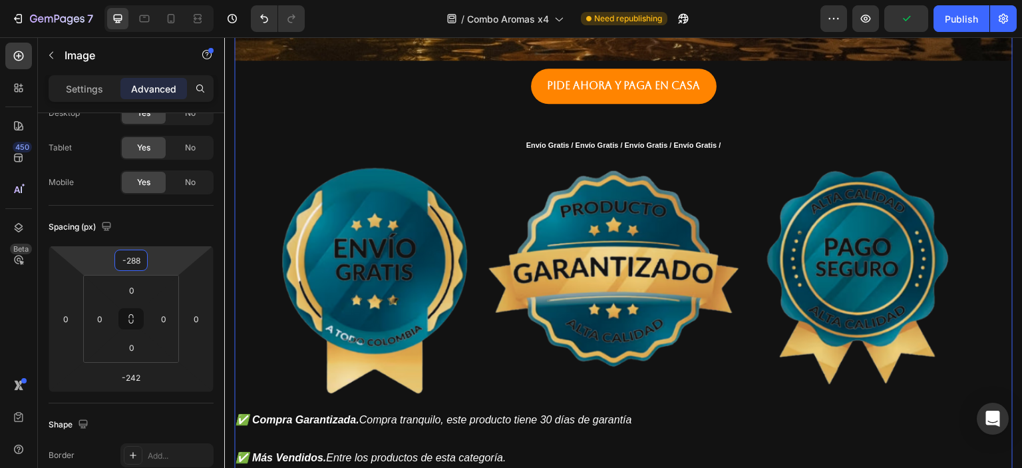
drag, startPoint x: 157, startPoint y: 265, endPoint x: 162, endPoint y: 222, distance: 44.2
click at [162, 0] on html "7 / Combo Aromas x4 Need republishing Preview Publish 450 Beta Sections(18) Ele…" at bounding box center [511, 0] width 1022 height 0
click at [954, 17] on div "Publish" at bounding box center [961, 19] width 33 height 14
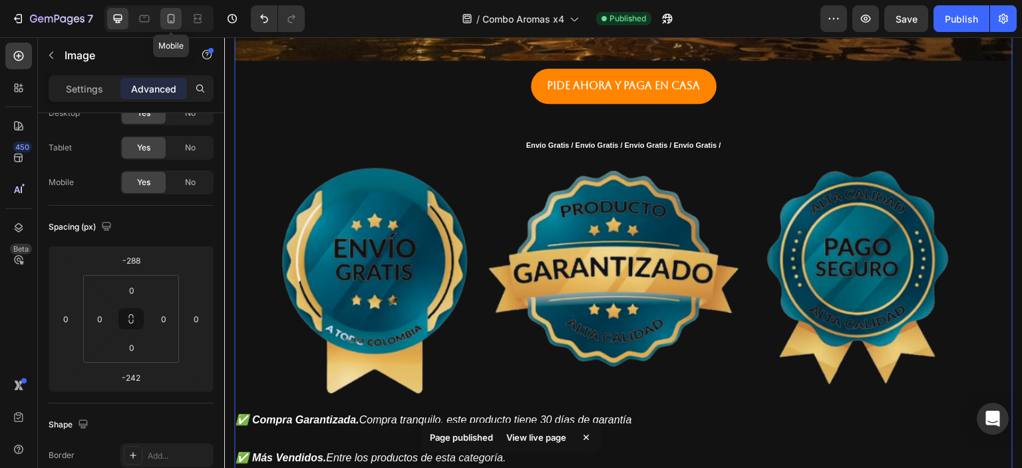
click at [172, 17] on icon at bounding box center [170, 18] width 13 height 13
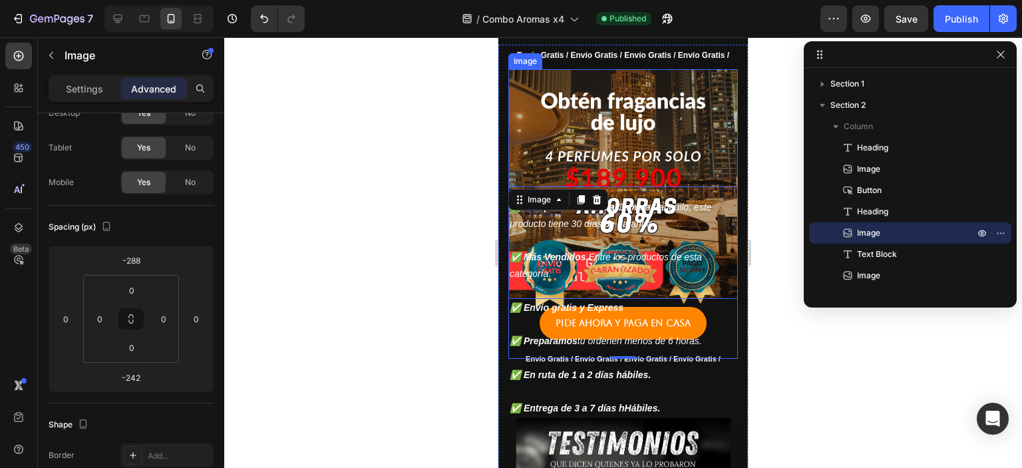
scroll to position [319, 0]
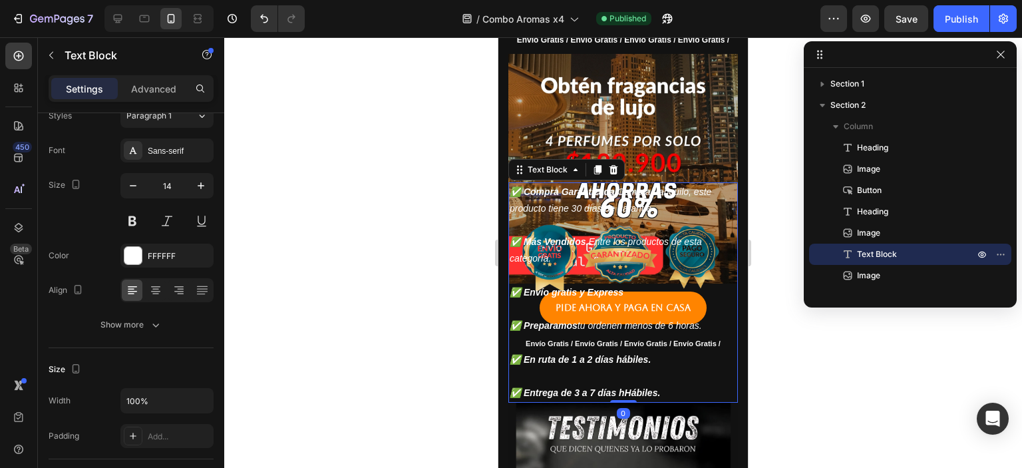
click at [703, 247] on p "✅ Más Vendidos. Entre los productos de esta categoría." at bounding box center [623, 250] width 227 height 33
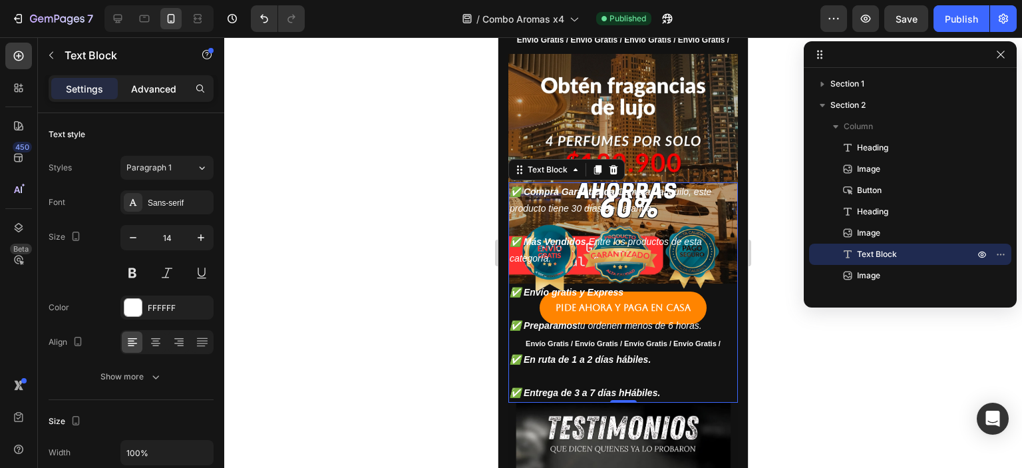
click at [154, 90] on p "Advanced" at bounding box center [153, 89] width 45 height 14
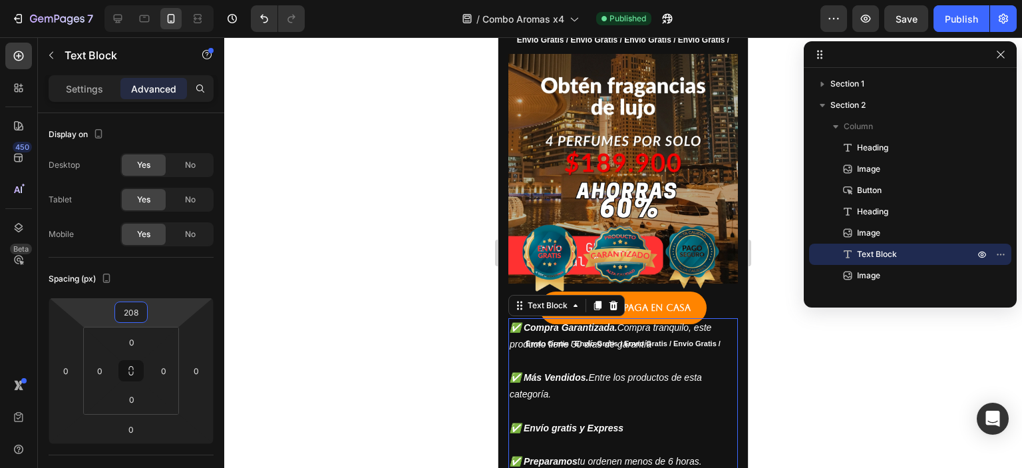
type input "212"
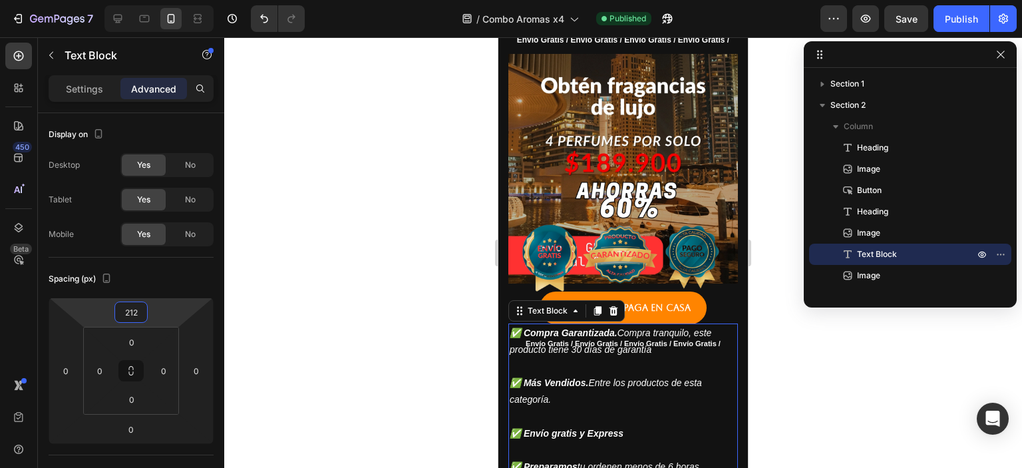
drag, startPoint x: 165, startPoint y: 309, endPoint x: 174, endPoint y: 239, distance: 71.0
click at [174, 0] on html "7 / Combo Aromas x4 Published Preview Save Publish 450 Beta Sections(18) Elemen…" at bounding box center [511, 0] width 1022 height 0
click at [679, 233] on img at bounding box center [623, 257] width 230 height 172
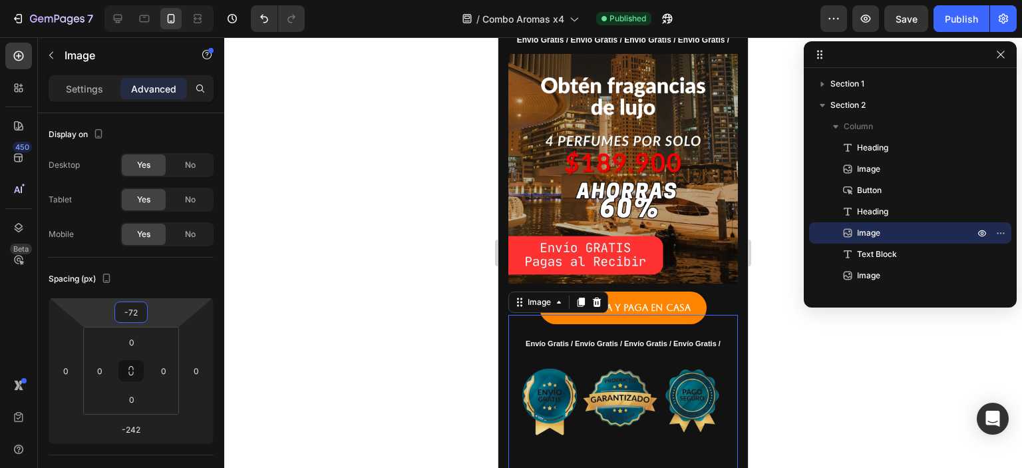
type input "-74"
drag, startPoint x: 165, startPoint y: 305, endPoint x: 168, endPoint y: 234, distance: 71.2
click at [168, 0] on html "7 / Combo Aromas x4 Published Preview Save Publish 450 Beta Sections(18) Elemen…" at bounding box center [511, 0] width 1022 height 0
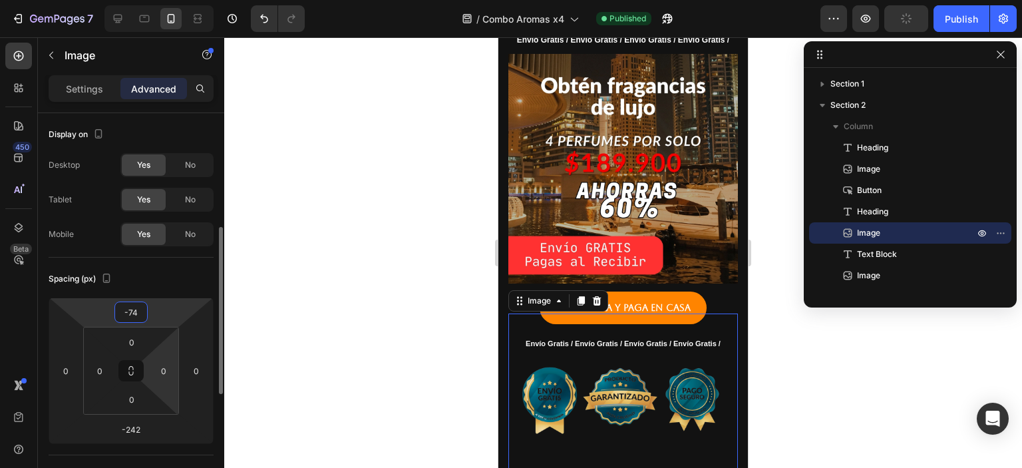
scroll to position [160, 0]
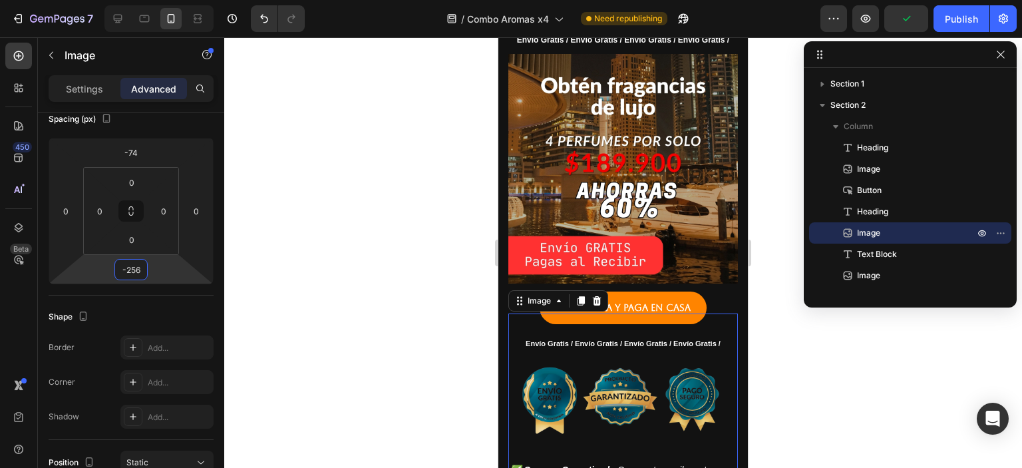
type input "-258"
click at [170, 0] on html "7 / Combo Aromas x4 Need republishing Preview Save Publish 450 Beta Sections(18…" at bounding box center [511, 0] width 1022 height 0
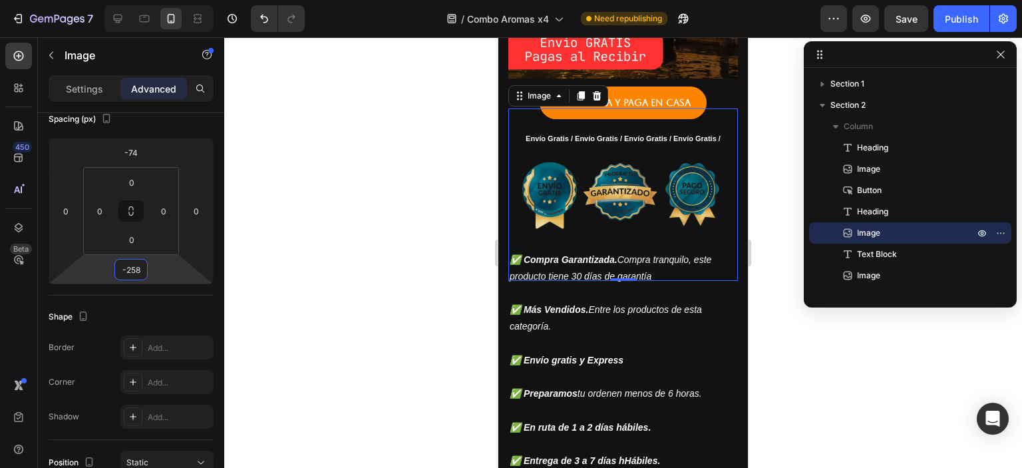
scroll to position [559, 0]
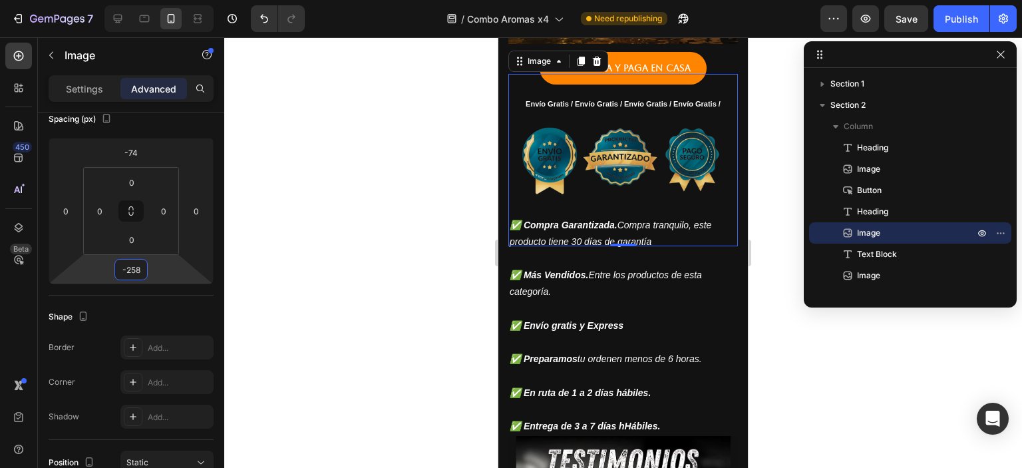
click at [577, 301] on p at bounding box center [623, 309] width 227 height 17
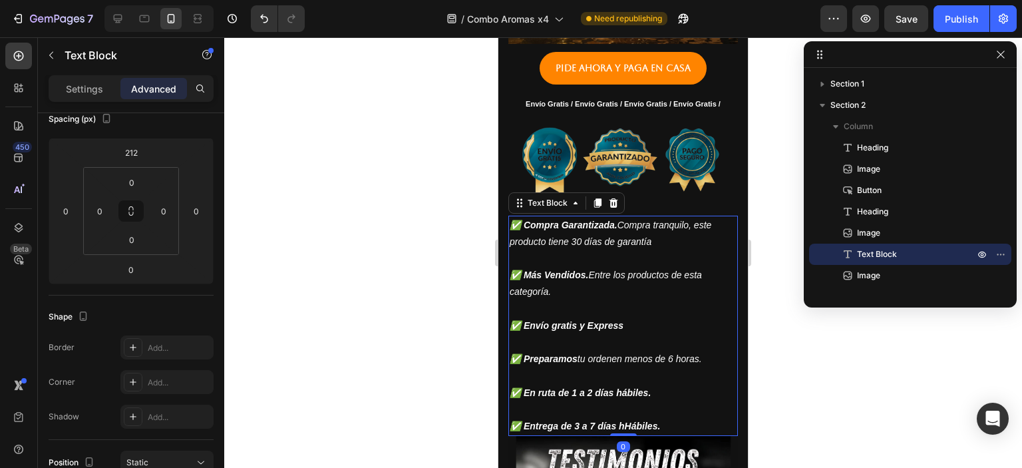
scroll to position [0, 0]
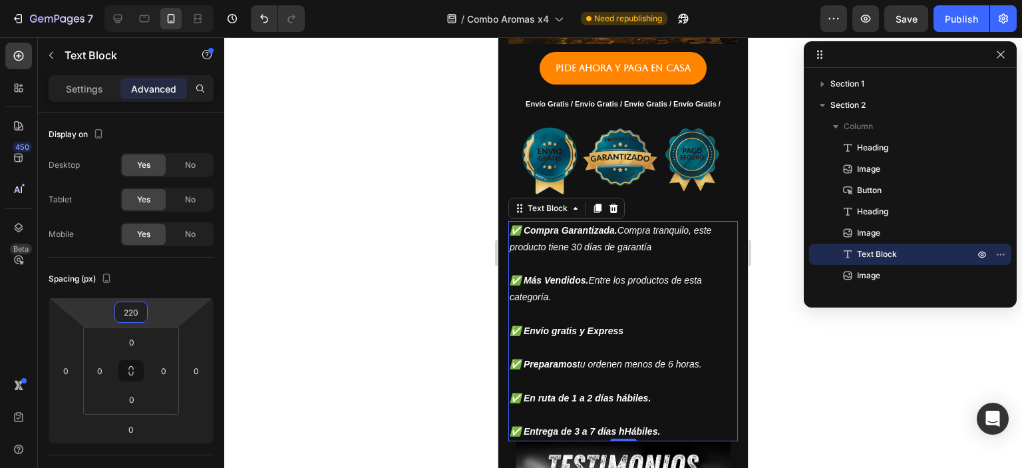
drag, startPoint x: 164, startPoint y: 305, endPoint x: 175, endPoint y: 303, distance: 11.0
click at [175, 0] on html "7 / Combo Aromas x4 Need republishing Preview Save Publish 450 Beta Sections(18…" at bounding box center [511, 0] width 1022 height 0
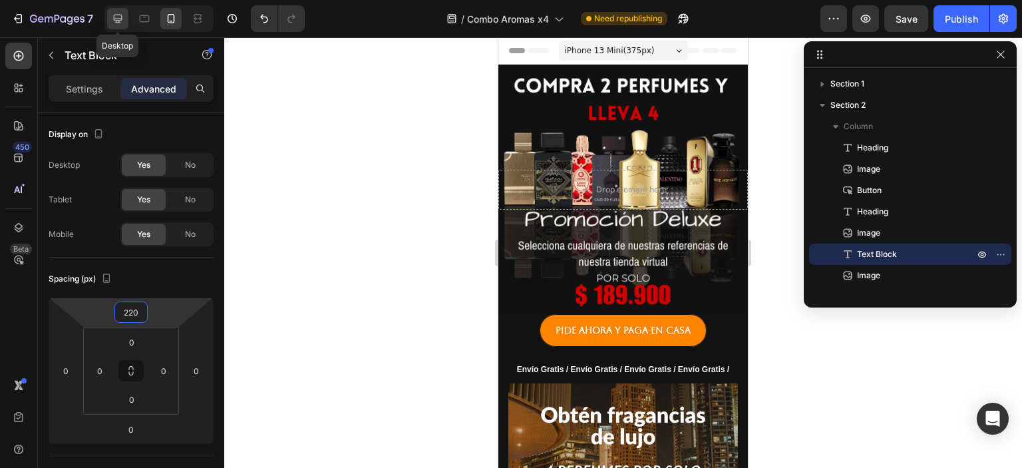
click at [114, 17] on icon at bounding box center [117, 18] width 13 height 13
type input "0"
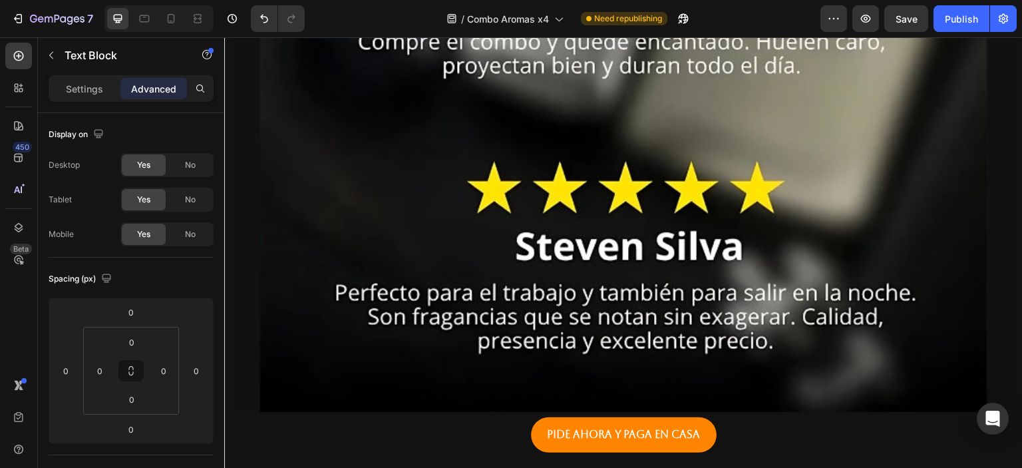
scroll to position [3031, 0]
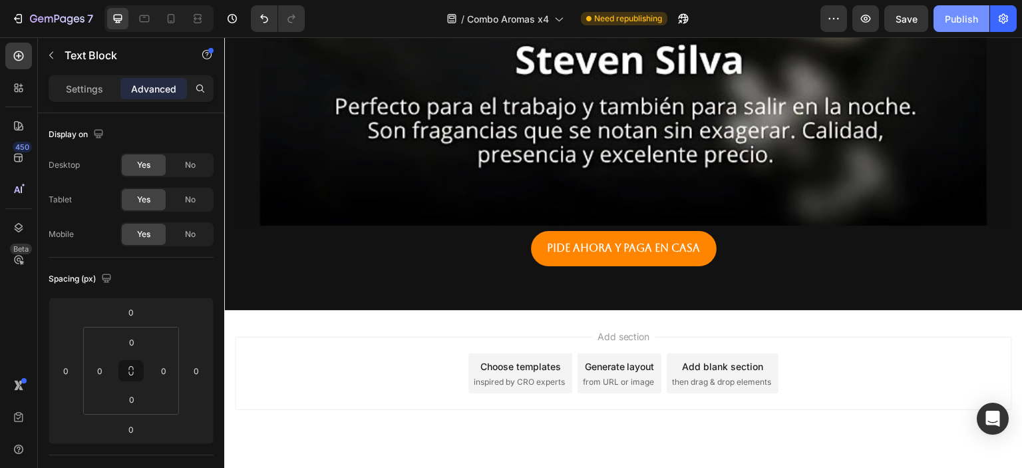
click at [949, 13] on div "Publish" at bounding box center [961, 19] width 33 height 14
